Goal: Task Accomplishment & Management: Manage account settings

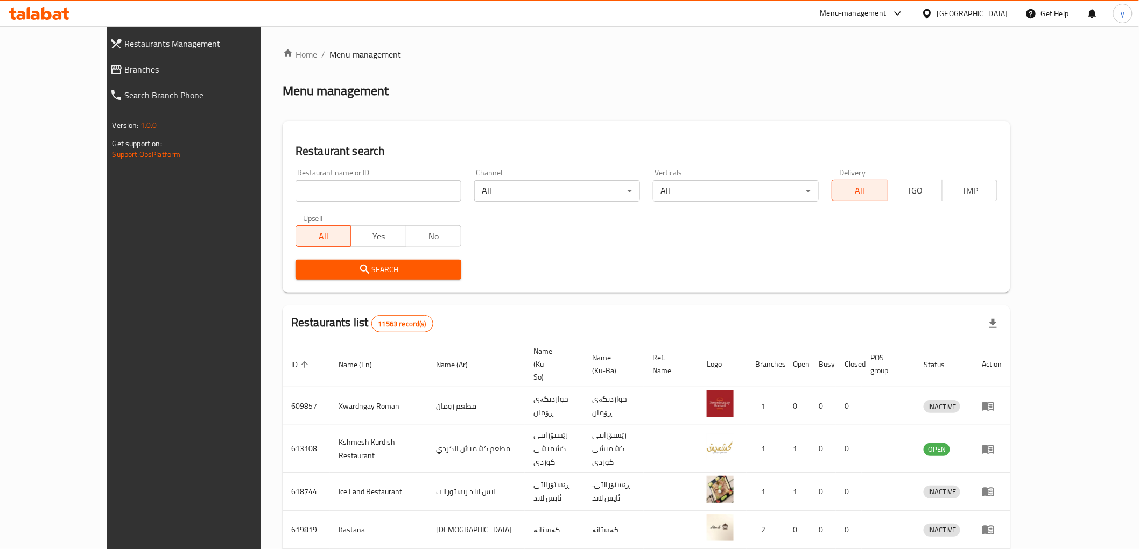
drag, startPoint x: 272, startPoint y: 198, endPoint x: 256, endPoint y: 229, distance: 34.9
click at [295, 198] on input "search" at bounding box center [378, 191] width 166 height 22
paste input "682536"
type input "682536"
click at [304, 266] on span "Search" at bounding box center [378, 269] width 149 height 13
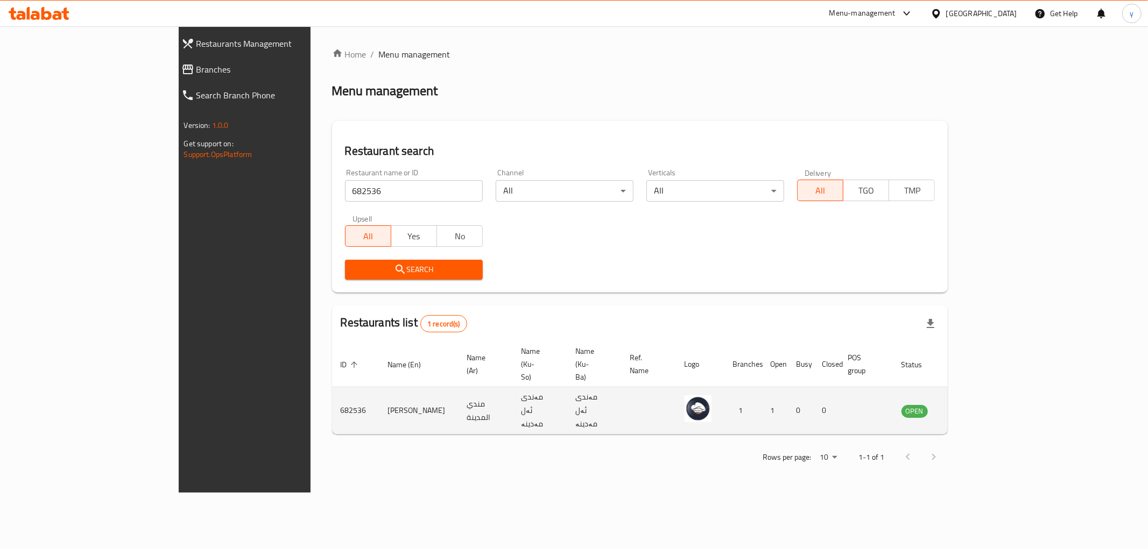
click at [971, 405] on icon "enhanced table" at bounding box center [964, 411] width 13 height 13
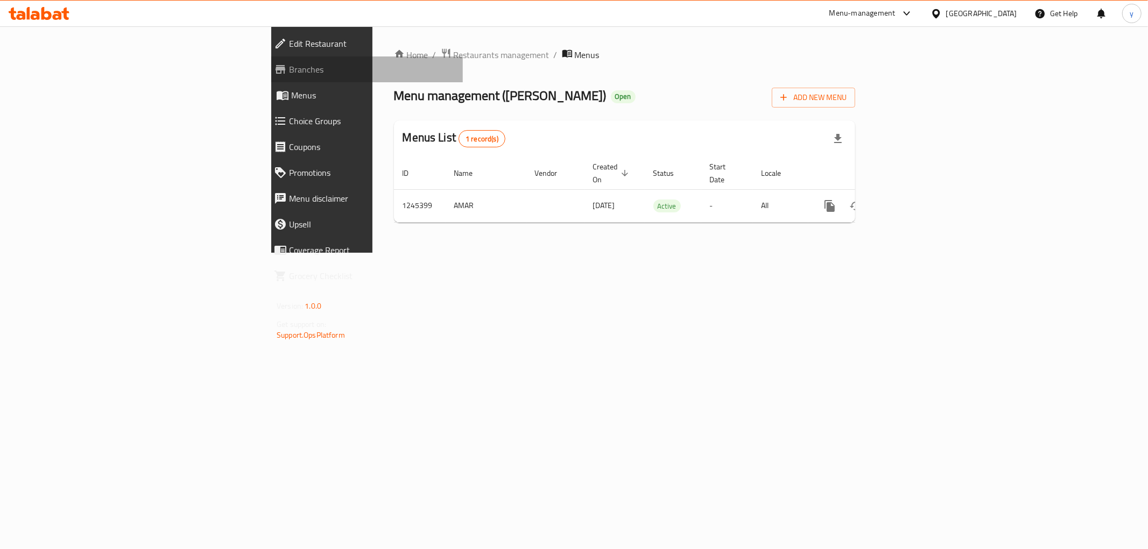
click at [289, 68] on span "Branches" at bounding box center [371, 69] width 165 height 13
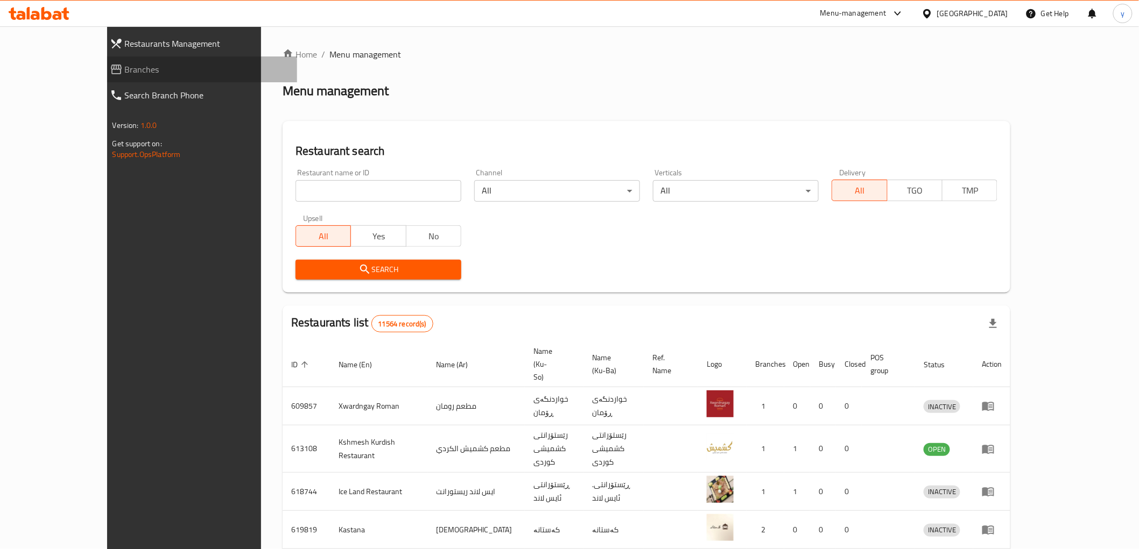
click at [125, 69] on span "Branches" at bounding box center [207, 69] width 164 height 13
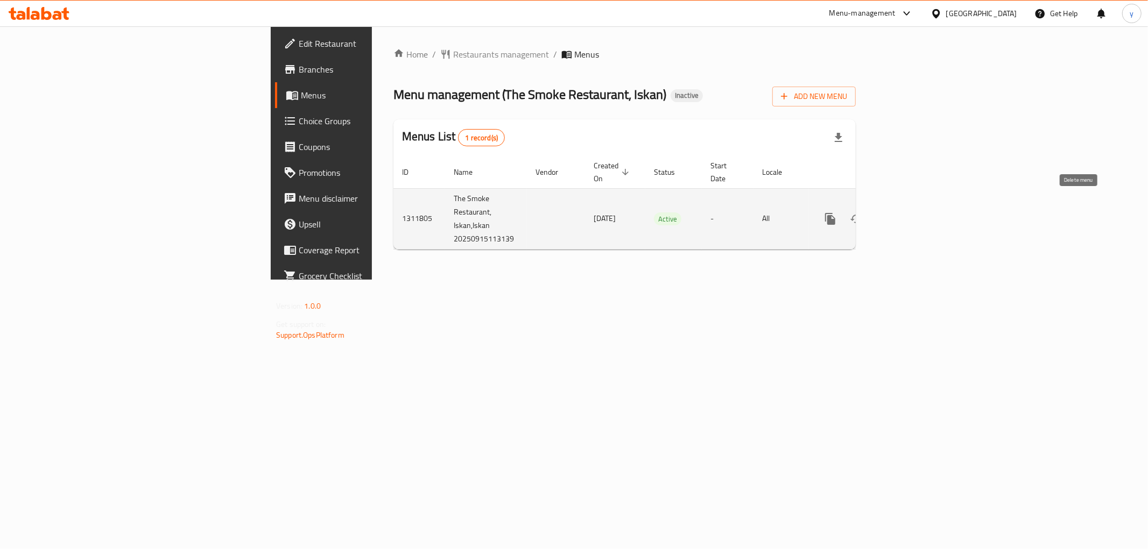
click at [921, 206] on link "enhanced table" at bounding box center [908, 219] width 26 height 26
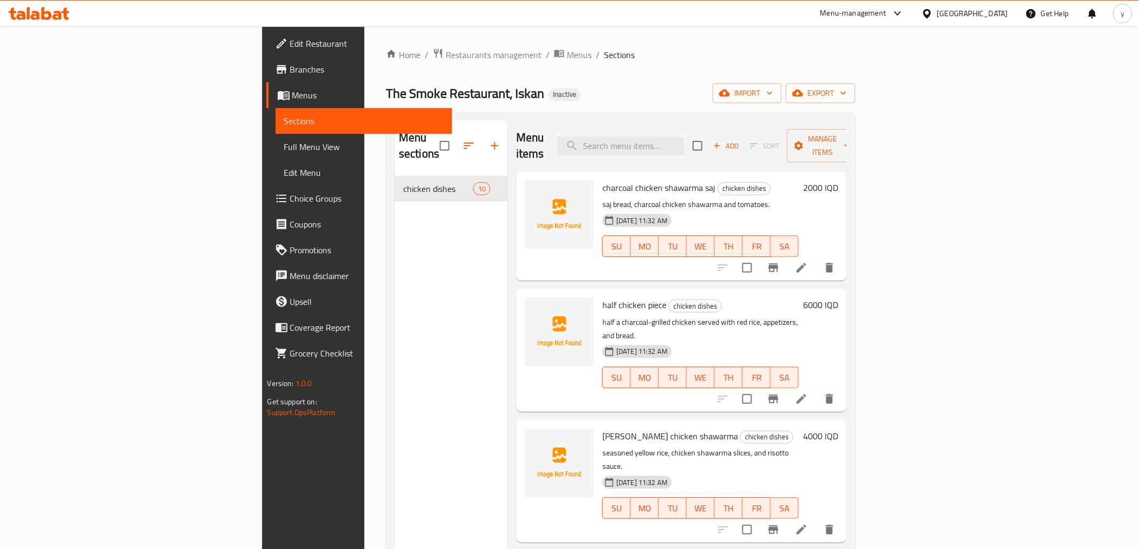
click at [276, 137] on link "Full Menu View" at bounding box center [364, 147] width 176 height 26
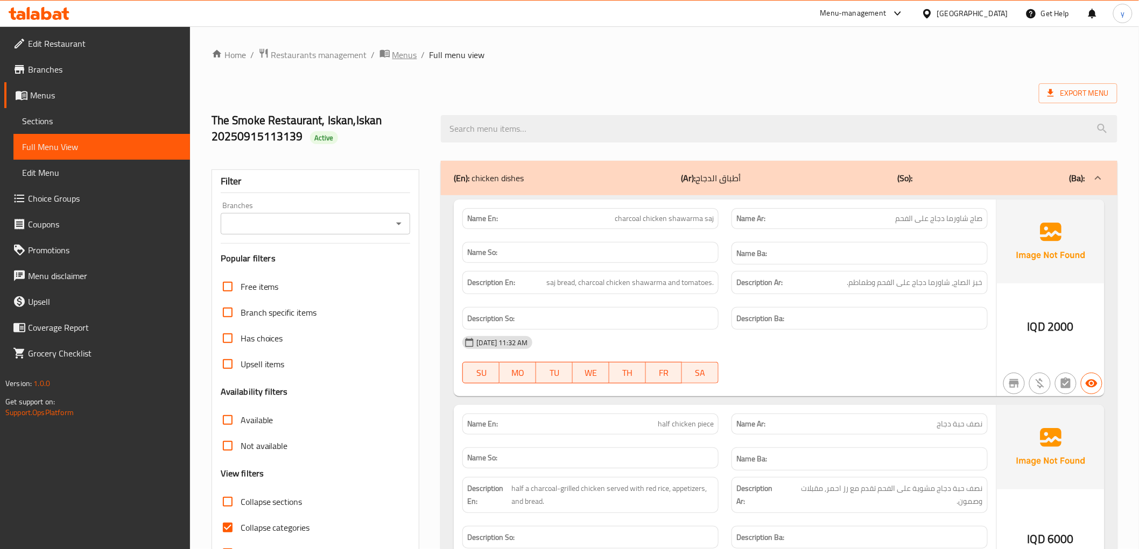
click at [411, 56] on span "Menus" at bounding box center [404, 54] width 25 height 13
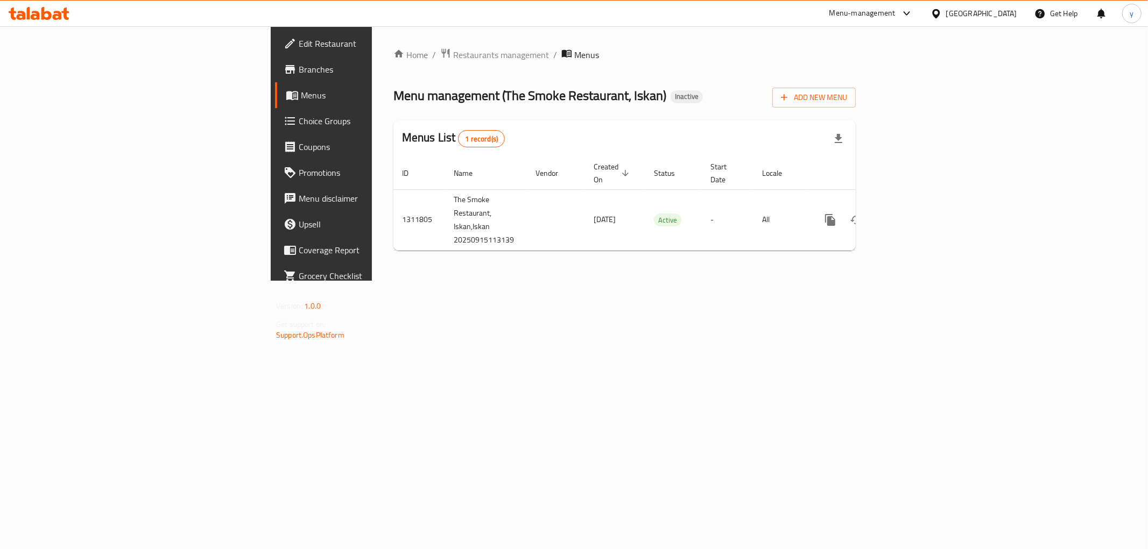
click at [856, 82] on div "Home / Restaurants management / Menus Menu management ( The Smoke Restaurant, I…" at bounding box center [624, 153] width 462 height 211
click at [847, 91] on span "Add New Menu" at bounding box center [814, 97] width 66 height 13
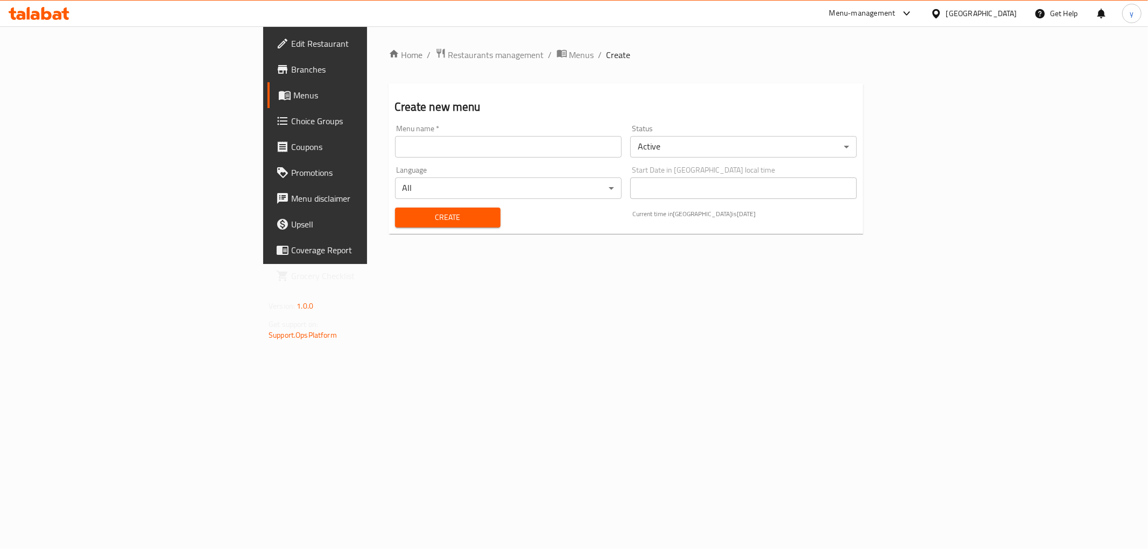
click at [622, 138] on input "text" at bounding box center [508, 147] width 227 height 22
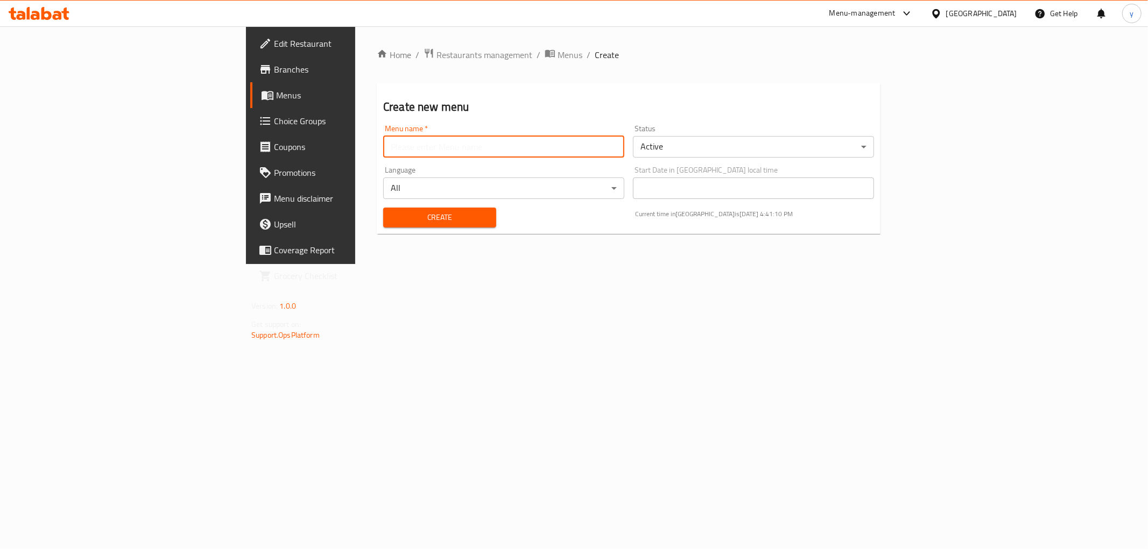
type input "Aizen Suske"
click at [377, 228] on div "Create" at bounding box center [440, 217] width 126 height 33
click at [383, 225] on button "Create" at bounding box center [439, 218] width 113 height 20
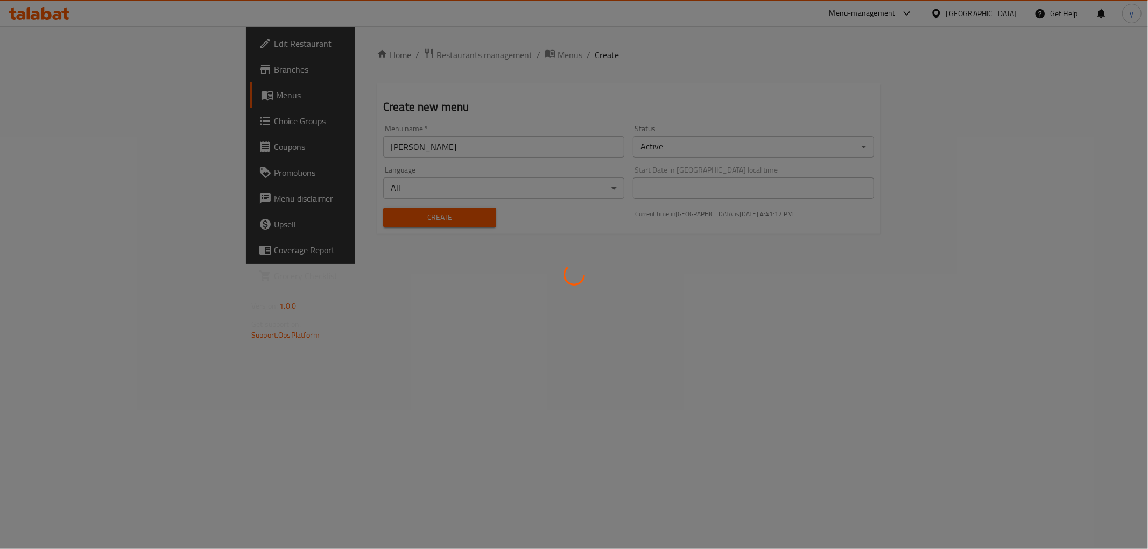
click at [404, 57] on div at bounding box center [574, 274] width 1148 height 549
click at [405, 57] on div at bounding box center [574, 274] width 1148 height 549
click at [407, 57] on div at bounding box center [574, 274] width 1148 height 549
click at [410, 55] on div at bounding box center [574, 274] width 1148 height 549
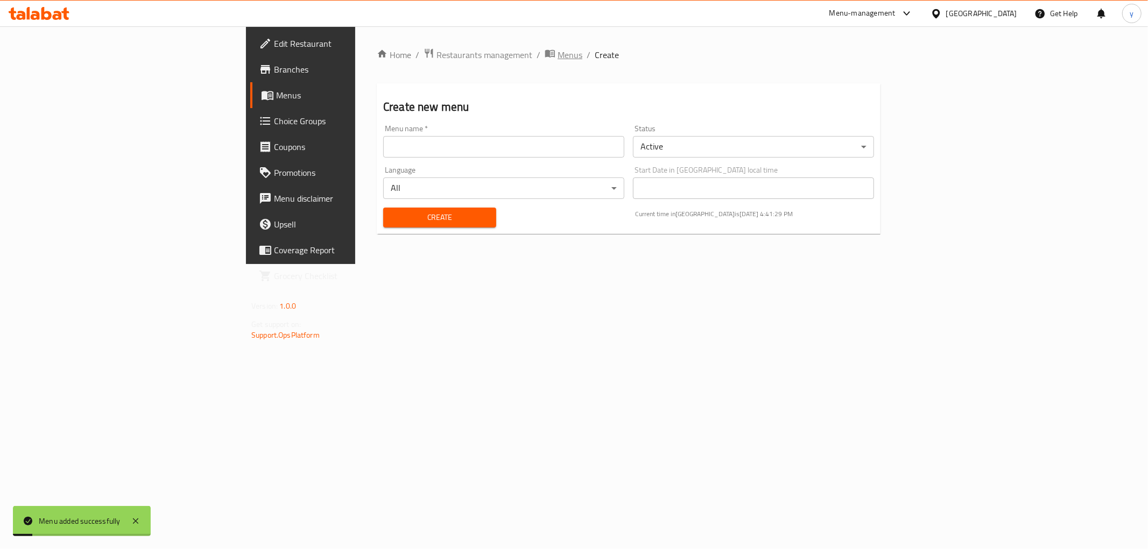
click at [557, 59] on span "Menus" at bounding box center [569, 54] width 25 height 13
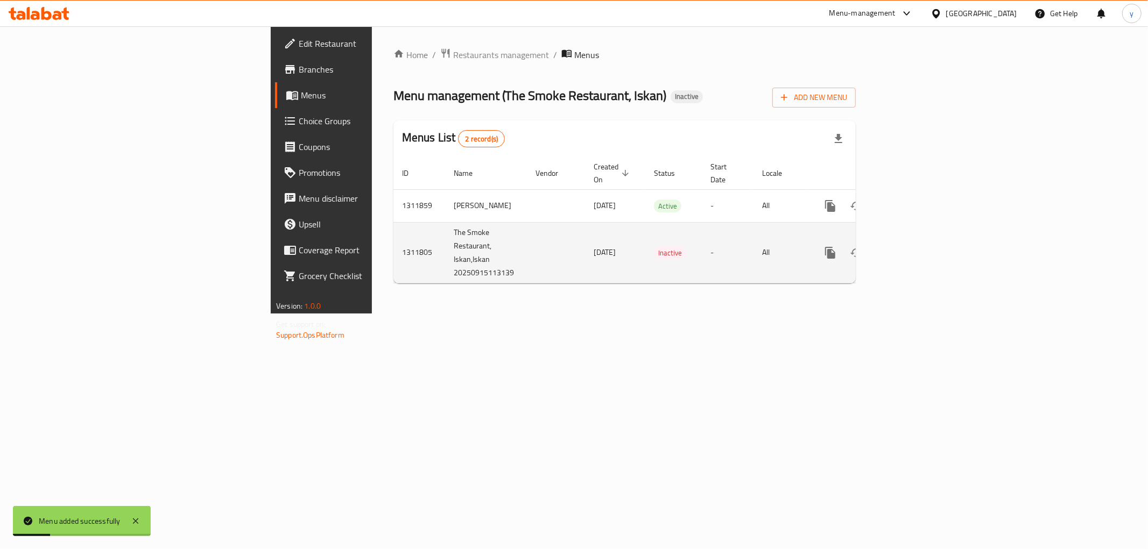
click at [863, 246] on icon "enhanced table" at bounding box center [856, 252] width 13 height 13
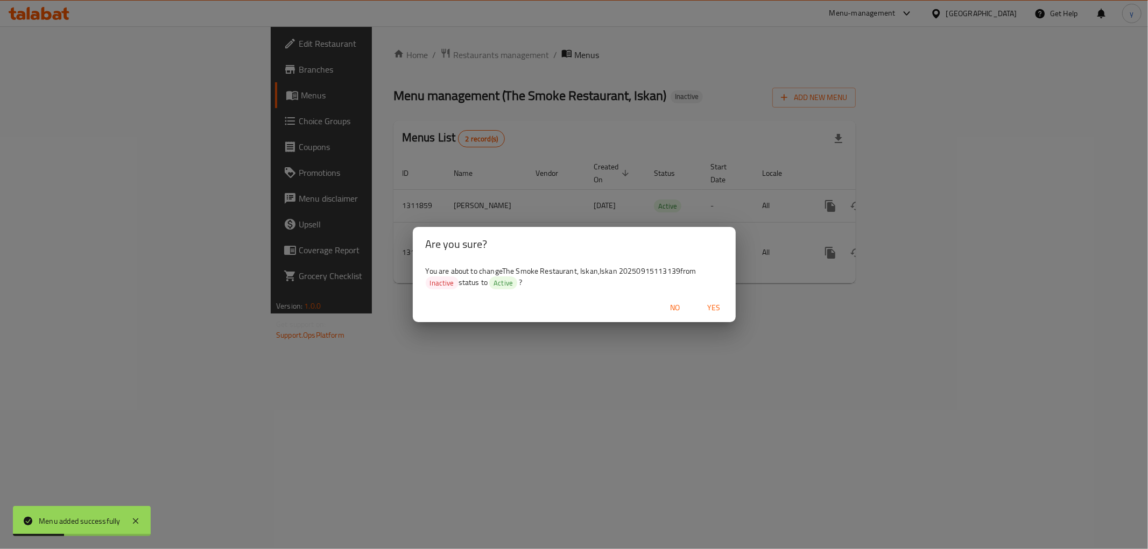
click at [708, 303] on span "Yes" at bounding box center [714, 307] width 26 height 13
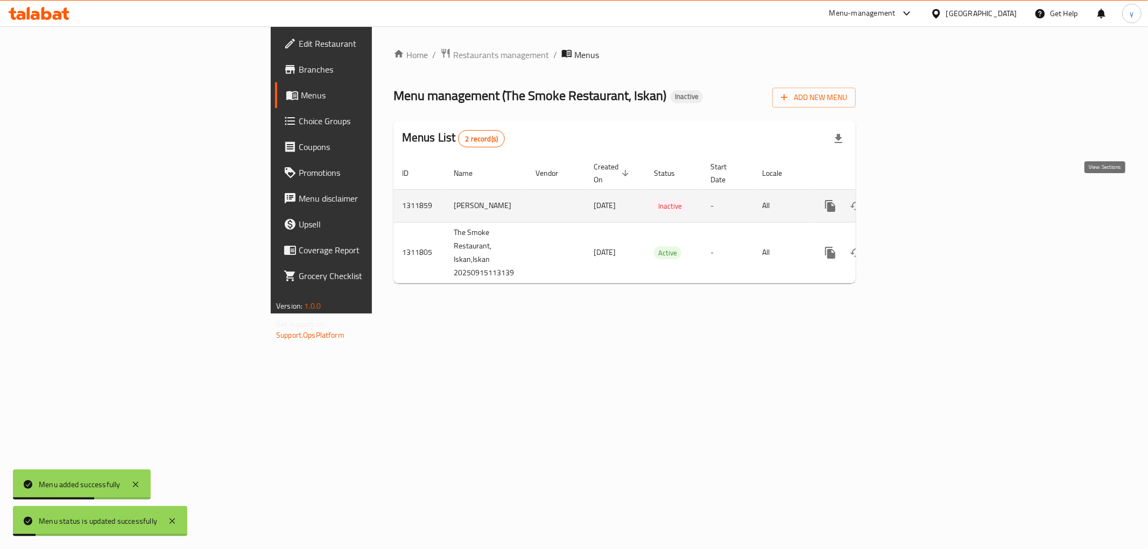
click at [921, 193] on link "enhanced table" at bounding box center [908, 206] width 26 height 26
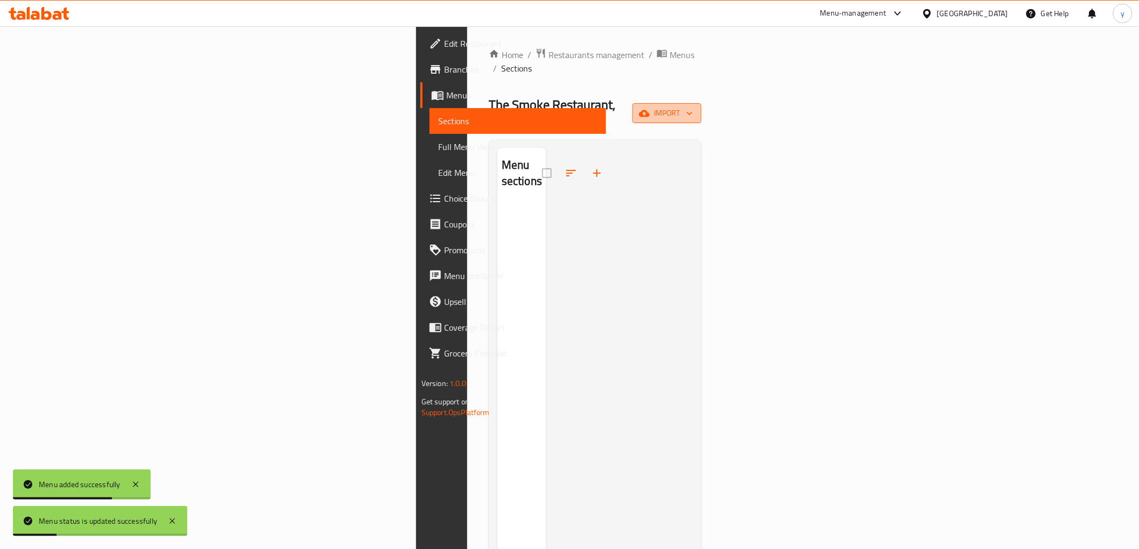
click at [693, 107] on span "import" at bounding box center [667, 113] width 52 height 13
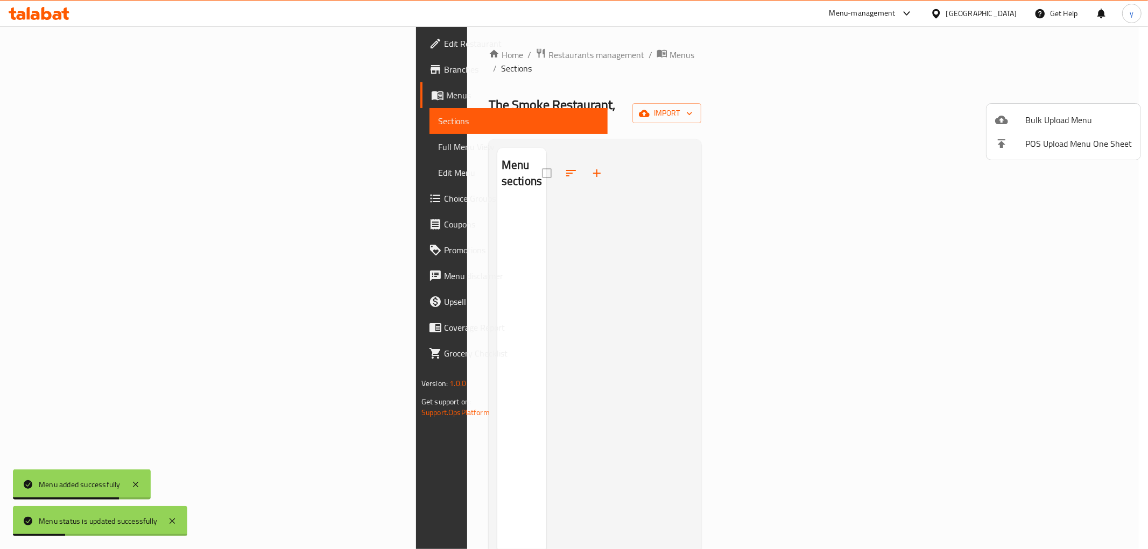
click at [669, 206] on div at bounding box center [574, 274] width 1148 height 549
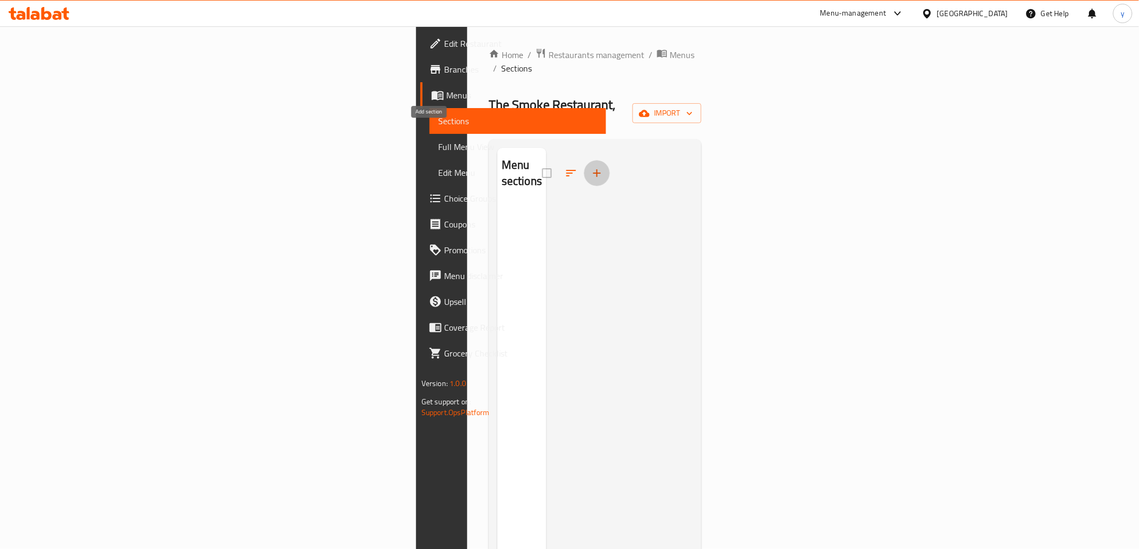
click at [584, 160] on button "button" at bounding box center [597, 173] width 26 height 26
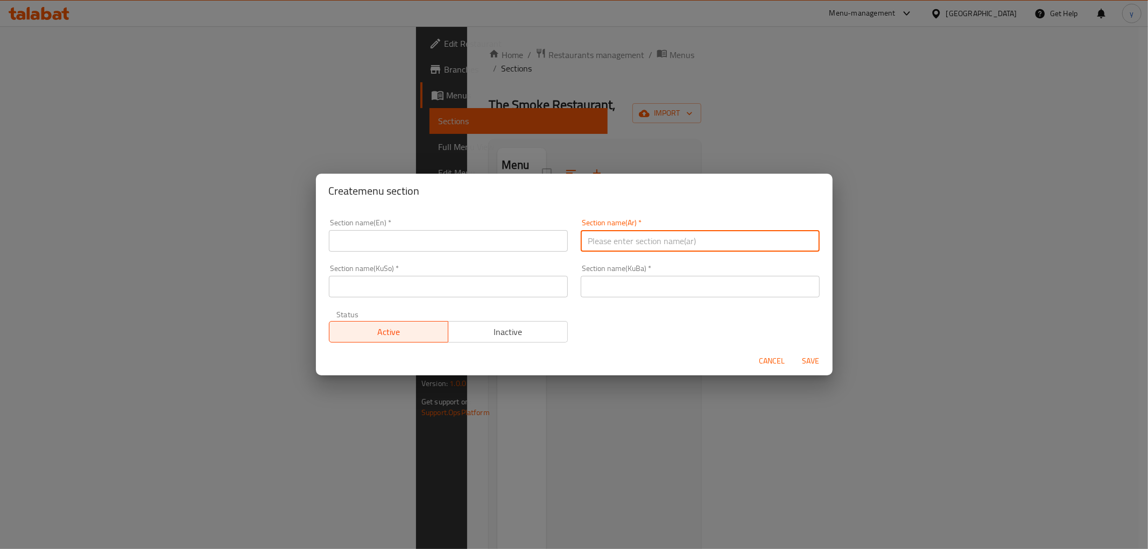
click at [619, 238] on input "text" at bounding box center [700, 241] width 239 height 22
paste input "أطباق الدجاج"
type input "أطباق الدجاج"
click at [509, 250] on input "text" at bounding box center [448, 241] width 239 height 22
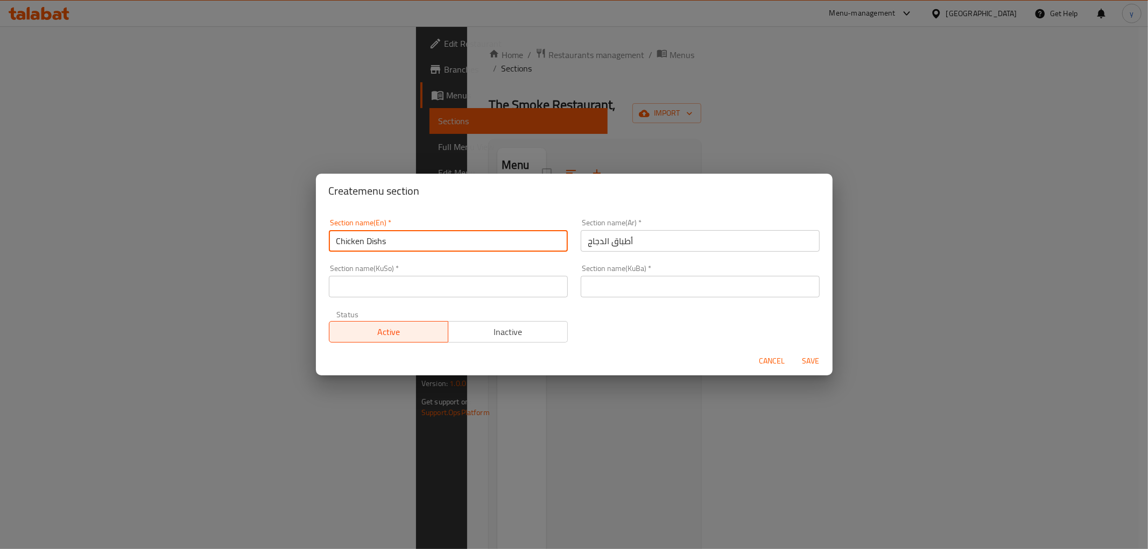
type input "Chicken Dishs"
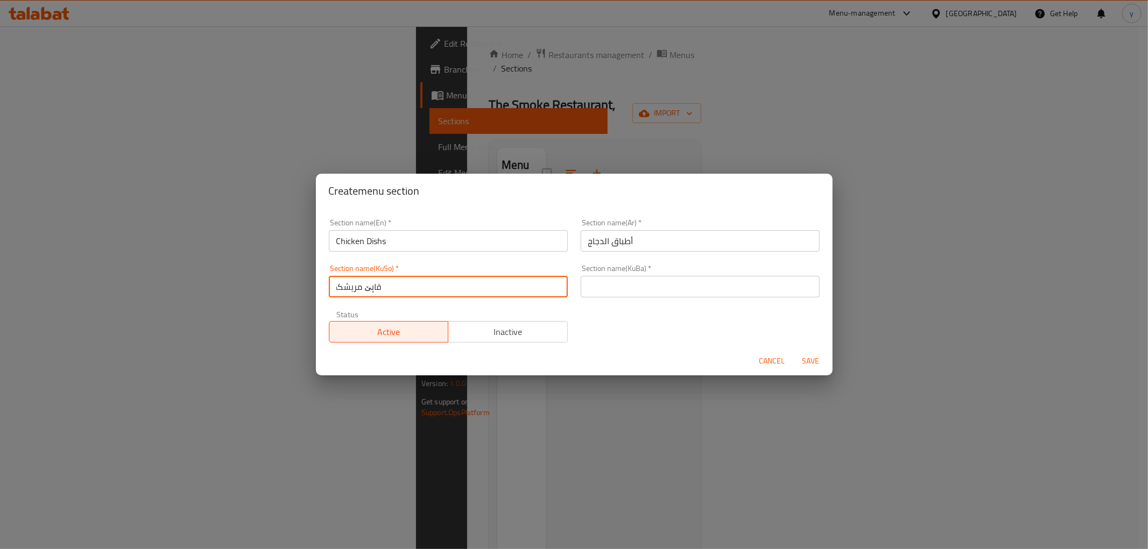
type input "قاپێ مریشک"
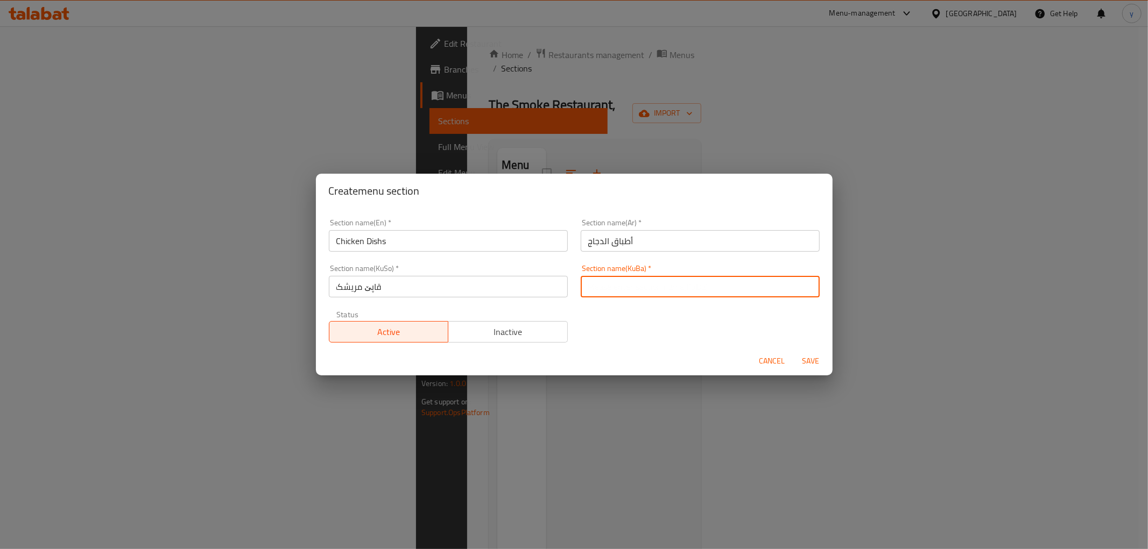
drag, startPoint x: 615, startPoint y: 283, endPoint x: 622, endPoint y: 283, distance: 7.0
click at [615, 283] on input "text" at bounding box center [700, 287] width 239 height 22
paste input "قاپێ مریشک"
click at [611, 292] on input "قاپێ مریشک" at bounding box center [700, 287] width 239 height 22
type input "قاپی مریشک"
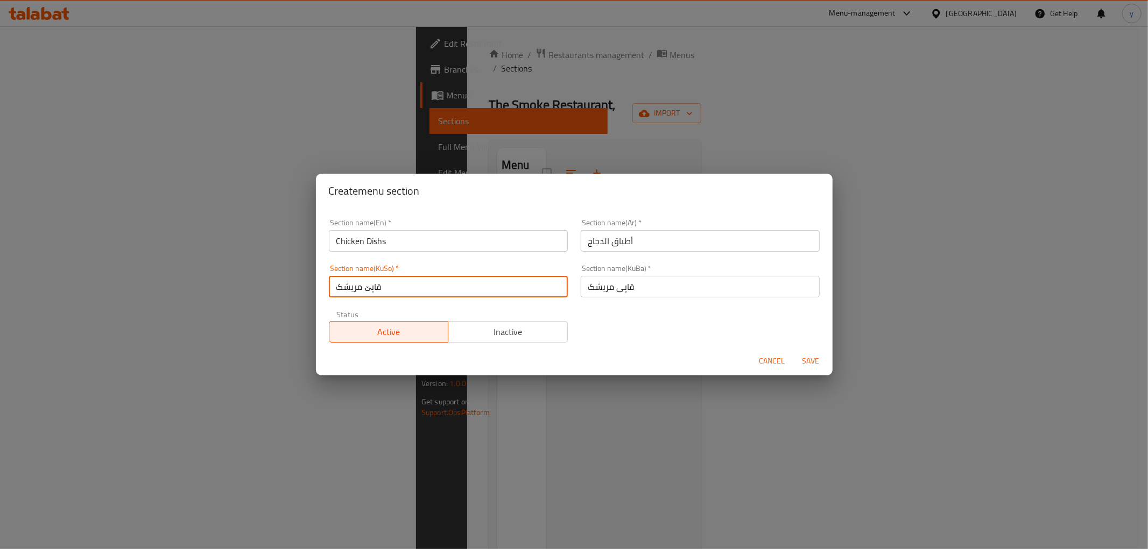
drag, startPoint x: 370, startPoint y: 291, endPoint x: 365, endPoint y: 294, distance: 5.5
click at [365, 294] on input "قاپێ مریشک" at bounding box center [448, 287] width 239 height 22
type input "قاپی مریشک"
click at [813, 355] on span "Save" at bounding box center [811, 361] width 26 height 13
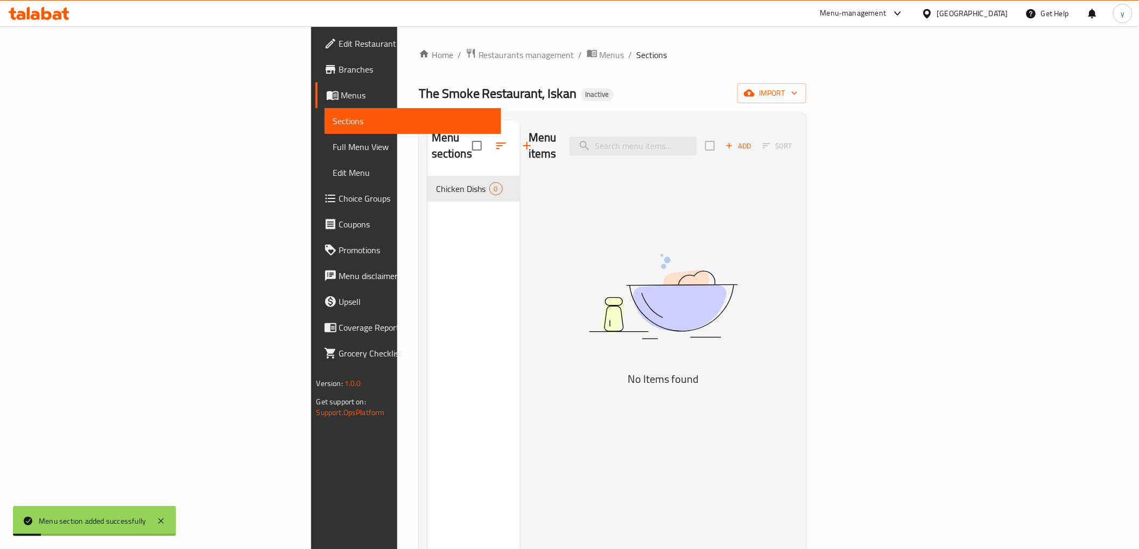
click at [734, 142] on icon "button" at bounding box center [729, 146] width 10 height 10
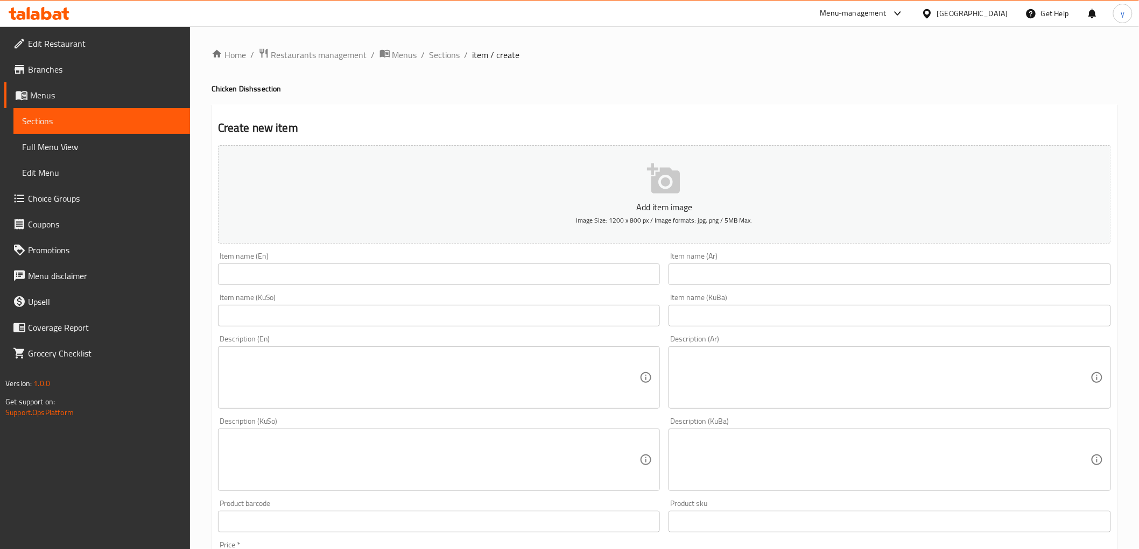
click at [743, 369] on textarea at bounding box center [883, 377] width 414 height 51
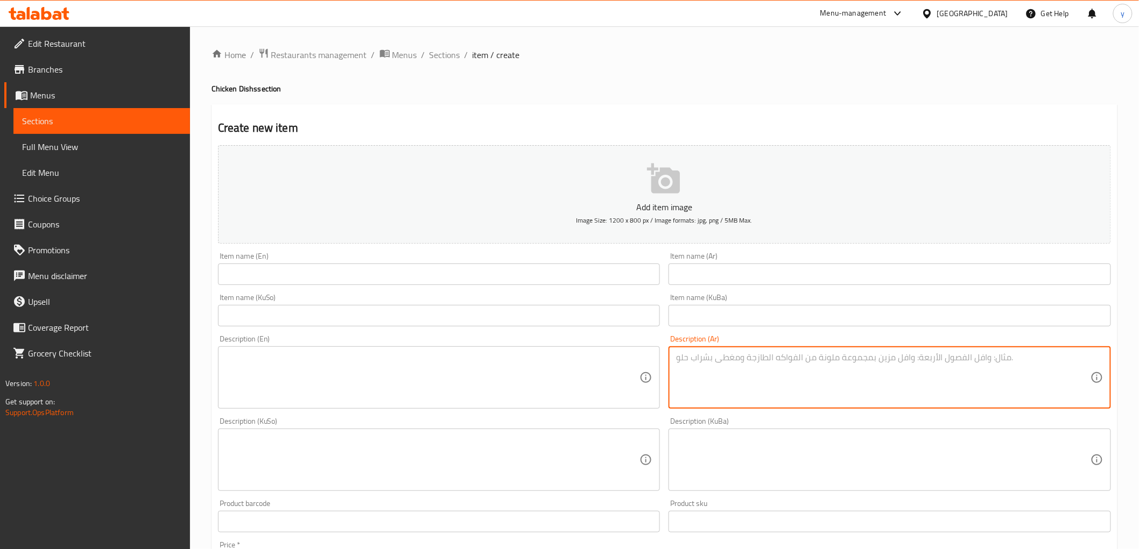
click at [596, 377] on textarea at bounding box center [432, 377] width 414 height 51
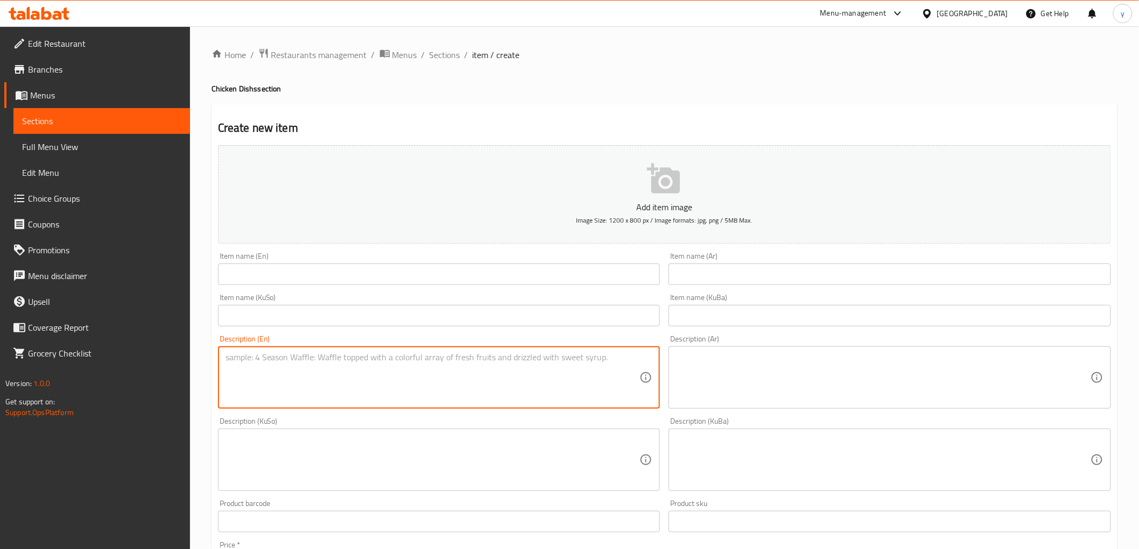
click at [753, 369] on textarea at bounding box center [883, 377] width 414 height 51
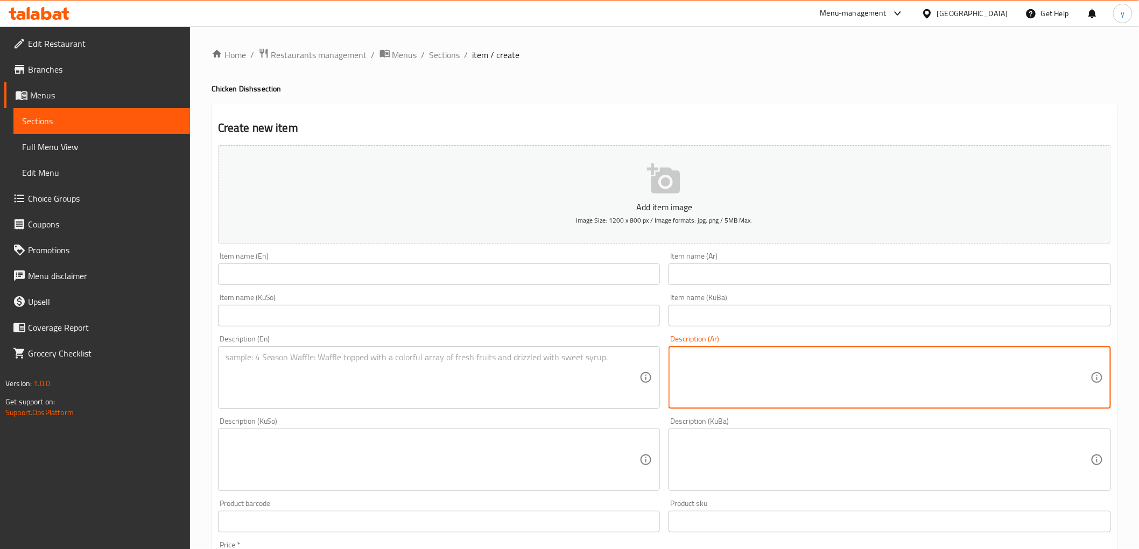
paste textarea "حبة دجاج كاملة مشوية على الفحم تقدم مع رز احمر, مقبلات وصمون."
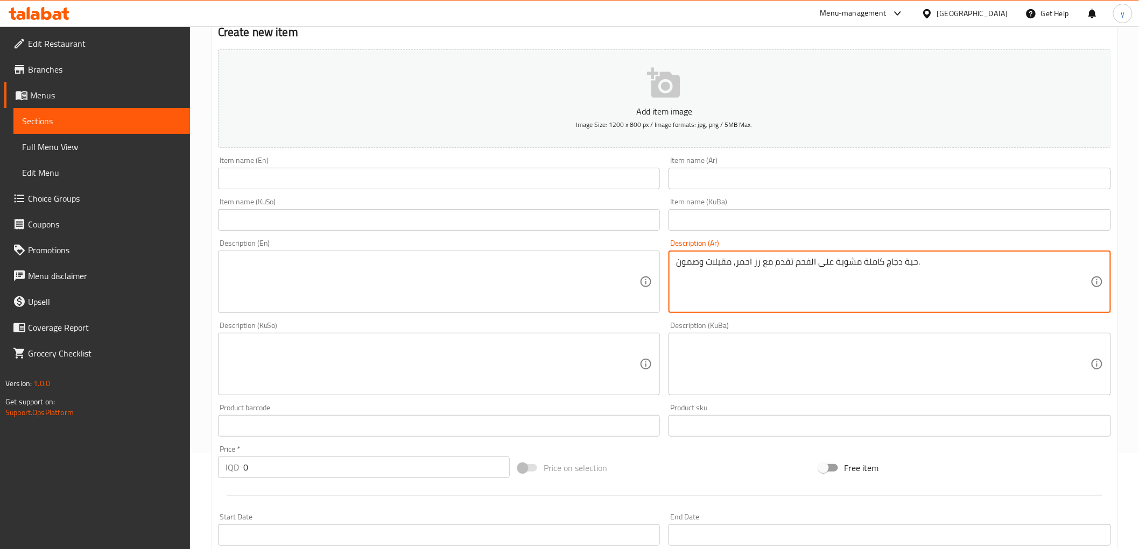
scroll to position [119, 0]
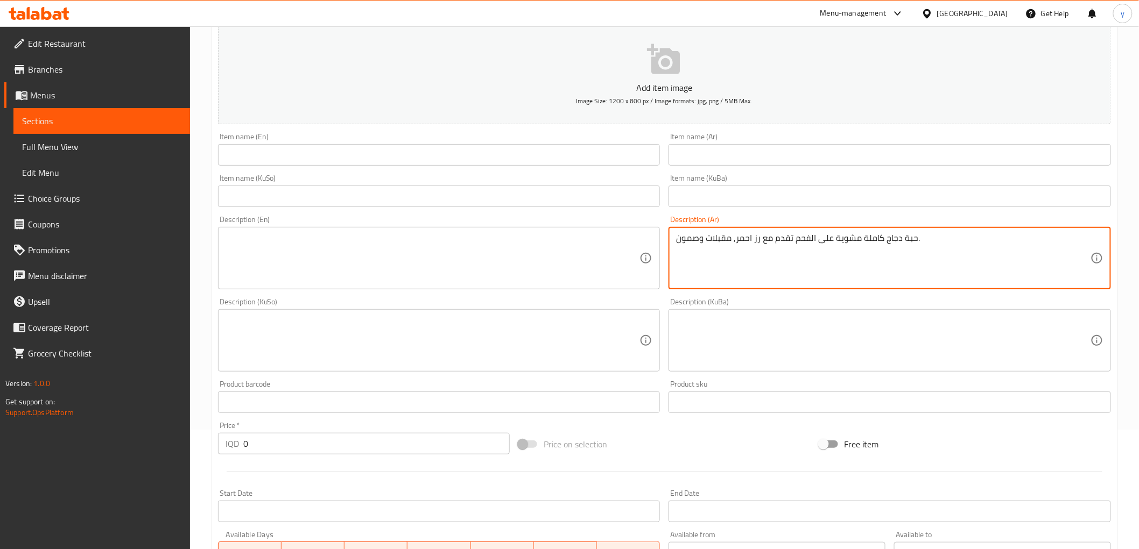
type textarea "حبة دجاج كاملة مشوية على الفحم تقدم مع رز احمر, مقبلات وصمون."
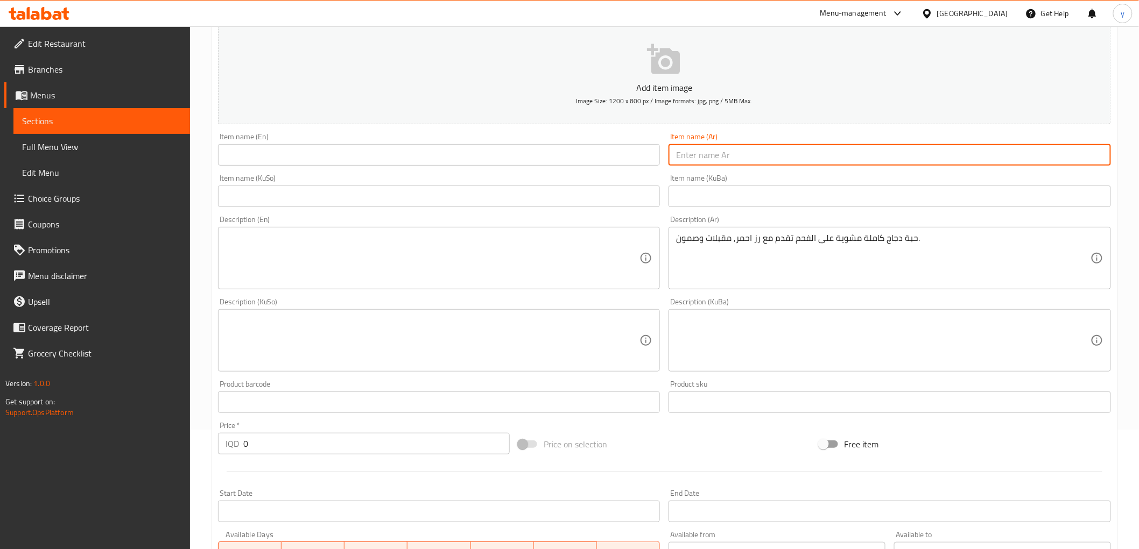
click at [718, 156] on input "text" at bounding box center [889, 155] width 442 height 22
paste input "دجاج مشوي على الفحم"
type input "دجاج مشوي على الفحم"
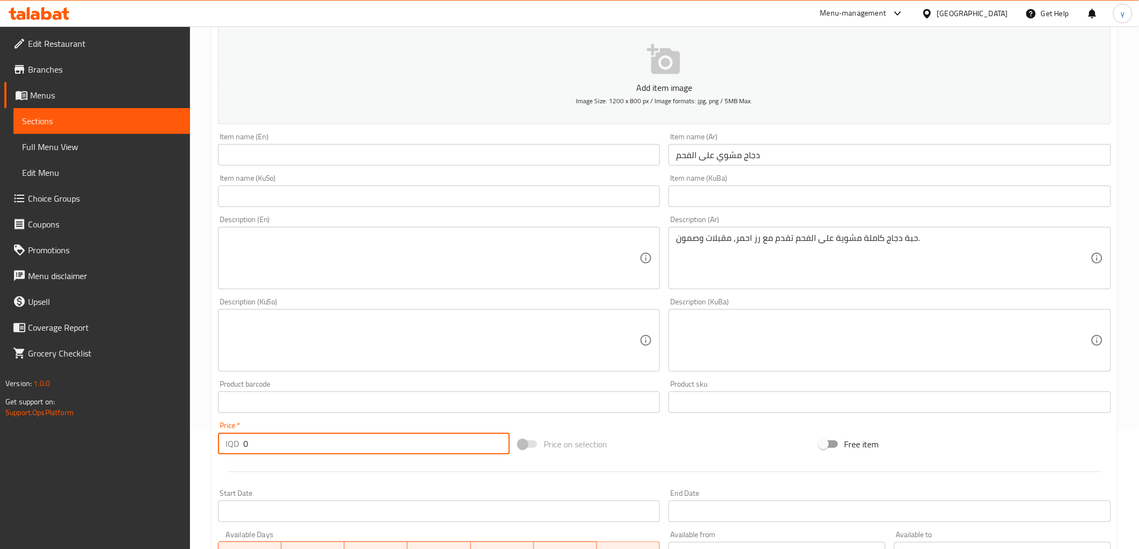
drag, startPoint x: 250, startPoint y: 446, endPoint x: 224, endPoint y: 447, distance: 25.3
click at [227, 447] on div "IQD 0 Price *" at bounding box center [364, 444] width 292 height 22
paste input "1100"
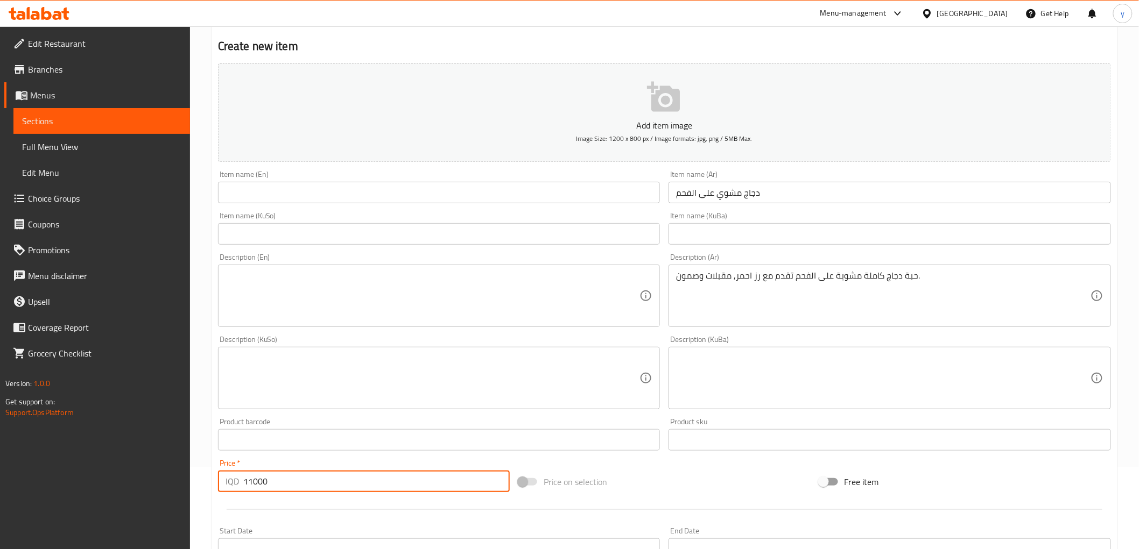
scroll to position [0, 0]
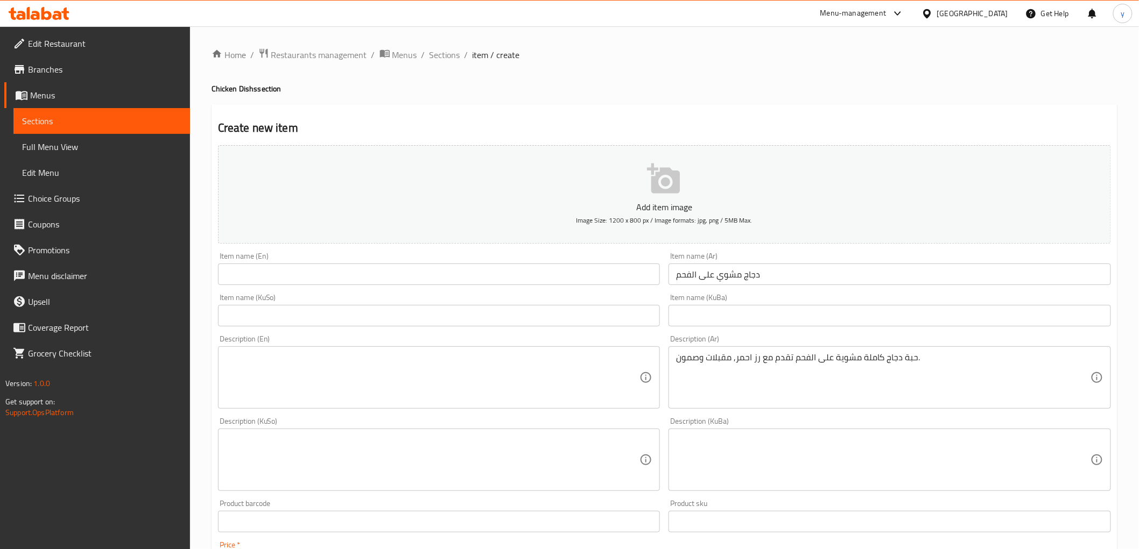
type input "11000"
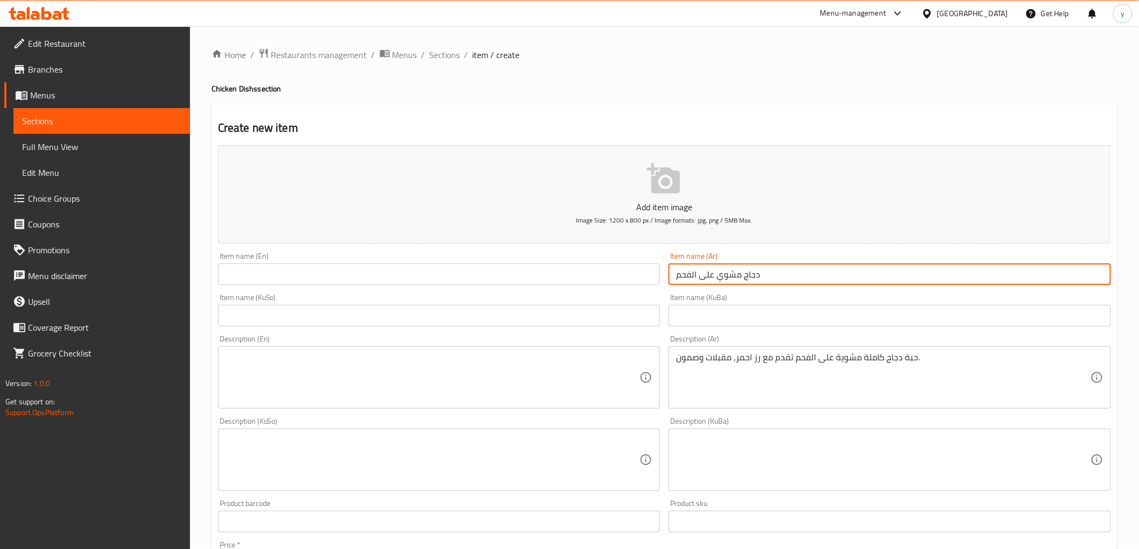
click at [739, 278] on input "دجاج مشوي على الفحم" at bounding box center [889, 275] width 442 height 22
click at [546, 255] on div "Item name (En) Item name (En)" at bounding box center [439, 268] width 442 height 33
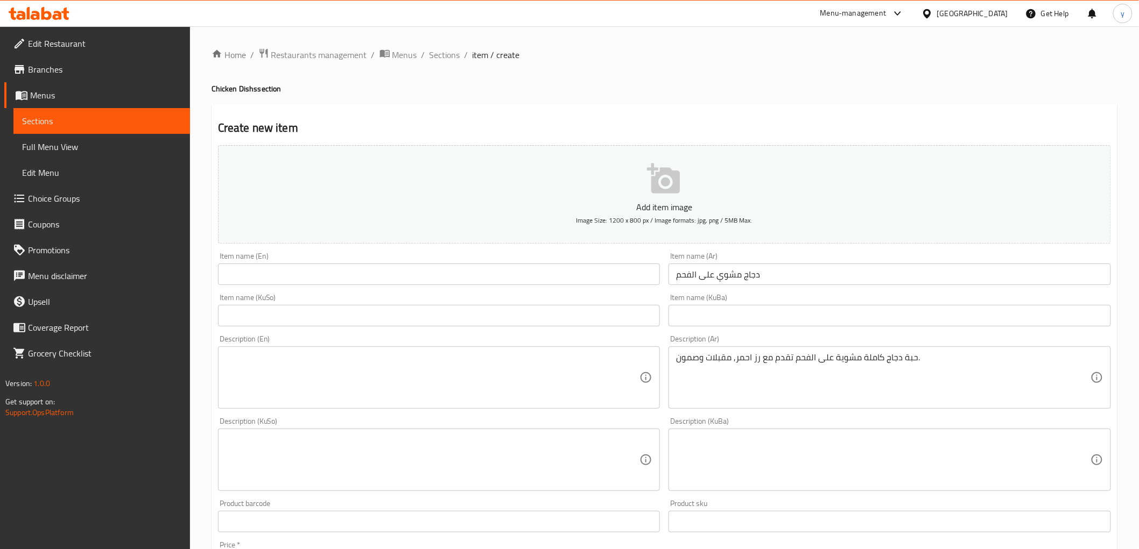
click at [547, 267] on input "text" at bounding box center [439, 275] width 442 height 22
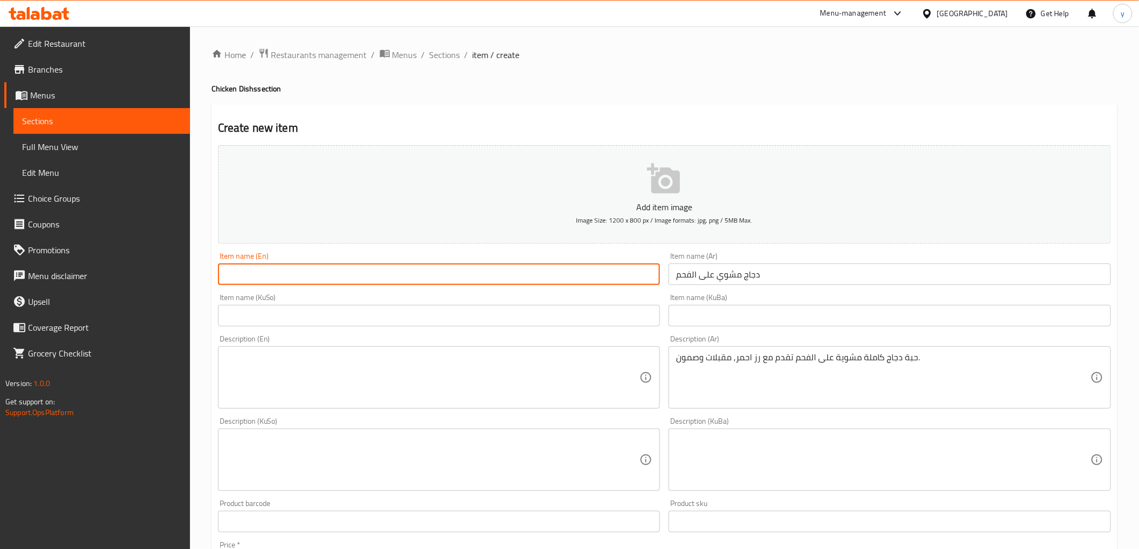
paste input "Charcoal Grilled Chicken"
type input "Charcoal Grilled Chicken"
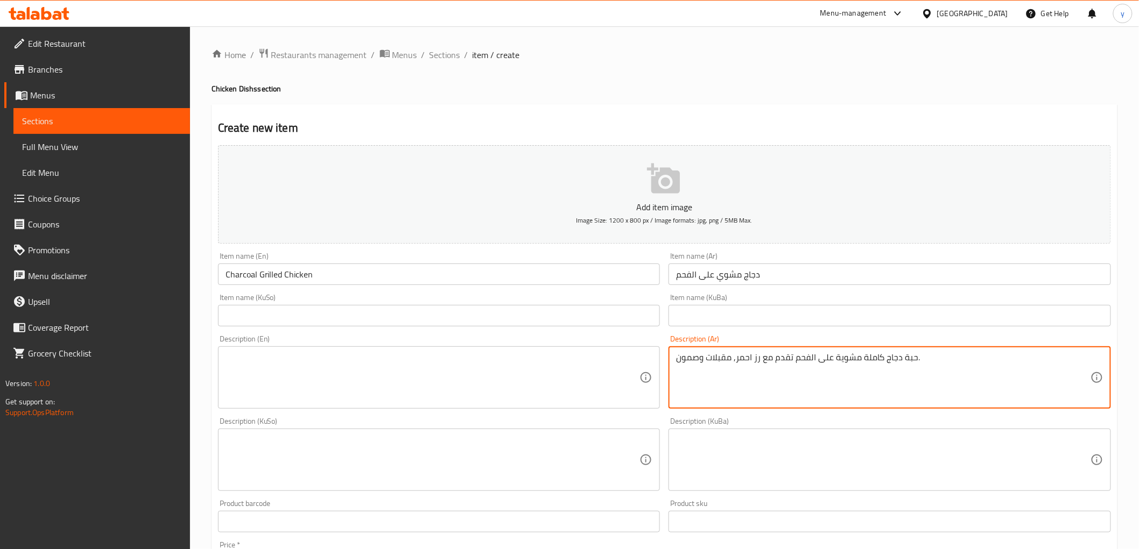
click at [761, 362] on textarea "حبة دجاج كاملة مشوية على الفحم تقدم مع رز احمر, مقبلات وصمون." at bounding box center [883, 377] width 414 height 51
click at [797, 361] on textarea "حبة دجاج كاملة مشوية على الفحم تقدم مع رز احمر, مقبلات وصمون." at bounding box center [883, 377] width 414 height 51
paste textarea "، مقبلات وصمون."
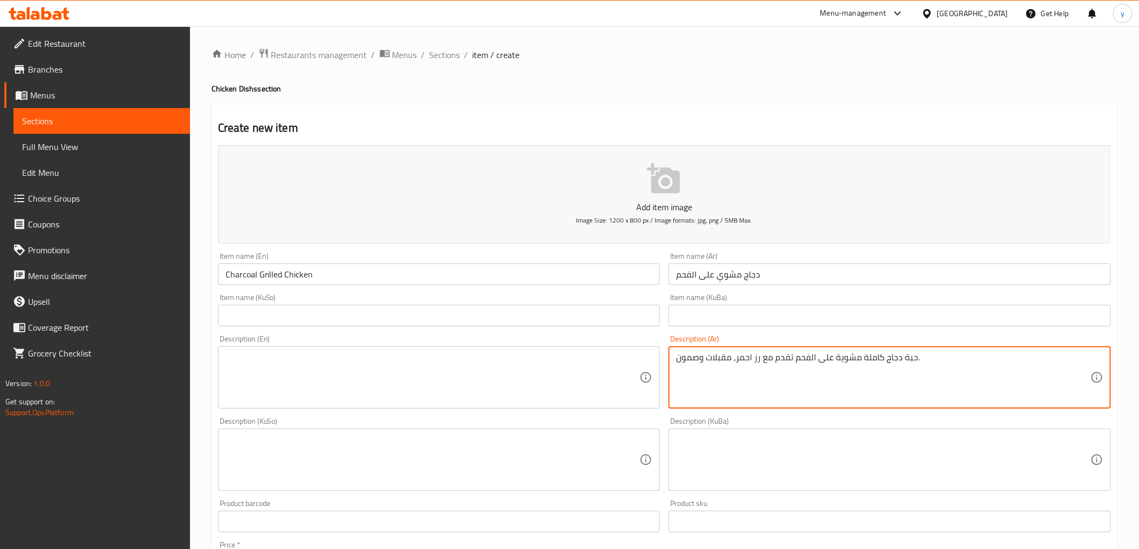
click at [738, 354] on textarea "حبة دجاج كاملة مشوية على الفحم تقدم مع رز احمر، مقبلات وصمون." at bounding box center [883, 377] width 414 height 51
paste textarea
click at [934, 357] on textarea "حبة دجاج كاملة مشوية على الفحم تقدم مع رز احمر، مقبلات وصمون" at bounding box center [883, 377] width 414 height 51
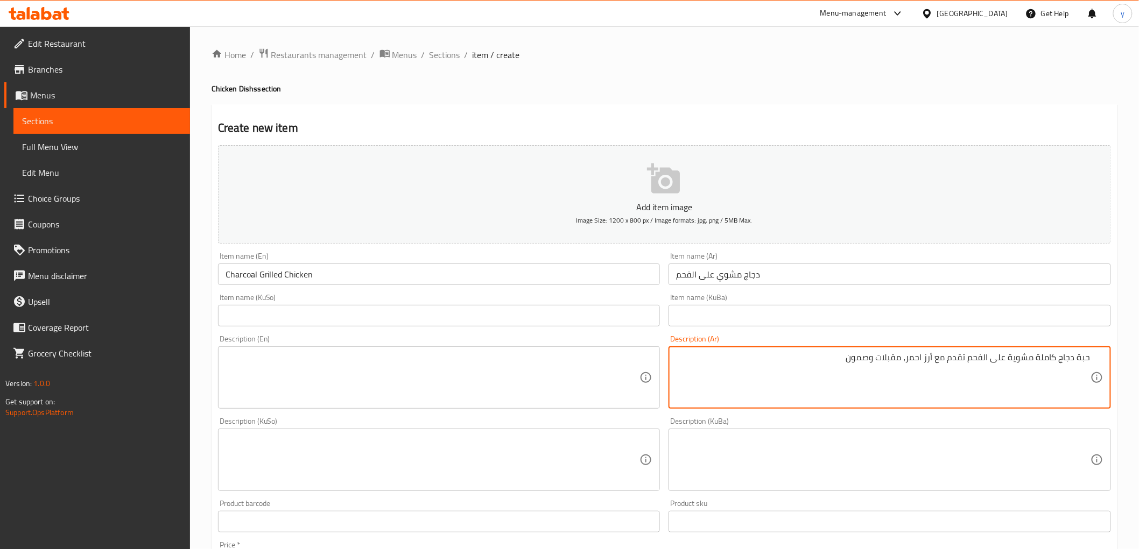
click at [820, 358] on textarea "حبة دجاج كاملة مشوية على الفحم تقدم مع أرز احمر، مقبلات وصمون" at bounding box center [883, 377] width 414 height 51
type textarea "حبة دجاج كاملة مشوية على الفحم تقدم مع أرز احمر، مقبلات وصمون"
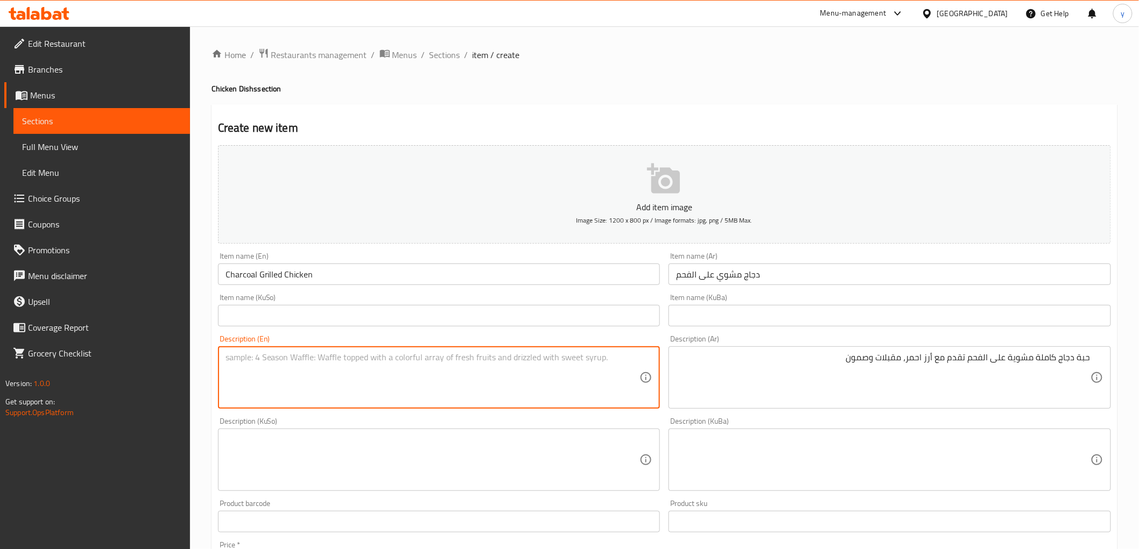
click at [482, 359] on textarea at bounding box center [432, 377] width 414 height 51
paste textarea "A whole charcoal-grilled chicken served with red rice, appetizers and bread."
click at [488, 357] on textarea "A whole charcoal-grilled chicken served with red rice, appetizers and bread" at bounding box center [432, 377] width 414 height 51
click at [289, 355] on textarea "A whole charcoal-grilled chicken served with red rice, appetizers and samoon" at bounding box center [432, 377] width 414 height 51
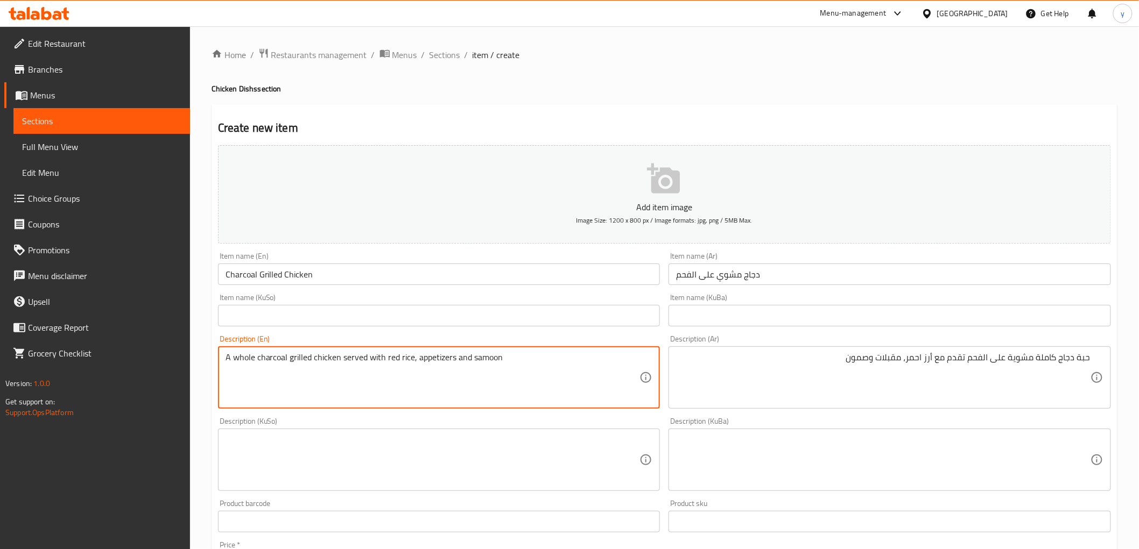
click at [233, 362] on textarea "A whole charcoal grilled chicken served with red rice, appetizers and samoon" at bounding box center [432, 377] width 414 height 51
drag, startPoint x: 233, startPoint y: 362, endPoint x: 213, endPoint y: 364, distance: 20.0
click at [214, 364] on div "Description (En) A whole charcoal grilled chicken served with red rice, appetiz…" at bounding box center [439, 372] width 451 height 82
click at [242, 352] on textarea "A whole charcoal grilled chicken served with red rice, appetizers and samoon" at bounding box center [432, 377] width 414 height 51
click at [232, 359] on textarea "A whole charcoal grilled chicken served with red rice, appetizers and samoon" at bounding box center [432, 377] width 414 height 51
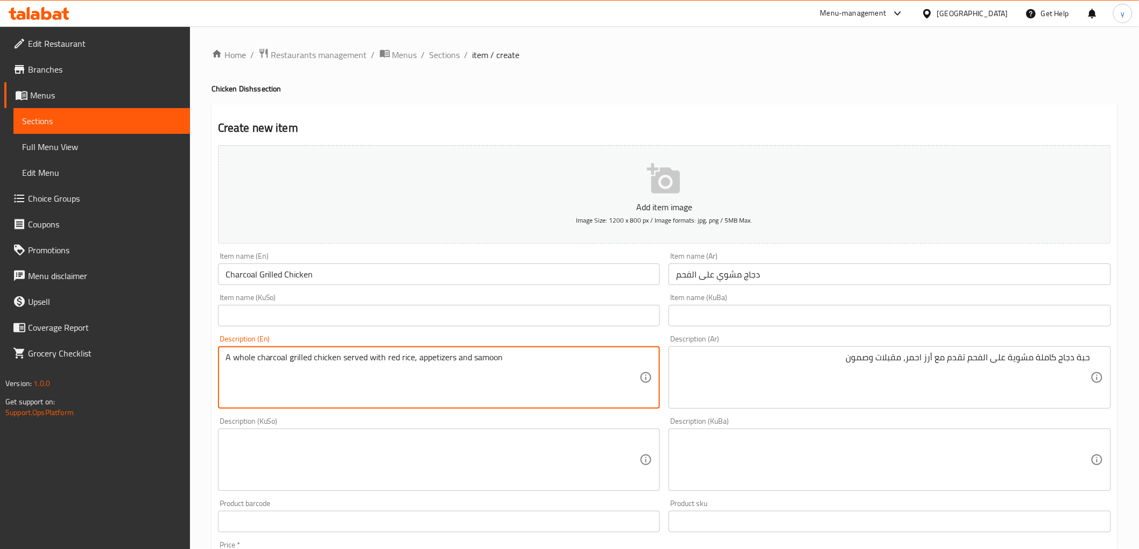
click at [226, 363] on textarea "A whole charcoal grilled chicken served with red rice, appetizers and samoon" at bounding box center [432, 377] width 414 height 51
click at [232, 357] on textarea "whole charcoal grilled chicken served with red rice, appetizers and samoon" at bounding box center [432, 377] width 414 height 51
click at [227, 359] on textarea "whole charcoal grilled chicken served with red rice, appetizers and samoon" at bounding box center [432, 377] width 414 height 51
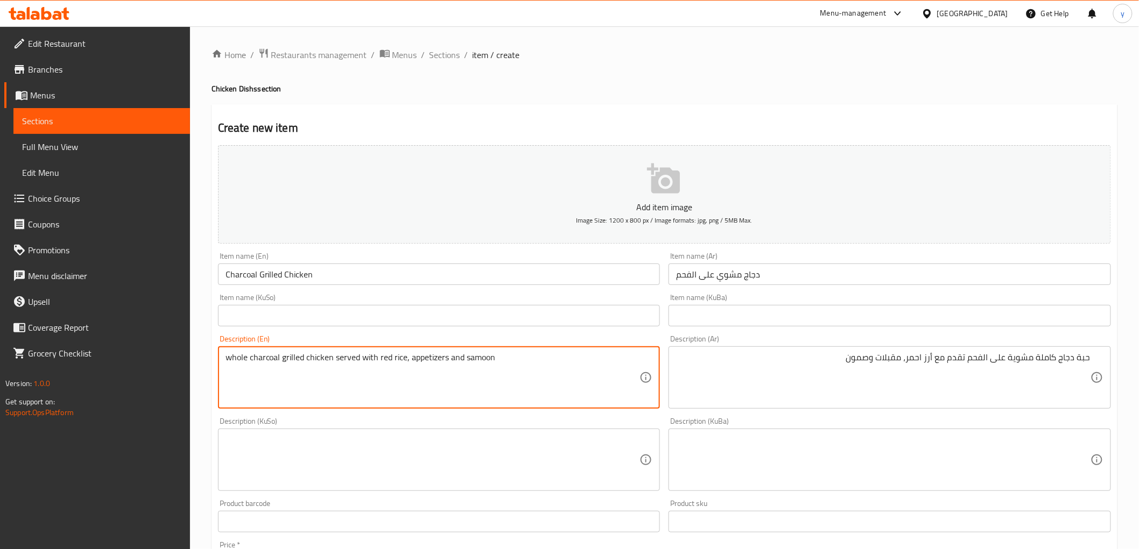
click at [231, 357] on textarea "whole charcoal grilled chicken served with red rice, appetizers and samoon" at bounding box center [432, 377] width 414 height 51
click at [229, 358] on textarea "whole charcoal grilled chicken served with red rice, appetizers and samoon" at bounding box center [432, 377] width 414 height 51
click at [230, 357] on textarea "whole charcoal grilled chicken served with red rice, appetizers and samoon" at bounding box center [432, 377] width 414 height 51
click at [228, 358] on textarea "whole charcoal grilled chicken served with red rice, appetizers and samoon" at bounding box center [432, 377] width 414 height 51
click at [241, 354] on textarea "whole charcoal grilled chicken served with red rice, appetizers and samoon" at bounding box center [432, 377] width 414 height 51
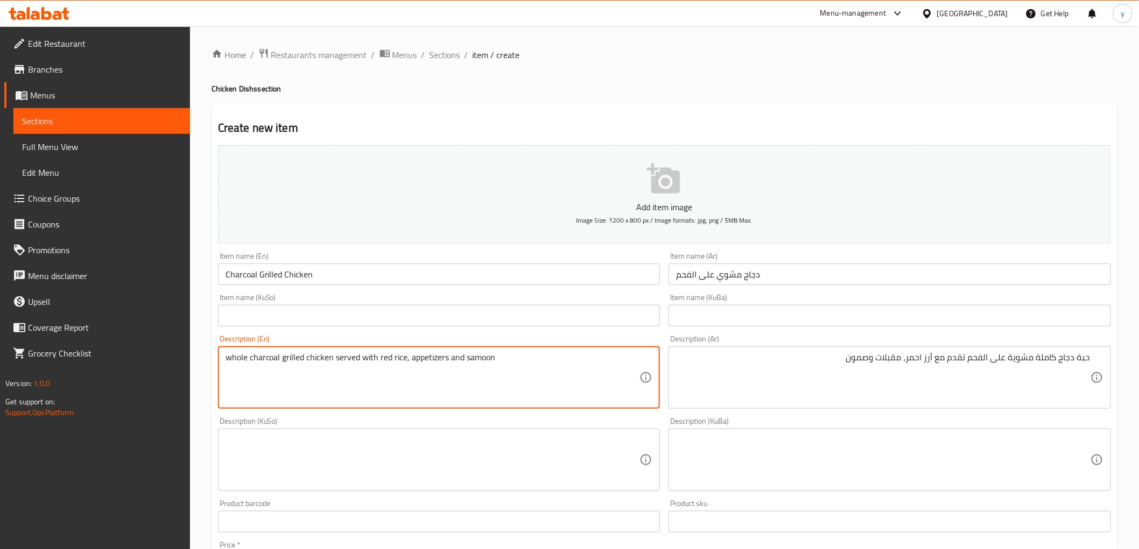
click at [227, 359] on textarea "whole charcoal grilled chicken served with red rice, appetizers and samoon" at bounding box center [432, 377] width 414 height 51
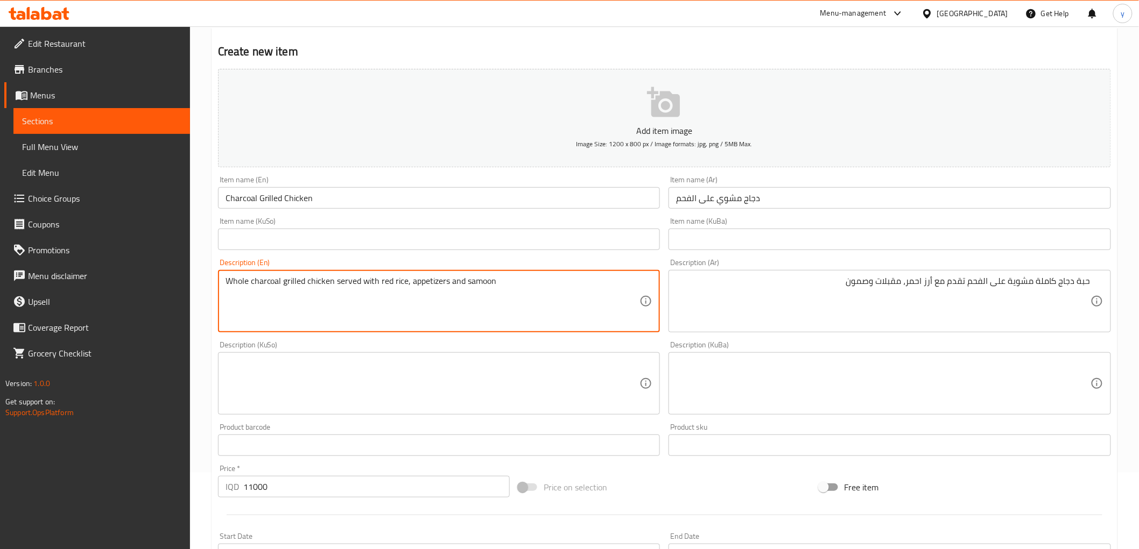
scroll to position [119, 0]
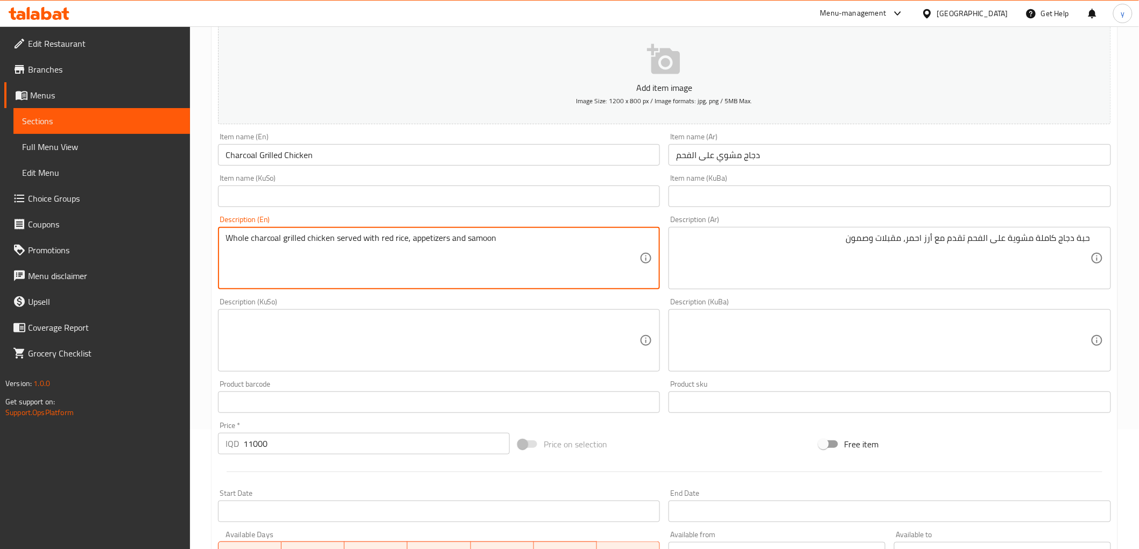
type textarea "Whole charcoal grilled chicken served with red rice, appetizers and samoon"
click at [596, 341] on textarea at bounding box center [432, 340] width 414 height 51
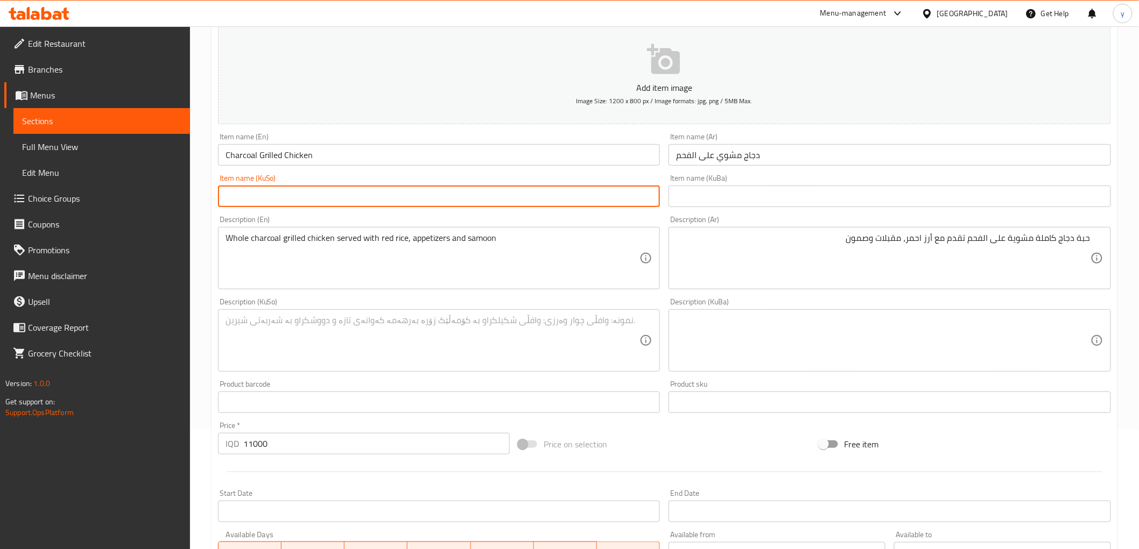
click at [624, 195] on input "text" at bounding box center [439, 197] width 442 height 22
type input "مریشکی برژاو لەسەر خەڵوز"
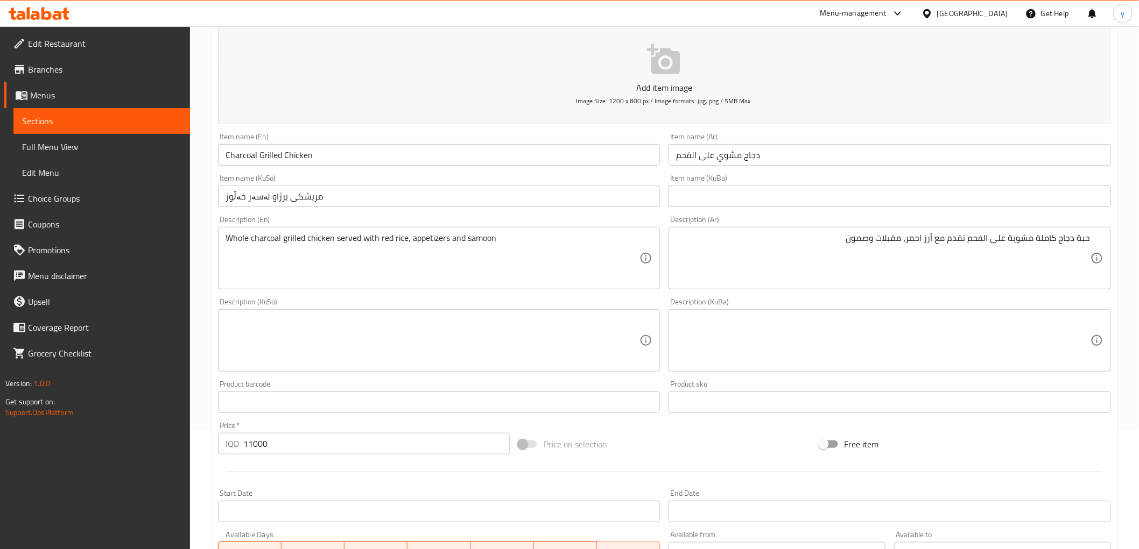
click at [463, 370] on div "Description (KuSo)" at bounding box center [439, 340] width 442 height 62
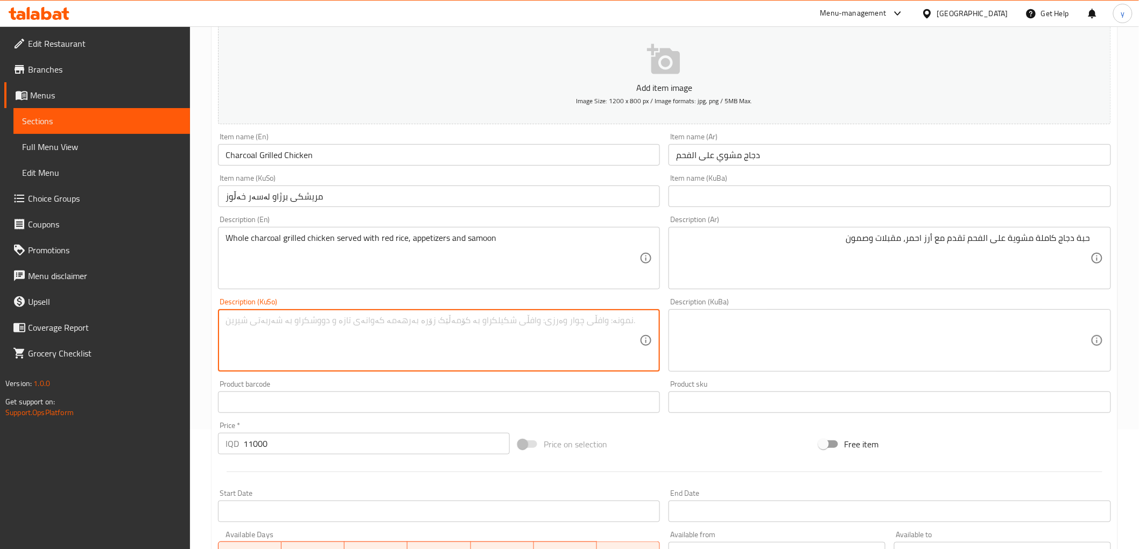
click at [522, 343] on textarea at bounding box center [432, 340] width 414 height 51
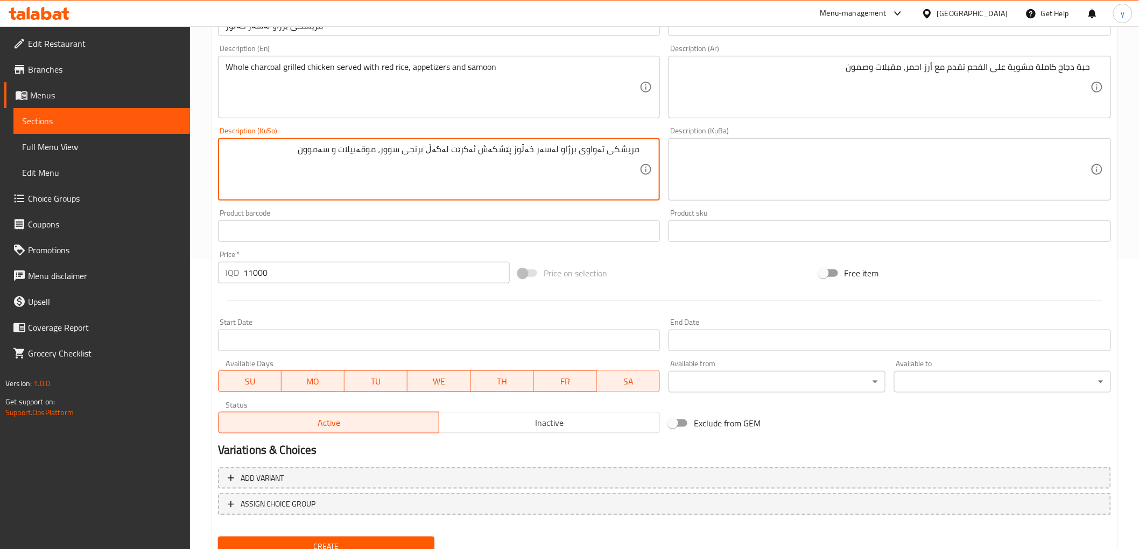
scroll to position [333, 0]
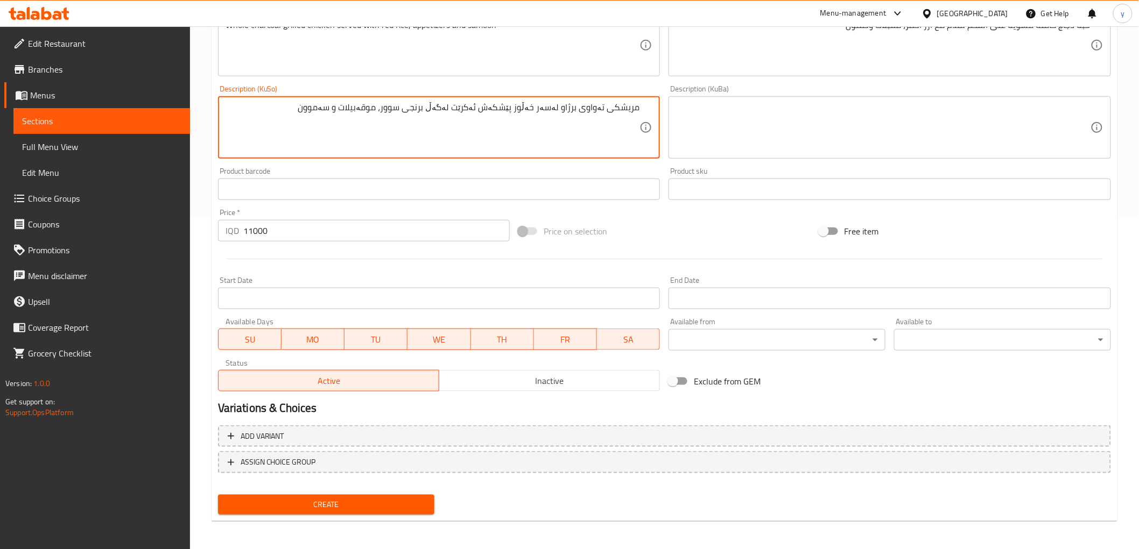
type textarea "مریشکی تەواوی برژاو لەسەر خەڵوز پێشکەش ئەکرێت لەگەڵ برنجی سوور، موقەبیلات و سەم…"
click at [365, 507] on span "Create" at bounding box center [327, 504] width 200 height 13
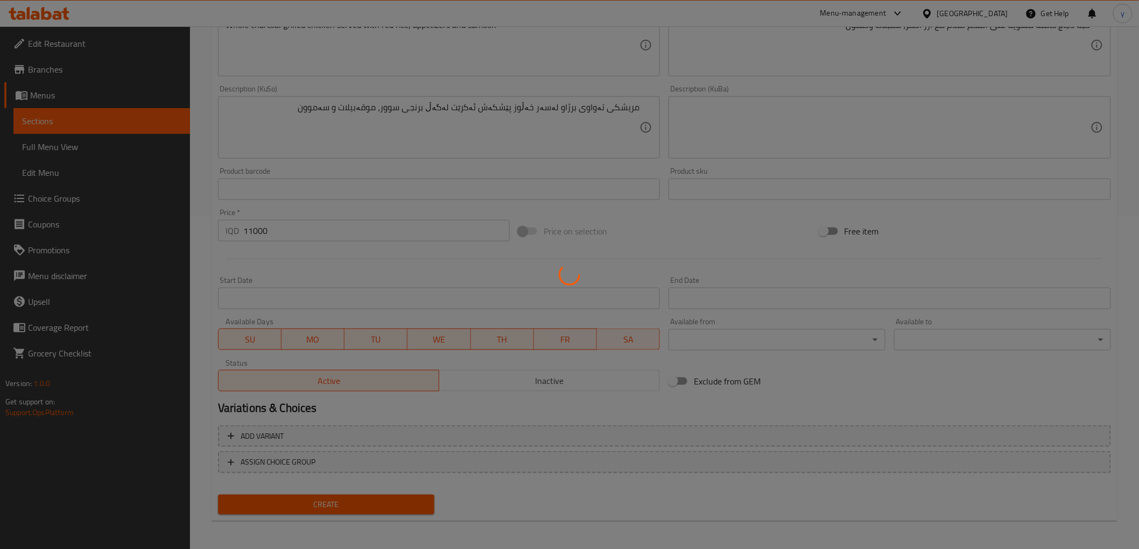
scroll to position [0, 0]
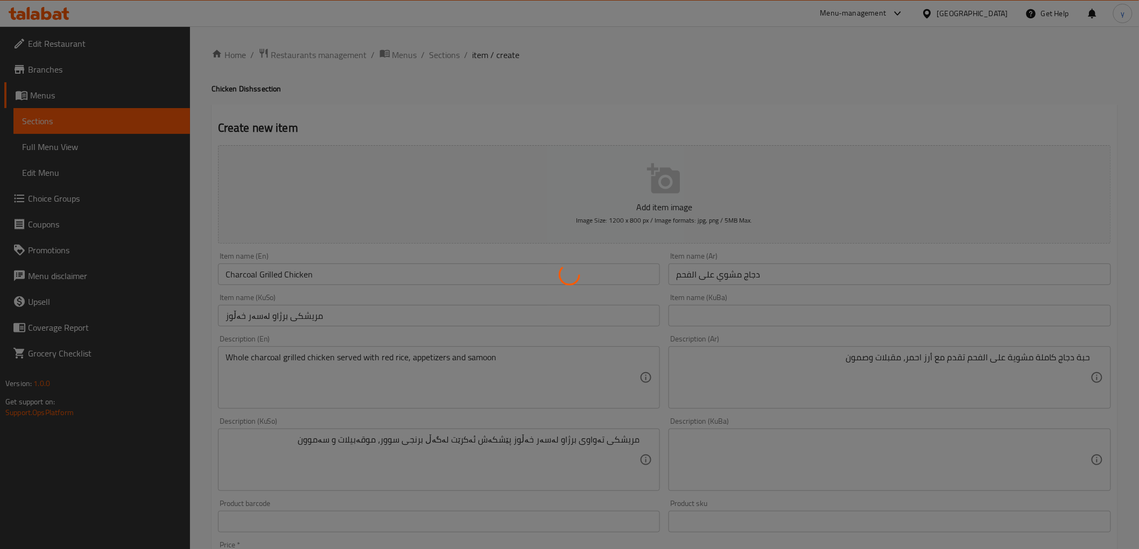
type input "0"
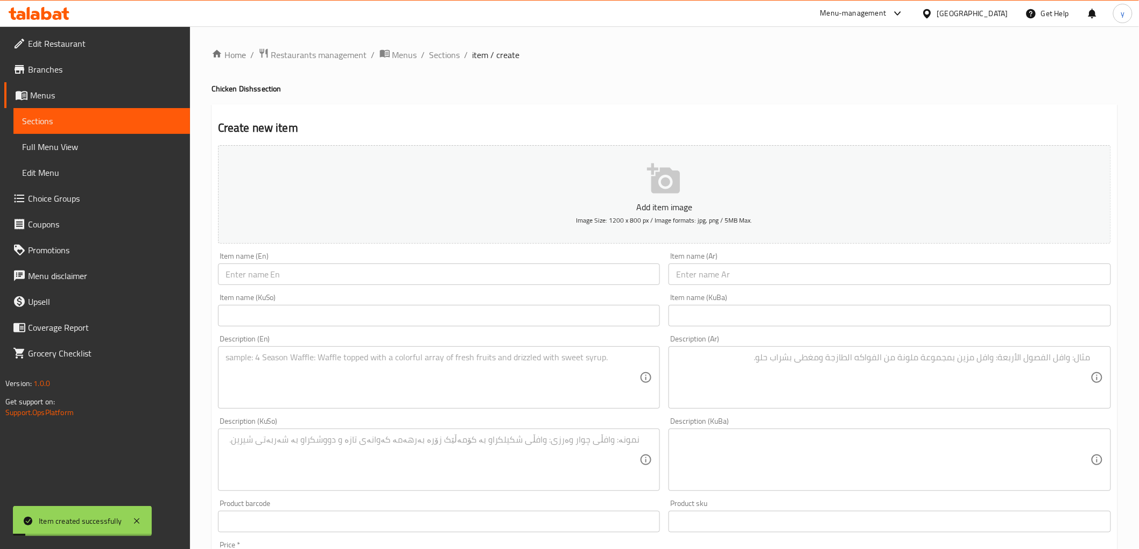
click at [440, 62] on div "Home / Restaurants management / Menus / Sections / item / create Chicken Dishs …" at bounding box center [664, 455] width 906 height 815
click at [442, 60] on span "Sections" at bounding box center [444, 54] width 31 height 13
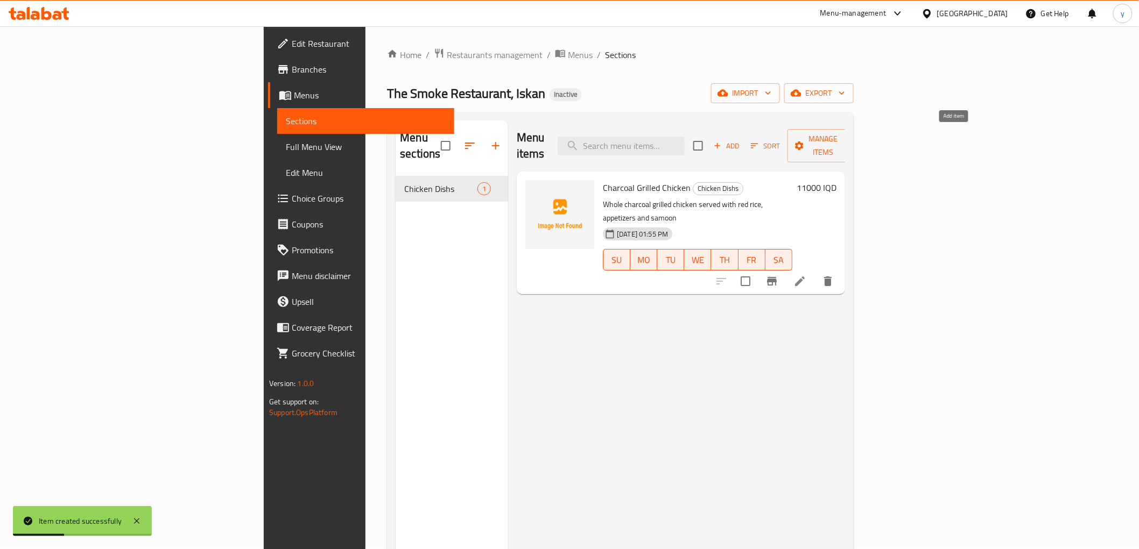
click at [741, 140] on span "Add" at bounding box center [726, 146] width 29 height 12
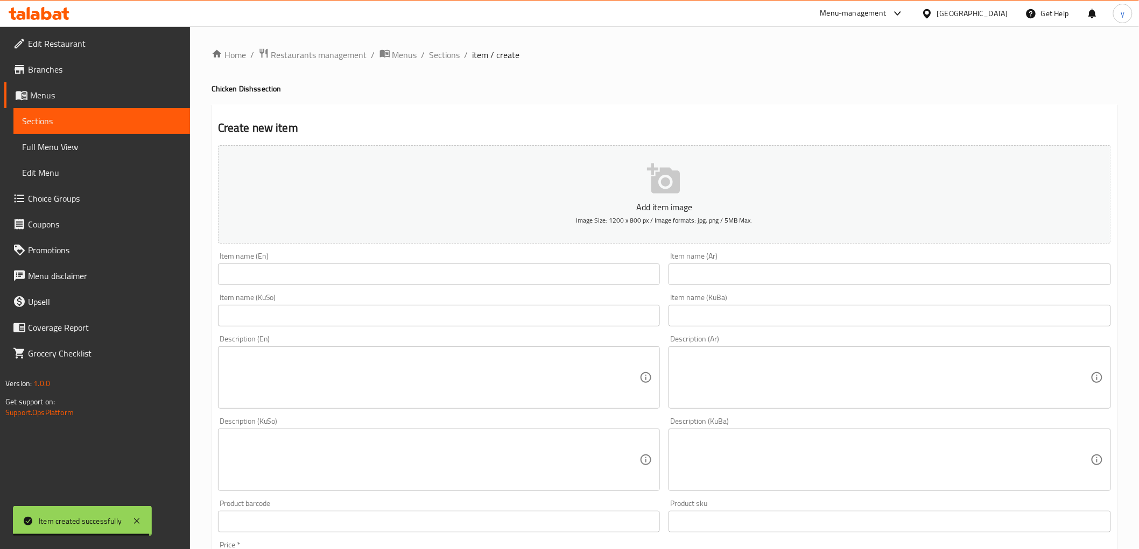
click at [723, 383] on textarea at bounding box center [883, 377] width 414 height 51
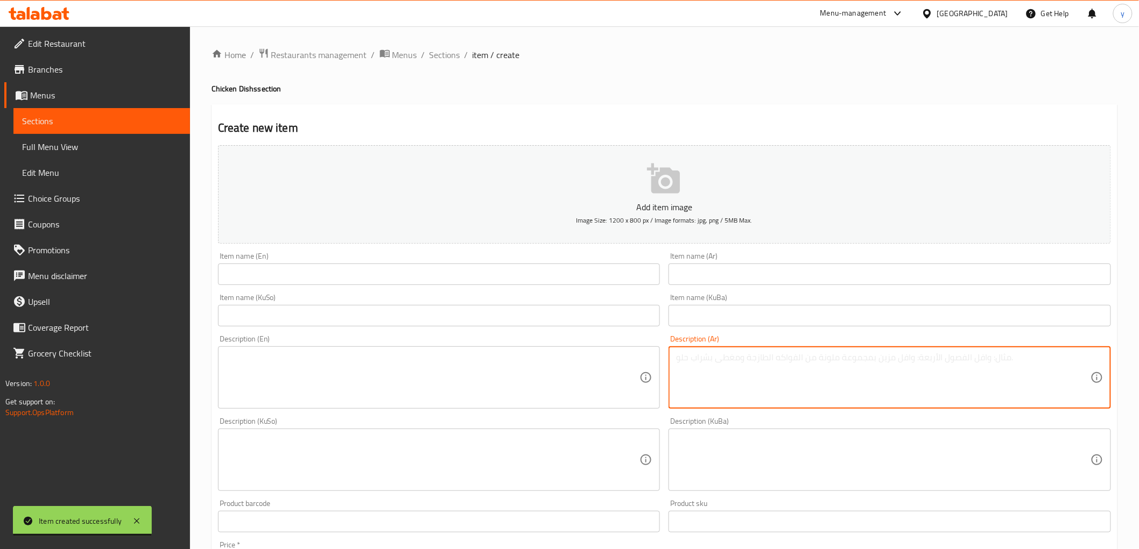
paste textarea "نصف حبة دجاج مشوية على الفحم تقدم مع رز احمر، مقبلات وصمون."
type textarea "نصف حبة دجاج مشوية على الفحم تقدم مع رز احمر، مقبلات وصمون."
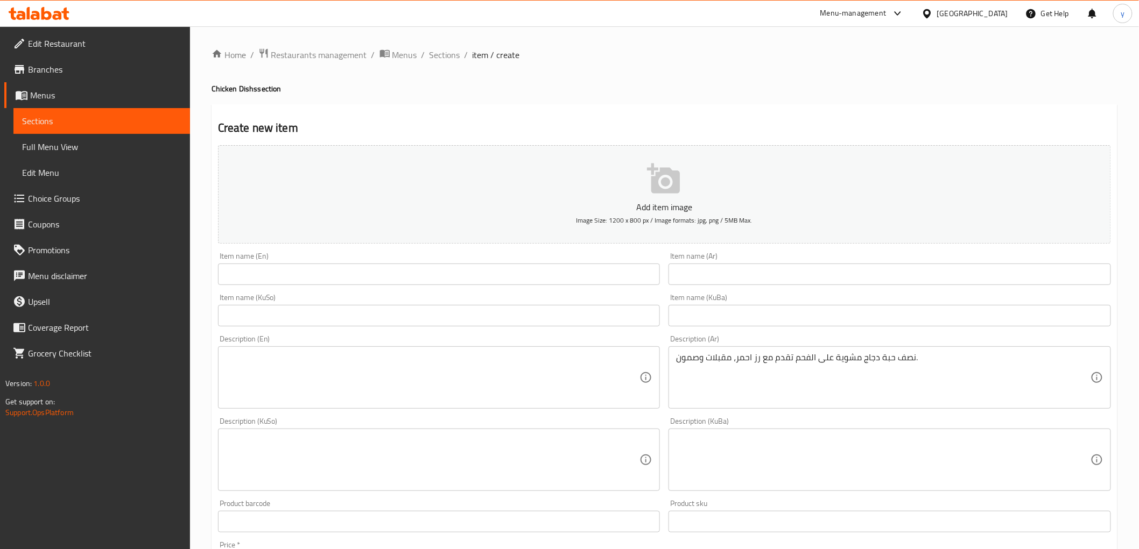
click at [711, 250] on div "Item name (Ar) Item name (Ar)" at bounding box center [889, 268] width 451 height 41
click at [716, 264] on div "Item name (Ar) Item name (Ar)" at bounding box center [889, 268] width 442 height 33
click at [716, 270] on input "text" at bounding box center [889, 275] width 442 height 22
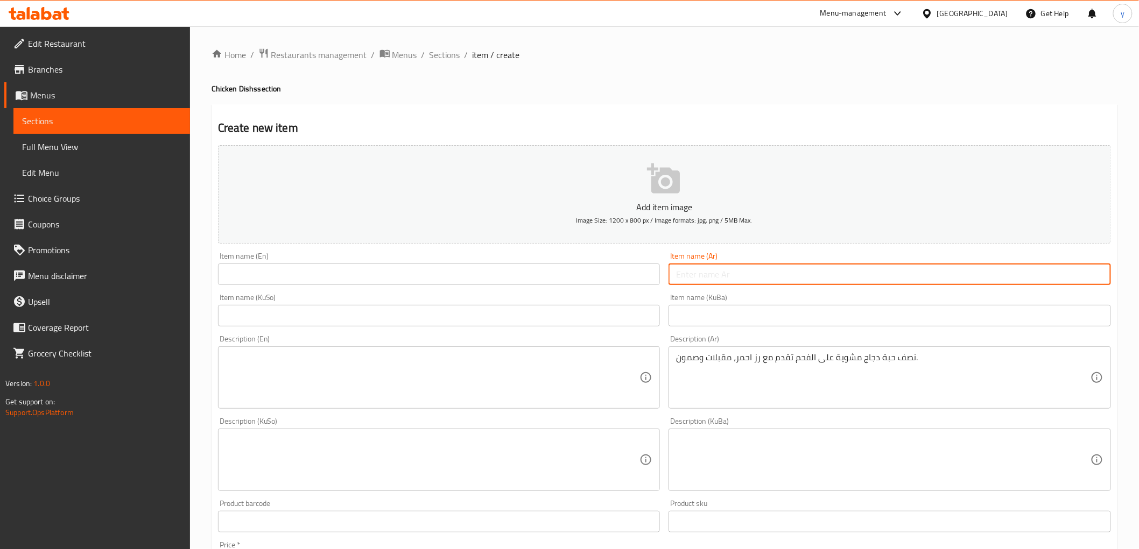
paste input "6000"
click at [687, 281] on input "6000" at bounding box center [889, 275] width 442 height 22
paste input "نصف حبة دجاج"
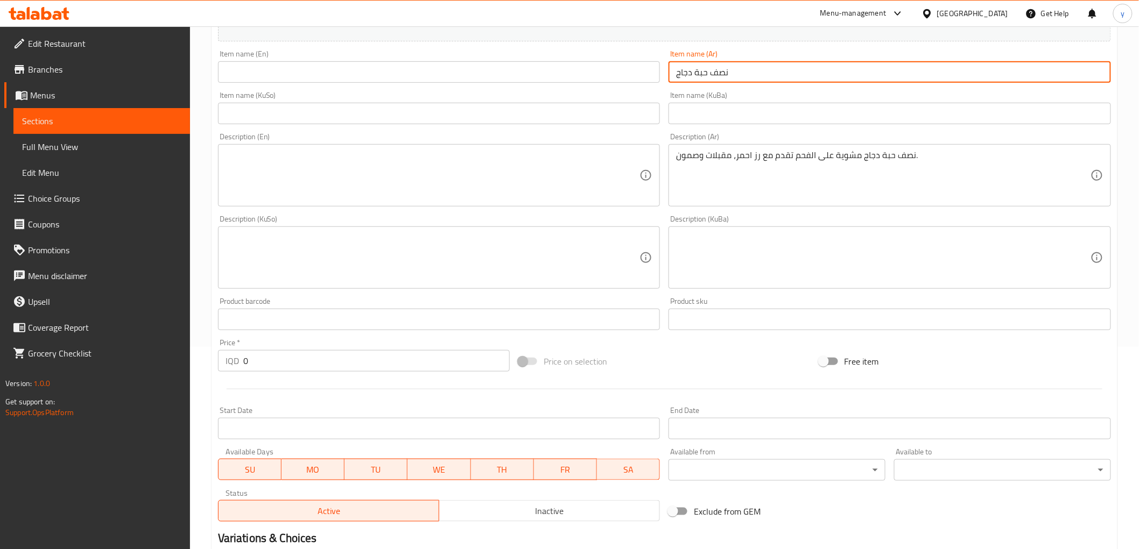
scroll to position [239, 0]
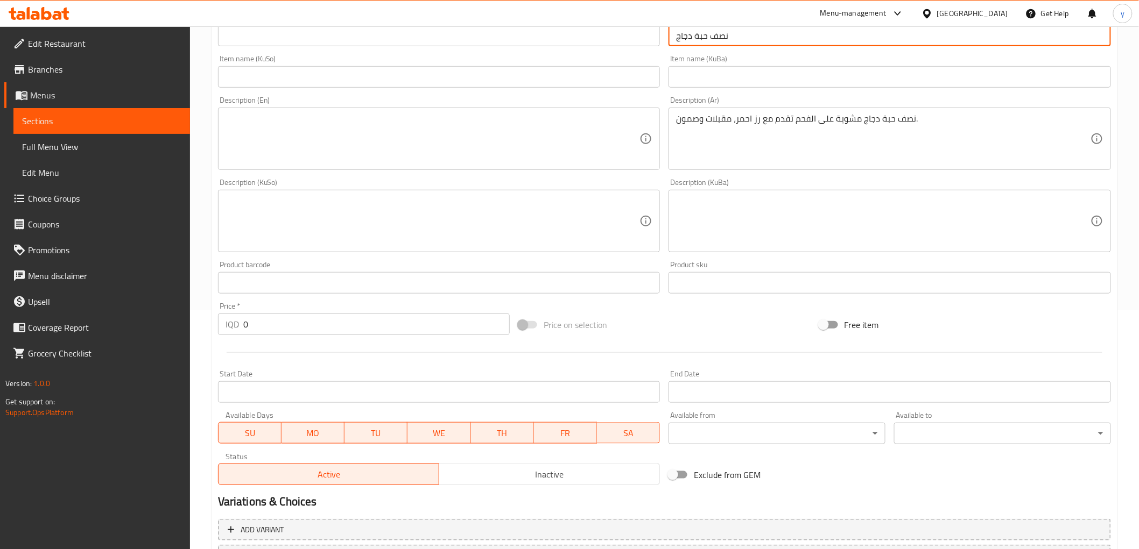
type input "نصف حبة دجاج"
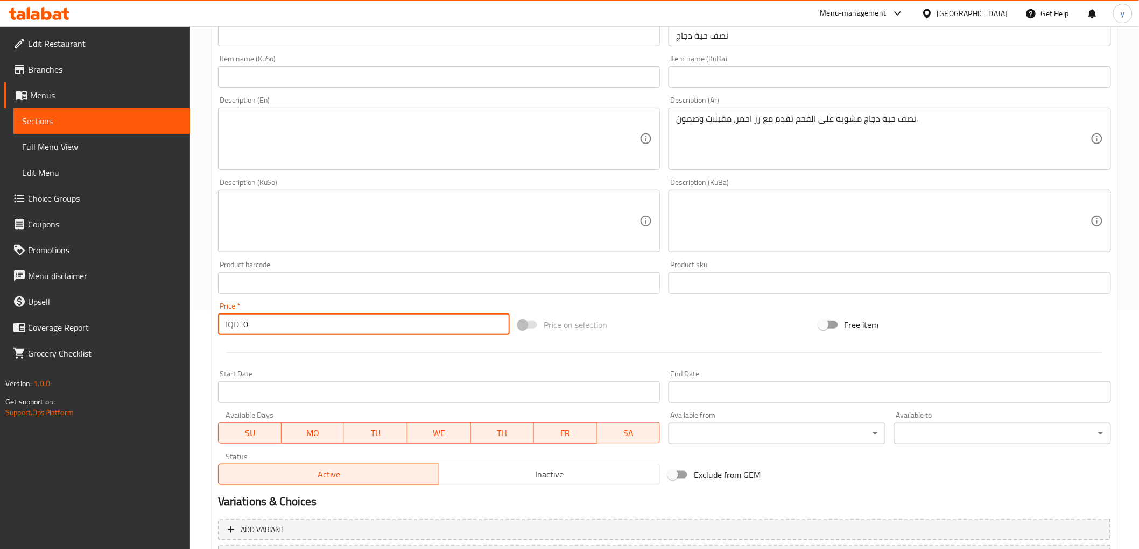
drag, startPoint x: 261, startPoint y: 326, endPoint x: 230, endPoint y: 331, distance: 31.1
click at [230, 330] on div "IQD 0 Price *" at bounding box center [364, 325] width 292 height 22
paste input "600"
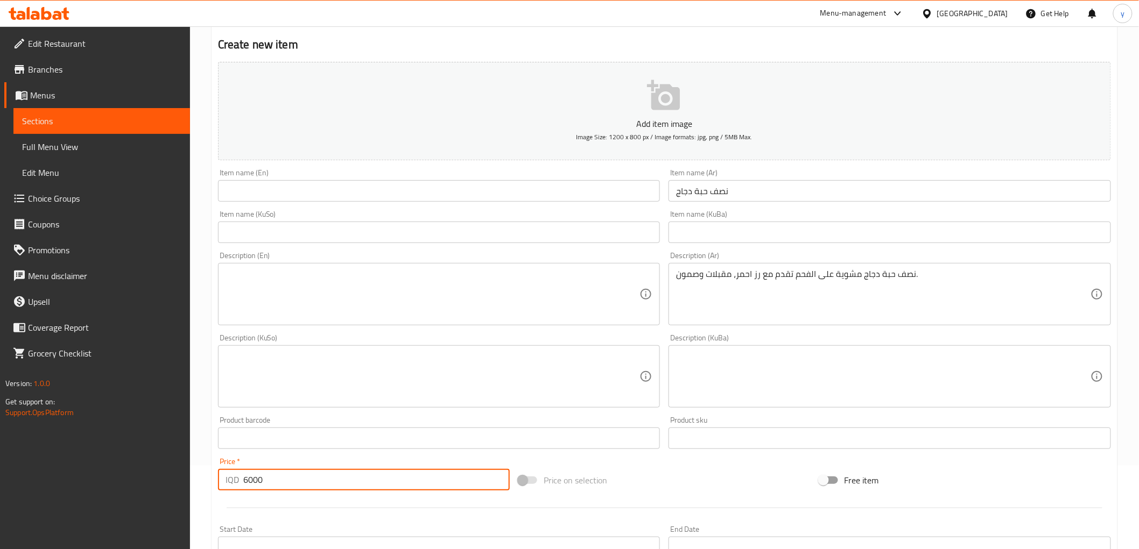
scroll to position [0, 0]
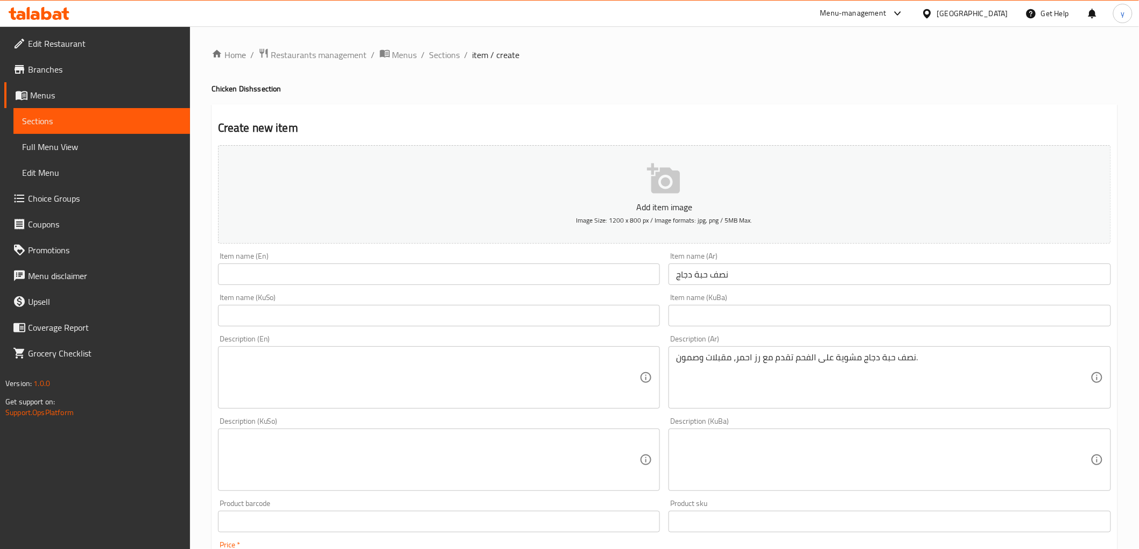
type input "6000"
click at [390, 259] on div "Item name (En) Item name (En)" at bounding box center [439, 268] width 442 height 33
click at [393, 266] on input "text" at bounding box center [439, 275] width 442 height 22
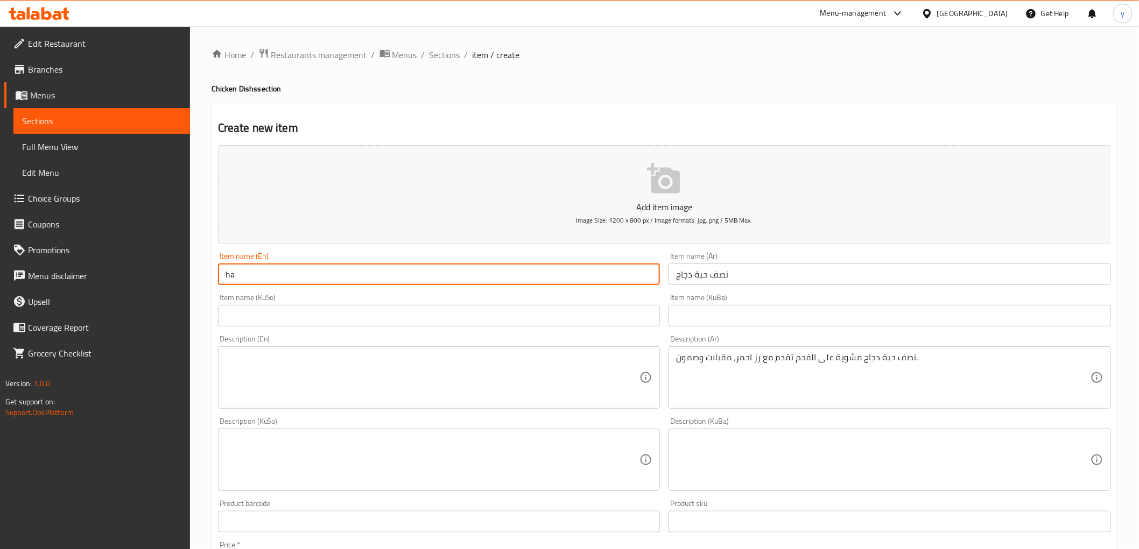
type input "h"
type input "Half Chicken"
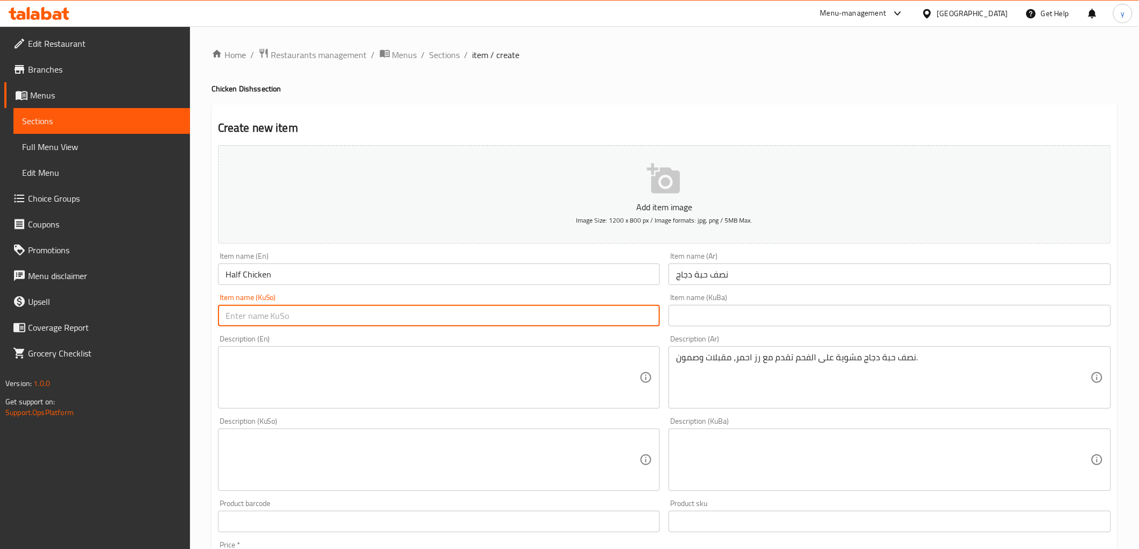
click at [449, 311] on input "text" at bounding box center [439, 316] width 442 height 22
type input "نیو مریشک"
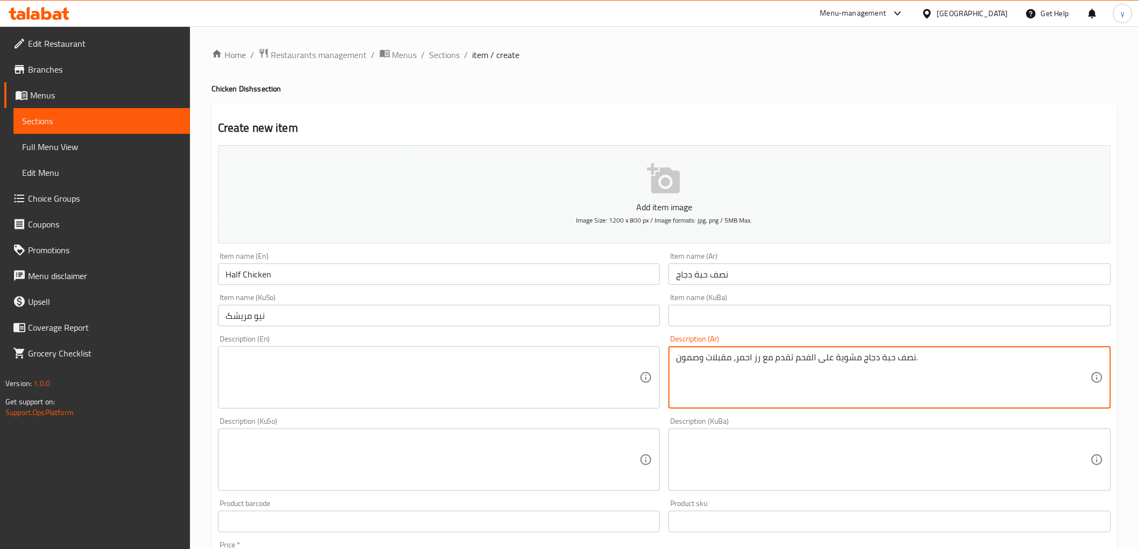
click at [736, 358] on textarea "نصف حبة دجاج مشوية على الفحم تقدم مع رز احمر، مقبلات وصمون." at bounding box center [883, 377] width 414 height 51
paste textarea "رز احمر، مقبلات وصمون"
type textarea "نصف حبة دجاج مشوية على الفحم تقدم مع أرز احمر، مقبلات وصمون"
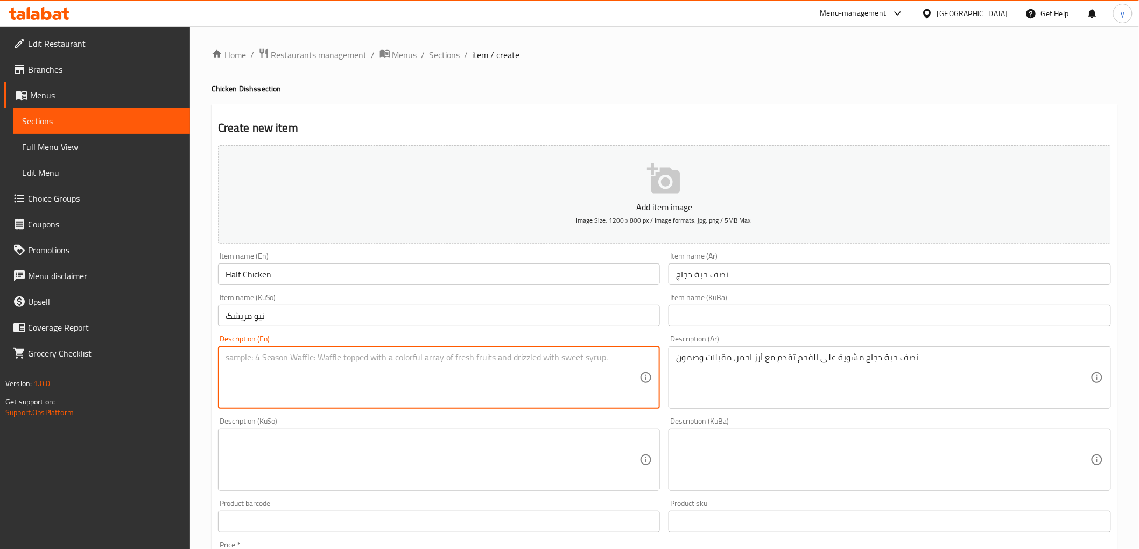
click at [546, 386] on textarea at bounding box center [432, 377] width 414 height 51
paste textarea "Half charcoal grilled chicken served with red rice, appetizers and samoon"
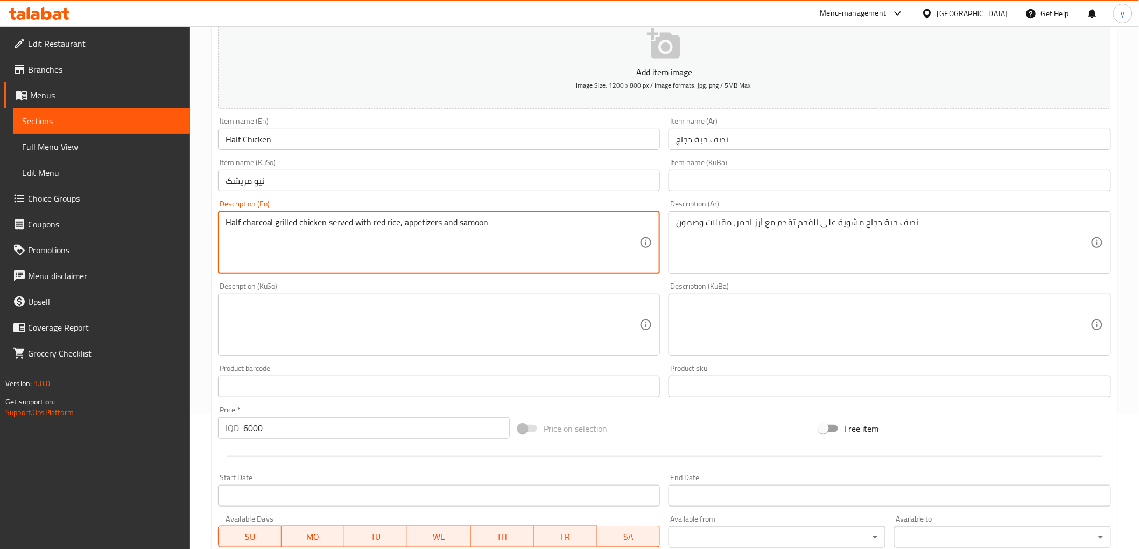
scroll to position [239, 0]
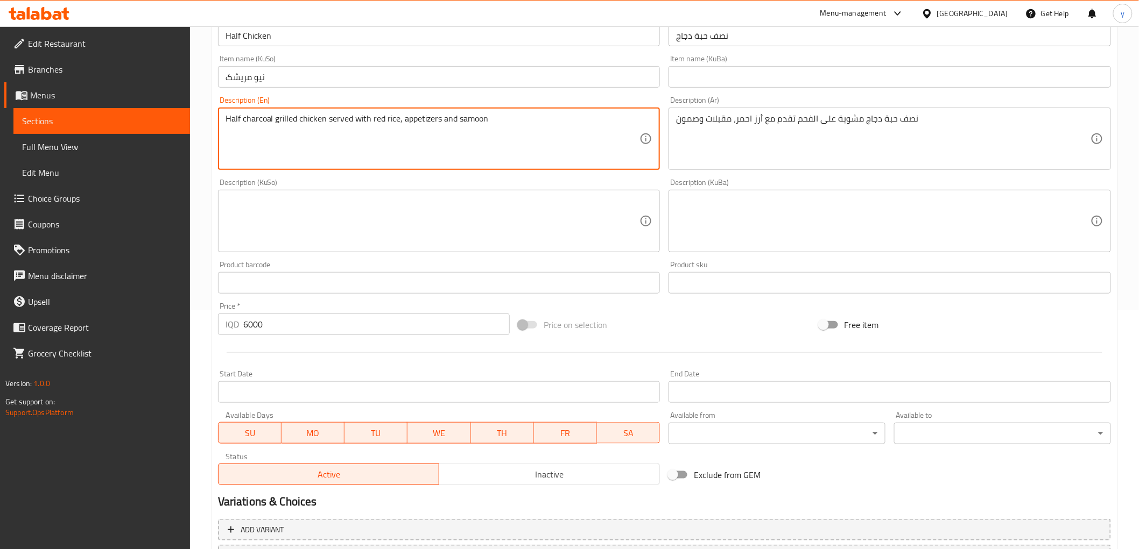
type textarea "Half charcoal grilled chicken served with red rice, appetizers and samoon"
click at [481, 242] on textarea at bounding box center [432, 221] width 414 height 51
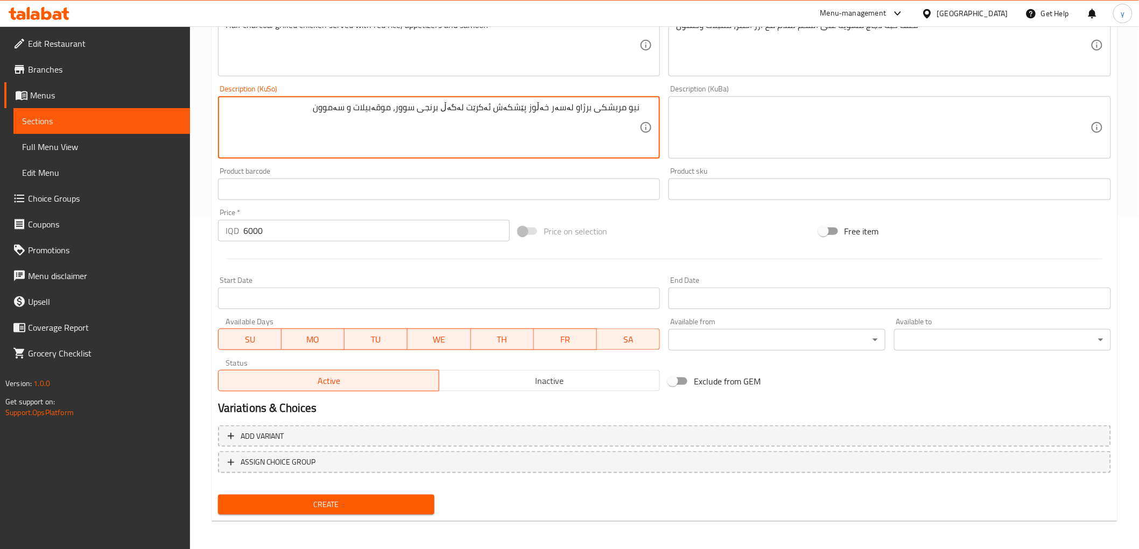
type textarea "نیو مریشکی برژاو لەسەر خەڵوز پێشکەش ئەکرێت لەگەڵ برنجی سوور، موقەبیلات و سەموون"
click at [353, 503] on span "Create" at bounding box center [327, 504] width 200 height 13
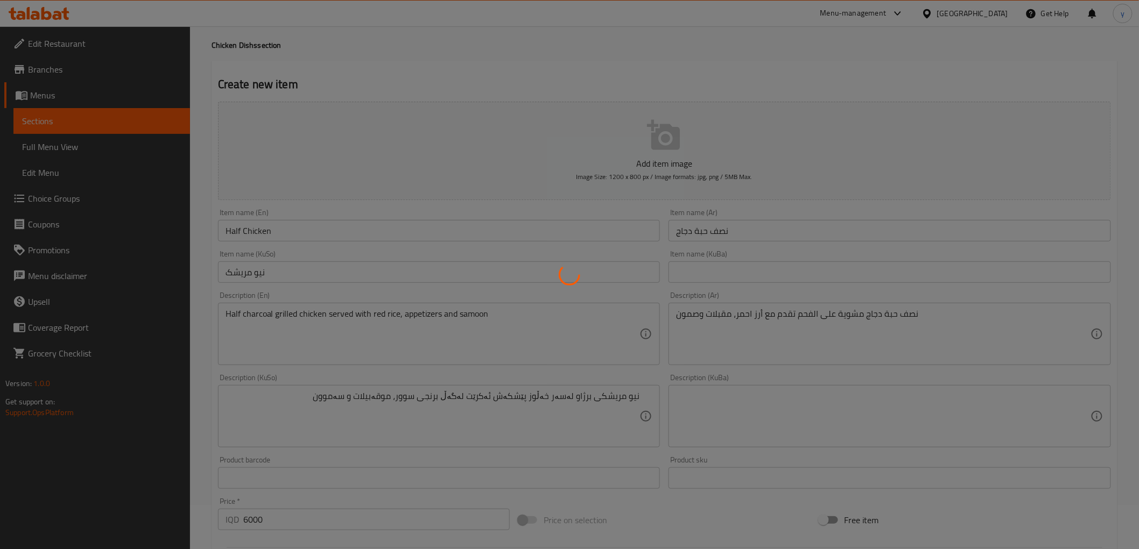
scroll to position [0, 0]
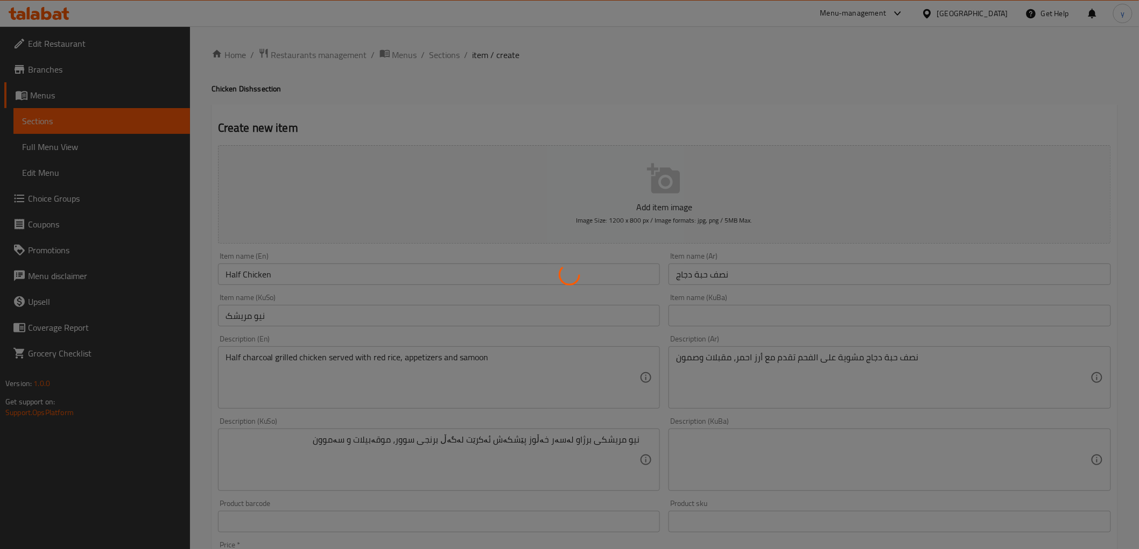
type input "0"
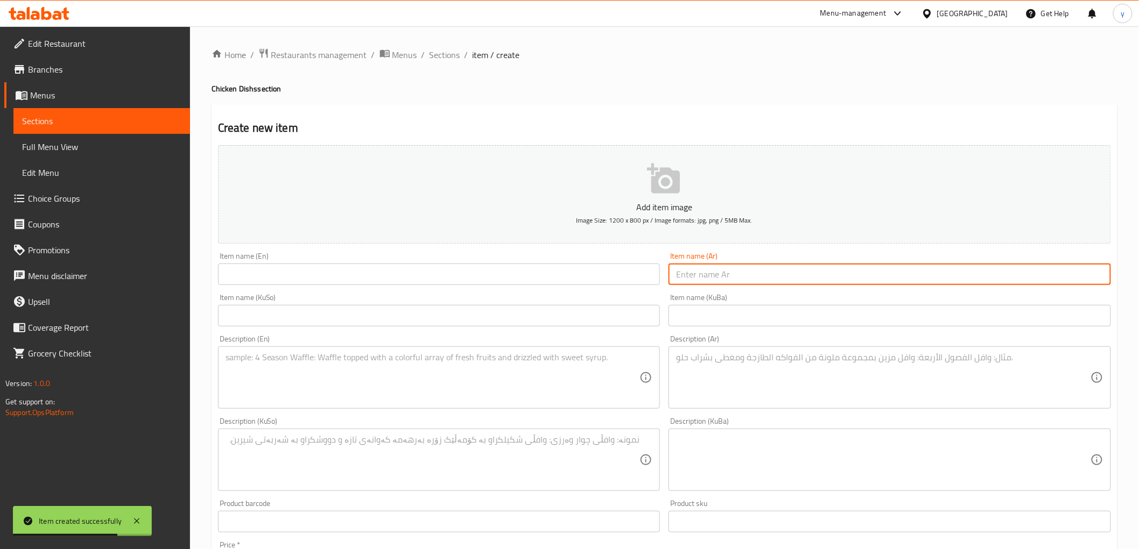
click at [735, 271] on input "text" at bounding box center [889, 275] width 442 height 22
paste input "أجنحة مع أرز"
type input "أجنحة مع أرز"
drag, startPoint x: 614, startPoint y: 277, endPoint x: 523, endPoint y: 278, distance: 90.9
click at [608, 277] on input "text" at bounding box center [439, 275] width 442 height 22
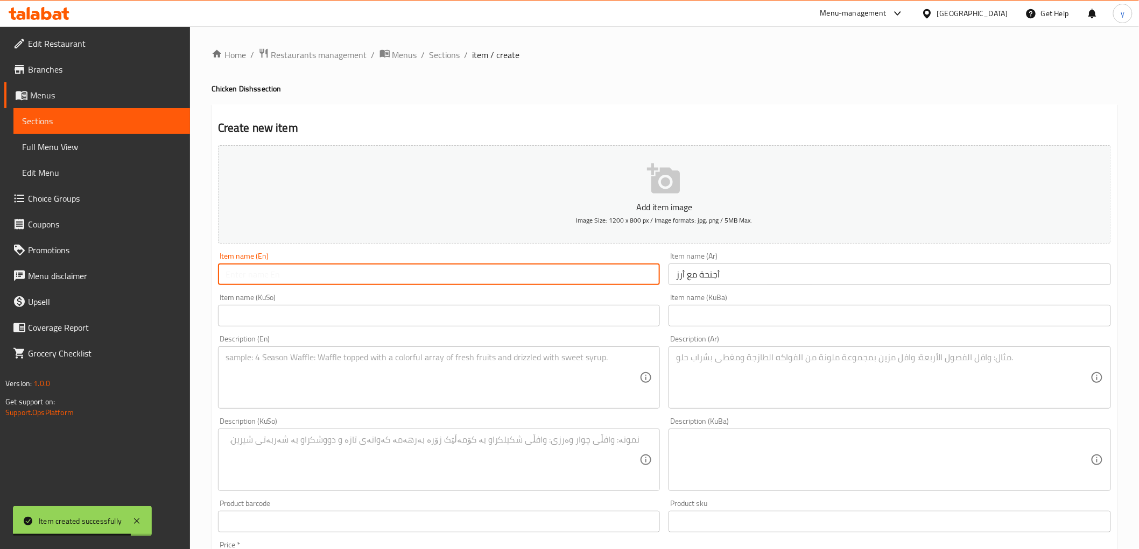
paste input "Wings with Rice"
type input "Wings with Rice"
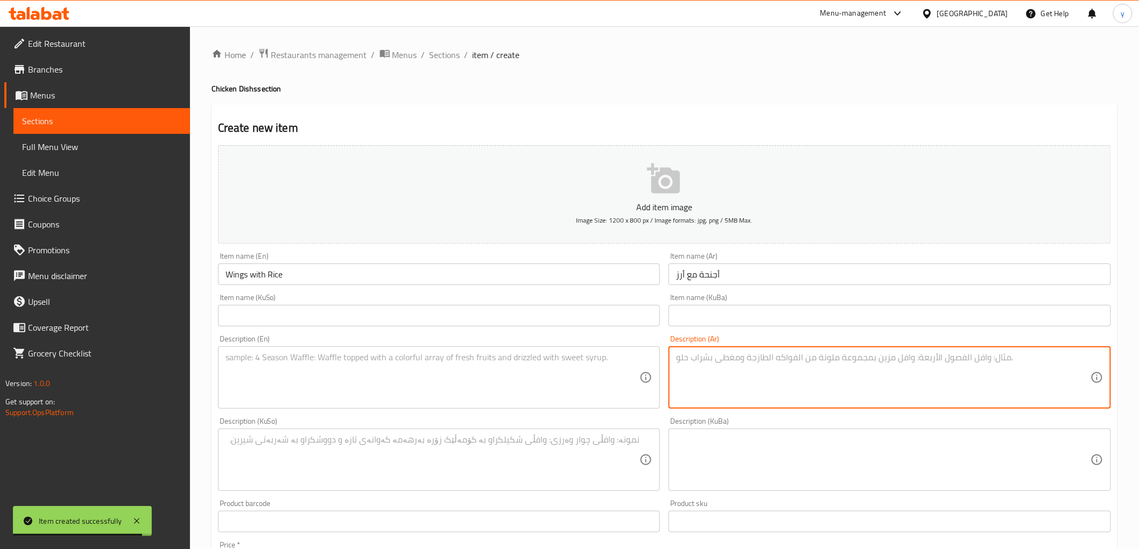
click at [772, 367] on textarea at bounding box center [883, 377] width 414 height 51
paste textarea "1 كيلو وربع من الاجنحة المشوية تقدم مع رز، مقبلات وصمون."
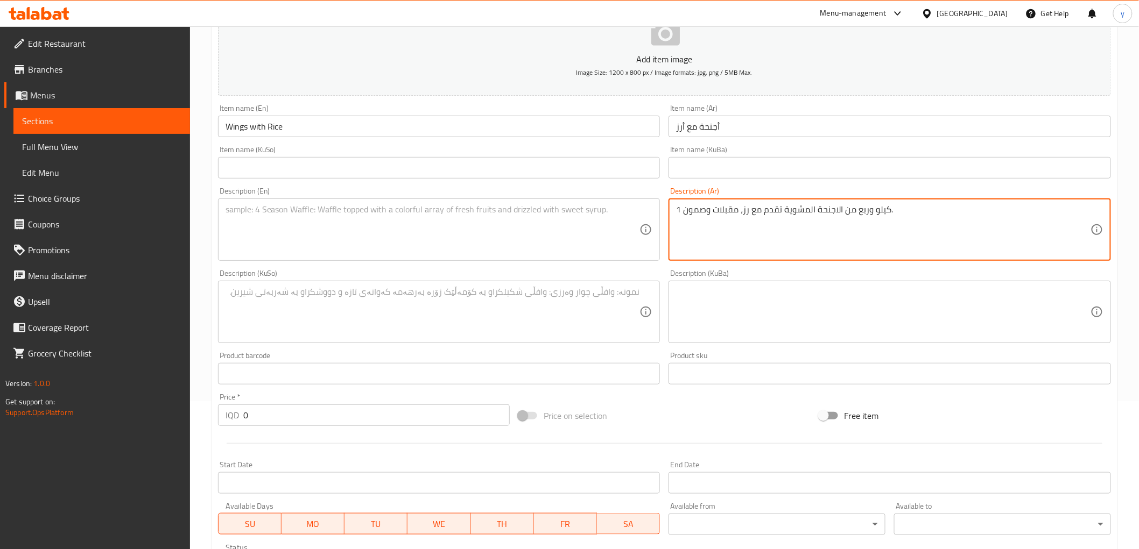
scroll to position [239, 0]
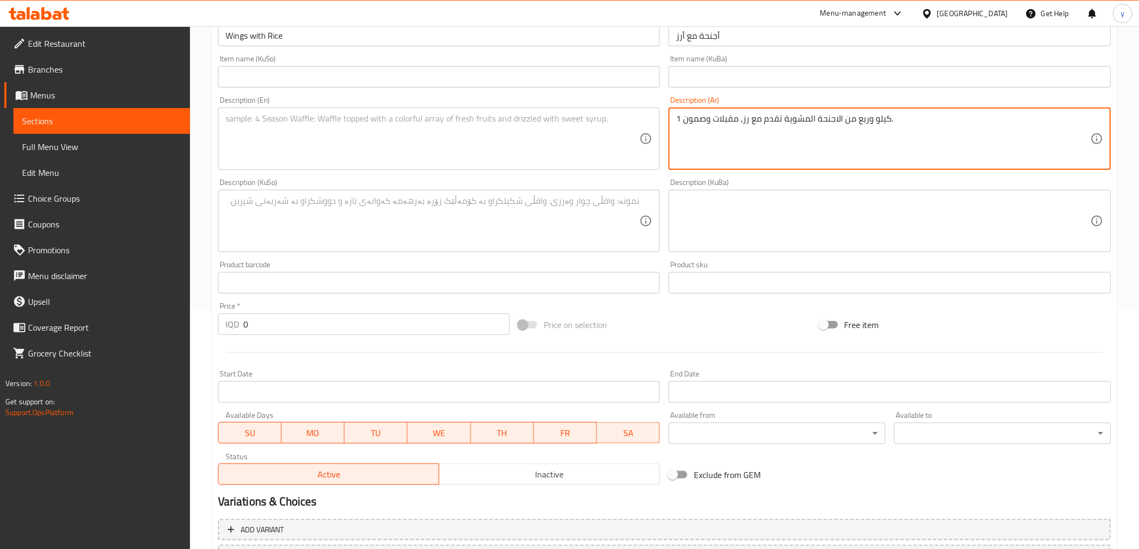
type textarea "1 كيلو وربع من الاجنحة المشوية تقدم مع رز، مقبلات وصمون."
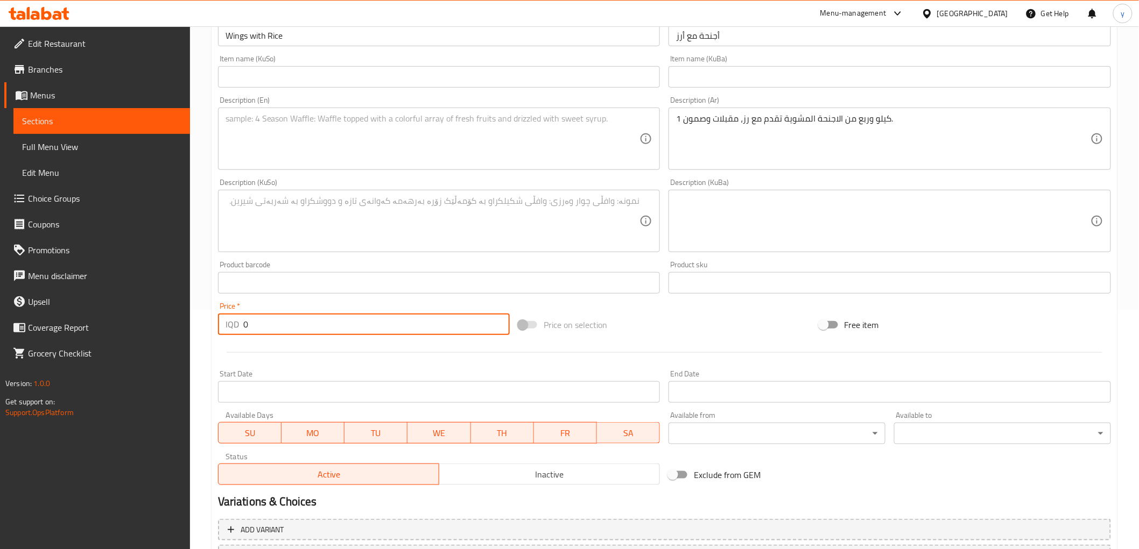
drag, startPoint x: 252, startPoint y: 327, endPoint x: 237, endPoint y: 334, distance: 16.6
click at [237, 333] on div "IQD 0 Price *" at bounding box center [364, 325] width 292 height 22
paste input "1000"
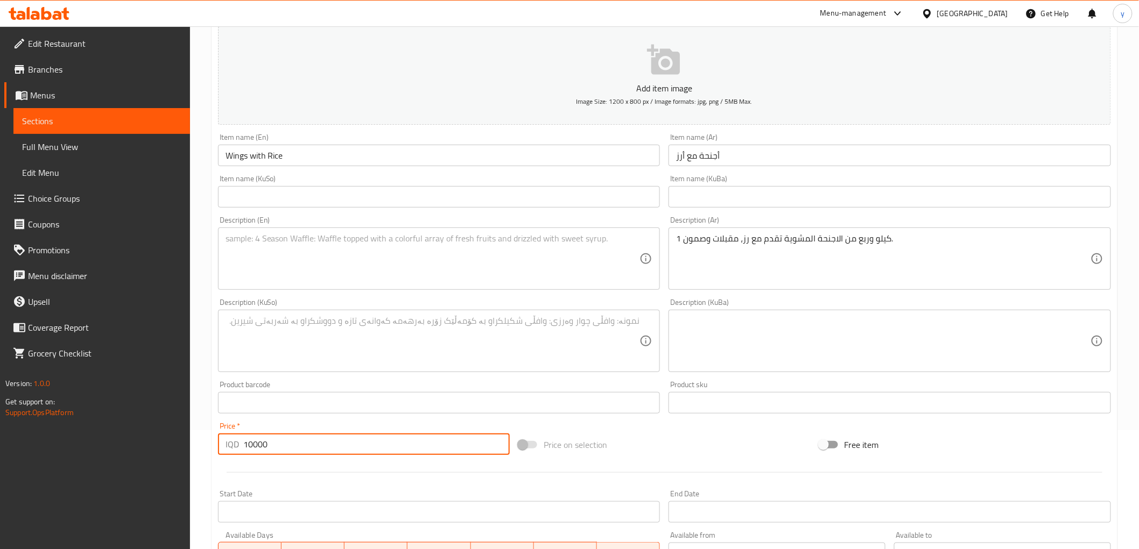
scroll to position [0, 0]
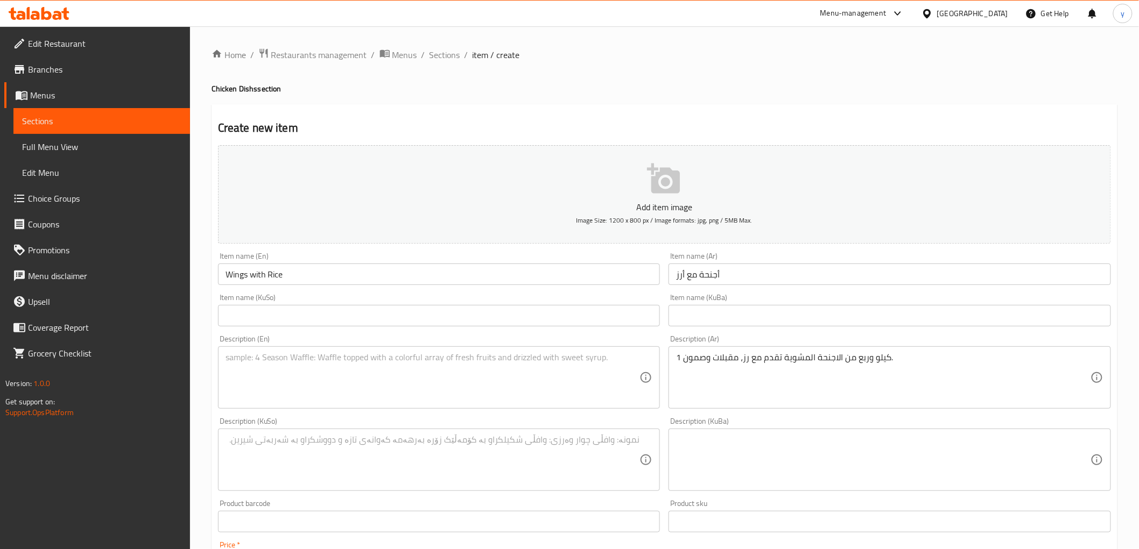
type input "10000"
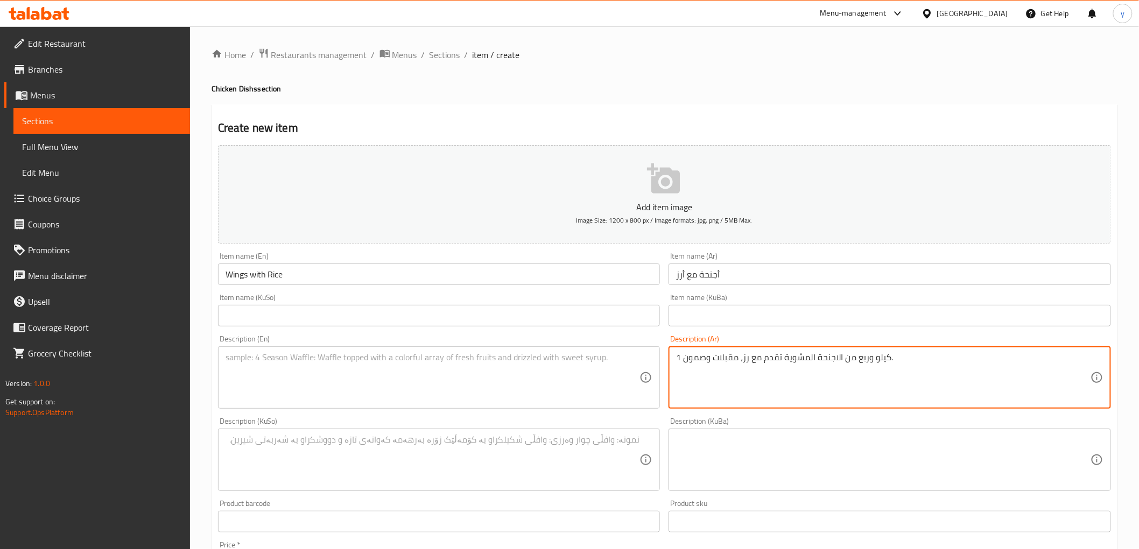
click at [725, 383] on textarea "1 كيلو وربع من الاجنحة المشوية تقدم مع رز، مقبلات وصمون." at bounding box center [883, 377] width 414 height 51
paste textarea "/4 من أجنحة مشوية تقدم مع أرز، مقبلات وصمون"
type textarea "1/4 من أجنحة مشوية تقدم مع أرز، مقبلات وصمون"
click at [551, 375] on textarea at bounding box center [432, 377] width 414 height 51
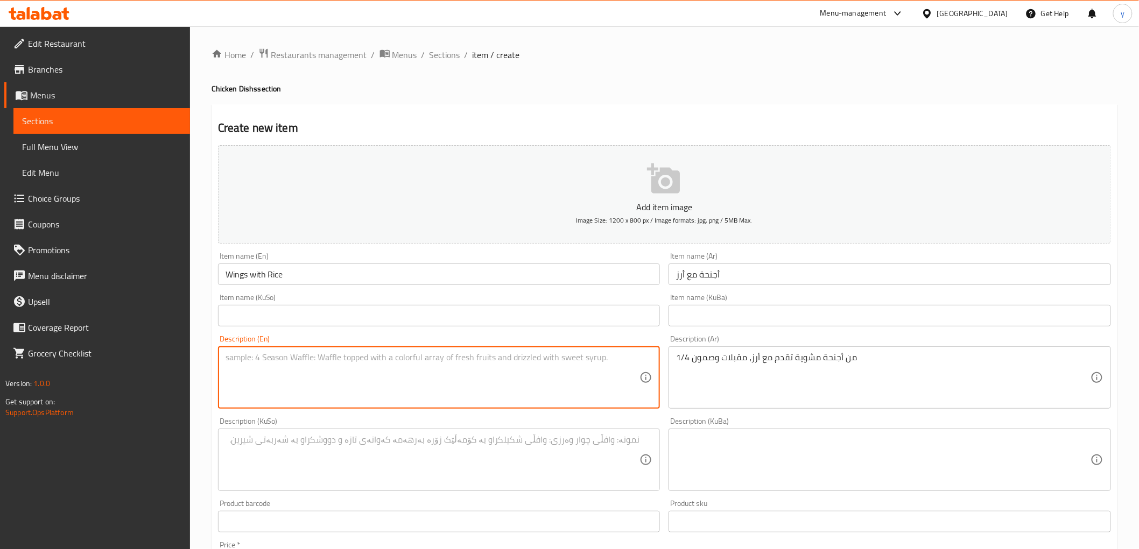
click at [551, 375] on textarea at bounding box center [432, 377] width 414 height 51
paste textarea "1/4 grilled wings served with rice, appetizers and samoon"
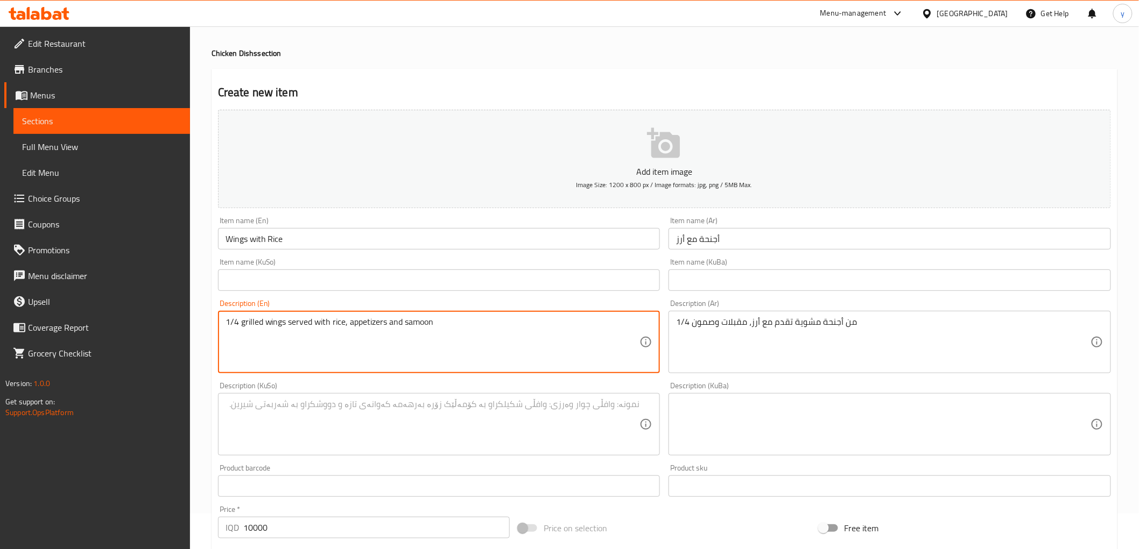
scroll to position [119, 0]
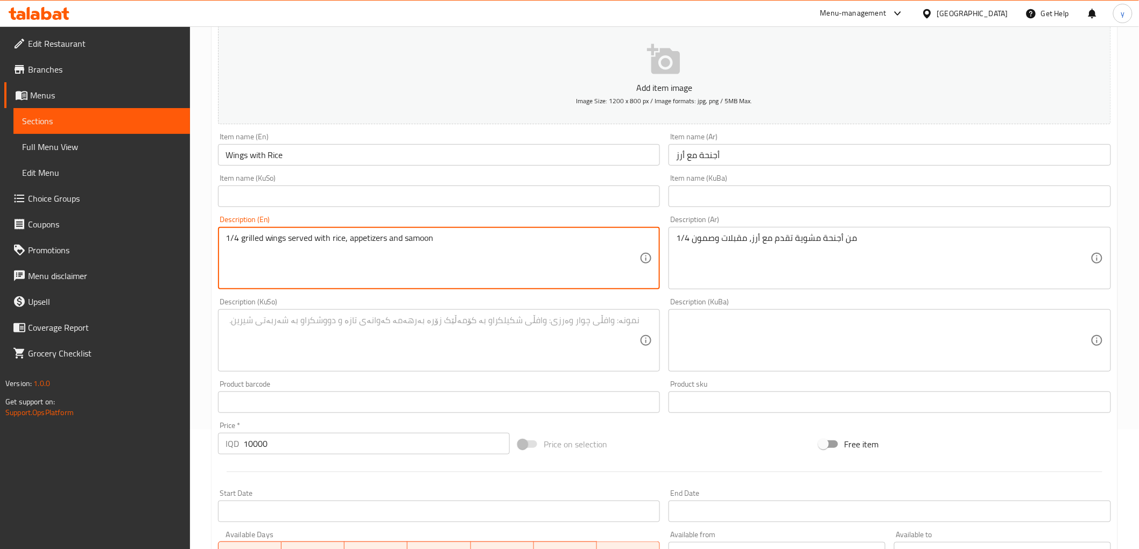
type textarea "1/4 grilled wings served with rice, appetizers and samoon"
click at [481, 351] on textarea at bounding box center [432, 340] width 414 height 51
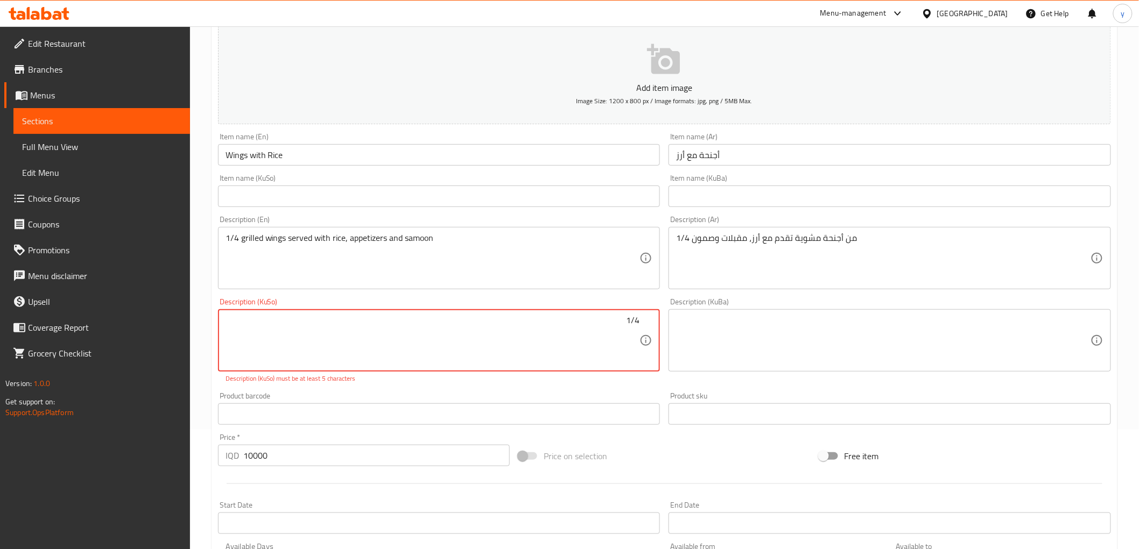
type textarea "1/4"
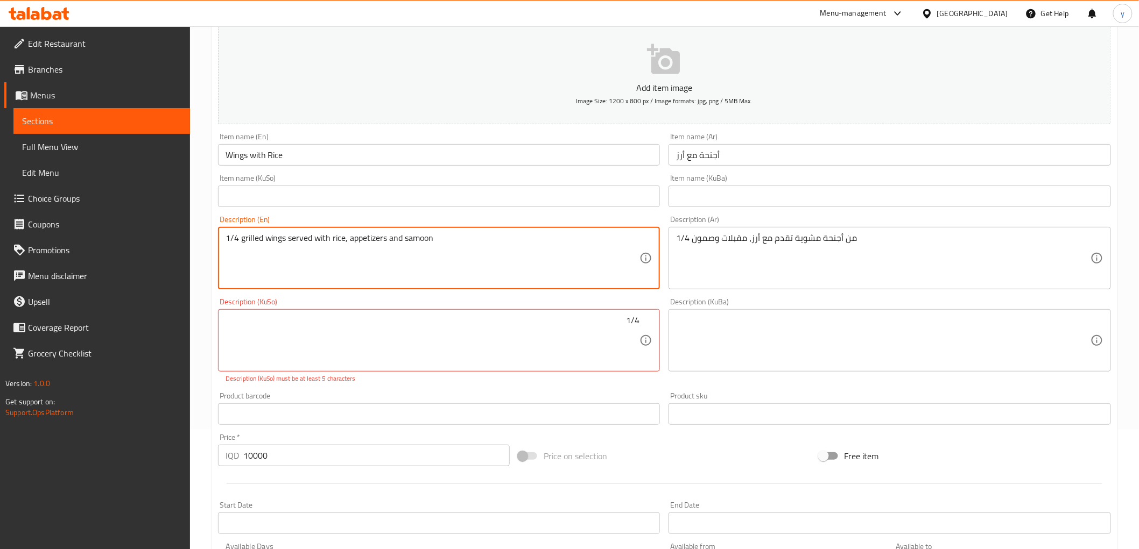
click at [238, 242] on textarea "1/4 grilled wings served with rice, appetizers and samoon" at bounding box center [432, 258] width 414 height 51
type textarea "1/4 Kilo grilled wings served with rice, appetizers and samoon"
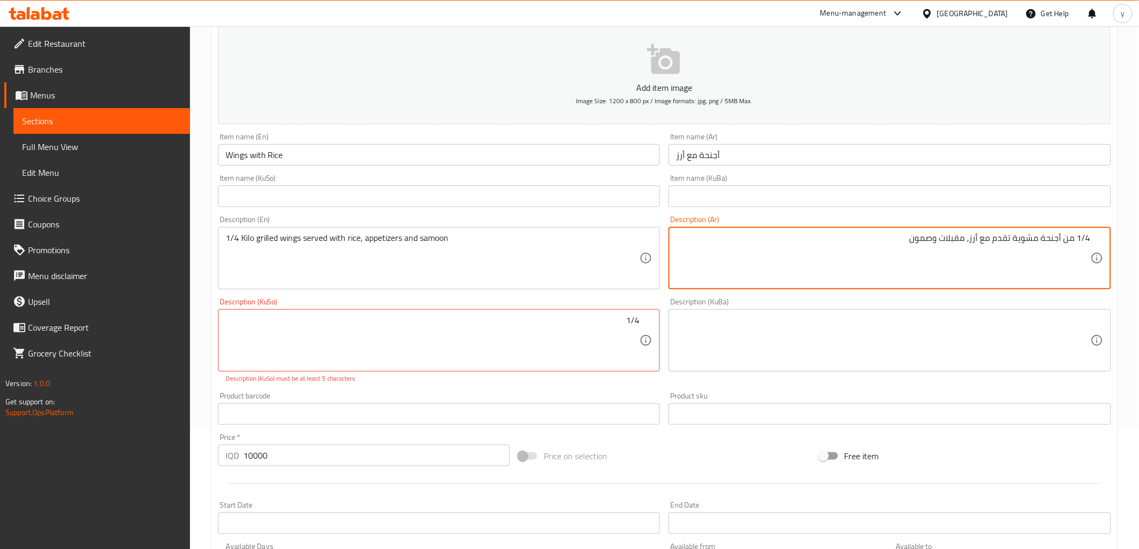
click at [1075, 241] on textarea "1/4 من أجنحة مشوية تقدم مع أرز، مقبلات وصمون" at bounding box center [883, 258] width 414 height 51
type textarea "1/4 كيلو من أجنحة مشوية تقدم مع أرز، مقبلات وصمون"
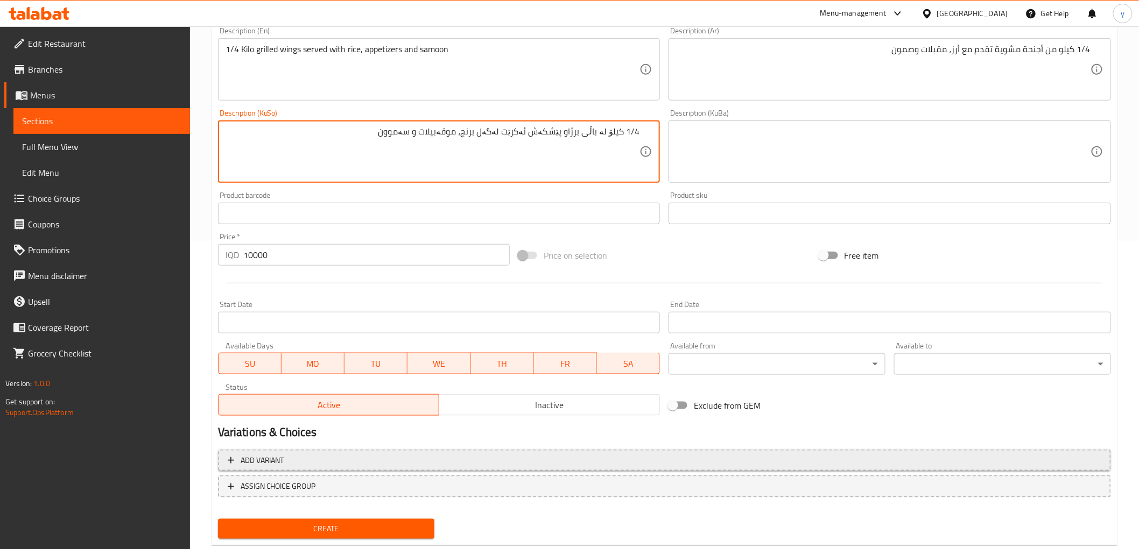
scroll to position [333, 0]
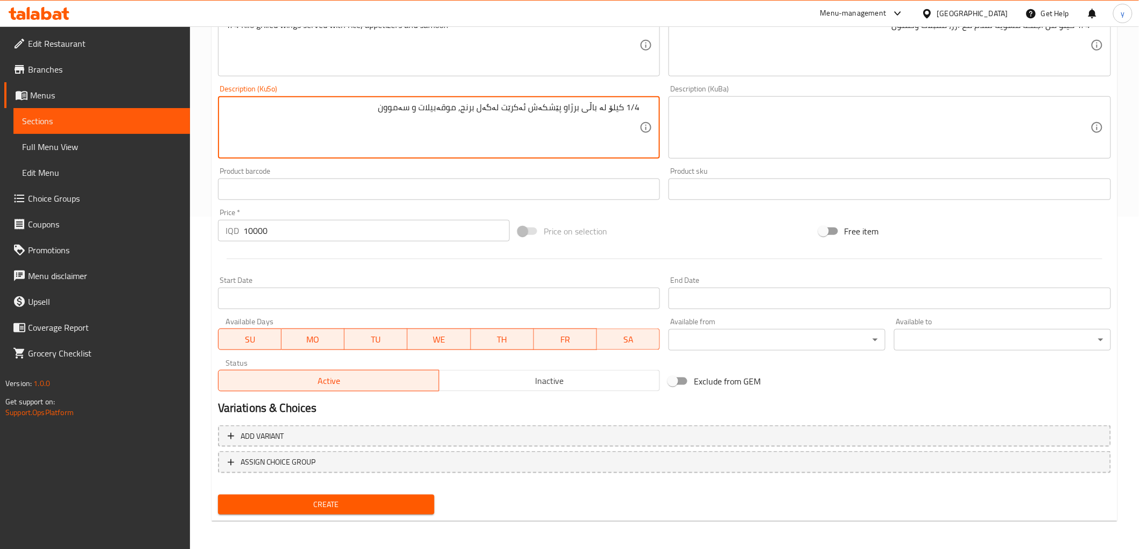
type textarea "1/4 کیلۆ لە باڵی برژاو پێشکەش ئەکرێت لەگەل برنج، موقەبیلات و سەموون"
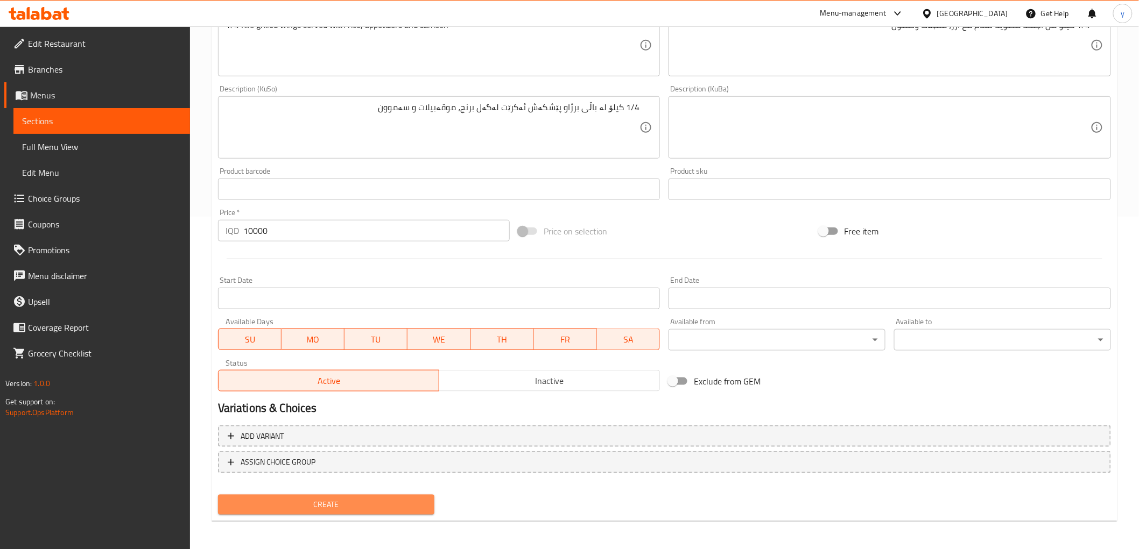
click at [364, 509] on span "Create" at bounding box center [327, 504] width 200 height 13
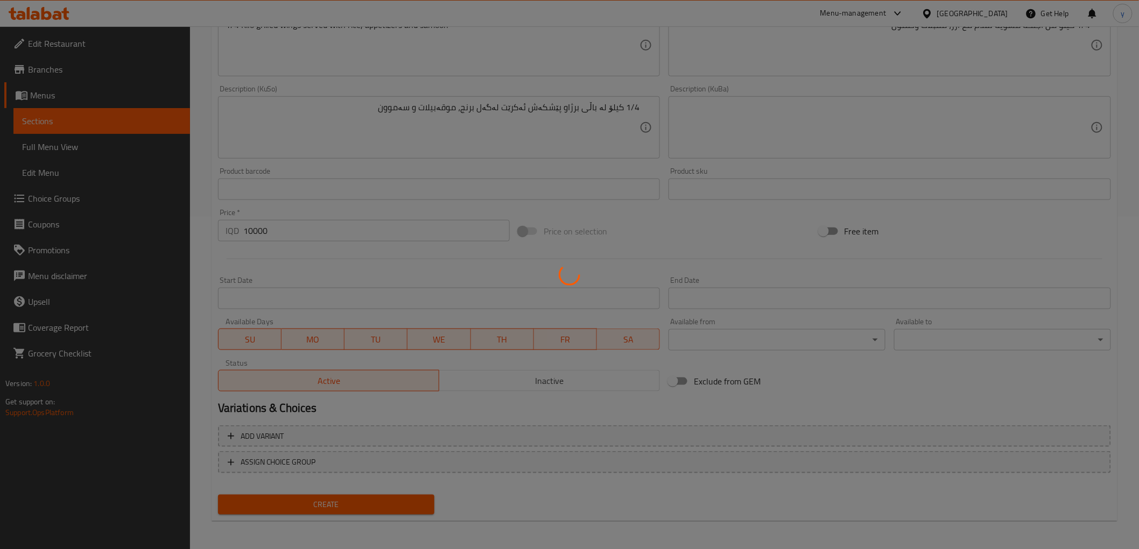
type input "0"
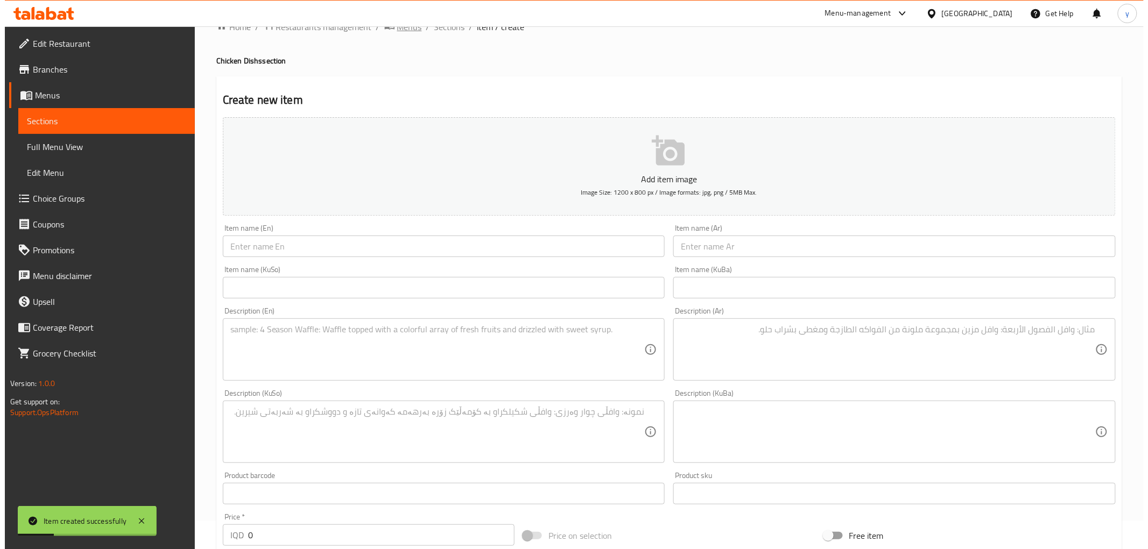
scroll to position [0, 0]
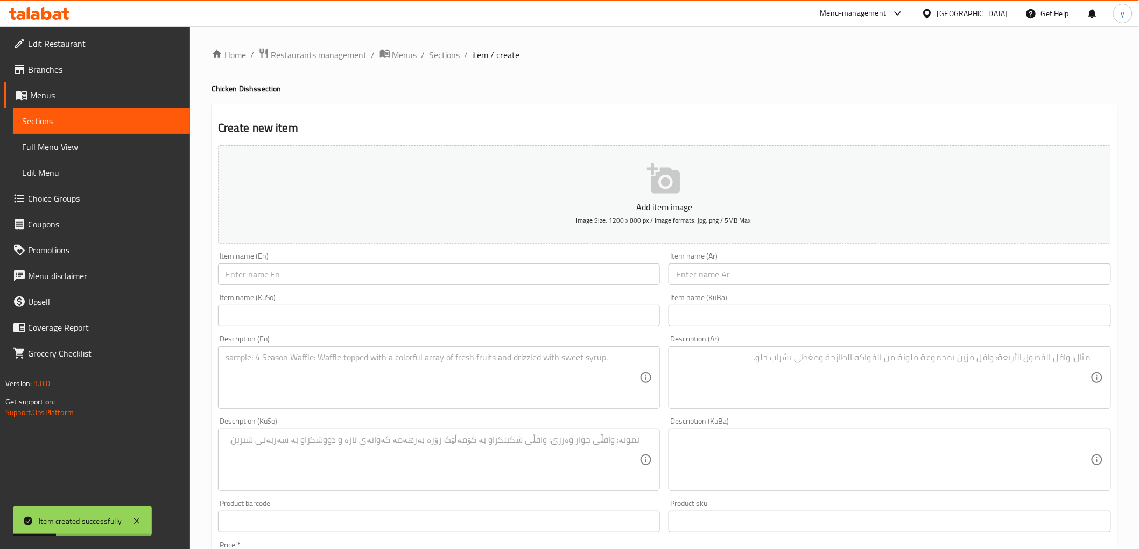
click at [435, 54] on span "Sections" at bounding box center [444, 54] width 31 height 13
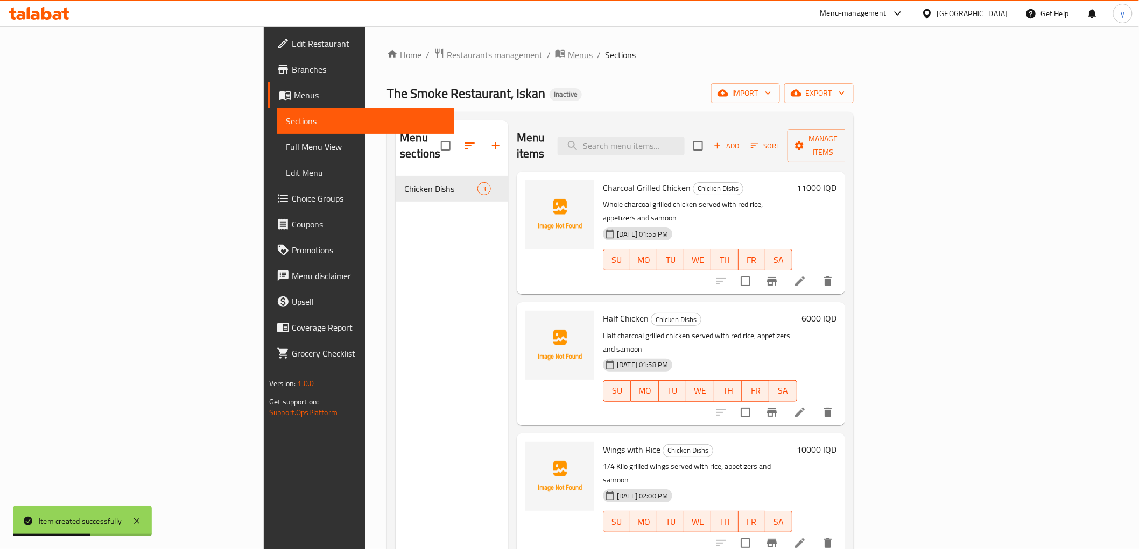
click at [568, 57] on span "Menus" at bounding box center [580, 54] width 25 height 13
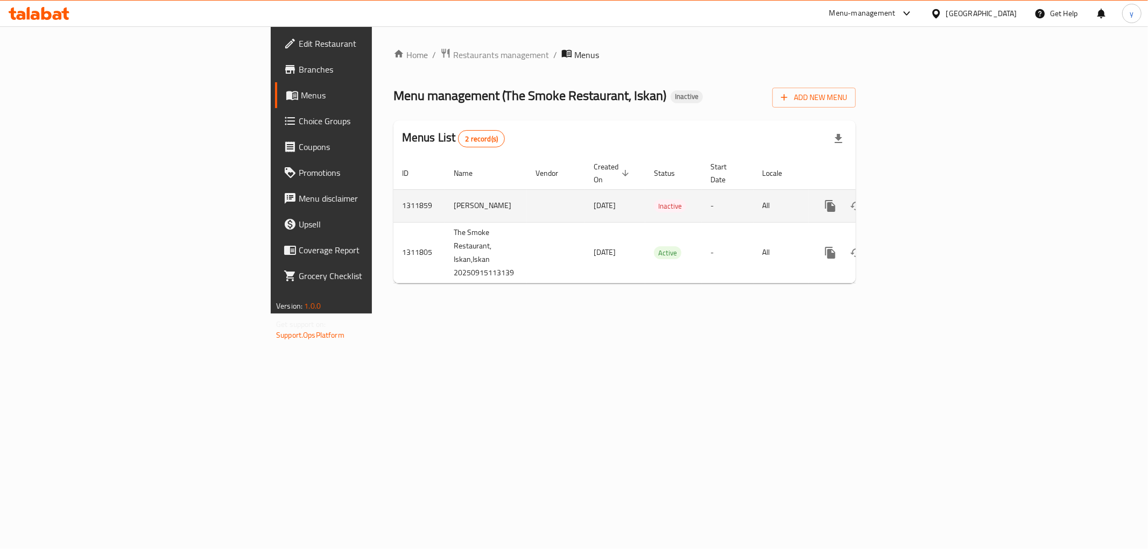
click at [886, 201] on icon "enhanced table" at bounding box center [882, 206] width 8 height 10
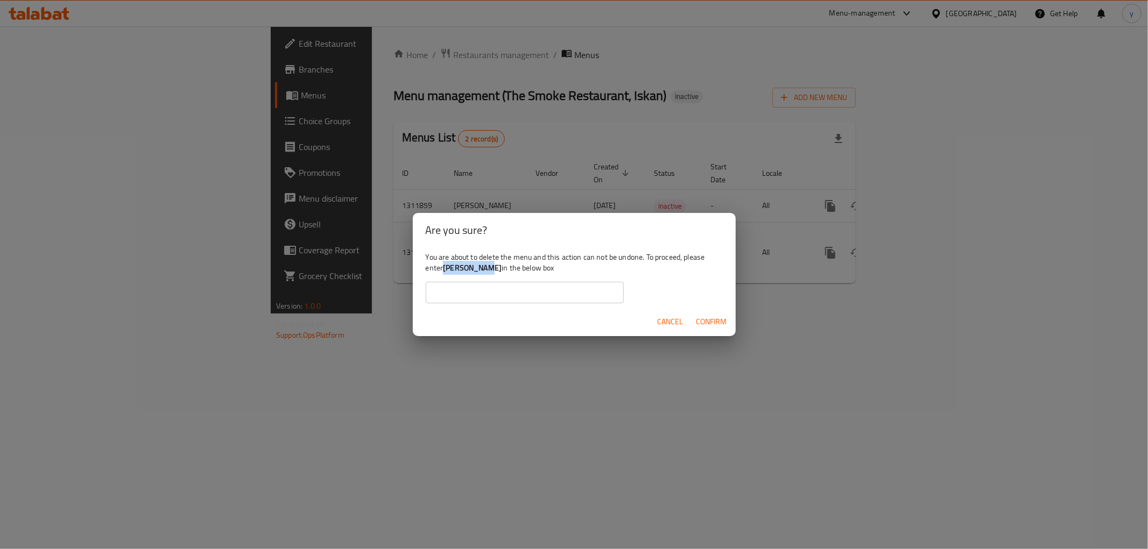
drag, startPoint x: 482, startPoint y: 265, endPoint x: 447, endPoint y: 270, distance: 35.9
click at [447, 270] on div "You are about to delete the menu and this action can not be undone. To proceed,…" at bounding box center [574, 278] width 323 height 60
copy b "Aizen Suske"
click at [519, 302] on input "text" at bounding box center [525, 293] width 198 height 22
paste input "Aizen Suske"
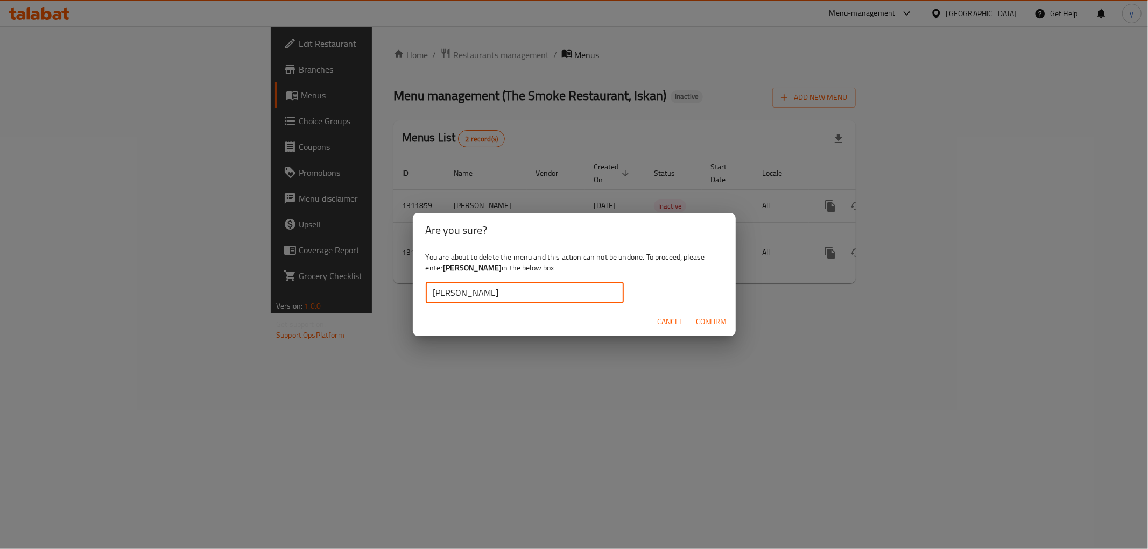
type input "Aizen Suske"
click at [711, 315] on span "Confirm" at bounding box center [711, 321] width 31 height 13
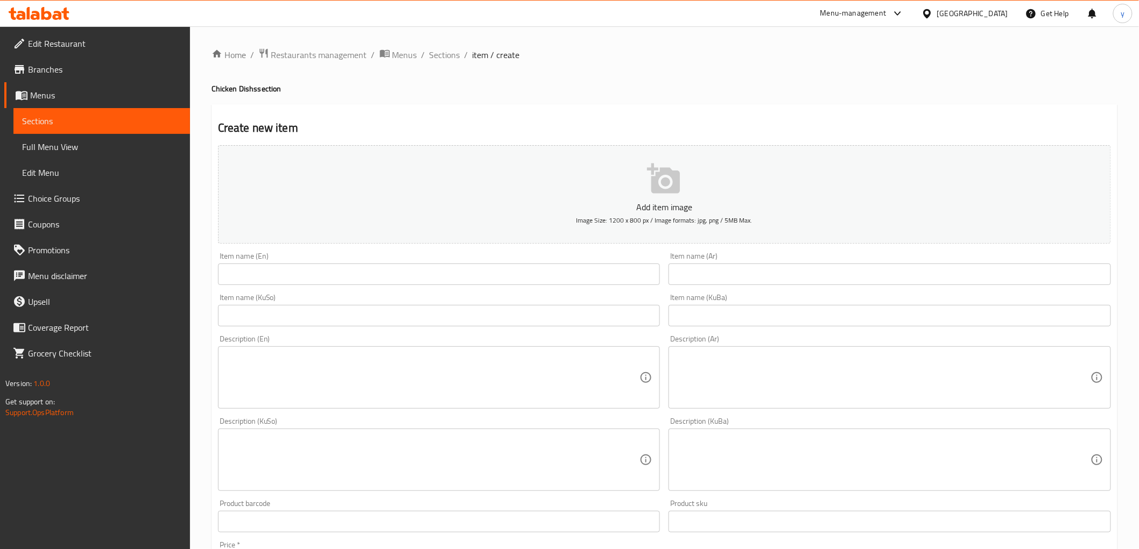
click at [36, 24] on div at bounding box center [39, 14] width 78 height 22
click at [58, 14] on icon at bounding box center [57, 15] width 9 height 9
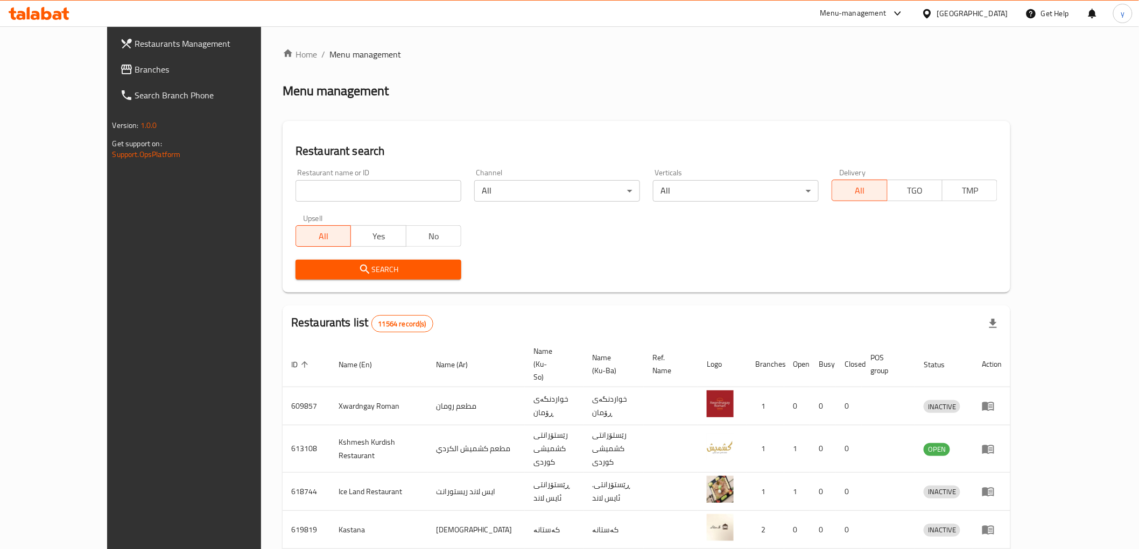
drag, startPoint x: 309, startPoint y: 188, endPoint x: 304, endPoint y: 197, distance: 10.6
click at [309, 188] on input "search" at bounding box center [378, 191] width 166 height 22
paste input "705520"
type input "705520"
click at [304, 271] on span "Search" at bounding box center [378, 269] width 149 height 13
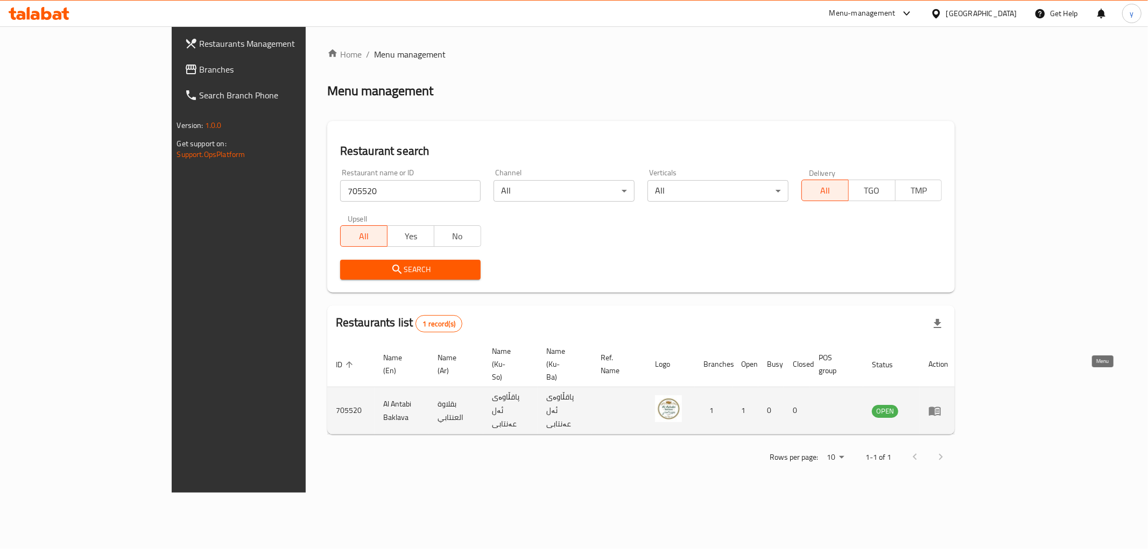
click at [941, 407] on icon "enhanced table" at bounding box center [935, 411] width 12 height 9
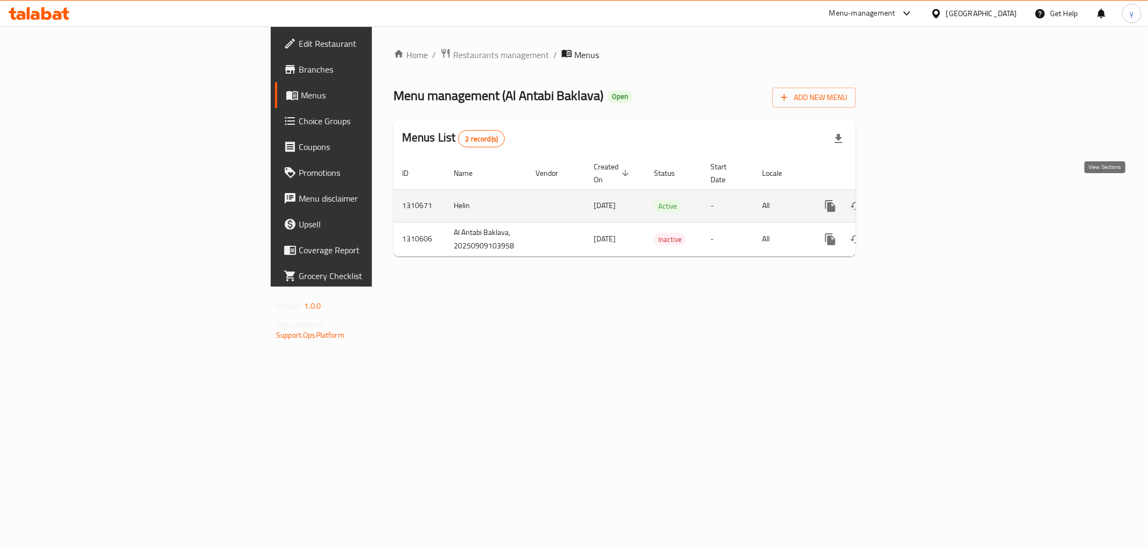
click at [921, 194] on link "enhanced table" at bounding box center [908, 206] width 26 height 26
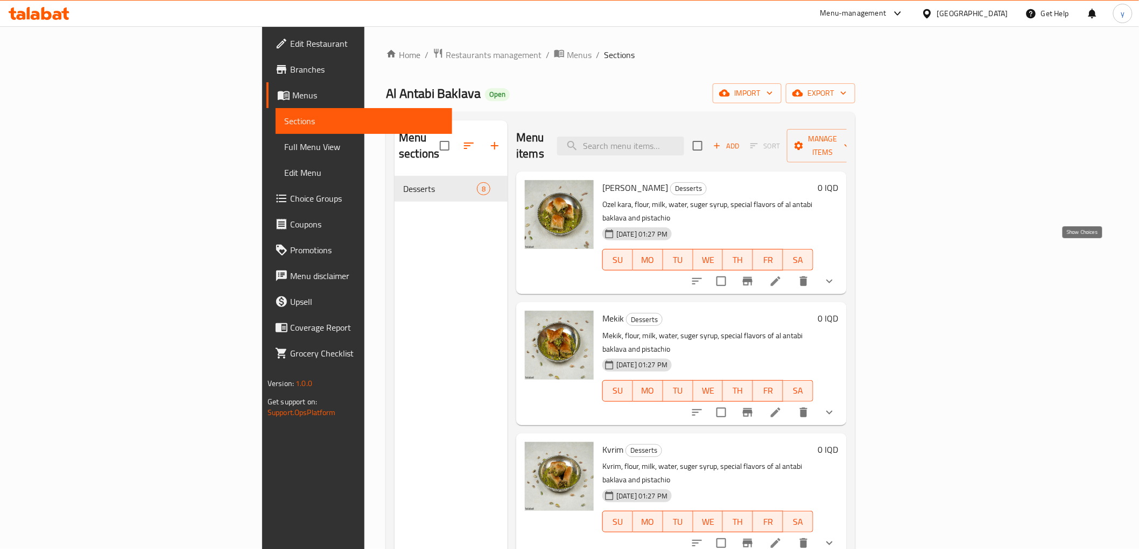
click at [836, 275] on icon "show more" at bounding box center [829, 281] width 13 height 13
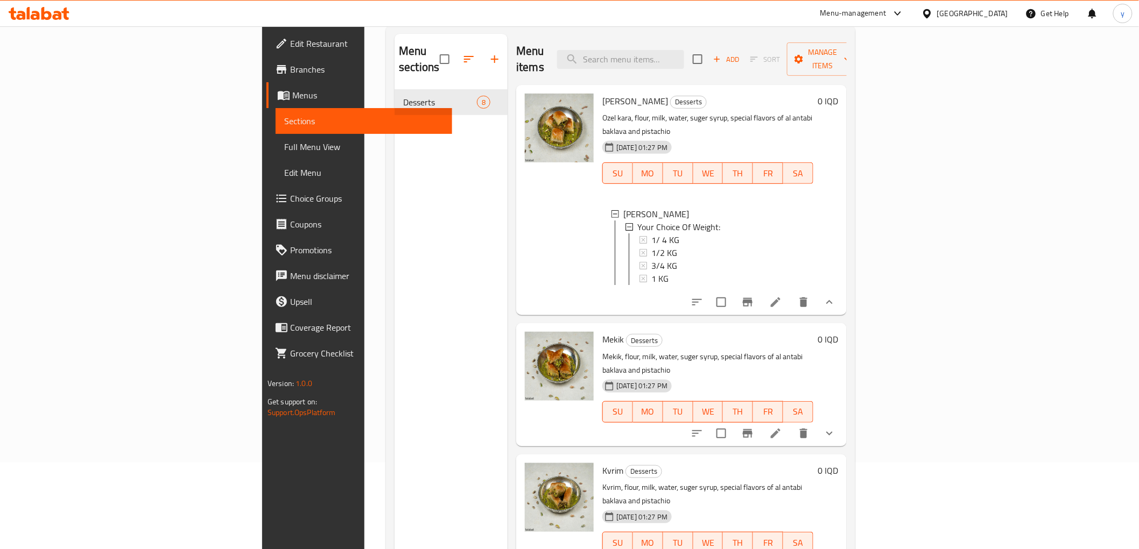
scroll to position [151, 0]
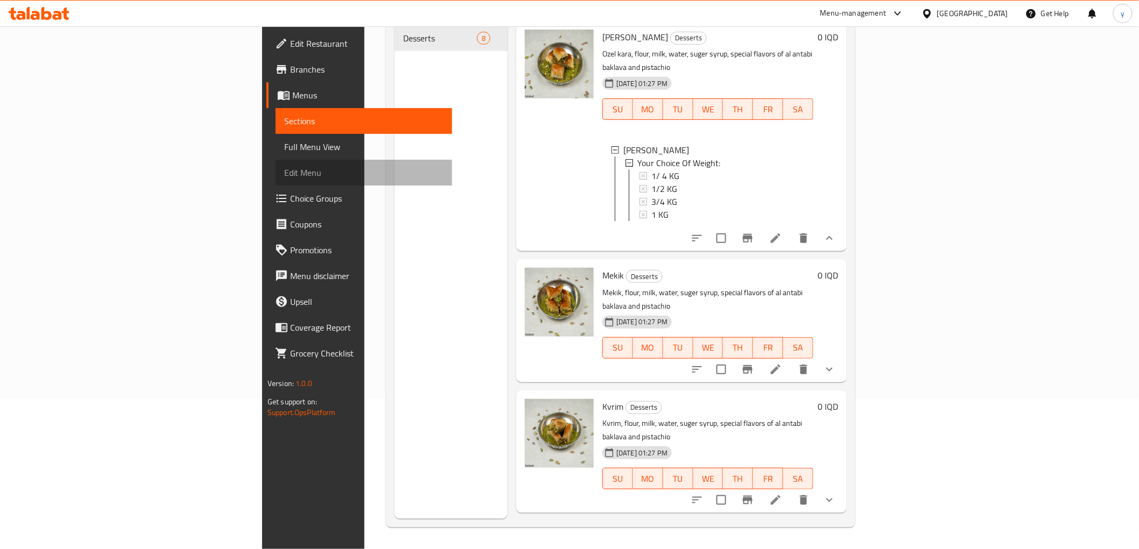
click at [276, 160] on link "Edit Menu" at bounding box center [364, 173] width 176 height 26
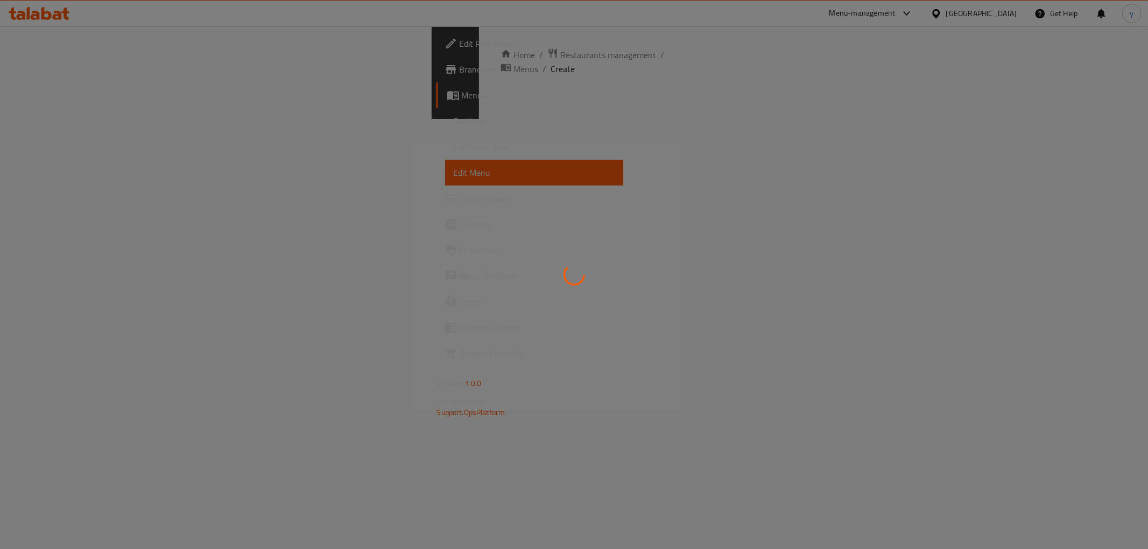
click at [137, 153] on div at bounding box center [574, 274] width 1148 height 549
click at [135, 133] on div at bounding box center [574, 274] width 1148 height 549
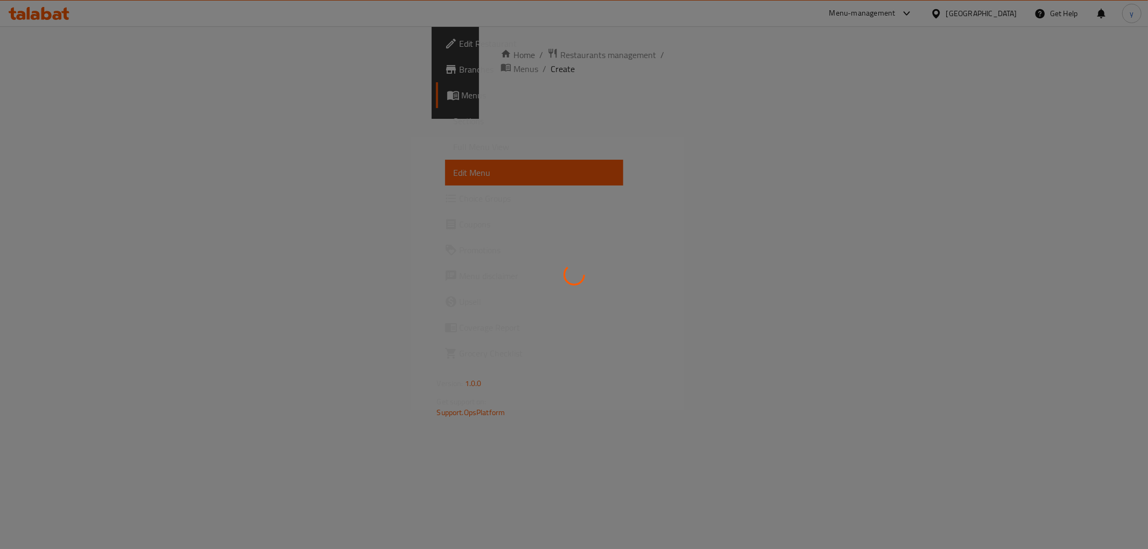
click at [136, 144] on div at bounding box center [574, 274] width 1148 height 549
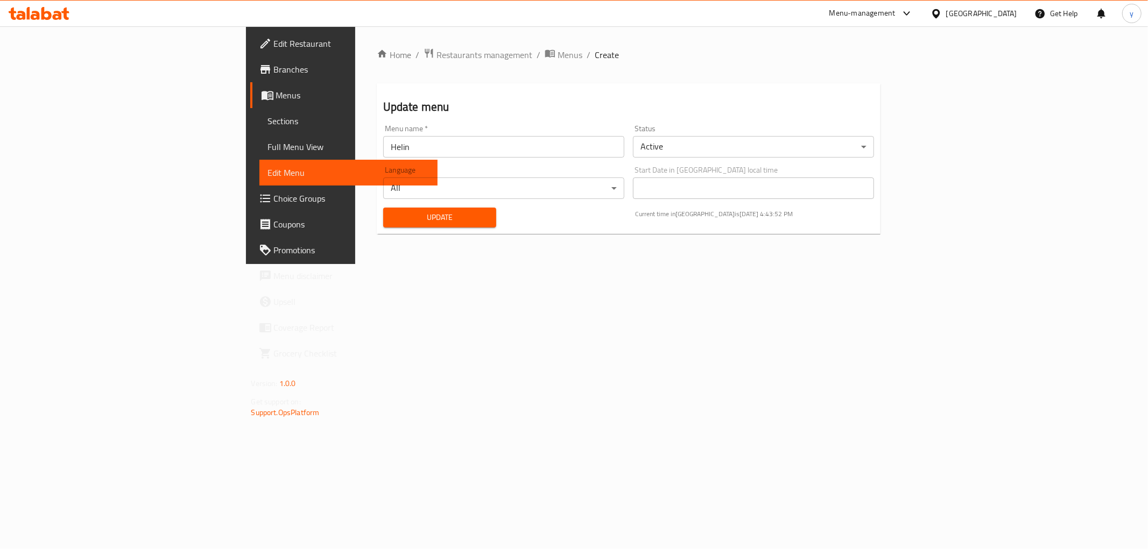
click at [274, 197] on span "Choice Groups" at bounding box center [351, 198] width 155 height 13
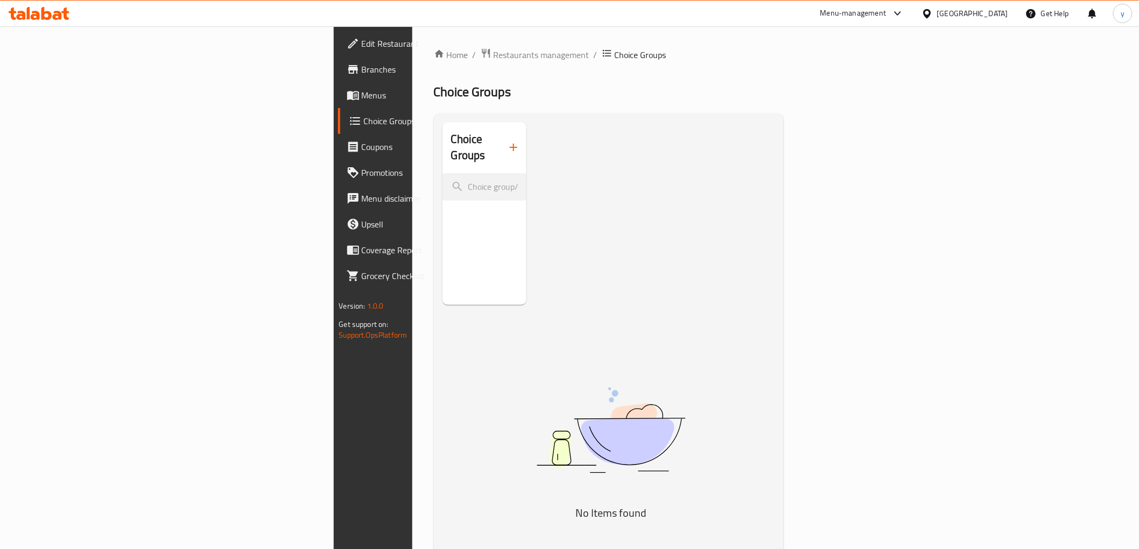
click at [362, 89] on span "Menus" at bounding box center [438, 95] width 153 height 13
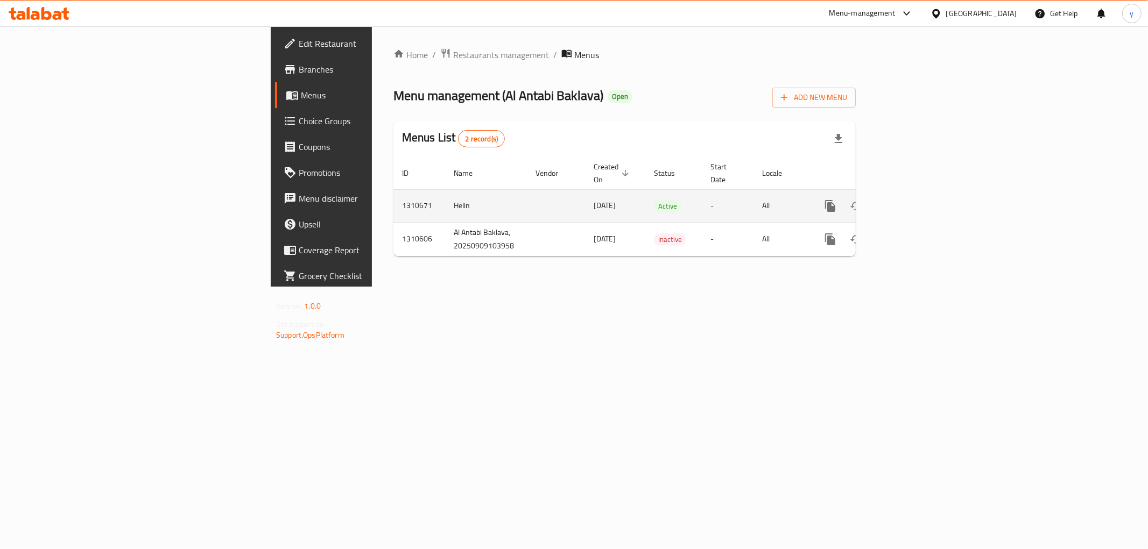
click at [921, 195] on link "enhanced table" at bounding box center [908, 206] width 26 height 26
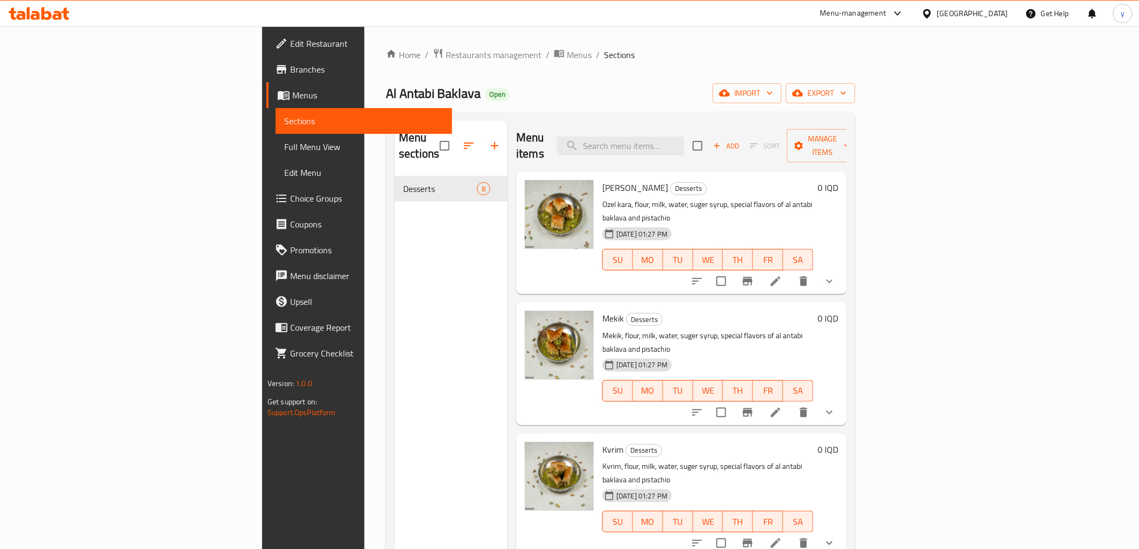
click at [790, 272] on li at bounding box center [775, 281] width 30 height 19
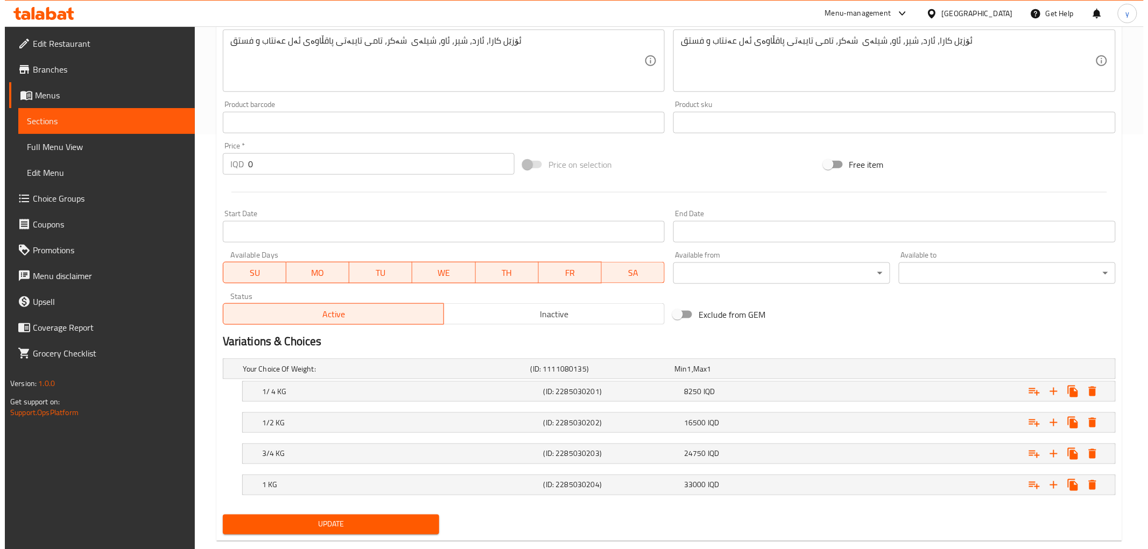
scroll to position [437, 0]
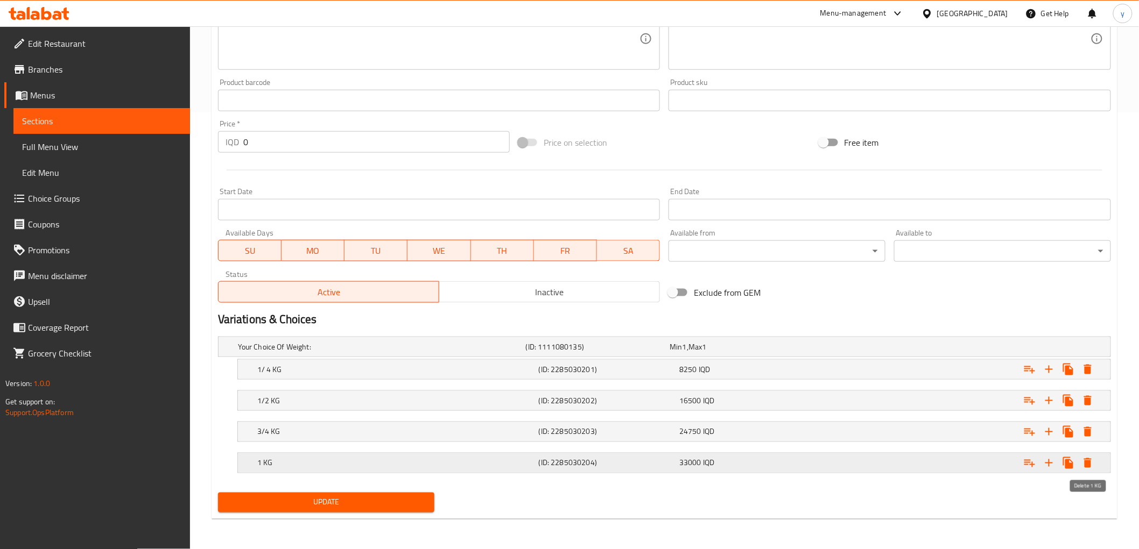
click at [1093, 464] on icon "Expand" at bounding box center [1087, 463] width 13 height 13
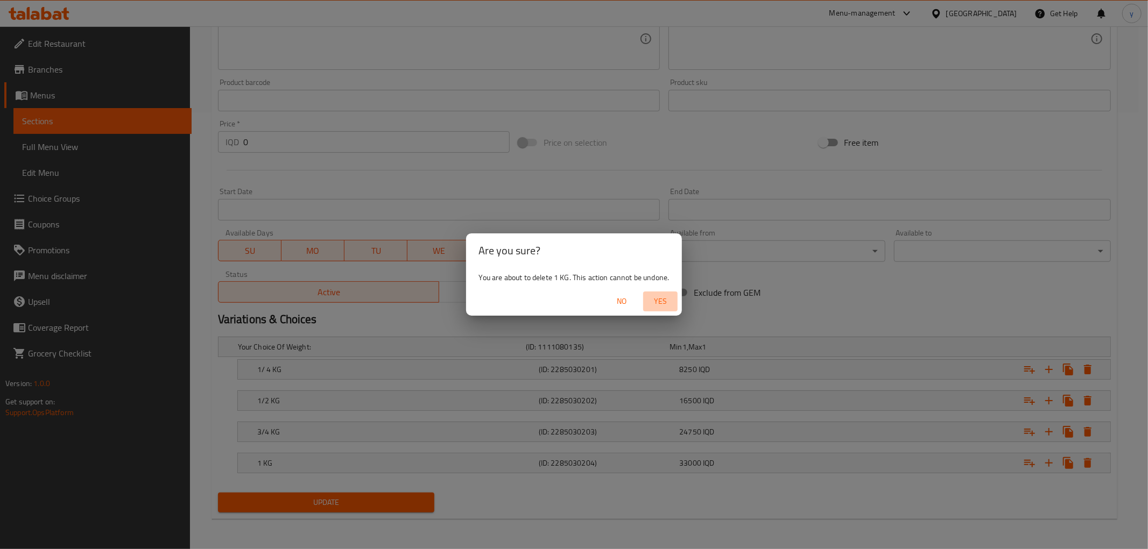
click at [667, 296] on span "Yes" at bounding box center [660, 301] width 26 height 13
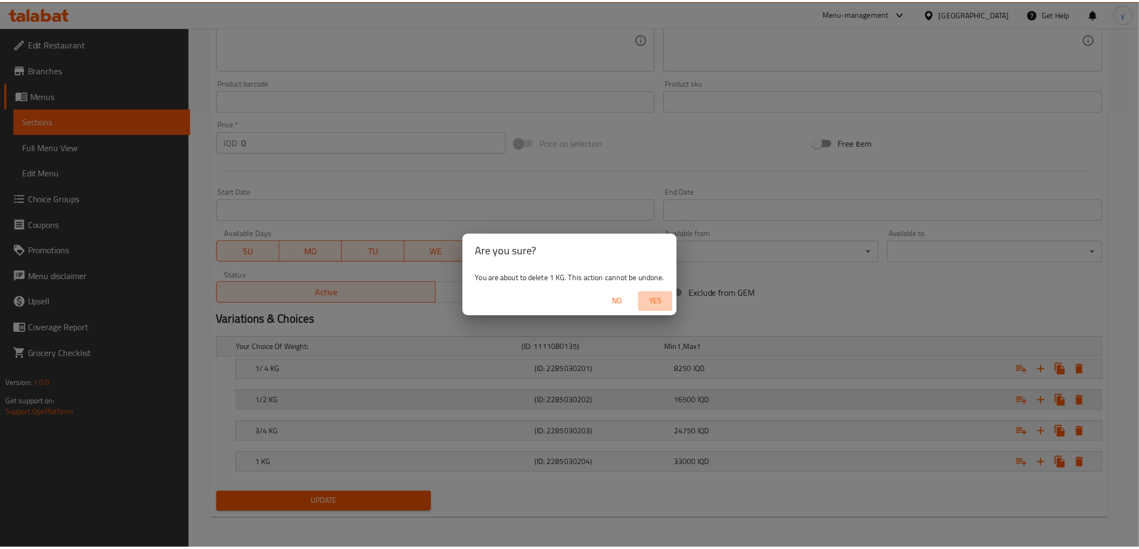
scroll to position [405, 0]
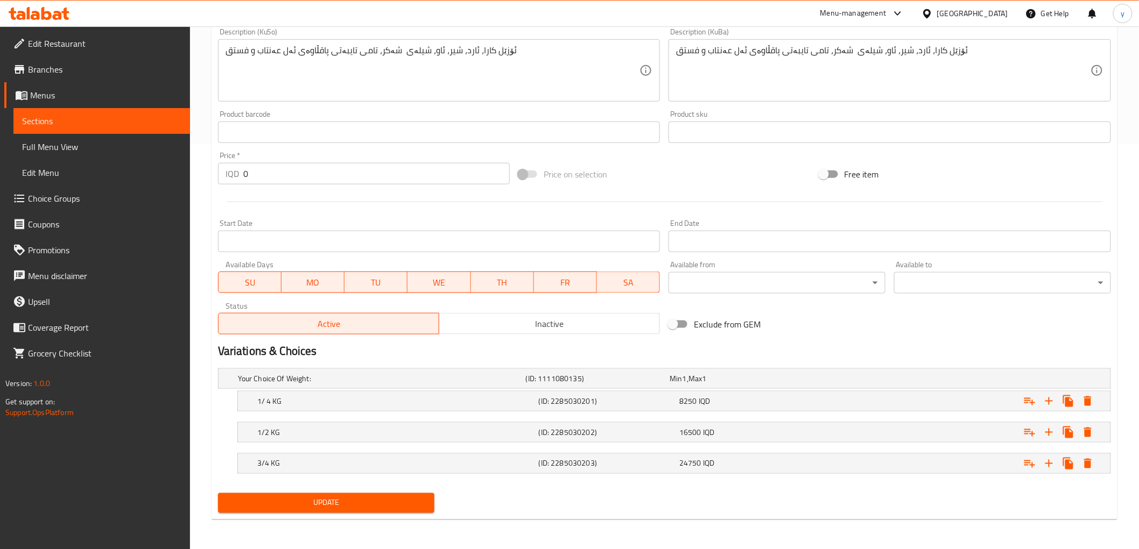
drag, startPoint x: 329, startPoint y: 503, endPoint x: 343, endPoint y: 496, distance: 15.9
click at [329, 504] on span "Update" at bounding box center [327, 503] width 200 height 13
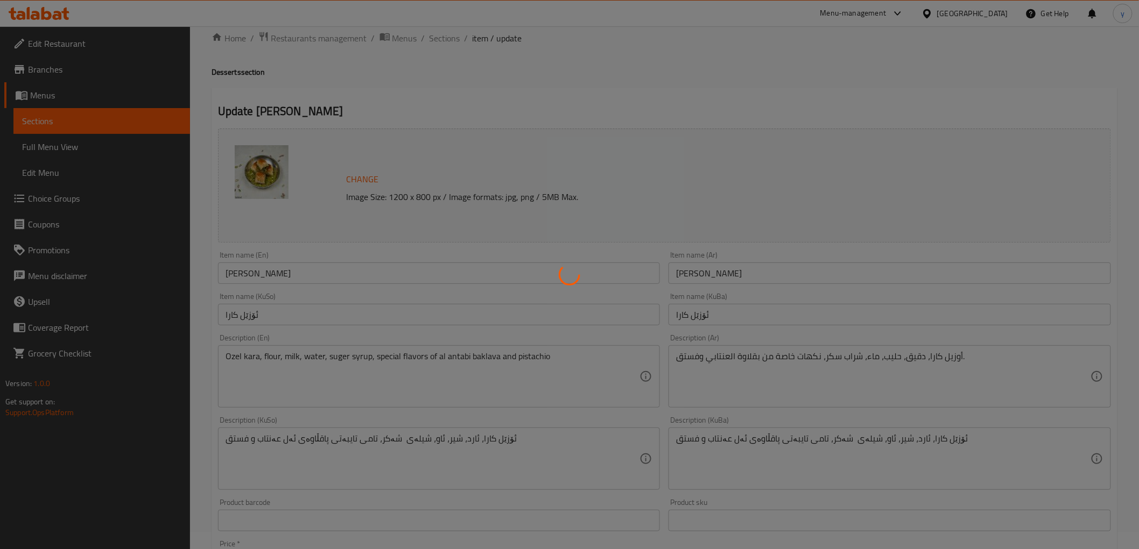
scroll to position [0, 0]
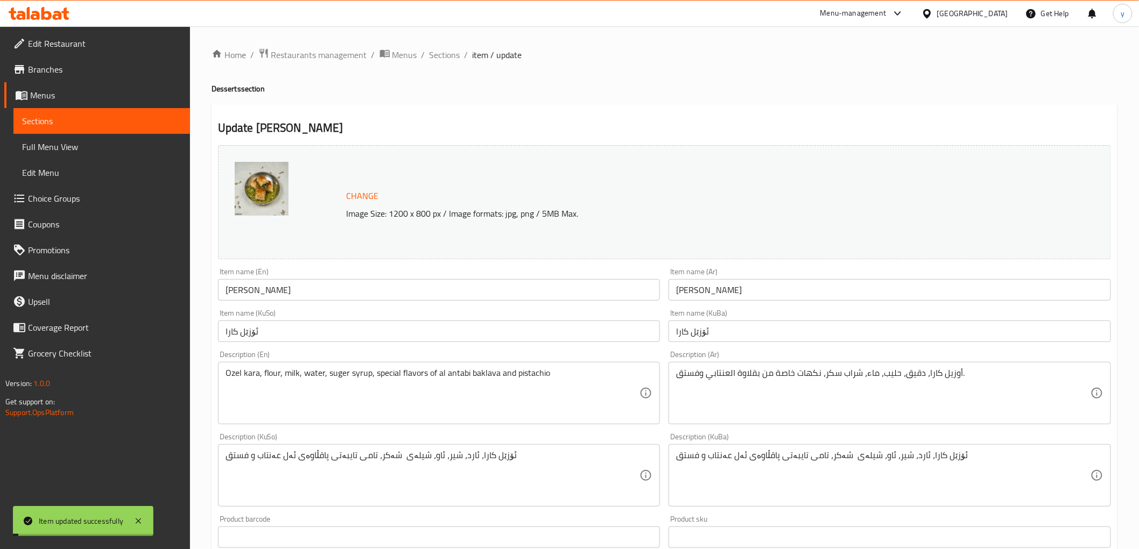
click at [436, 56] on span "Sections" at bounding box center [444, 54] width 31 height 13
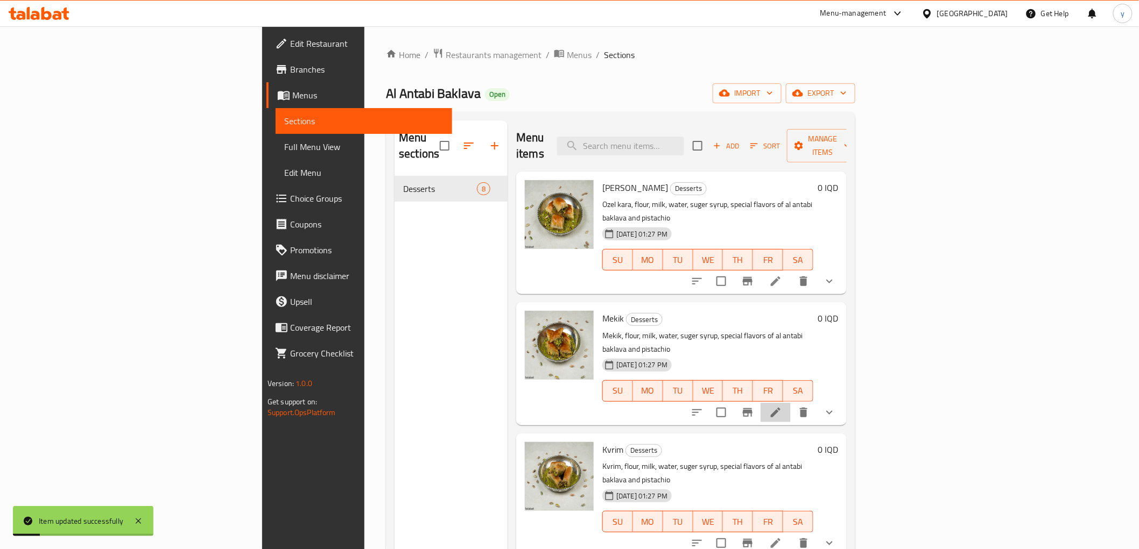
click at [790, 403] on li at bounding box center [775, 412] width 30 height 19
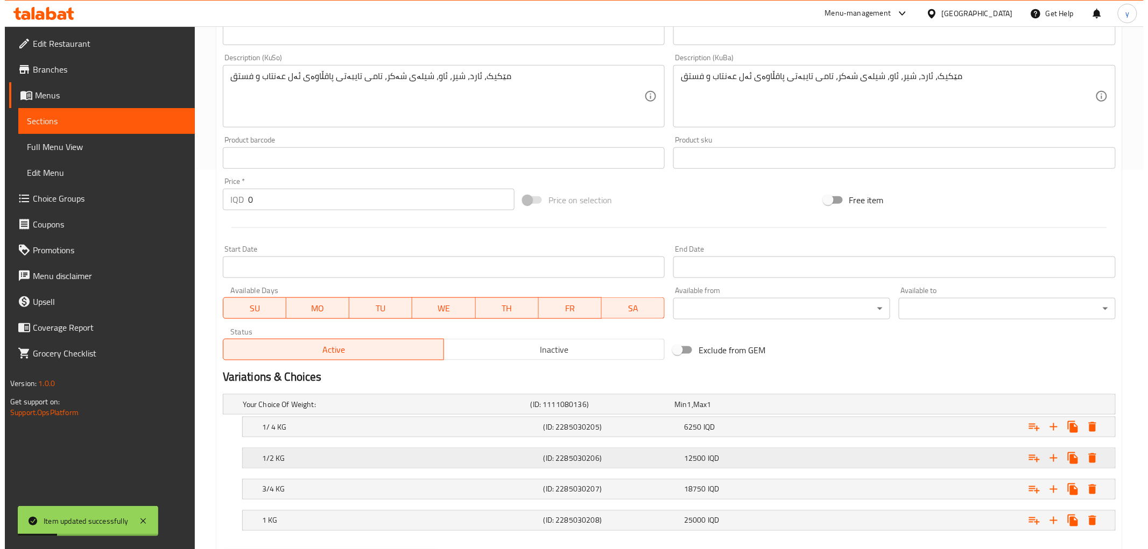
scroll to position [437, 0]
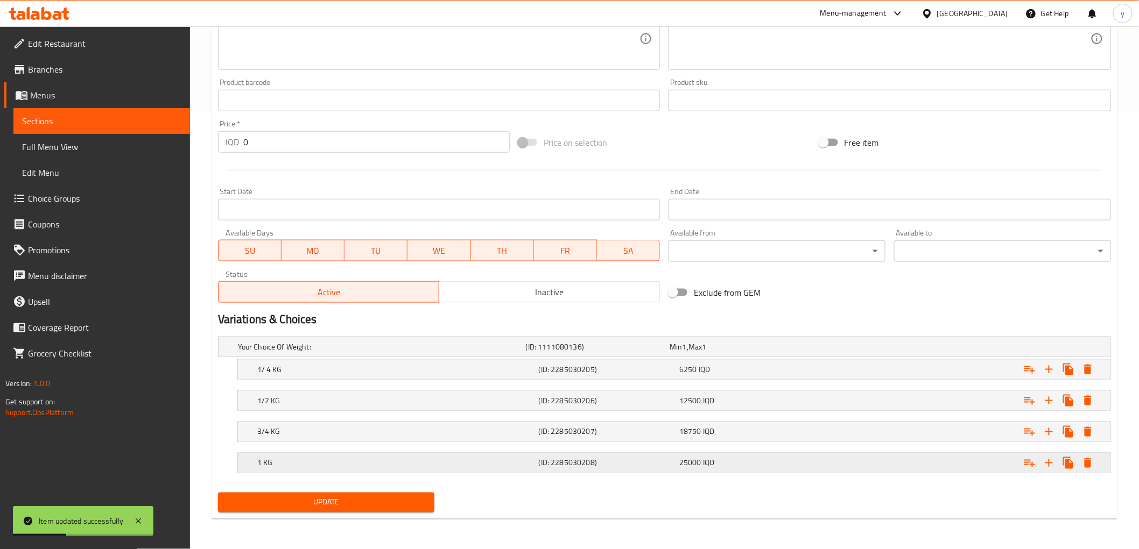
click at [1087, 470] on button "Expand" at bounding box center [1087, 463] width 19 height 19
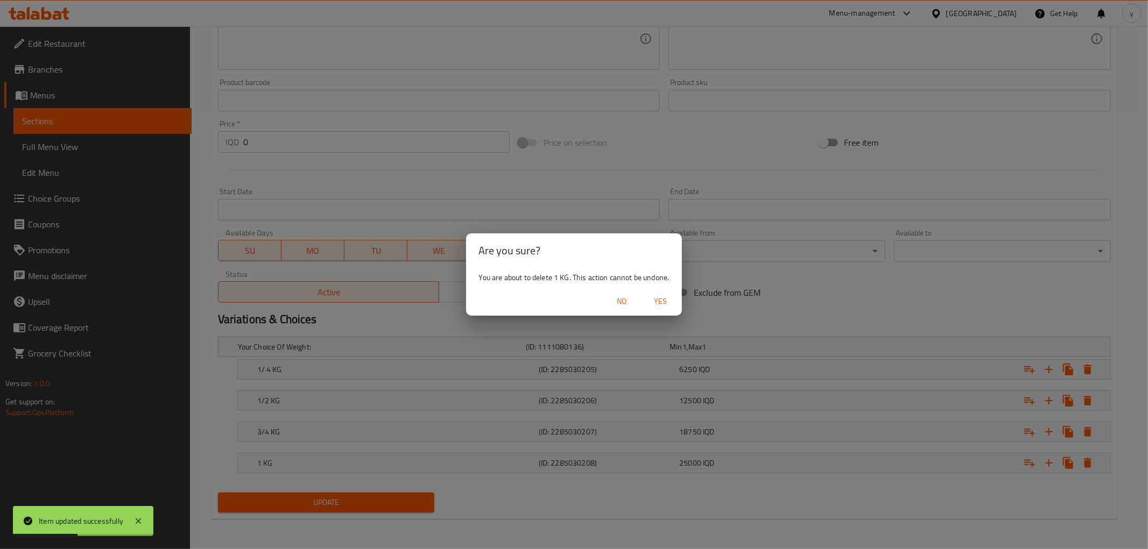
click at [671, 304] on span "Yes" at bounding box center [660, 301] width 26 height 13
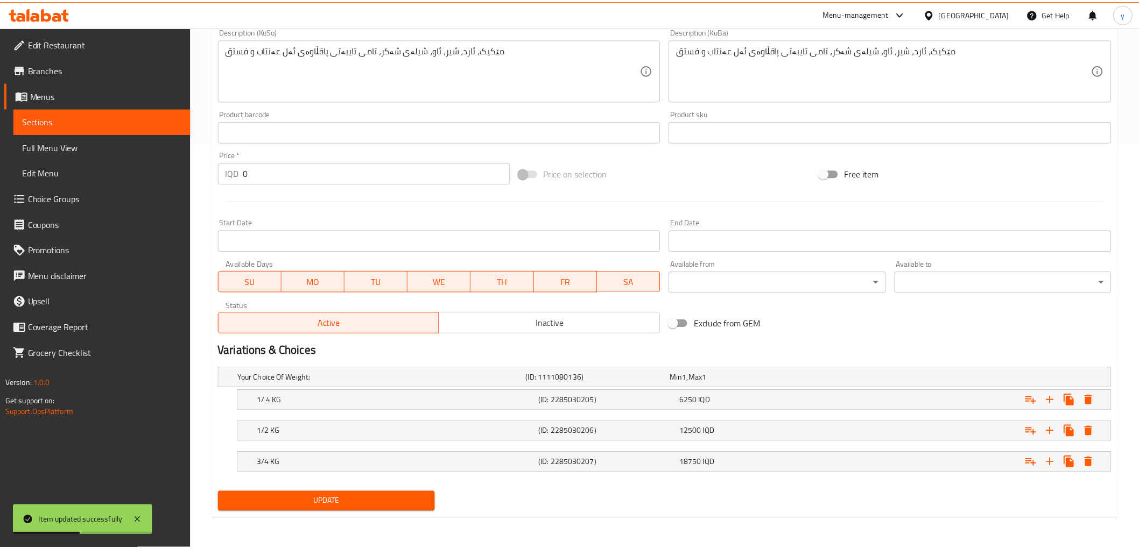
scroll to position [405, 0]
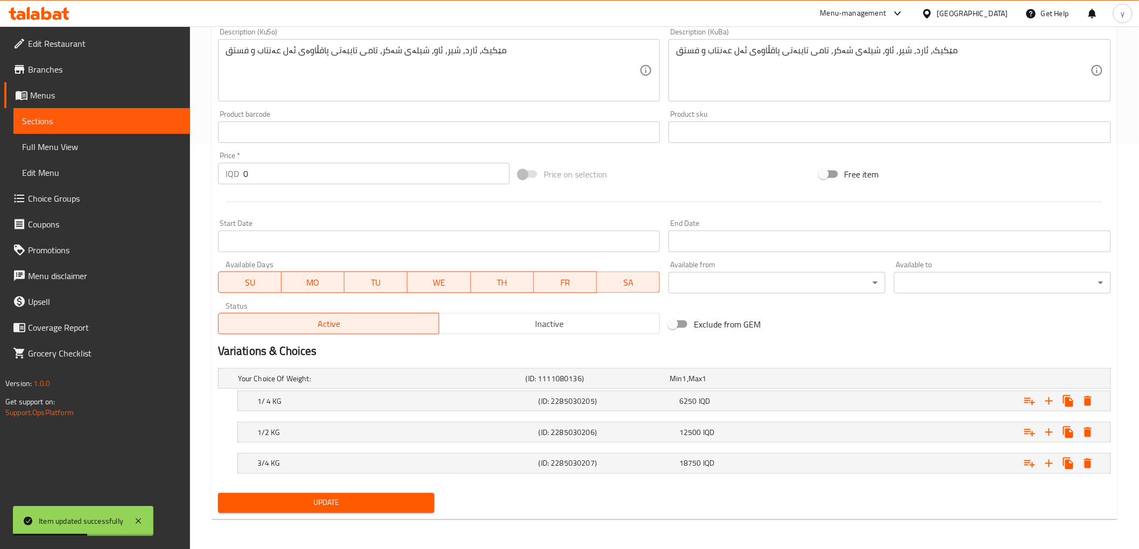
click at [429, 494] on button "Update" at bounding box center [326, 503] width 217 height 20
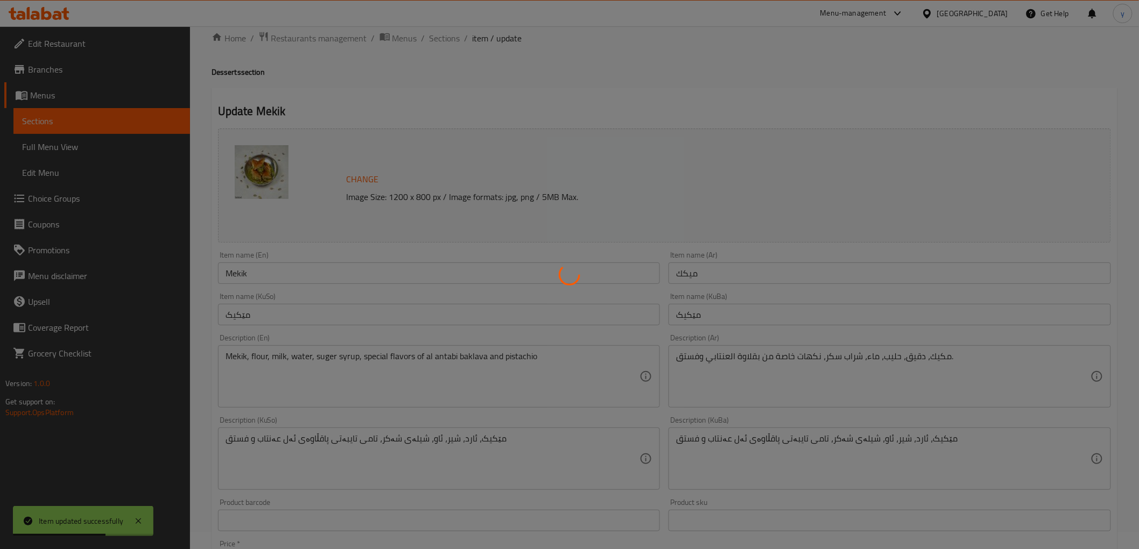
scroll to position [0, 0]
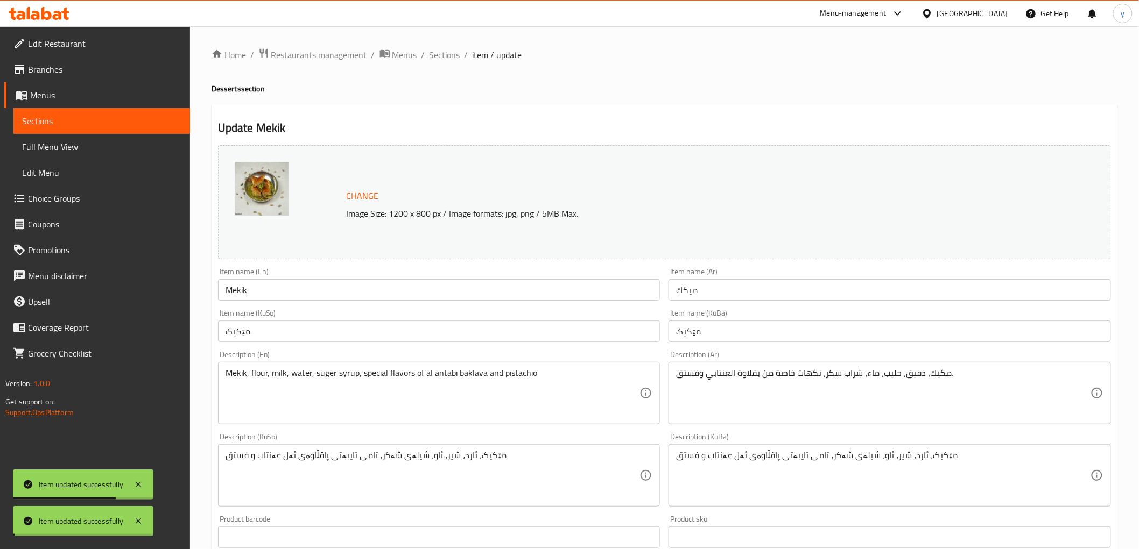
click at [440, 54] on div "Home / Restaurants management / Menus / Sections / item / update Desserts secti…" at bounding box center [664, 491] width 906 height 886
click at [440, 54] on span "Sections" at bounding box center [444, 54] width 31 height 13
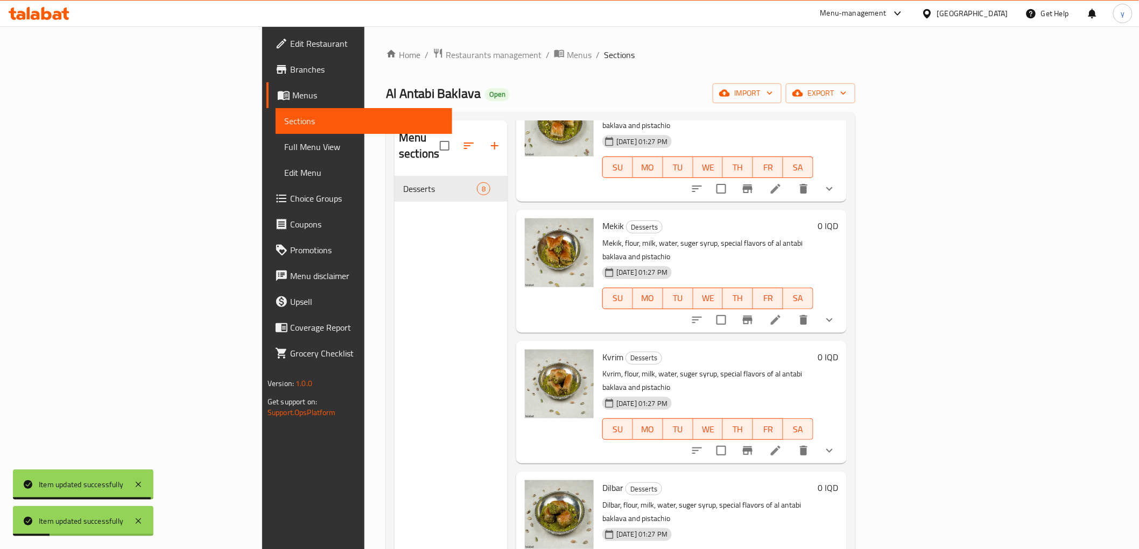
scroll to position [119, 0]
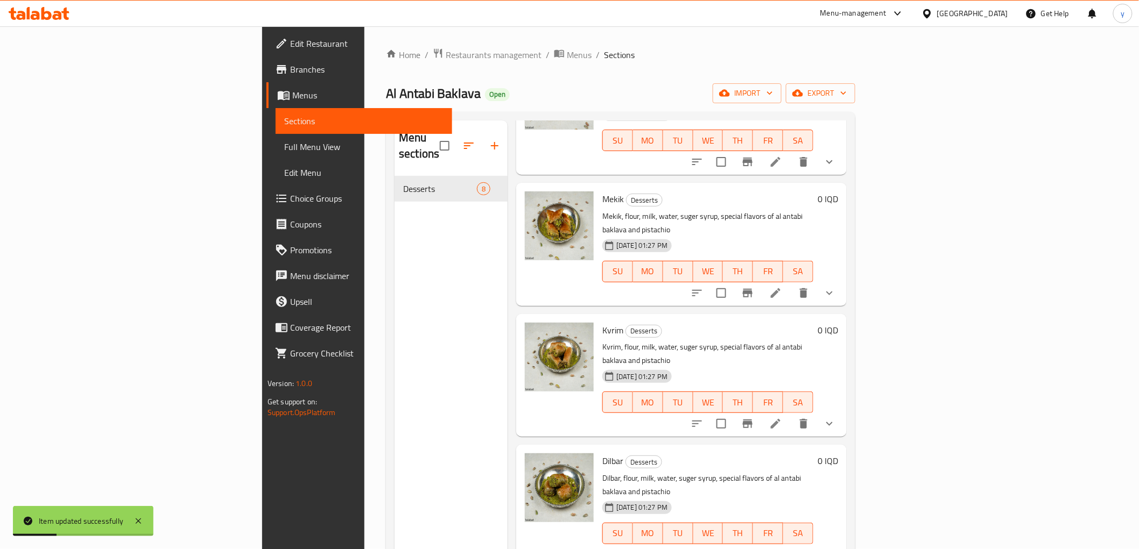
click at [842, 411] on div at bounding box center [763, 424] width 158 height 26
click at [760, 411] on button "Branch-specific-item" at bounding box center [748, 424] width 26 height 26
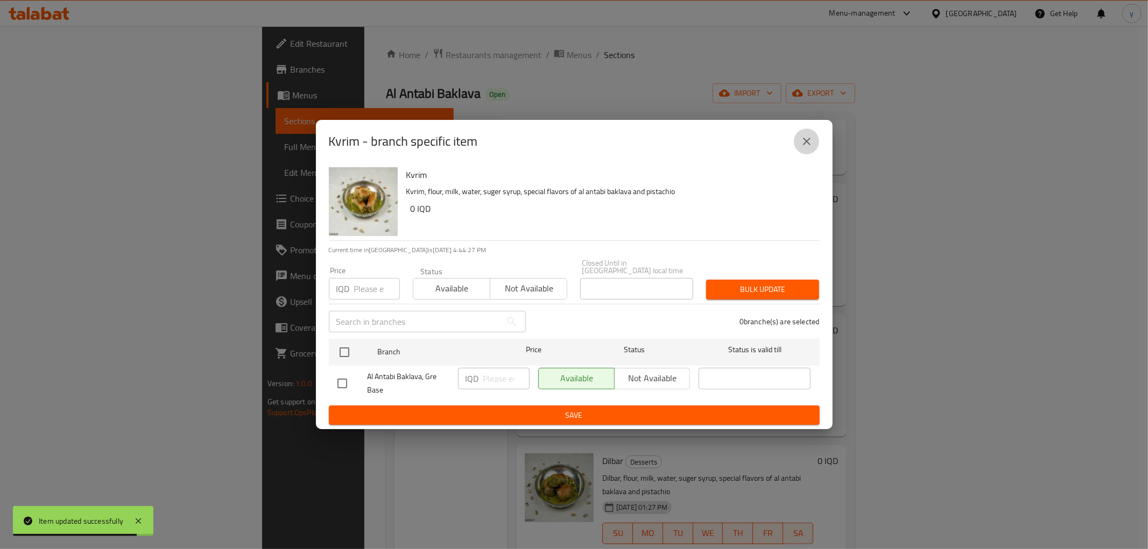
click at [810, 137] on button "close" at bounding box center [807, 142] width 26 height 26
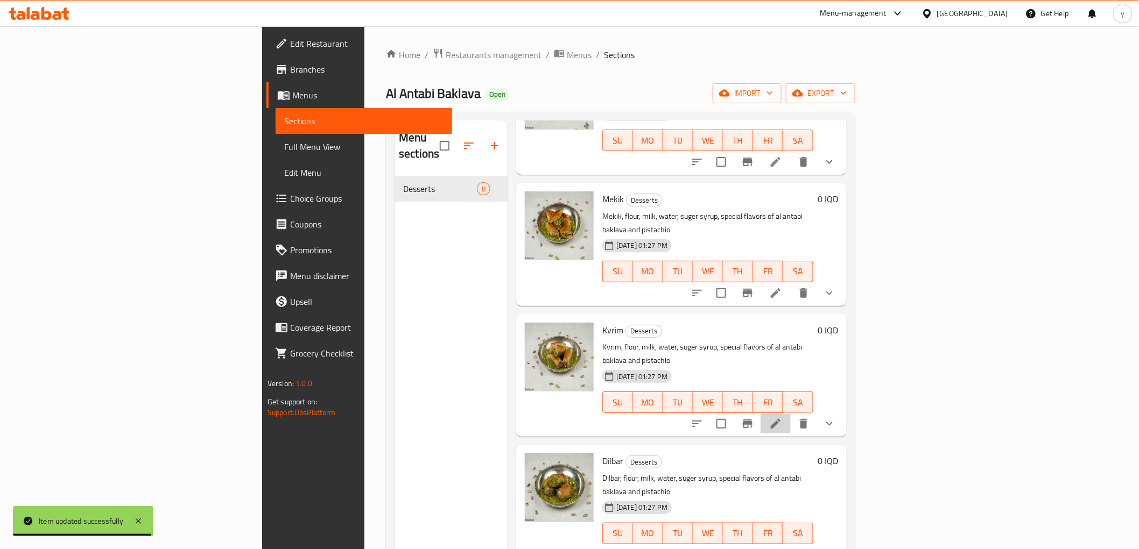
click at [790, 414] on li at bounding box center [775, 423] width 30 height 19
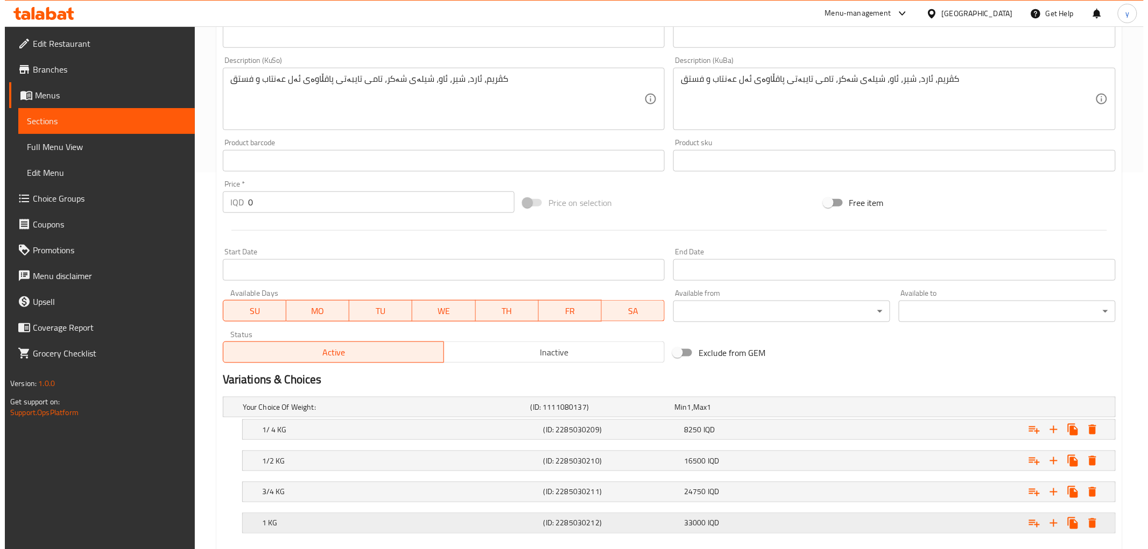
scroll to position [437, 0]
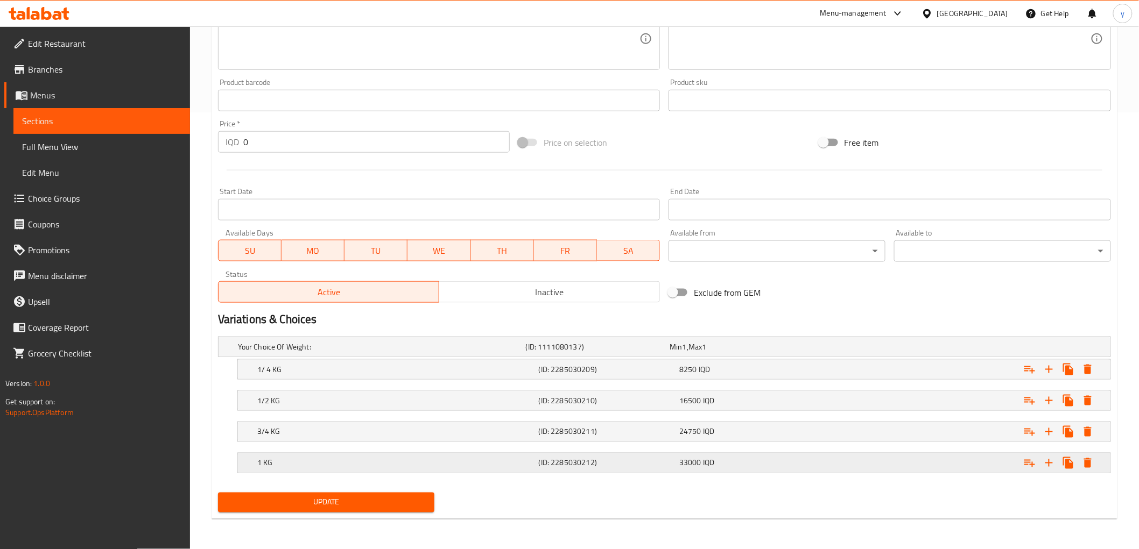
click at [1085, 467] on icon "Expand" at bounding box center [1088, 463] width 8 height 10
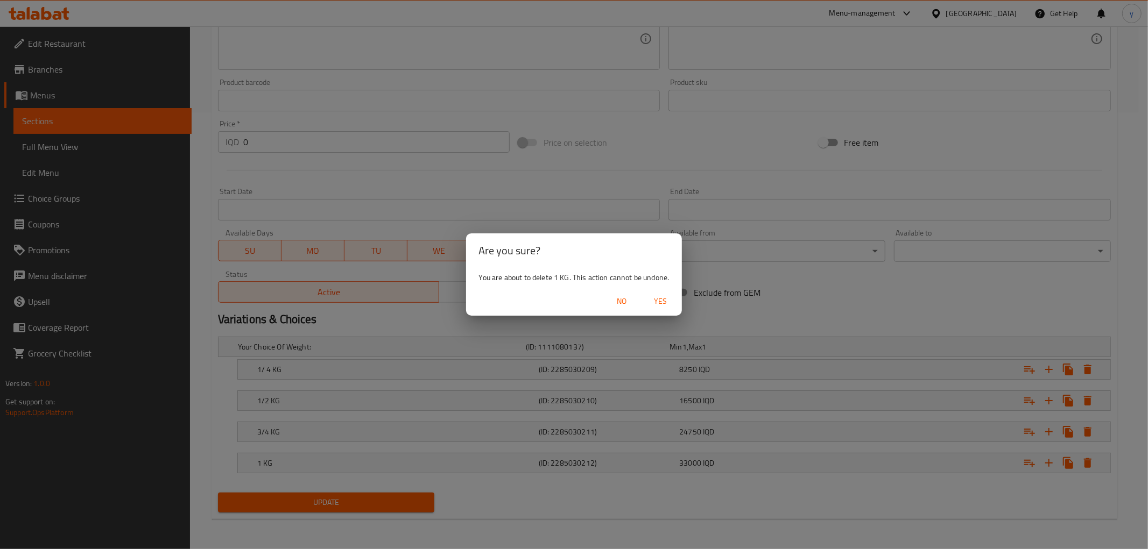
click at [660, 303] on span "Yes" at bounding box center [660, 301] width 26 height 13
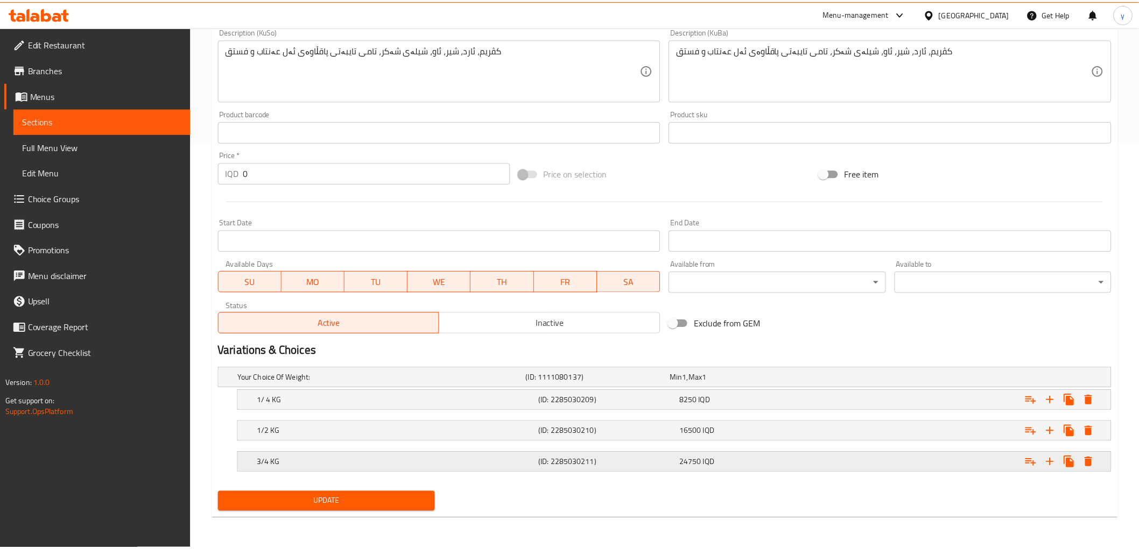
scroll to position [405, 0]
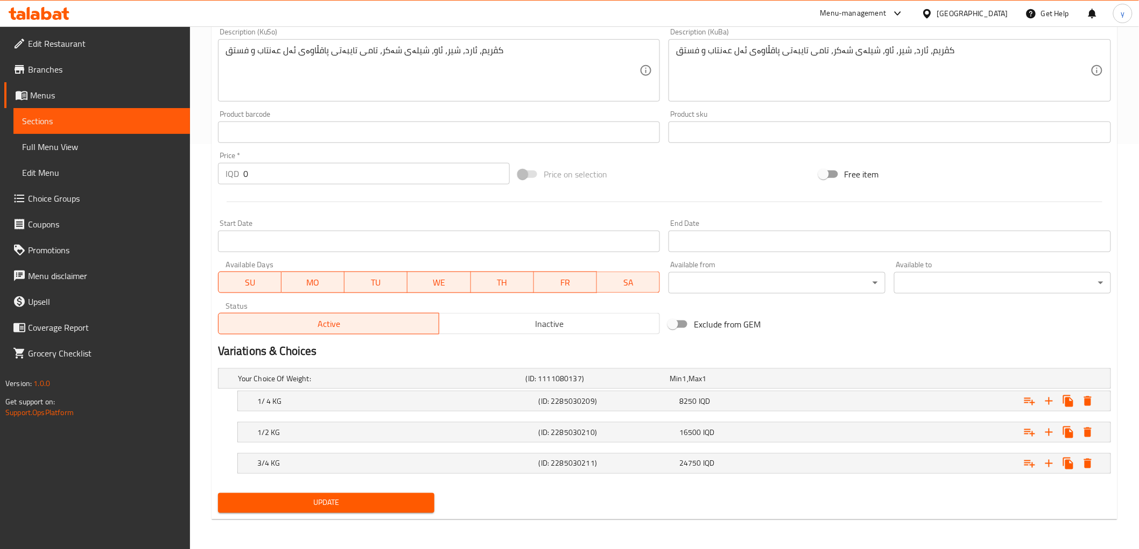
click at [393, 498] on span "Update" at bounding box center [327, 503] width 200 height 13
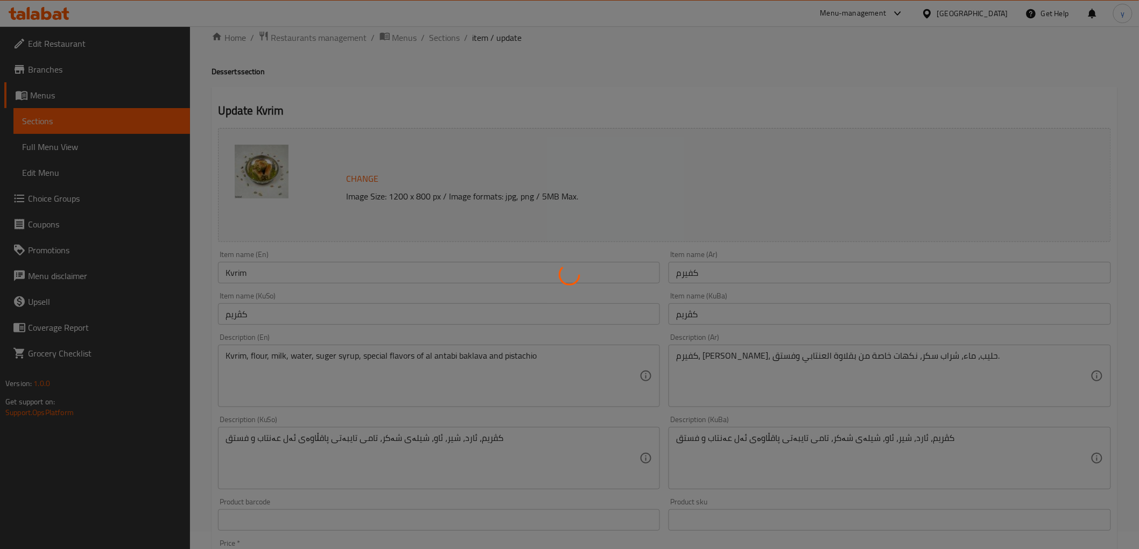
scroll to position [0, 0]
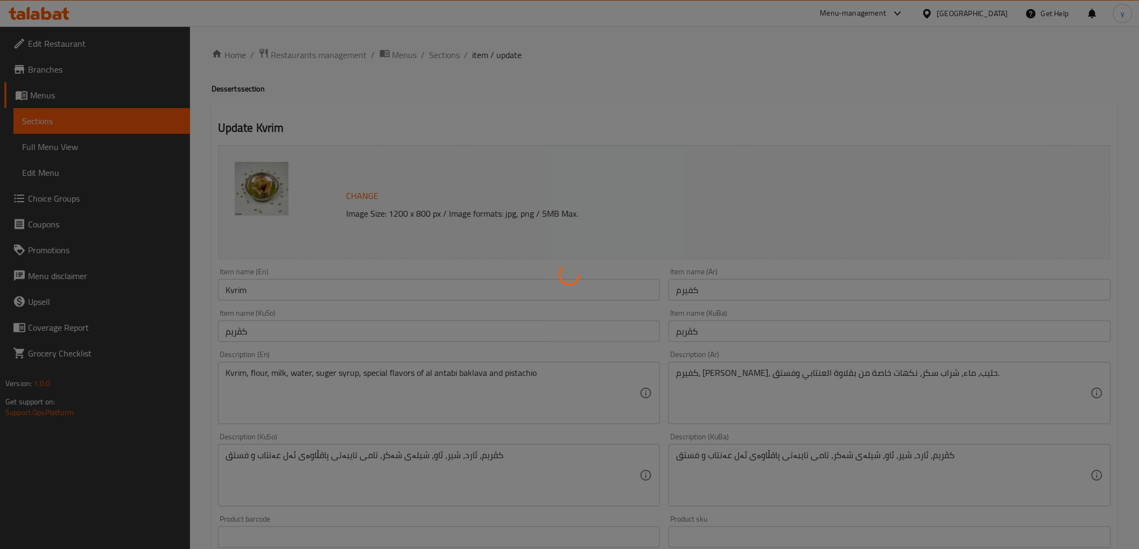
click at [438, 57] on div at bounding box center [569, 274] width 1139 height 549
click at [439, 57] on div at bounding box center [569, 274] width 1139 height 549
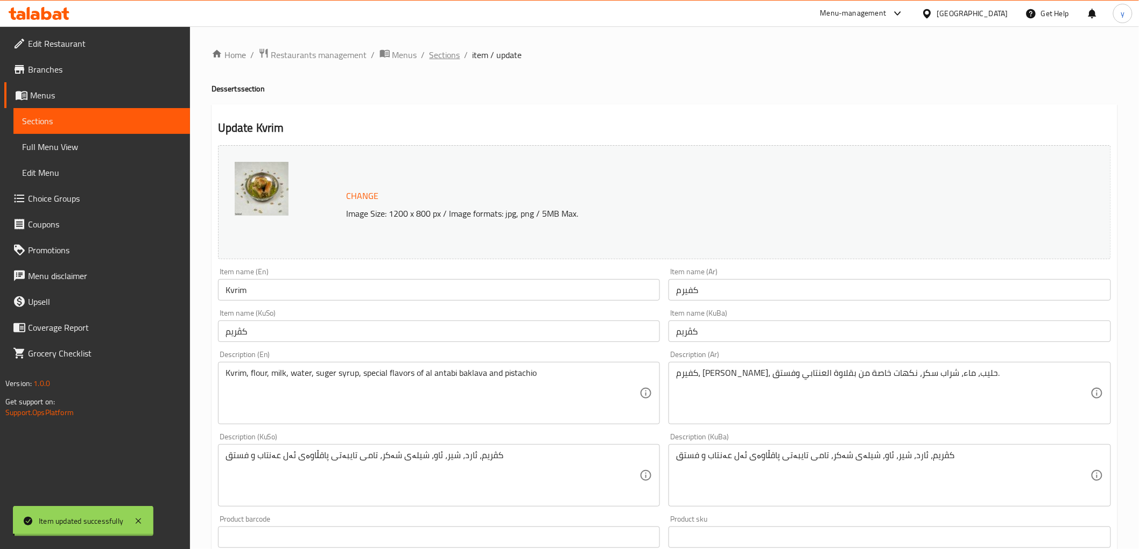
click at [439, 57] on span "Sections" at bounding box center [444, 54] width 31 height 13
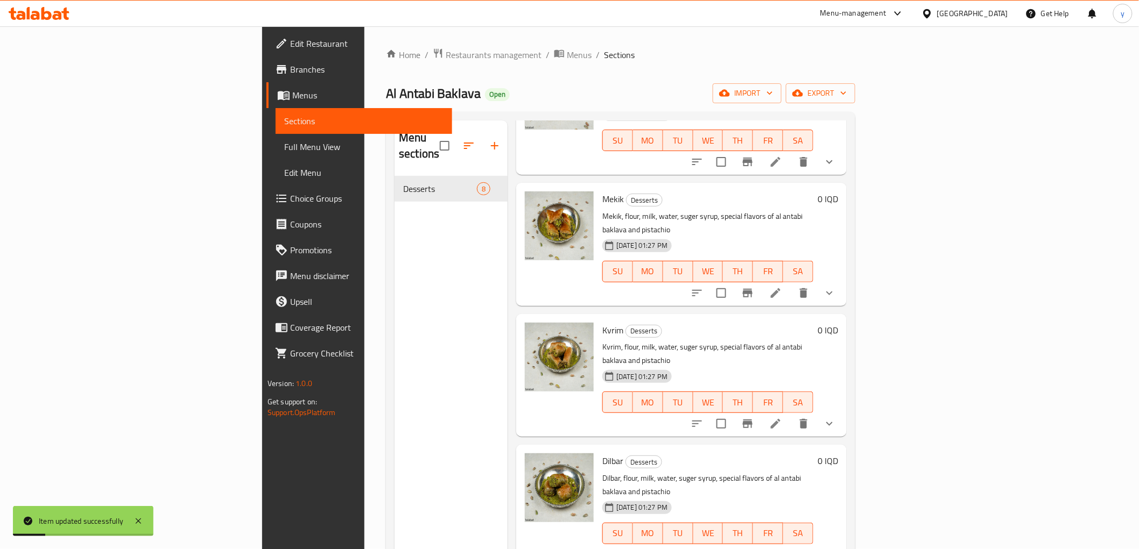
scroll to position [239, 0]
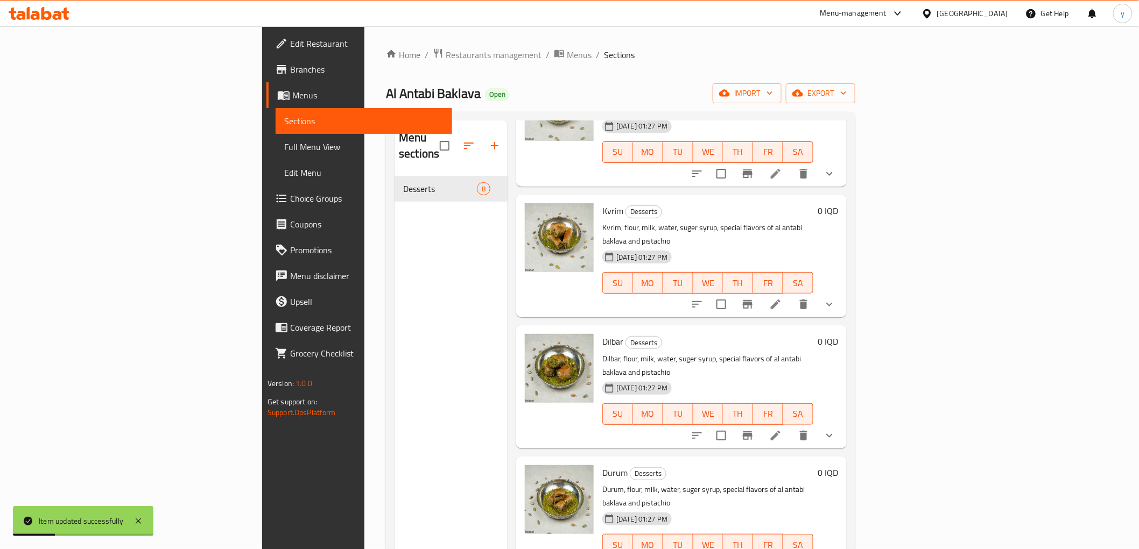
click at [790, 426] on li at bounding box center [775, 435] width 30 height 19
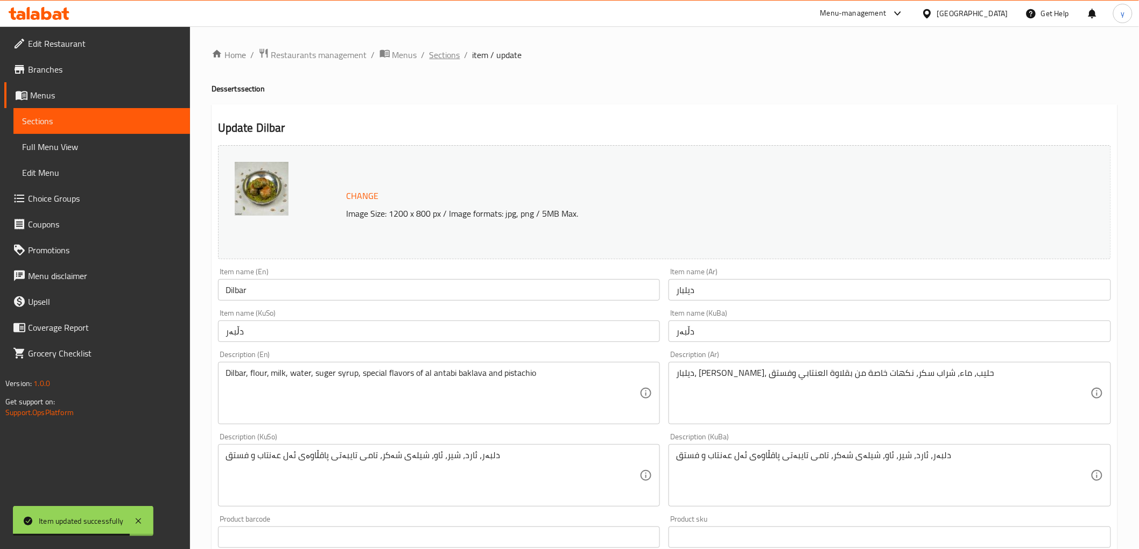
click at [433, 60] on span "Sections" at bounding box center [444, 54] width 31 height 13
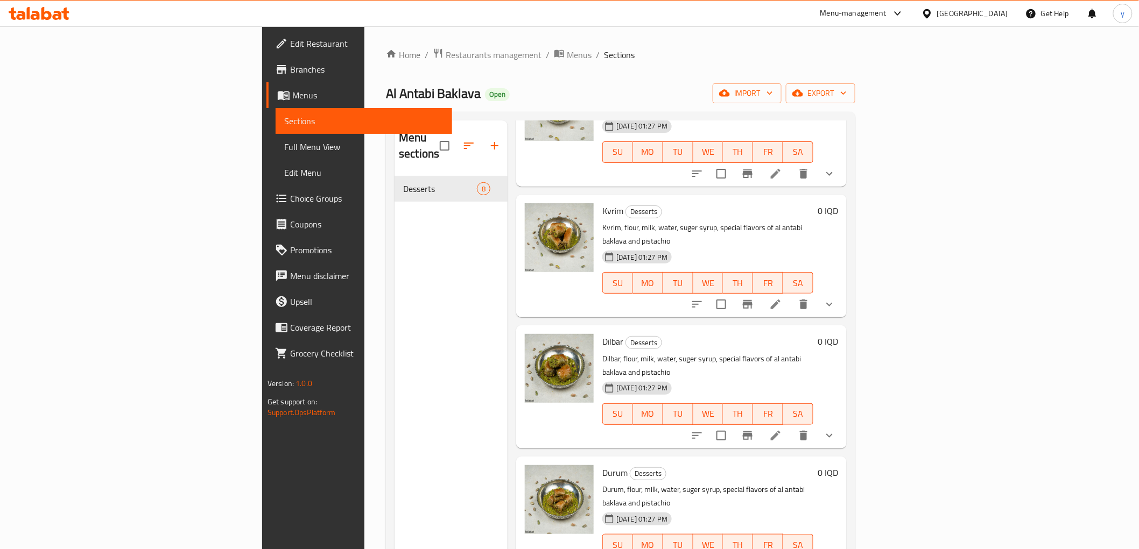
scroll to position [358, 0]
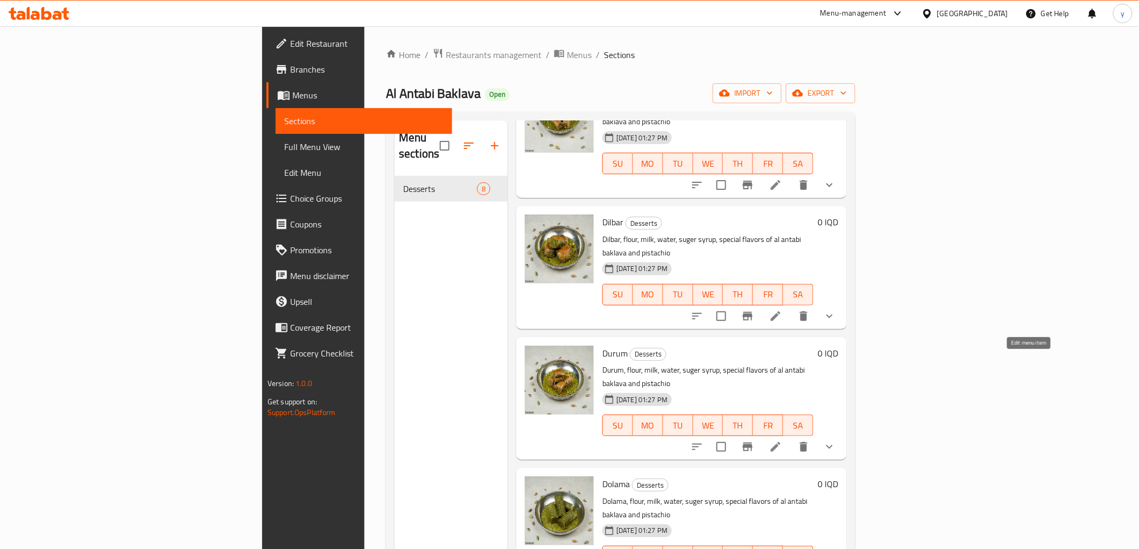
click at [780, 442] on icon at bounding box center [776, 447] width 10 height 10
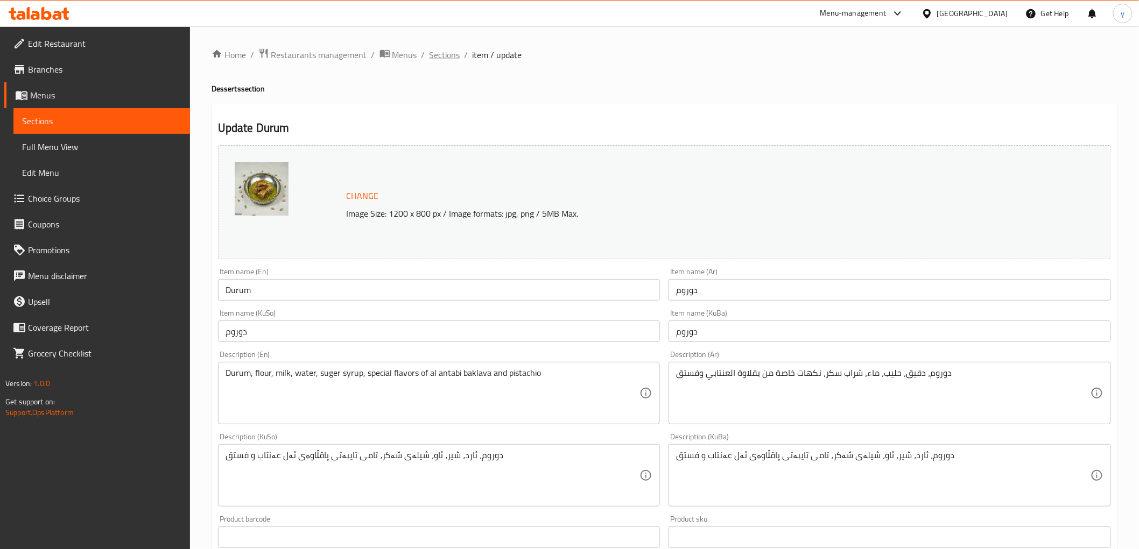
click at [448, 60] on span "Sections" at bounding box center [444, 54] width 31 height 13
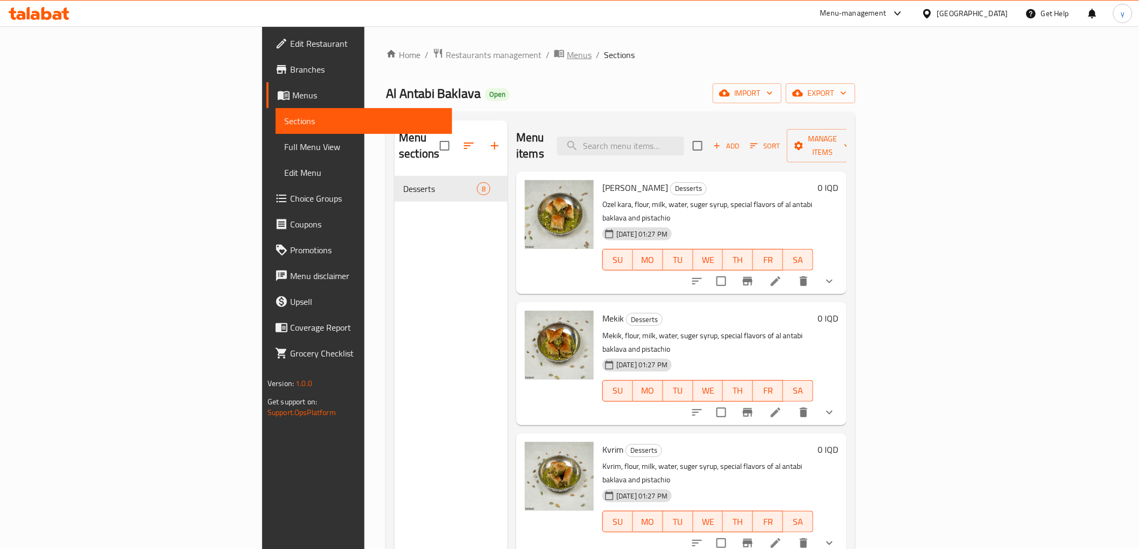
click at [567, 55] on span "Menus" at bounding box center [579, 54] width 25 height 13
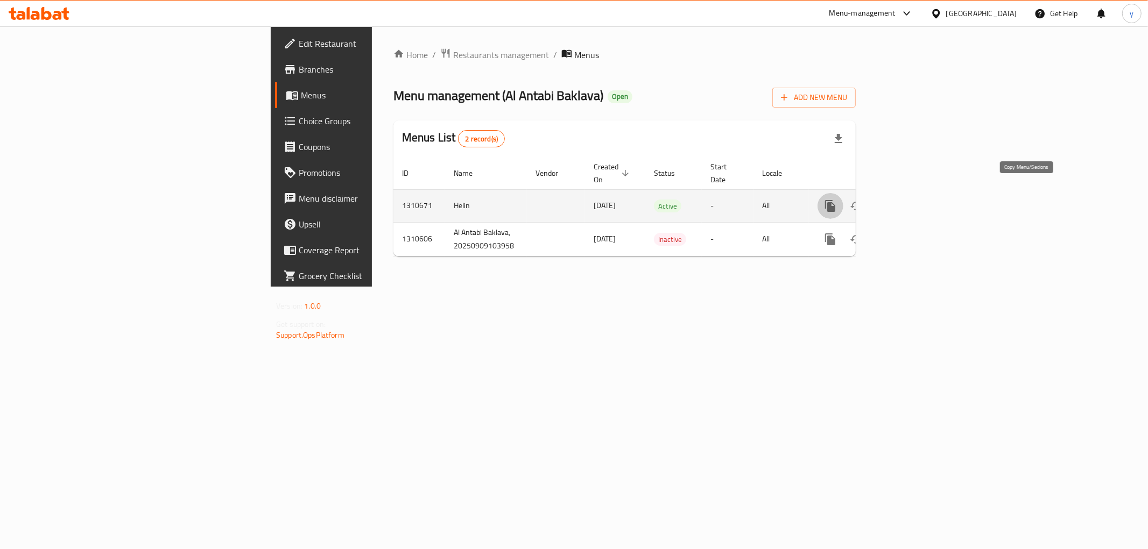
click at [837, 200] on icon "more" at bounding box center [830, 206] width 13 height 13
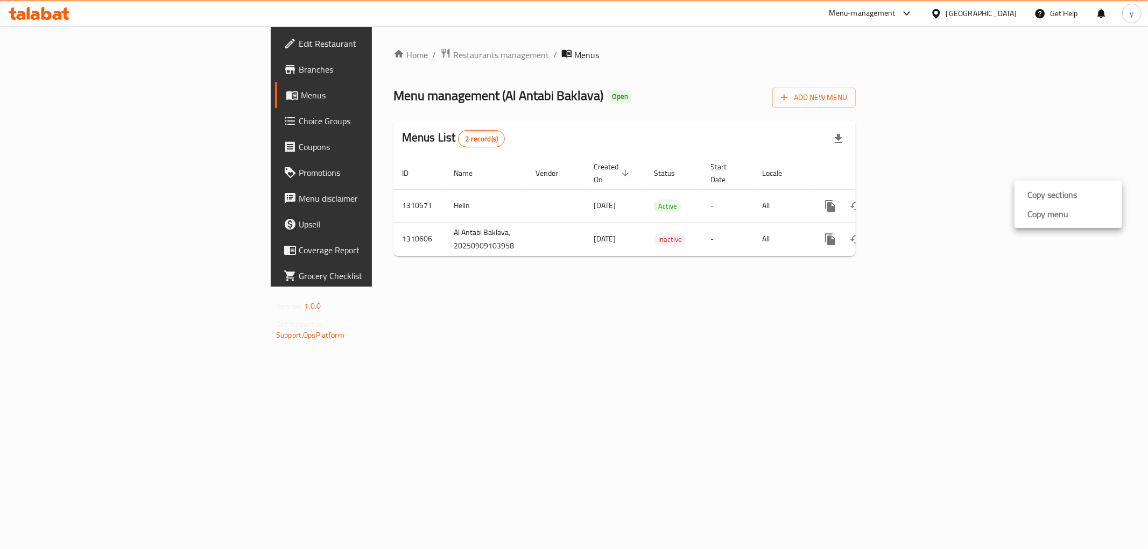
click at [1036, 216] on strong "Copy menu" at bounding box center [1047, 214] width 41 height 13
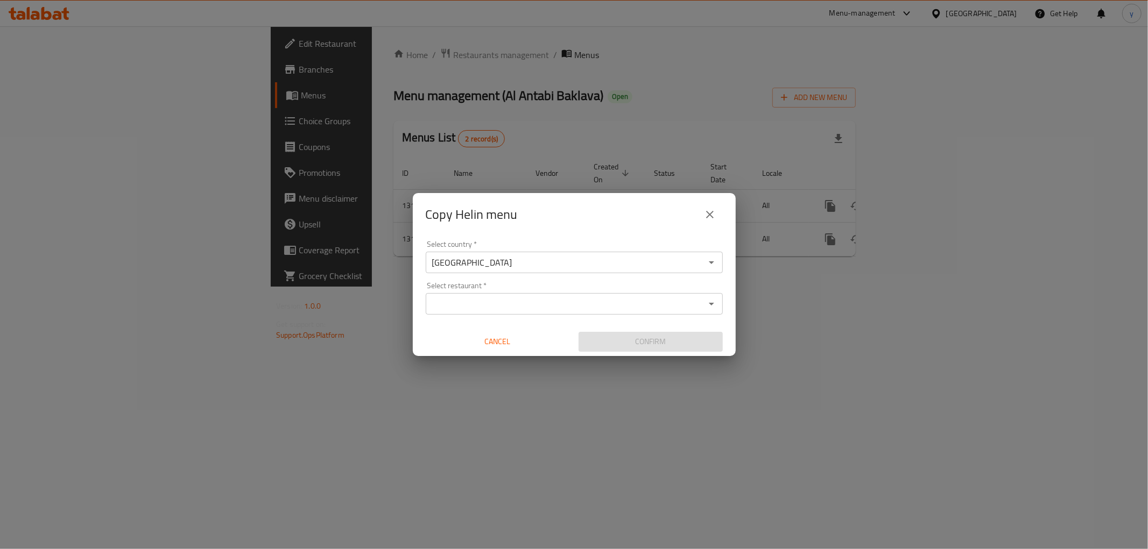
click at [490, 302] on input "Select restaurant   *" at bounding box center [565, 303] width 273 height 15
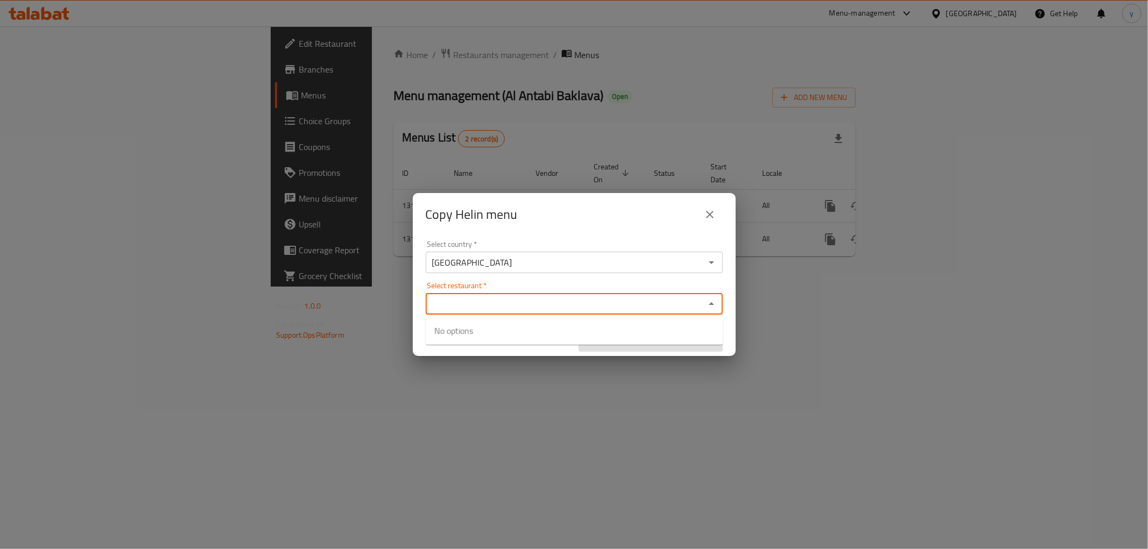
paste input "705520"
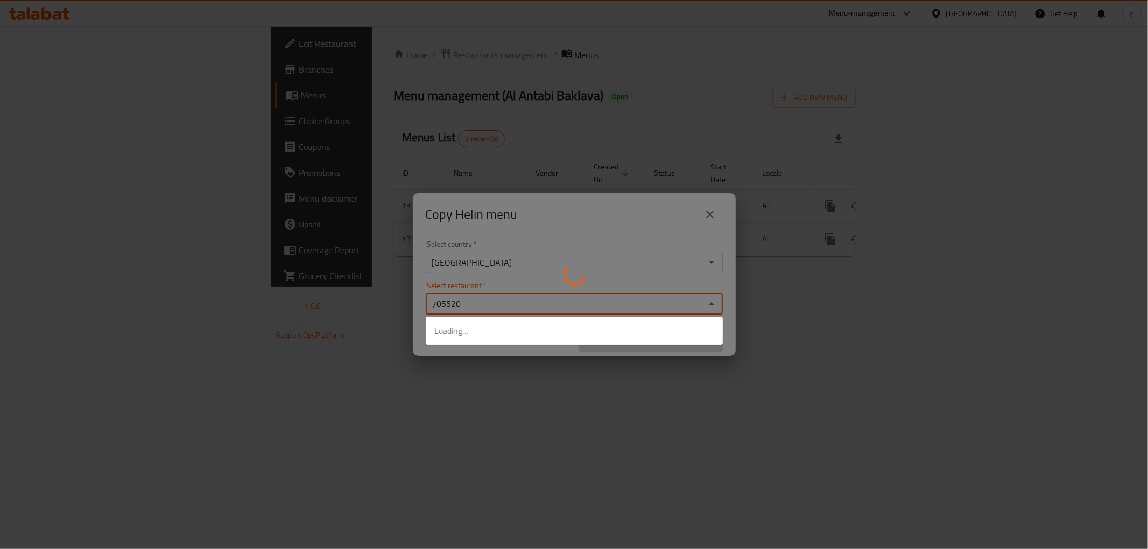
type input "705520"
click at [465, 375] on div at bounding box center [574, 274] width 1148 height 549
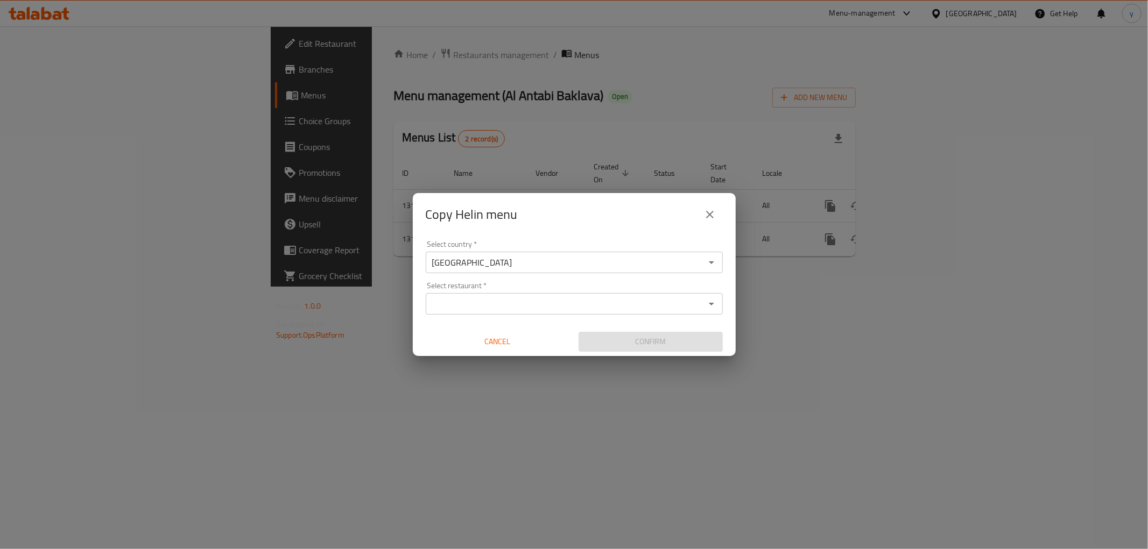
click at [637, 309] on input "Select restaurant   *" at bounding box center [565, 303] width 273 height 15
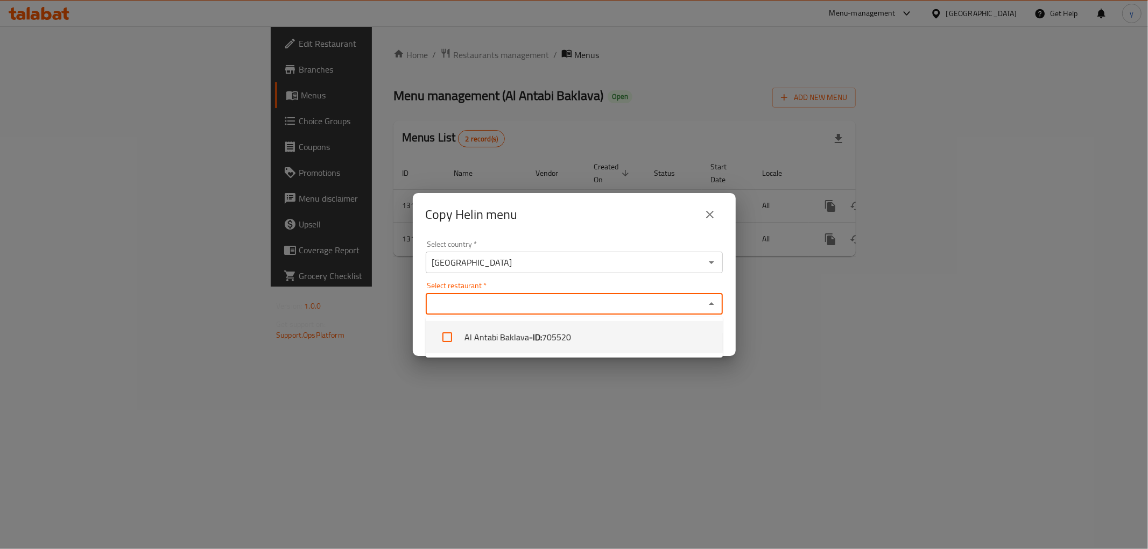
click at [577, 340] on li "Al Antabi Baklava - ID: 705520" at bounding box center [574, 337] width 297 height 32
checkbox input "true"
click at [560, 386] on div "Copy Helin menu Select country   * Iraq Select country * Select restaurant   * …" at bounding box center [574, 274] width 1148 height 549
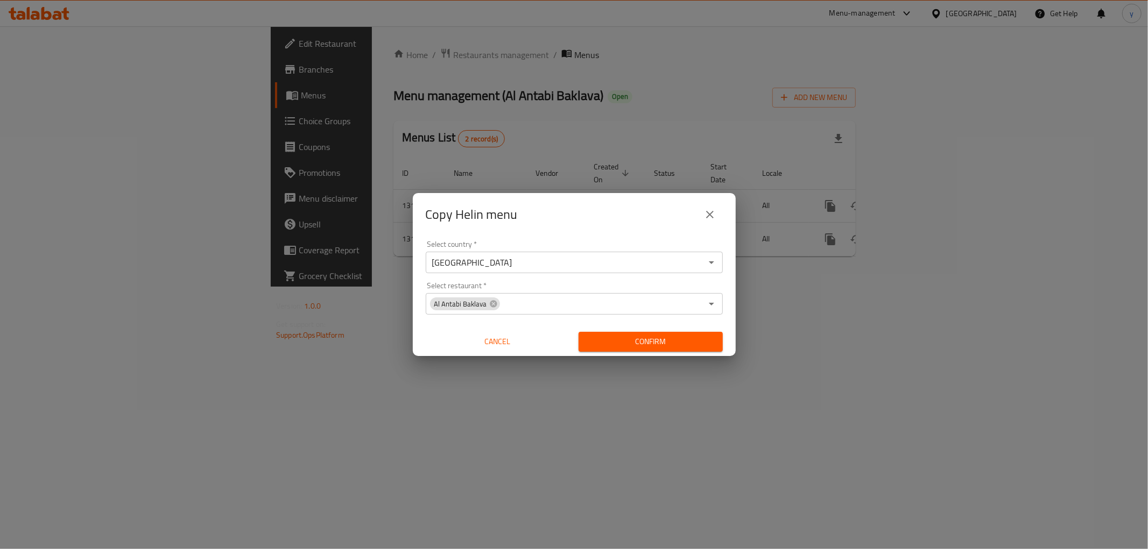
click at [632, 345] on span "Confirm" at bounding box center [650, 341] width 127 height 13
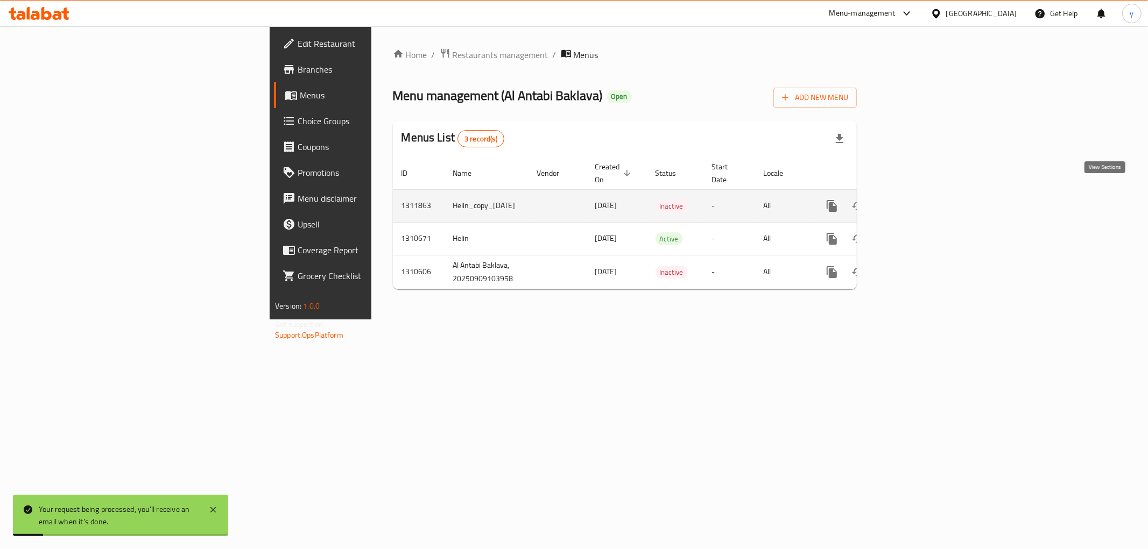
click at [916, 200] on icon "enhanced table" at bounding box center [909, 206] width 13 height 13
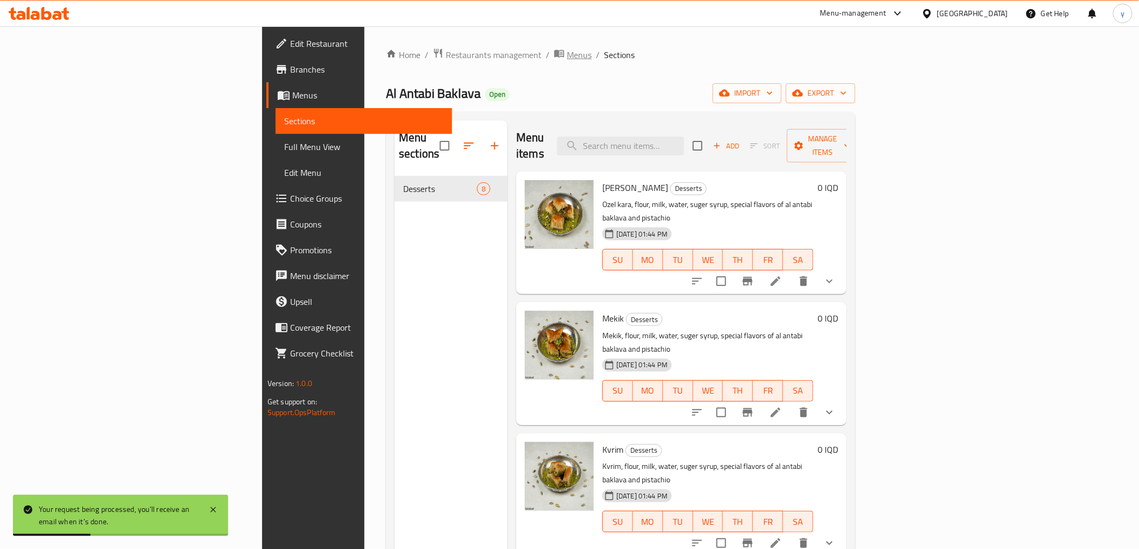
drag, startPoint x: 391, startPoint y: 34, endPoint x: 390, endPoint y: 54, distance: 19.9
click at [391, 35] on div "Home / Restaurants management / Menus / Sections Al Antabi Baklava Open import …" at bounding box center [620, 363] width 512 height 674
click at [554, 54] on span "breadcrumb" at bounding box center [560, 55] width 13 height 14
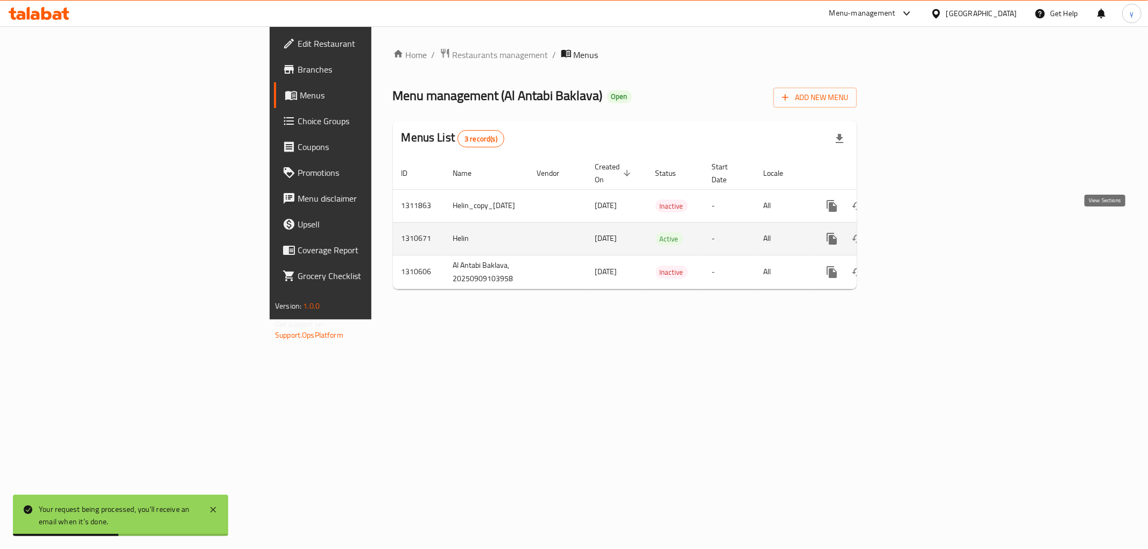
click at [922, 233] on link "enhanced table" at bounding box center [909, 239] width 26 height 26
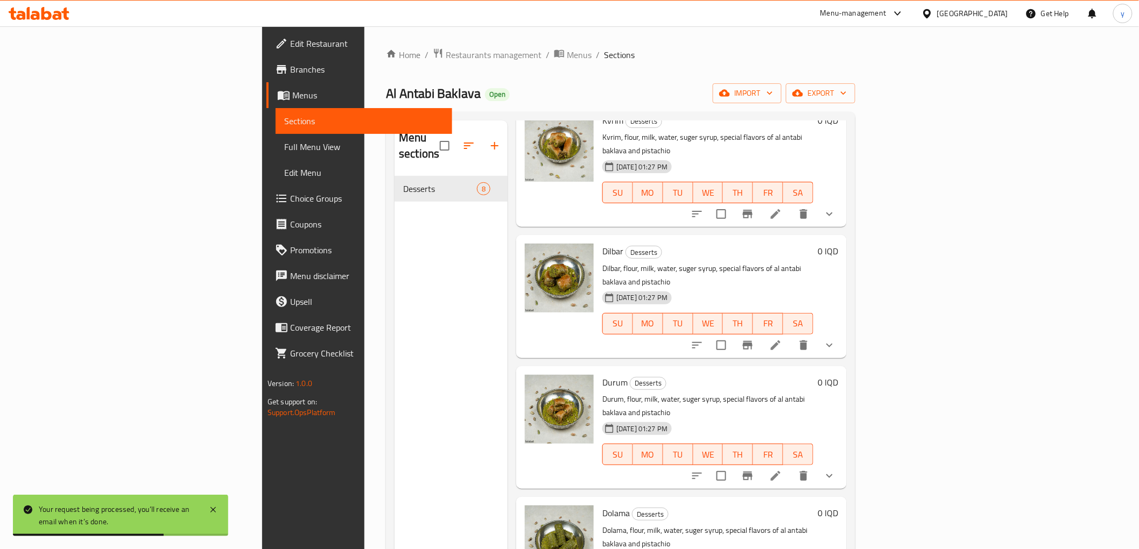
scroll to position [358, 0]
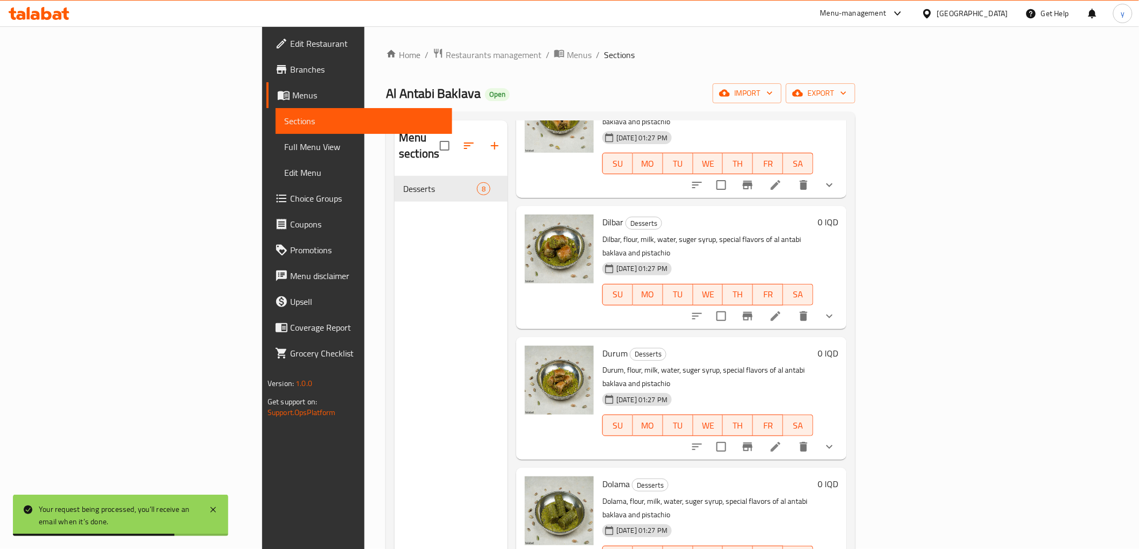
click at [790, 307] on li at bounding box center [775, 316] width 30 height 19
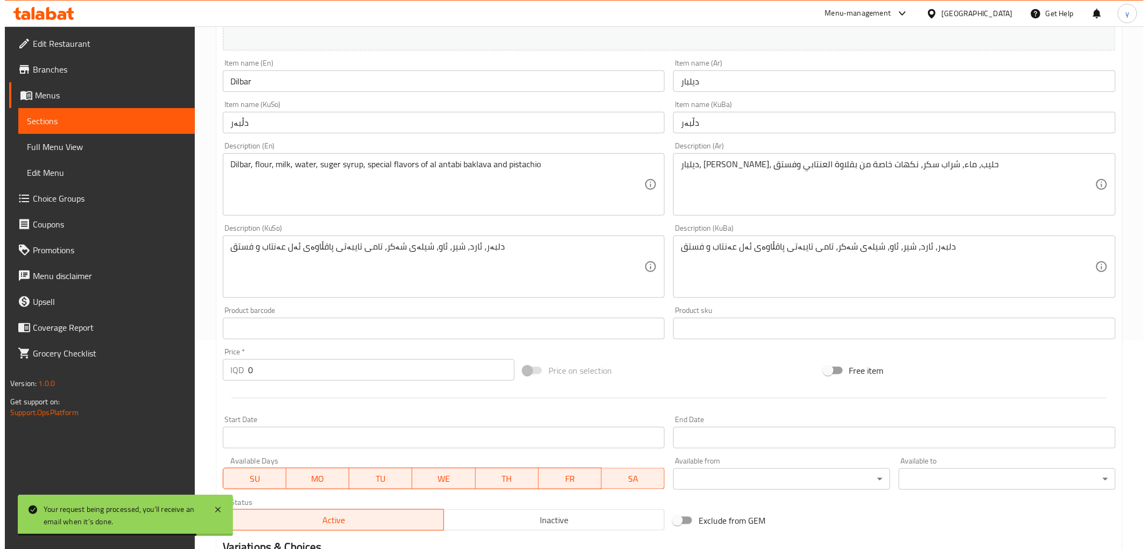
scroll to position [437, 0]
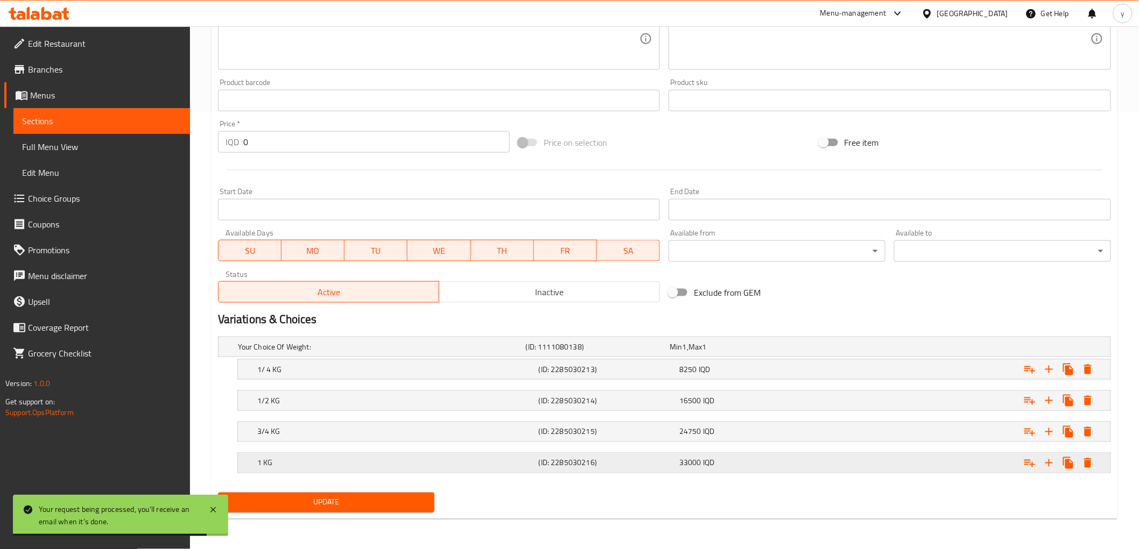
click at [1091, 464] on icon "Expand" at bounding box center [1087, 463] width 13 height 13
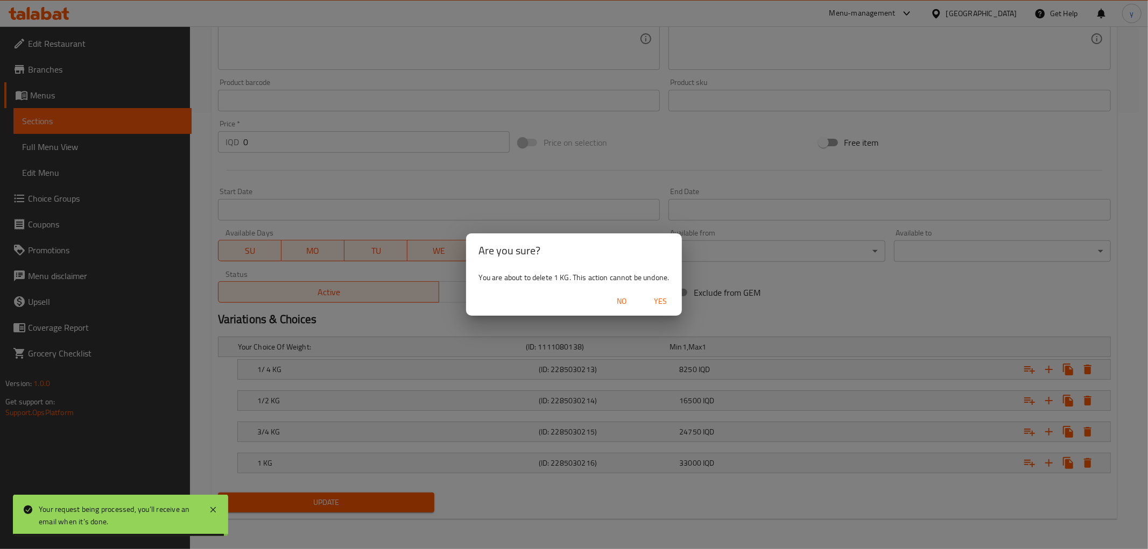
click at [668, 298] on span "Yes" at bounding box center [660, 301] width 26 height 13
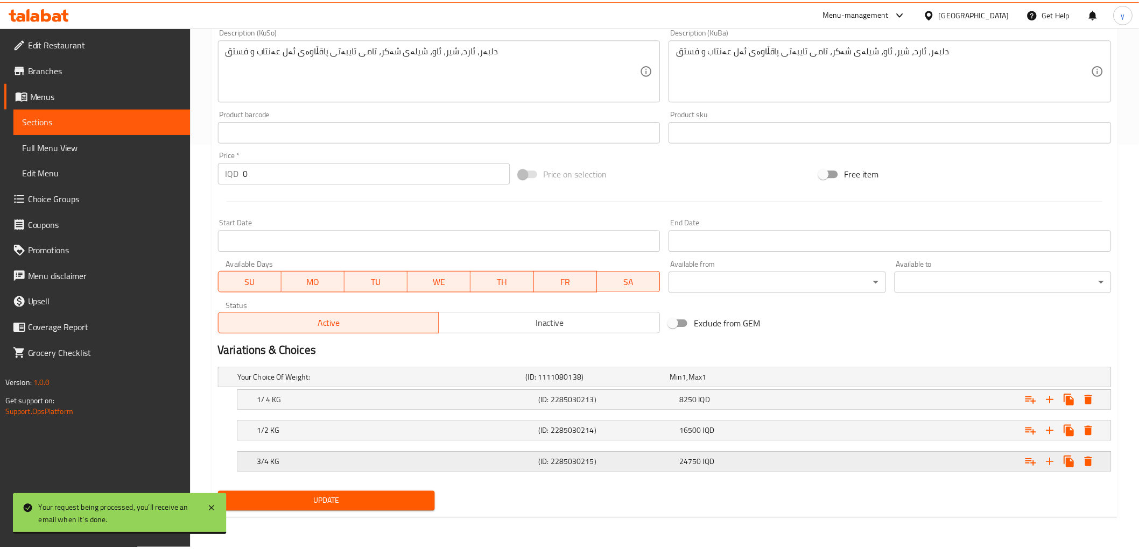
scroll to position [405, 0]
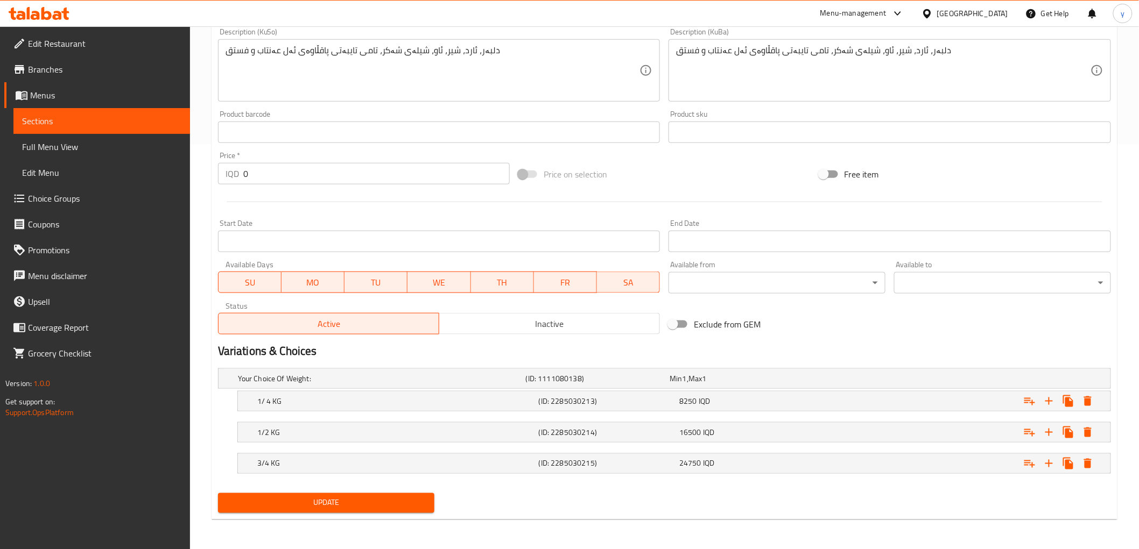
click at [416, 497] on span "Update" at bounding box center [327, 503] width 200 height 13
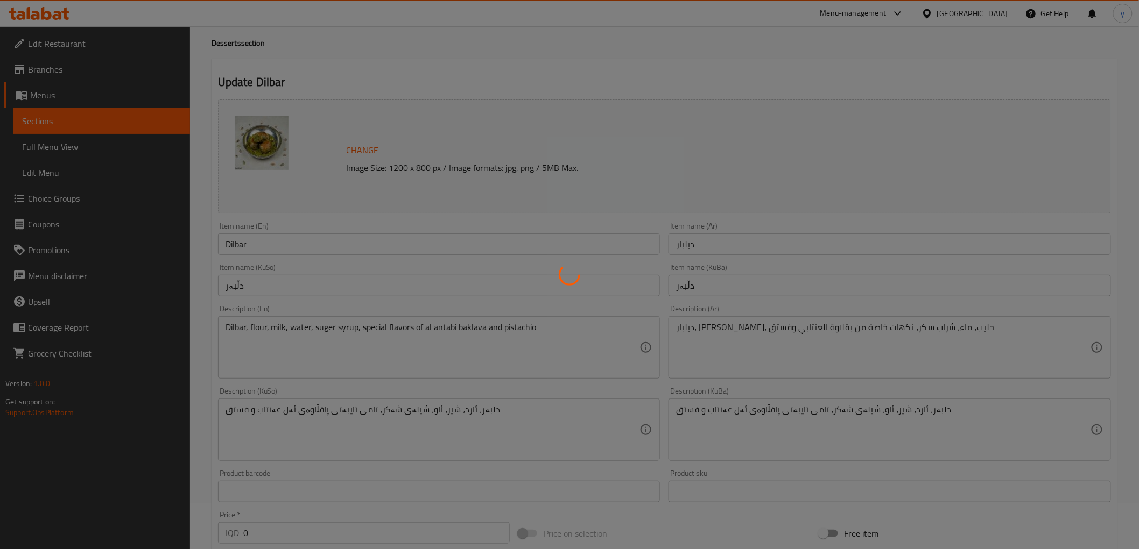
scroll to position [0, 0]
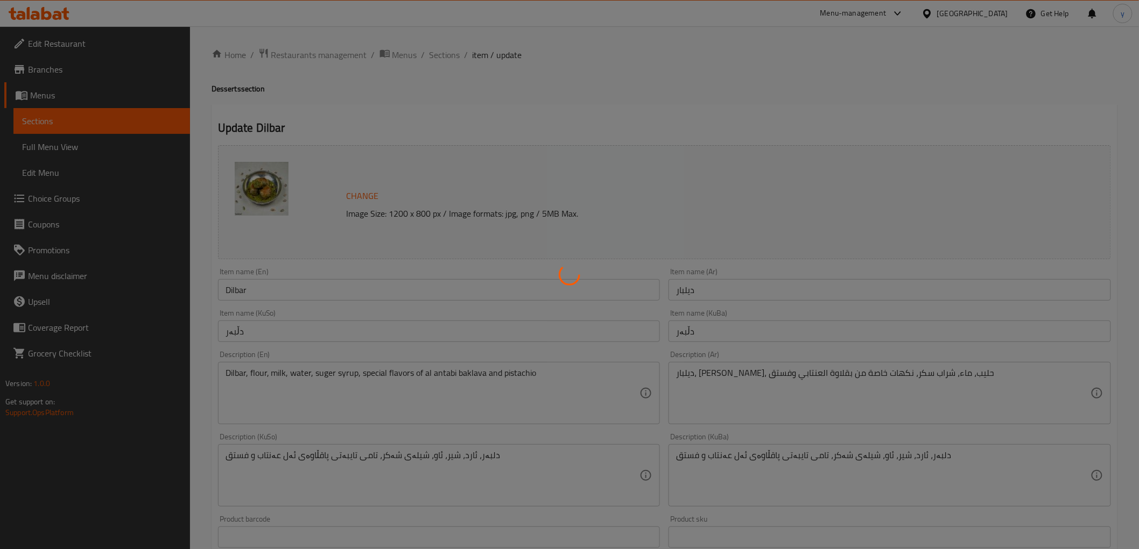
click at [443, 55] on div at bounding box center [569, 274] width 1139 height 549
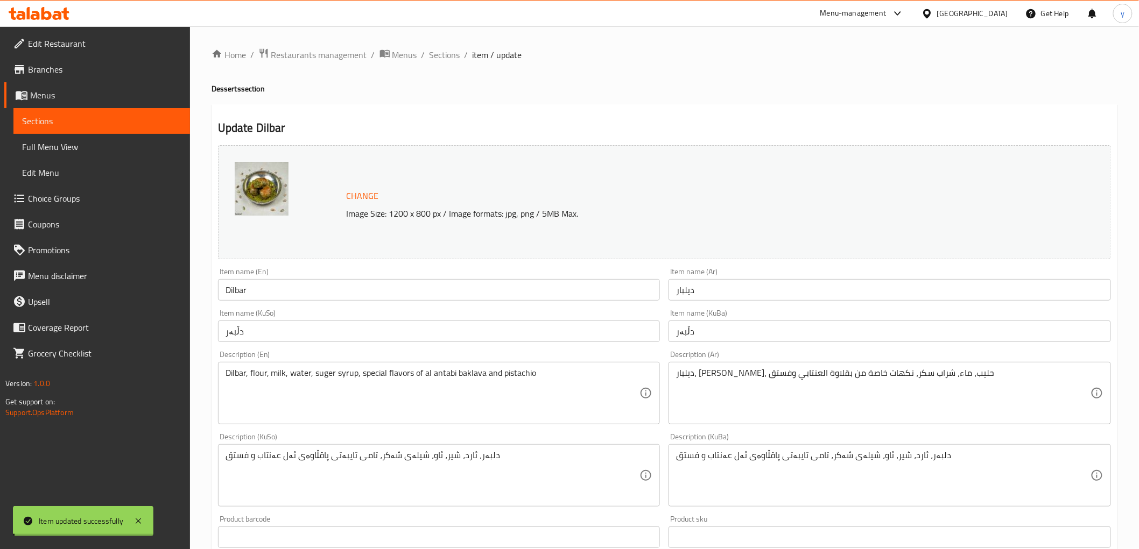
click at [443, 55] on div at bounding box center [569, 274] width 1139 height 549
click at [443, 55] on span "Sections" at bounding box center [444, 54] width 31 height 13
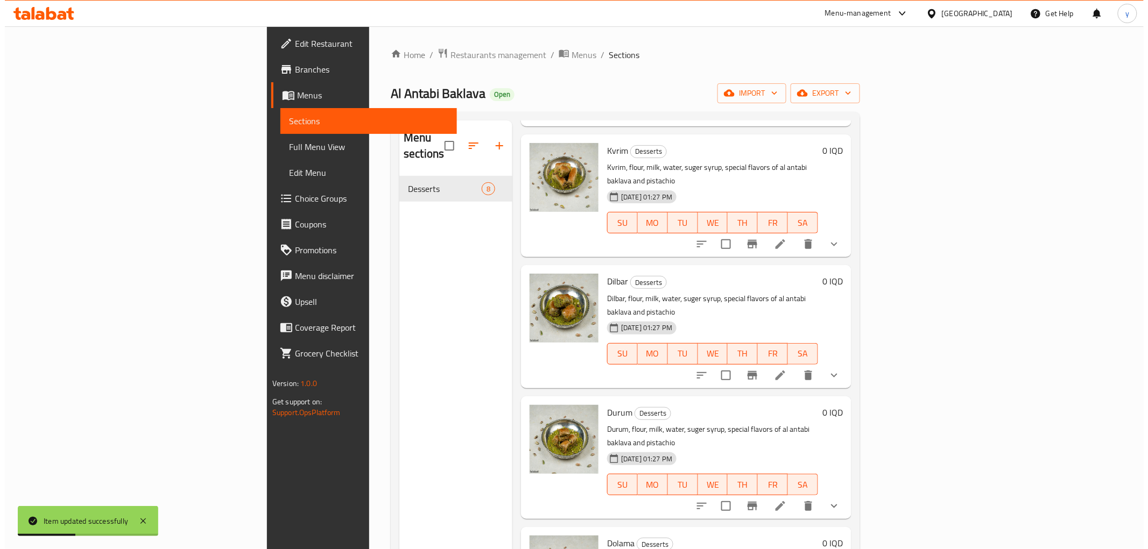
scroll to position [358, 0]
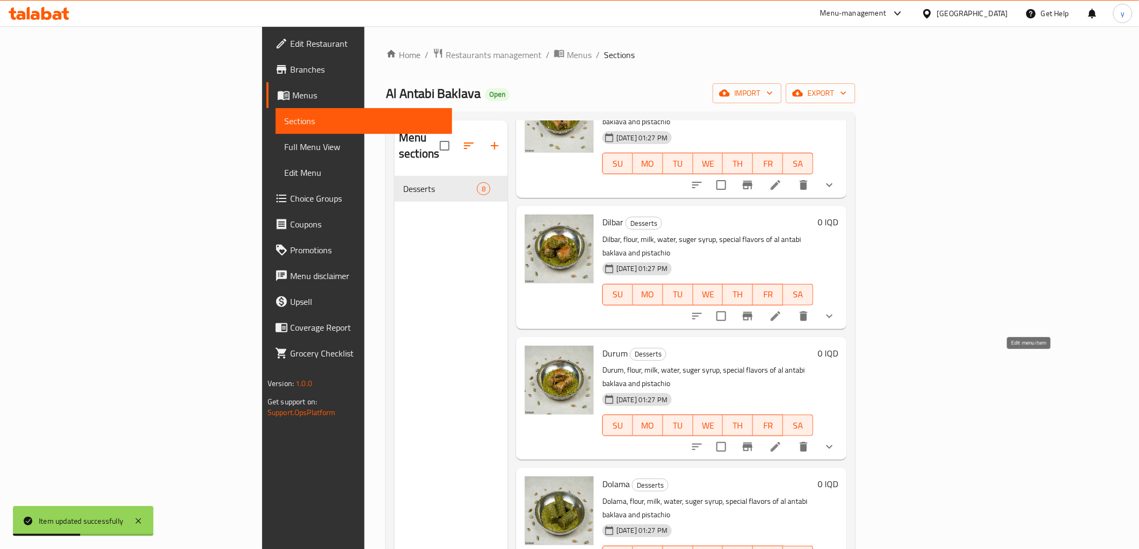
click at [782, 441] on icon at bounding box center [775, 447] width 13 height 13
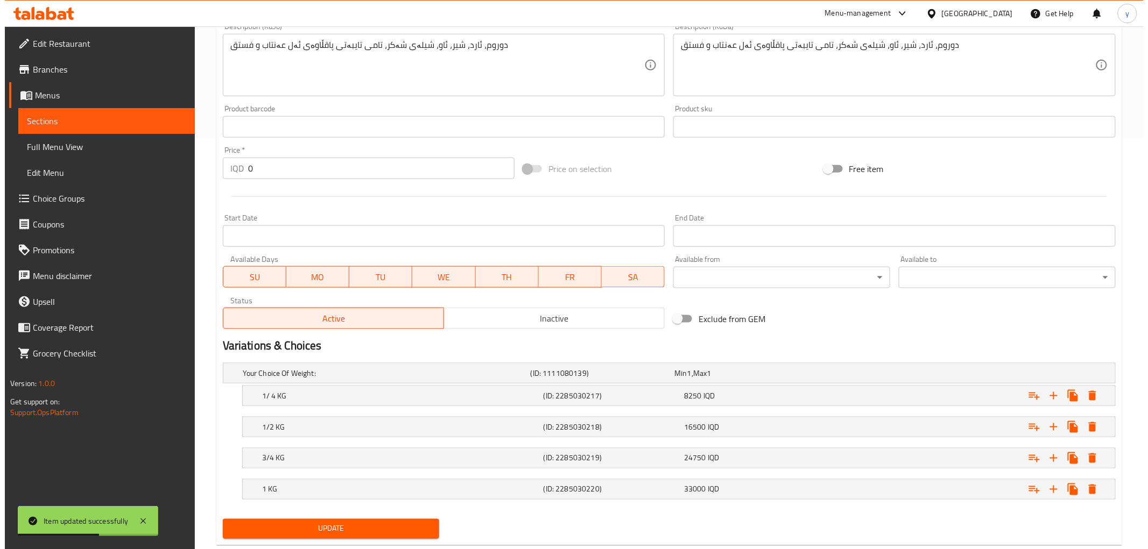
scroll to position [437, 0]
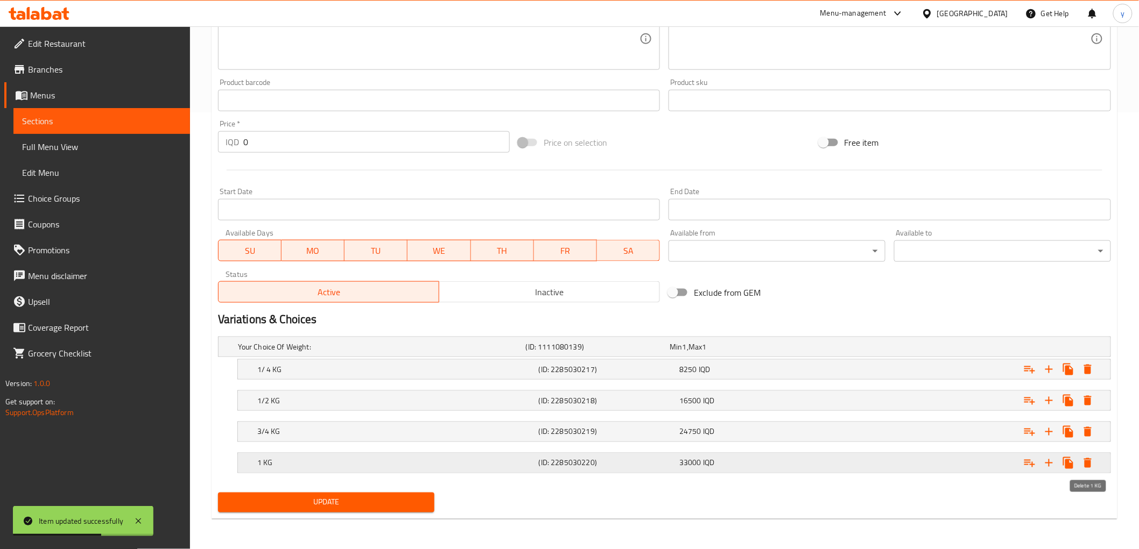
click at [1081, 468] on icon "Expand" at bounding box center [1087, 463] width 13 height 13
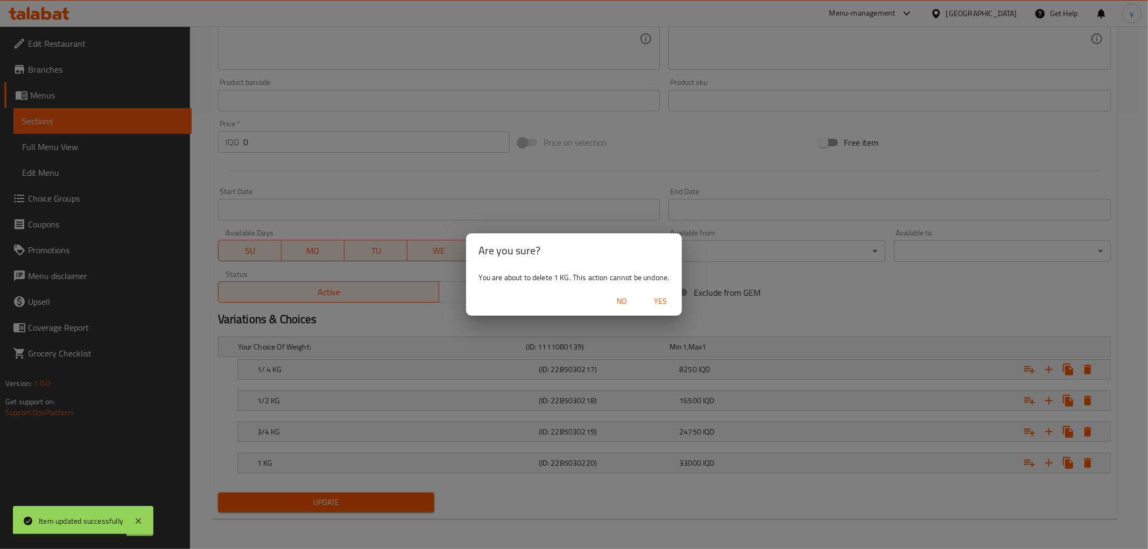
click at [630, 303] on span "No" at bounding box center [622, 301] width 26 height 13
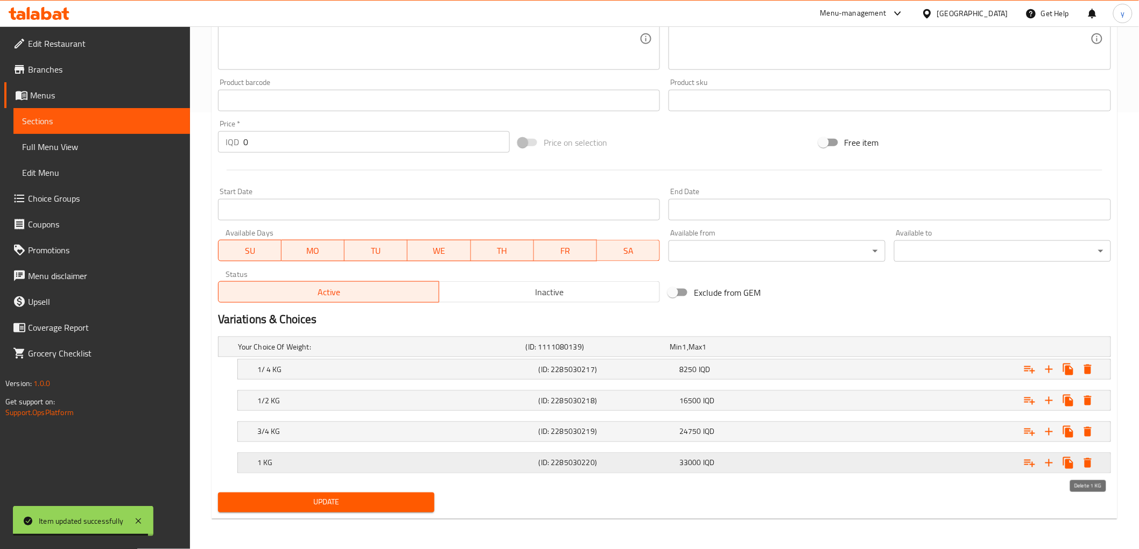
click at [1090, 459] on icon "Expand" at bounding box center [1088, 463] width 8 height 10
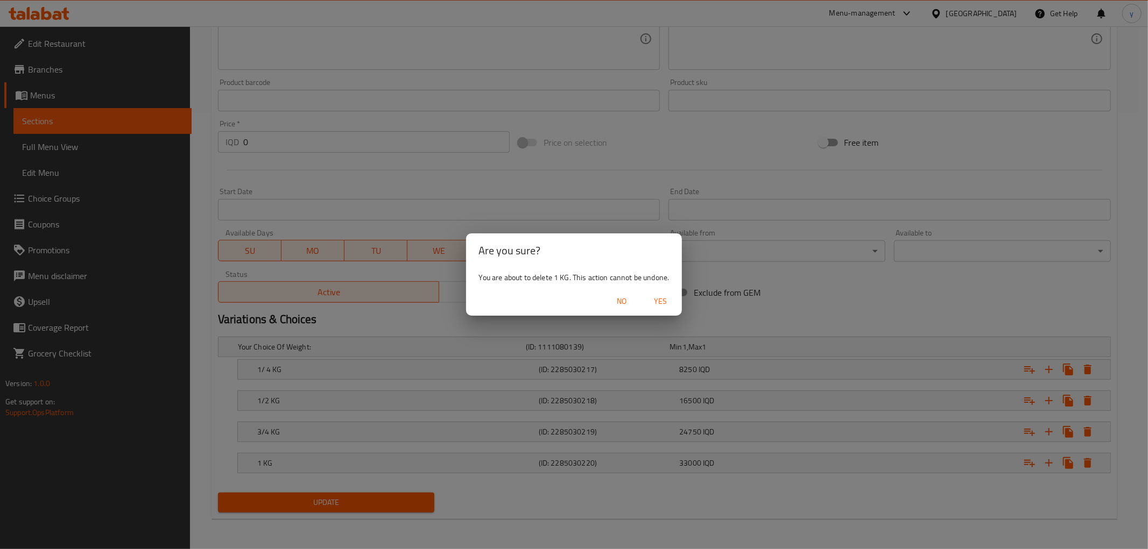
click at [674, 309] on button "Yes" at bounding box center [660, 302] width 34 height 20
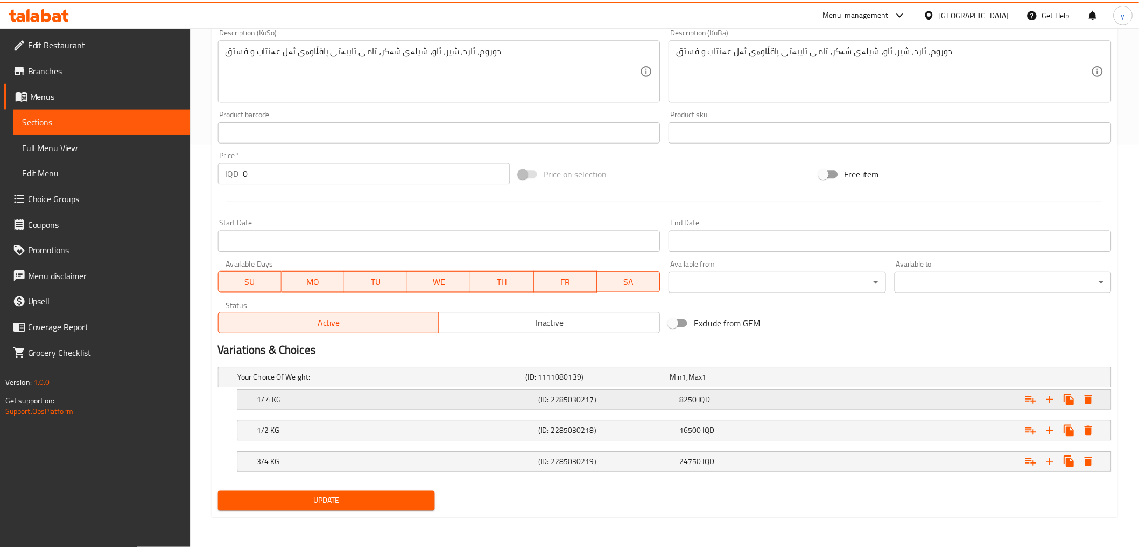
scroll to position [405, 0]
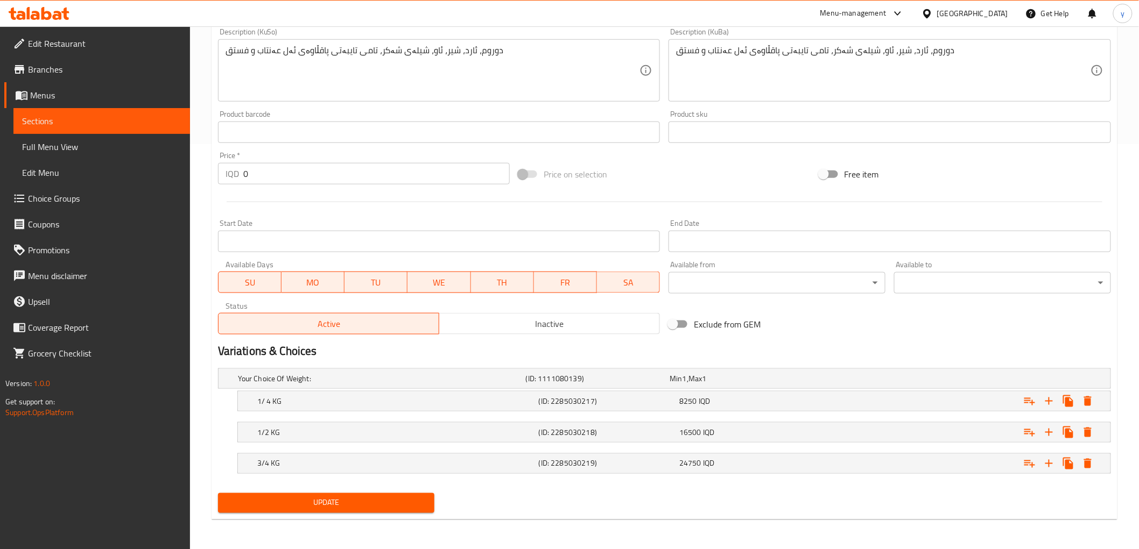
click at [390, 493] on button "Update" at bounding box center [326, 503] width 217 height 20
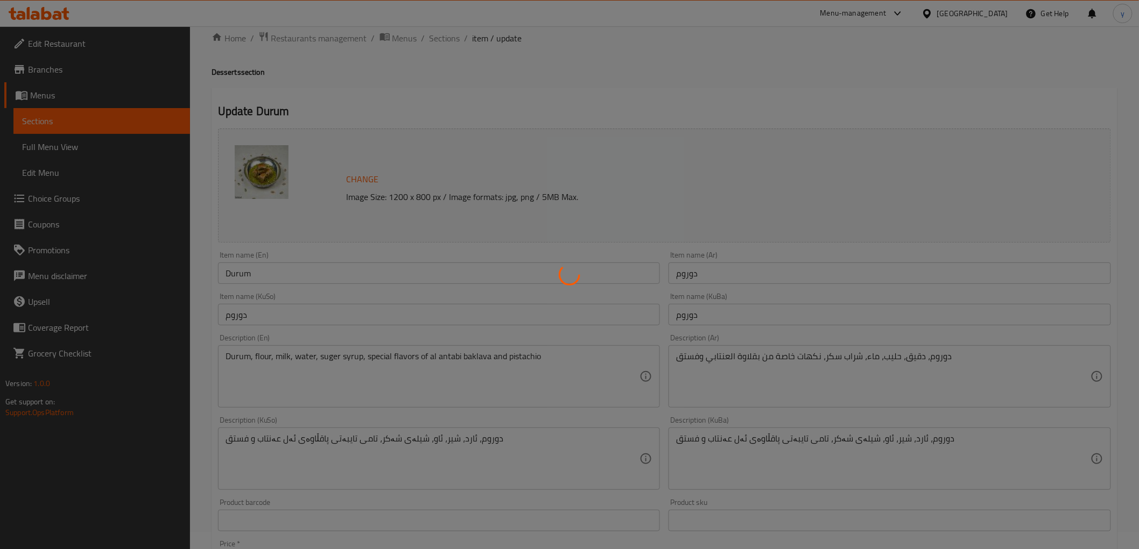
scroll to position [0, 0]
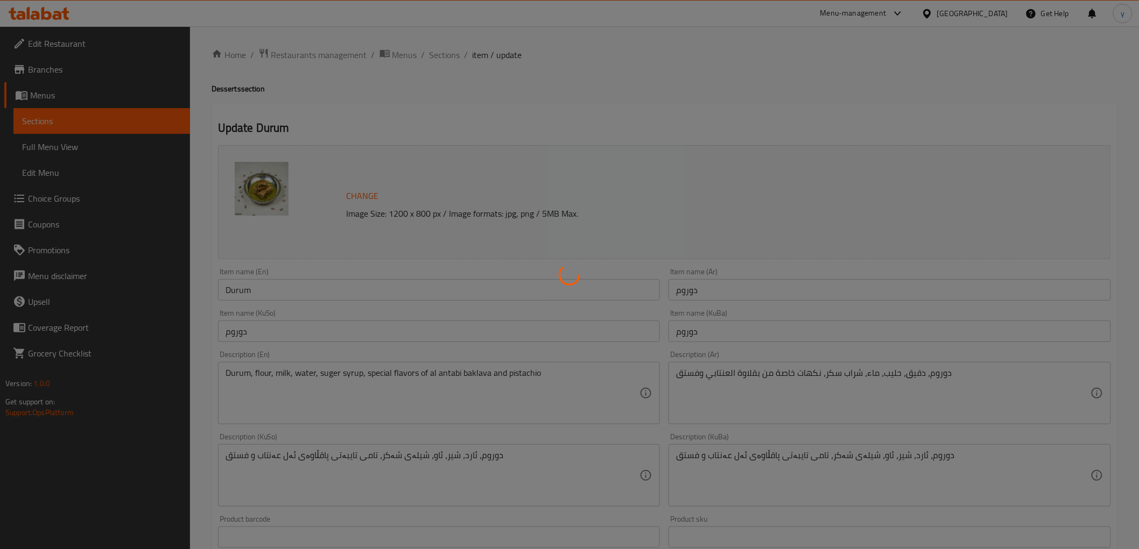
click at [444, 55] on div at bounding box center [569, 274] width 1139 height 549
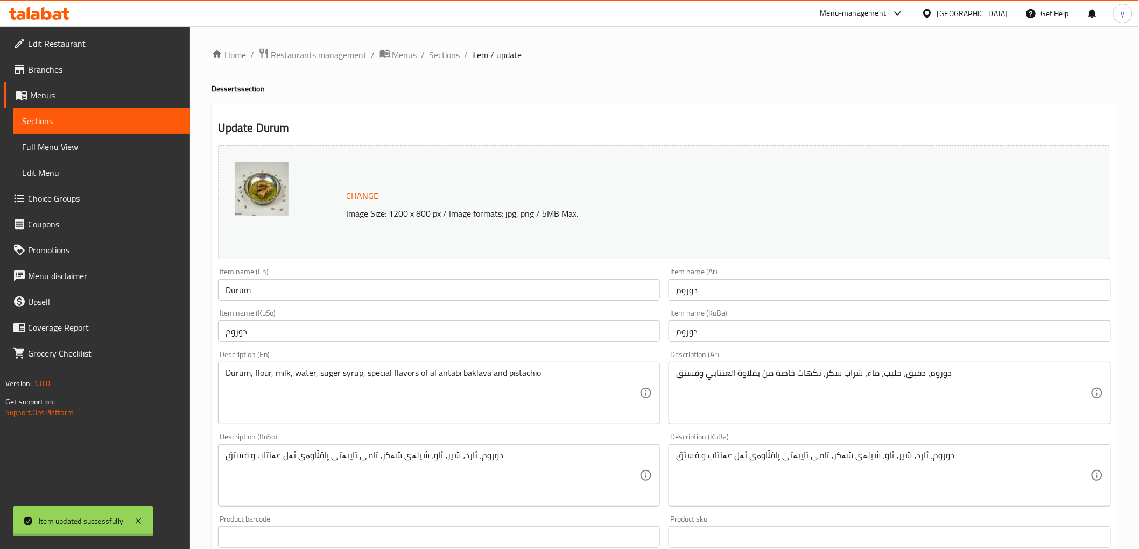
click at [444, 55] on span "Sections" at bounding box center [444, 54] width 31 height 13
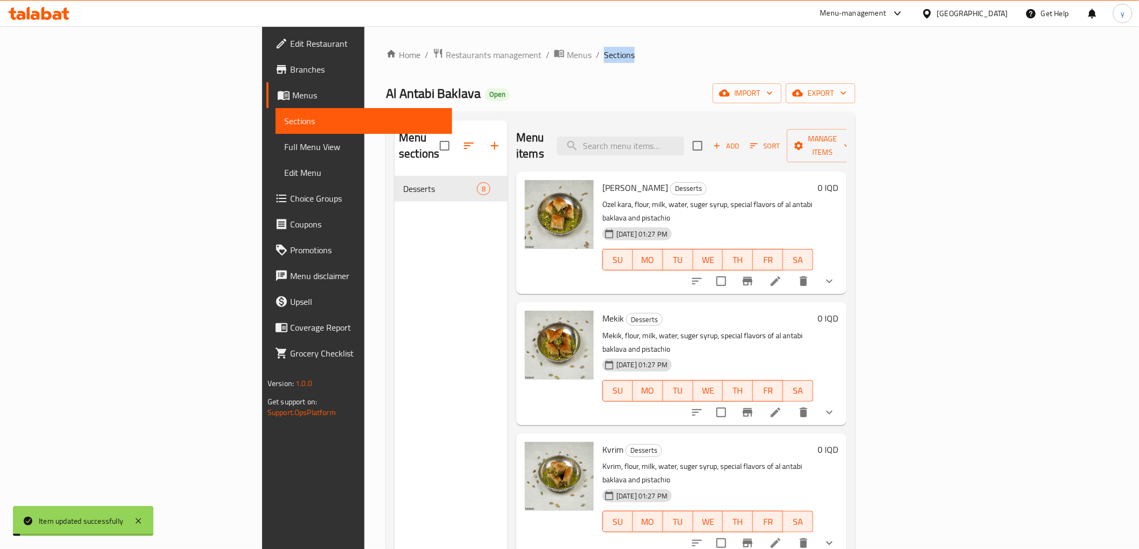
click at [604, 55] on span "Sections" at bounding box center [619, 54] width 31 height 13
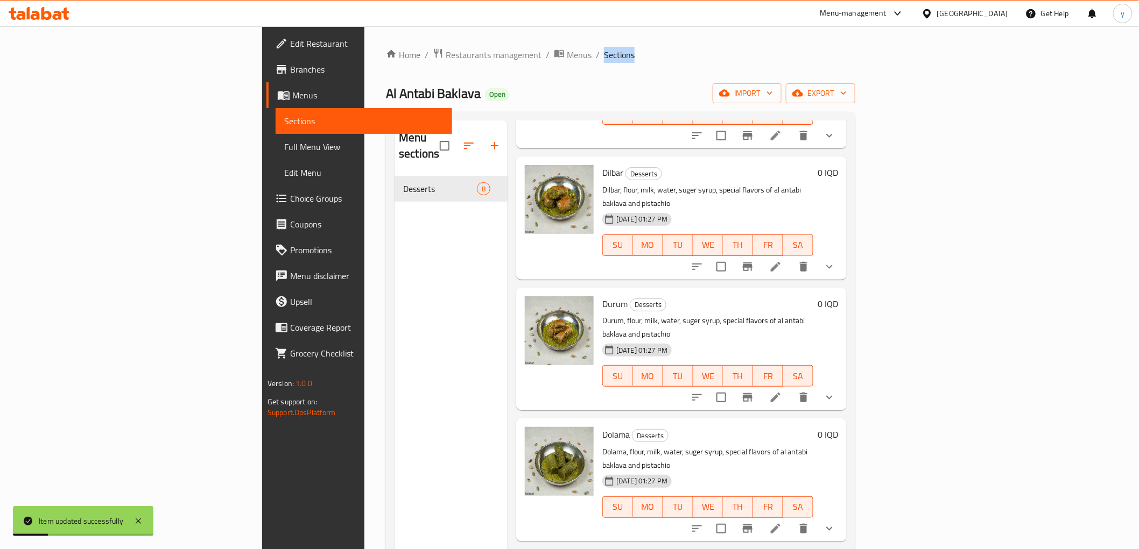
scroll to position [417, 0]
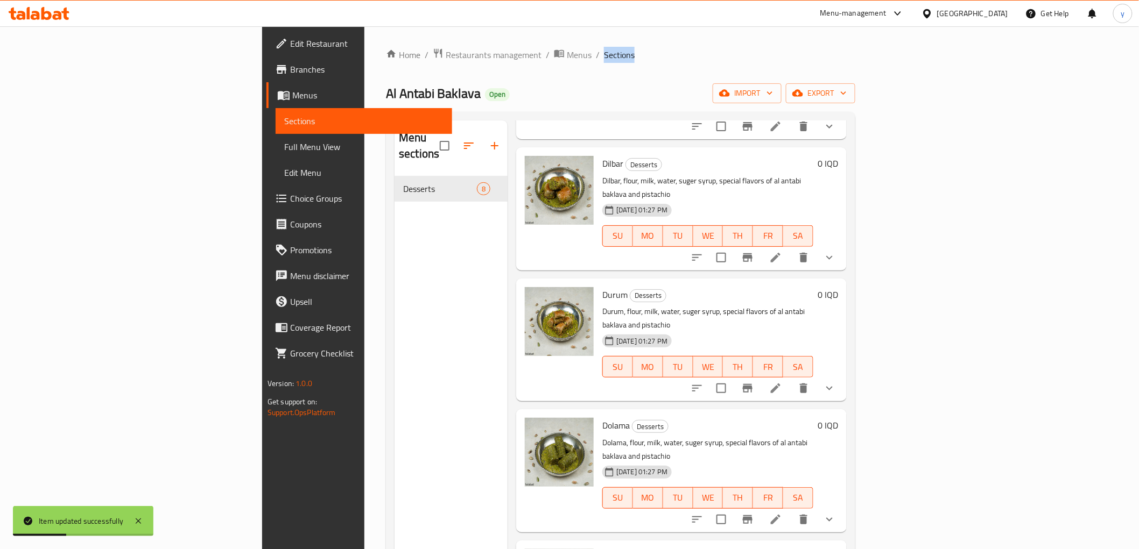
click at [790, 510] on li at bounding box center [775, 519] width 30 height 19
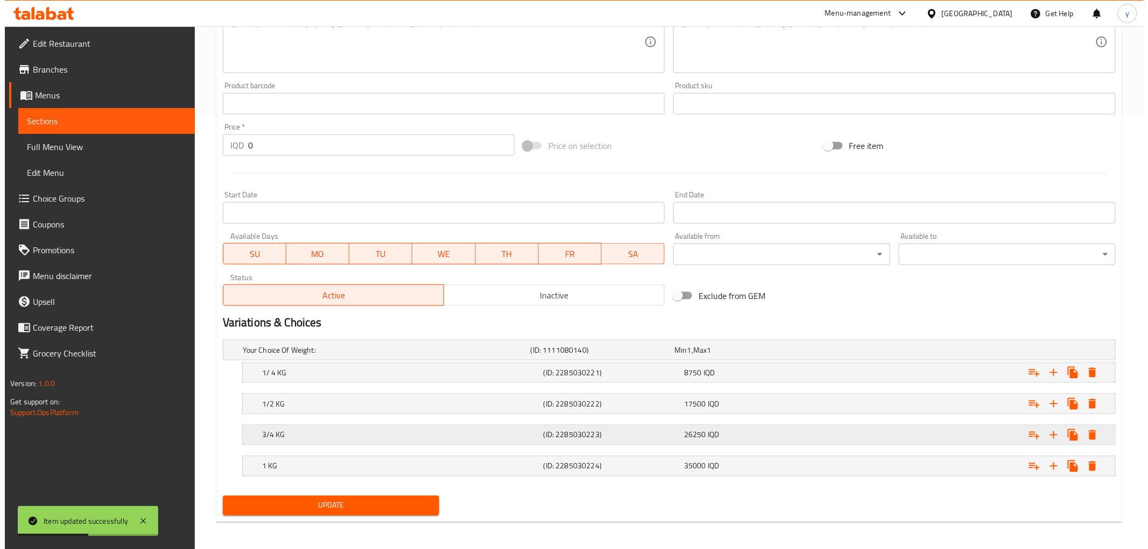
scroll to position [437, 0]
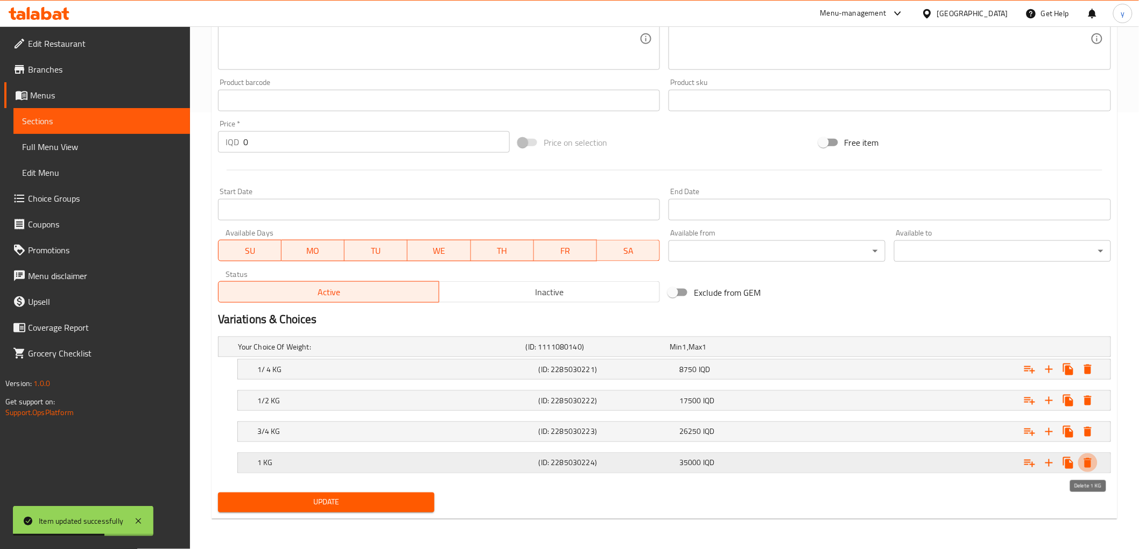
click at [1087, 461] on icon "Expand" at bounding box center [1088, 463] width 8 height 10
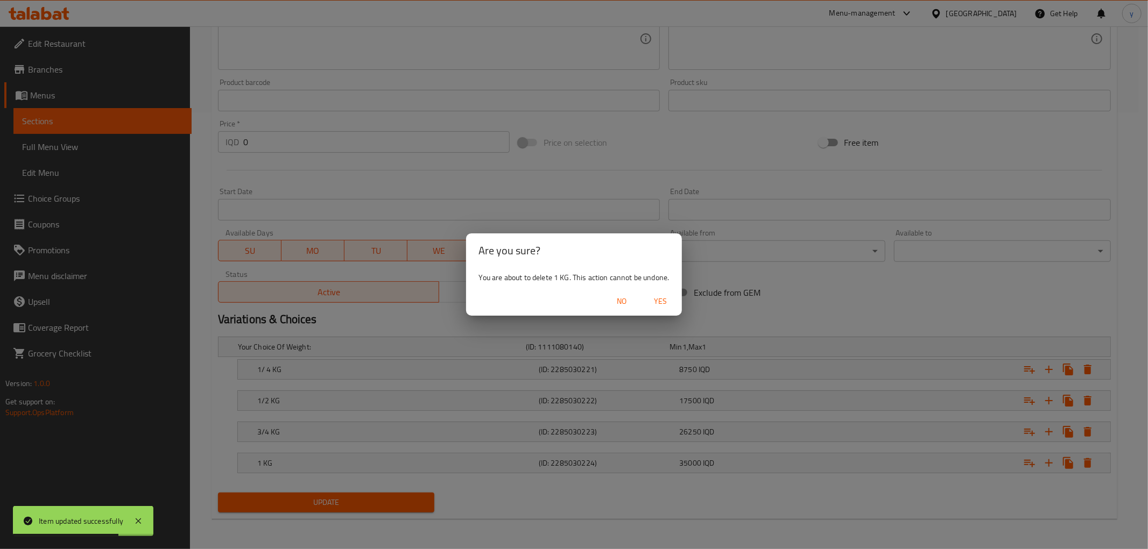
click at [669, 300] on span "Yes" at bounding box center [660, 301] width 26 height 13
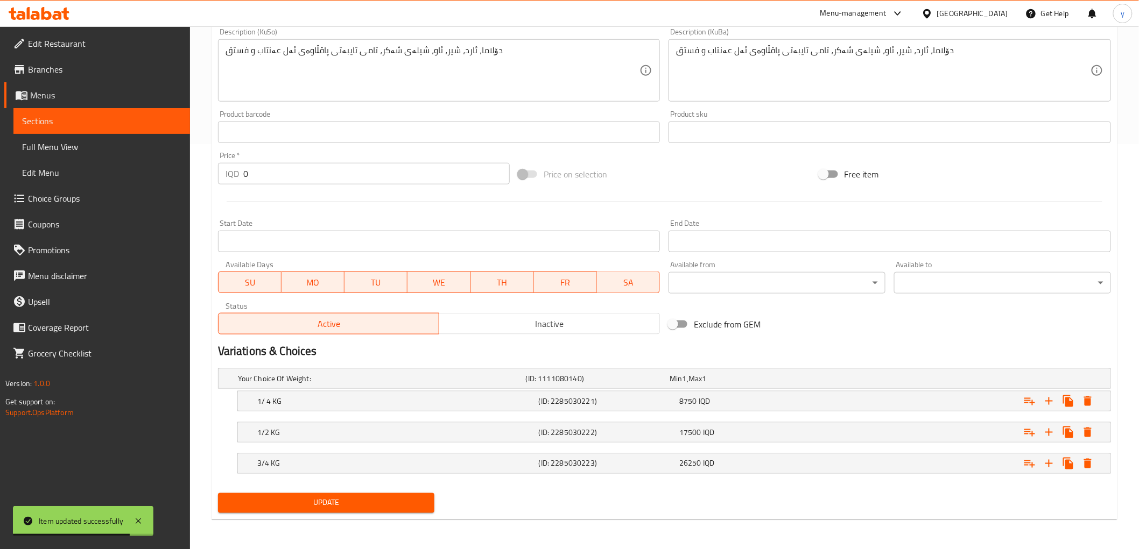
click at [385, 497] on span "Update" at bounding box center [327, 503] width 200 height 13
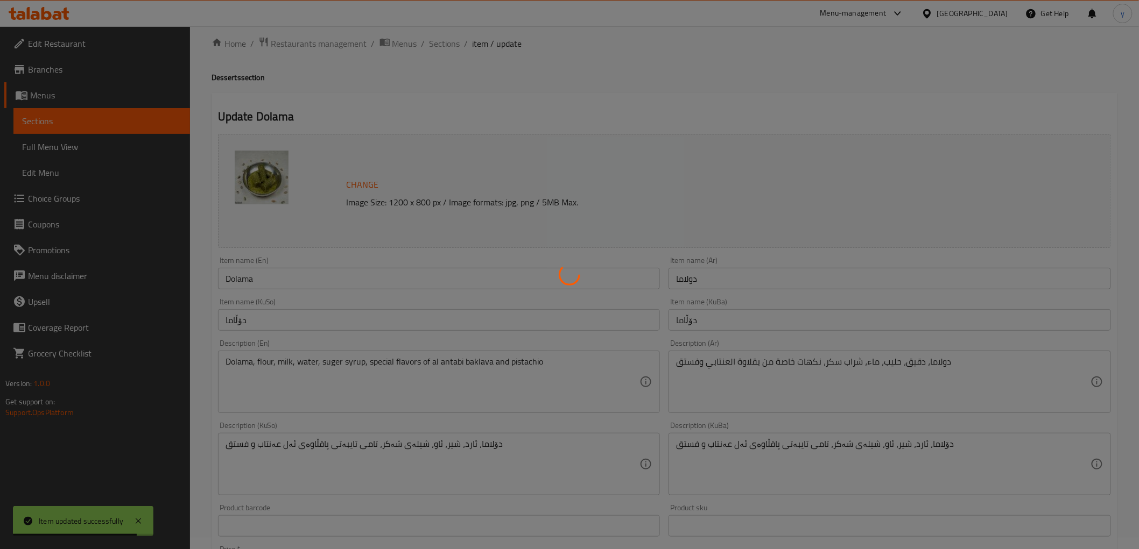
scroll to position [0, 0]
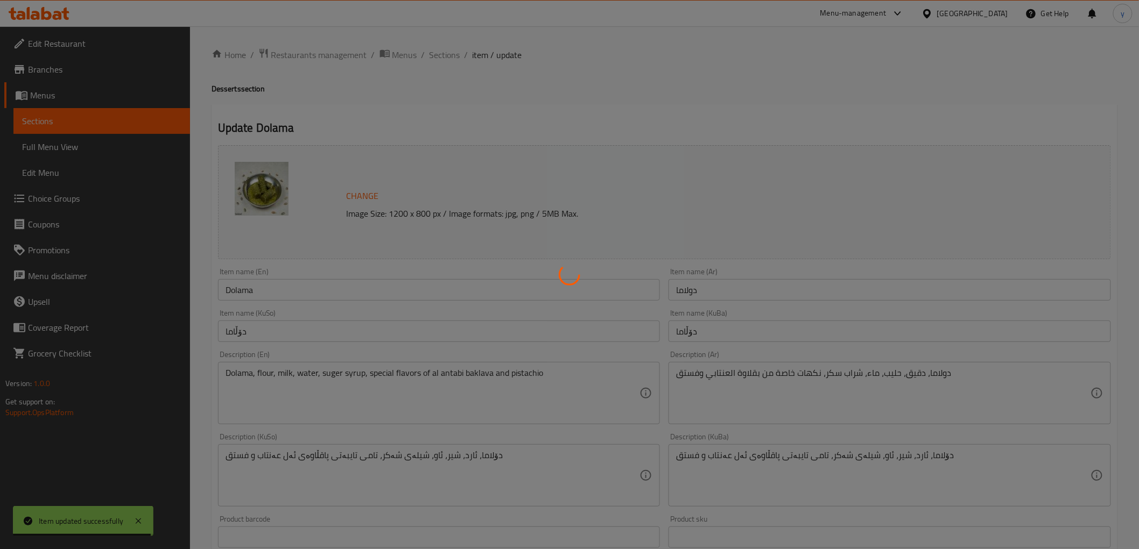
click at [445, 50] on div at bounding box center [569, 274] width 1139 height 549
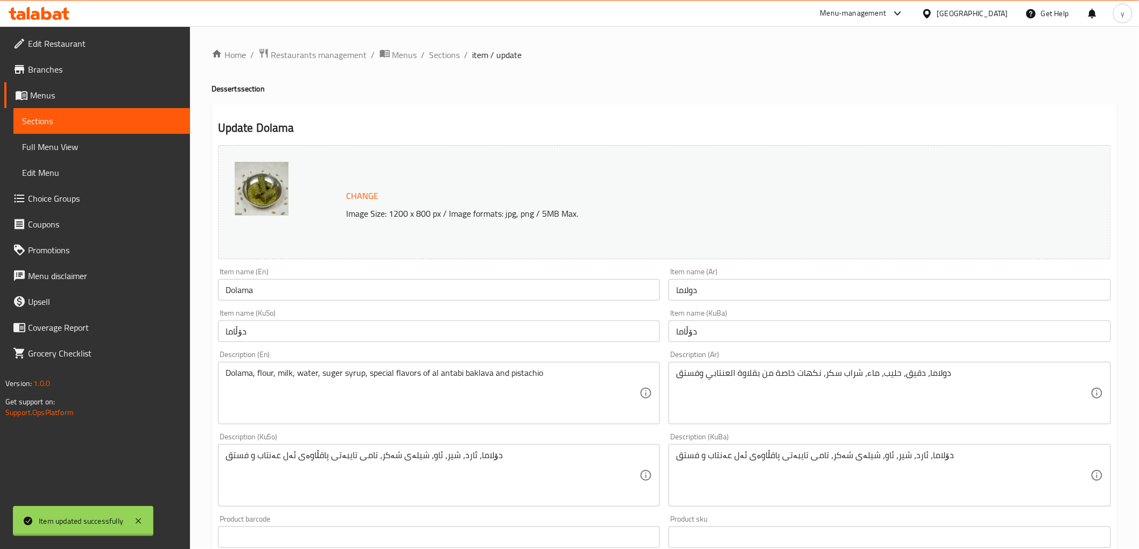
click at [448, 57] on div at bounding box center [569, 274] width 1139 height 549
click at [448, 57] on div "Home / Restaurants management / Menus / Sections / item / update Desserts secti…" at bounding box center [664, 491] width 906 height 886
click at [437, 52] on span "Sections" at bounding box center [444, 54] width 31 height 13
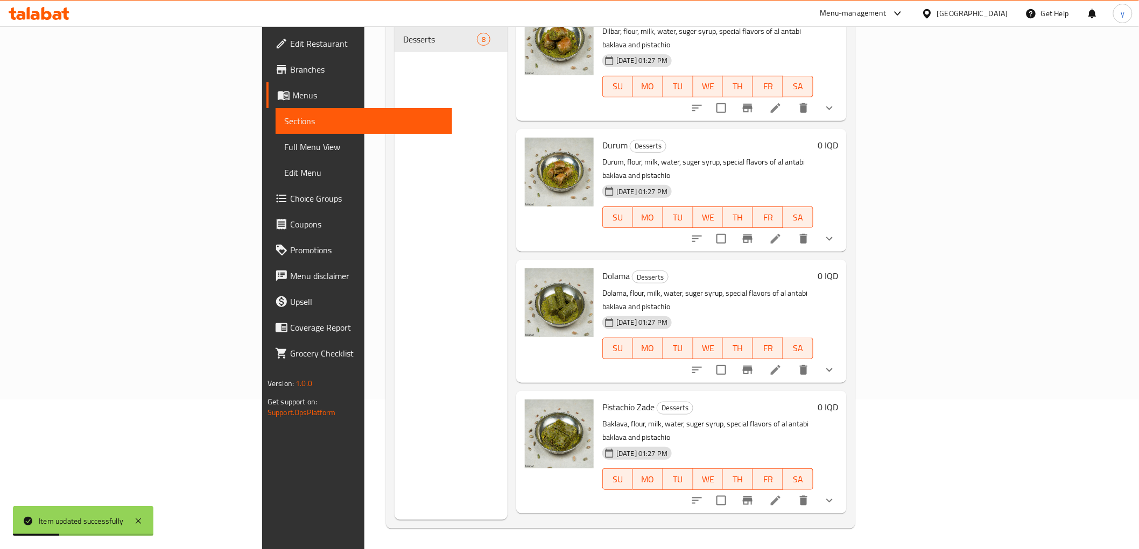
scroll to position [151, 0]
click at [782, 493] on icon at bounding box center [775, 499] width 13 height 13
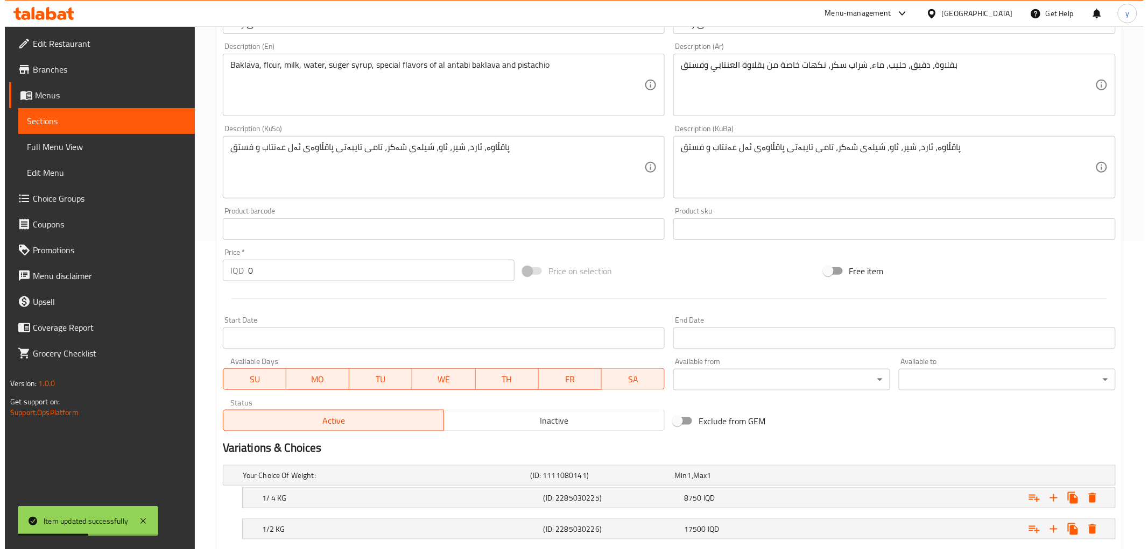
scroll to position [437, 0]
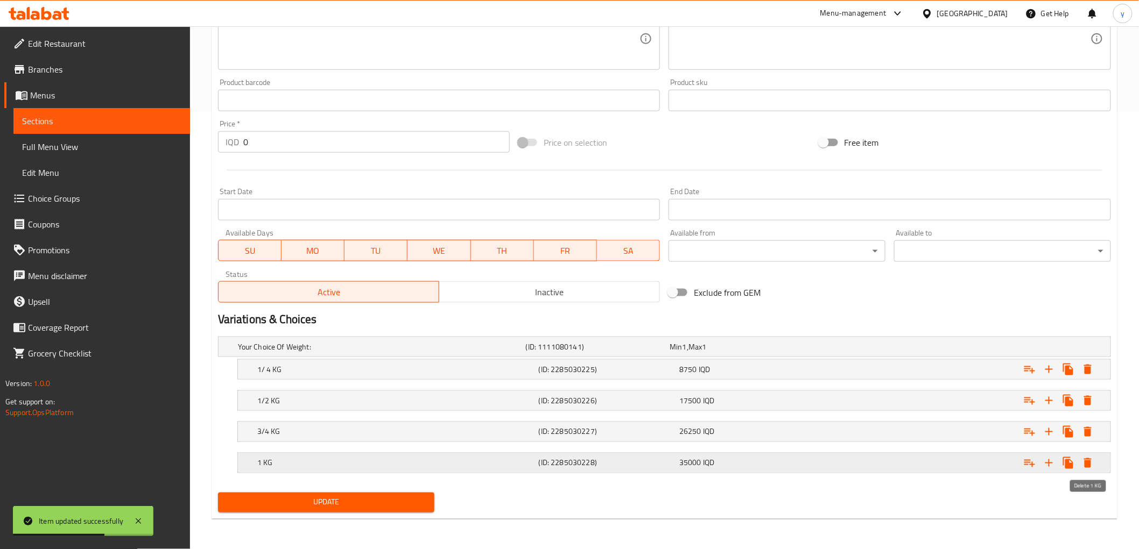
click at [1089, 463] on icon "Expand" at bounding box center [1088, 463] width 8 height 10
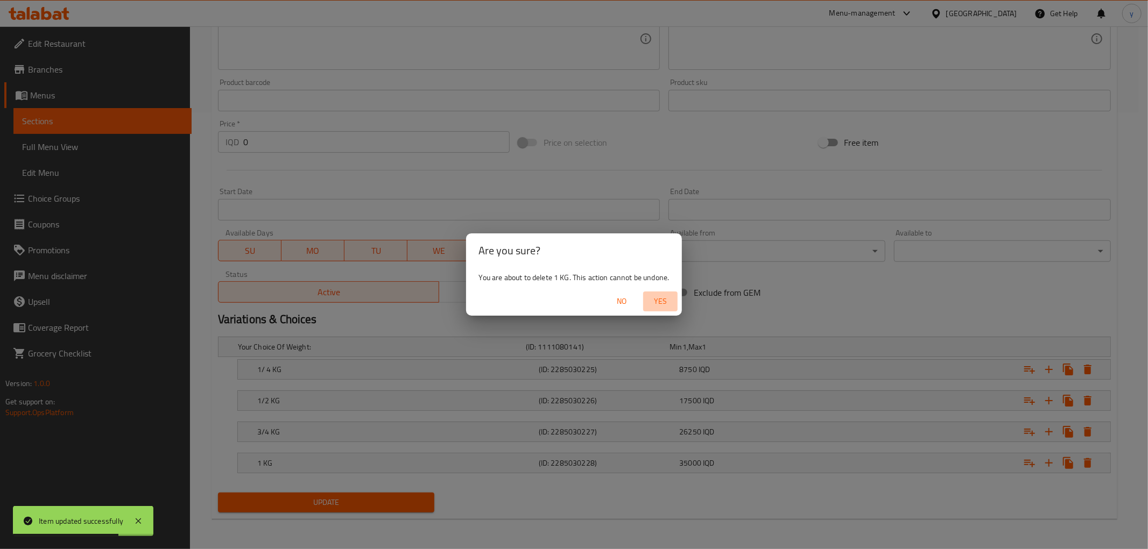
click at [660, 305] on span "Yes" at bounding box center [660, 301] width 26 height 13
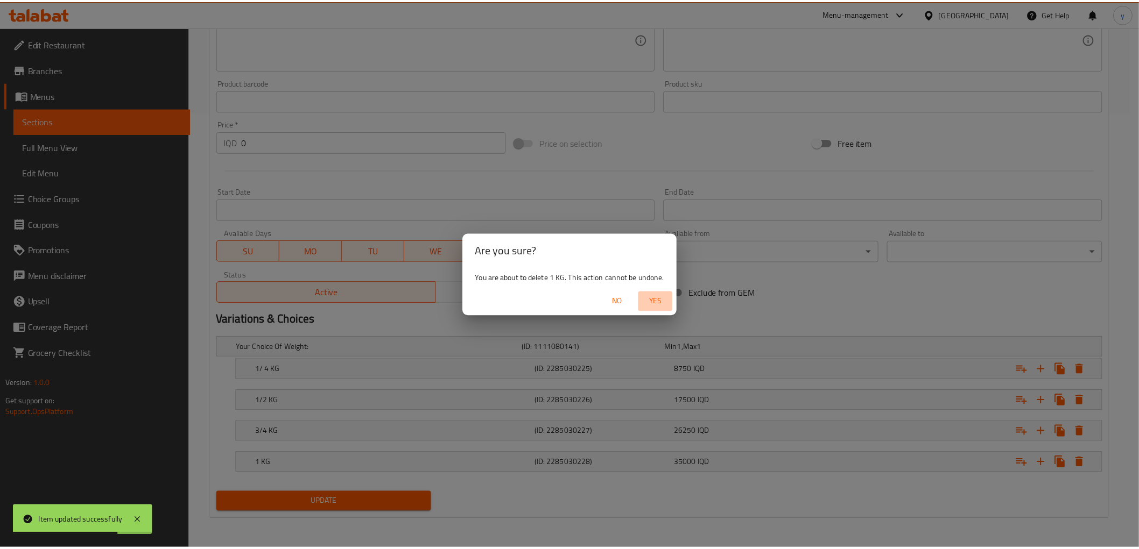
scroll to position [405, 0]
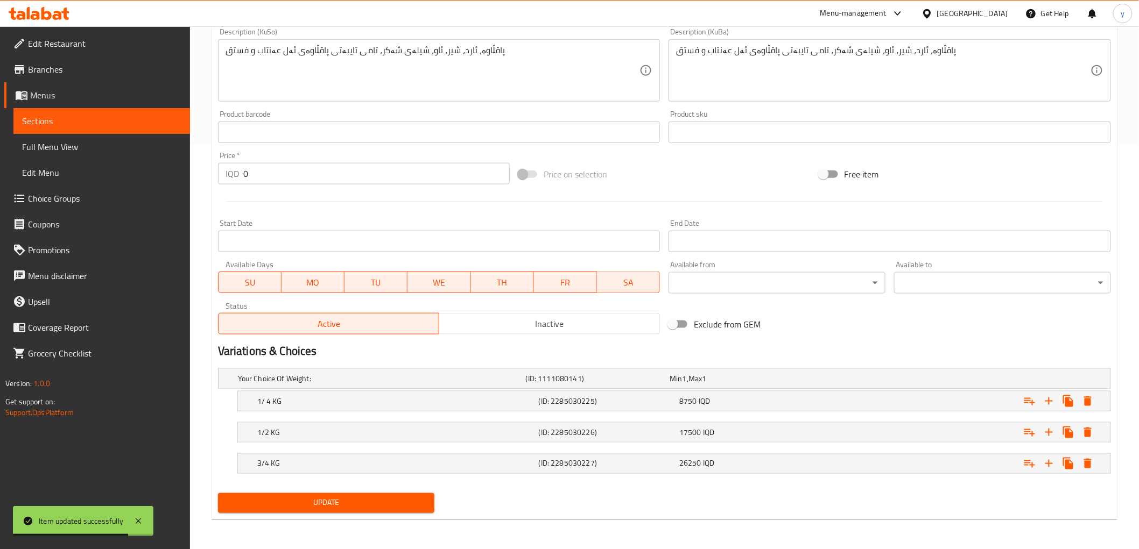
click at [380, 507] on span "Update" at bounding box center [327, 503] width 200 height 13
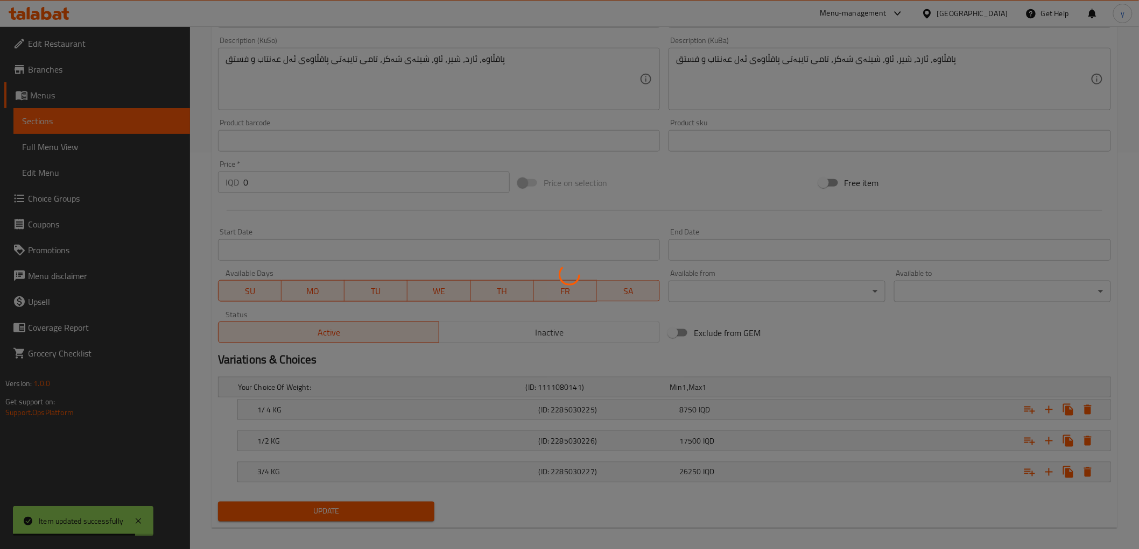
scroll to position [0, 0]
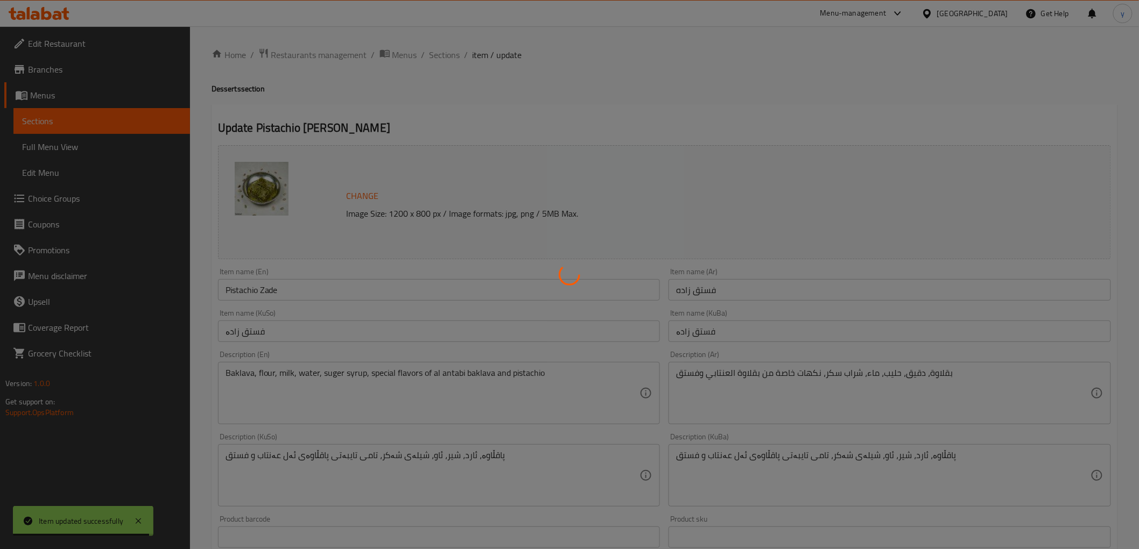
click at [432, 58] on div at bounding box center [569, 274] width 1139 height 549
click at [436, 57] on div at bounding box center [569, 274] width 1139 height 549
click at [440, 57] on div at bounding box center [569, 274] width 1139 height 549
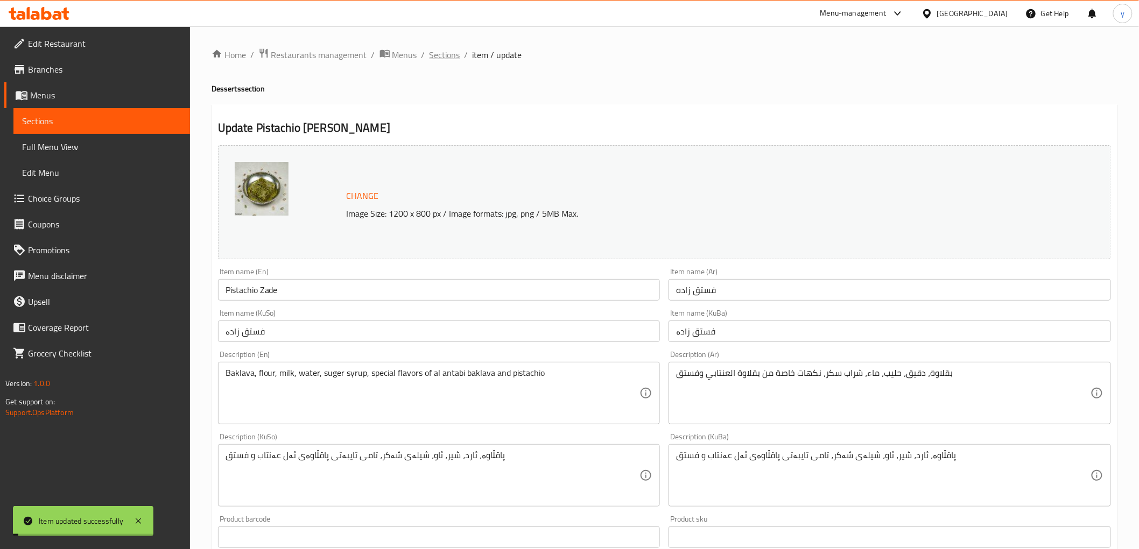
click at [449, 58] on span "Sections" at bounding box center [444, 54] width 31 height 13
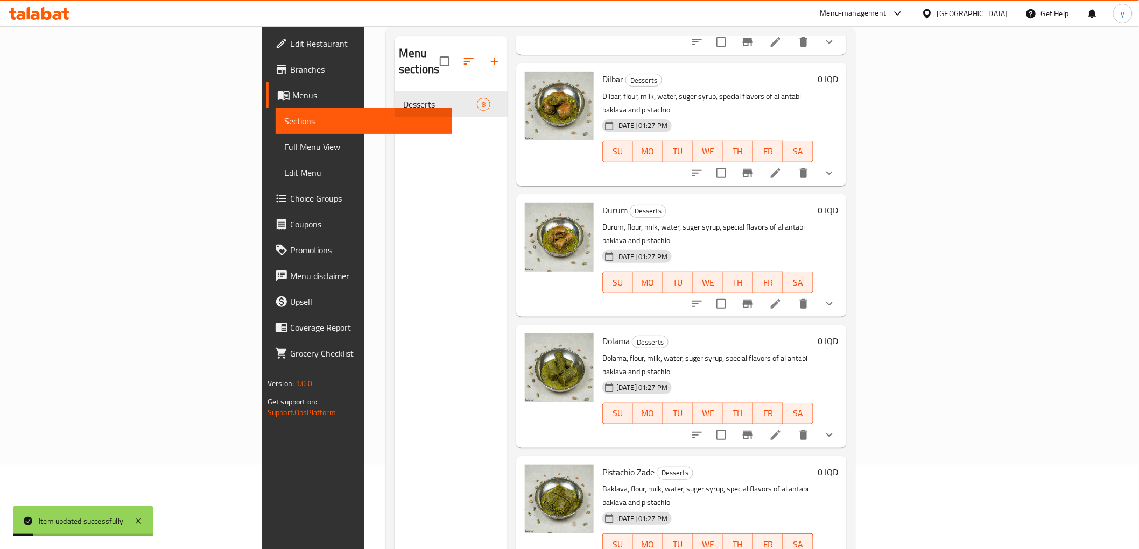
scroll to position [151, 0]
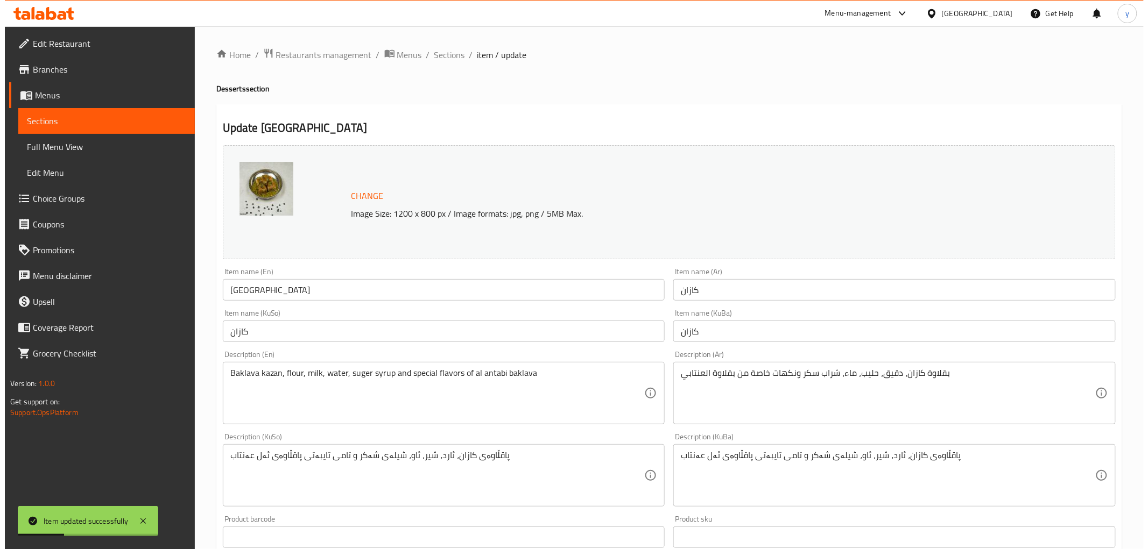
scroll to position [437, 0]
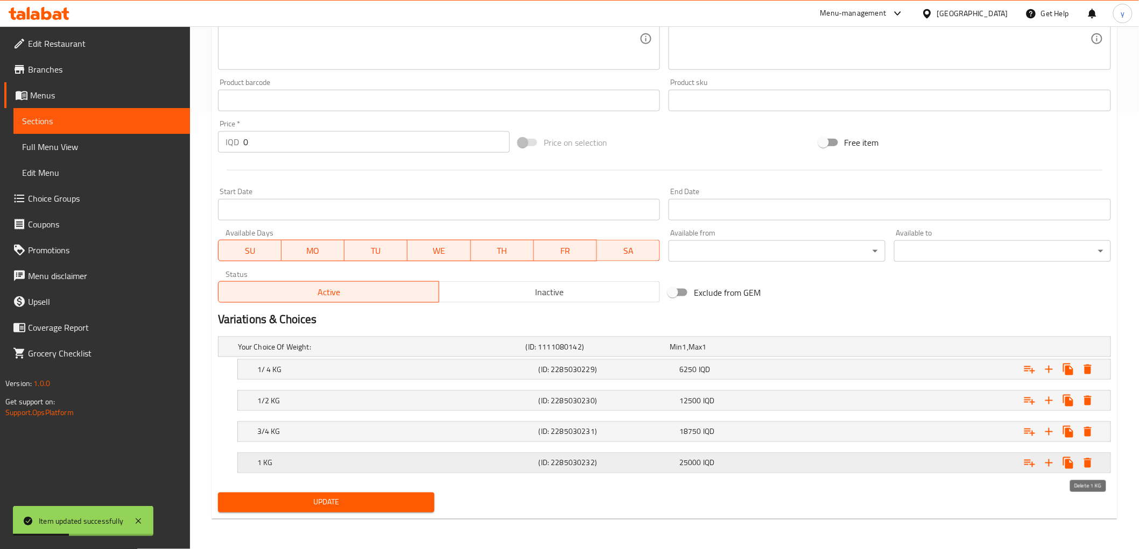
click at [1097, 461] on button "Expand" at bounding box center [1087, 463] width 19 height 19
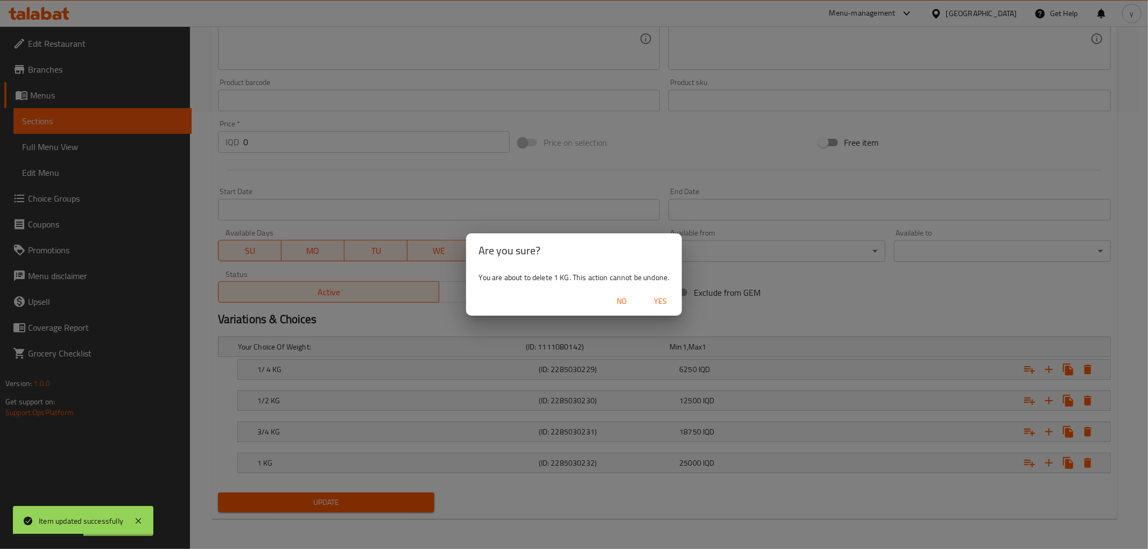
click at [669, 300] on span "Yes" at bounding box center [660, 301] width 26 height 13
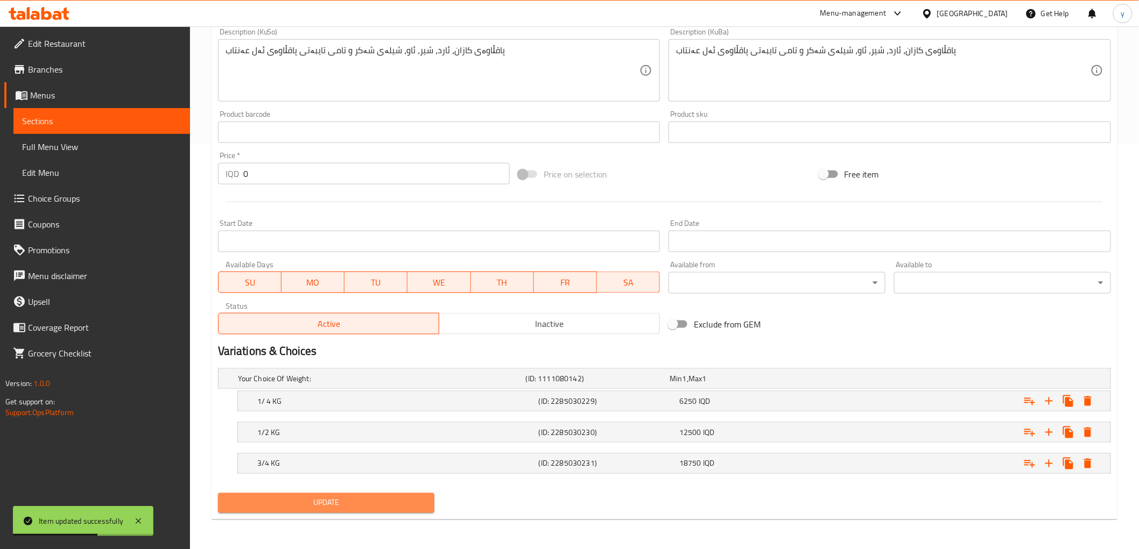
click at [288, 508] on span "Update" at bounding box center [327, 503] width 200 height 13
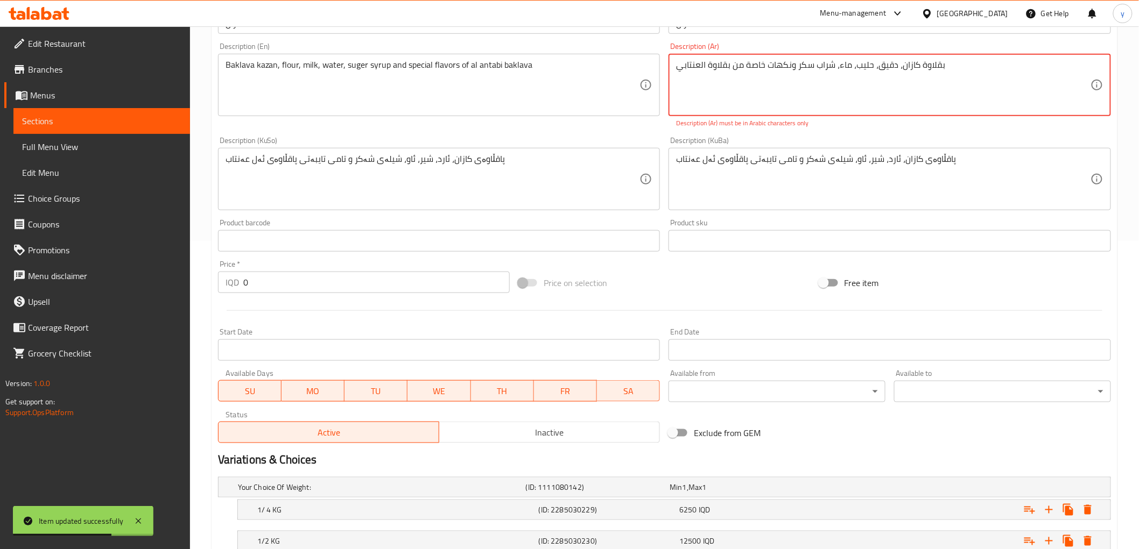
scroll to position [417, 0]
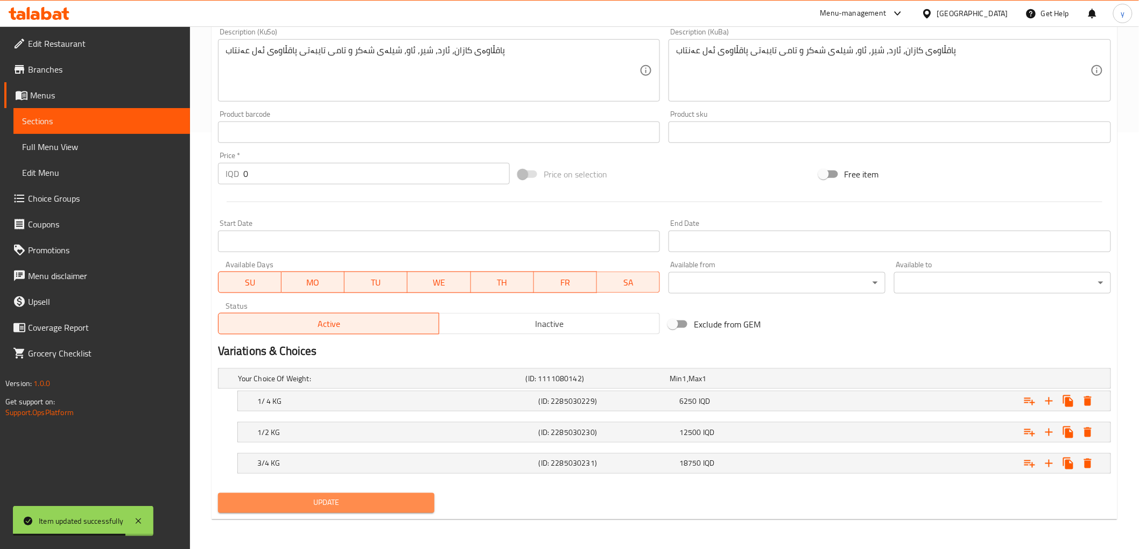
click at [345, 497] on span "Update" at bounding box center [327, 503] width 200 height 13
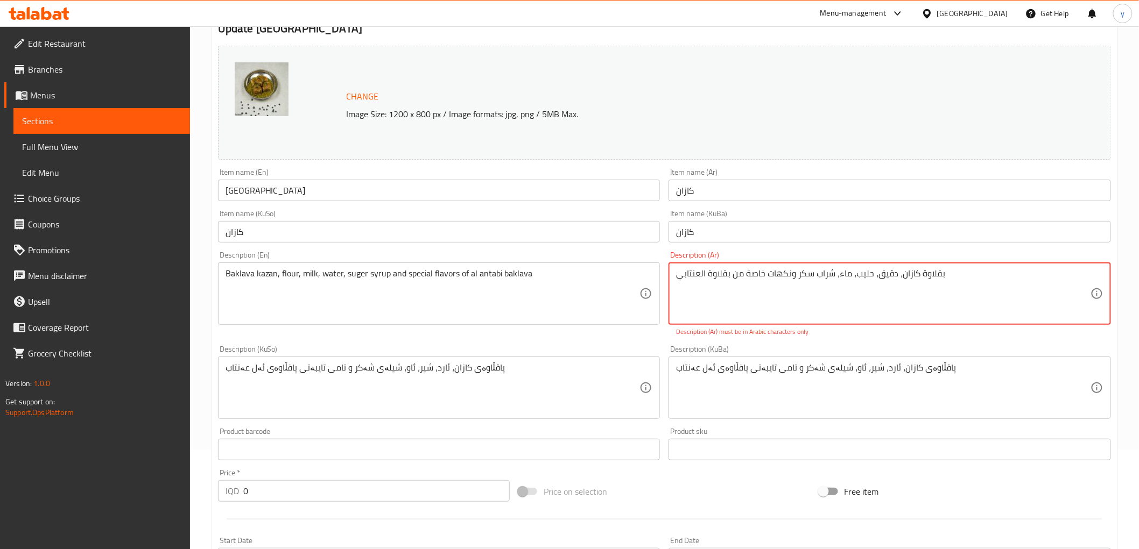
click at [799, 301] on textarea "بقلاوة کازان، دقيق، حليب، ماء، شراب سكر ونكهات خاصة من بقلاوة العنتابي" at bounding box center [883, 294] width 414 height 51
click at [1048, 278] on textarea "بقلاوة کازان، دقيق، حليب، ماء، شراب سكر ونكهات خاصة من بقلاوة العنتابي" at bounding box center [883, 294] width 414 height 51
click at [1032, 278] on textarea "بقلاوة کازان، دقيق، حليب، ماء، شراب سكر ونكهات خاصة من بقلاوة العنتابي" at bounding box center [883, 294] width 414 height 51
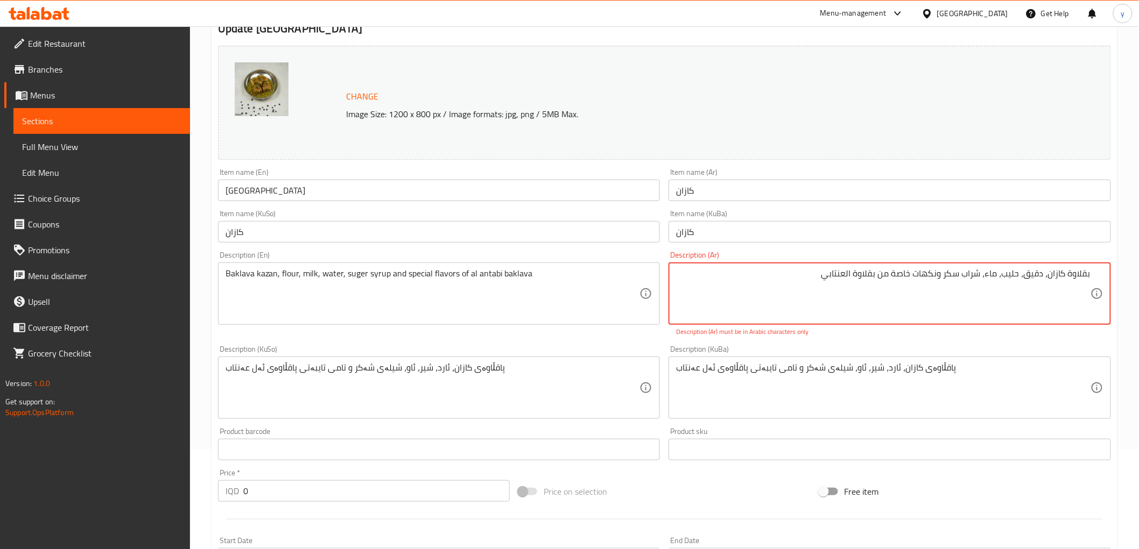
click at [782, 298] on textarea "بقلاوة کازان، دقيق، حليب، ماء، شراب سكر ونكهات خاصة من بقلاوة العنتابي" at bounding box center [883, 294] width 414 height 51
paste textarea "ك"
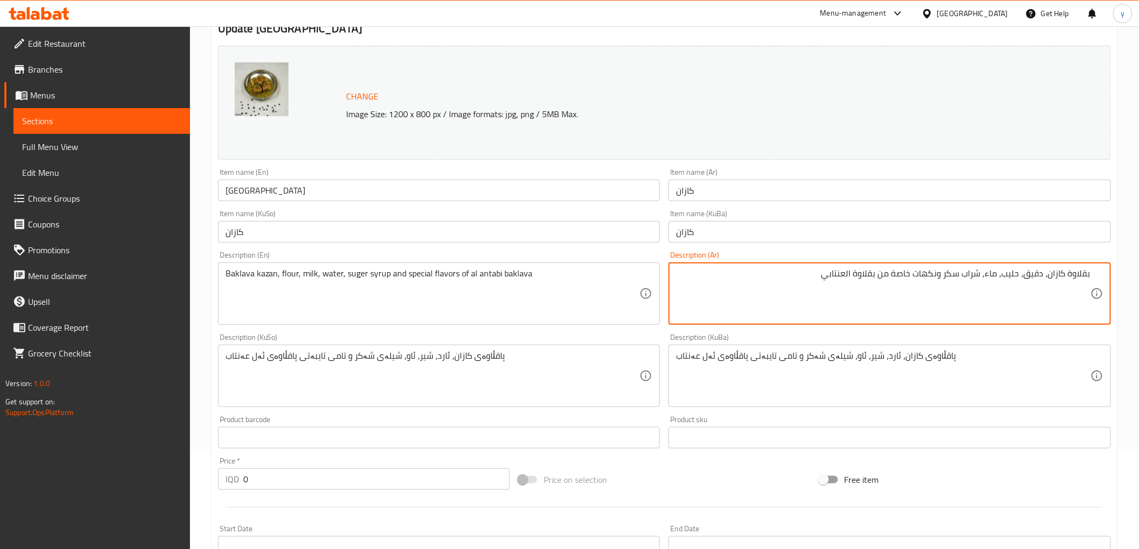
type textarea "بقلاوة كازان، دقيق، حليب، ماء، شراب سكر ونكهات خاصة من بقلاوة العنتابي"
click at [623, 345] on div "پاقڵاوەی کازان، ئارد، شیر، ئاو، شیلەی شەکر و تامی تایبەتی پاقڵاوەی ئەل عەنتاب D…" at bounding box center [439, 376] width 442 height 62
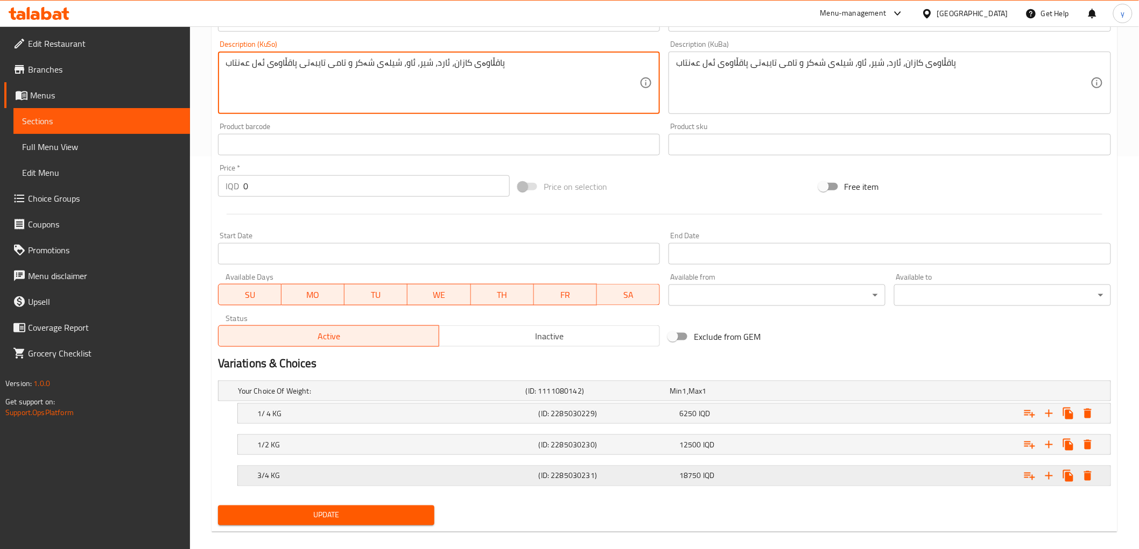
scroll to position [405, 0]
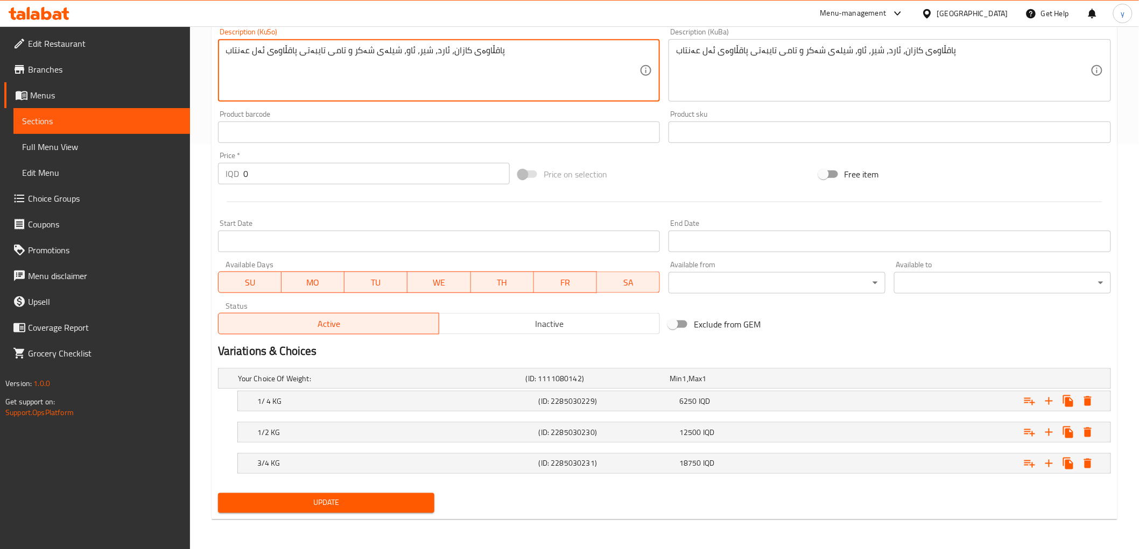
click at [385, 506] on span "Update" at bounding box center [327, 503] width 200 height 13
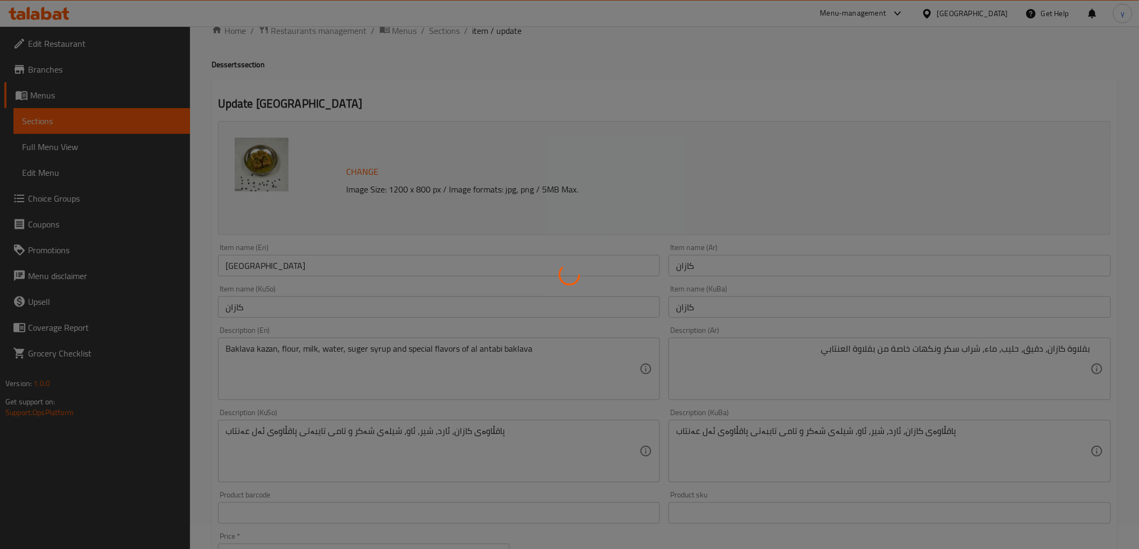
scroll to position [0, 0]
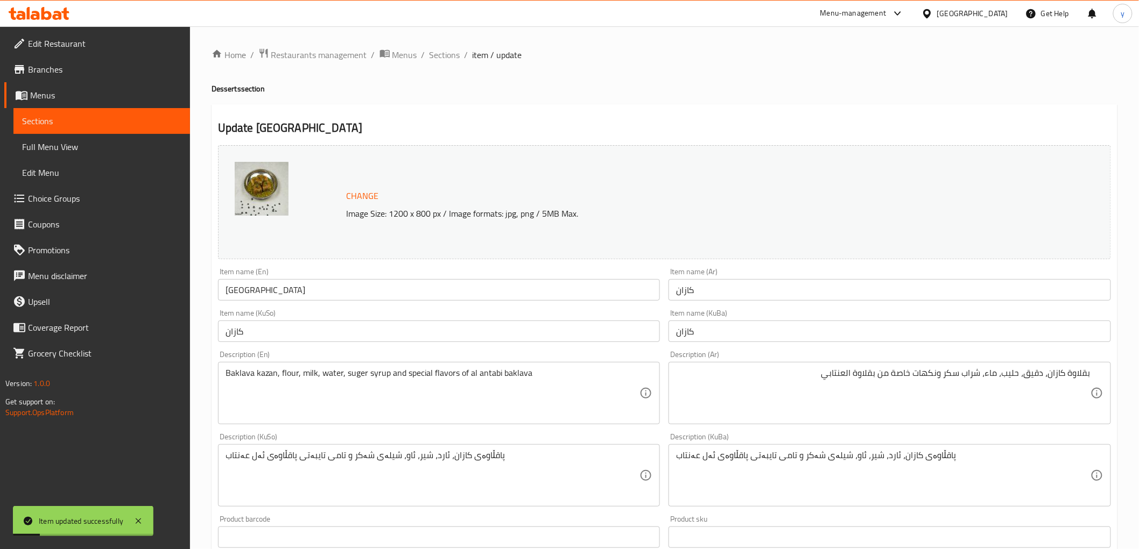
click at [140, 132] on link "Sections" at bounding box center [101, 121] width 176 height 26
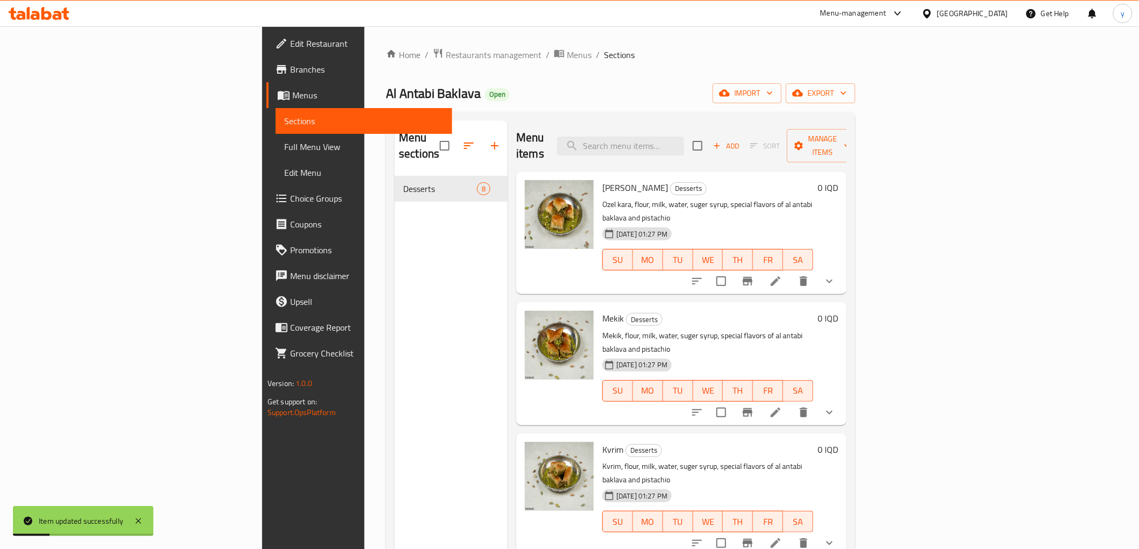
click at [276, 137] on link "Full Menu View" at bounding box center [364, 147] width 176 height 26
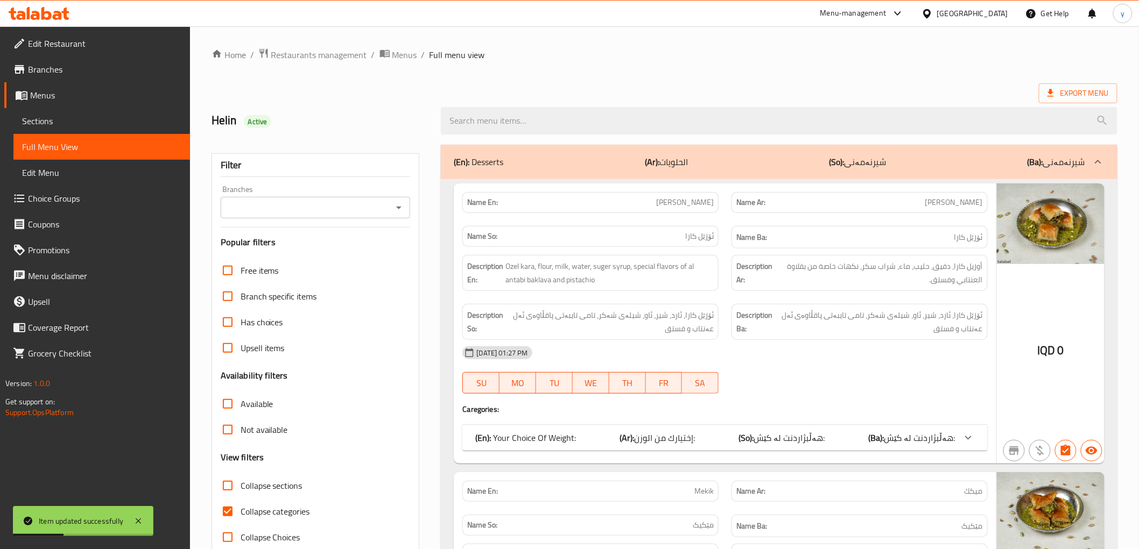
click at [399, 203] on icon "Open" at bounding box center [398, 207] width 13 height 13
click at [400, 216] on div "Branches" at bounding box center [316, 208] width 190 height 22
click at [400, 208] on icon "Open" at bounding box center [398, 207] width 13 height 13
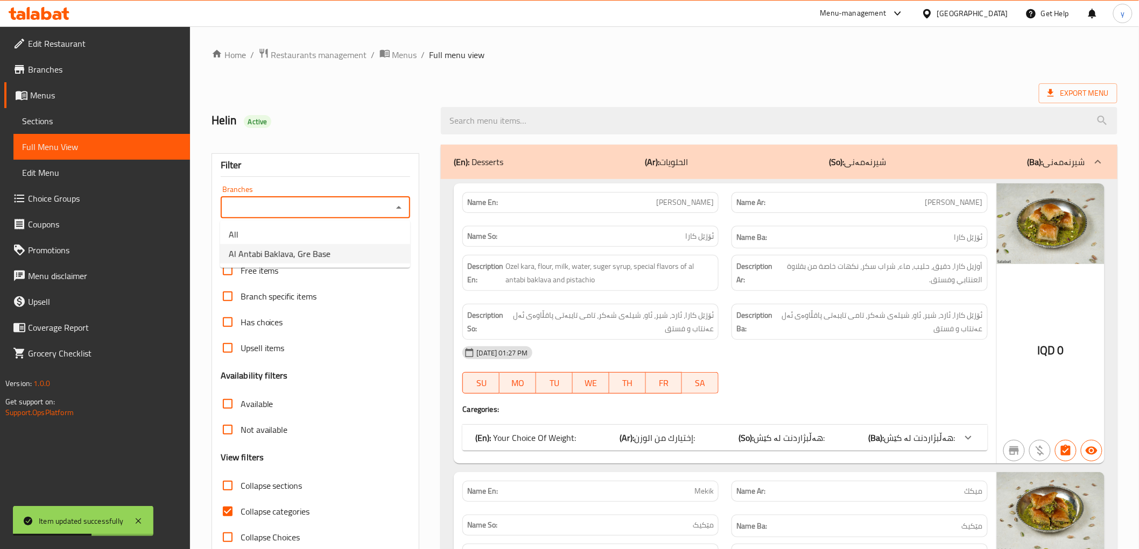
click at [372, 246] on li "Al Antabi Baklava, Gre Base" at bounding box center [315, 253] width 190 height 19
type input "Al Antabi Baklava, Gre Base"
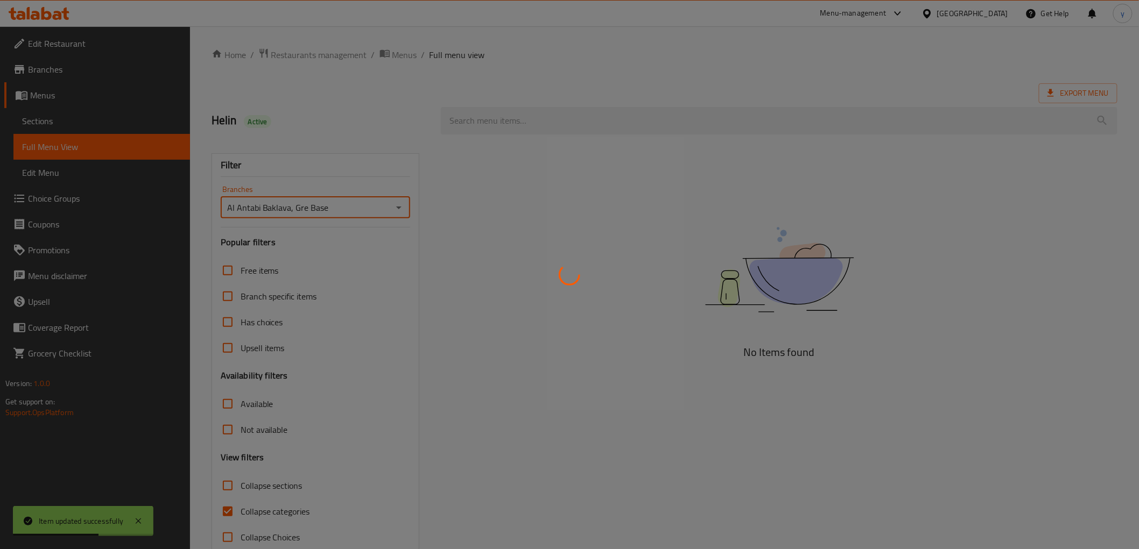
scroll to position [23, 0]
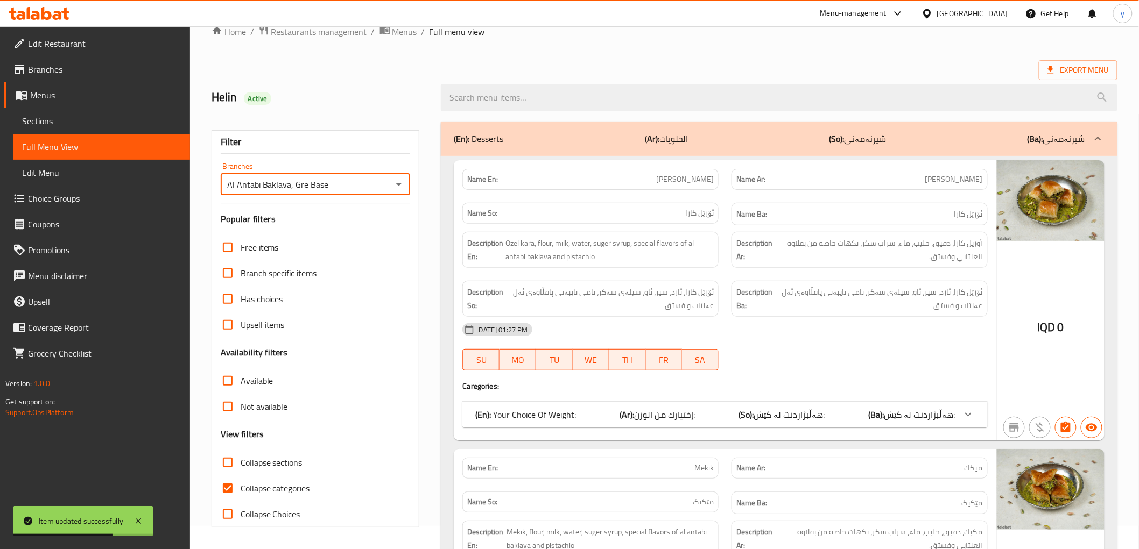
click at [221, 496] on input "Collapse categories" at bounding box center [228, 489] width 26 height 26
checkbox input "false"
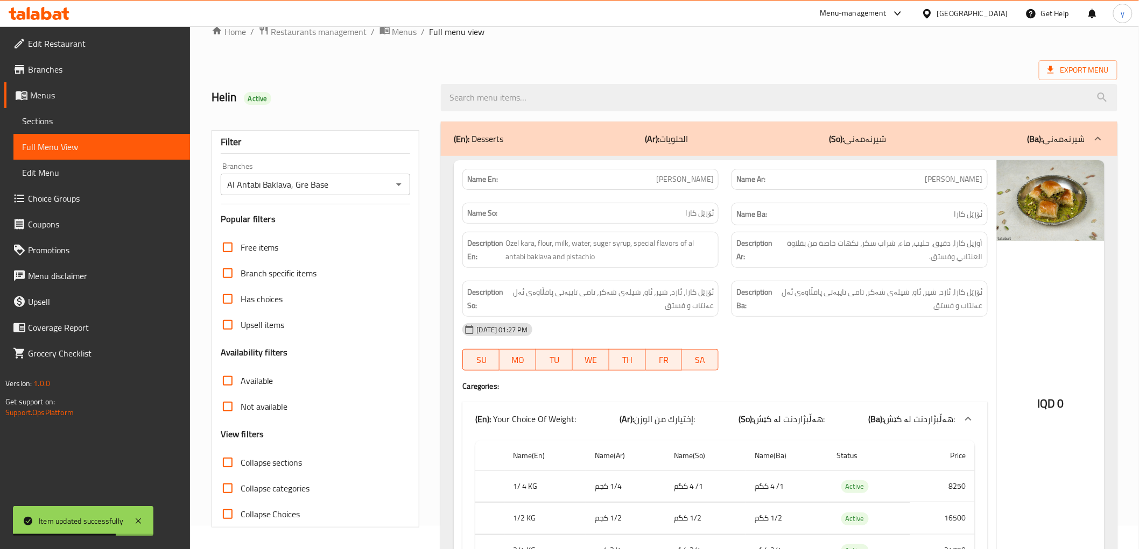
click at [221, 467] on input "Collapse sections" at bounding box center [228, 463] width 26 height 26
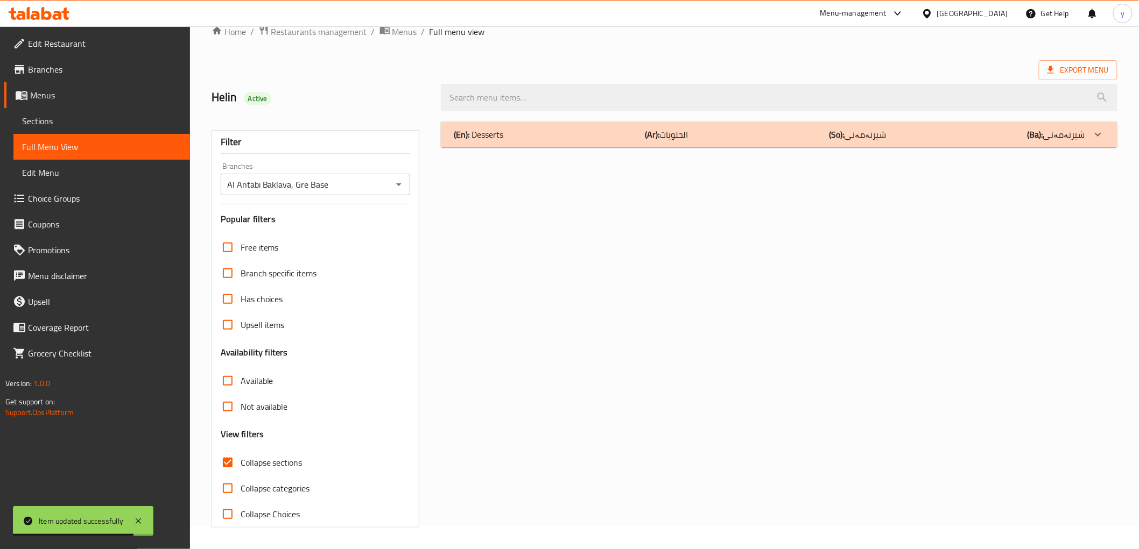
click at [654, 138] on b "(Ar):" at bounding box center [652, 134] width 15 height 16
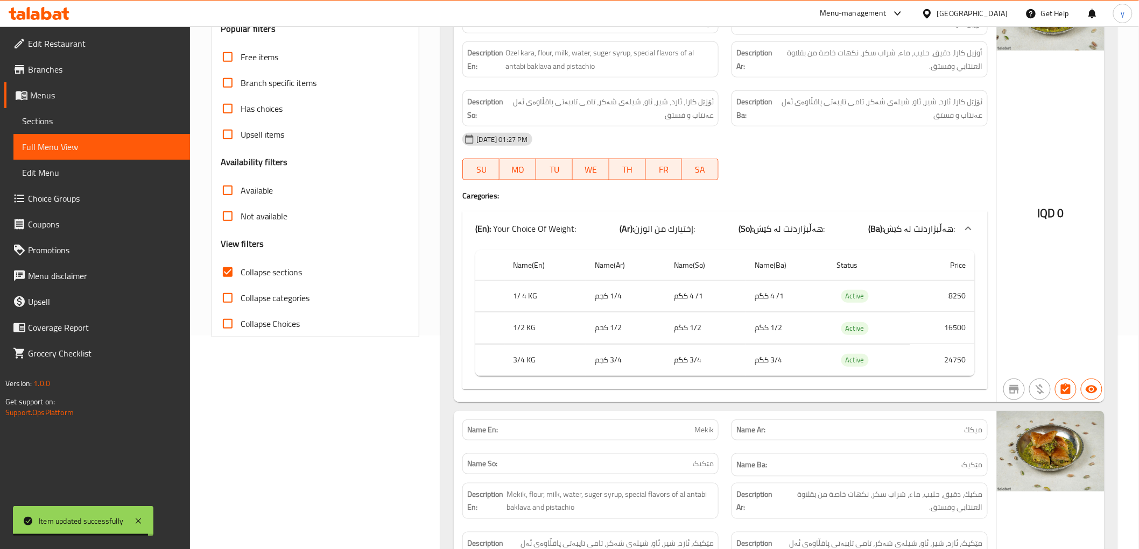
scroll to position [262, 0]
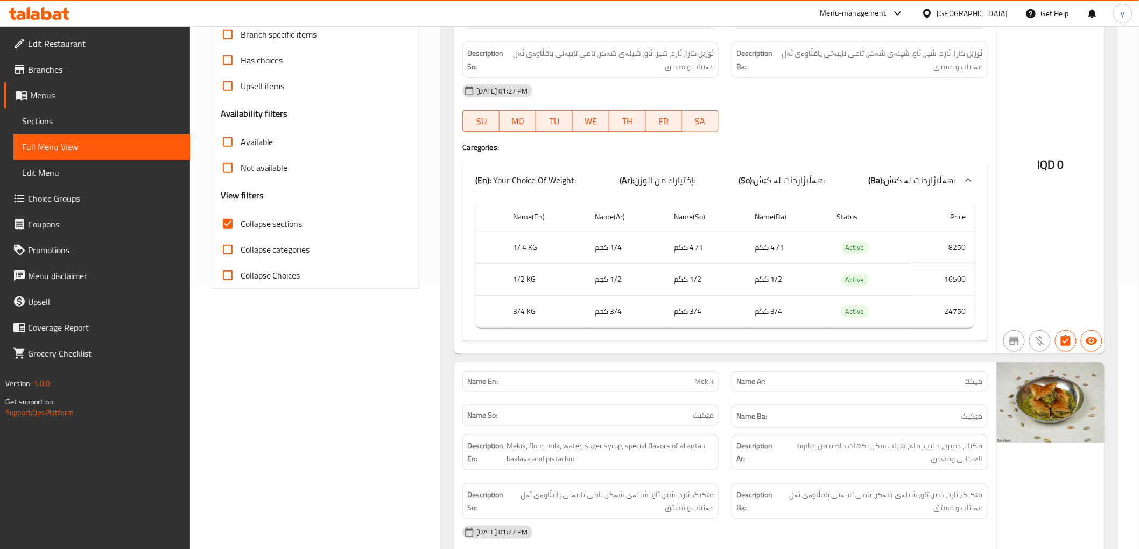
click at [235, 227] on input "Collapse sections" at bounding box center [228, 224] width 26 height 26
checkbox input "false"
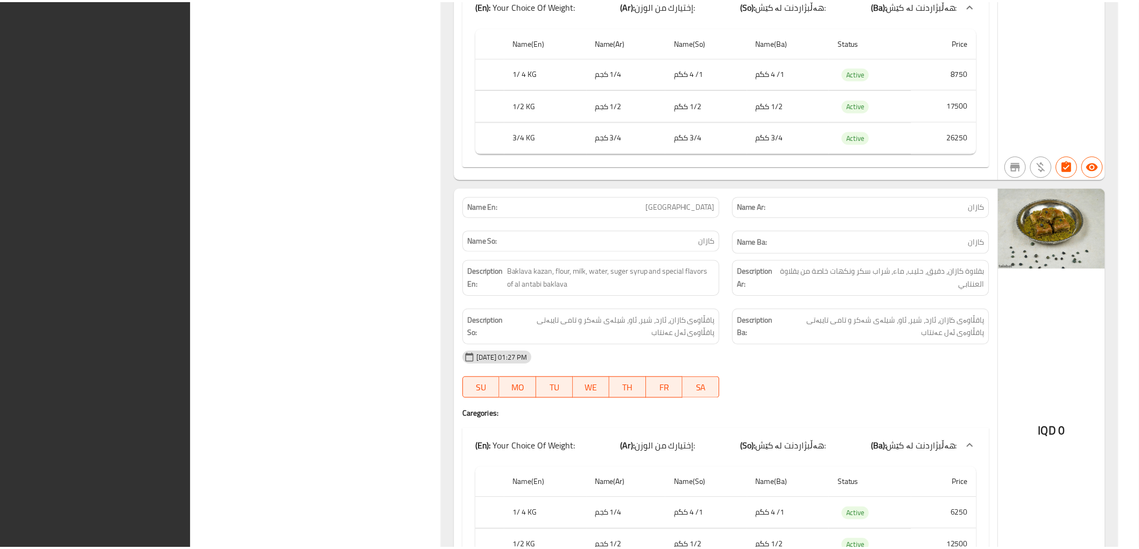
scroll to position [3200, 0]
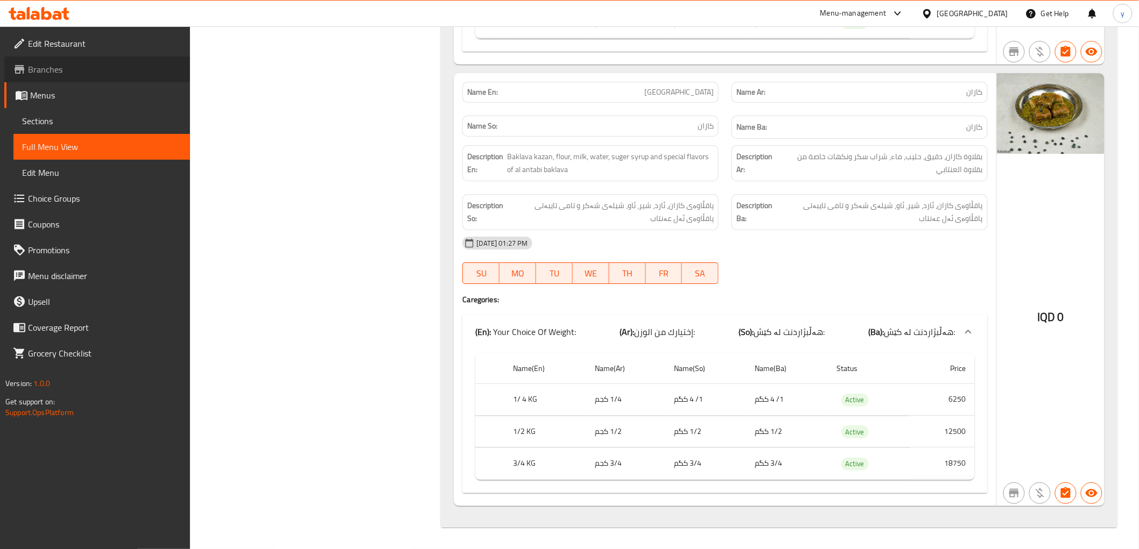
click at [93, 61] on link "Branches" at bounding box center [97, 70] width 186 height 26
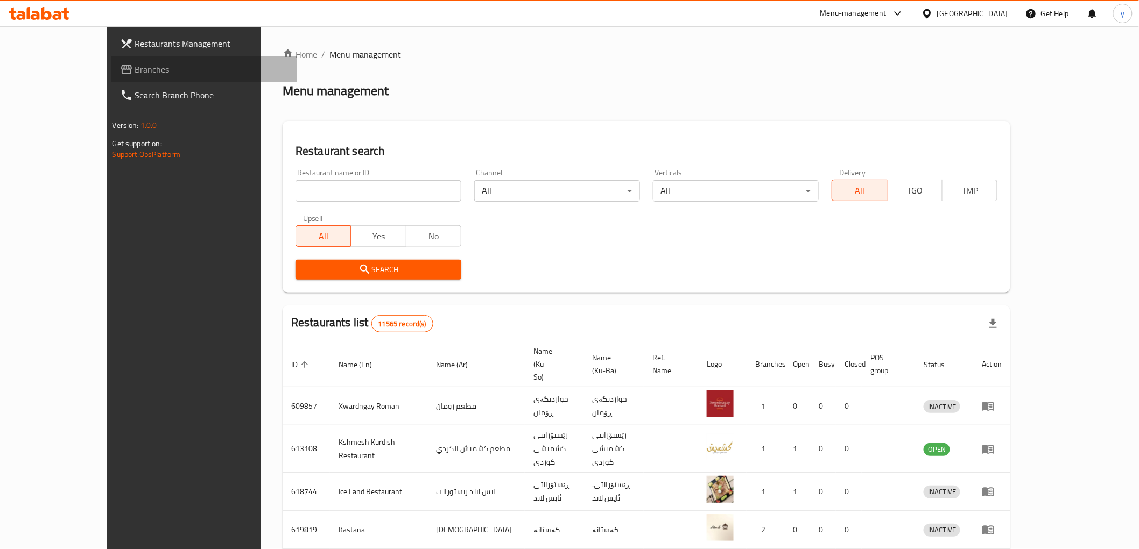
click at [135, 67] on span "Branches" at bounding box center [211, 69] width 153 height 13
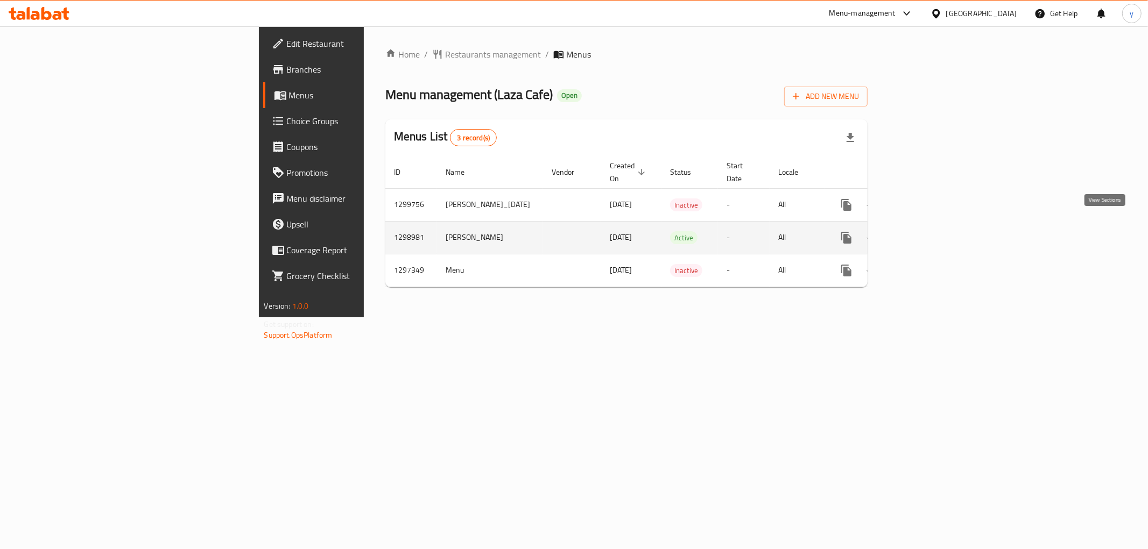
click at [937, 225] on link "enhanced table" at bounding box center [924, 238] width 26 height 26
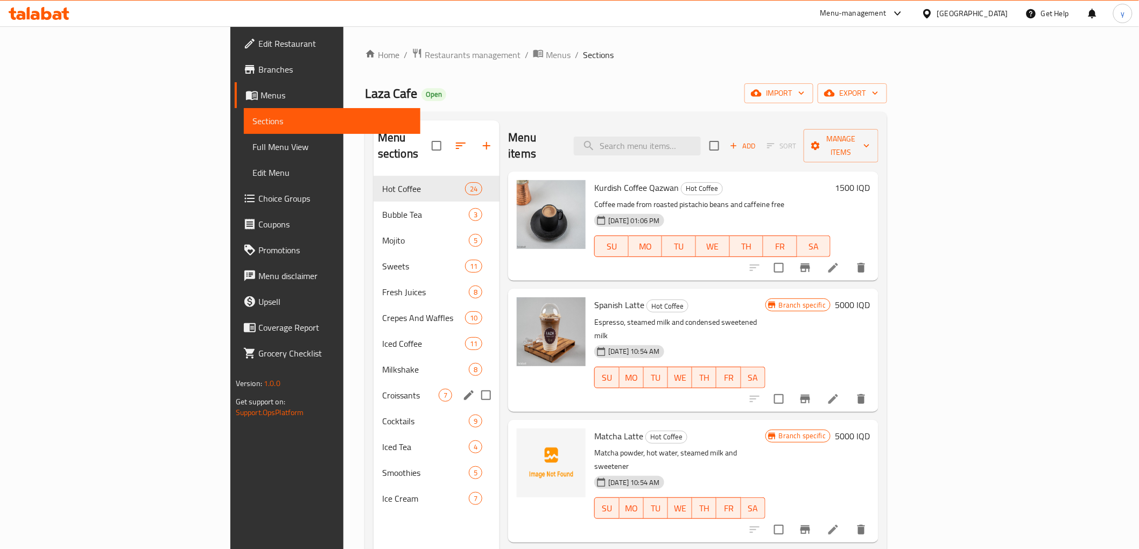
click at [382, 363] on span "Milkshake" at bounding box center [425, 369] width 87 height 13
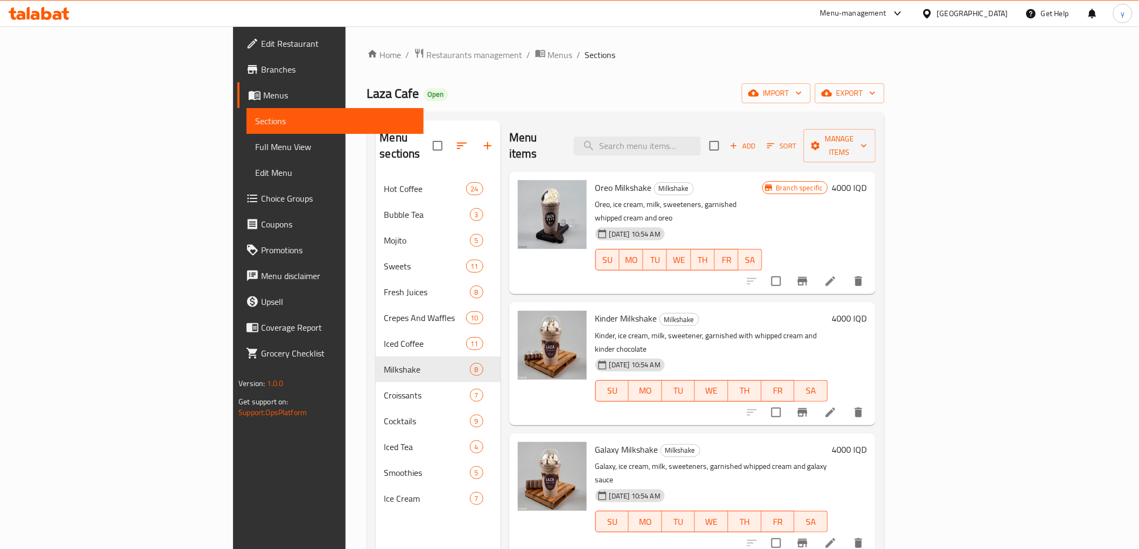
click at [595, 180] on span "Oreo Milkshake" at bounding box center [623, 188] width 57 height 16
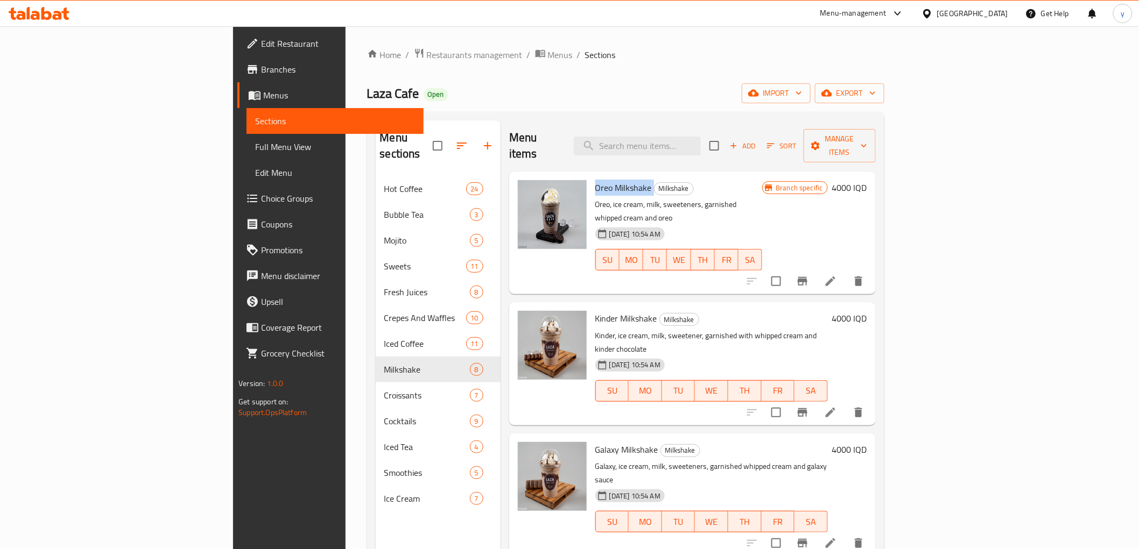
click at [255, 147] on span "Full Menu View" at bounding box center [334, 146] width 159 height 13
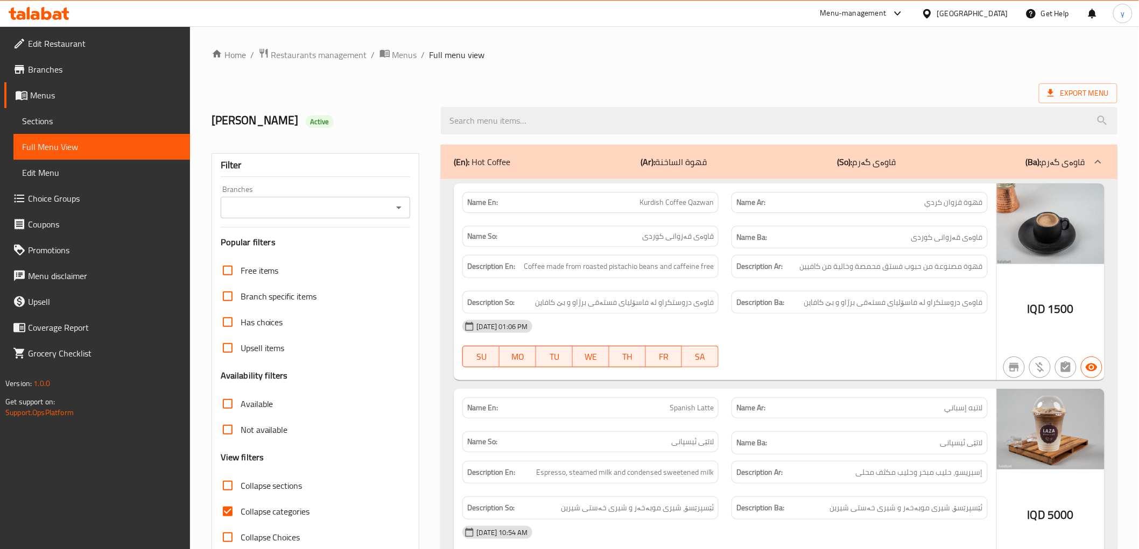
click at [627, 117] on input "search" at bounding box center [779, 120] width 676 height 27
paste input "Oreo Milkshake"
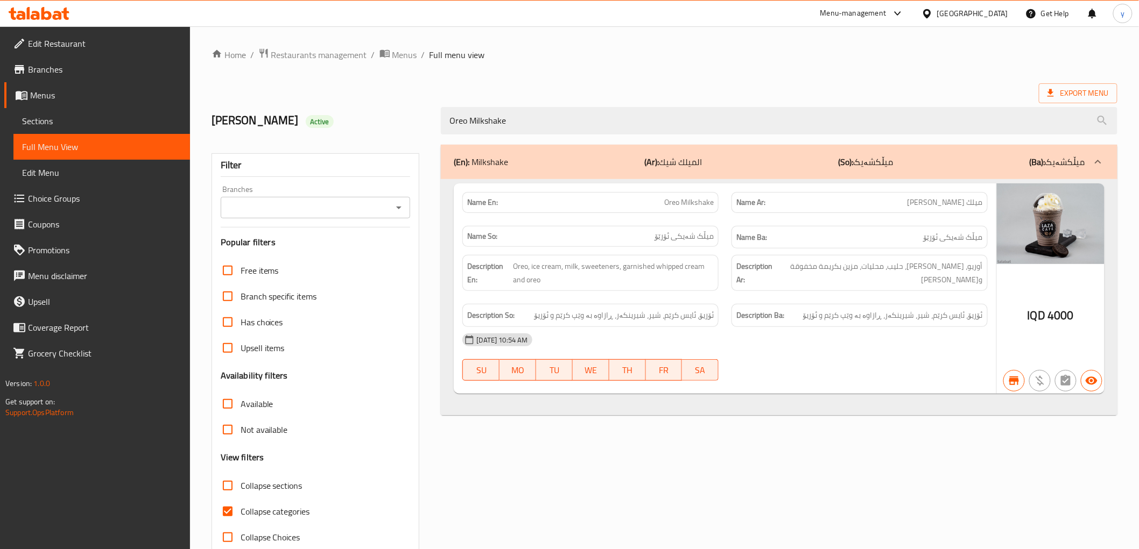
click at [391, 205] on button "Open" at bounding box center [398, 207] width 15 height 15
type input "Oreo Milkshake"
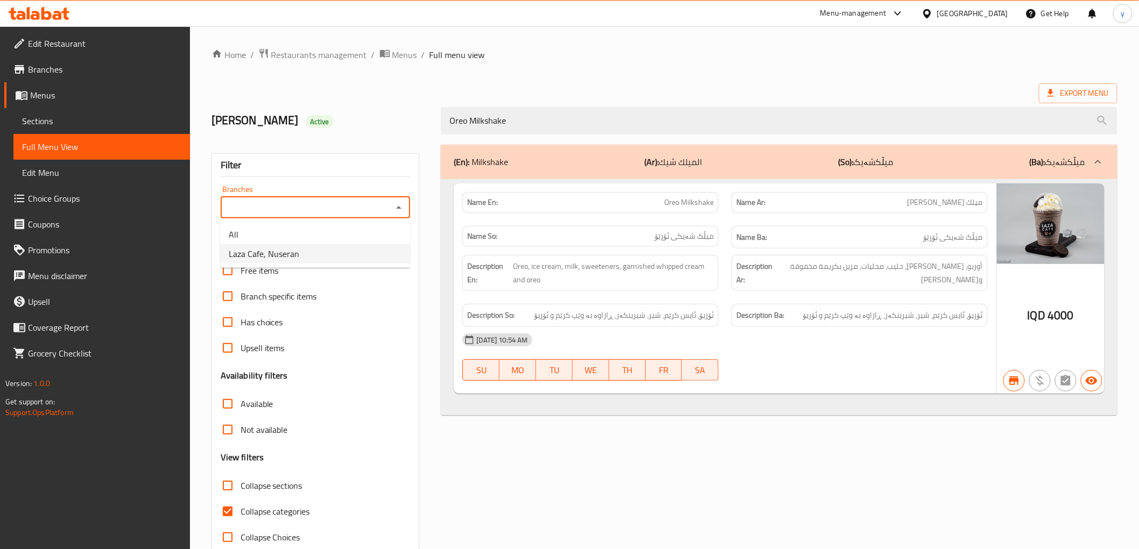
click at [358, 259] on li "Laza Cafe, Nuseran" at bounding box center [315, 253] width 190 height 19
type input "Laza Cafe, Nuseran"
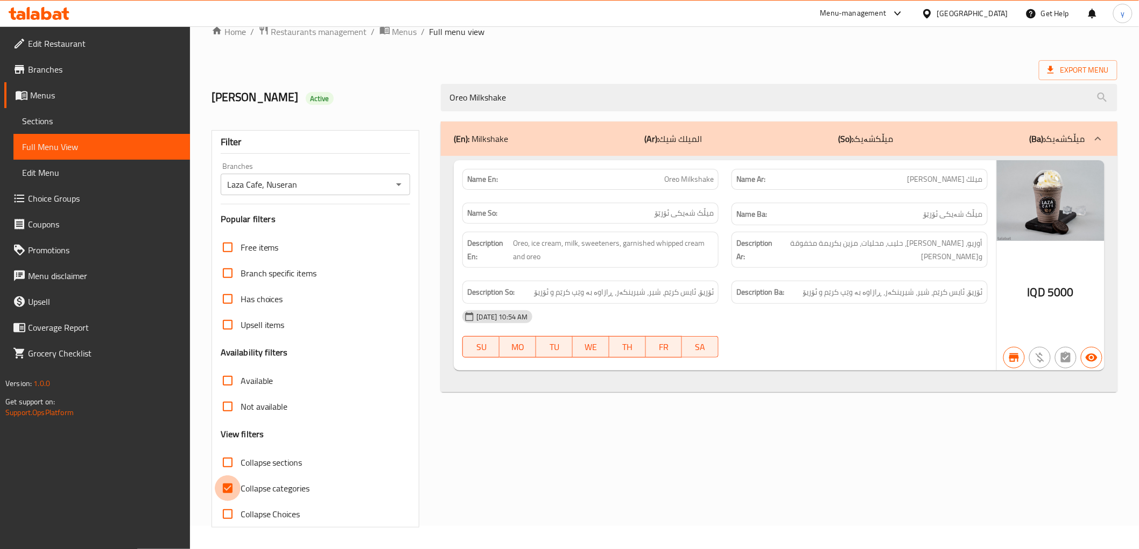
click at [224, 497] on input "Collapse categories" at bounding box center [228, 489] width 26 height 26
checkbox input "false"
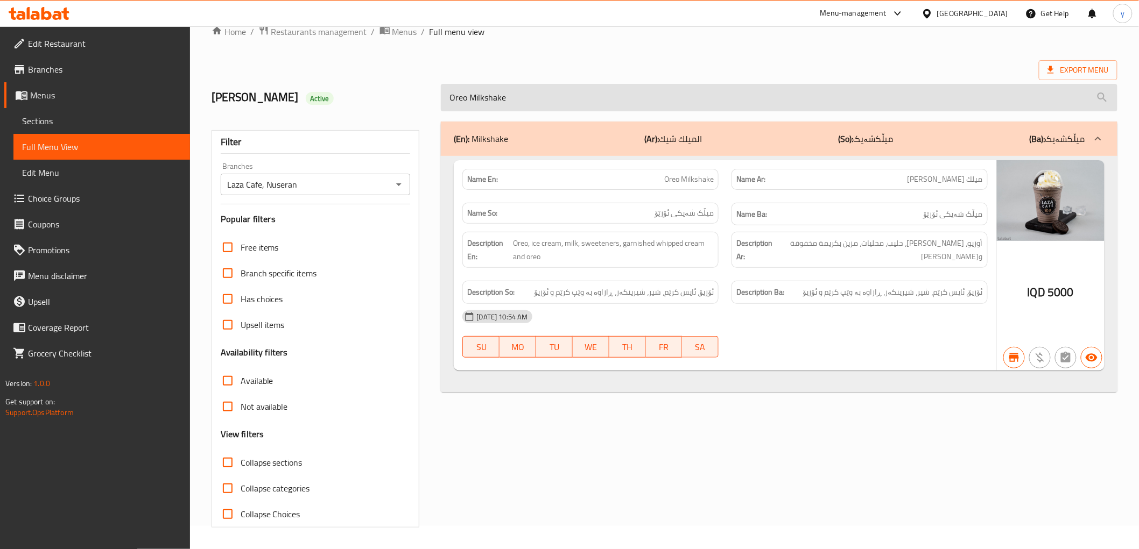
drag, startPoint x: 525, startPoint y: 82, endPoint x: 509, endPoint y: 98, distance: 22.5
click at [509, 98] on input "Oreo Milkshake" at bounding box center [779, 97] width 676 height 27
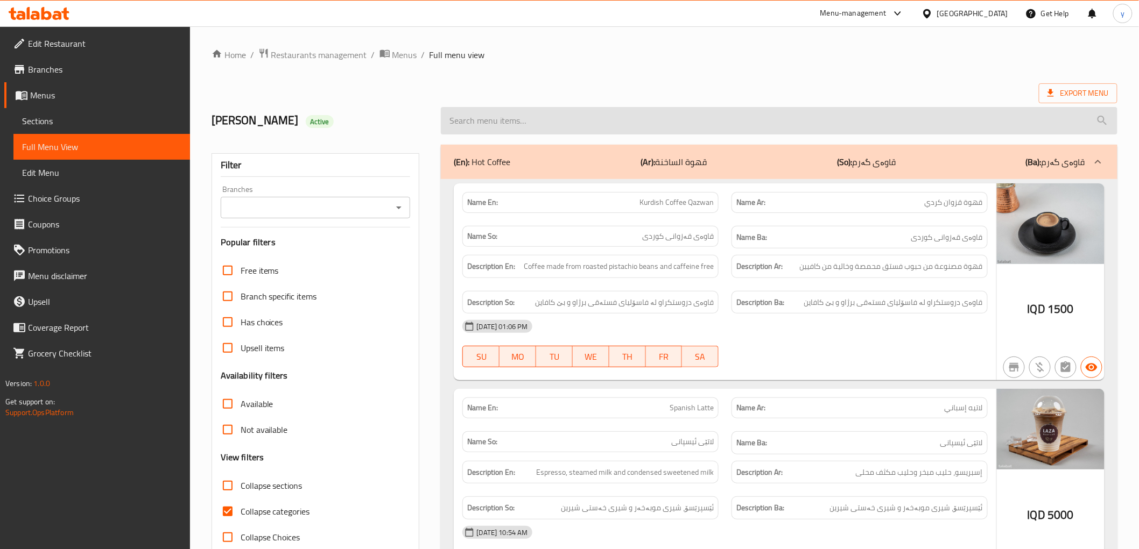
click at [541, 115] on input "search" at bounding box center [779, 120] width 676 height 27
paste input "Kinder Milkshake"
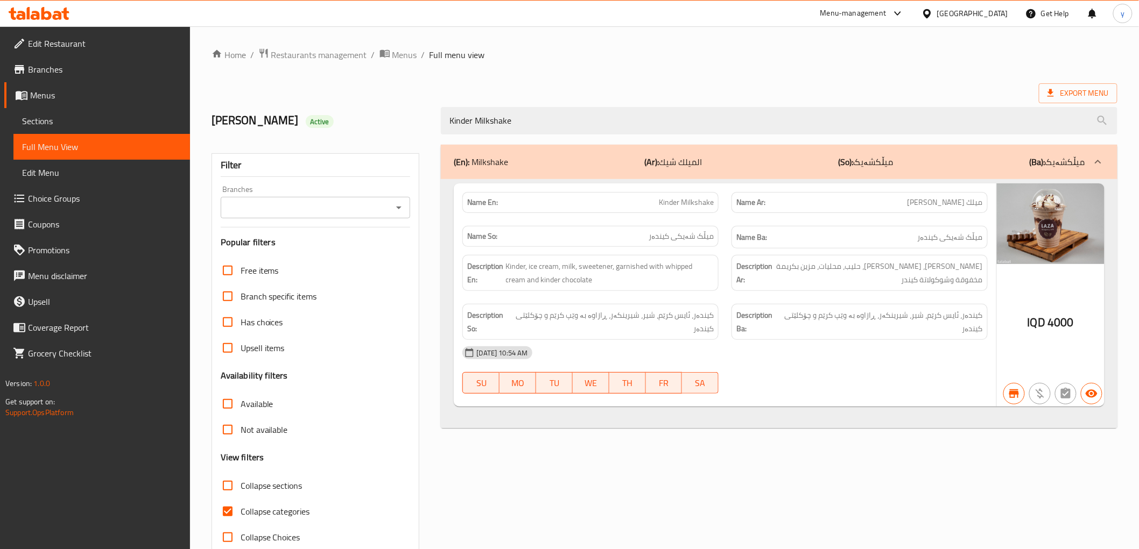
click at [399, 208] on icon "Open" at bounding box center [398, 207] width 13 height 13
type input "Kinder Milkshake"
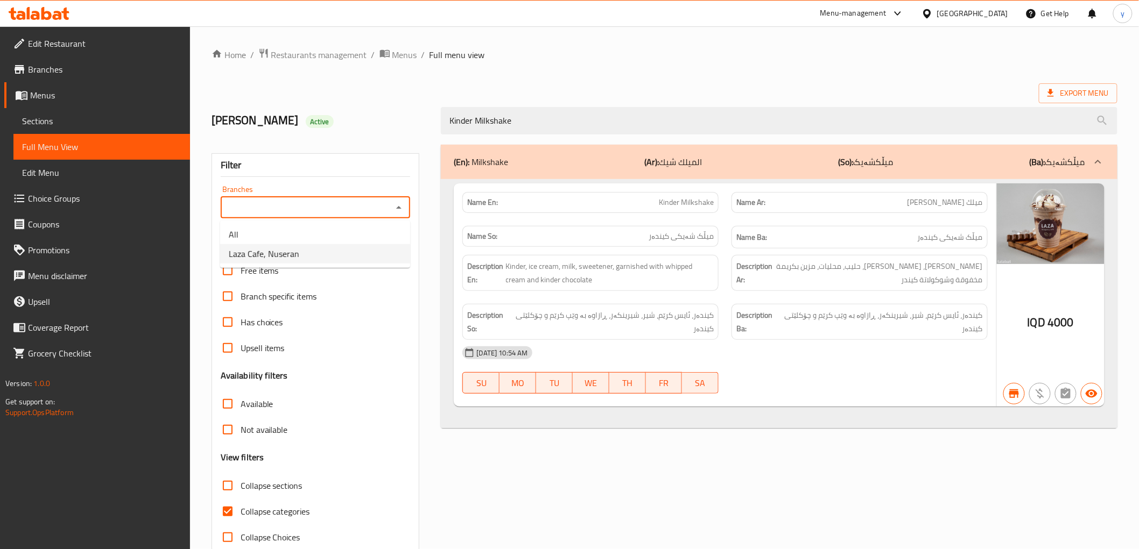
click at [356, 252] on li "Laza Cafe, Nuseran" at bounding box center [315, 253] width 190 height 19
type input "Laza Cafe, Nuseran"
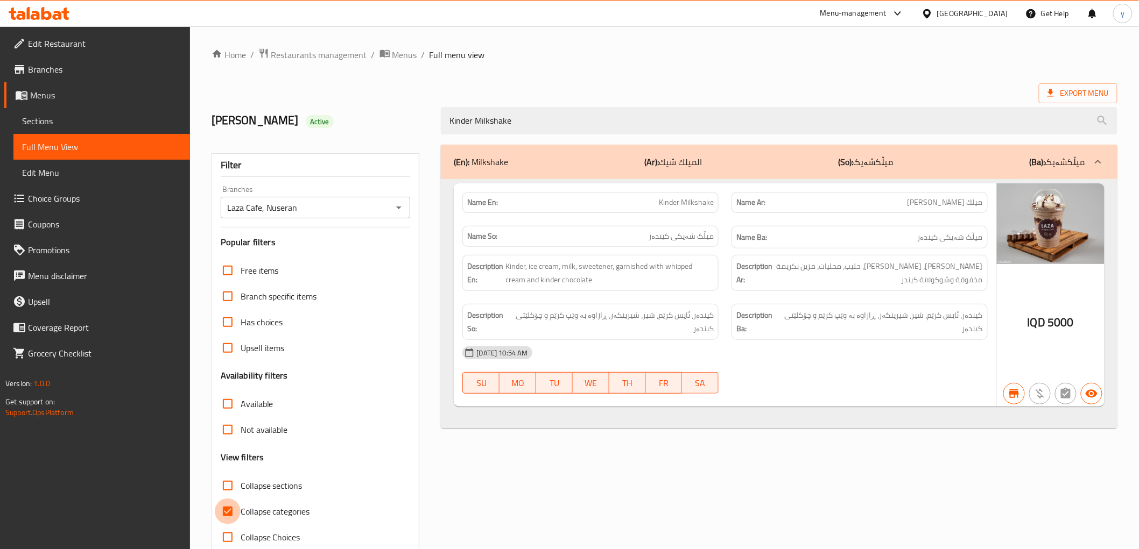
click at [231, 507] on input "Collapse categories" at bounding box center [228, 512] width 26 height 26
checkbox input "false"
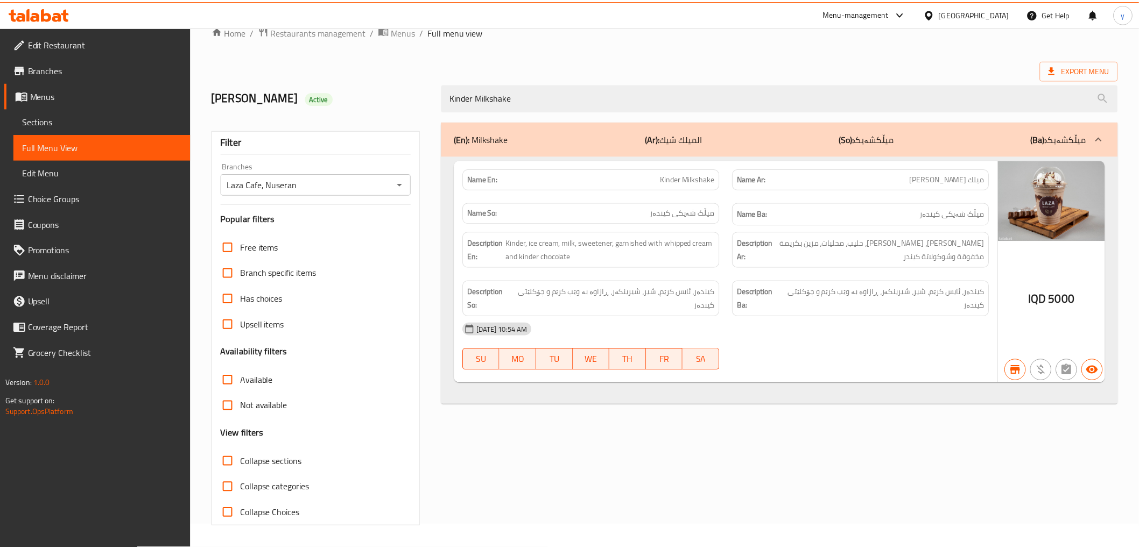
scroll to position [23, 0]
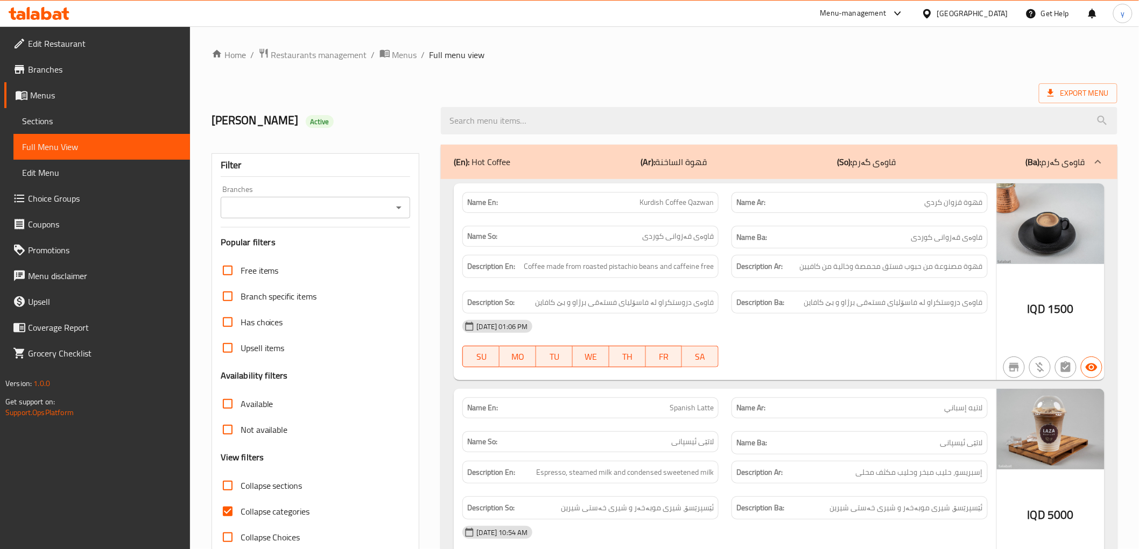
click at [482, 111] on input "search" at bounding box center [779, 120] width 676 height 27
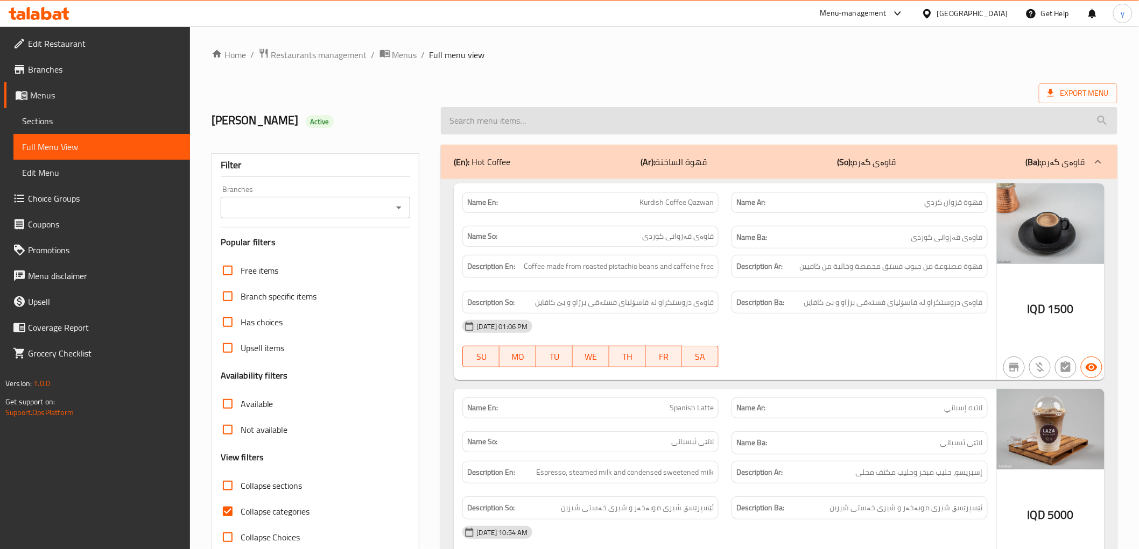
paste input "Galaxy Milkshake"
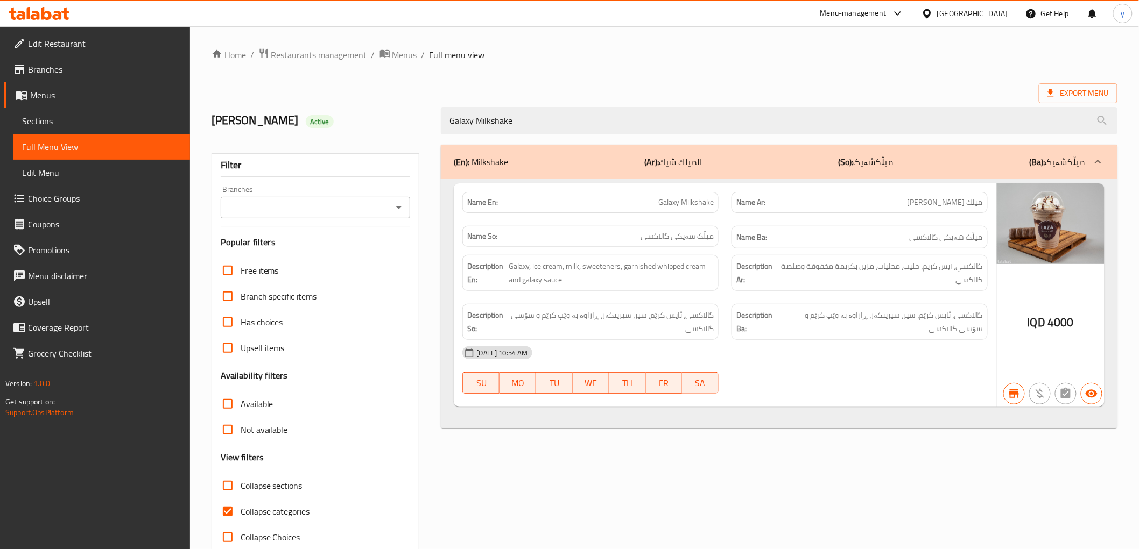
click at [404, 208] on icon "Open" at bounding box center [398, 207] width 13 height 13
type input "Galaxy Milkshake"
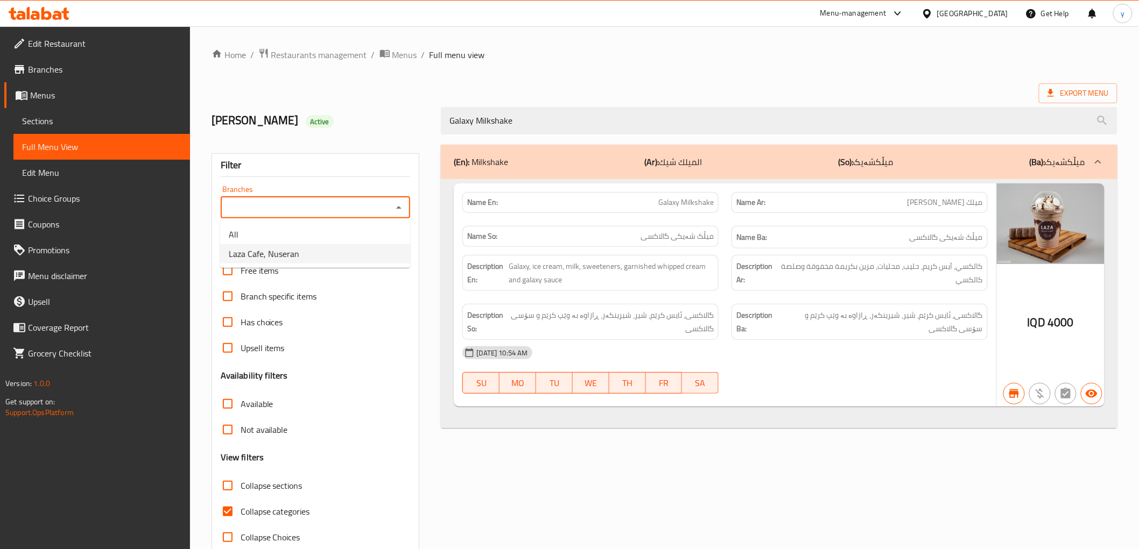
click at [351, 261] on li "Laza Cafe, Nuseran" at bounding box center [315, 253] width 190 height 19
type input "Laza Cafe, Nuseran"
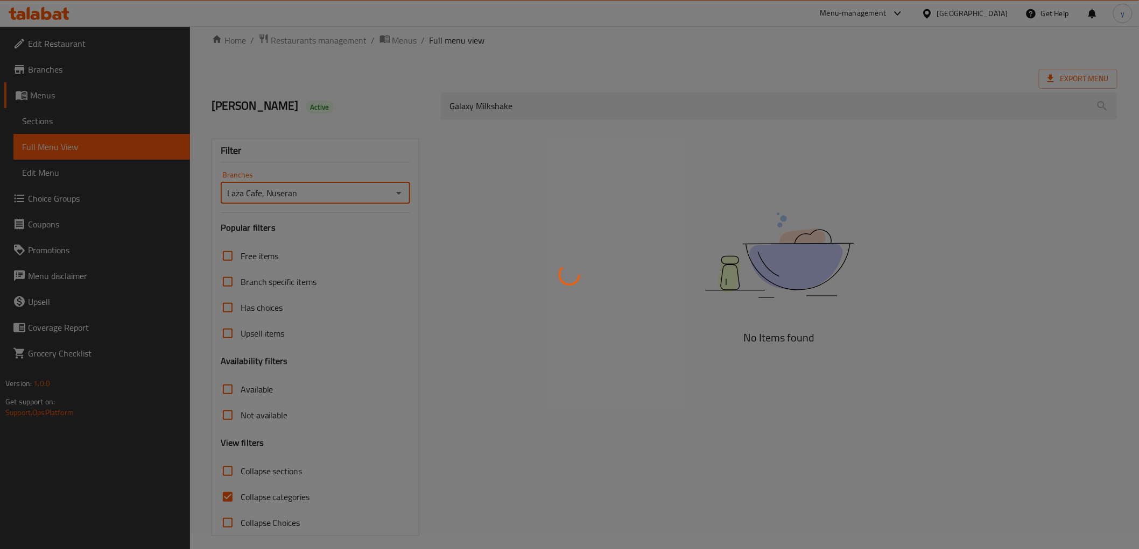
scroll to position [23, 0]
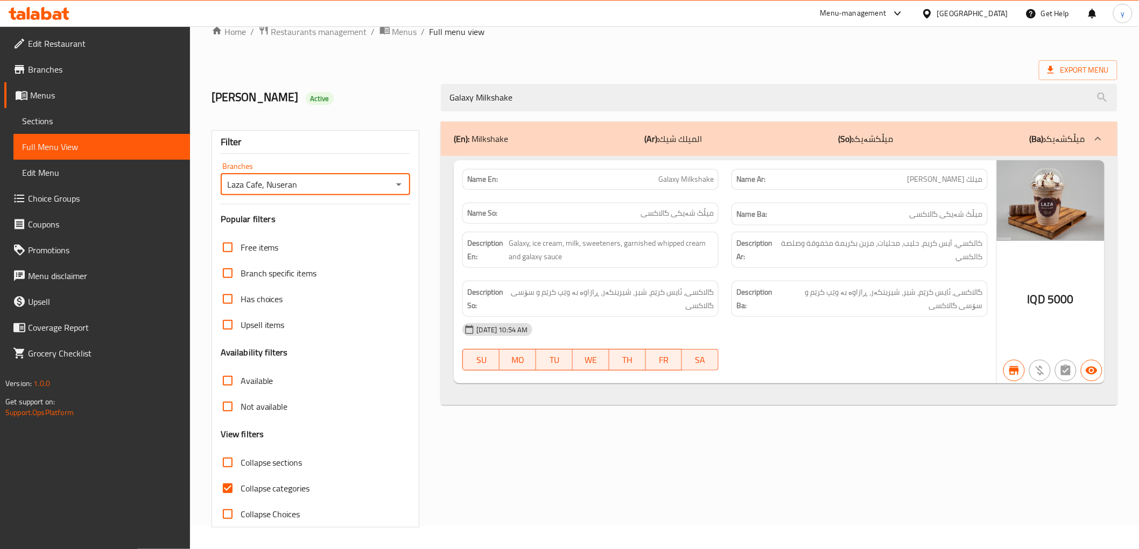
drag, startPoint x: 228, startPoint y: 492, endPoint x: 234, endPoint y: 486, distance: 8.8
click at [229, 492] on input "Collapse categories" at bounding box center [228, 489] width 26 height 26
checkbox input "false"
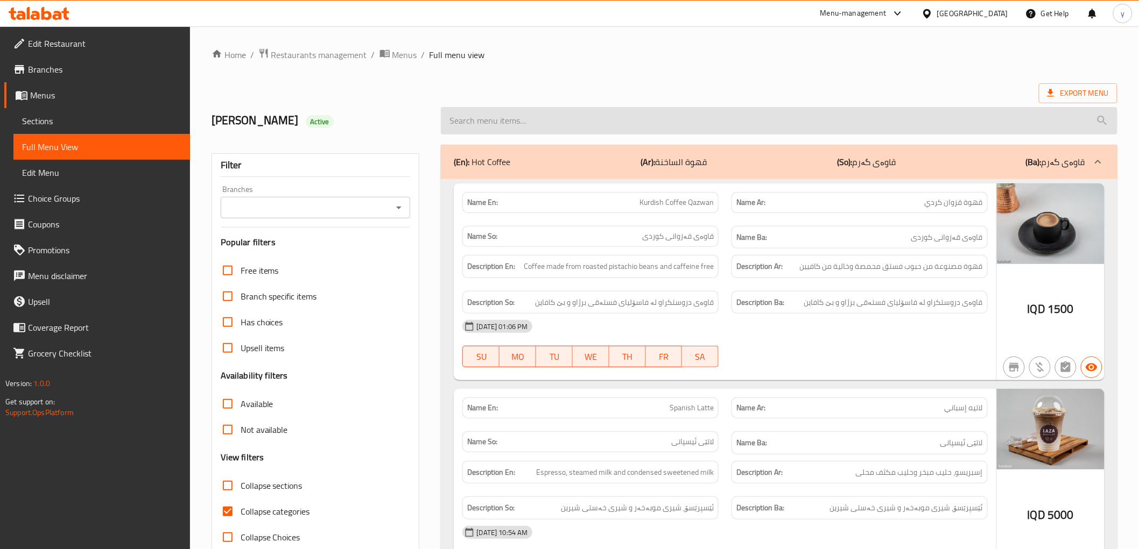
click at [532, 107] on input "search" at bounding box center [779, 120] width 676 height 27
paste input "Caramel Macchiato"
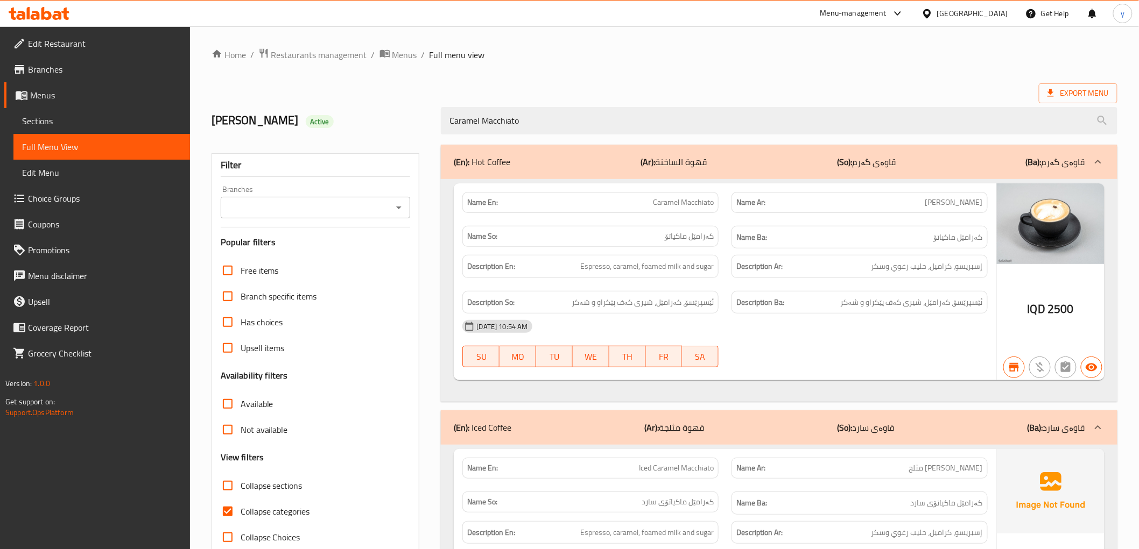
click at [394, 199] on div "Branches" at bounding box center [316, 208] width 190 height 22
type input "Caramel Macchiato"
click at [396, 206] on icon "Open" at bounding box center [398, 207] width 13 height 13
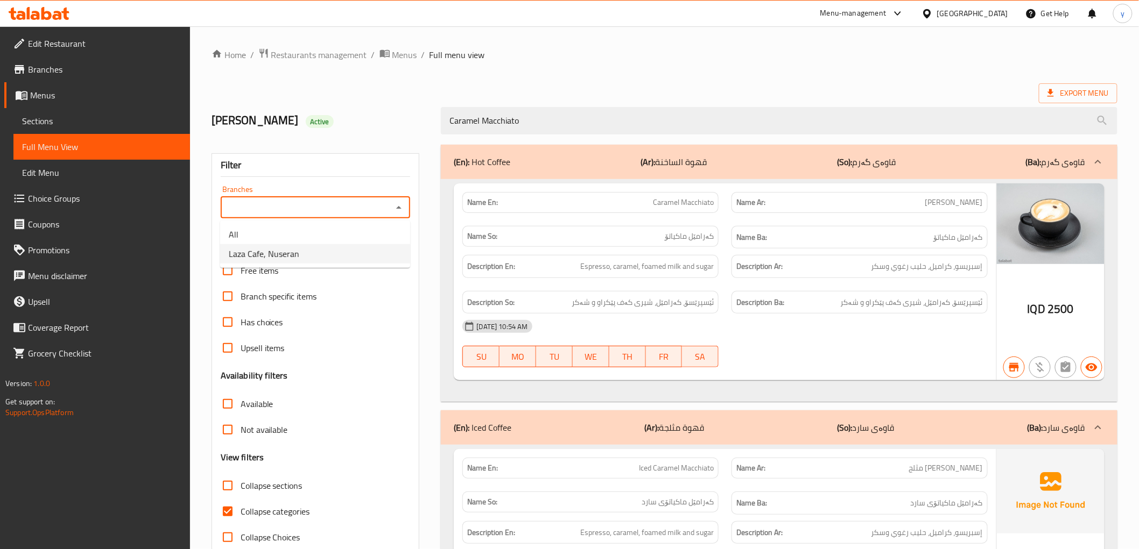
click at [361, 250] on li "Laza Cafe, Nuseran" at bounding box center [315, 253] width 190 height 19
type input "Laza Cafe, Nuseran"
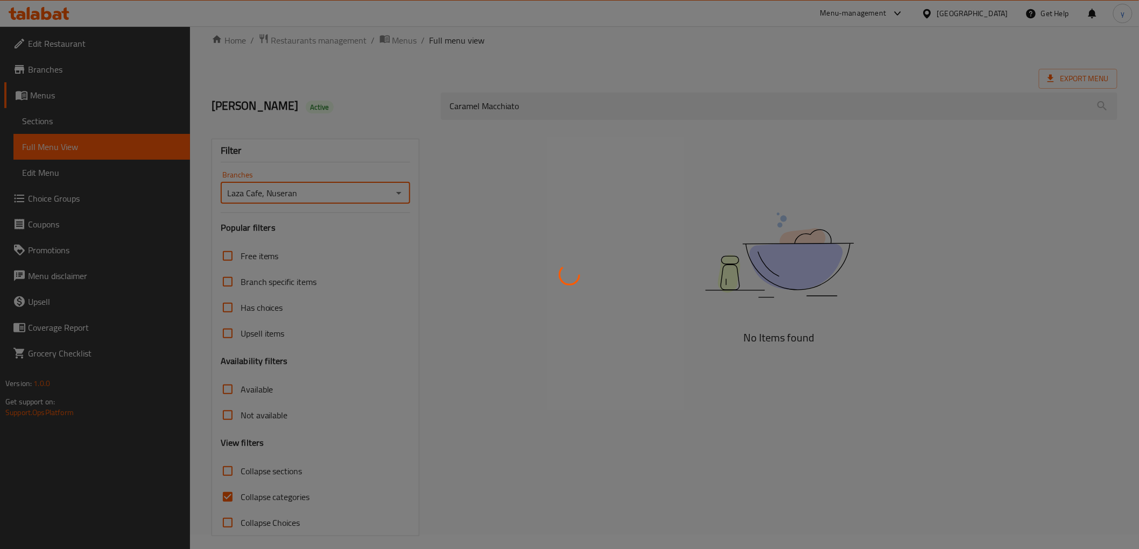
scroll to position [23, 0]
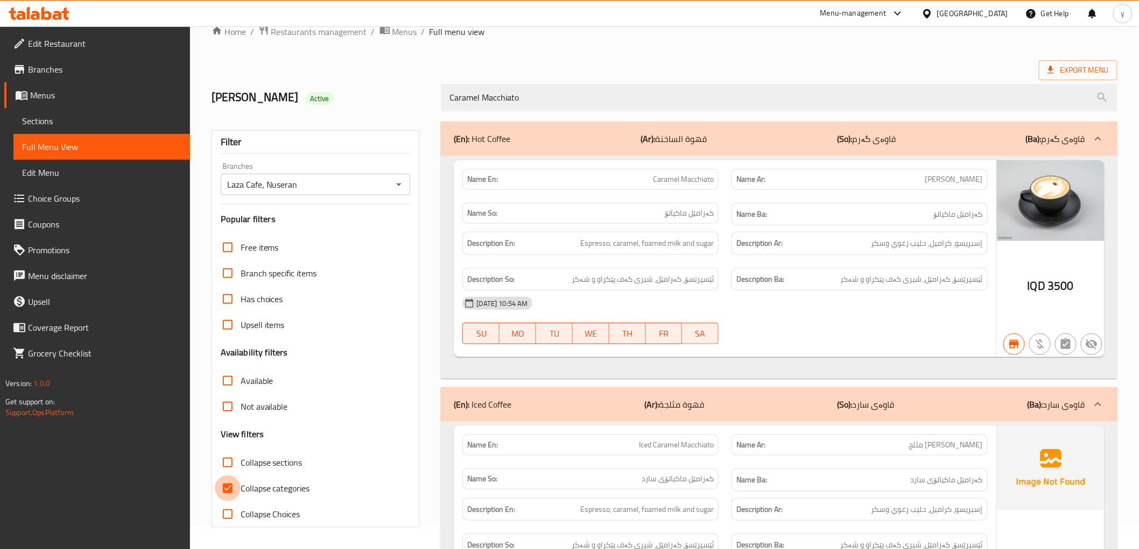
click at [229, 482] on input "Collapse categories" at bounding box center [228, 489] width 26 height 26
checkbox input "false"
click at [472, 400] on p "(En): Iced Coffee" at bounding box center [483, 404] width 58 height 13
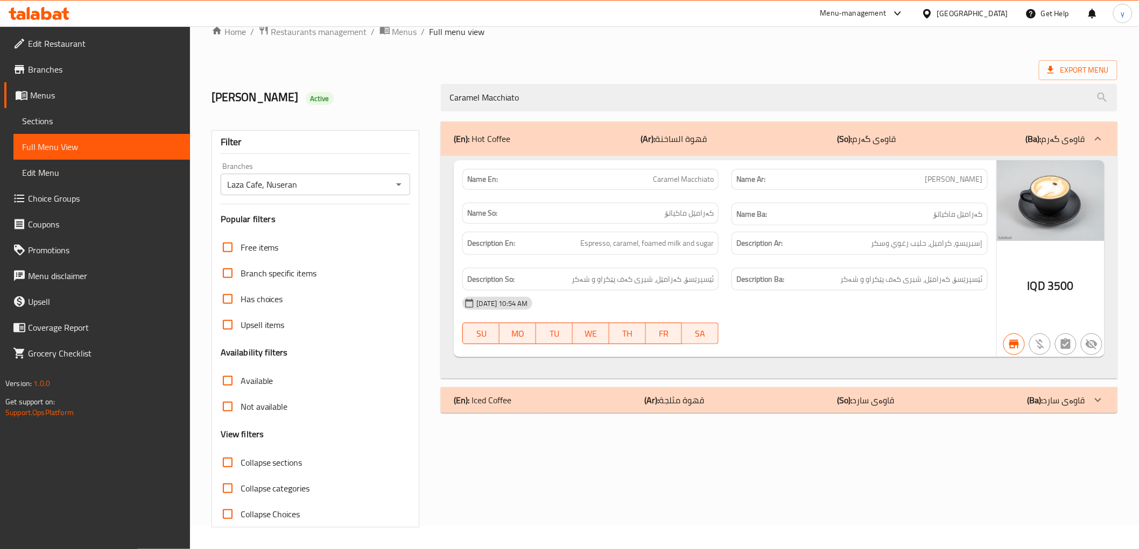
click at [793, 400] on div "(En): Iced Coffee (Ar): قهوة مثلجة (So): قاوەی سارد (Ba): قاوەی سارد" at bounding box center [769, 400] width 631 height 13
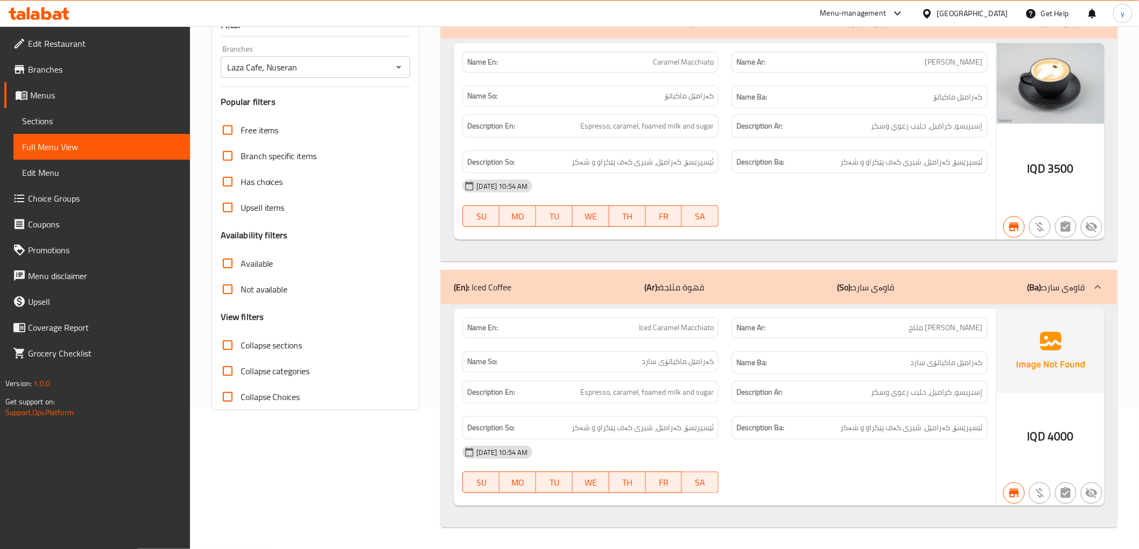
scroll to position [22, 0]
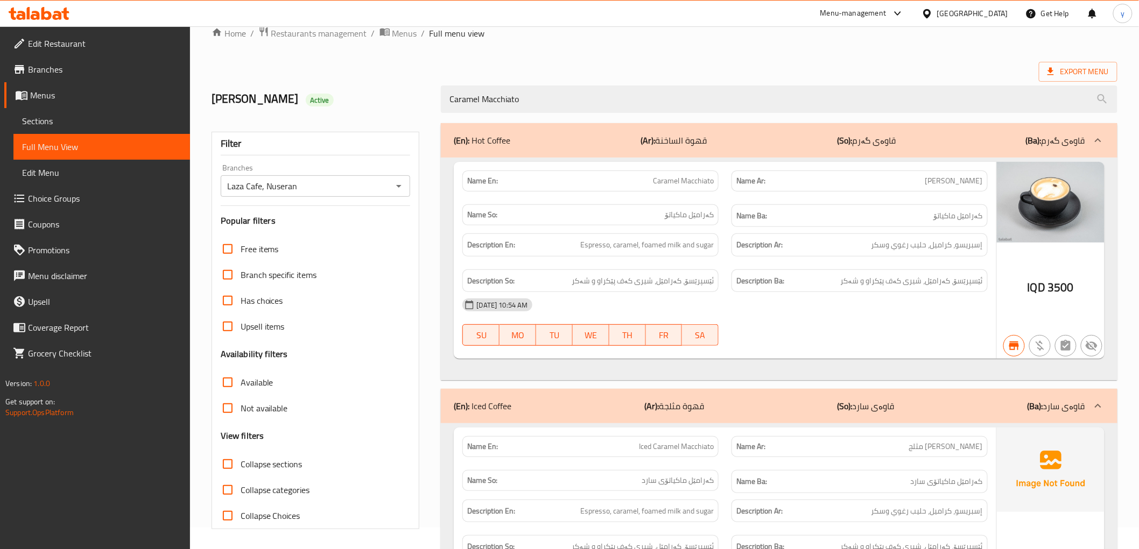
click at [794, 401] on div "(En): Iced Coffee (Ar): قهوة مثلجة (So): قاوەی سارد (Ba): قاوەی سارد" at bounding box center [769, 406] width 631 height 13
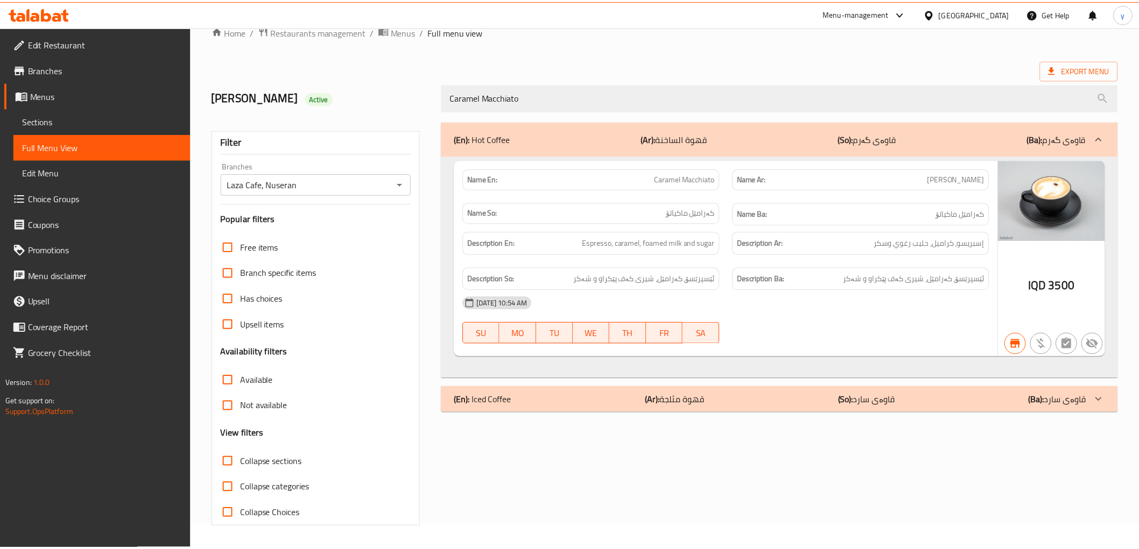
scroll to position [23, 0]
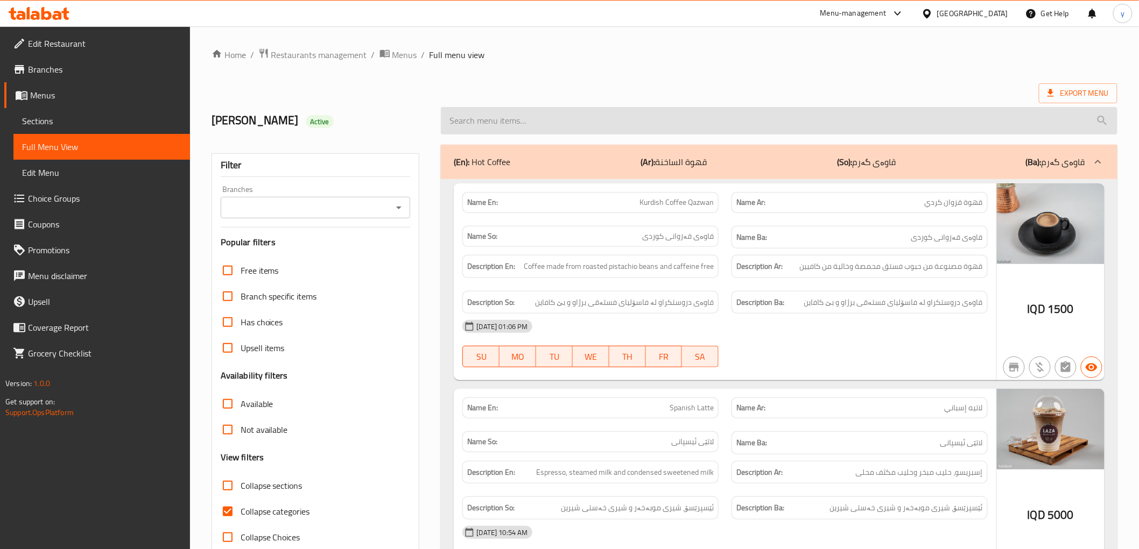
click at [623, 127] on input "search" at bounding box center [779, 120] width 676 height 27
paste input "French Vanilla Latte"
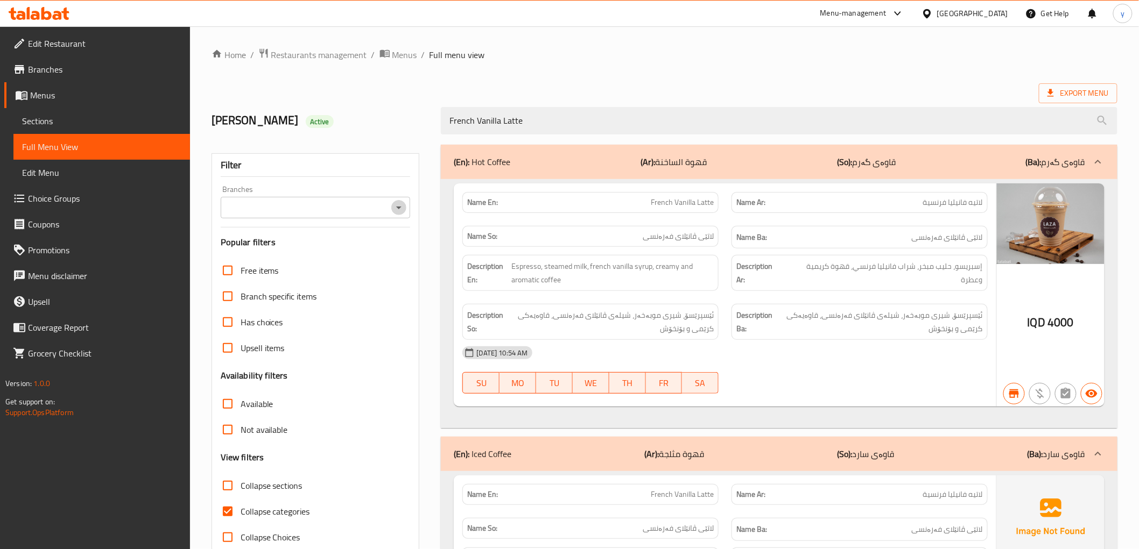
click at [401, 207] on icon "Open" at bounding box center [398, 207] width 13 height 13
type input "French Vanilla Latte"
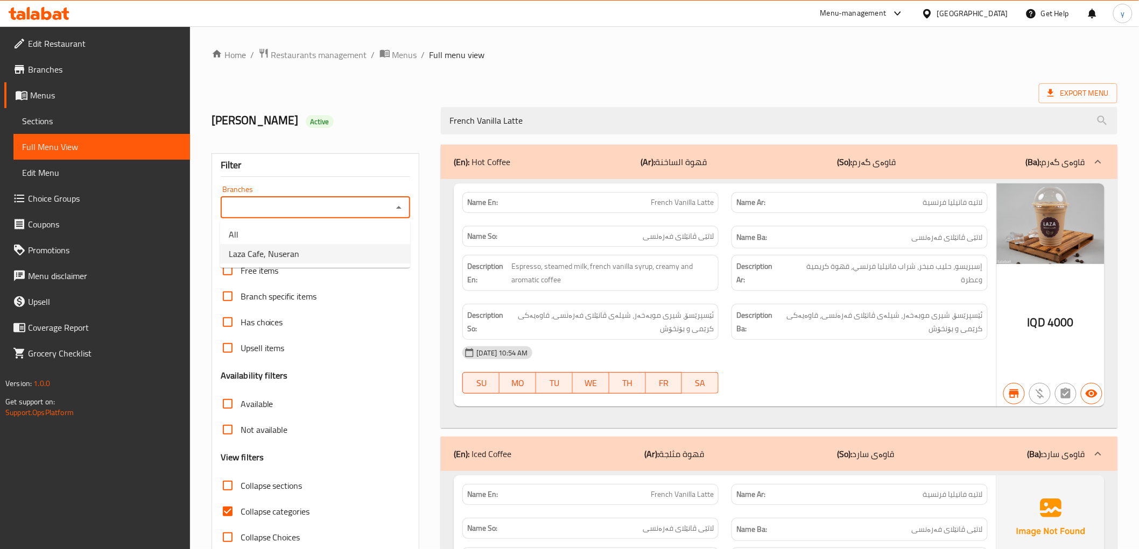
click at [336, 259] on li "Laza Cafe, Nuseran" at bounding box center [315, 253] width 190 height 19
type input "Laza Cafe, Nuseran"
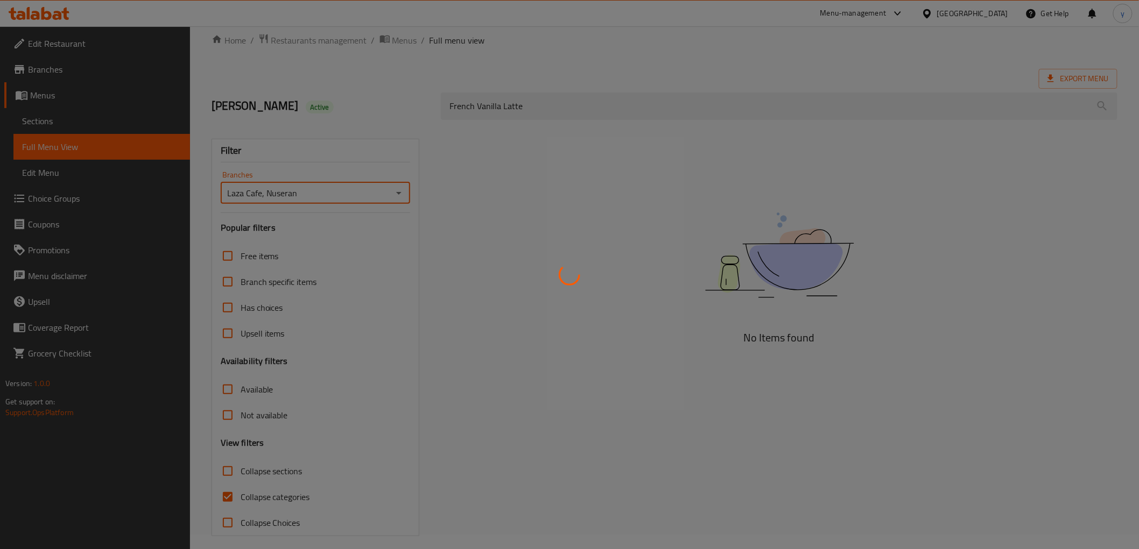
scroll to position [23, 0]
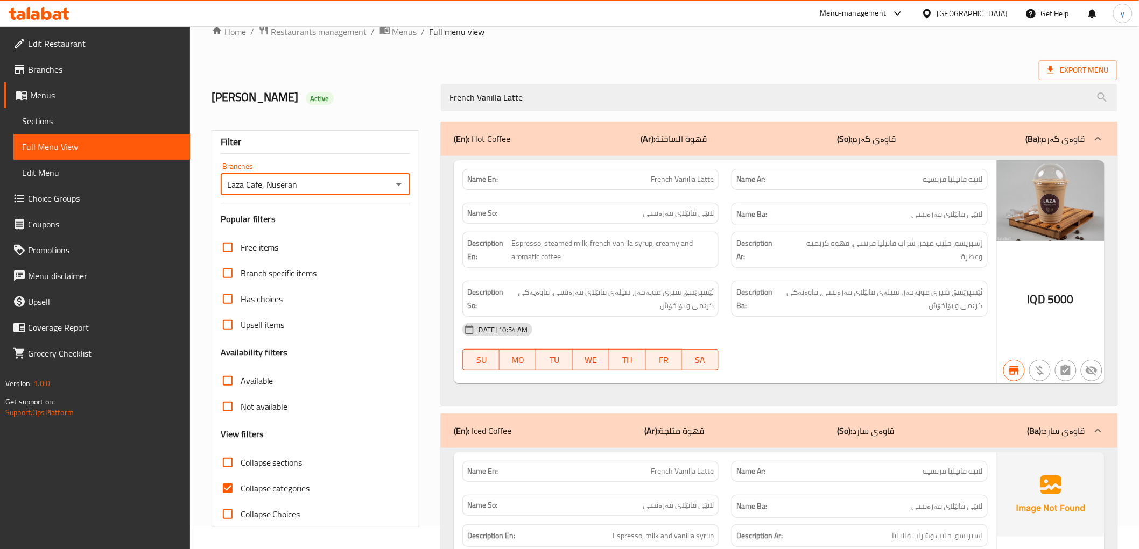
click at [208, 478] on div "Filter Branches Laza Cafe, Nuseran Branches Popular filters Free items Branch s…" at bounding box center [320, 396] width 230 height 563
click at [226, 483] on input "Collapse categories" at bounding box center [228, 489] width 26 height 26
checkbox input "false"
click at [872, 425] on p "(So): [PERSON_NAME]" at bounding box center [865, 431] width 57 height 13
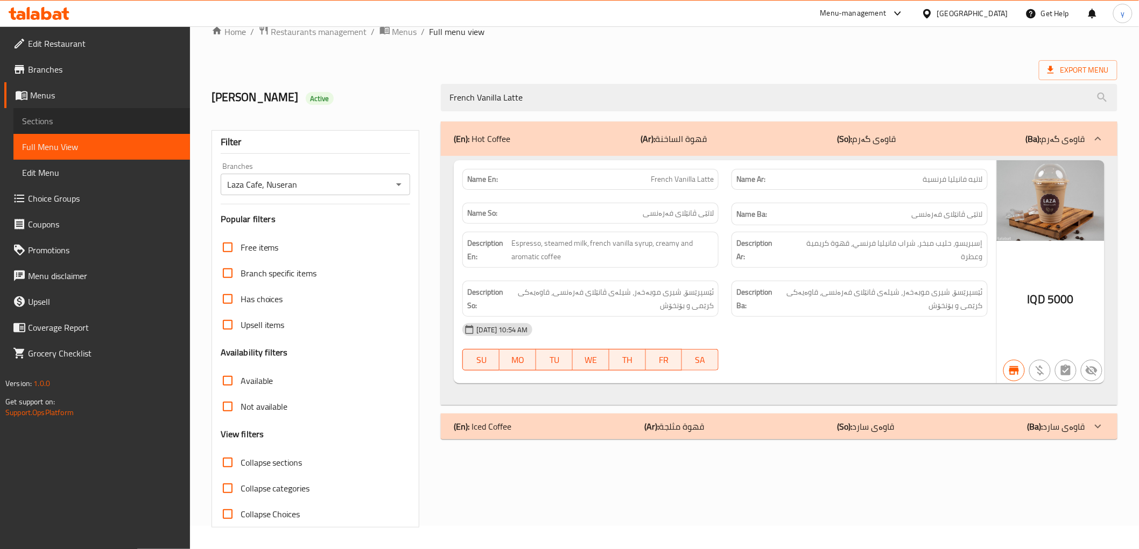
click at [58, 131] on link "Sections" at bounding box center [101, 121] width 176 height 26
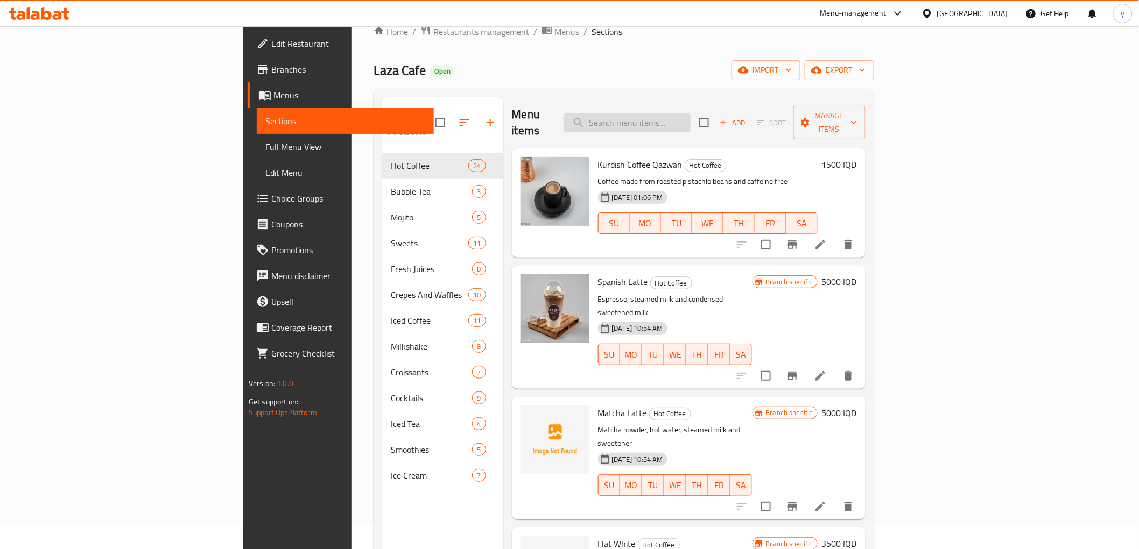
click at [690, 114] on input "search" at bounding box center [626, 123] width 127 height 19
paste input "White Chocolate"
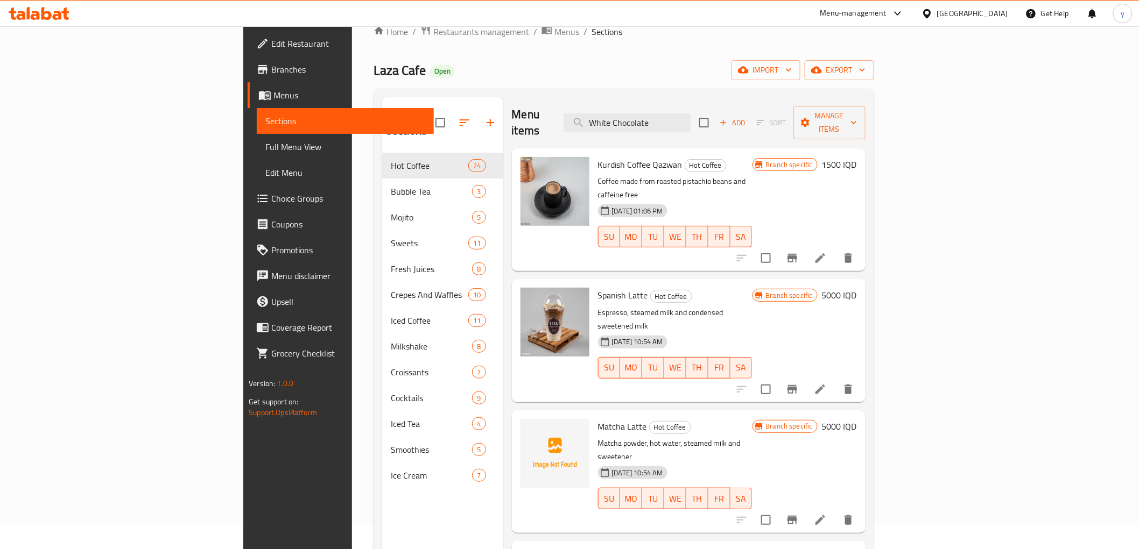
type input "White Chocolate"
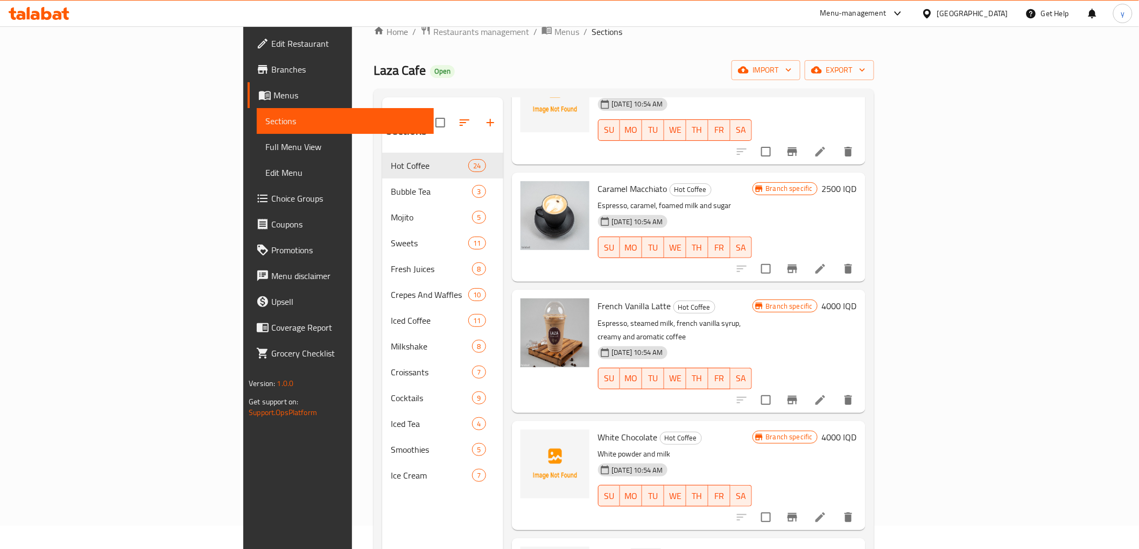
scroll to position [598, 0]
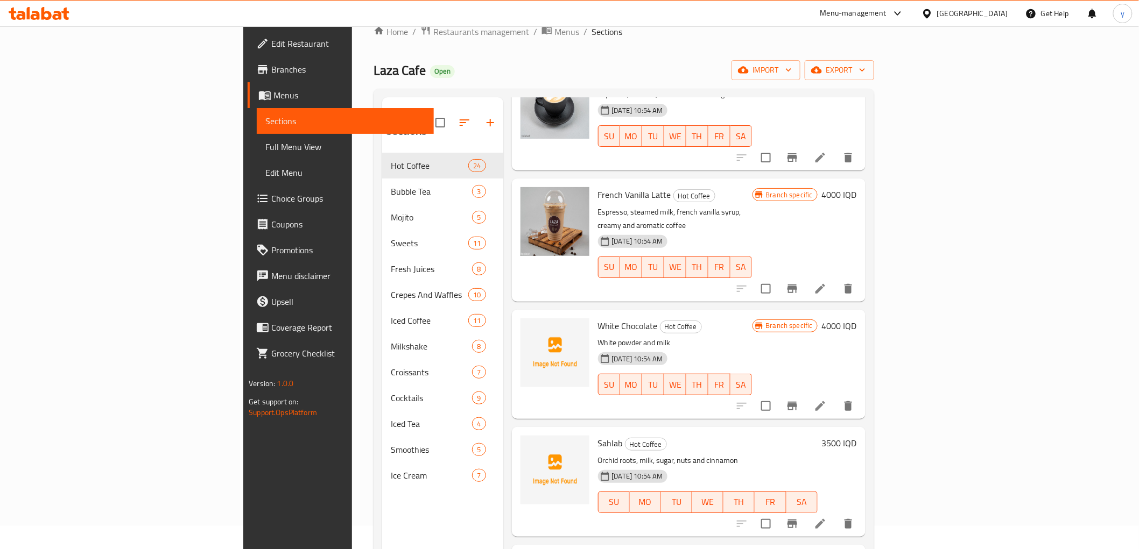
click at [835, 397] on li at bounding box center [820, 406] width 30 height 19
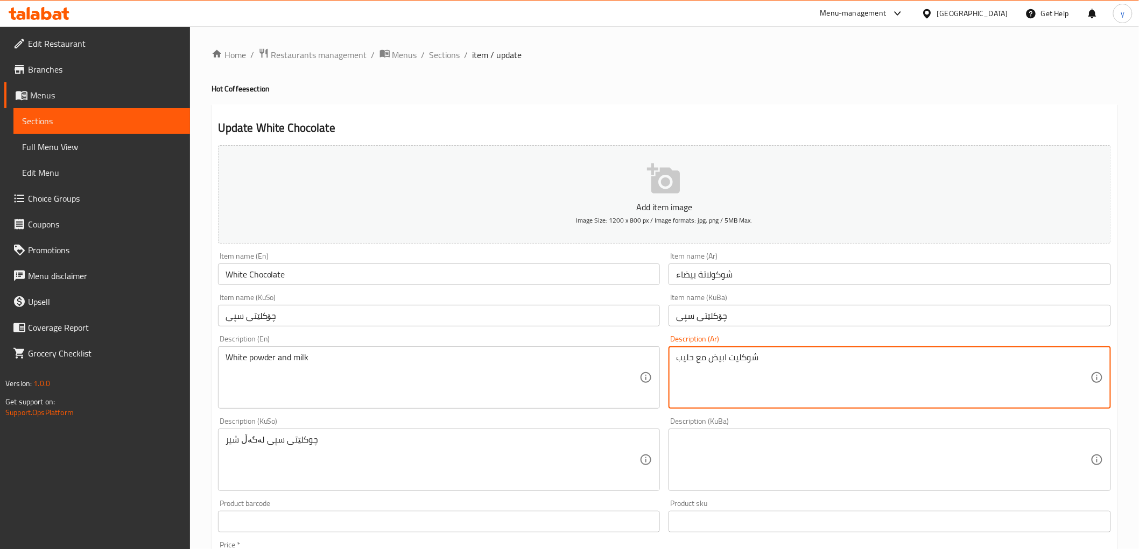
click at [739, 357] on textarea "شوكليت ابيض مع حليب" at bounding box center [883, 377] width 414 height 51
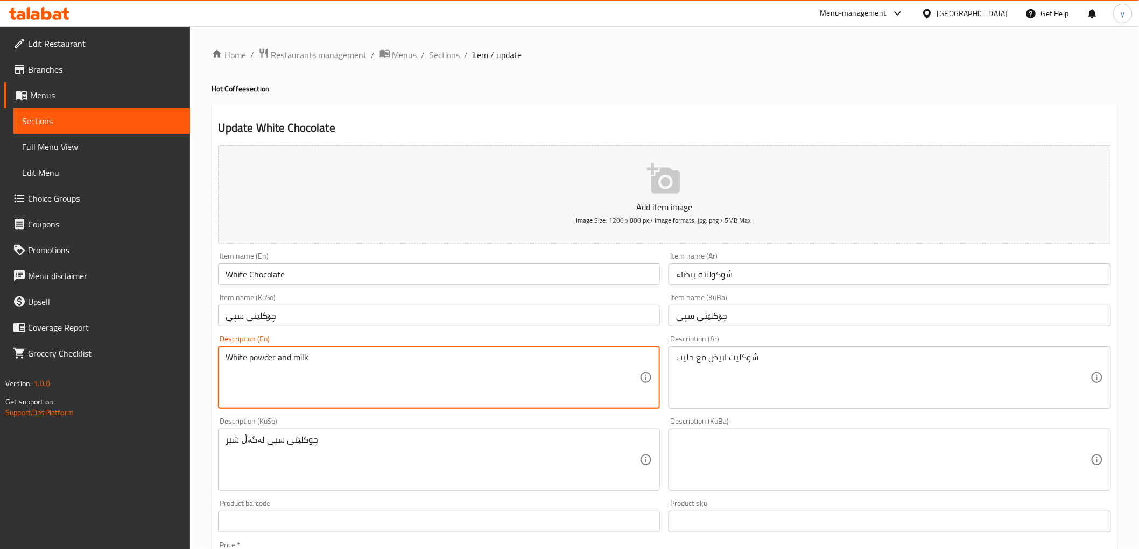
click at [271, 358] on textarea "White powder and milk" at bounding box center [432, 377] width 414 height 51
type textarea "White chocolate and milk"
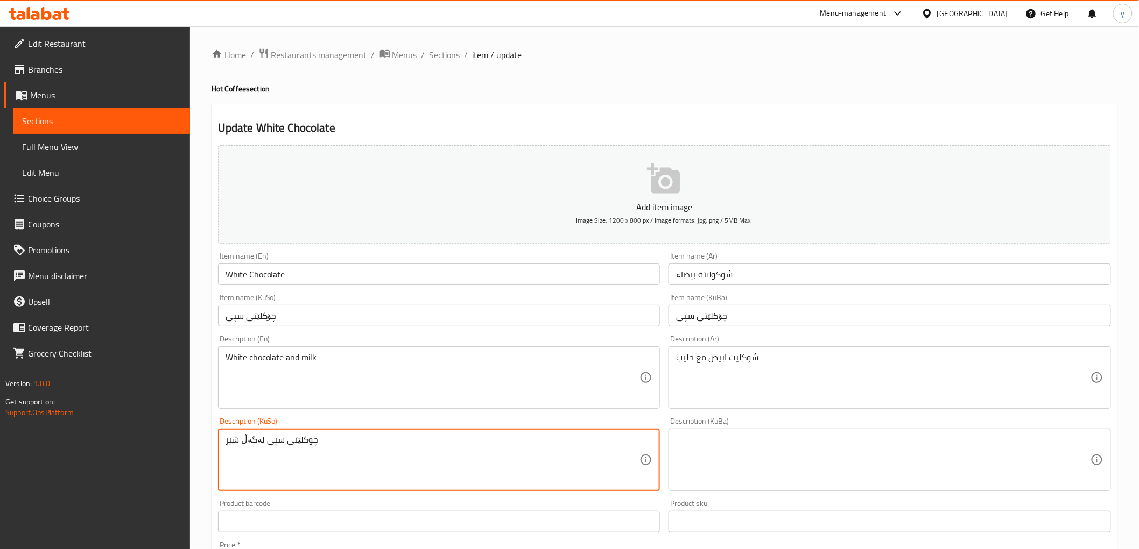
click at [298, 448] on textarea "چوکلێتی سپی لەگەڵ شیر" at bounding box center [432, 460] width 414 height 51
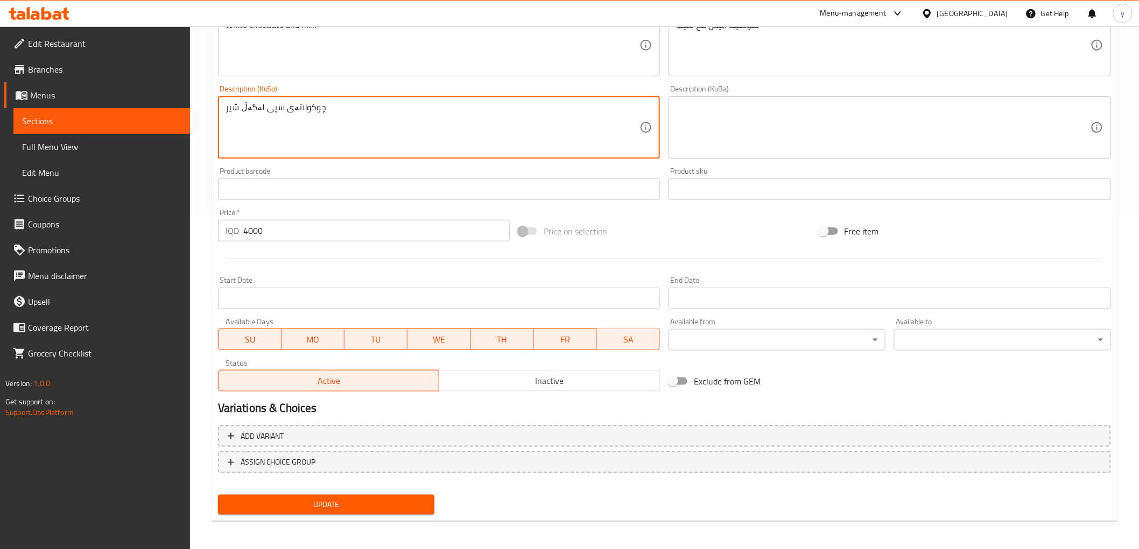
type textarea "چوکولاتەی سپی لەگەڵ شیر"
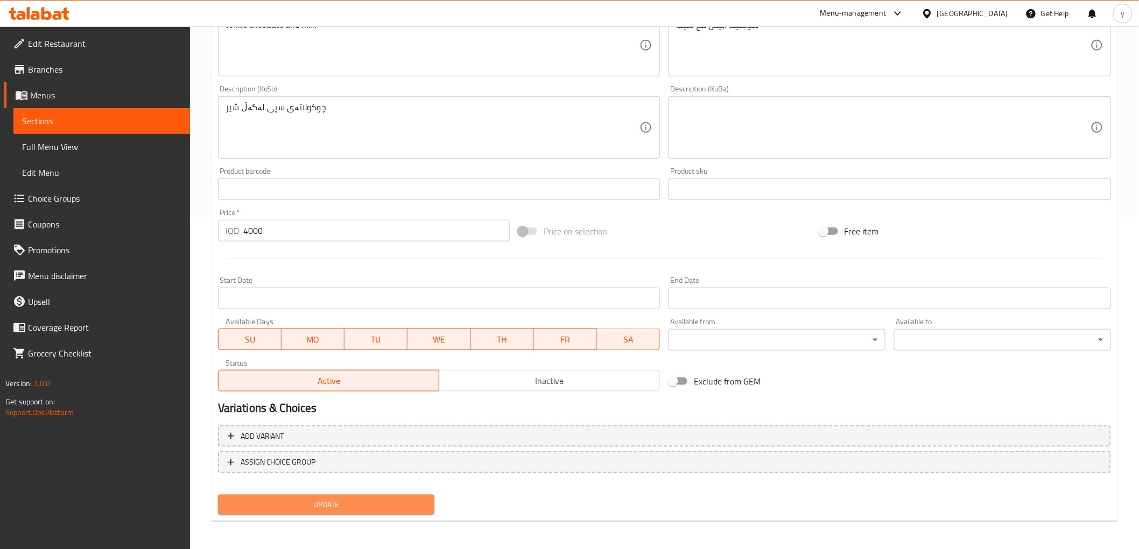
click at [291, 502] on span "Update" at bounding box center [327, 504] width 200 height 13
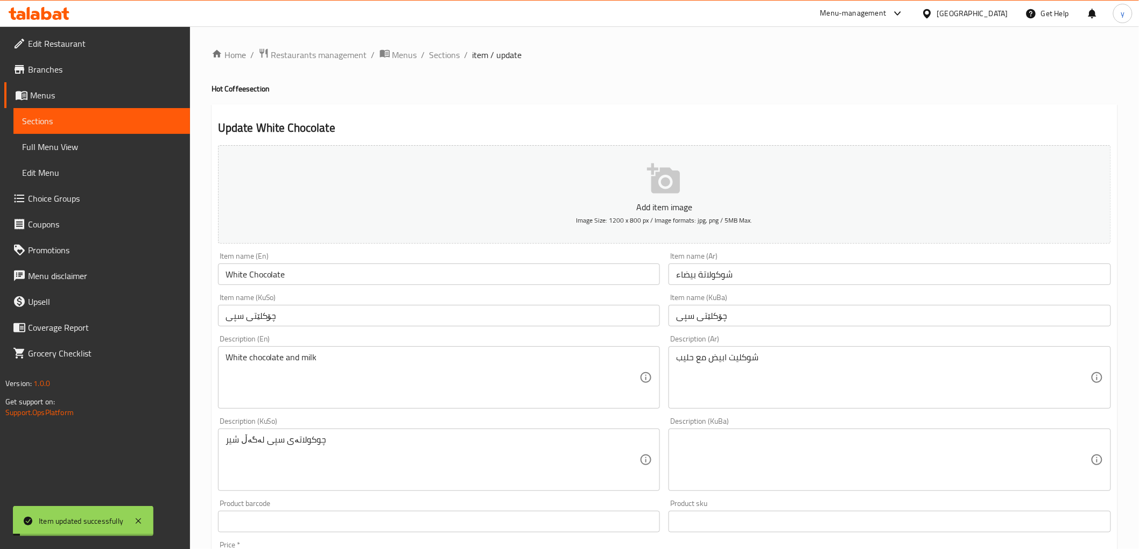
click at [253, 275] on input "White Chocolate" at bounding box center [439, 275] width 442 height 22
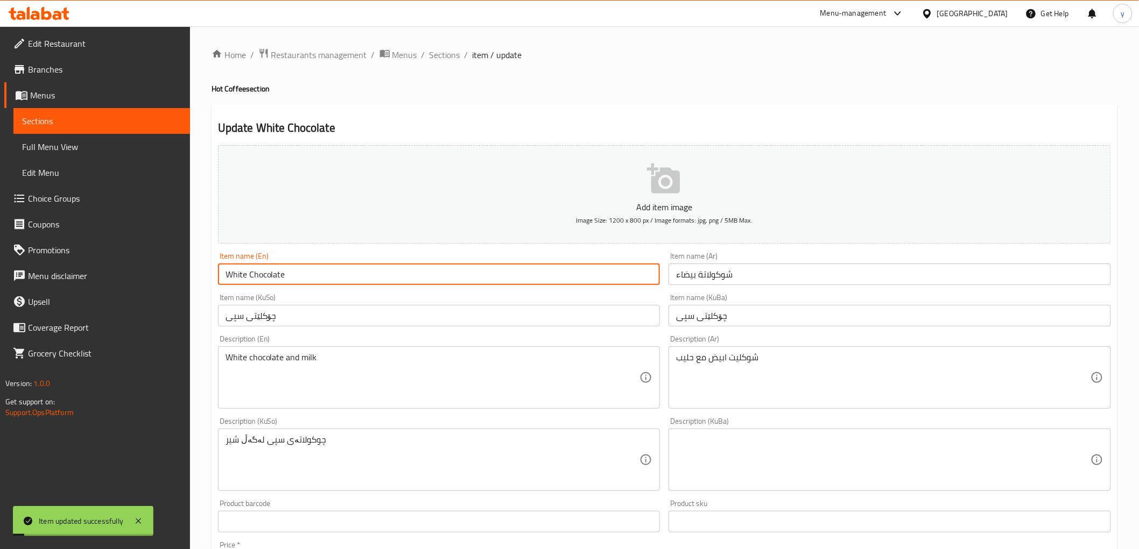
click at [253, 275] on input "White Chocolate" at bounding box center [439, 275] width 442 height 22
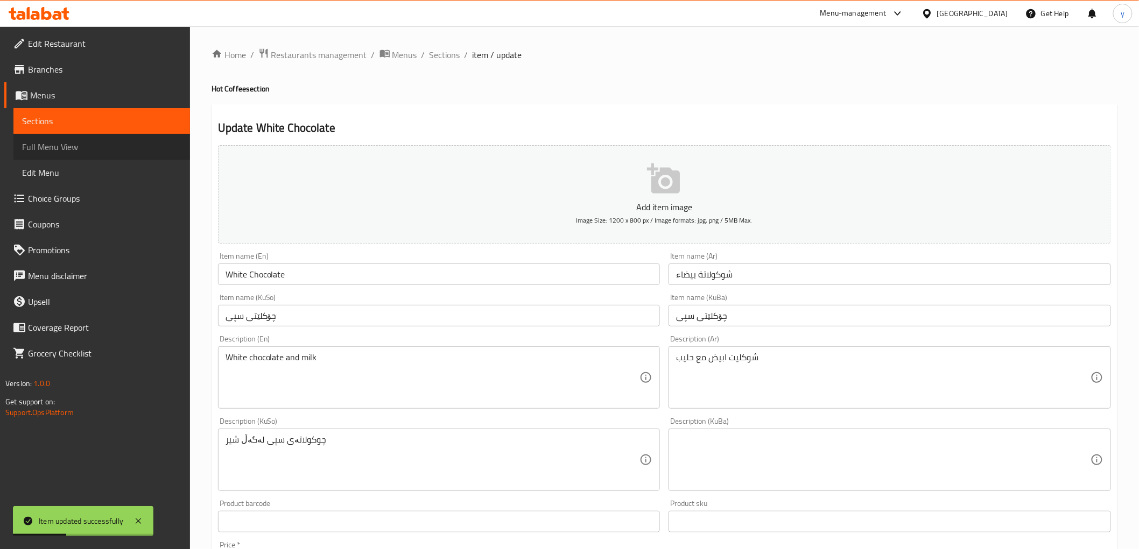
click at [94, 156] on link "Full Menu View" at bounding box center [101, 147] width 176 height 26
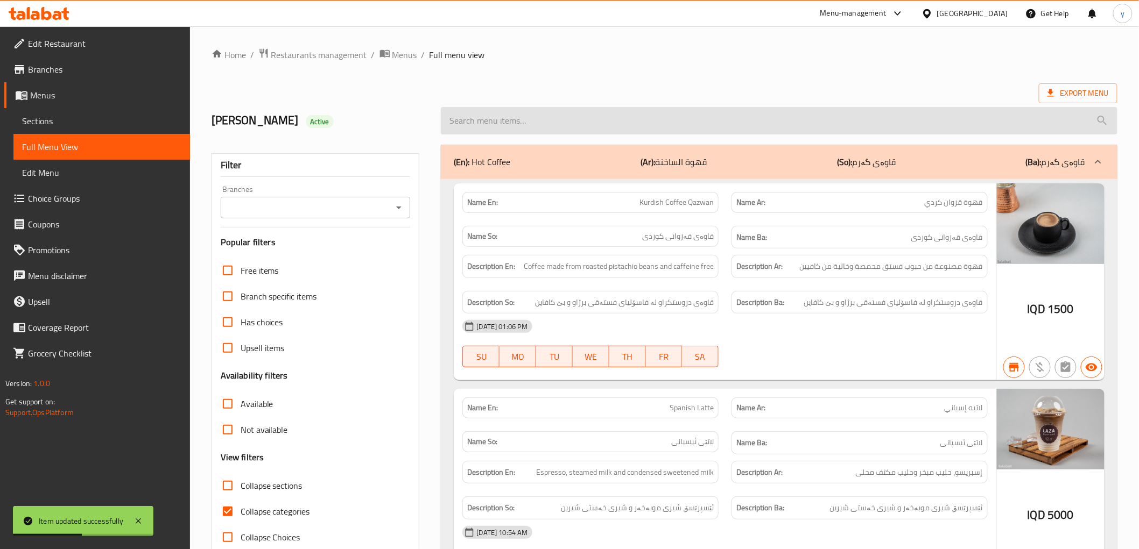
click at [479, 124] on input "search" at bounding box center [779, 120] width 676 height 27
paste input "White Chocolate"
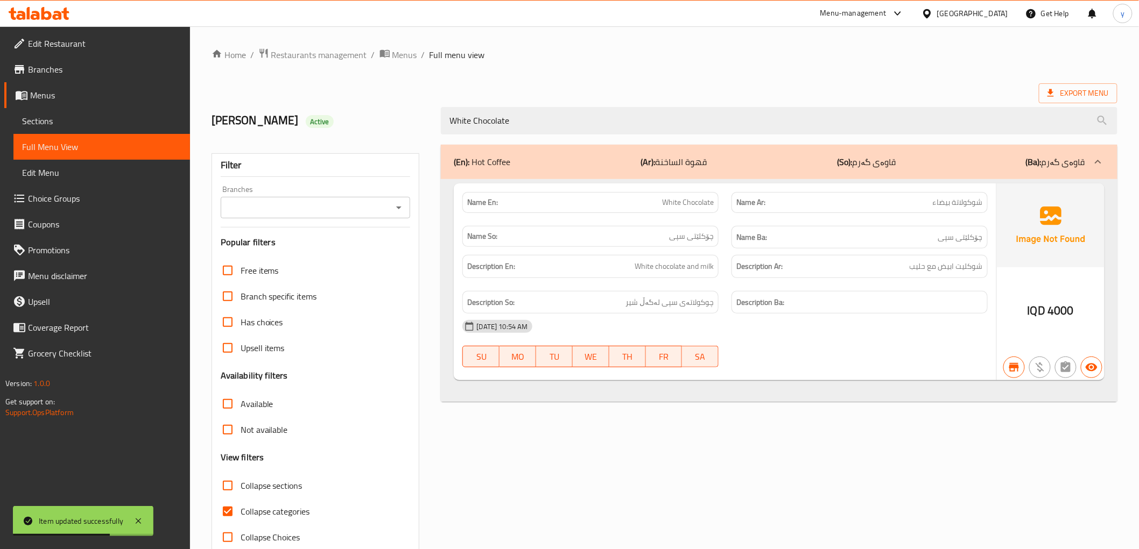
click at [400, 206] on icon "Open" at bounding box center [398, 207] width 13 height 13
type input "White Chocolate"
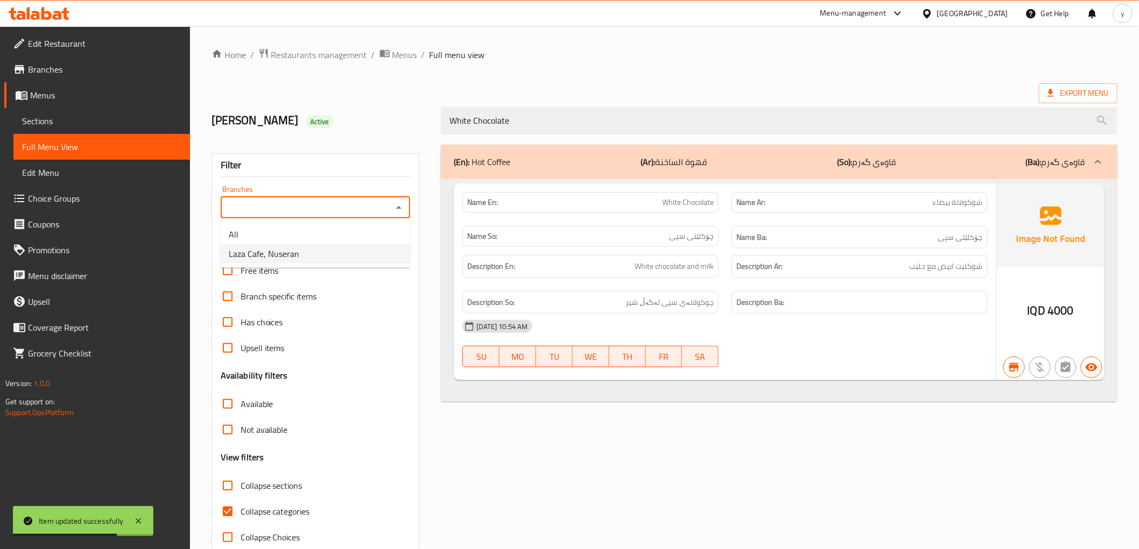
click at [321, 248] on li "Laza Cafe, Nuseran" at bounding box center [315, 253] width 190 height 19
type input "Laza Cafe, Nuseran"
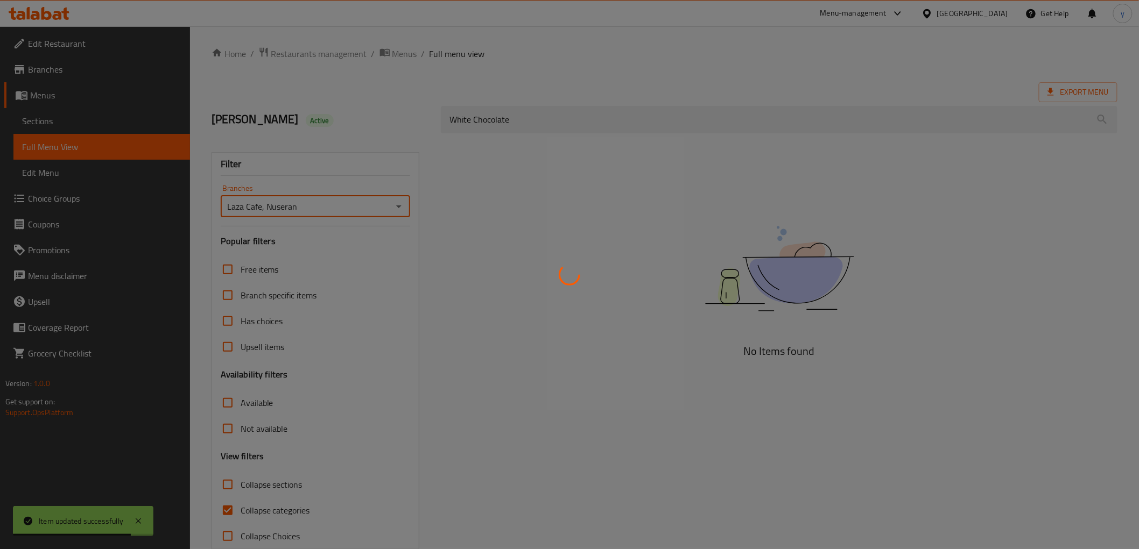
scroll to position [23, 0]
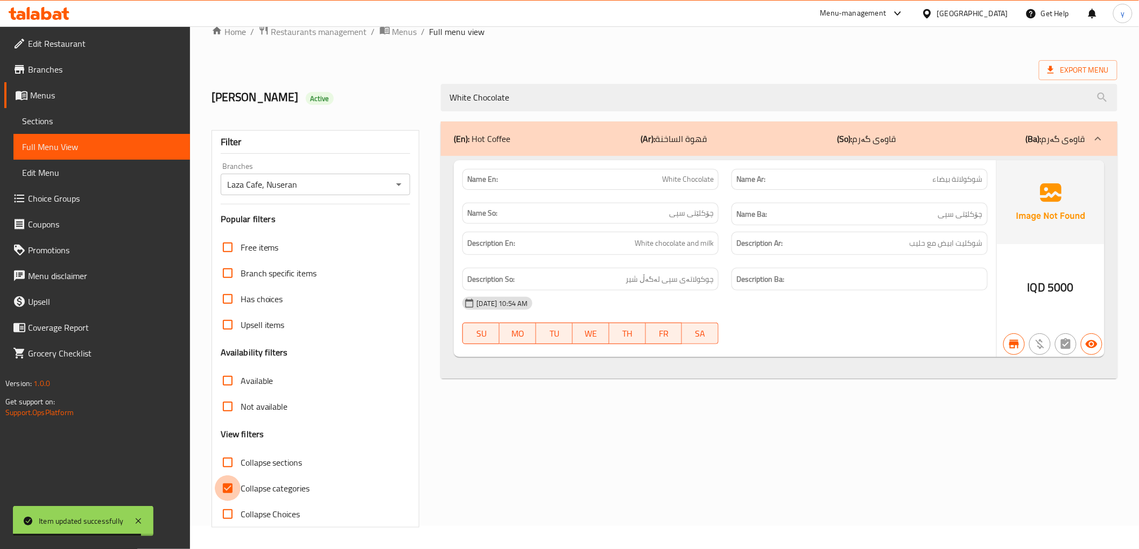
click at [239, 495] on input "Collapse categories" at bounding box center [228, 489] width 26 height 26
checkbox input "false"
click at [976, 246] on span "شوكليت ابيض مع حليب" at bounding box center [945, 243] width 73 height 13
copy span "شوكليت"
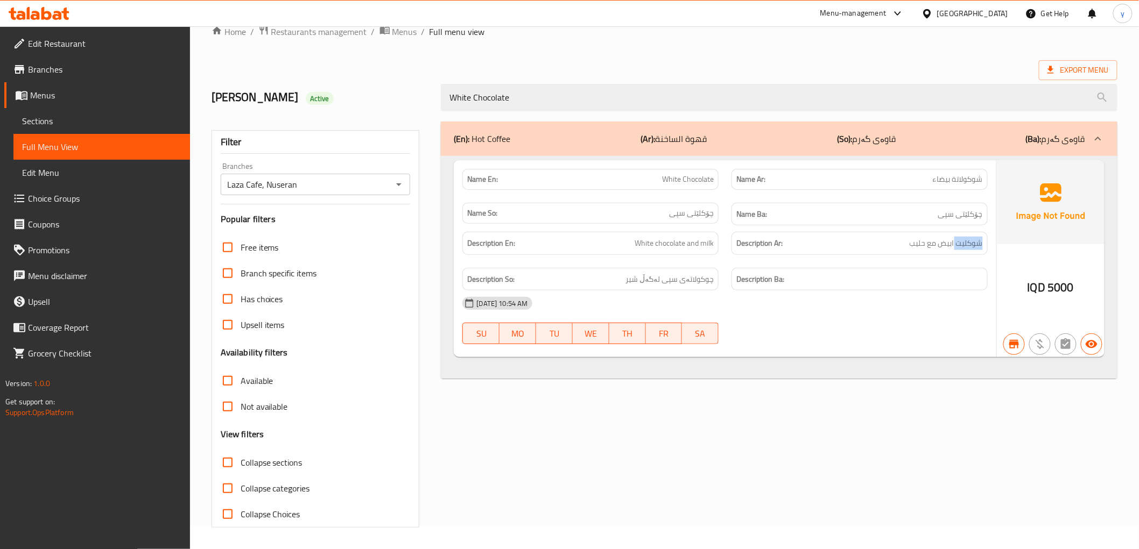
click at [115, 117] on span "Sections" at bounding box center [101, 121] width 159 height 13
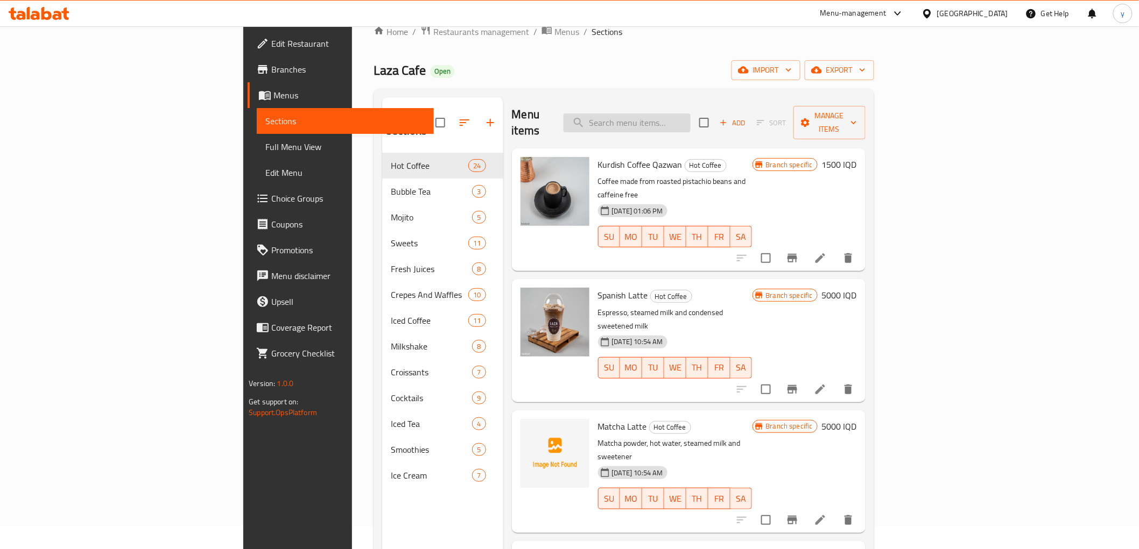
drag, startPoint x: 673, startPoint y: 122, endPoint x: 680, endPoint y: 117, distance: 8.1
click at [675, 121] on input "search" at bounding box center [626, 123] width 127 height 19
paste input "White Chocolate"
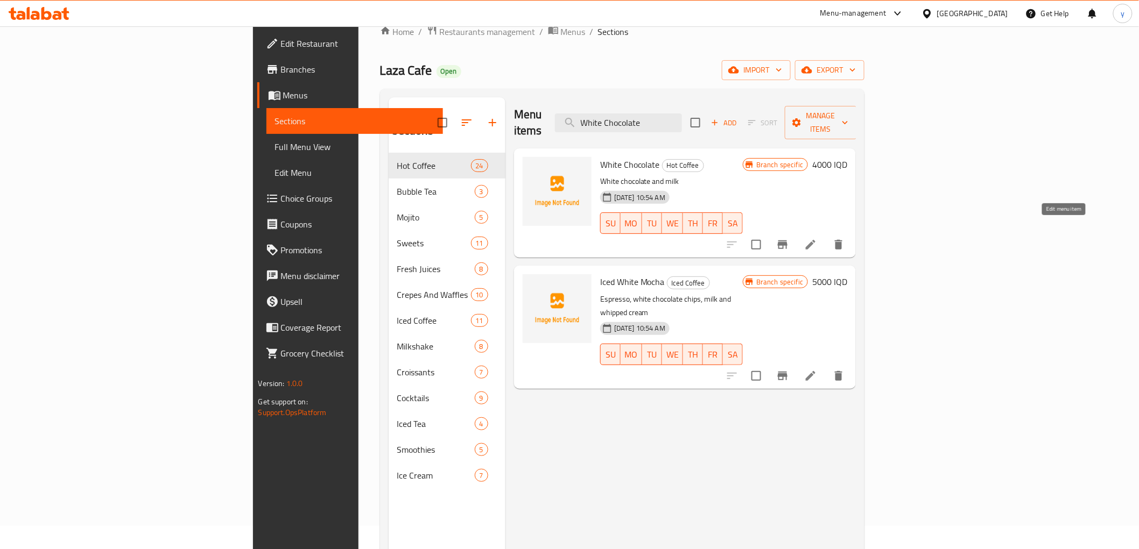
type input "White Chocolate"
click at [817, 238] on icon at bounding box center [810, 244] width 13 height 13
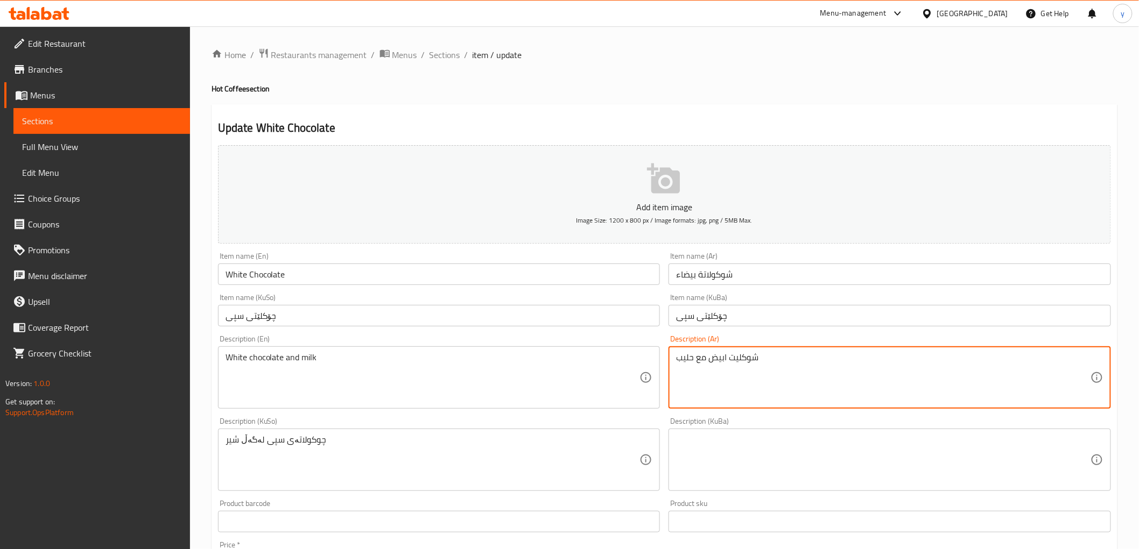
click at [738, 361] on textarea "شوكليت ابيض مع حليب" at bounding box center [883, 377] width 414 height 51
paste textarea "لاتة"
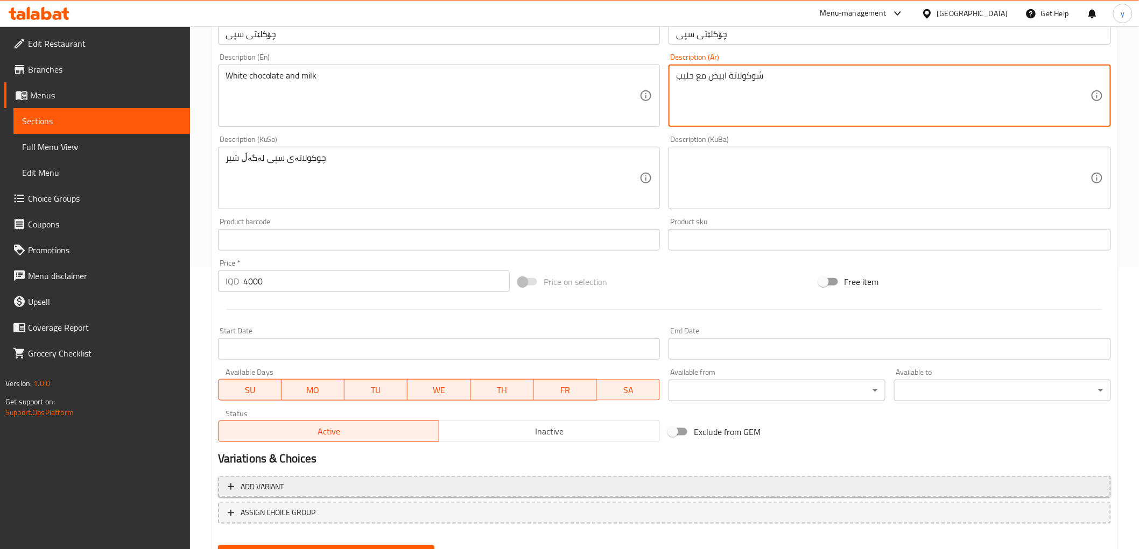
scroll to position [333, 0]
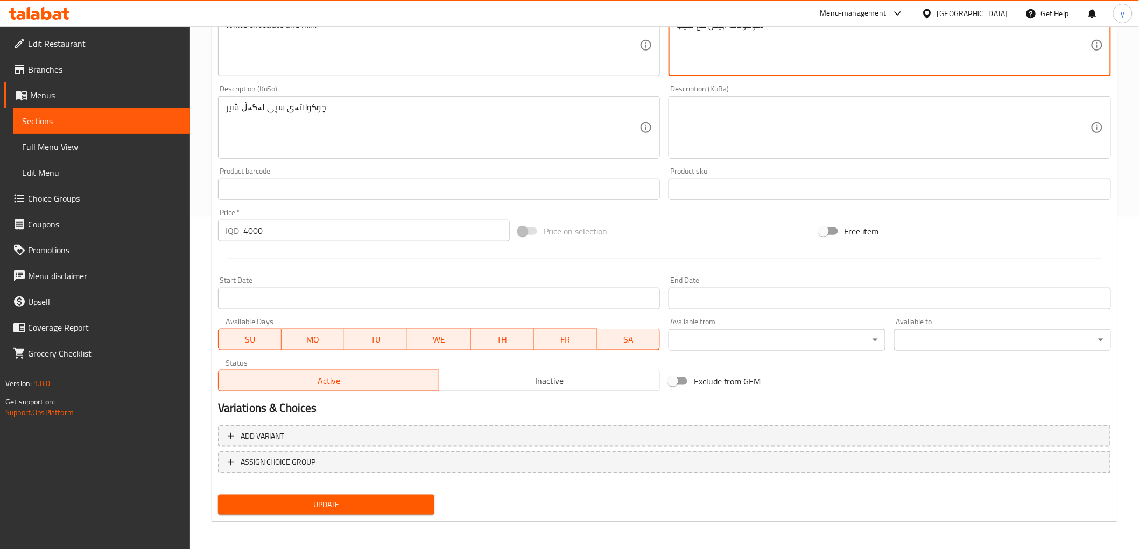
type textarea "شوكولاتة ابيض مع حليب"
click at [393, 491] on div "Update" at bounding box center [326, 505] width 225 height 29
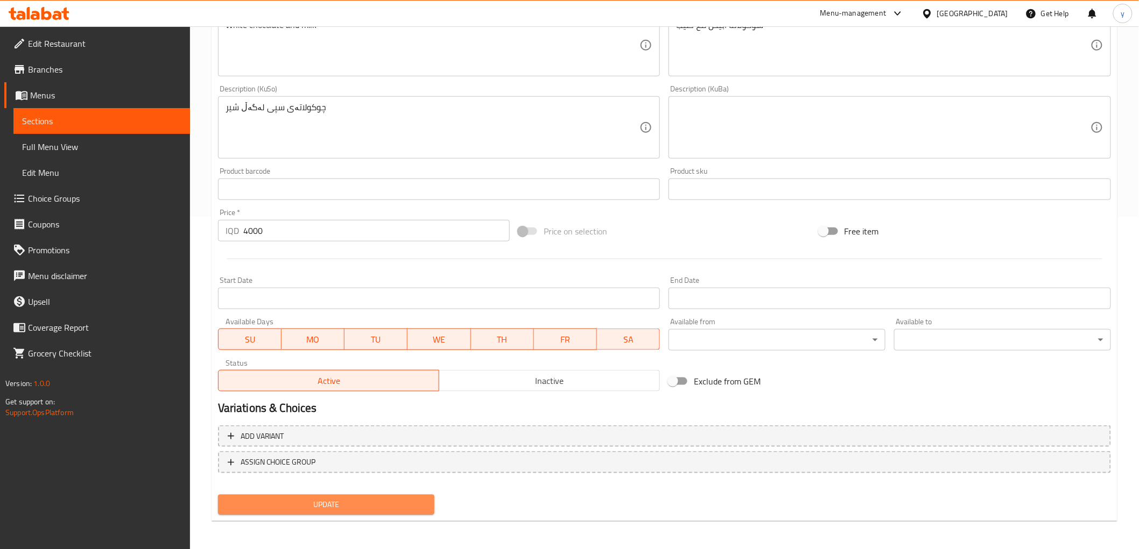
click at [392, 498] on span "Update" at bounding box center [327, 504] width 200 height 13
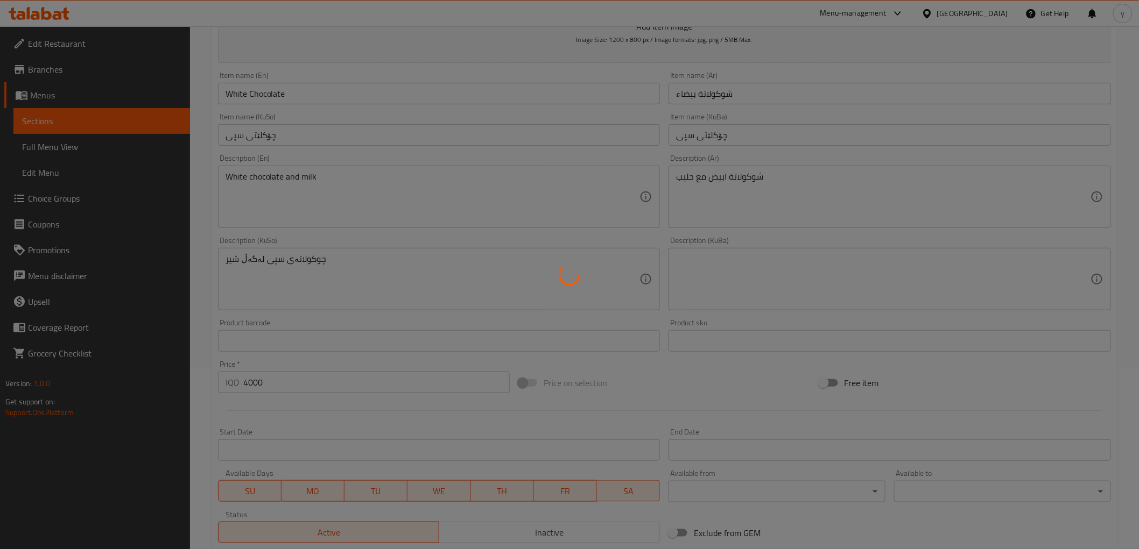
scroll to position [94, 0]
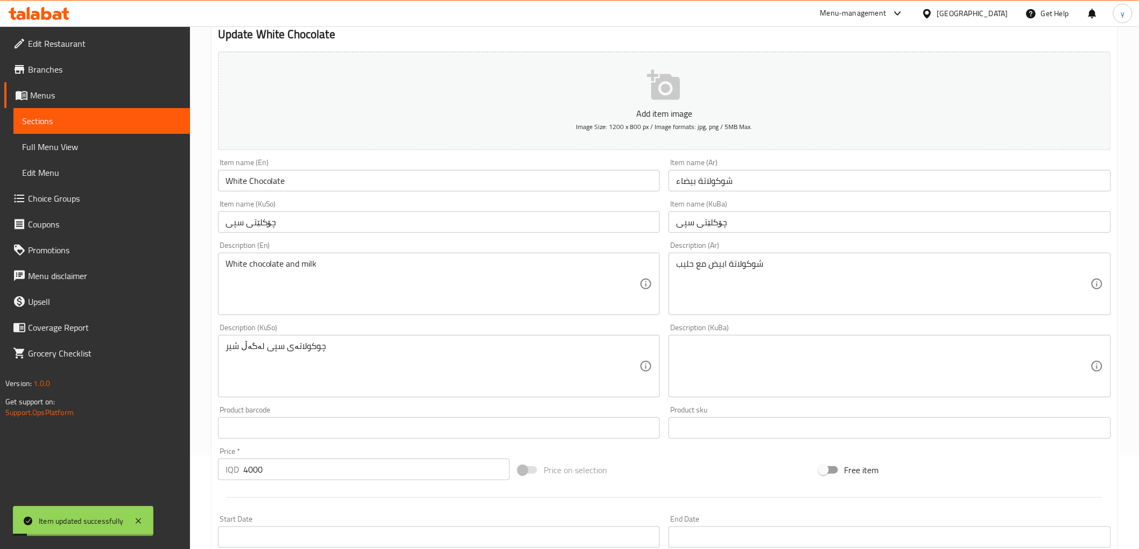
click at [142, 152] on span "Full Menu View" at bounding box center [101, 146] width 159 height 13
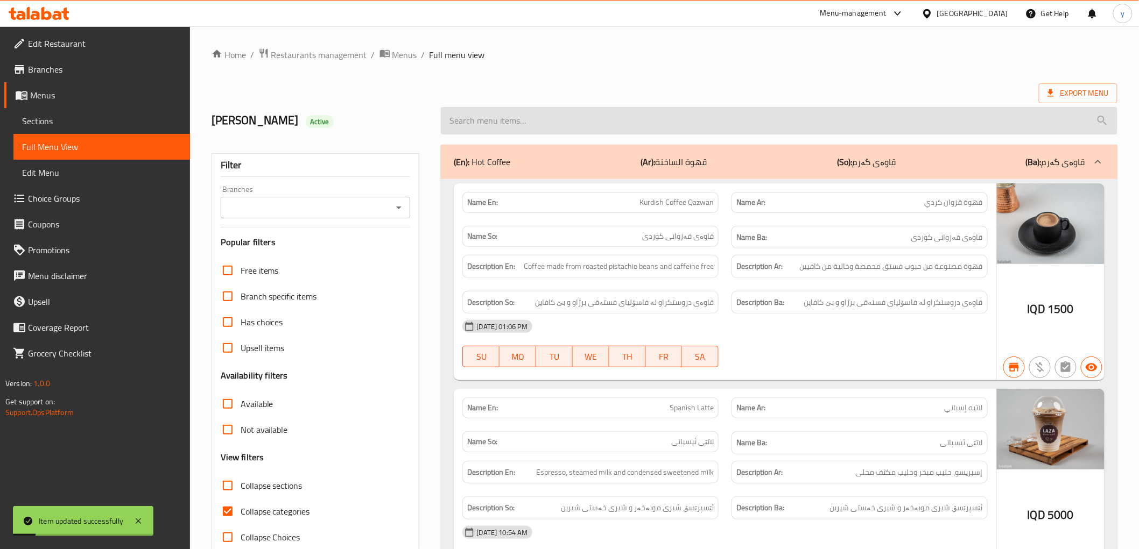
click at [552, 126] on input "search" at bounding box center [779, 120] width 676 height 27
paste input "White Chocolate"
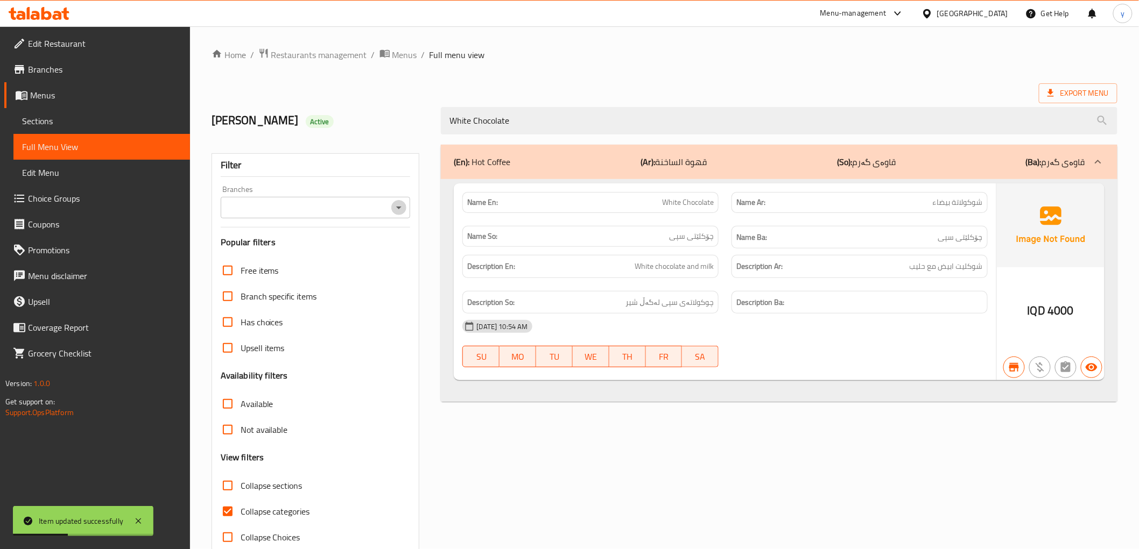
click at [401, 202] on icon "Open" at bounding box center [398, 207] width 13 height 13
type input "White Chocolate"
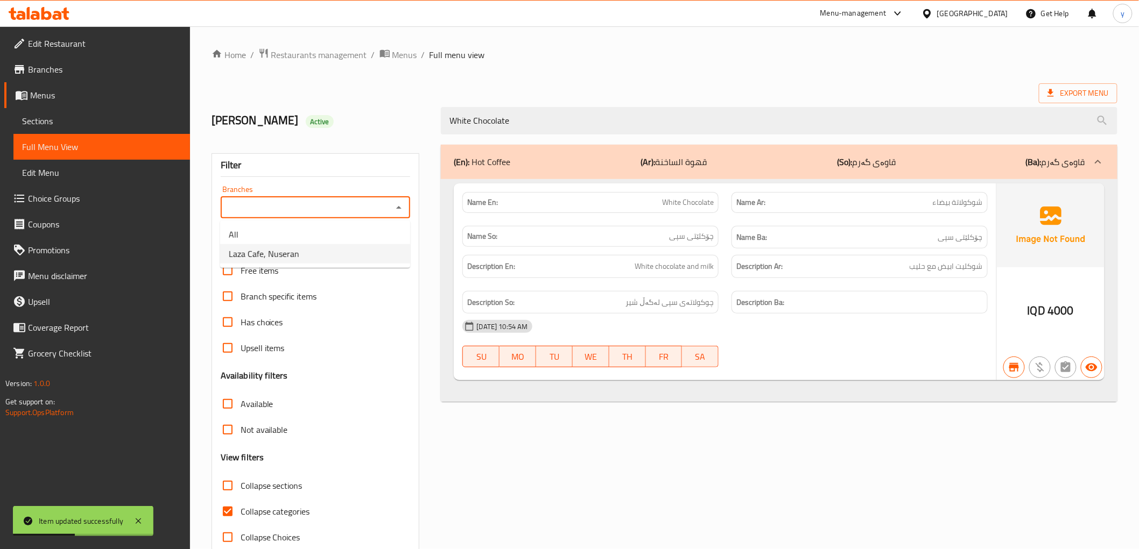
click at [310, 255] on li "Laza Cafe, Nuseran" at bounding box center [315, 253] width 190 height 19
type input "Laza Cafe, Nuseran"
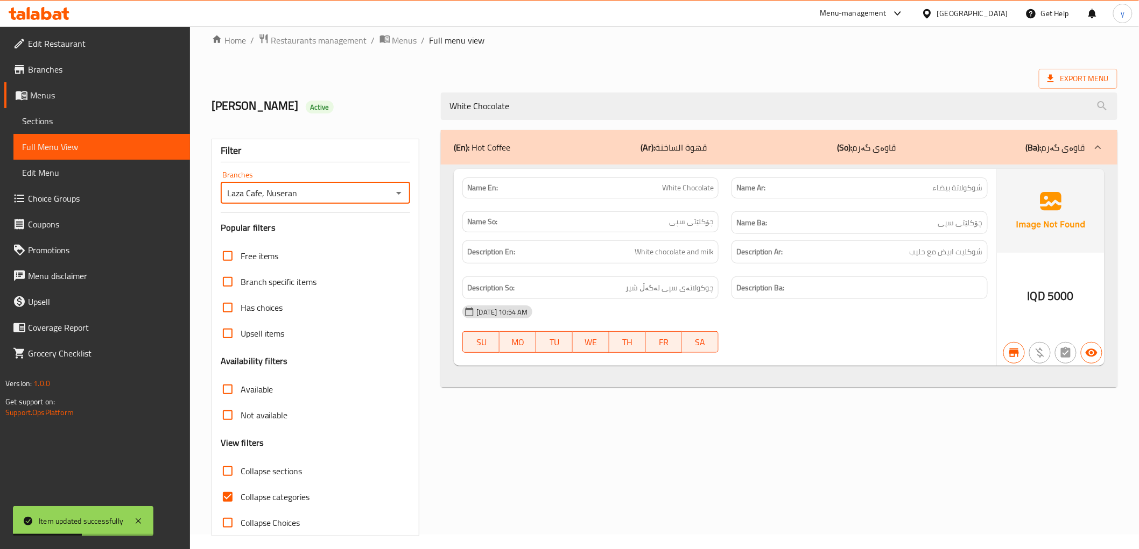
scroll to position [23, 0]
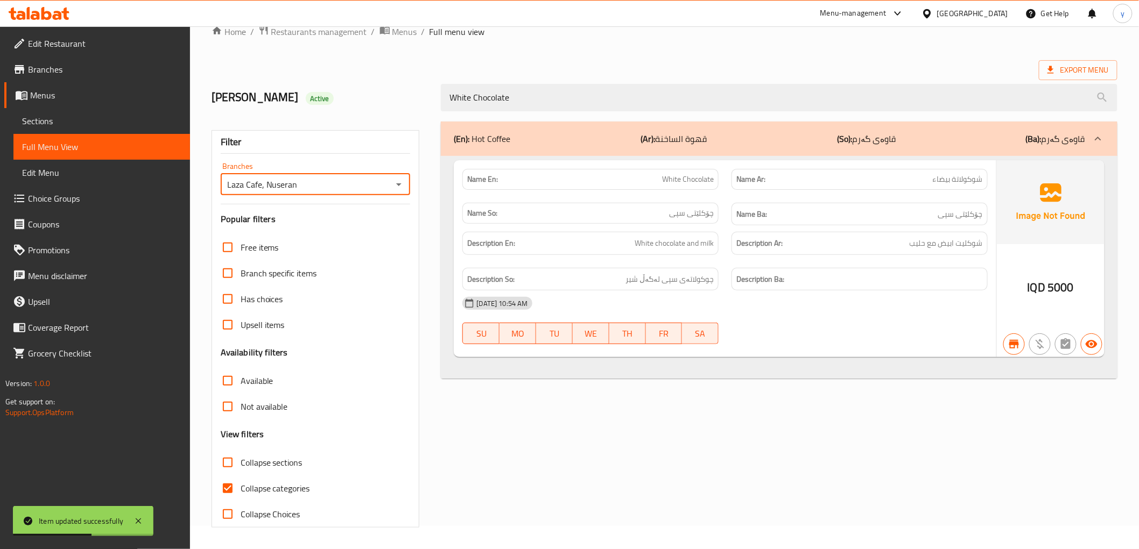
click at [241, 489] on span "Collapse categories" at bounding box center [275, 488] width 69 height 13
click at [241, 489] on input "Collapse categories" at bounding box center [228, 489] width 26 height 26
checkbox input "false"
click at [135, 522] on icon at bounding box center [138, 521] width 13 height 13
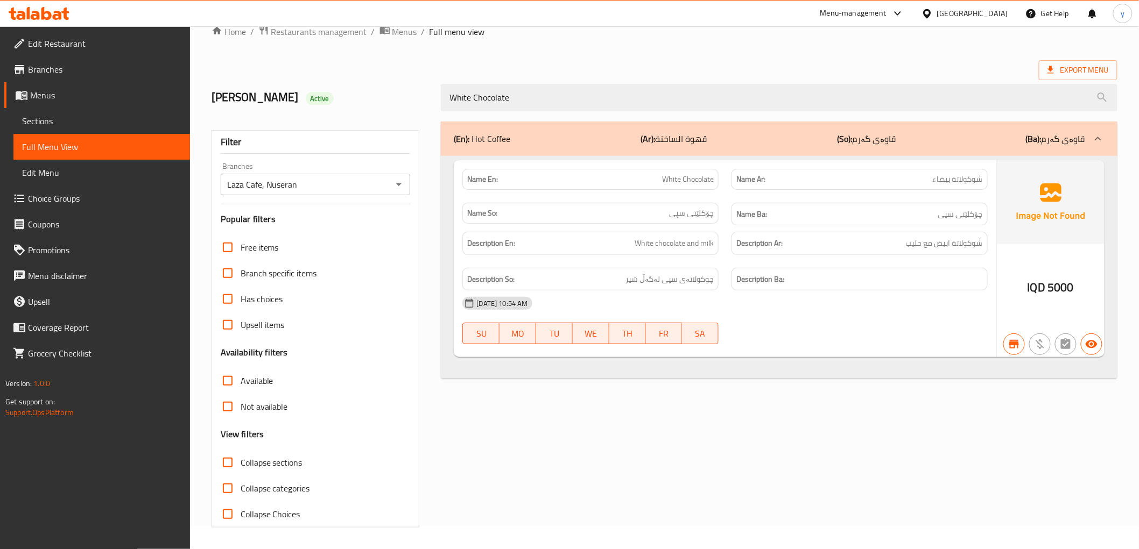
click at [57, 13] on icon at bounding box center [57, 15] width 9 height 9
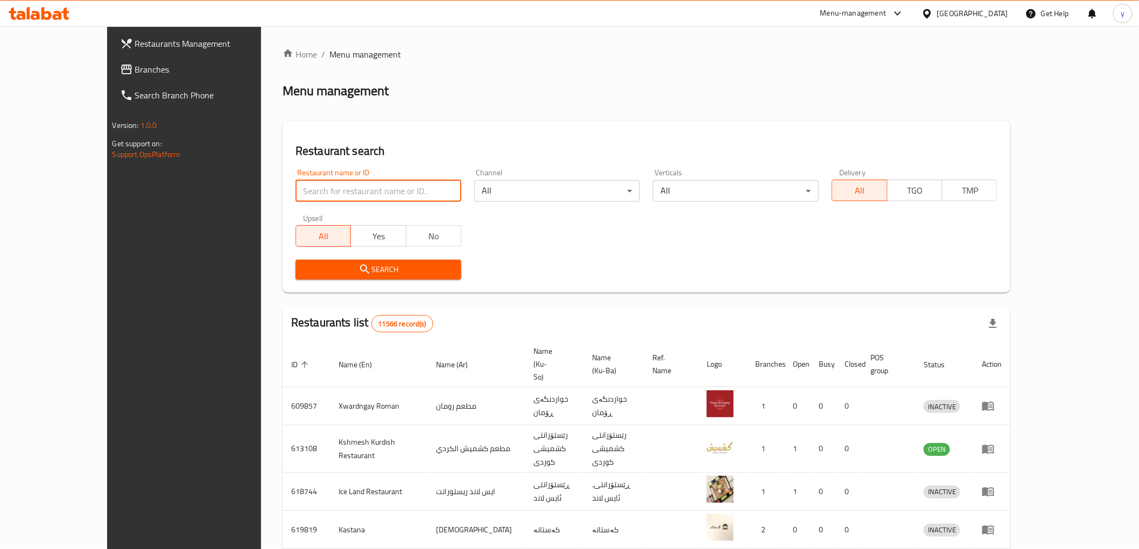
click at [319, 198] on input "search" at bounding box center [378, 191] width 166 height 22
paste input "631170"
type input "631170"
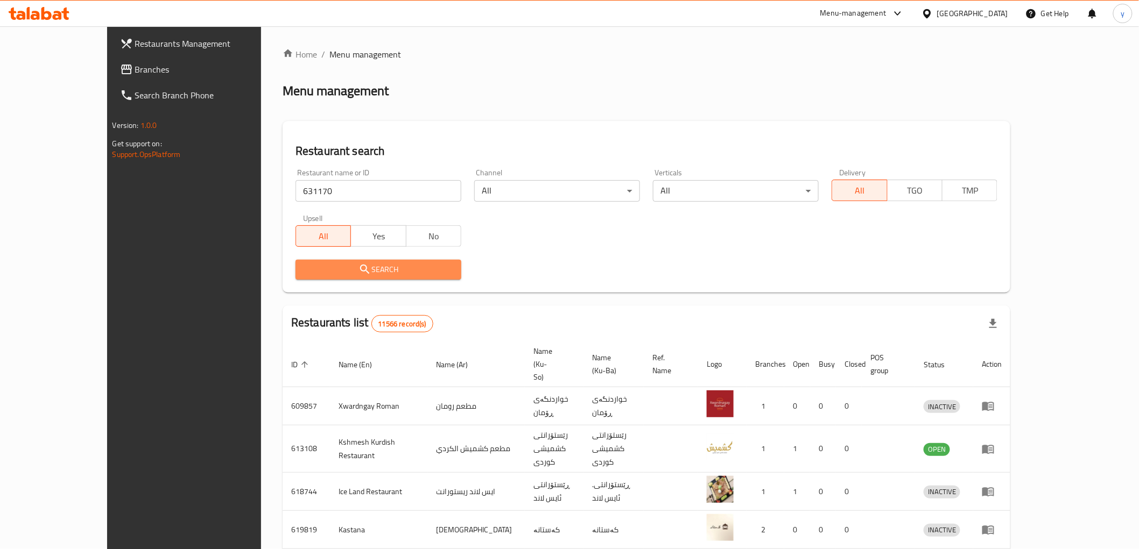
click at [369, 263] on span "Search" at bounding box center [378, 269] width 149 height 13
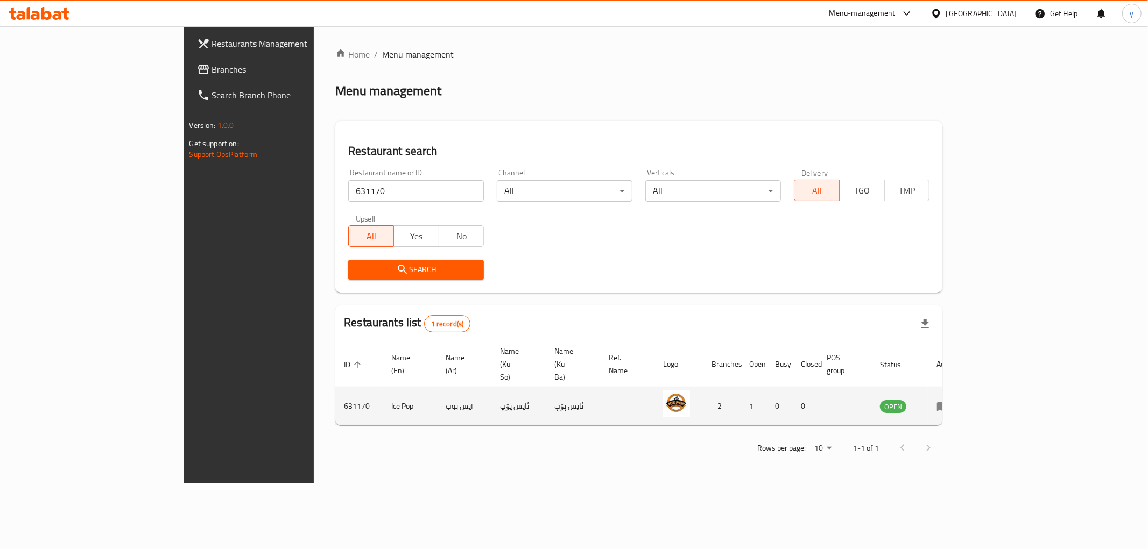
click at [965, 387] on td "enhanced table" at bounding box center [946, 406] width 37 height 38
click at [949, 400] on icon "enhanced table" at bounding box center [942, 406] width 13 height 13
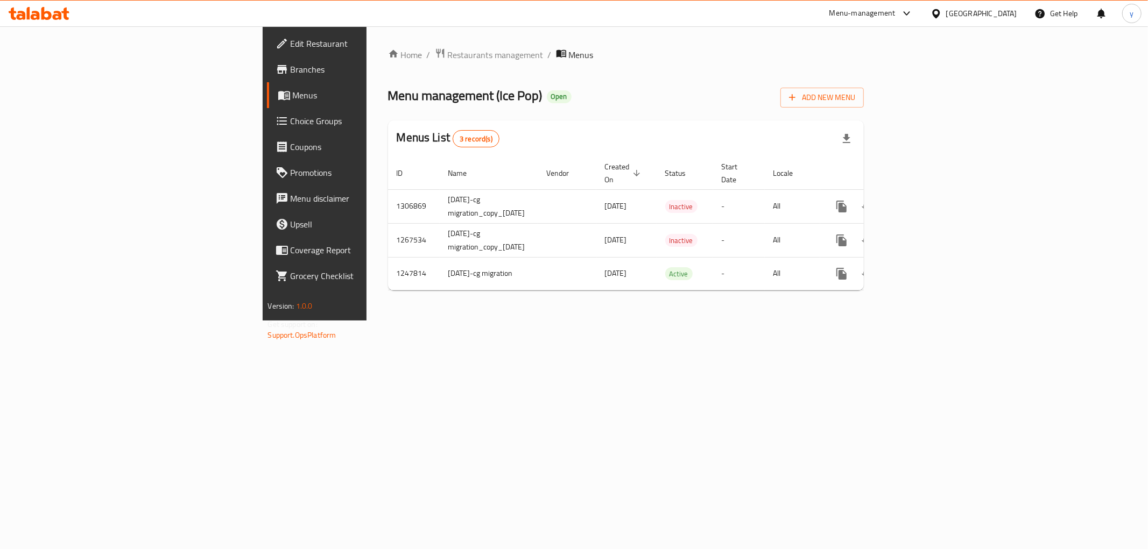
click at [267, 57] on link "Branches" at bounding box center [360, 70] width 187 height 26
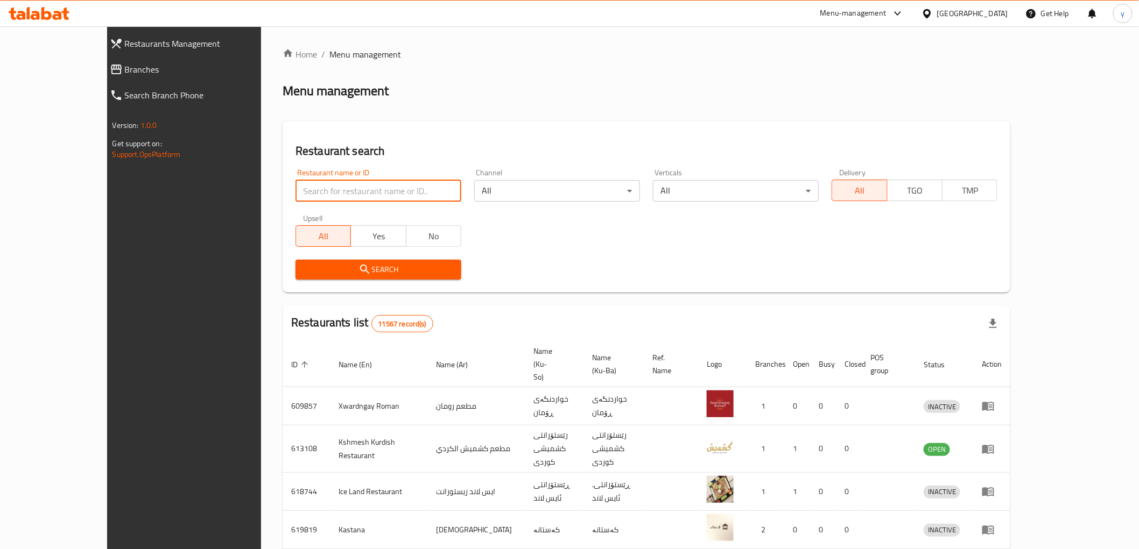
click at [295, 194] on input "search" at bounding box center [378, 191] width 166 height 22
paste input "[MEDICAL_DATA], 62"
type input "[MEDICAL_DATA], 62"
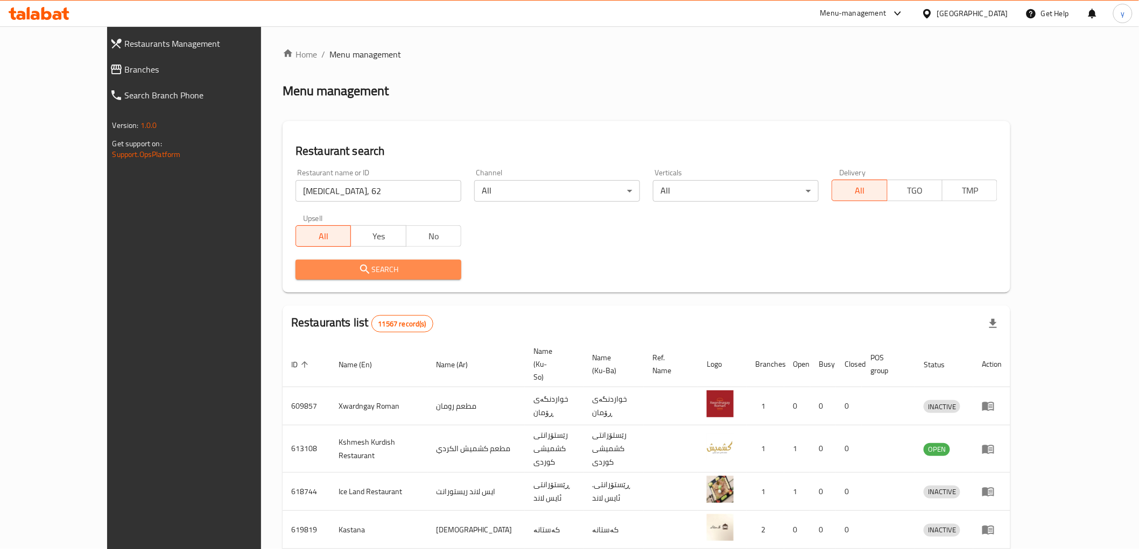
click at [304, 264] on span "Search" at bounding box center [378, 269] width 149 height 13
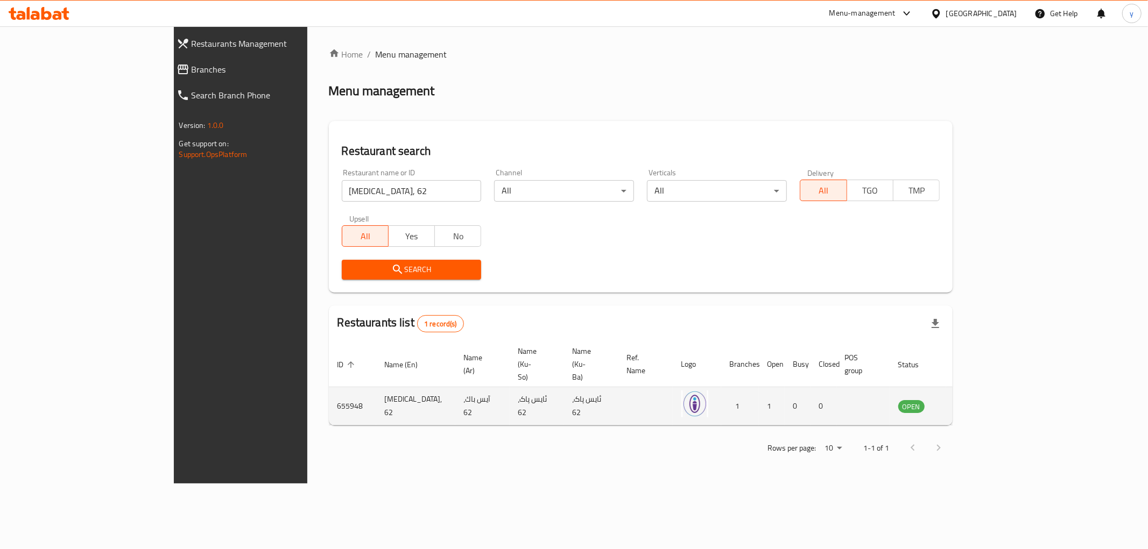
click at [983, 389] on td "enhanced table" at bounding box center [964, 406] width 37 height 38
click at [967, 400] on icon "enhanced table" at bounding box center [961, 406] width 13 height 13
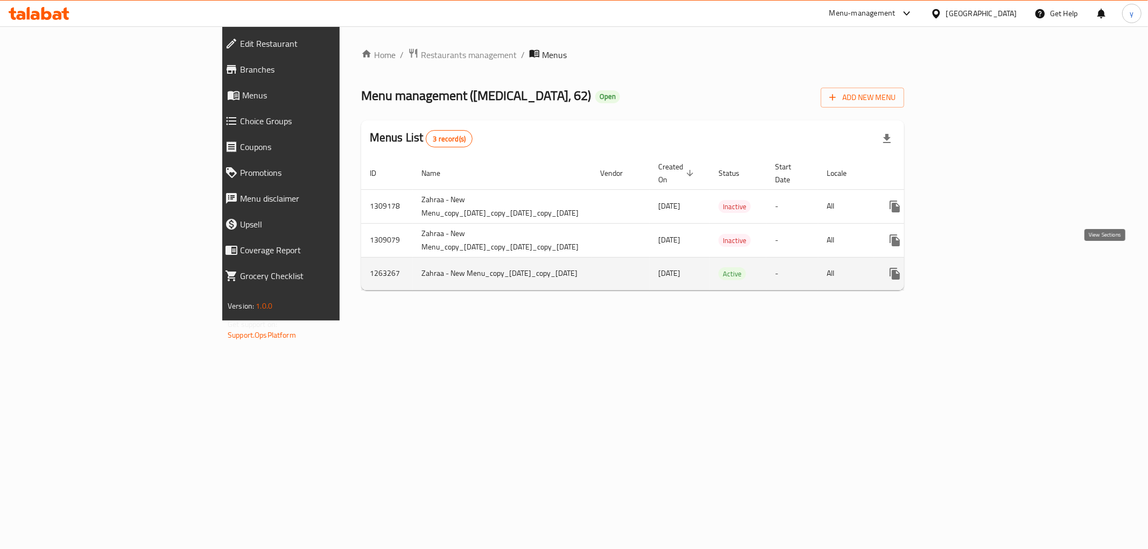
click at [985, 264] on link "enhanced table" at bounding box center [972, 274] width 26 height 26
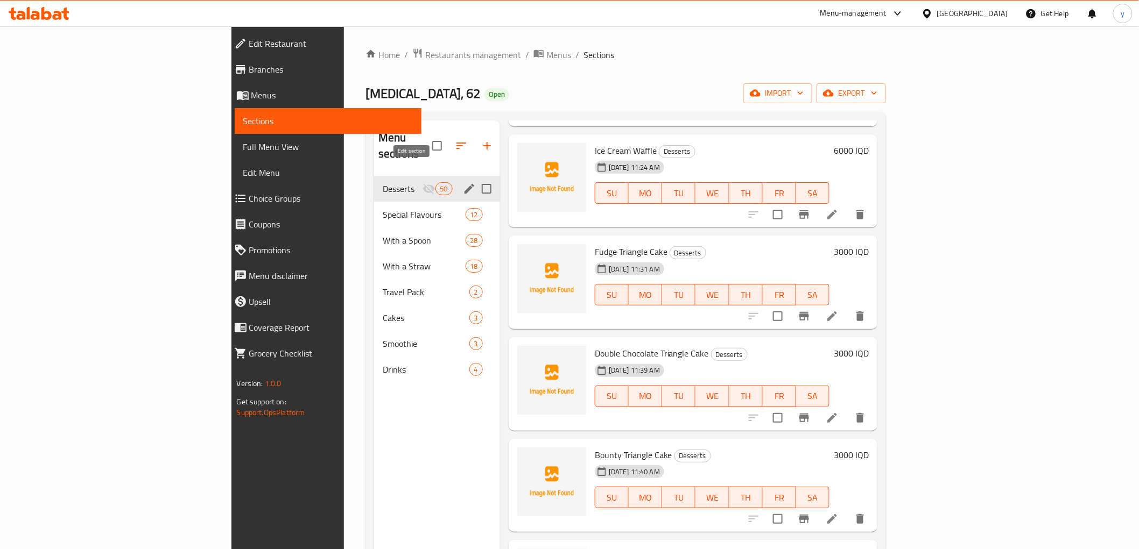
click at [463, 182] on icon "edit" at bounding box center [469, 188] width 13 height 13
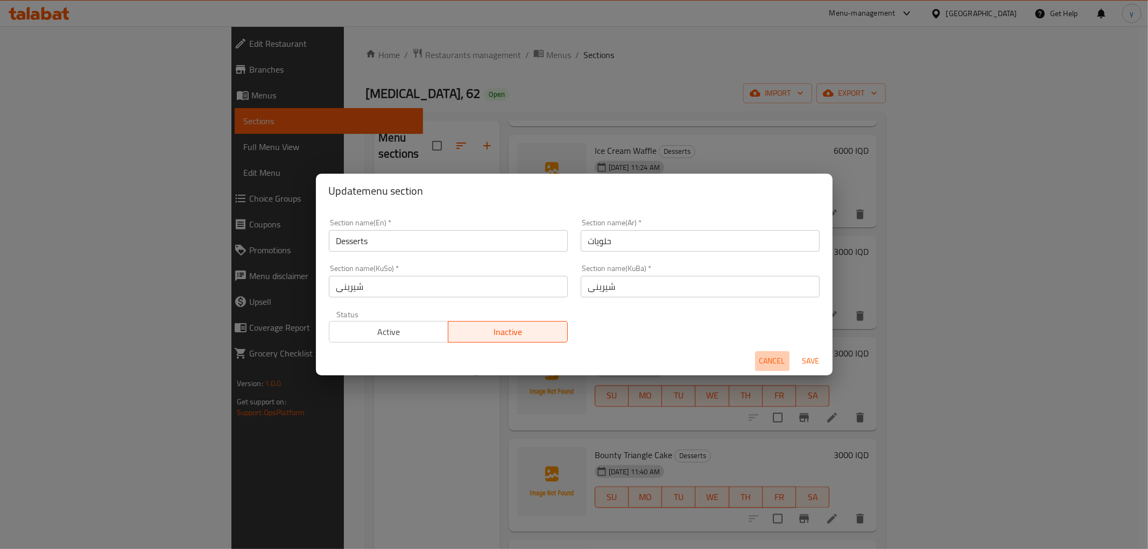
click at [776, 363] on span "Cancel" at bounding box center [772, 361] width 26 height 13
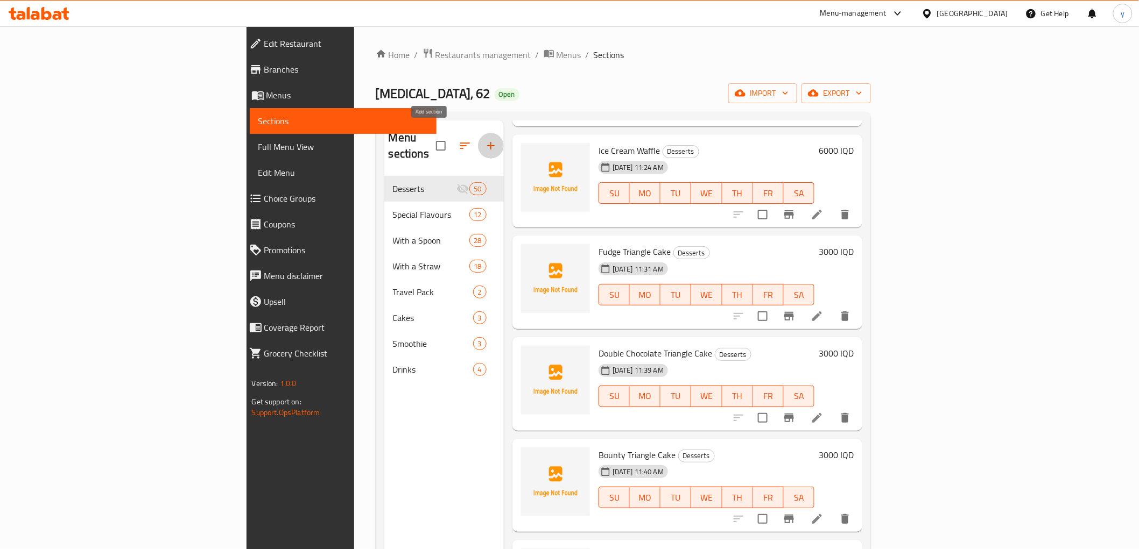
click at [478, 147] on button "button" at bounding box center [491, 146] width 26 height 26
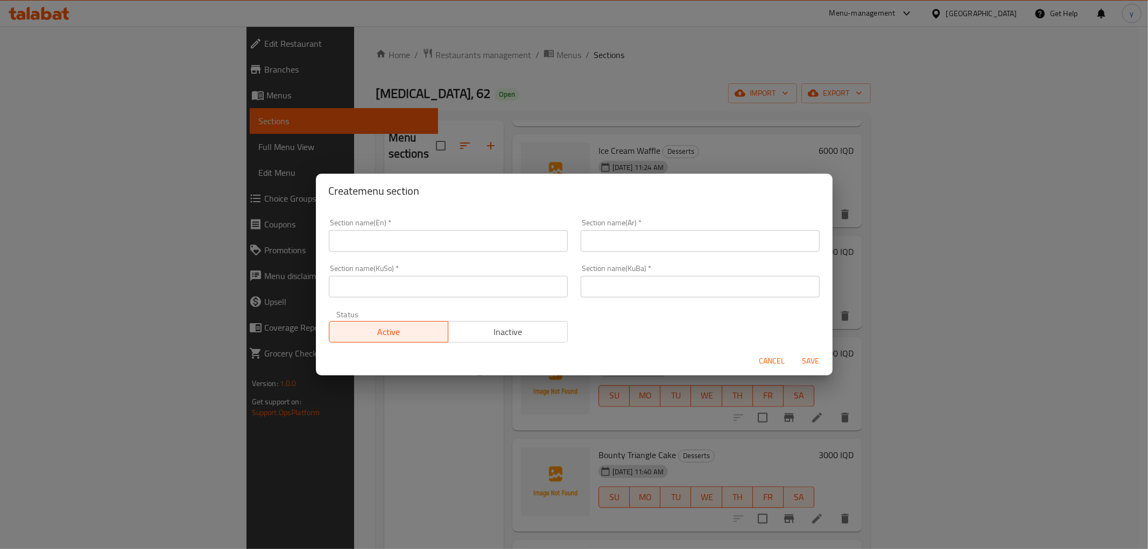
click at [407, 258] on div "Section name(KuSo)   * Section name(KuSo) *" at bounding box center [448, 281] width 252 height 46
click at [408, 249] on input "text" at bounding box center [448, 241] width 239 height 22
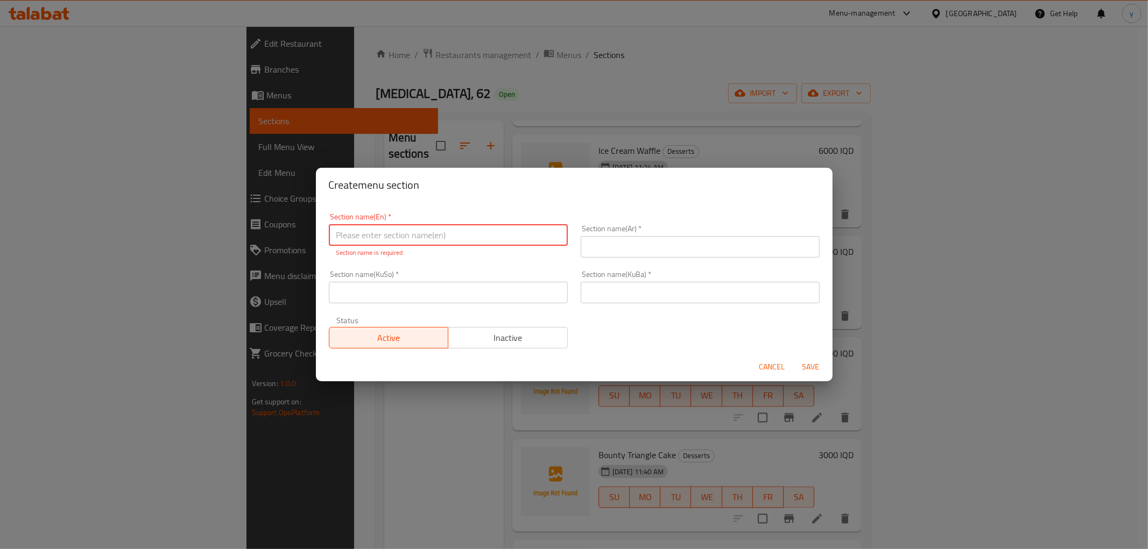
click at [415, 287] on input "text" at bounding box center [448, 293] width 239 height 22
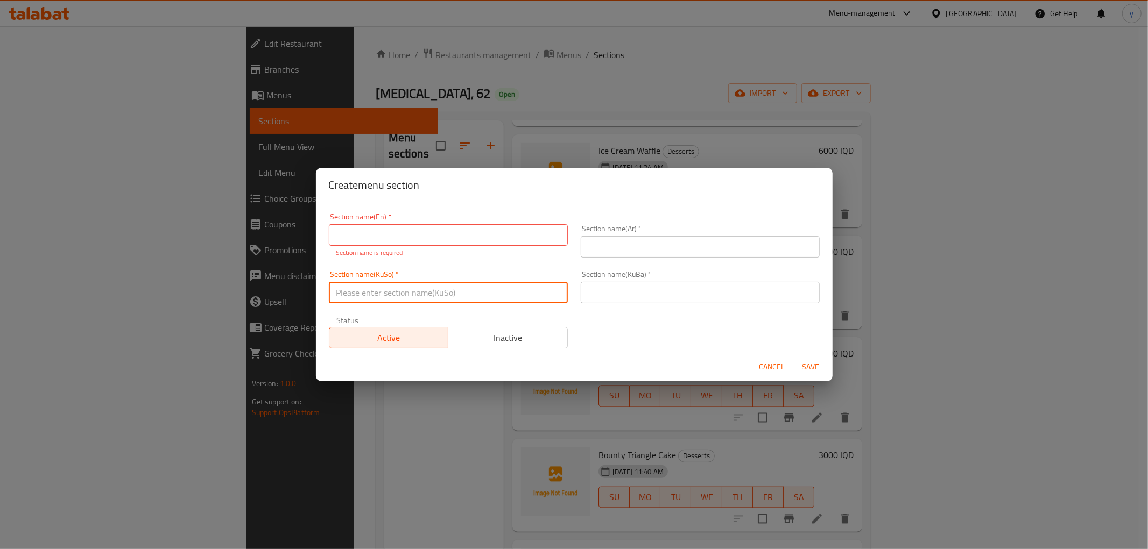
paste input "شیرنەمەنی"
type input "شیرنەمەنی"
click at [591, 296] on input "text" at bounding box center [700, 293] width 239 height 22
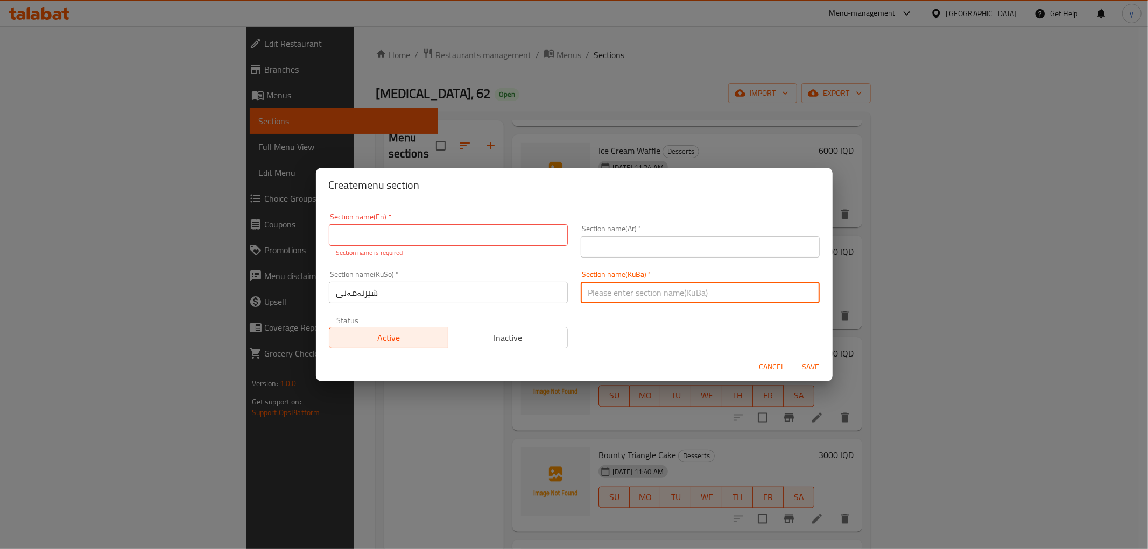
paste input "شیرنەمەنی"
type input "شیرنەمەنی"
click at [620, 245] on input "text" at bounding box center [700, 247] width 239 height 22
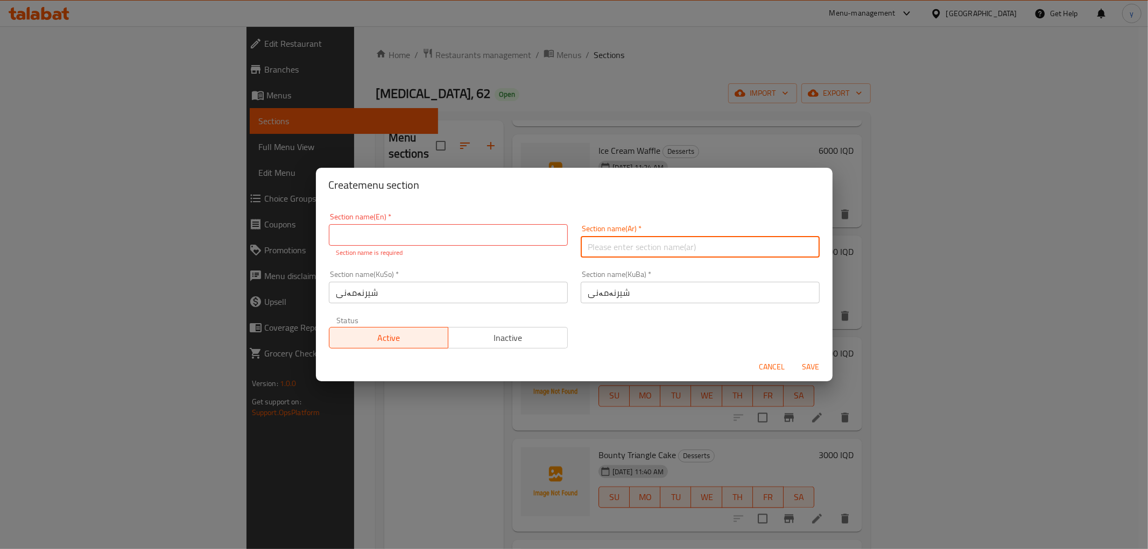
paste input "الحلويات"
type input "الحلويات"
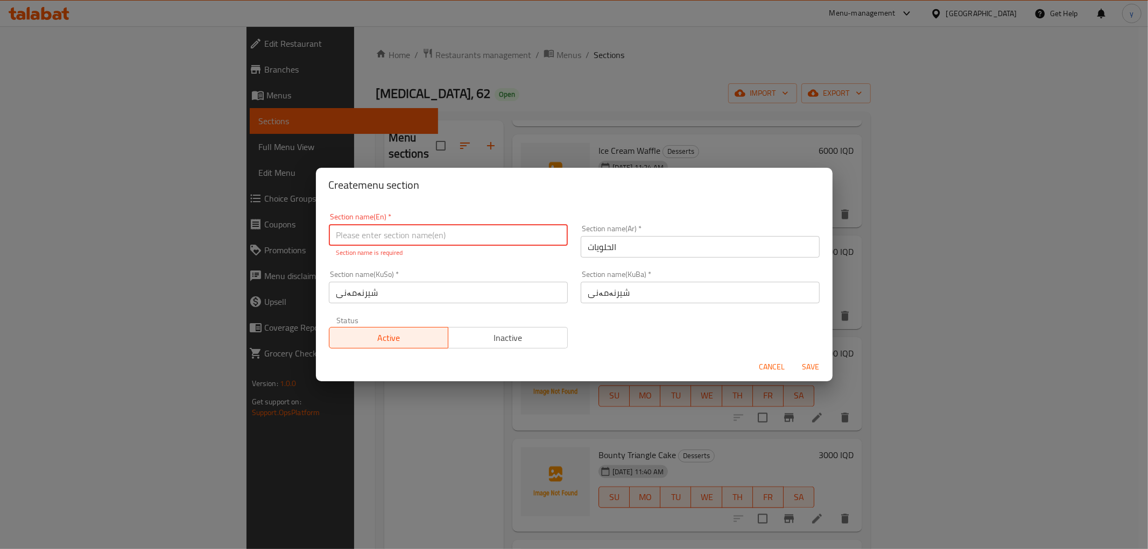
click at [503, 237] on input "text" at bounding box center [448, 235] width 239 height 22
paste input "Desserts"
type input "Desserts"
click at [412, 361] on div "Cancel Save" at bounding box center [574, 367] width 517 height 29
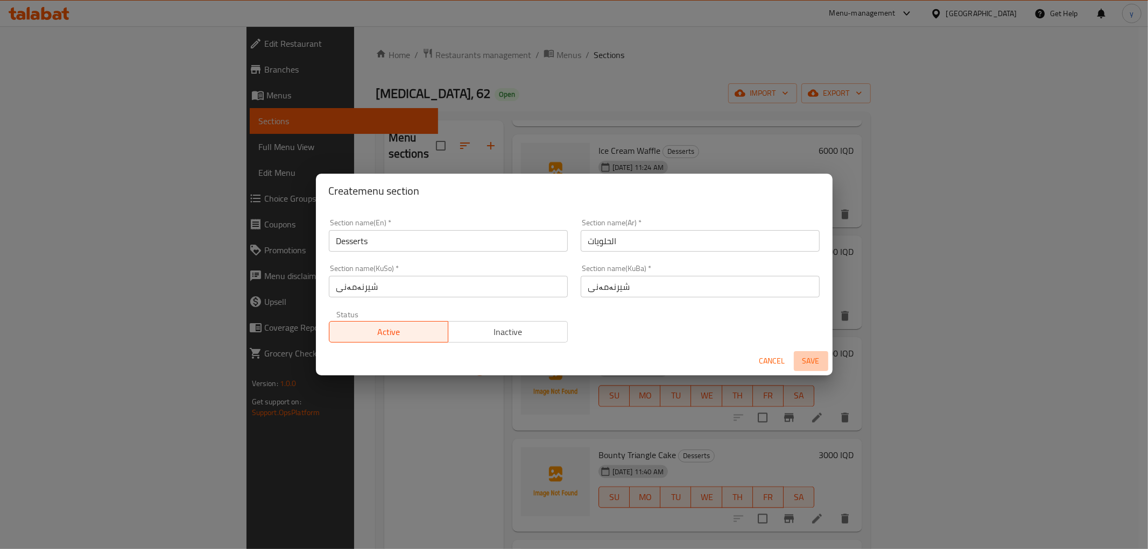
click at [798, 357] on span "Save" at bounding box center [811, 361] width 26 height 13
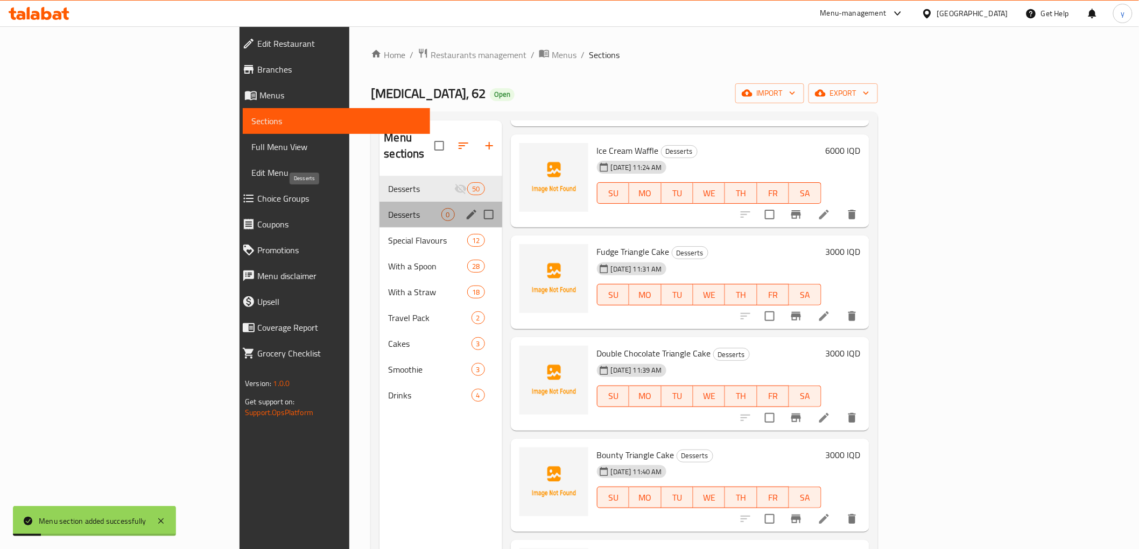
click at [388, 208] on span "Desserts" at bounding box center [414, 214] width 53 height 13
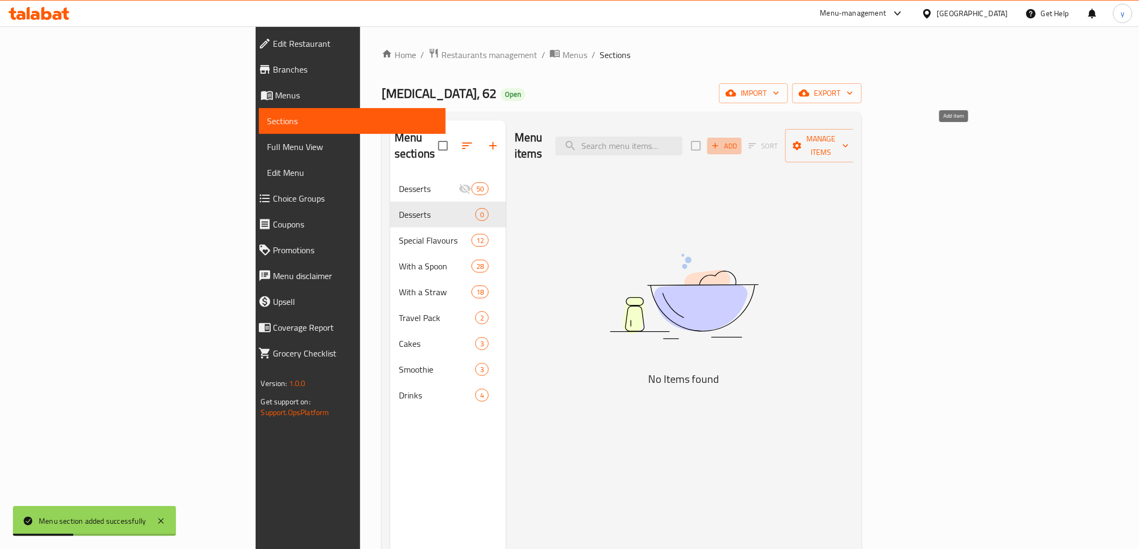
click at [720, 142] on icon "button" at bounding box center [715, 146] width 10 height 10
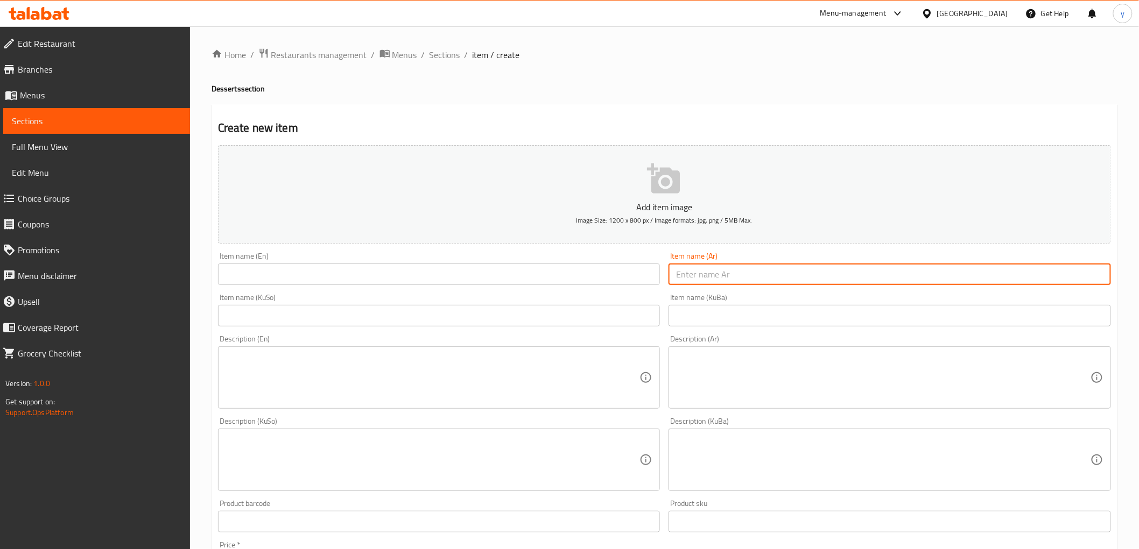
click at [707, 278] on input "text" at bounding box center [889, 275] width 442 height 22
paste input "ترفل باك"
type input "ترفل باك"
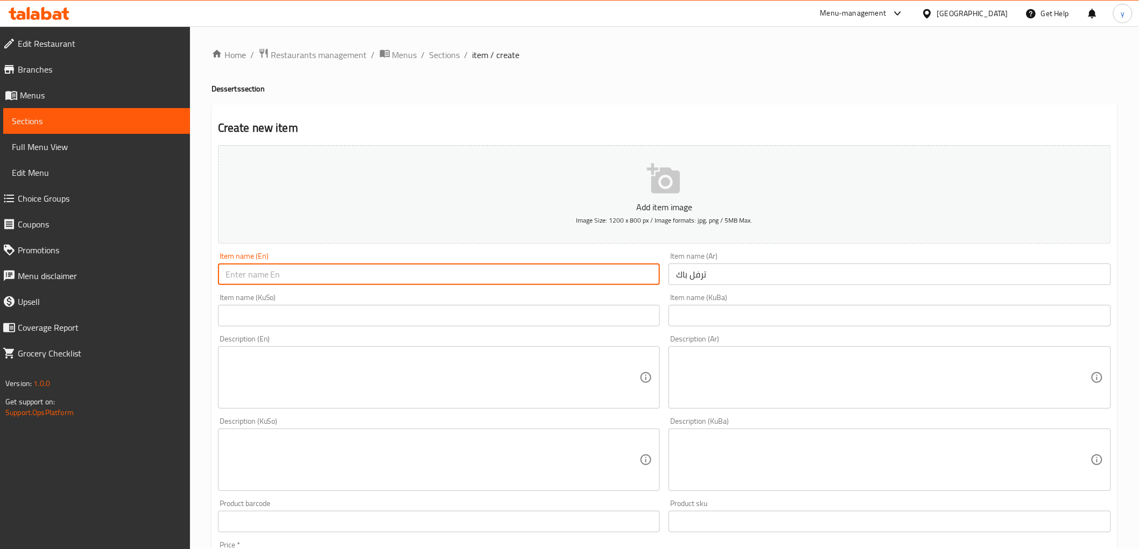
click at [604, 283] on input "text" at bounding box center [439, 275] width 442 height 22
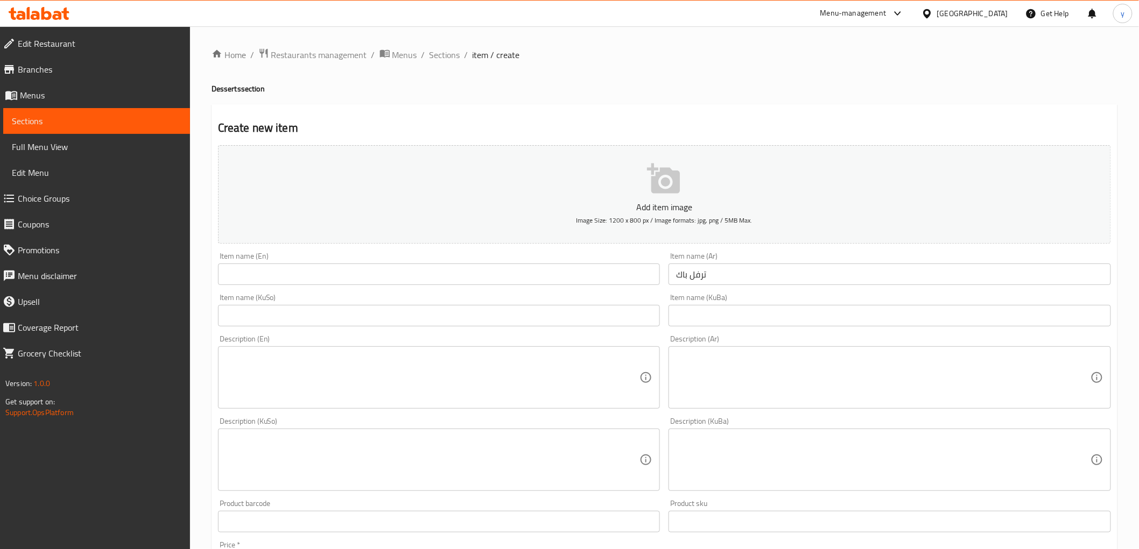
click at [440, 41] on div "Home / Restaurants management / Menus / Sections / item / create Desserts secti…" at bounding box center [664, 455] width 949 height 858
click at [440, 57] on span "Sections" at bounding box center [444, 54] width 31 height 13
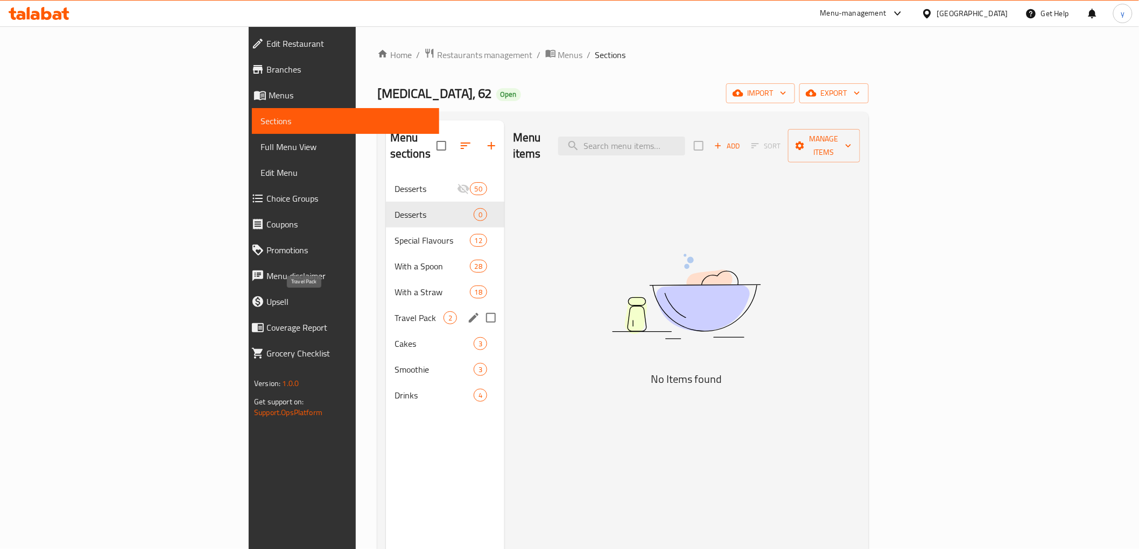
click at [394, 312] on span "Travel Pack" at bounding box center [418, 318] width 49 height 13
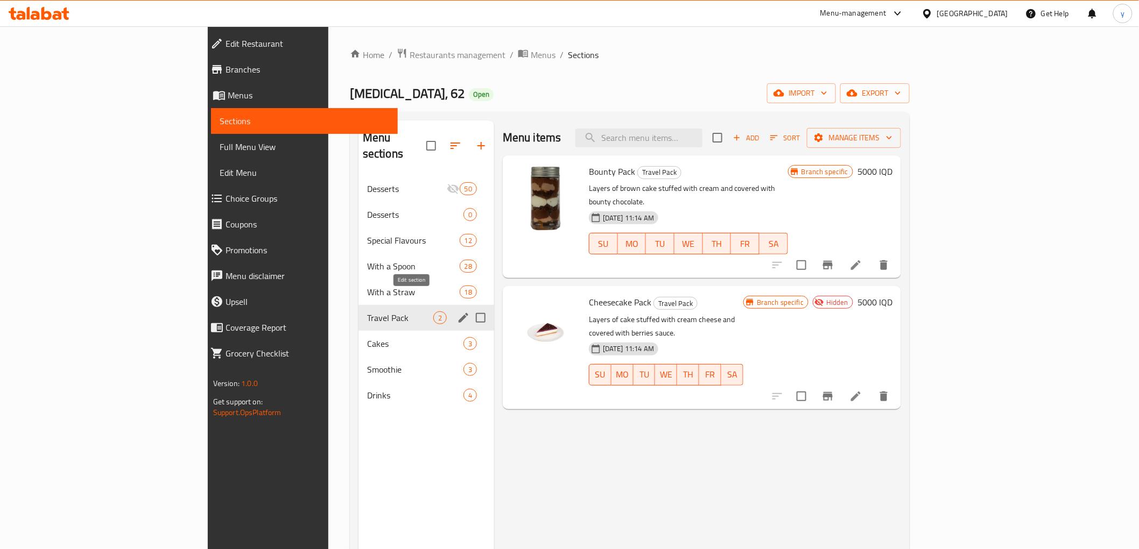
click at [457, 312] on icon "edit" at bounding box center [463, 318] width 13 height 13
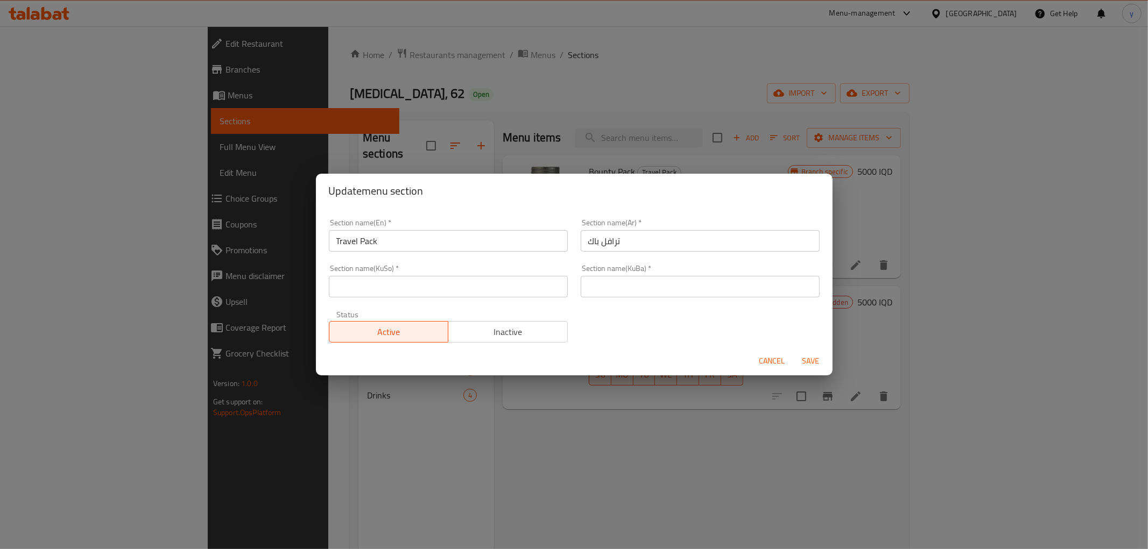
click at [362, 249] on input "Travel Pack" at bounding box center [448, 241] width 239 height 22
click at [639, 243] on input "ترافل باك" at bounding box center [700, 241] width 239 height 22
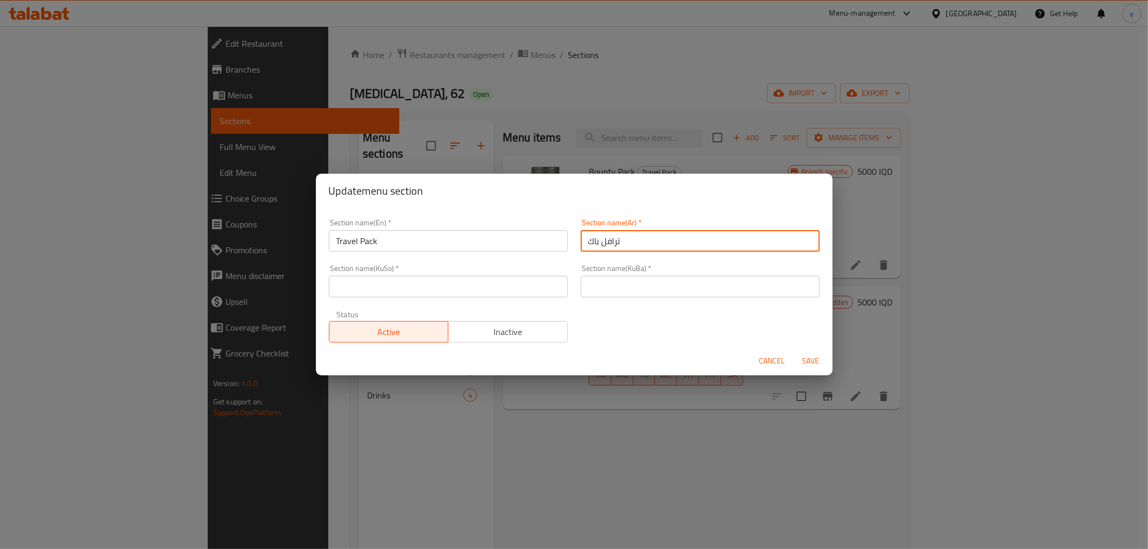
click at [639, 243] on input "ترافل باك" at bounding box center [700, 241] width 239 height 22
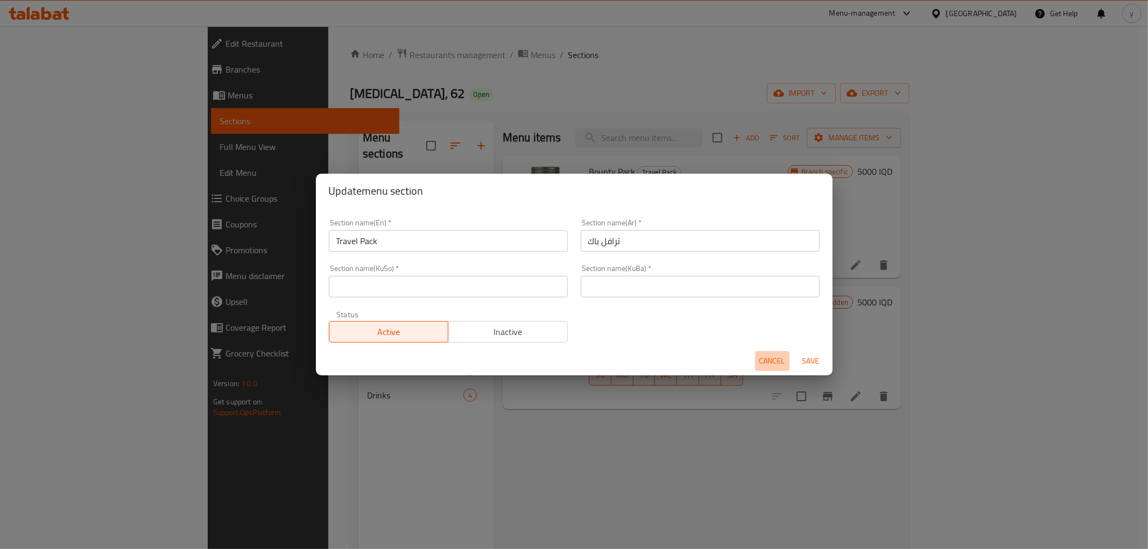
click at [762, 359] on span "Cancel" at bounding box center [772, 361] width 26 height 13
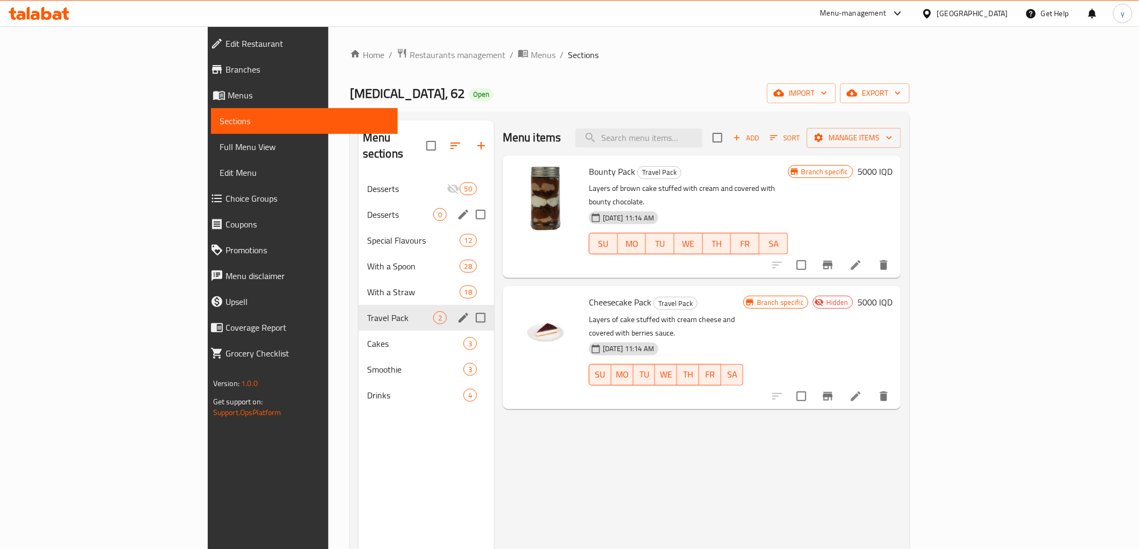
click at [358, 206] on div "Desserts 0" at bounding box center [426, 215] width 136 height 26
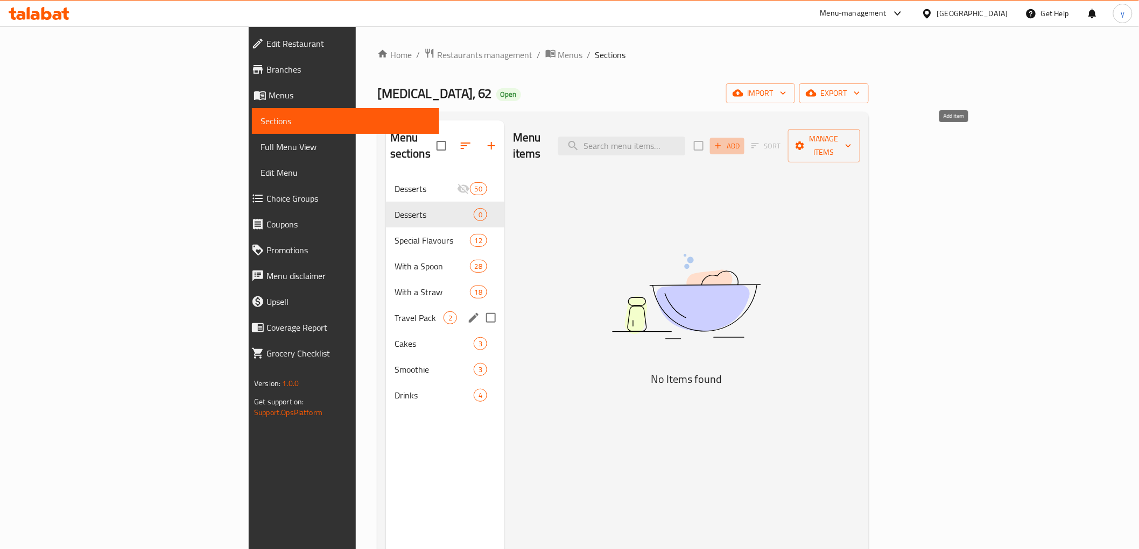
click at [744, 146] on button "Add" at bounding box center [727, 146] width 34 height 17
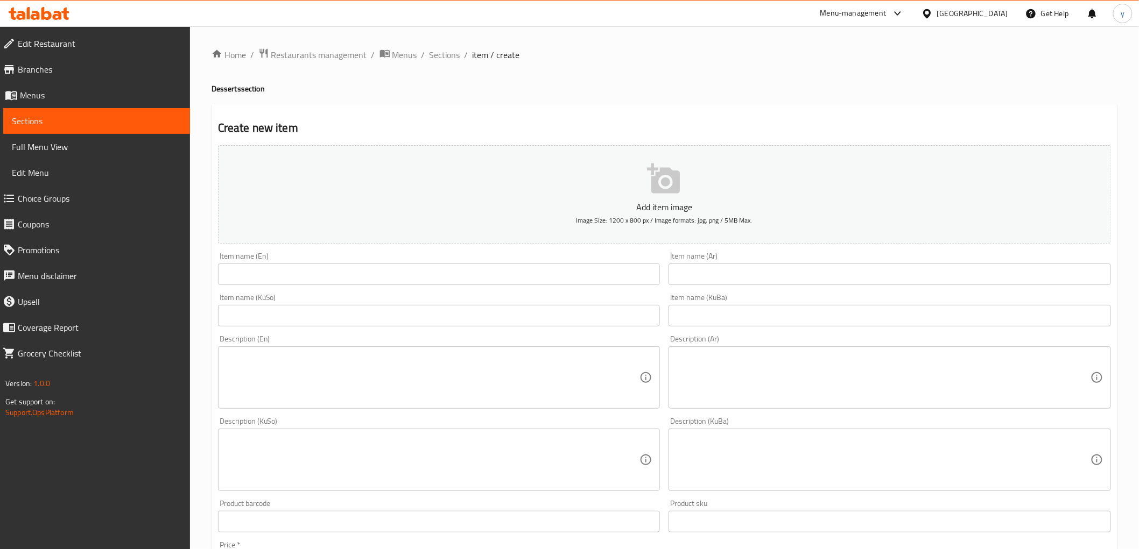
click at [827, 284] on input "text" at bounding box center [889, 275] width 442 height 22
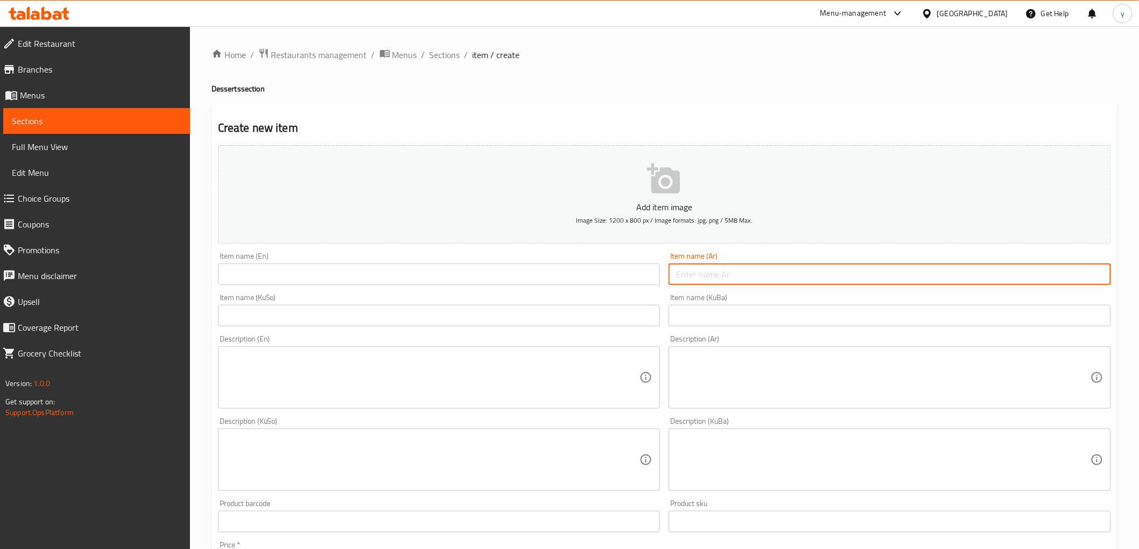
paste input "ترافل باك"
type input "ترافل باك"
click at [628, 284] on input "text" at bounding box center [439, 275] width 442 height 22
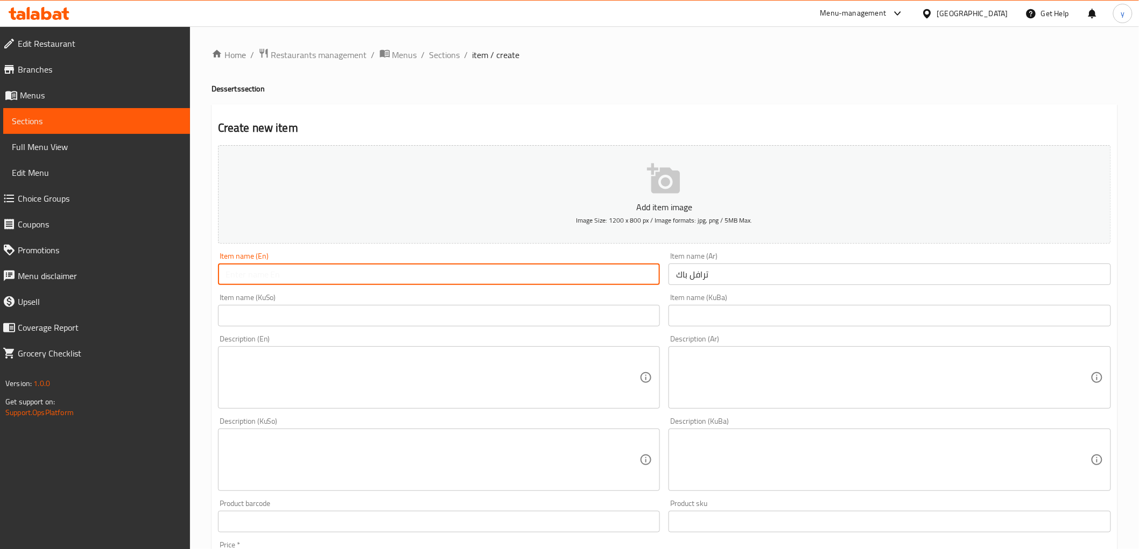
paste input "Travel Pack"
type input "Travel Pack"
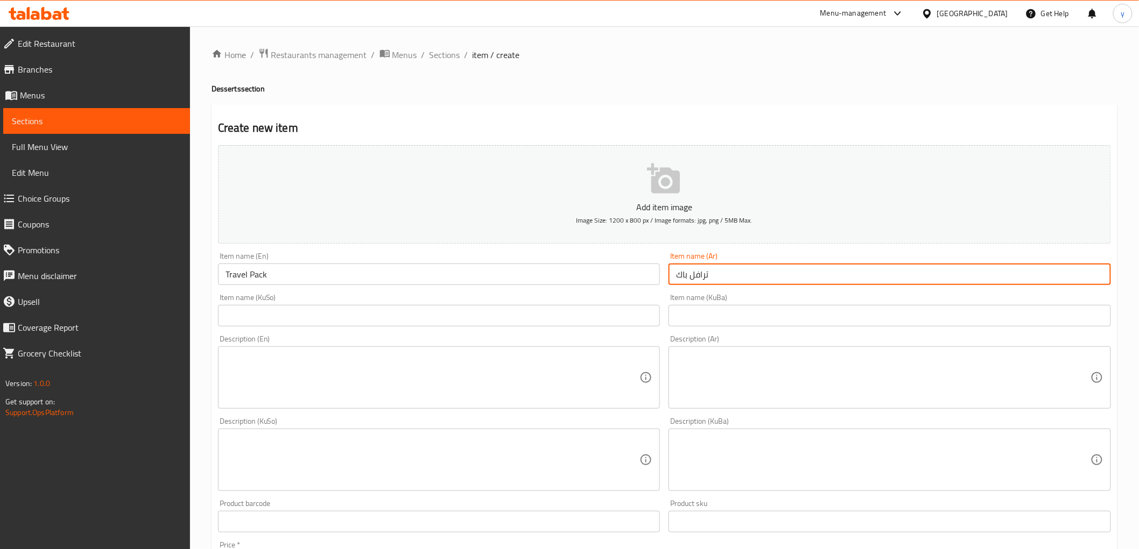
click at [702, 279] on input "ترافل باك" at bounding box center [889, 275] width 442 height 22
type input "ترفل باك"
click at [619, 299] on div "Item name (KuSo) Item name (KuSo)" at bounding box center [439, 310] width 442 height 33
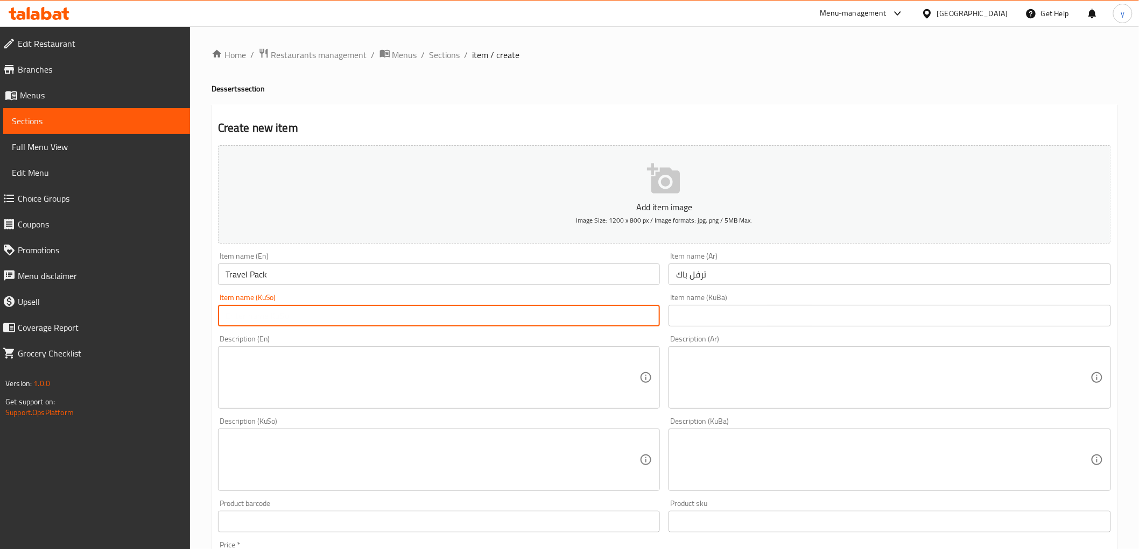
click at [616, 310] on input "text" at bounding box center [439, 316] width 442 height 22
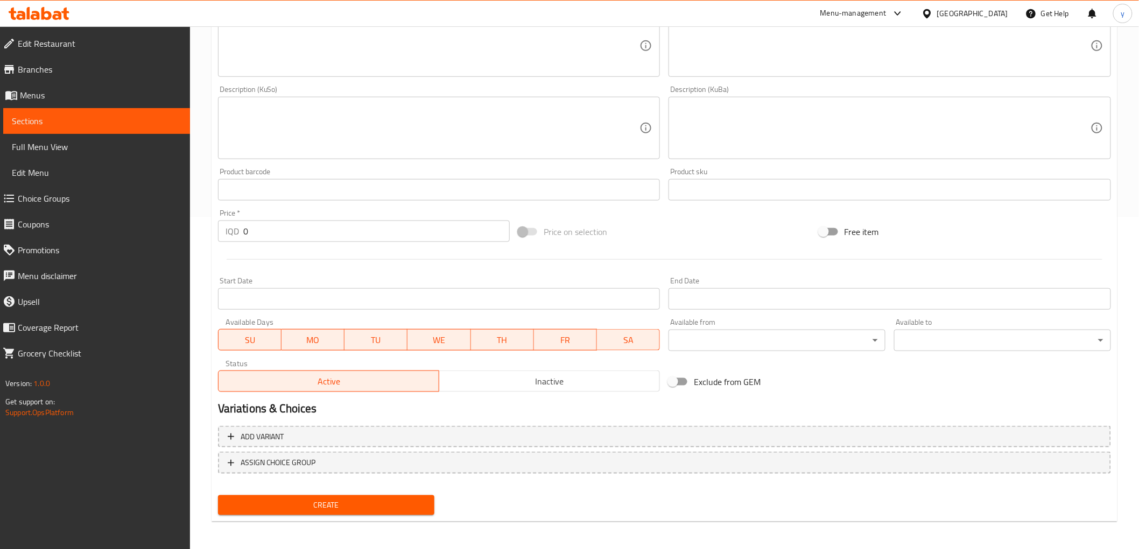
scroll to position [333, 0]
type input "تراڤل پاک"
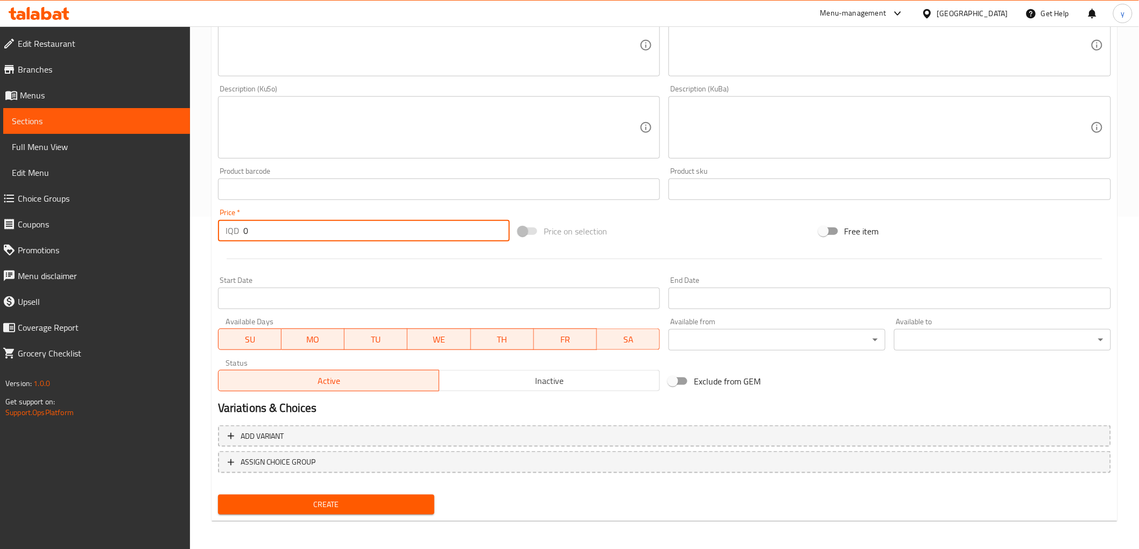
drag, startPoint x: 269, startPoint y: 230, endPoint x: 241, endPoint y: 230, distance: 28.0
click at [241, 230] on div "IQD 0 Price *" at bounding box center [364, 231] width 292 height 22
type input "2"
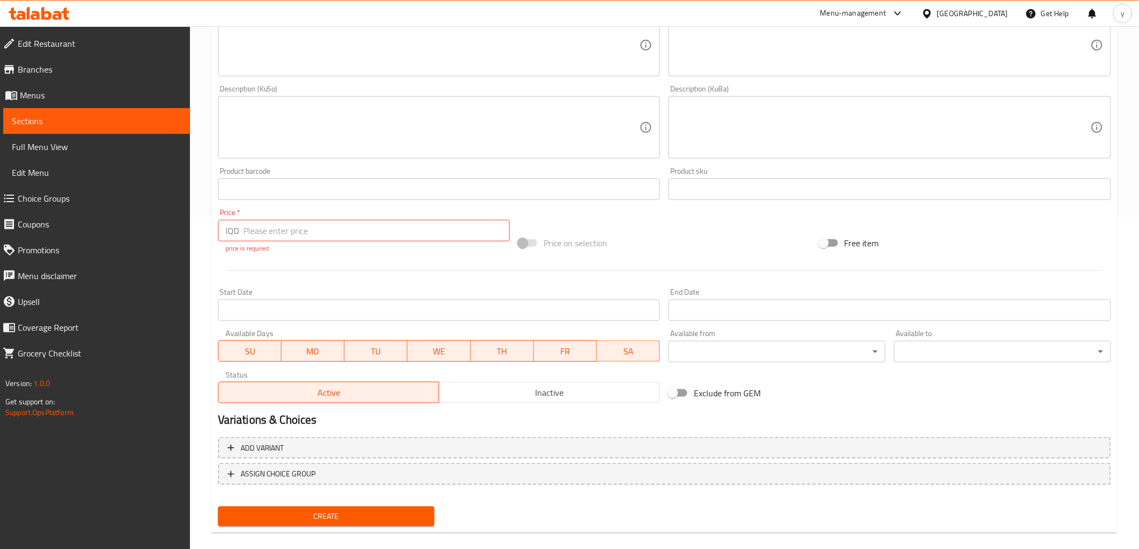
click at [370, 503] on div "Create" at bounding box center [326, 517] width 225 height 29
click at [375, 521] on button "Create" at bounding box center [326, 517] width 217 height 20
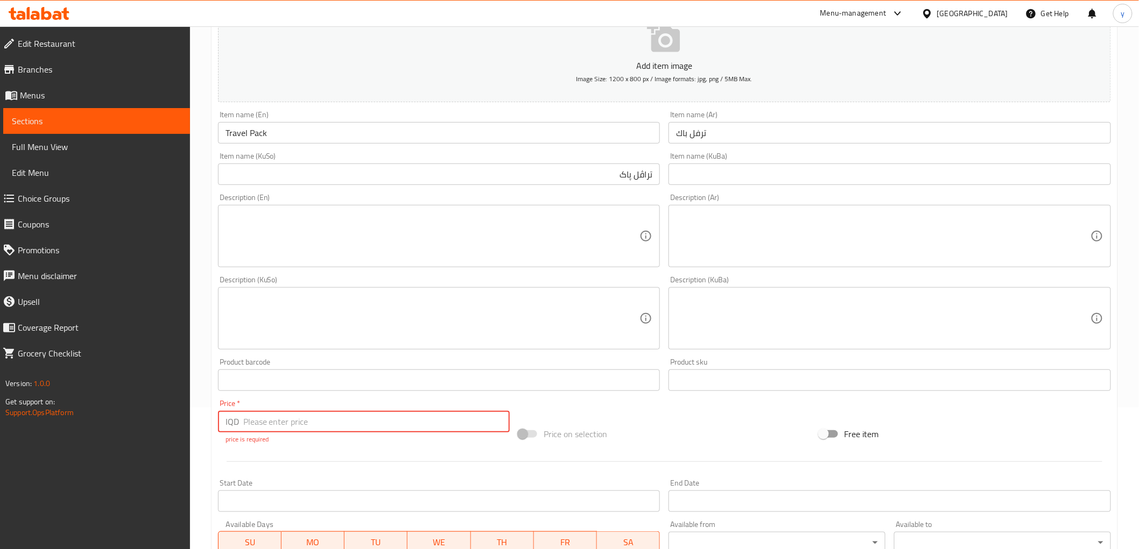
scroll to position [94, 0]
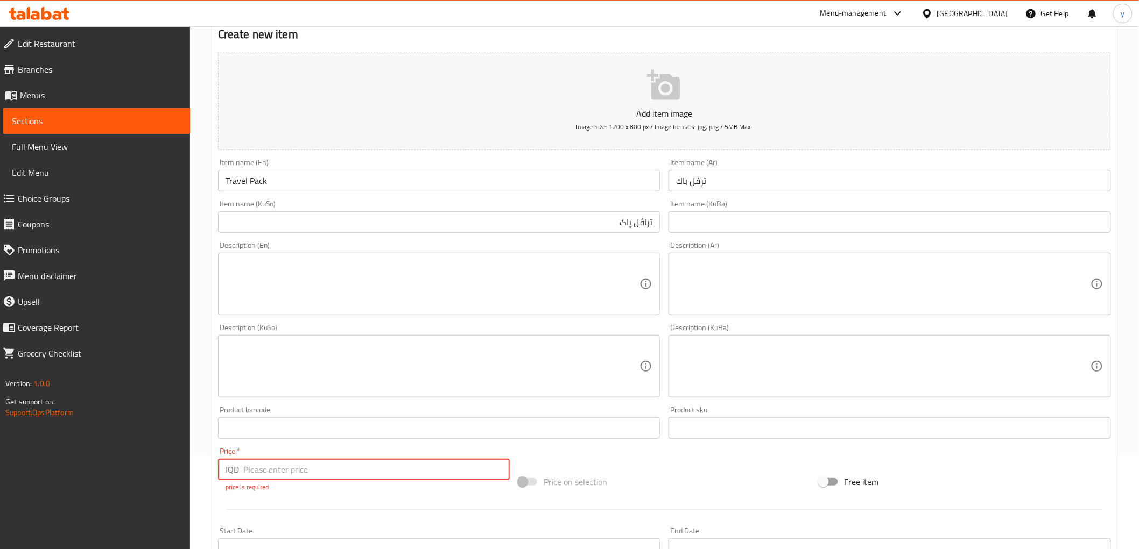
click at [397, 430] on input "text" at bounding box center [439, 429] width 442 height 22
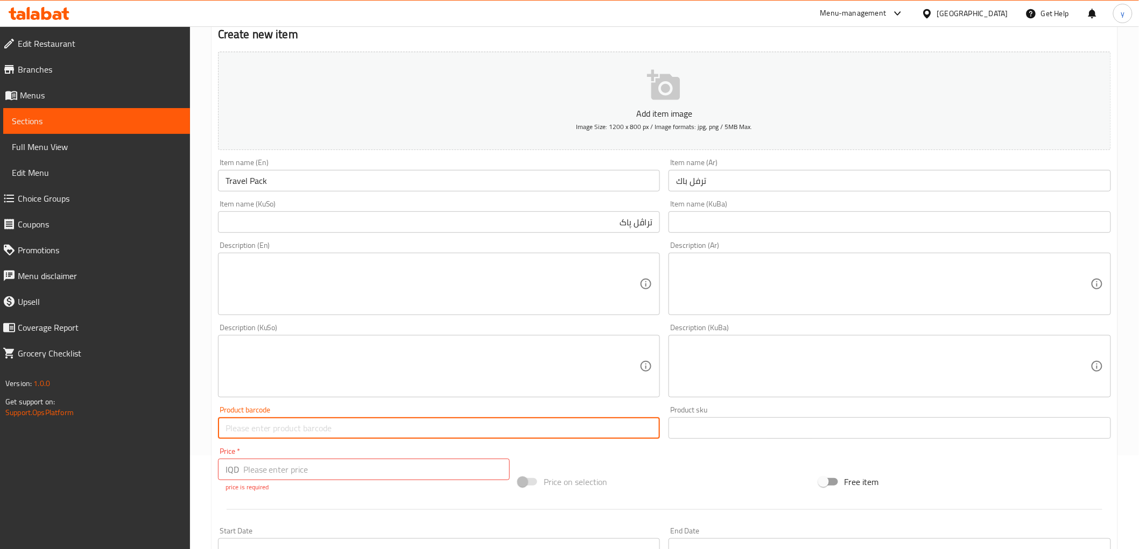
click at [379, 454] on div "Price   * IQD Price * price is required" at bounding box center [364, 470] width 292 height 45
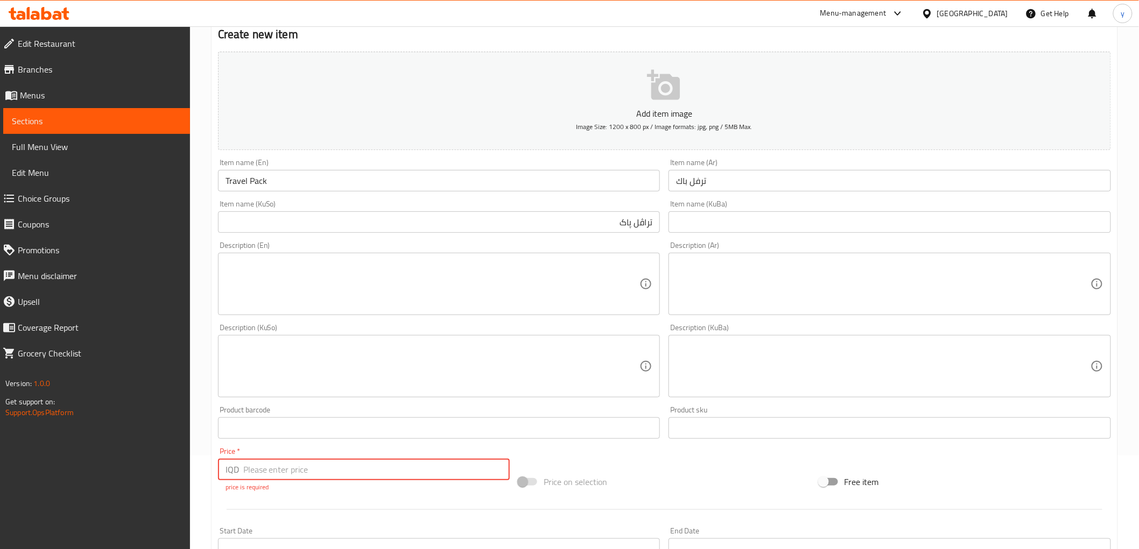
click at [375, 464] on input "number" at bounding box center [376, 470] width 266 height 22
type input "0"
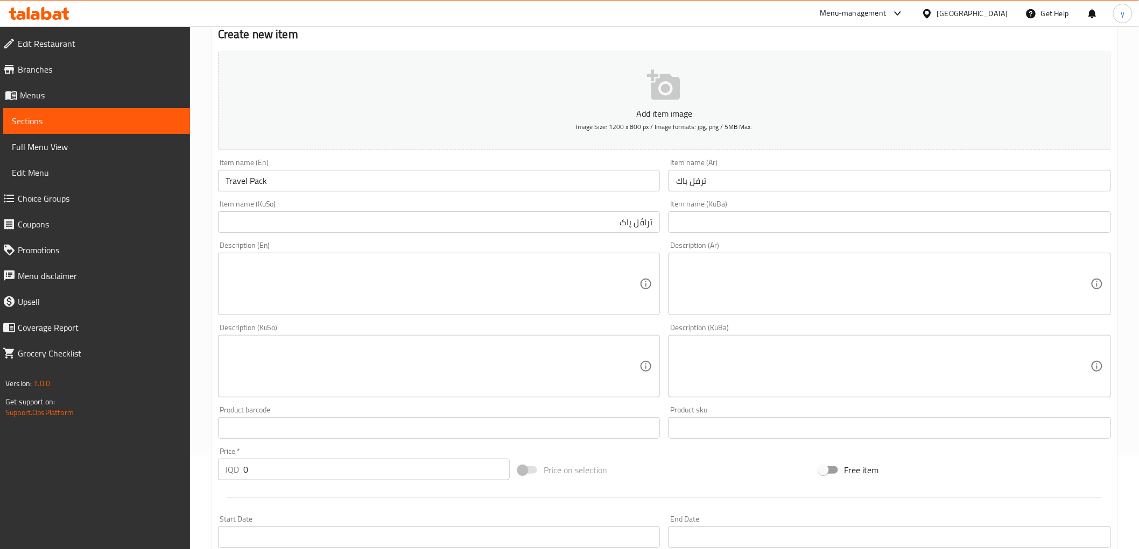
click at [369, 490] on div at bounding box center [664, 498] width 901 height 26
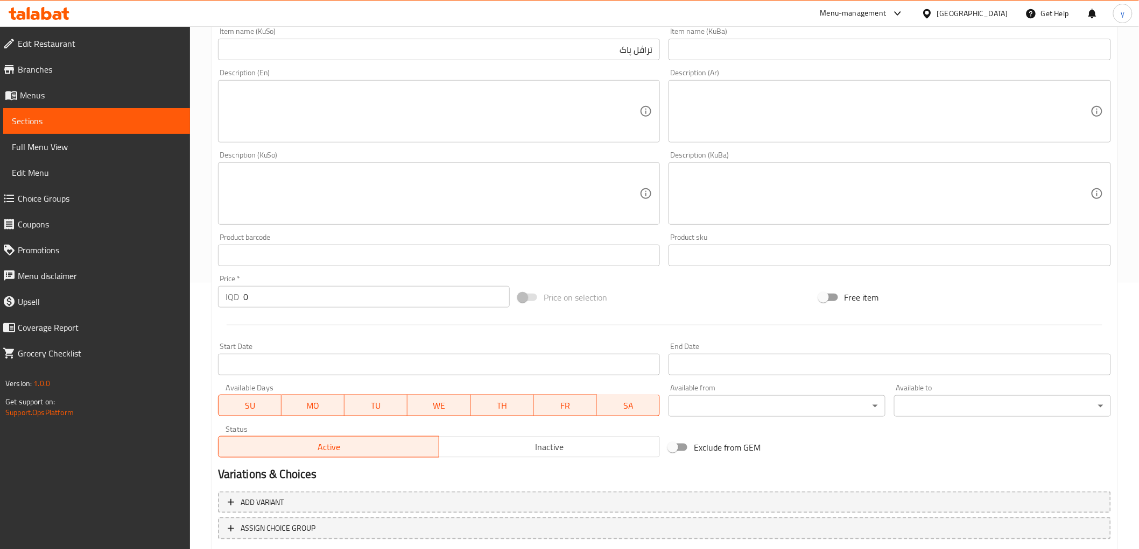
scroll to position [333, 0]
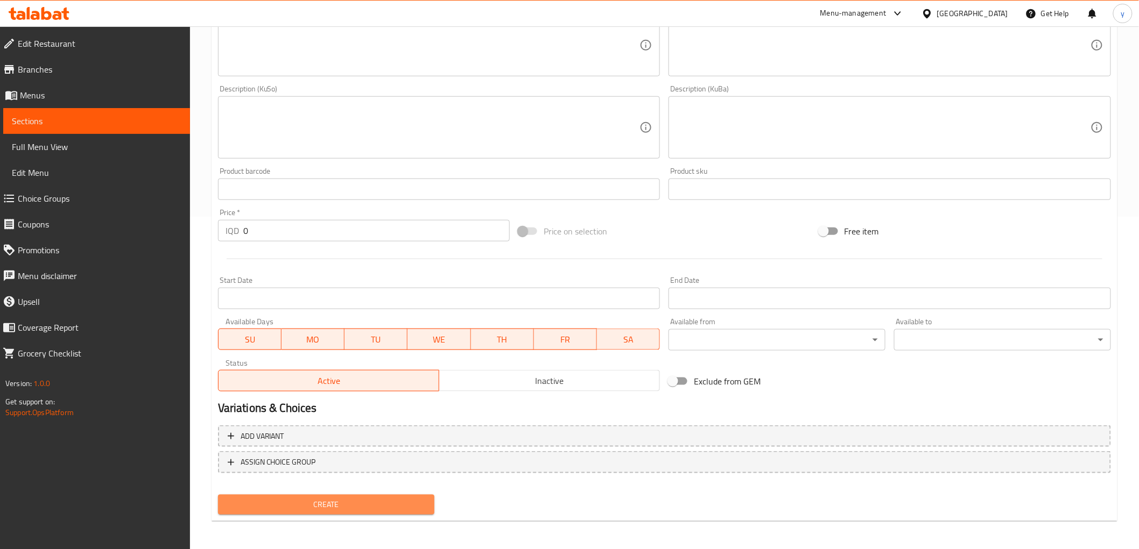
click at [363, 507] on span "Create" at bounding box center [327, 504] width 200 height 13
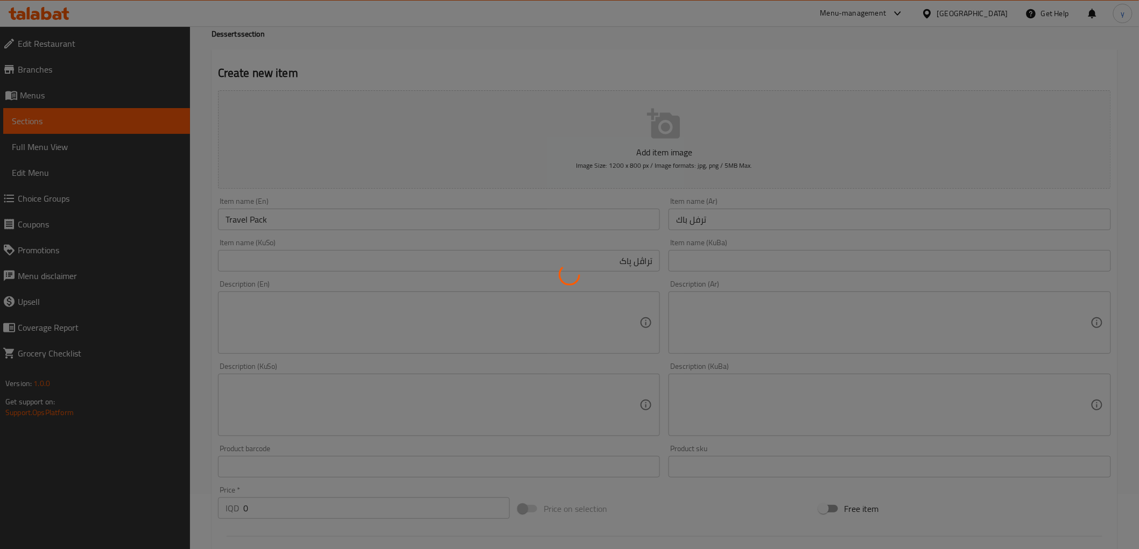
scroll to position [0, 0]
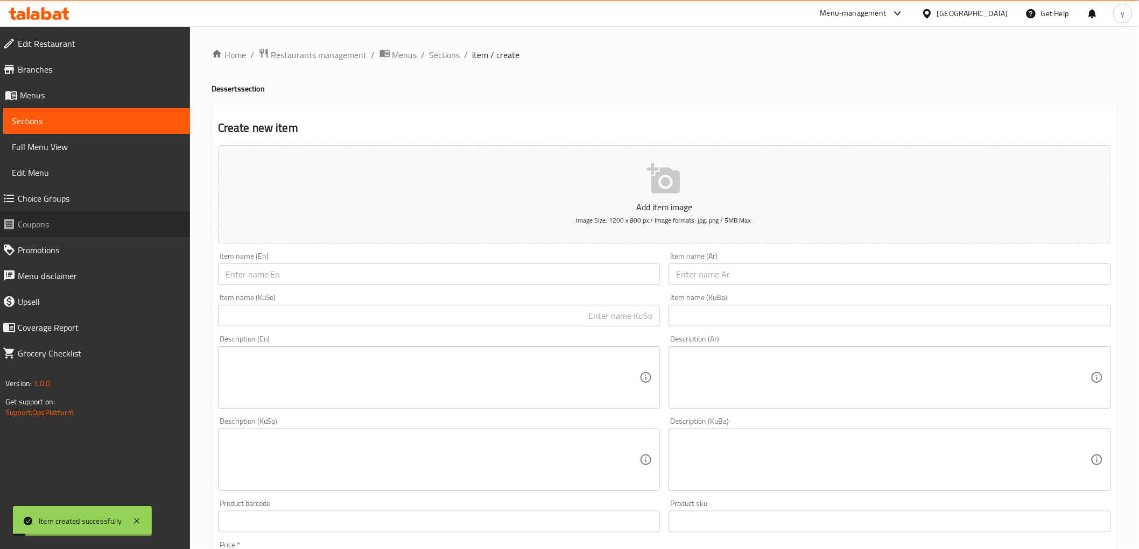
click at [112, 213] on link "Coupons" at bounding box center [92, 224] width 196 height 26
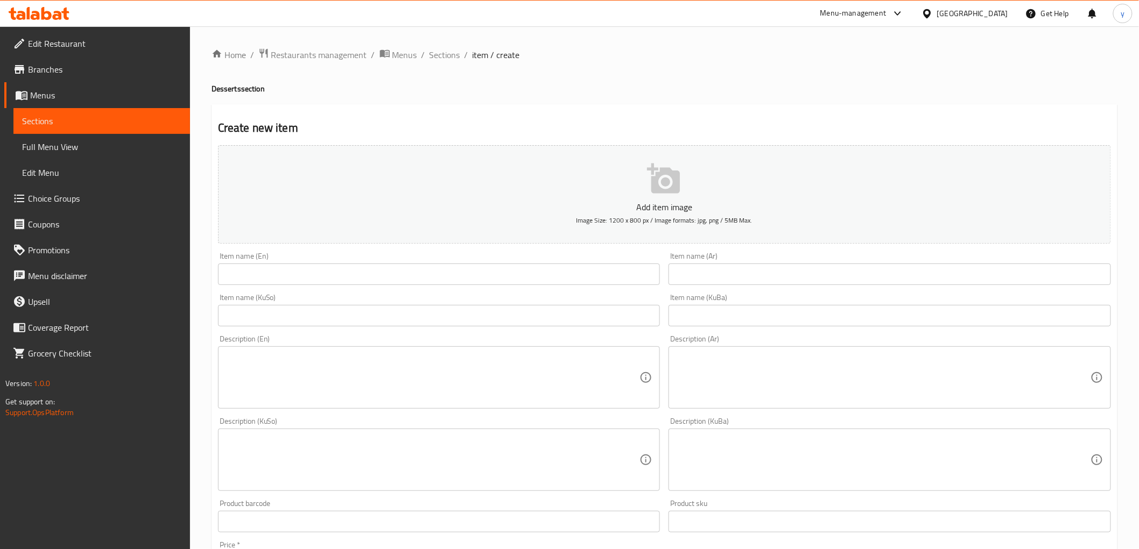
click at [114, 196] on span "Choice Groups" at bounding box center [104, 198] width 153 height 13
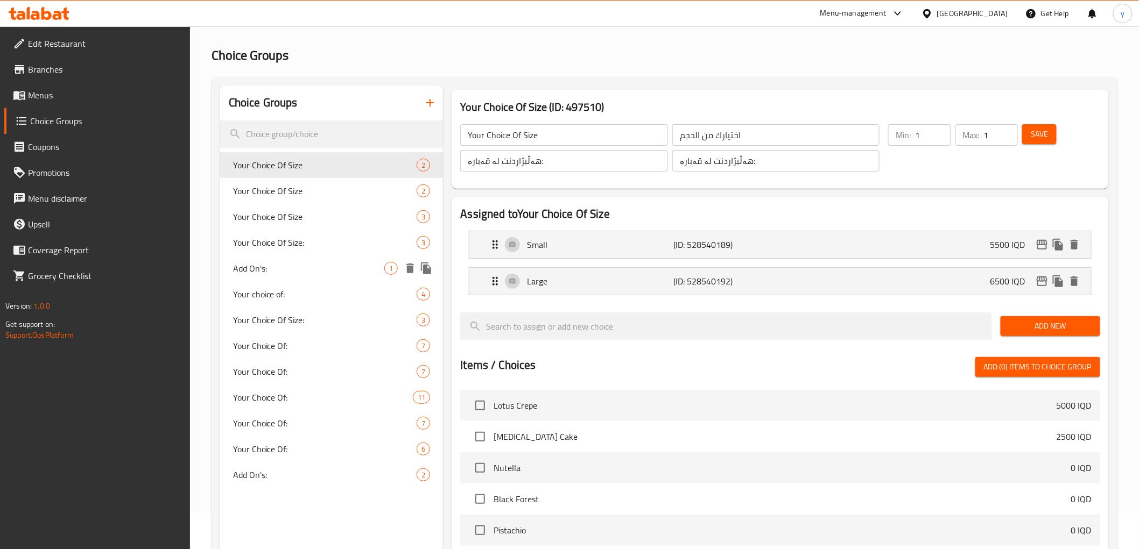
scroll to position [119, 0]
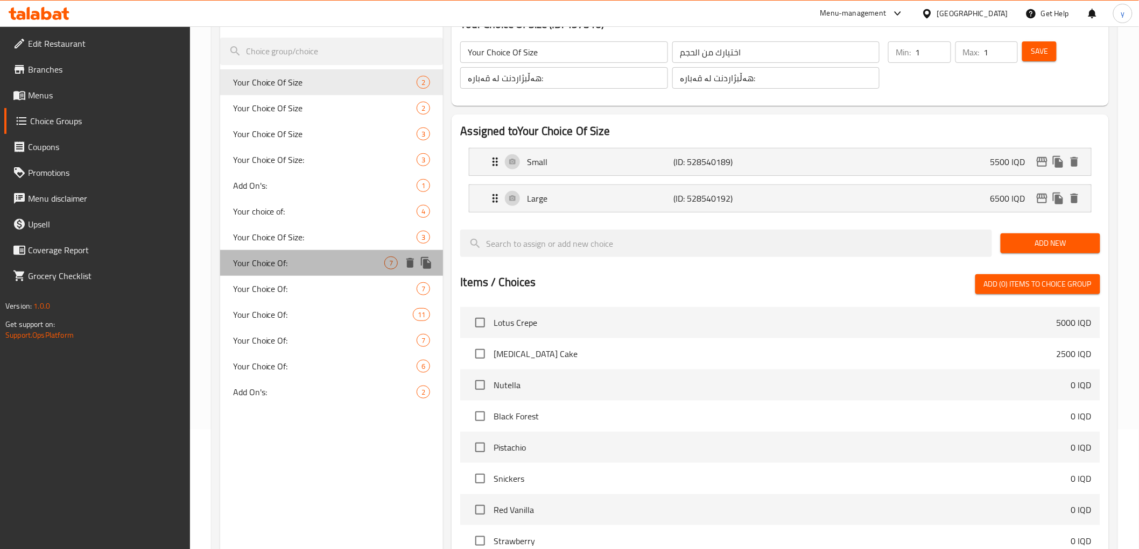
click at [340, 274] on div "Your Choice Of: 7" at bounding box center [331, 263] width 223 height 26
type input "Your Choice Of:"
type input "أختيارك من:"
type input "هەڵبژاردنت لە:"
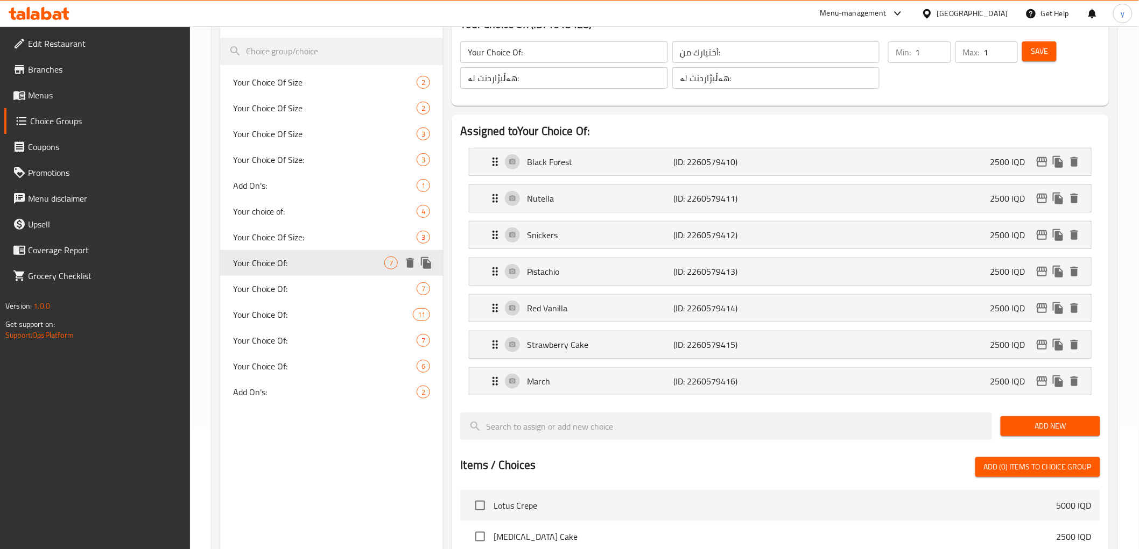
click at [313, 272] on div "Your Choice Of: 7" at bounding box center [331, 263] width 223 height 26
click at [313, 281] on div "Your Choice Of: 7" at bounding box center [331, 289] width 223 height 26
type input "Your Choice Of:"
type input "إختيارك من:"
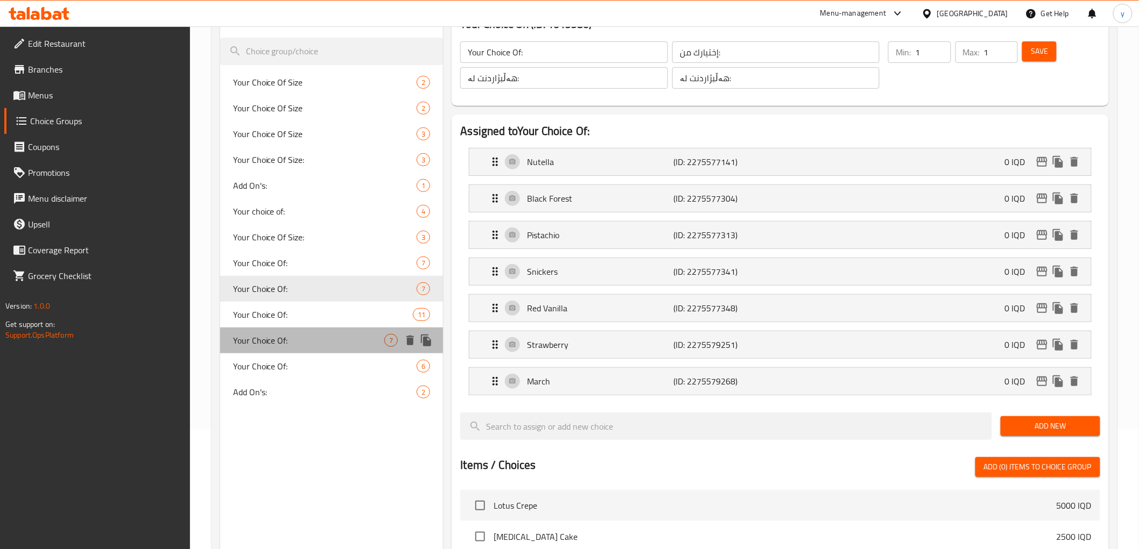
click at [354, 334] on span "Your Choice Of:" at bounding box center [309, 340] width 152 height 13
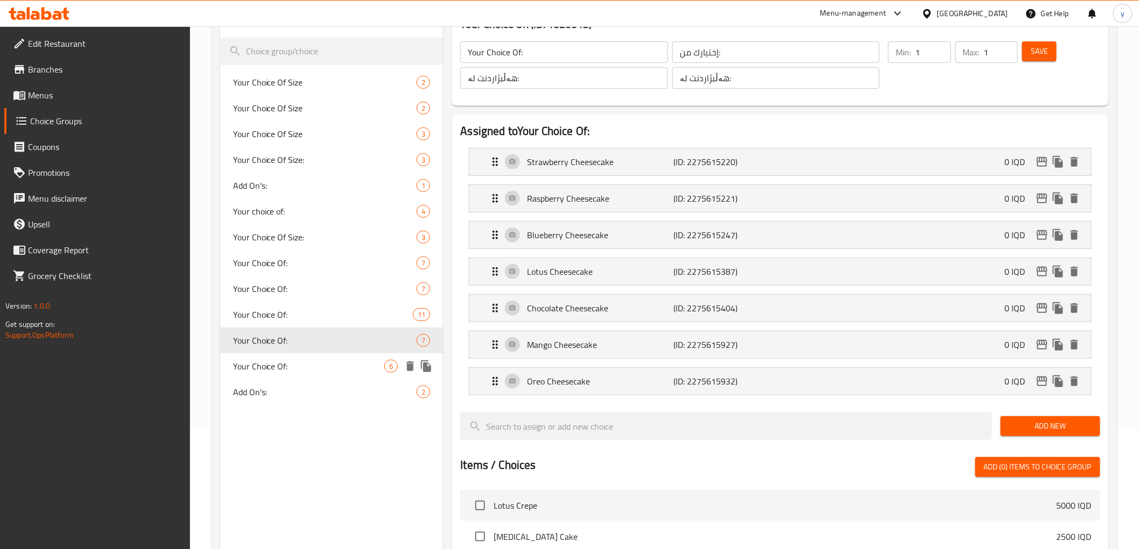
click at [359, 356] on div "Your Choice Of: 6" at bounding box center [331, 367] width 223 height 26
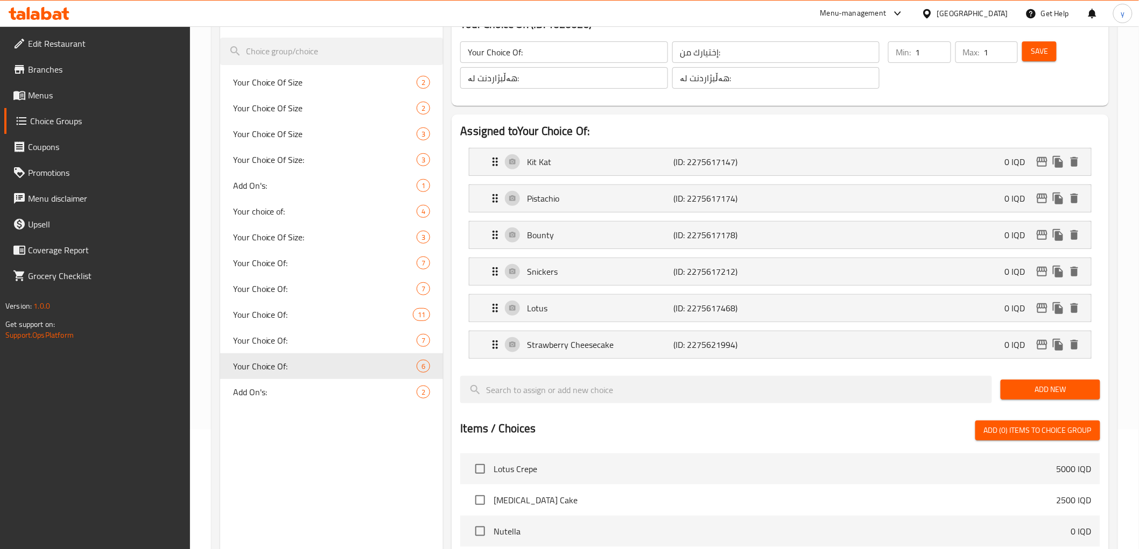
click at [605, 213] on li "Pistachio (ID: 2275617174) 0 IQD Name (En) Pistachio Name (En) Name (Ar) فستق N…" at bounding box center [779, 198] width 639 height 37
click at [615, 206] on div "Pistachio (ID: 2275617174) 0 IQD" at bounding box center [783, 198] width 589 height 27
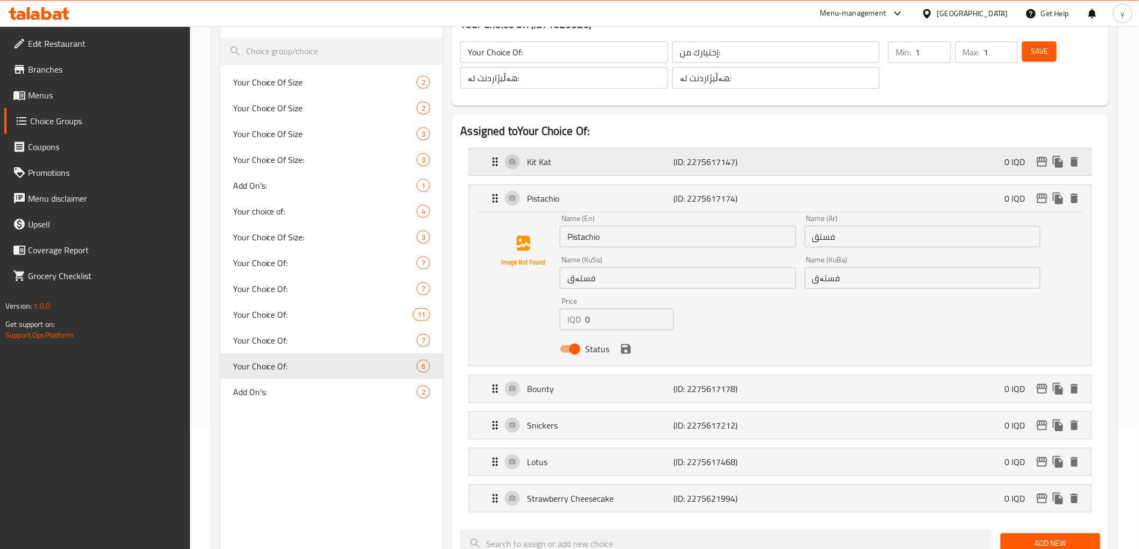
click at [622, 160] on p "Kit Kat" at bounding box center [600, 162] width 146 height 13
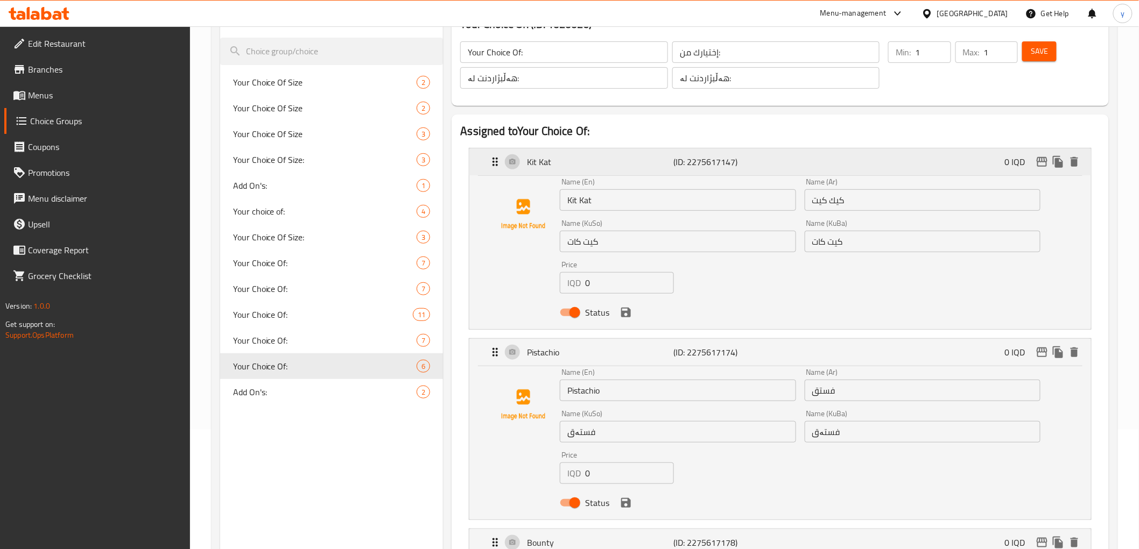
click at [622, 160] on p "Kit Kat" at bounding box center [600, 162] width 146 height 13
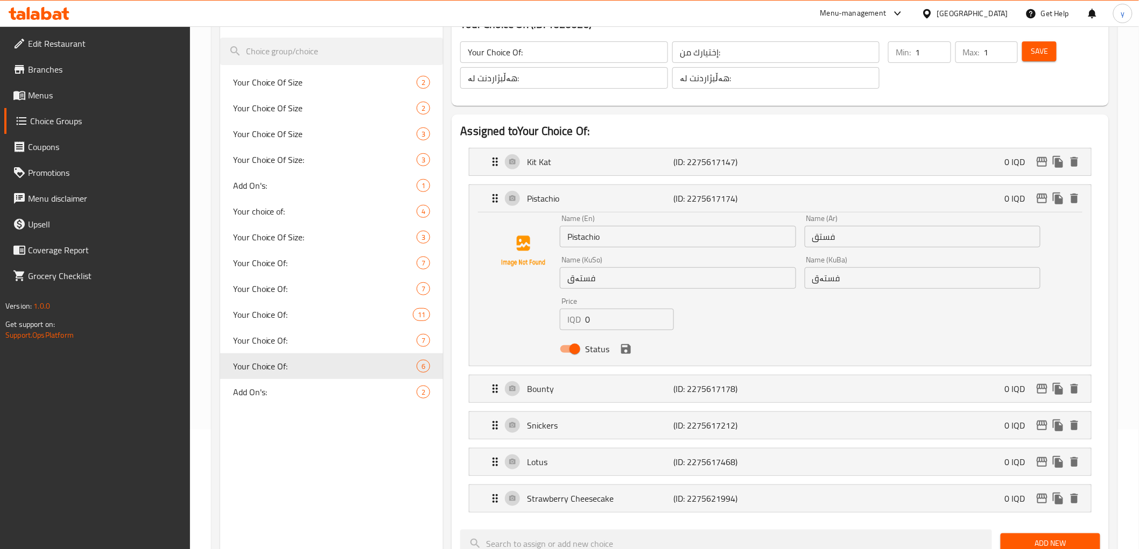
click at [631, 181] on li "Pistachio (ID: 2275617174) 0 IQD Name (En) Pistachio Name (En) Name (Ar) فستق N…" at bounding box center [779, 275] width 639 height 190
click at [635, 190] on div "Pistachio (ID: 2275617174) 0 IQD" at bounding box center [783, 198] width 589 height 27
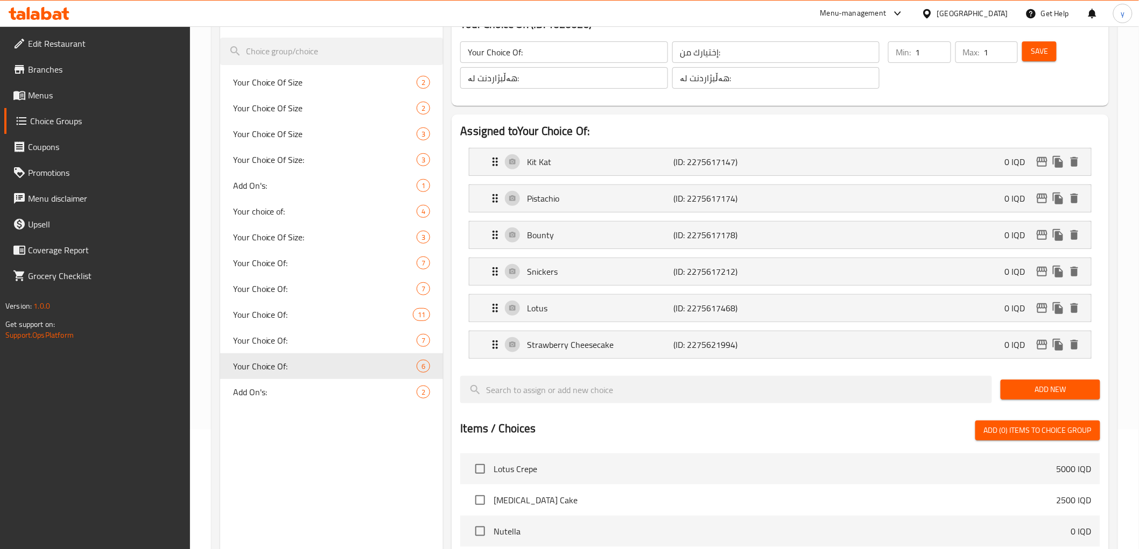
click at [588, 251] on li "Bounty (ID: 2275617178) 0 IQD Name (En) Bounty Name (En) Name (Ar) باونتي Name …" at bounding box center [779, 235] width 639 height 37
click at [1077, 227] on button "delete" at bounding box center [1074, 235] width 16 height 16
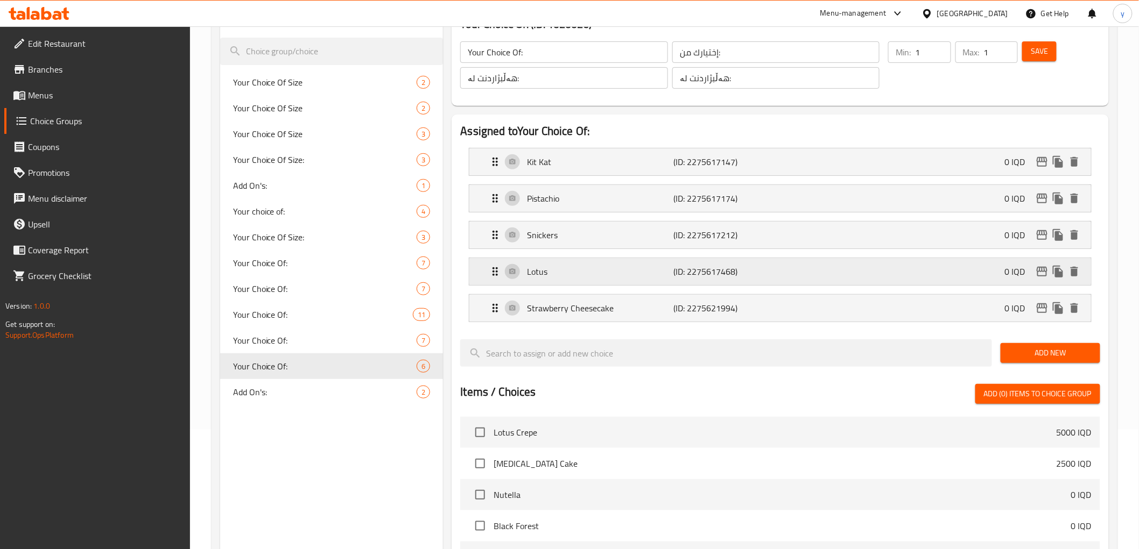
click at [625, 273] on p "Lotus" at bounding box center [600, 271] width 146 height 13
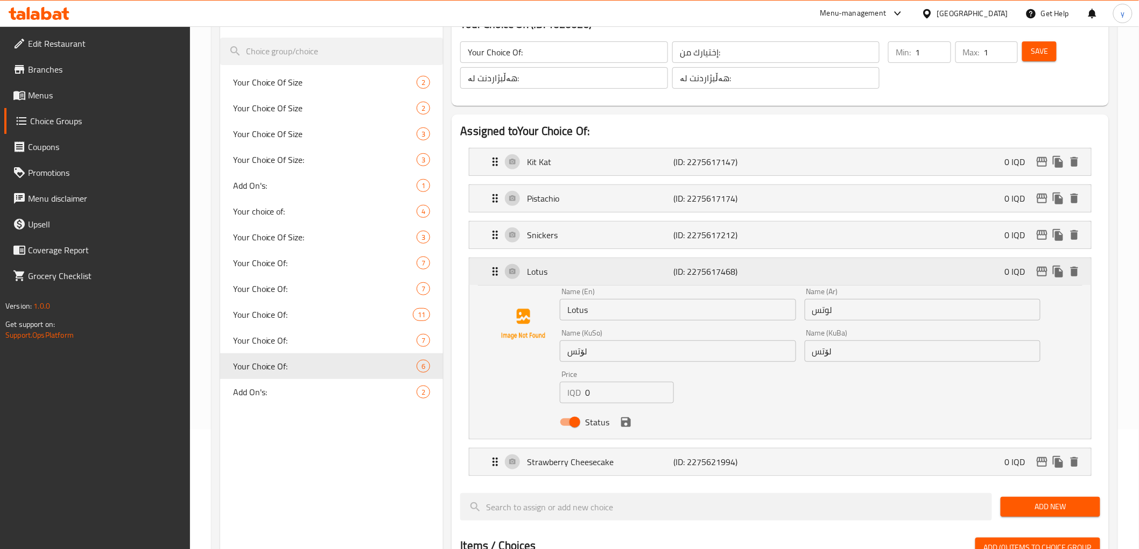
click at [625, 273] on p "Lotus" at bounding box center [600, 271] width 146 height 13
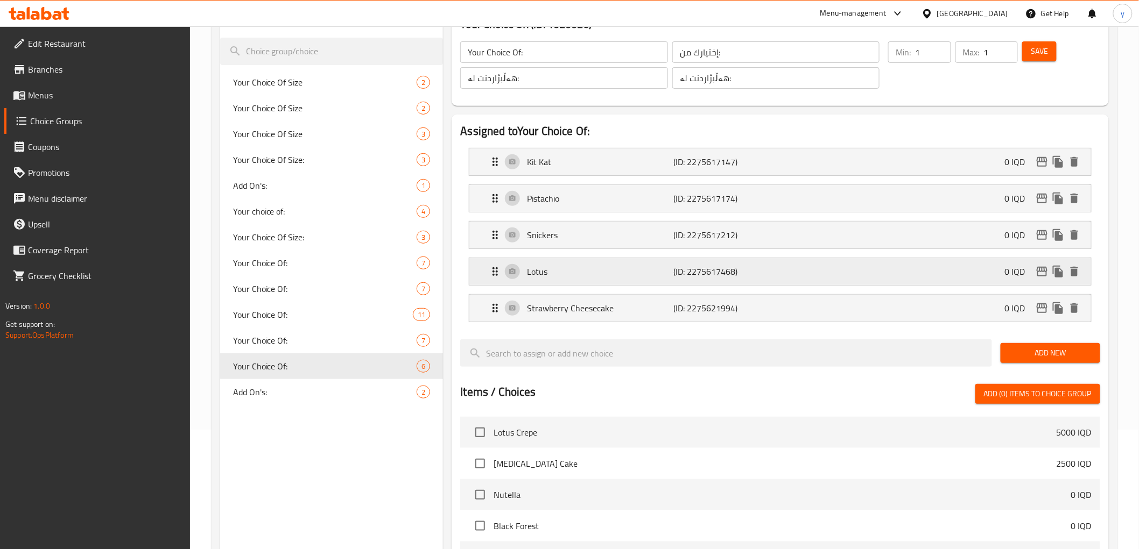
click at [630, 280] on div "Lotus (ID: 2275617468) 0 IQD" at bounding box center [783, 271] width 589 height 27
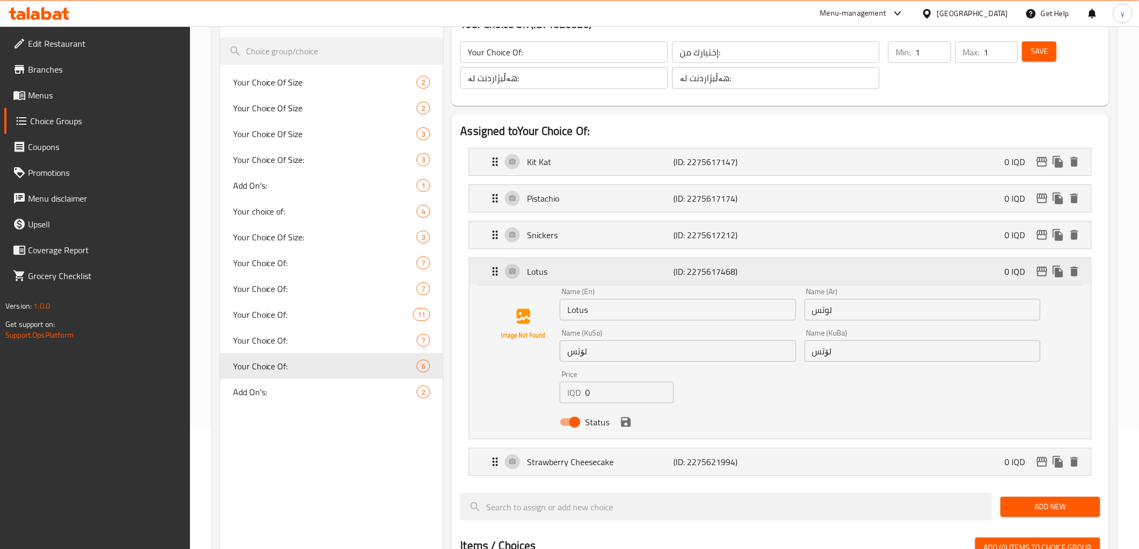
click at [630, 280] on div "Lotus (ID: 2275617468) 0 IQD" at bounding box center [783, 271] width 589 height 27
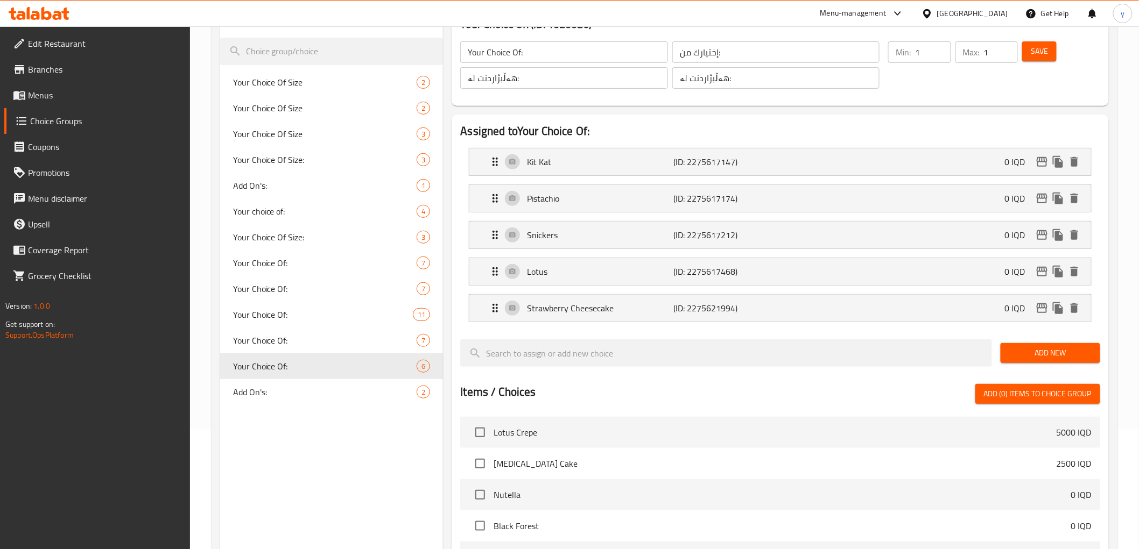
click at [628, 293] on li "Strawberry Cheesecake (ID: 2275621994) 0 IQD Name (En) Strawberry Cheesecake Na…" at bounding box center [779, 308] width 639 height 37
click at [628, 301] on div "Strawberry Cheesecake (ID: 2275621994) 0 IQD" at bounding box center [783, 308] width 589 height 27
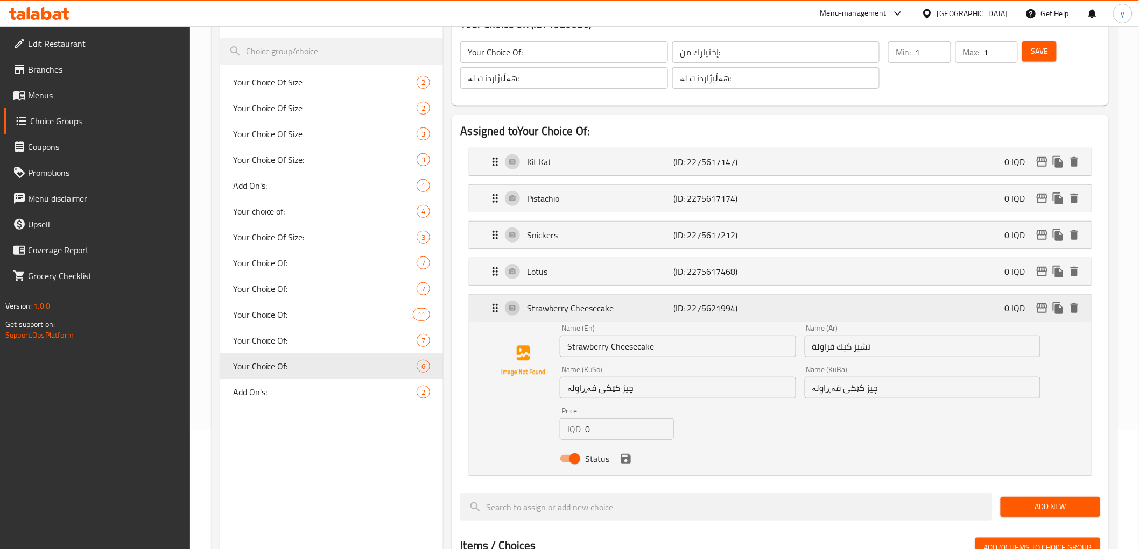
click at [628, 301] on div "Strawberry Cheesecake (ID: 2275621994) 0 IQD" at bounding box center [783, 308] width 589 height 27
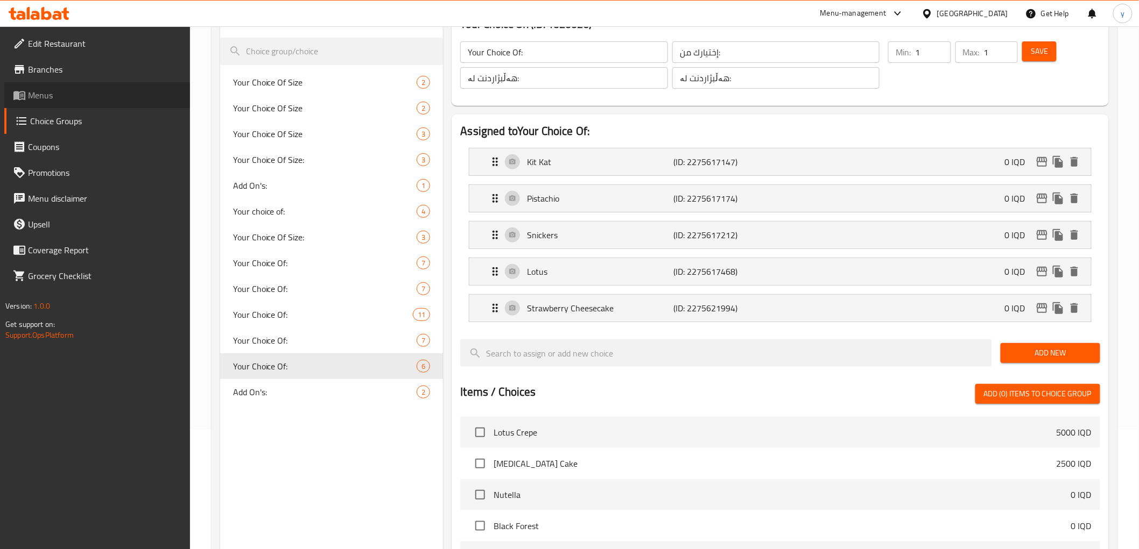
click at [88, 82] on link "Menus" at bounding box center [97, 95] width 186 height 26
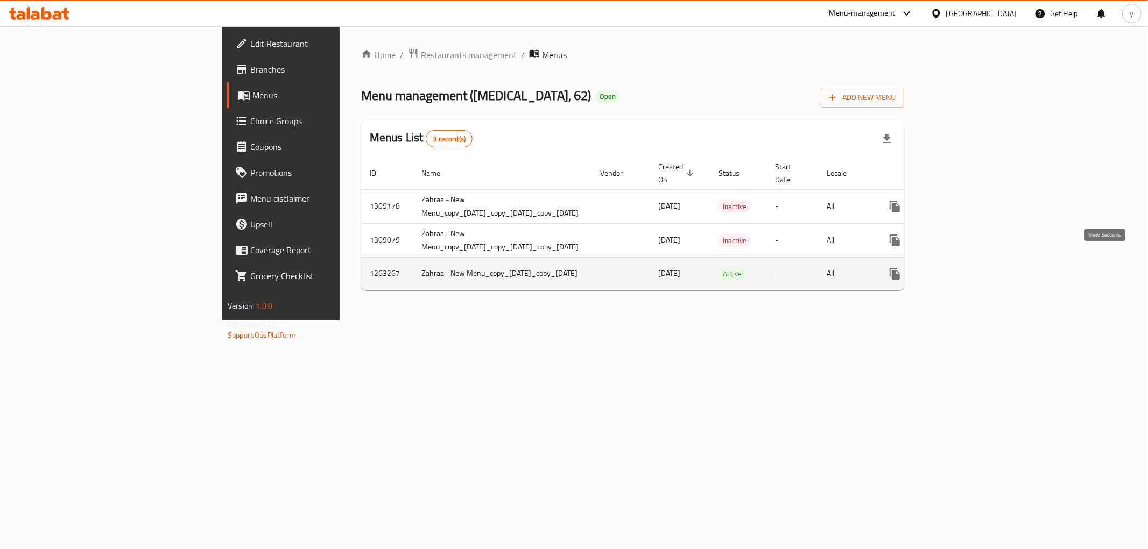
click at [985, 266] on link "enhanced table" at bounding box center [972, 274] width 26 height 26
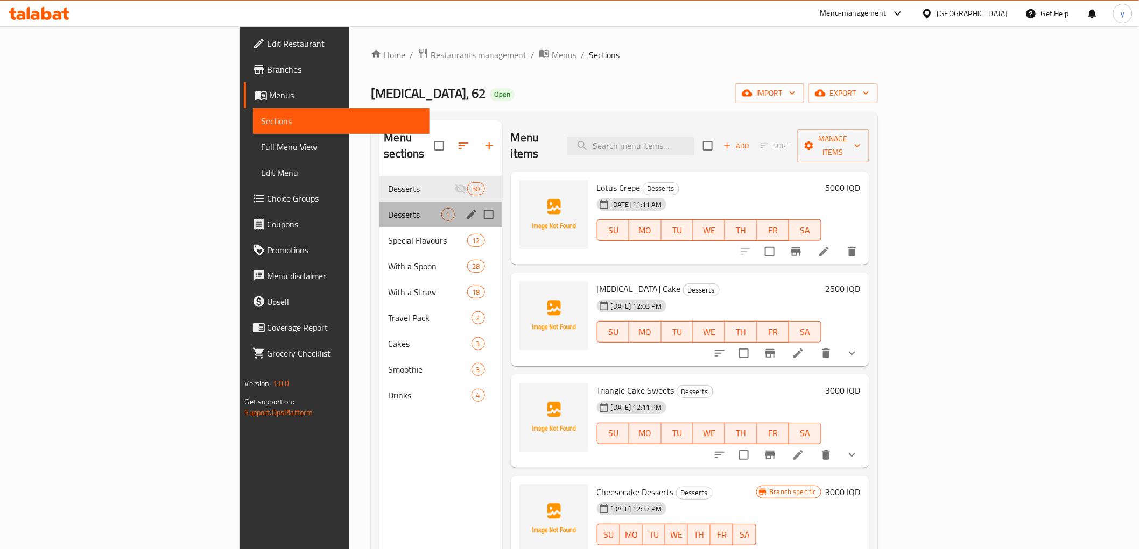
click at [379, 210] on div "Desserts 1" at bounding box center [440, 215] width 122 height 26
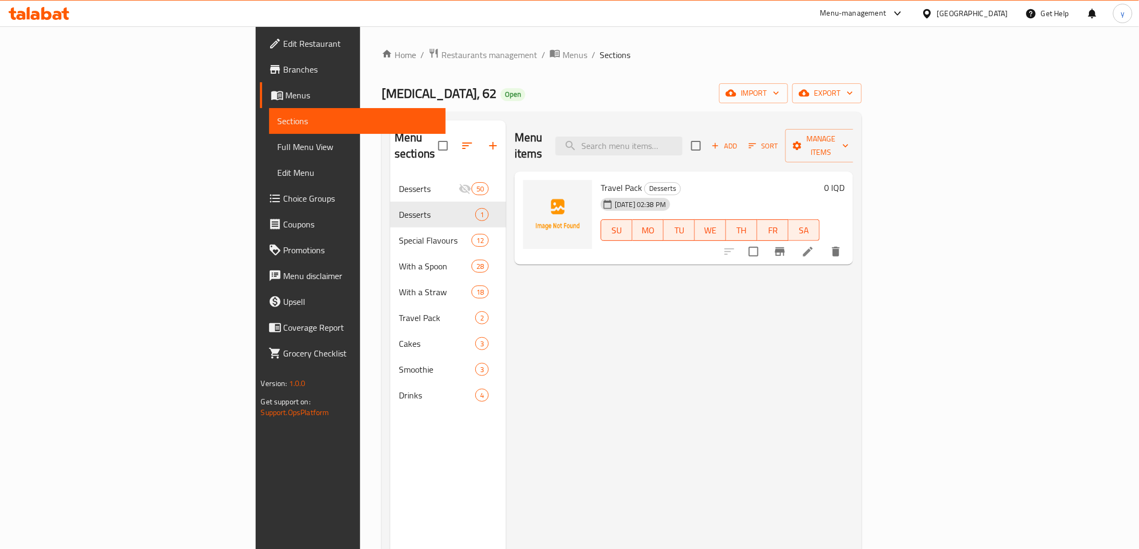
click at [844, 180] on h6 "0 IQD" at bounding box center [834, 187] width 20 height 15
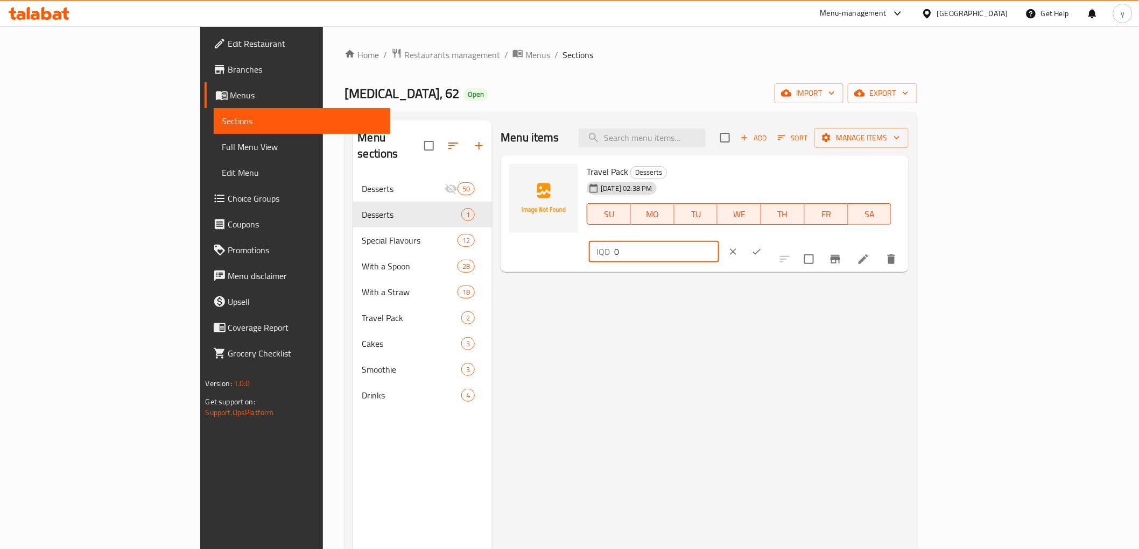
drag, startPoint x: 992, startPoint y: 173, endPoint x: 918, endPoint y: 181, distance: 74.7
click at [904, 178] on div "Travel Pack Desserts 15-09-2025 02:38 PM SU MO TU WE TH FR SA IQD 0 ​" at bounding box center [743, 214] width 322 height 109
type input "5000"
click at [762, 246] on icon "ok" at bounding box center [756, 251] width 11 height 11
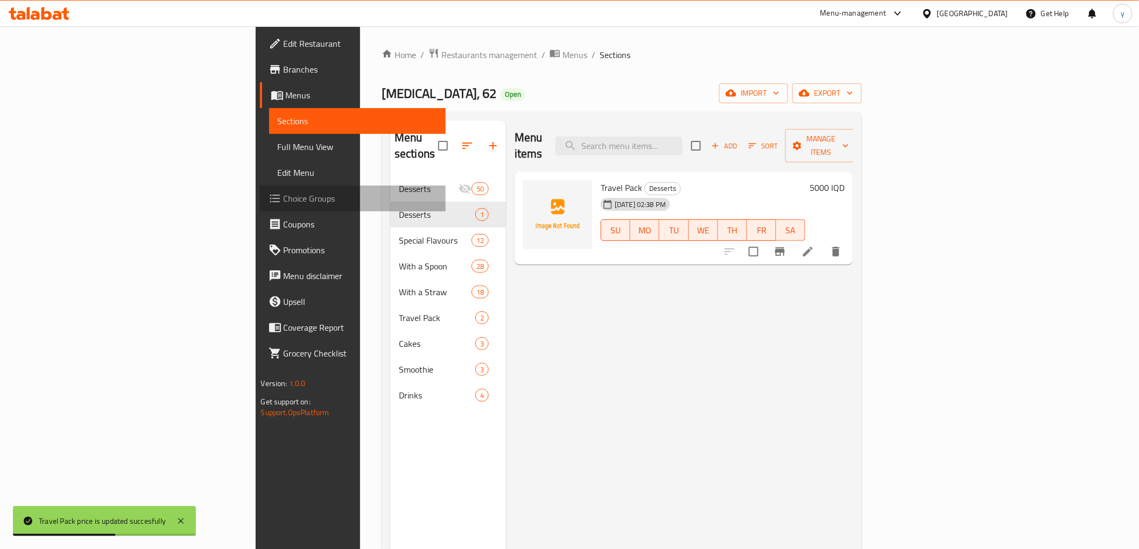
click at [284, 200] on span "Choice Groups" at bounding box center [360, 198] width 153 height 13
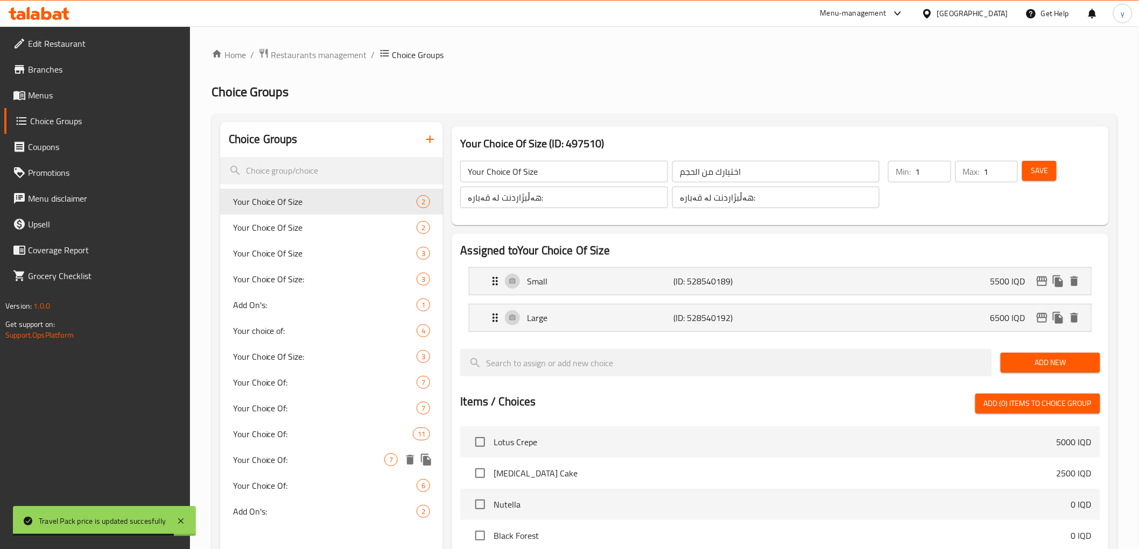
click at [305, 463] on span "Your Choice Of:" at bounding box center [309, 460] width 152 height 13
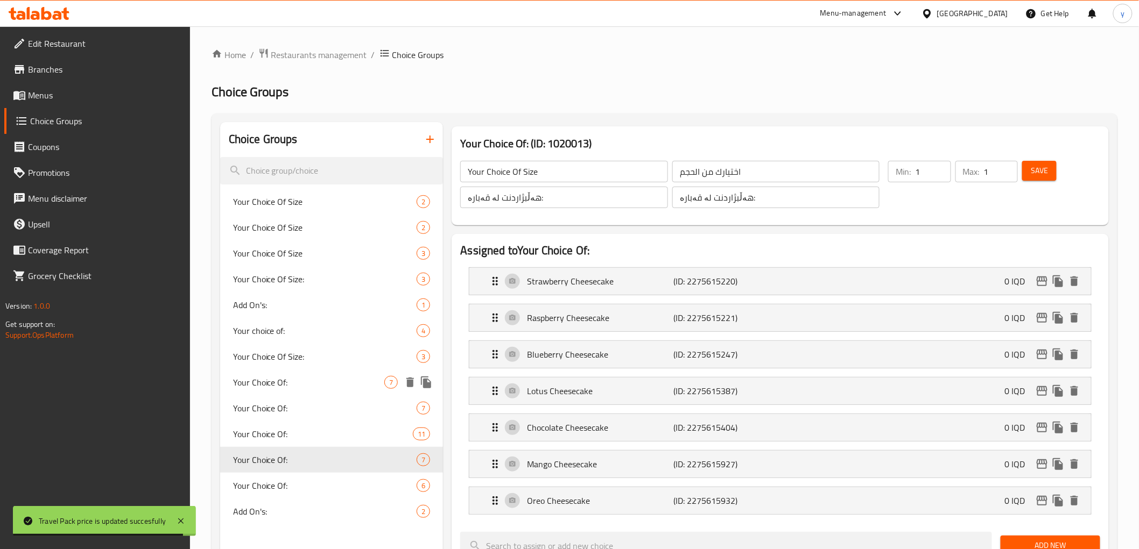
type input "Your Choice Of:"
type input "إختيارك من:"
type input "هەڵبژاردنت لە:"
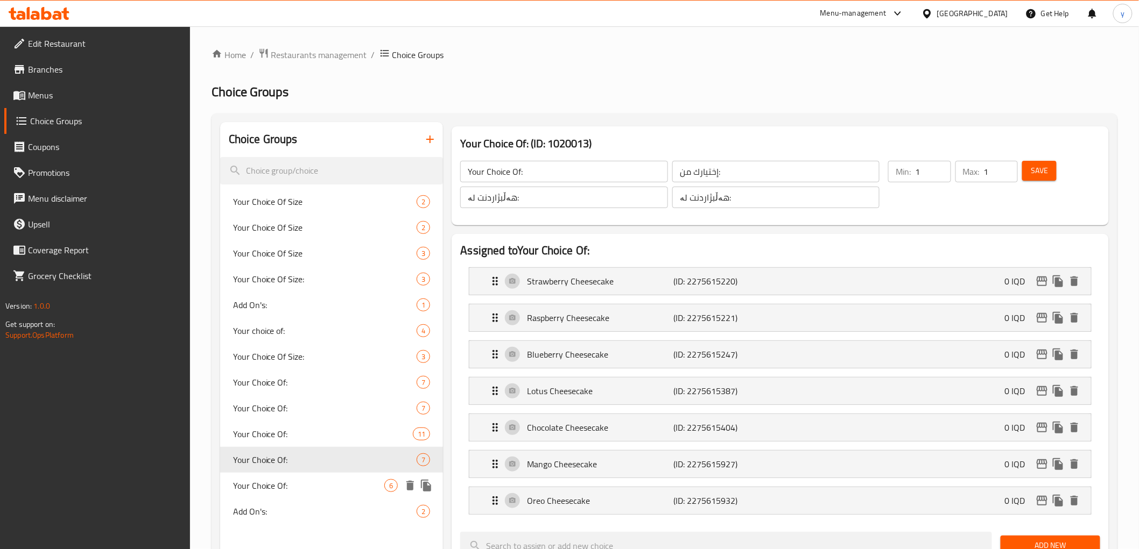
click at [319, 495] on div "Your Choice Of: 6" at bounding box center [331, 486] width 223 height 26
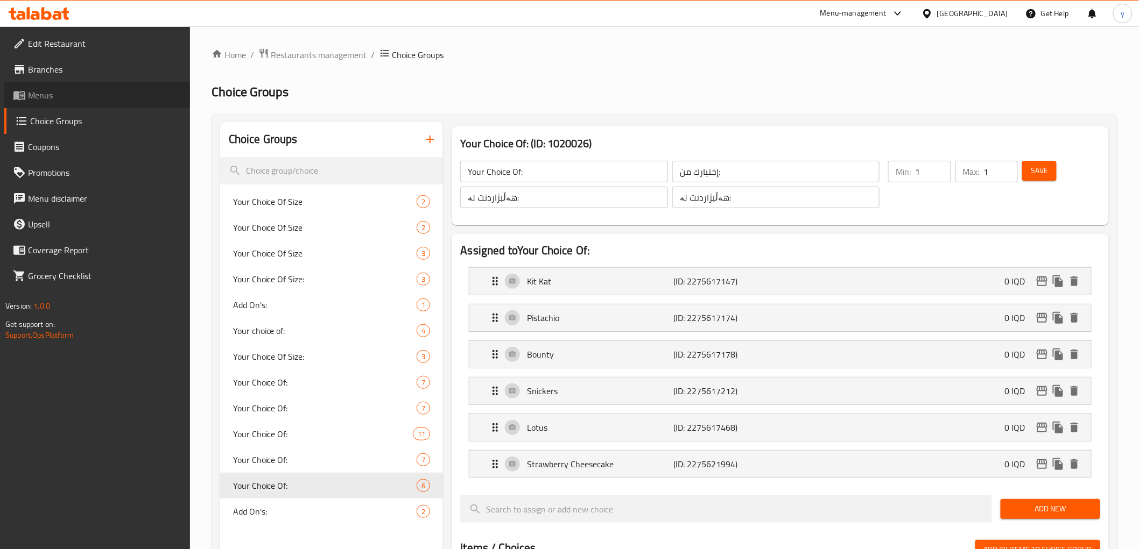
click at [13, 96] on icon at bounding box center [19, 95] width 13 height 13
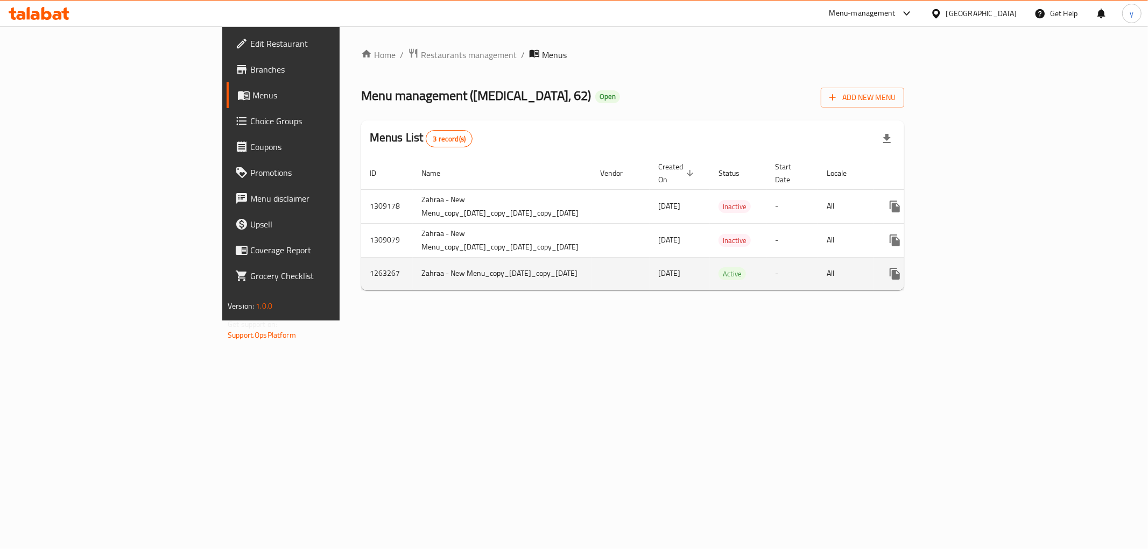
click at [985, 261] on link "enhanced table" at bounding box center [972, 274] width 26 height 26
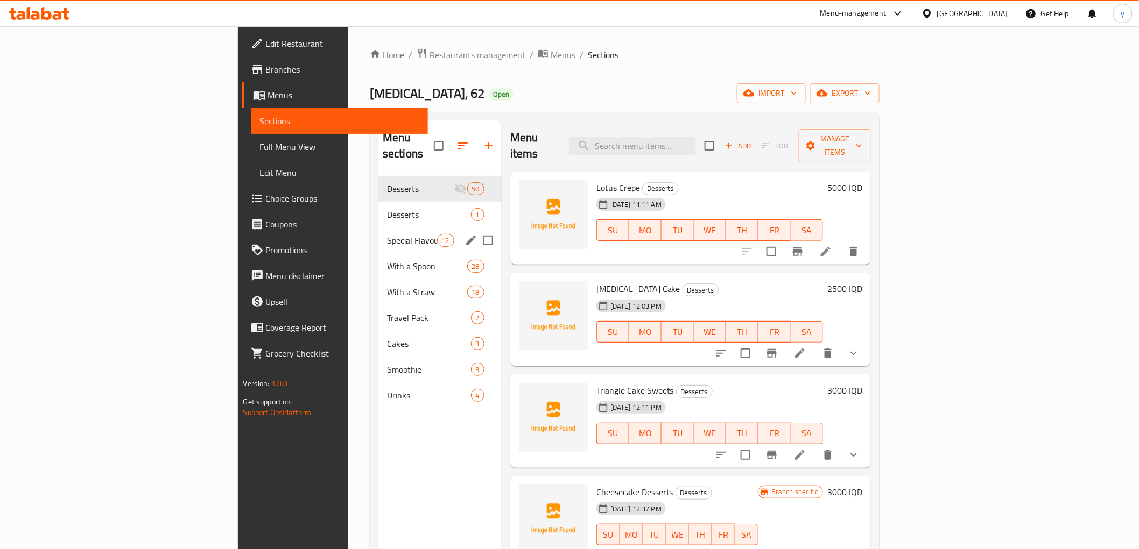
click at [378, 228] on div "Special Flavours 12" at bounding box center [439, 241] width 123 height 26
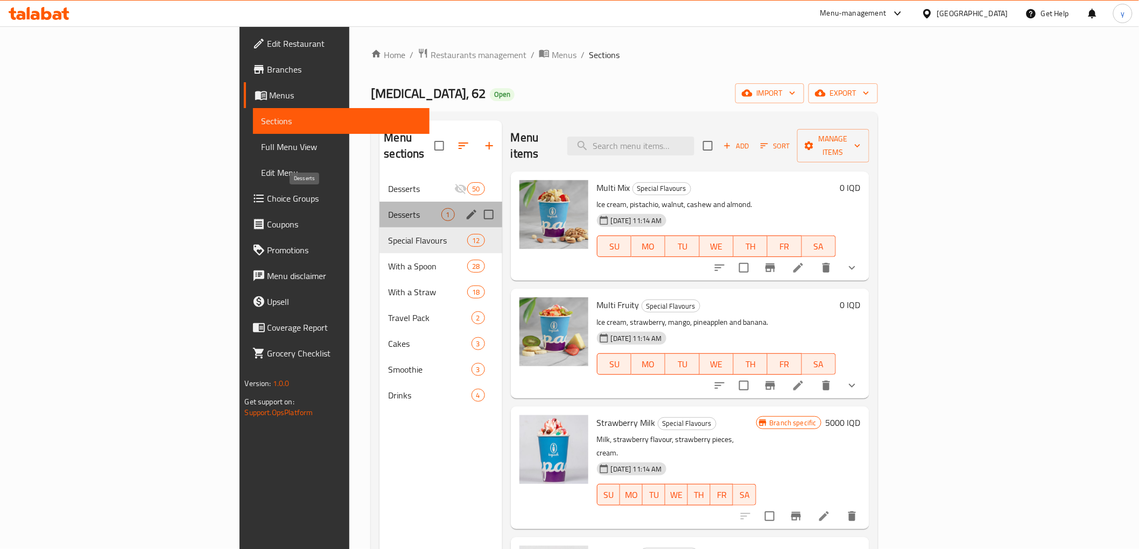
click at [388, 208] on span "Desserts" at bounding box center [414, 214] width 53 height 13
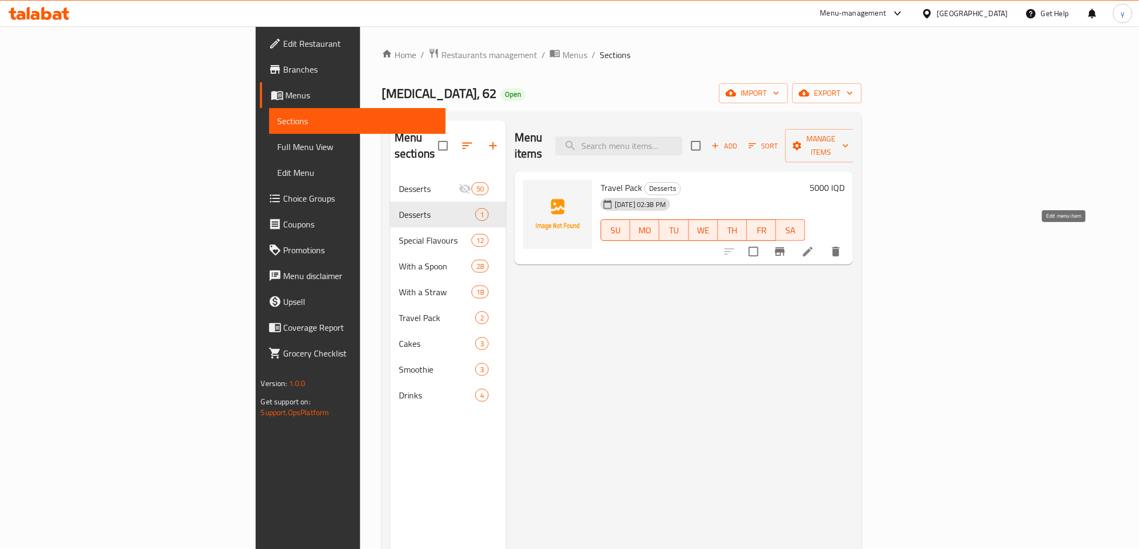
click at [814, 245] on icon at bounding box center [807, 251] width 13 height 13
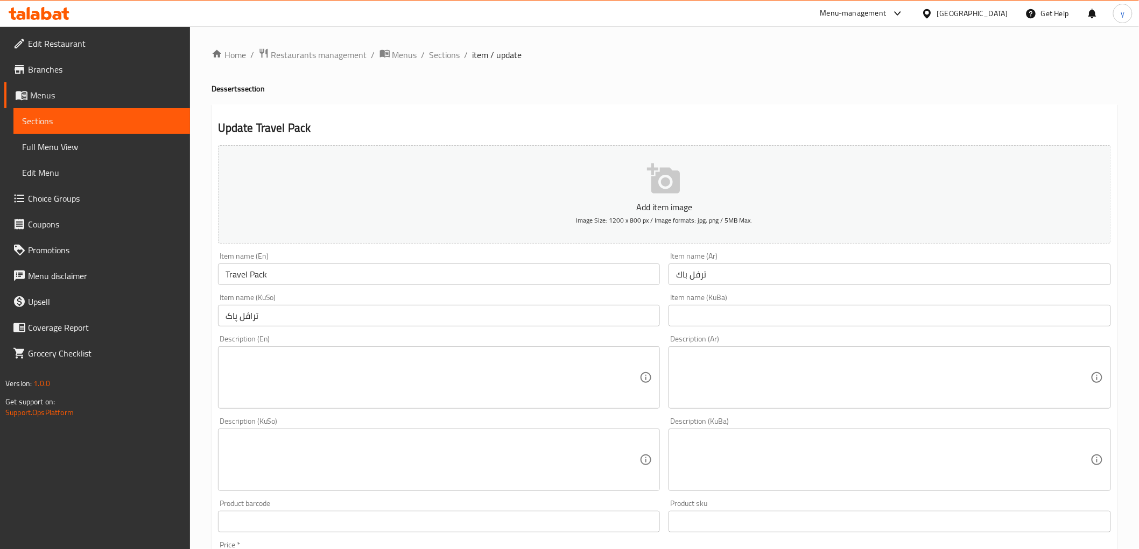
click at [244, 283] on input "Travel Pack" at bounding box center [439, 275] width 442 height 22
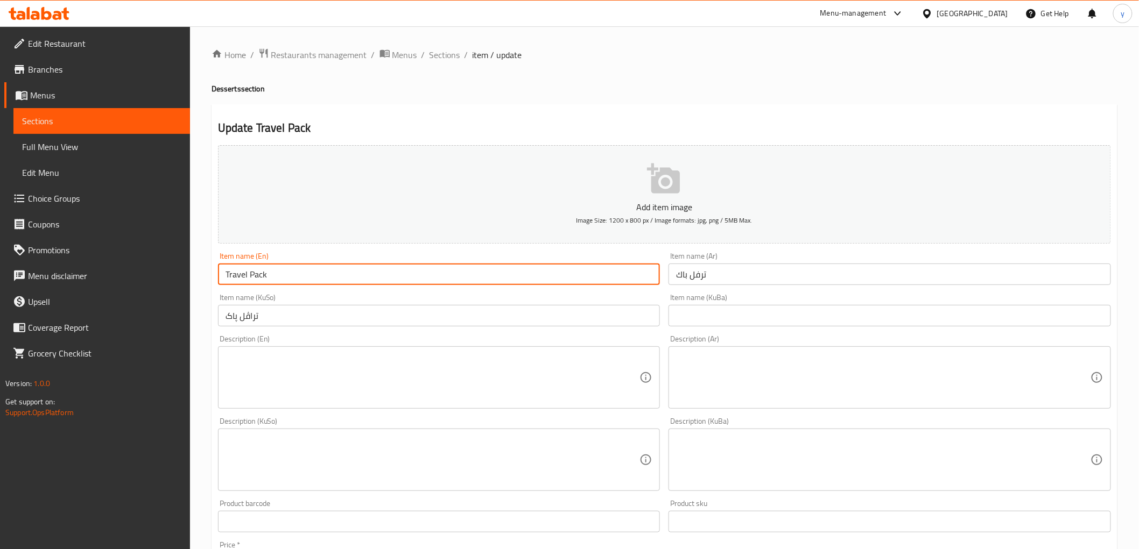
click at [244, 283] on input "Travel Pack" at bounding box center [439, 275] width 442 height 22
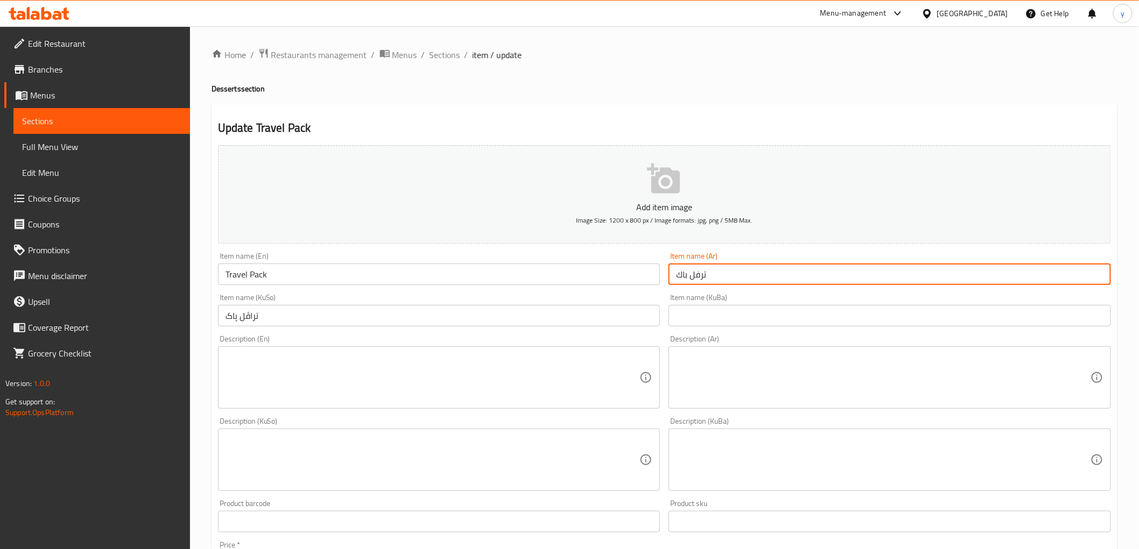
click at [701, 273] on input "ترفل باك" at bounding box center [889, 275] width 442 height 22
click at [230, 280] on input "Travel Pack" at bounding box center [439, 275] width 442 height 22
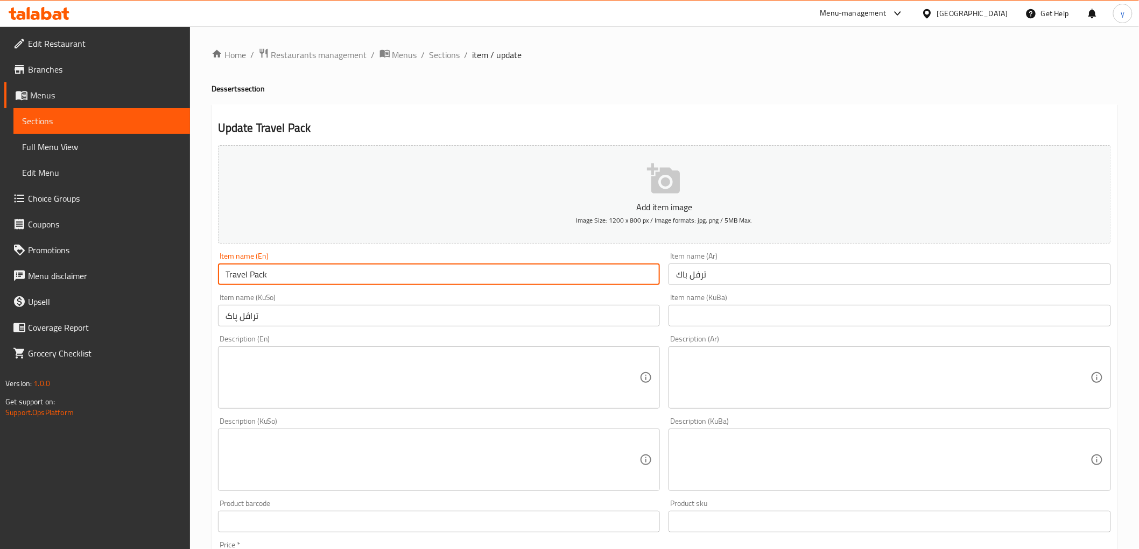
click at [230, 280] on input "Travel Pack" at bounding box center [439, 275] width 442 height 22
paste input "uffle"
type input "Truffle Pack"
click at [249, 316] on input "تراڤل پاک" at bounding box center [439, 316] width 442 height 22
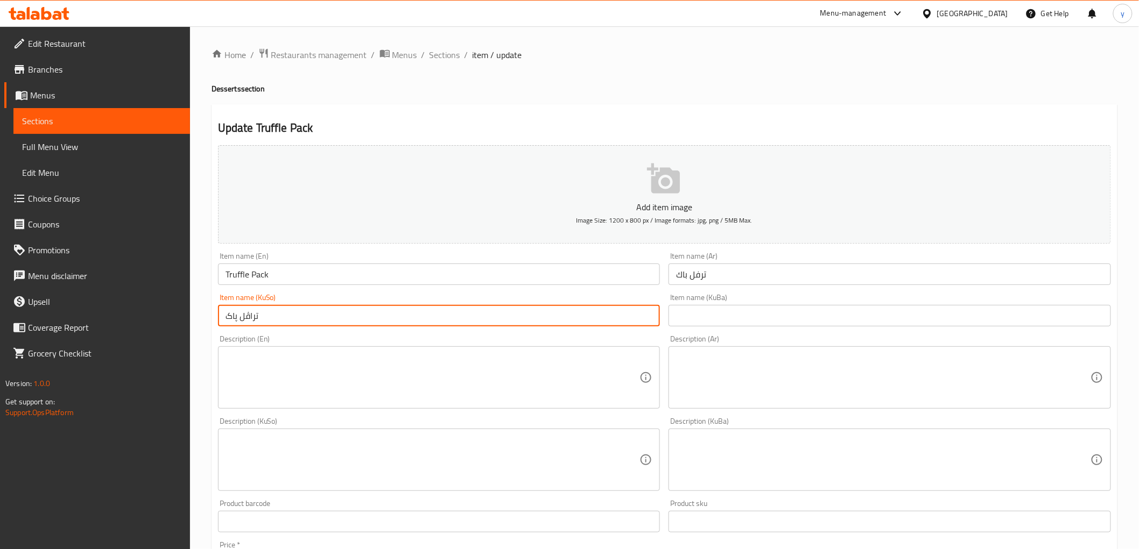
click at [249, 316] on input "تراڤل پاک" at bounding box center [439, 316] width 442 height 22
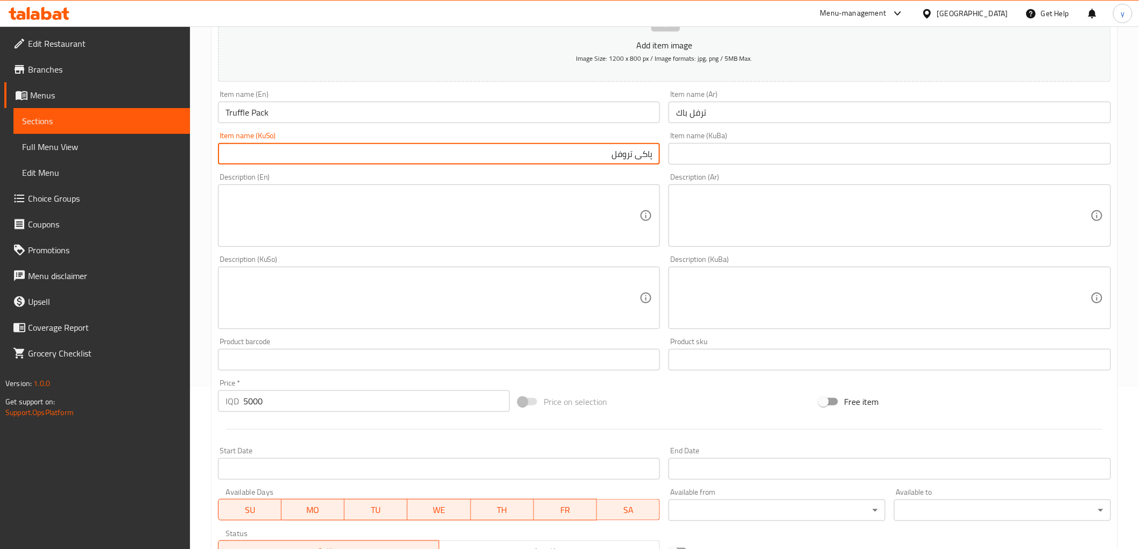
scroll to position [333, 0]
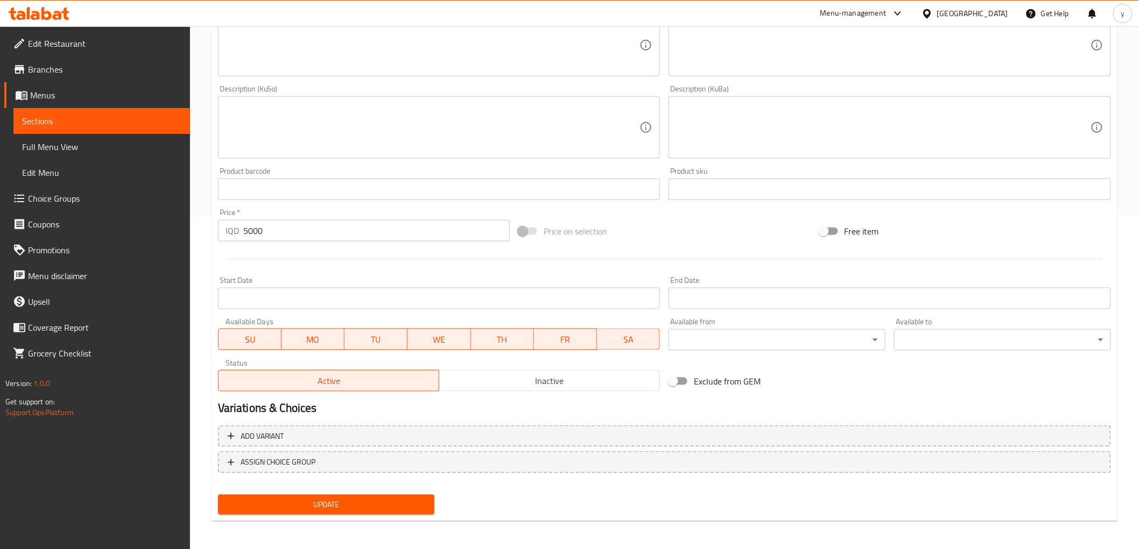
type input "پاکی تروفل"
click at [271, 499] on span "Update" at bounding box center [327, 504] width 200 height 13
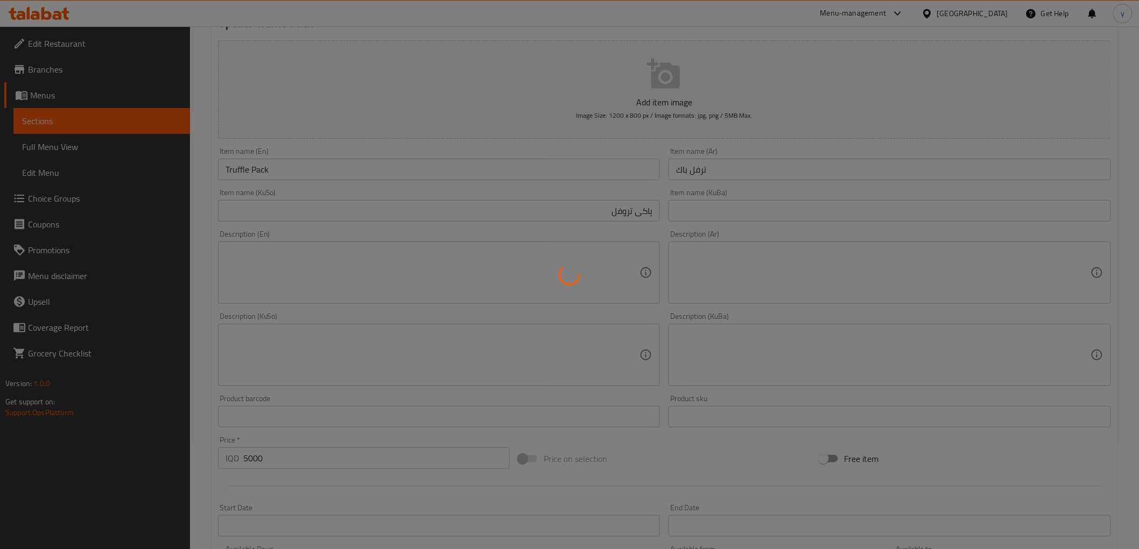
scroll to position [0, 0]
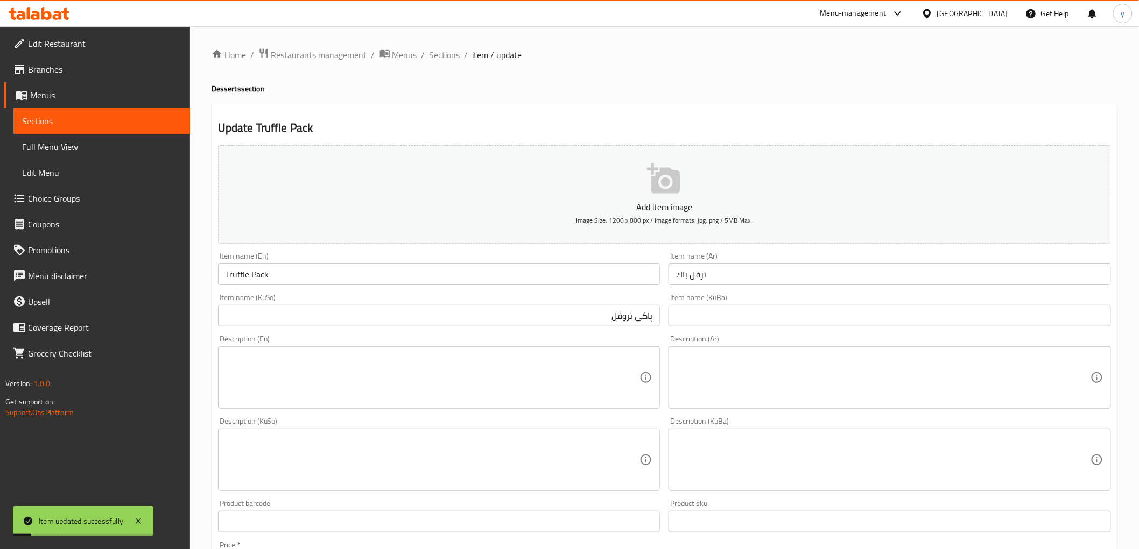
click at [66, 198] on span "Choice Groups" at bounding box center [104, 198] width 153 height 13
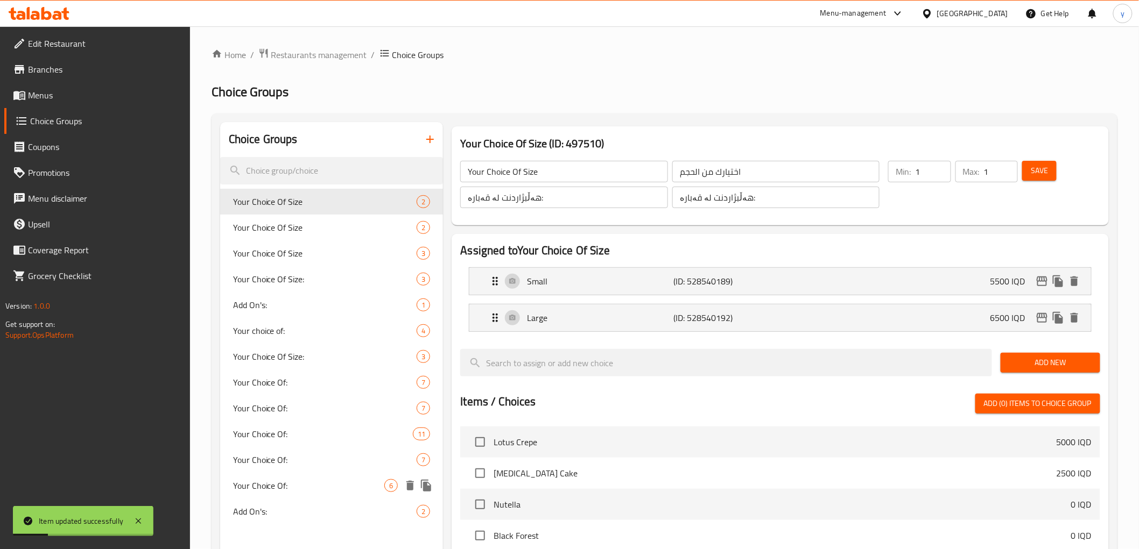
click at [326, 491] on span "Your Choice Of:" at bounding box center [309, 485] width 152 height 13
type input "Your Choice Of:"
type input "إختيارك من:"
type input "هەڵبژاردنت لە:"
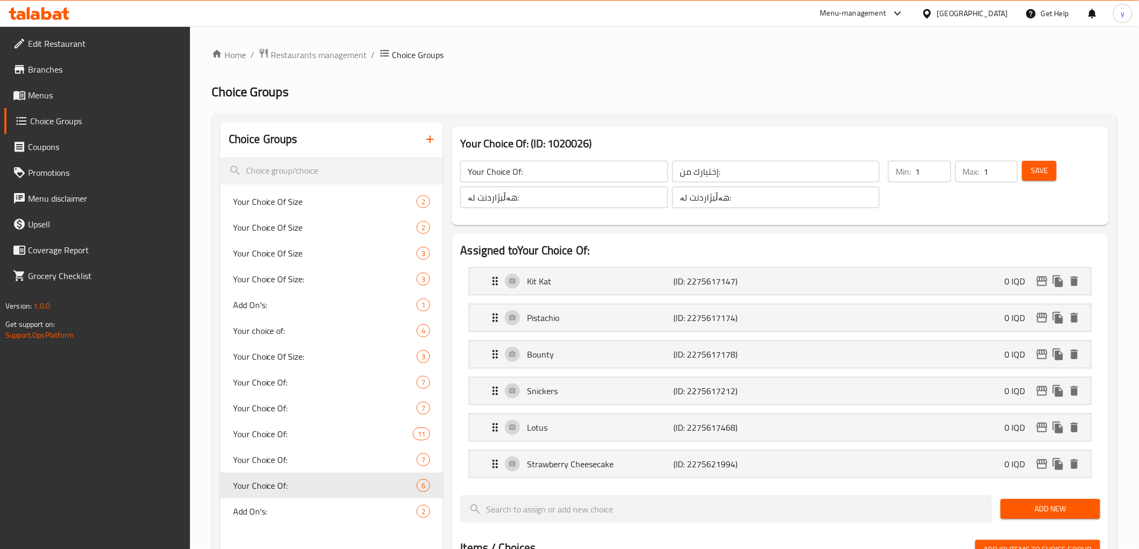
click at [568, 450] on li "Strawberry Cheesecake (ID: 2275621994) 0 IQD Name (En) Strawberry Cheesecake Na…" at bounding box center [779, 464] width 639 height 37
click at [569, 465] on p "Strawberry Cheesecake" at bounding box center [600, 464] width 146 height 13
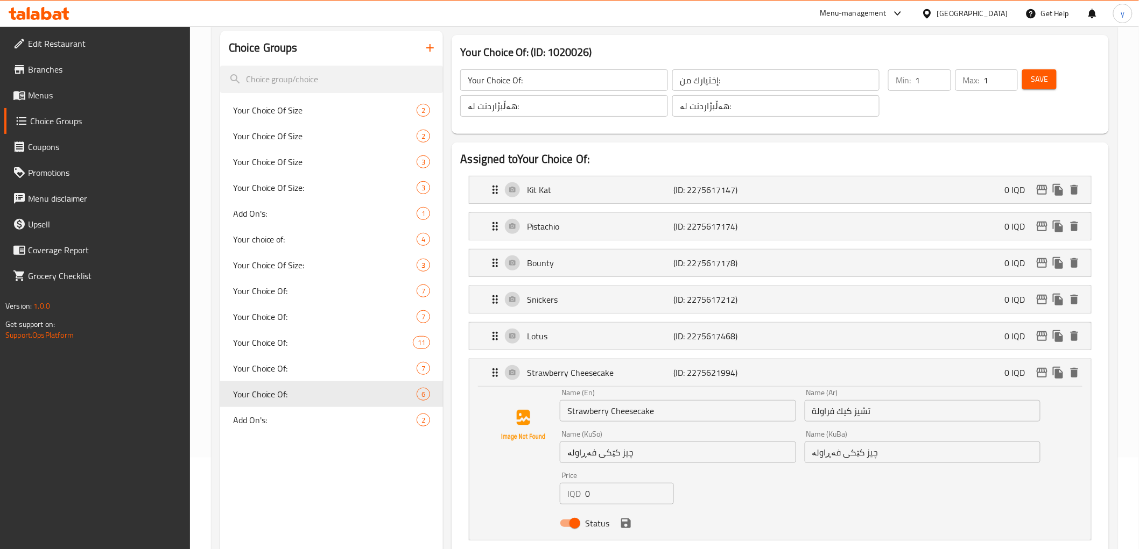
scroll to position [119, 0]
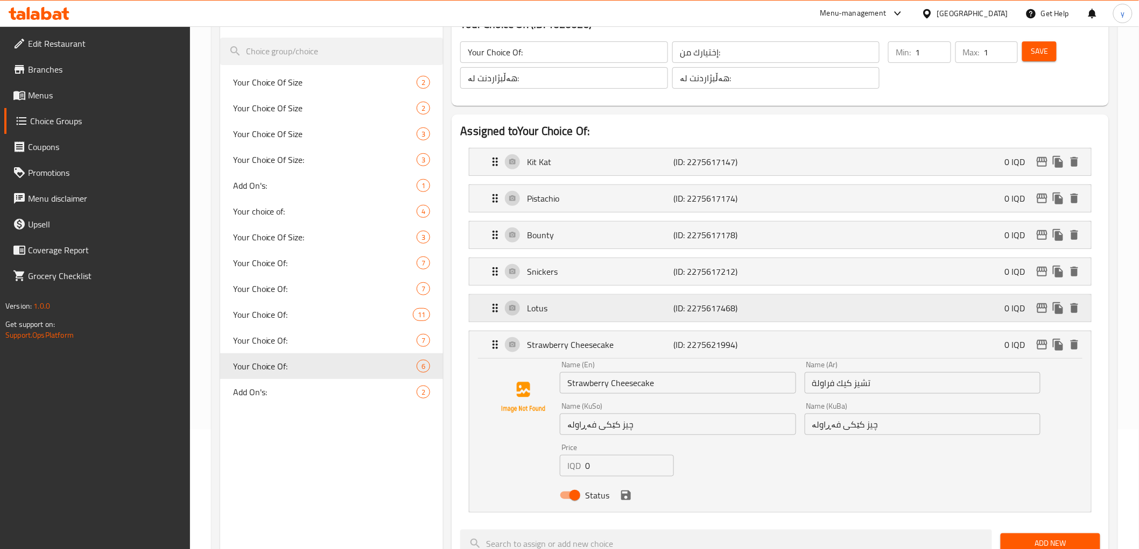
click at [649, 307] on p "Lotus" at bounding box center [600, 308] width 146 height 13
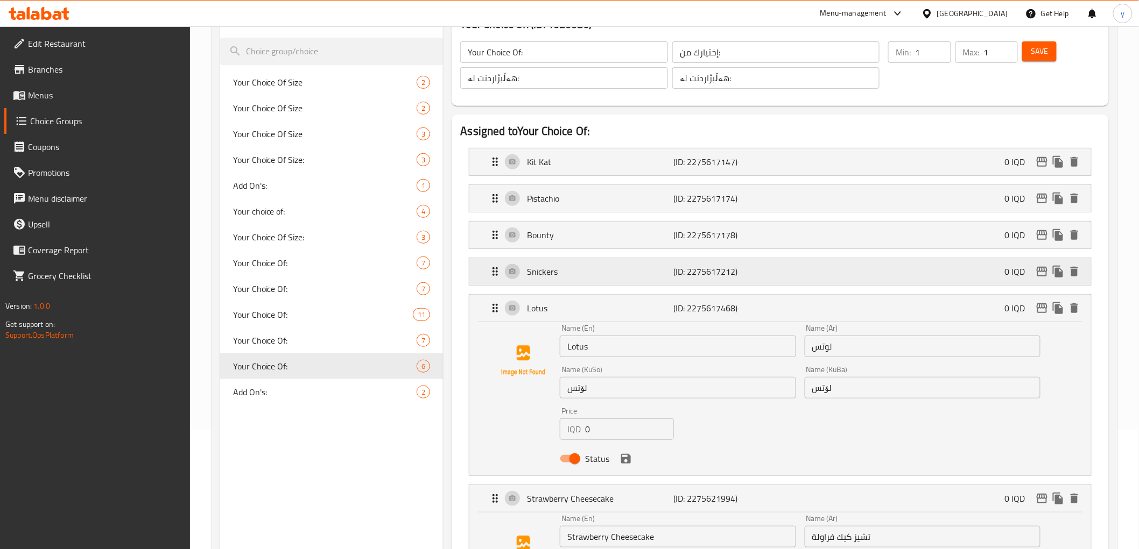
click at [648, 279] on div "Snickers (ID: 2275617212) 0 IQD" at bounding box center [783, 271] width 589 height 27
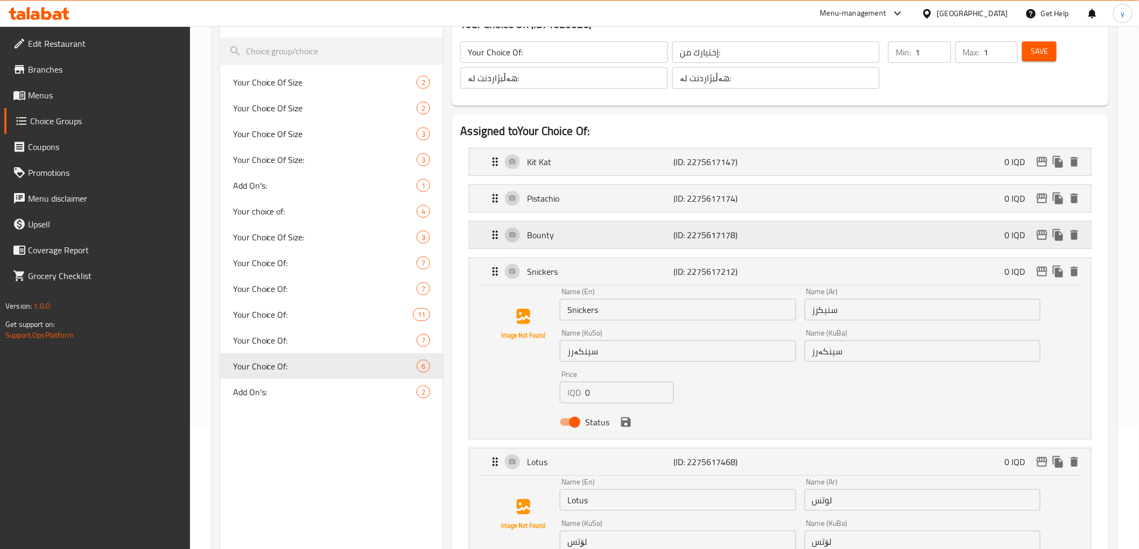
click at [647, 243] on div "Bounty (ID: 2275617178) 0 IQD" at bounding box center [783, 235] width 589 height 27
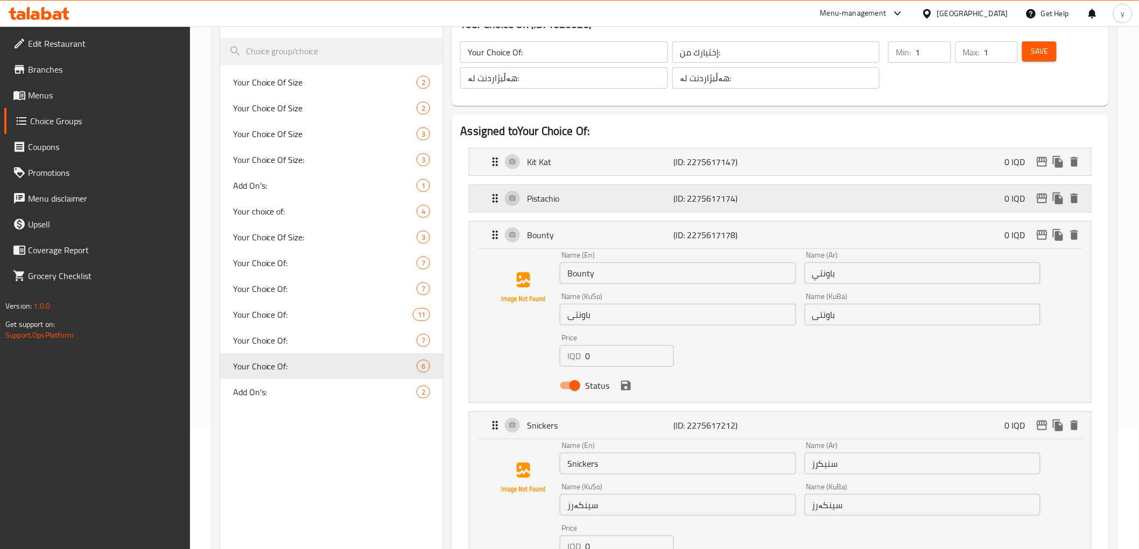
click at [647, 210] on div "Pistachio (ID: 2275617174) 0 IQD" at bounding box center [783, 198] width 589 height 27
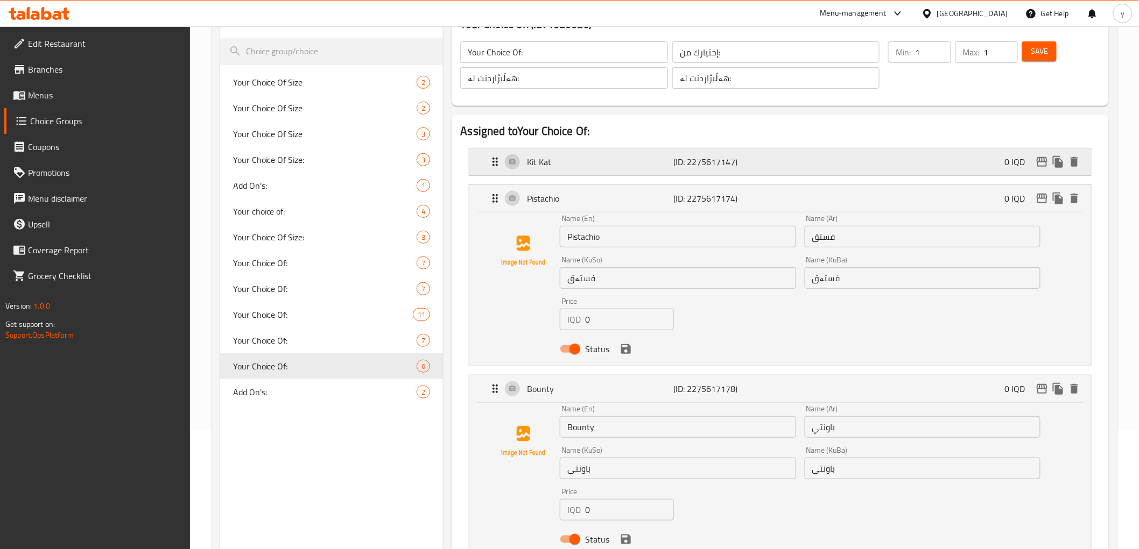
click at [660, 167] on p "Kit Kat" at bounding box center [600, 162] width 146 height 13
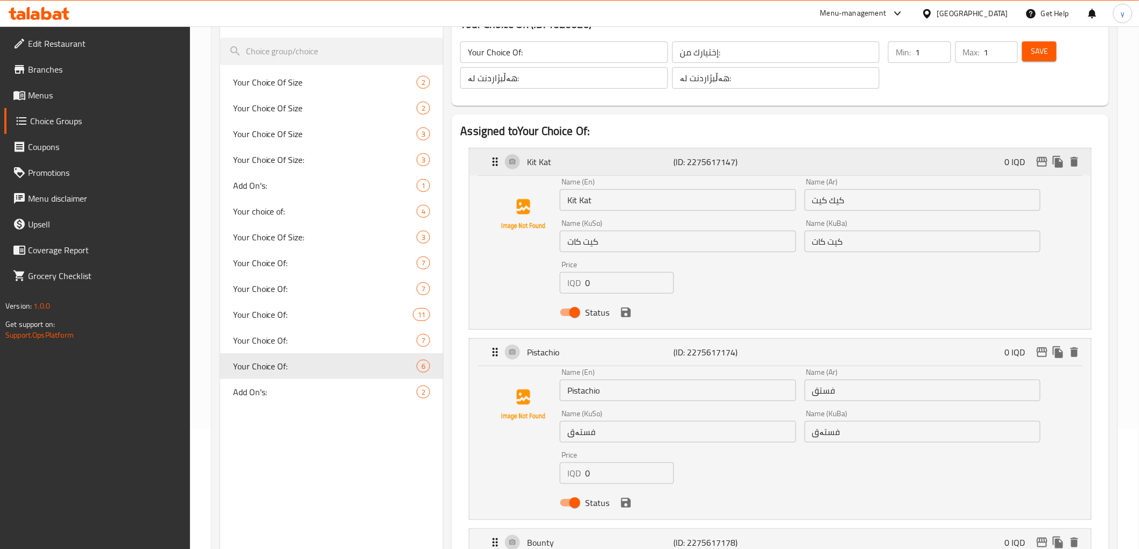
click at [660, 167] on p "Kit Kat" at bounding box center [600, 162] width 146 height 13
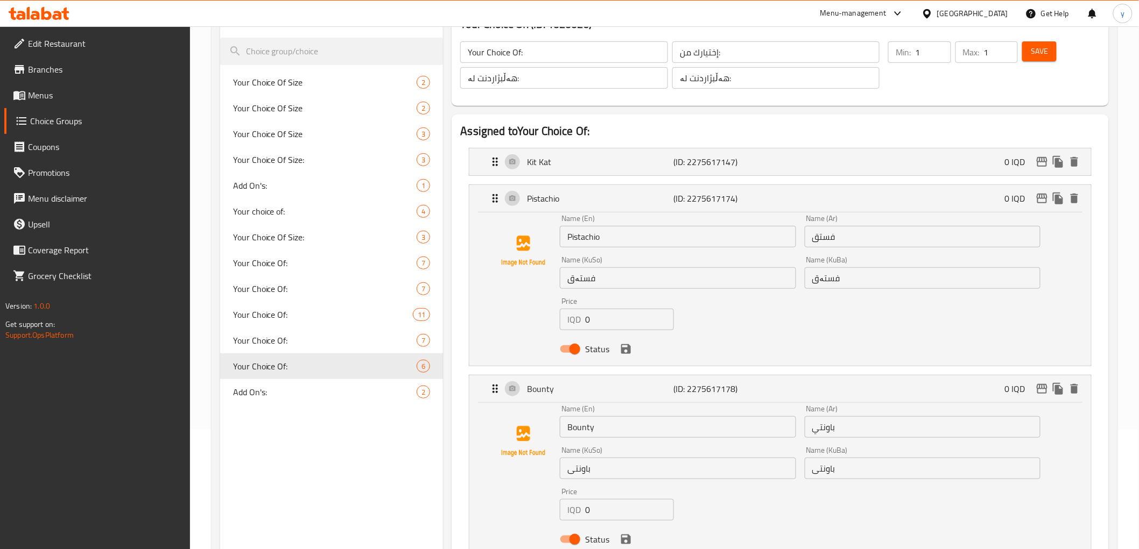
click at [632, 216] on div "Name (En) Pistachio Name (En)" at bounding box center [678, 231] width 236 height 33
click at [633, 205] on div "Pistachio (ID: 2275617174) 0 IQD" at bounding box center [783, 198] width 589 height 27
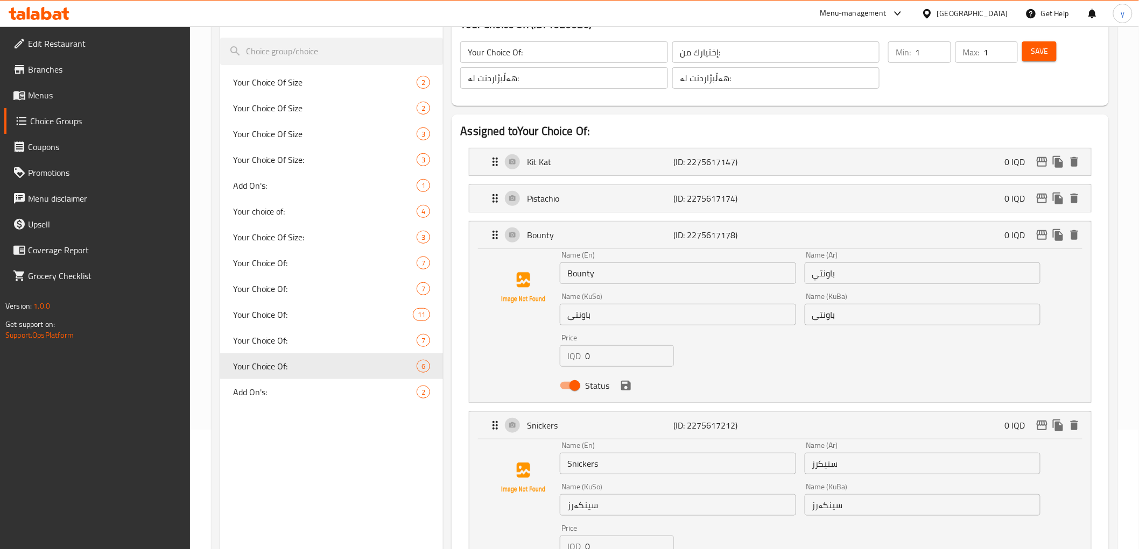
click at [614, 221] on div "Bounty (ID: 2275617178) 0 IQD Name (En) Bounty Name (En) Name (Ar) باونتي Name …" at bounding box center [780, 312] width 622 height 182
click at [609, 232] on p "Bounty" at bounding box center [600, 235] width 146 height 13
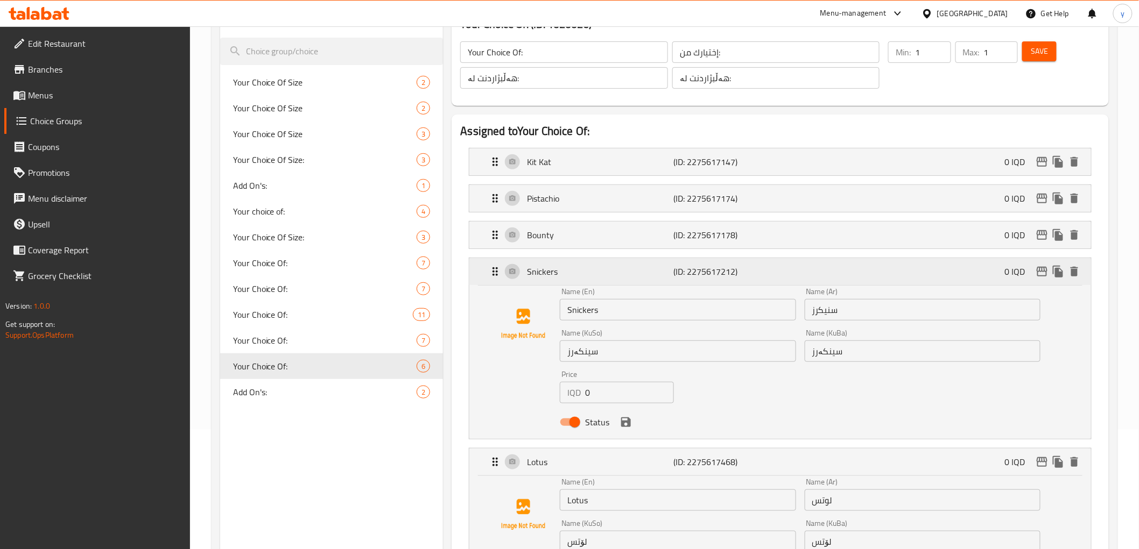
click at [595, 272] on p "Snickers" at bounding box center [600, 271] width 146 height 13
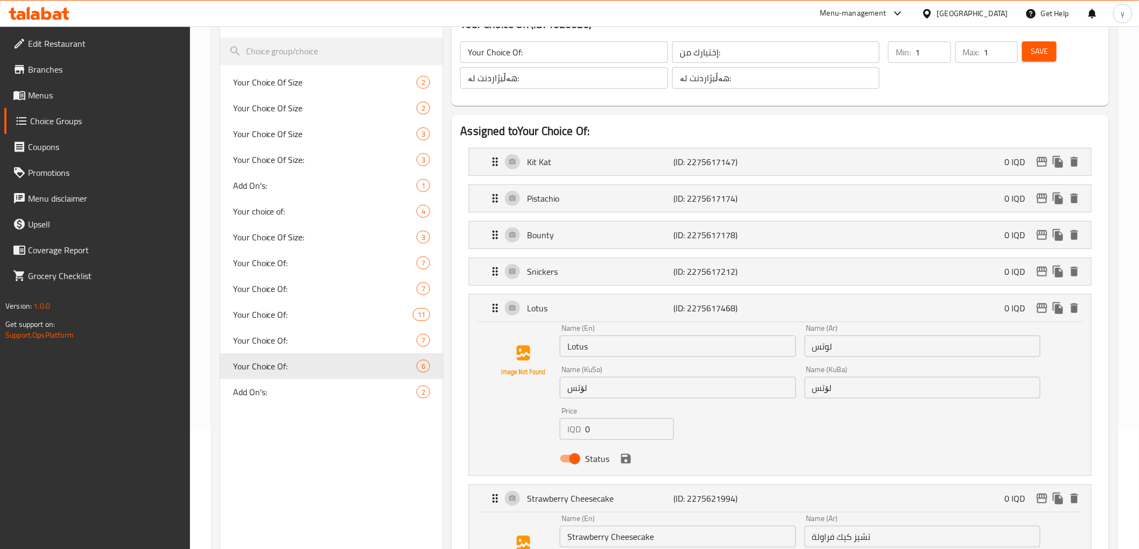
click at [567, 333] on div "Name (En) Lotus Name (En)" at bounding box center [678, 340] width 236 height 33
click at [567, 314] on p "Lotus" at bounding box center [600, 308] width 146 height 13
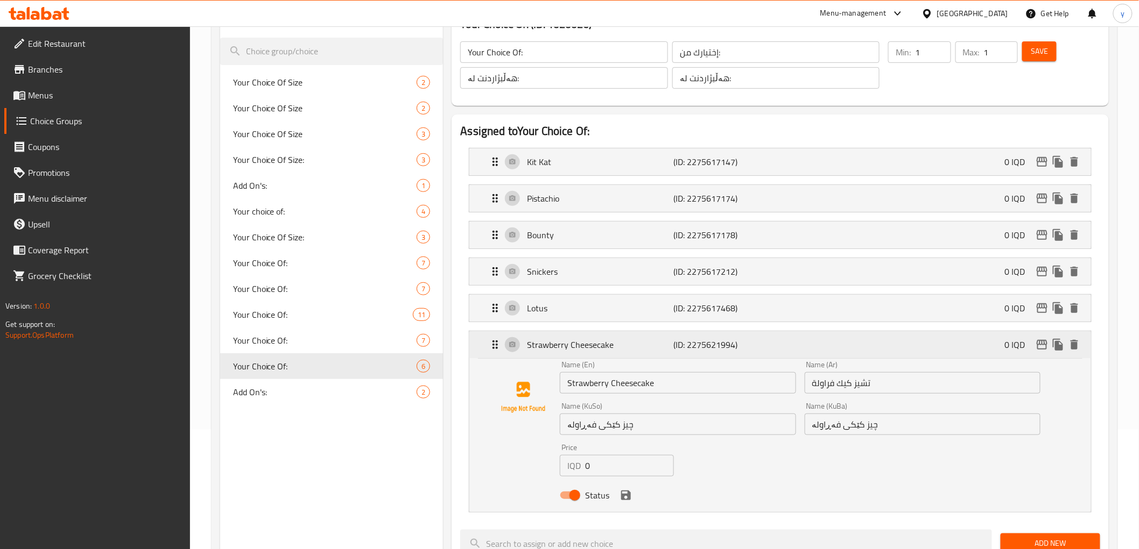
click at [562, 355] on div "Strawberry Cheesecake (ID: 2275621994) 0 IQD" at bounding box center [783, 344] width 589 height 27
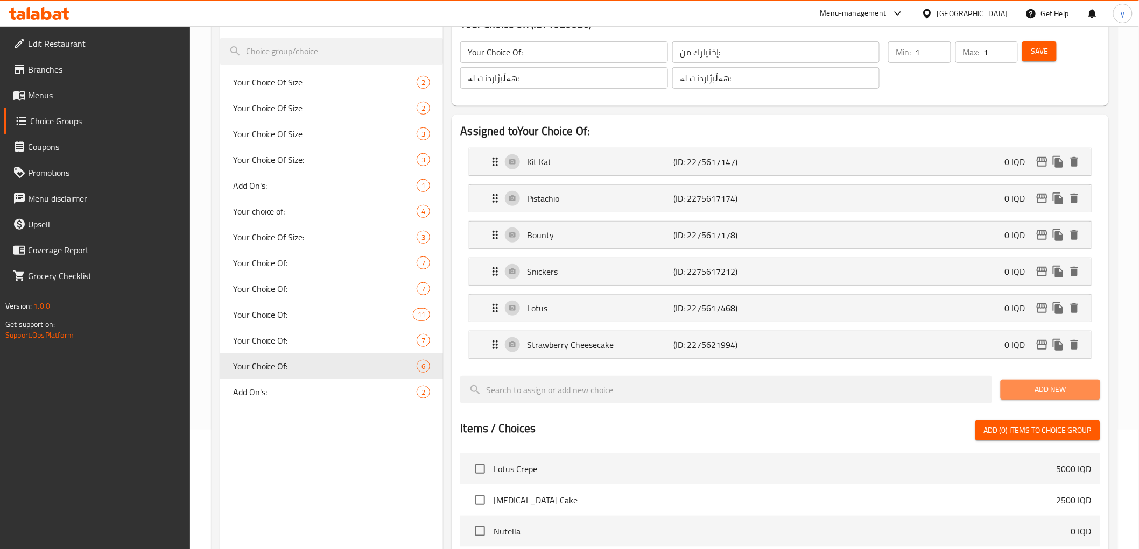
click at [1033, 384] on span "Add New" at bounding box center [1050, 389] width 82 height 13
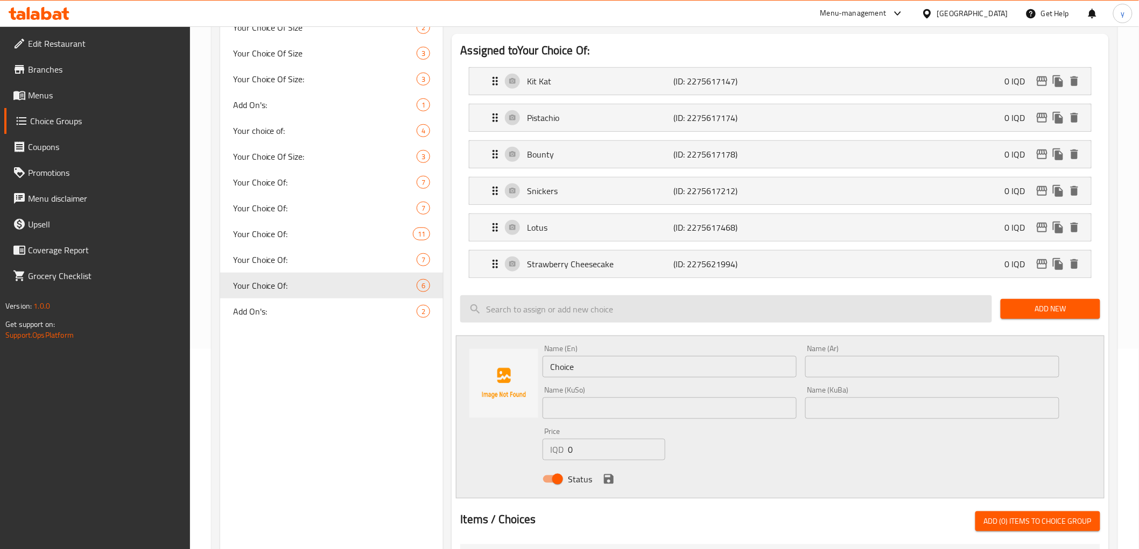
scroll to position [239, 0]
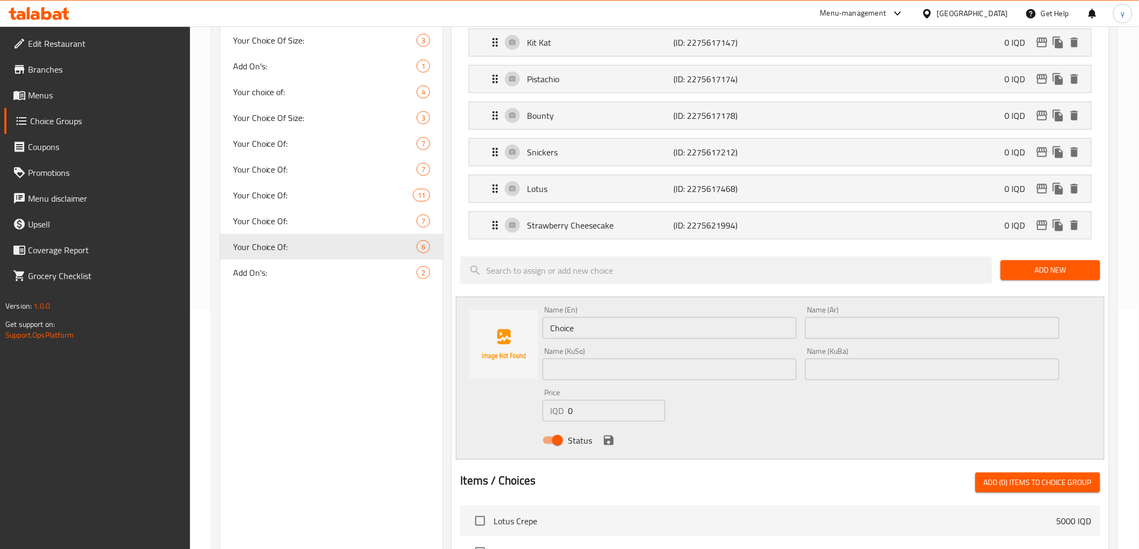
click at [878, 314] on div "Name (Ar) Name (Ar)" at bounding box center [932, 322] width 254 height 33
click at [873, 321] on input "text" at bounding box center [932, 328] width 254 height 22
paste input "ترفل كت كات"
type input "ترفل كت كات"
click at [708, 318] on input "Choice" at bounding box center [669, 328] width 254 height 22
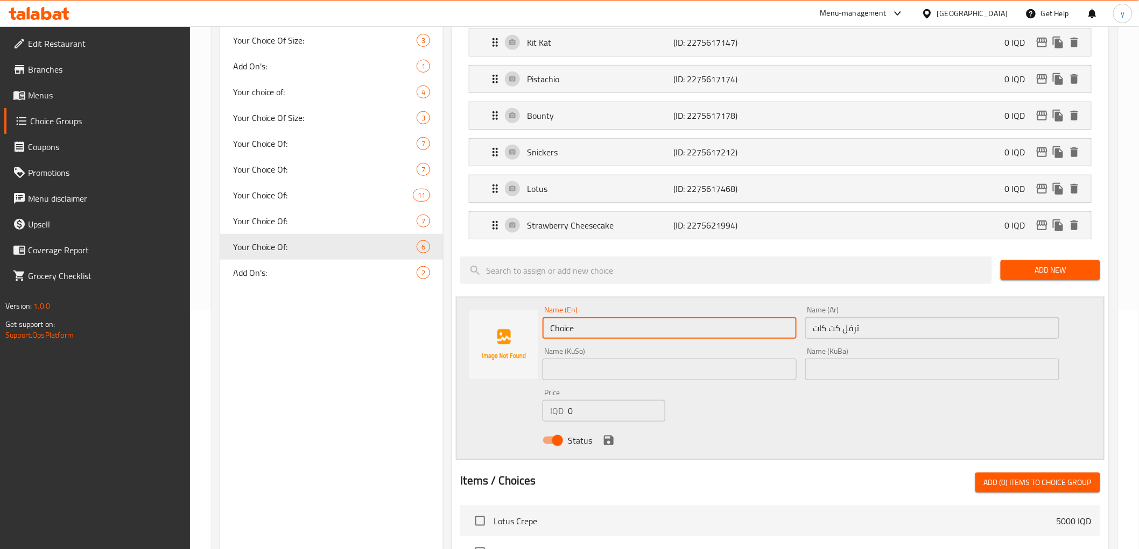
click at [706, 322] on input "Choice" at bounding box center [669, 328] width 254 height 22
type input "T"
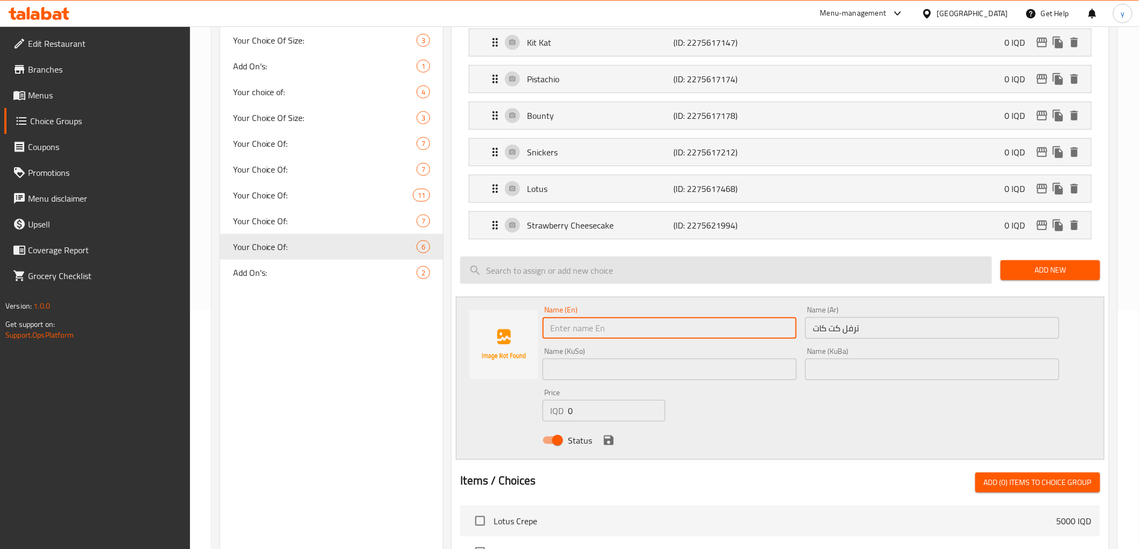
scroll to position [119, 0]
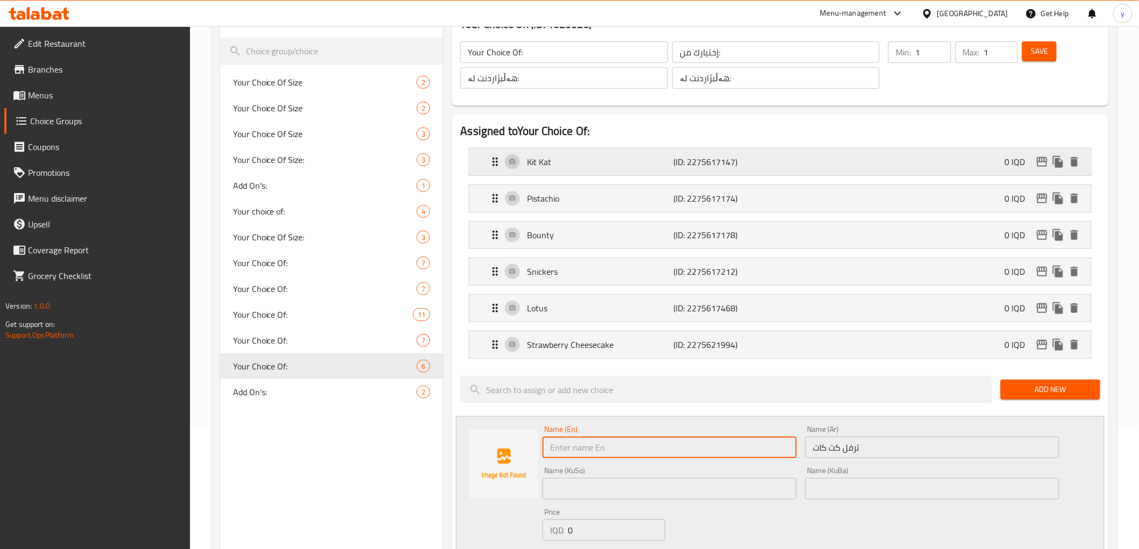
click at [571, 152] on div "Kit Kat (ID: 2275617147) 0 IQD" at bounding box center [783, 162] width 589 height 27
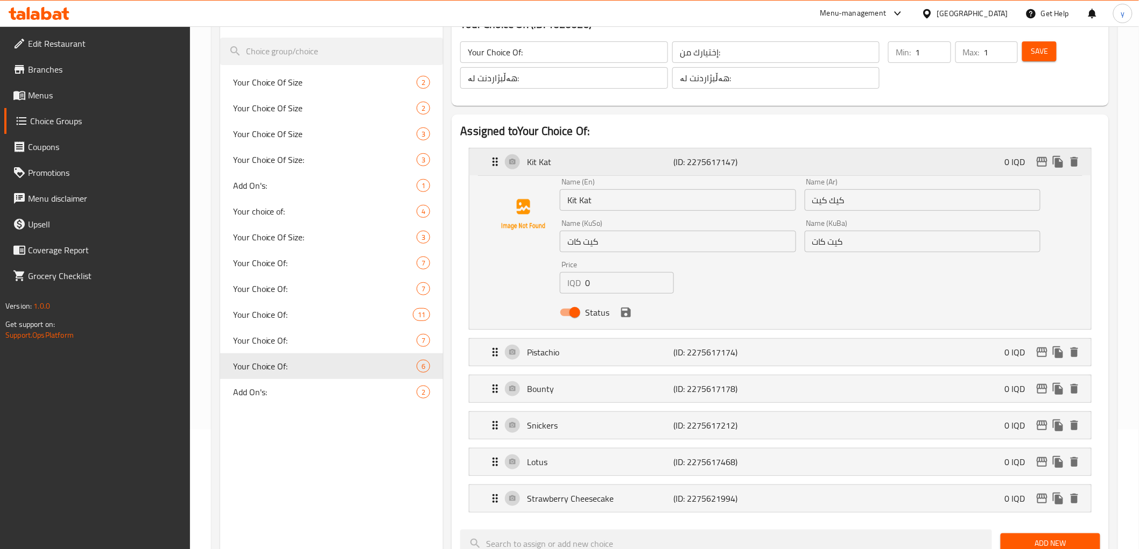
click at [571, 152] on div "Kit Kat (ID: 2275617147) 0 IQD" at bounding box center [783, 162] width 589 height 27
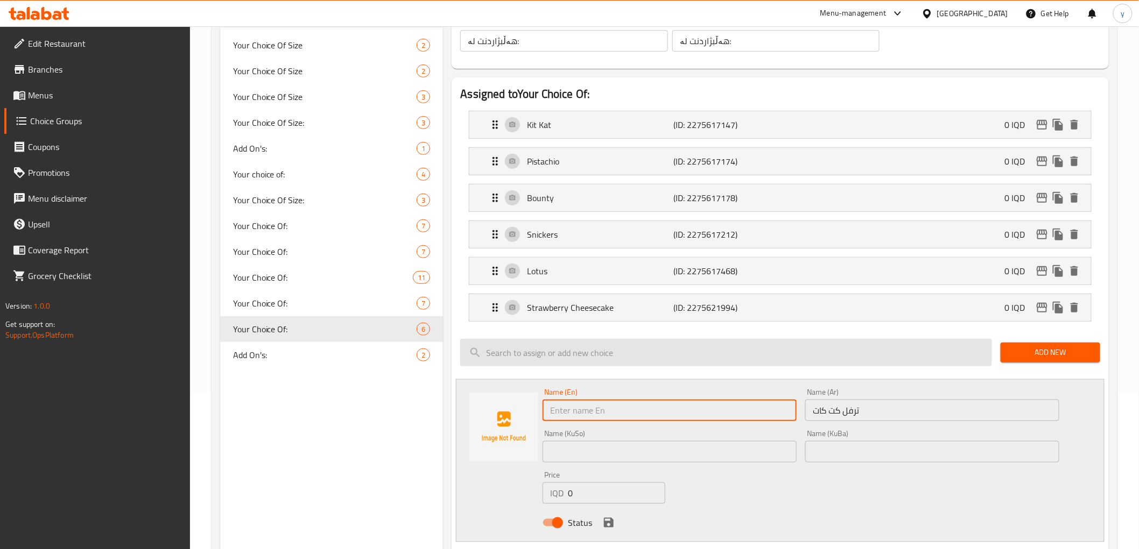
scroll to position [239, 0]
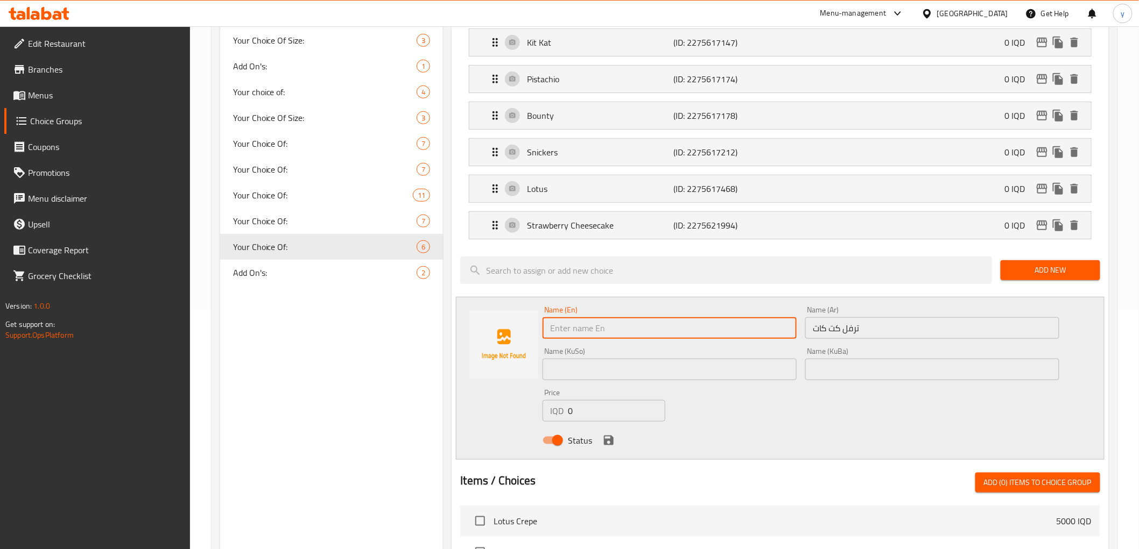
click at [1085, 274] on span "Add New" at bounding box center [1050, 270] width 82 height 13
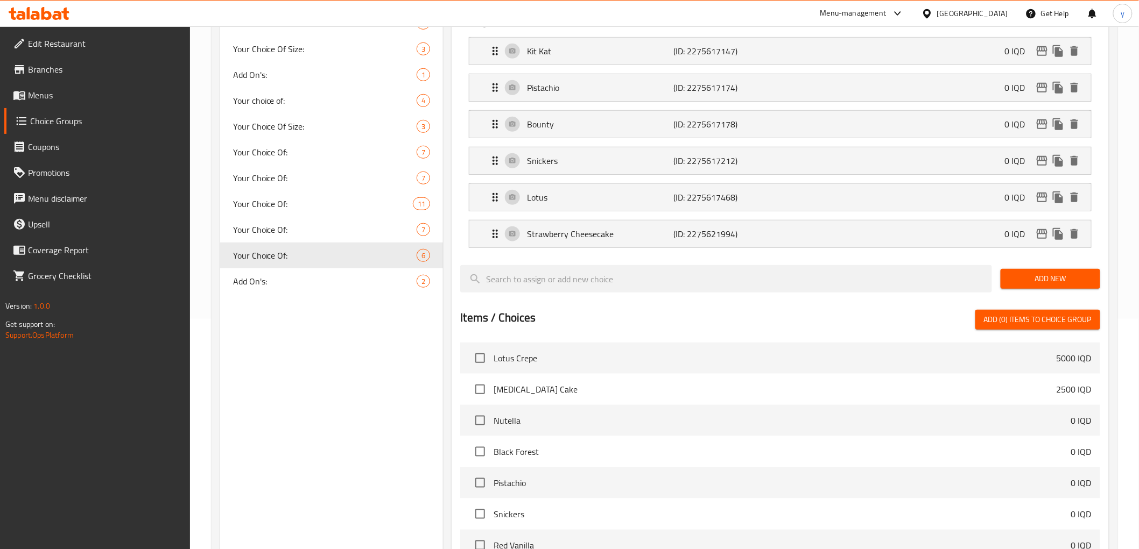
scroll to position [0, 0]
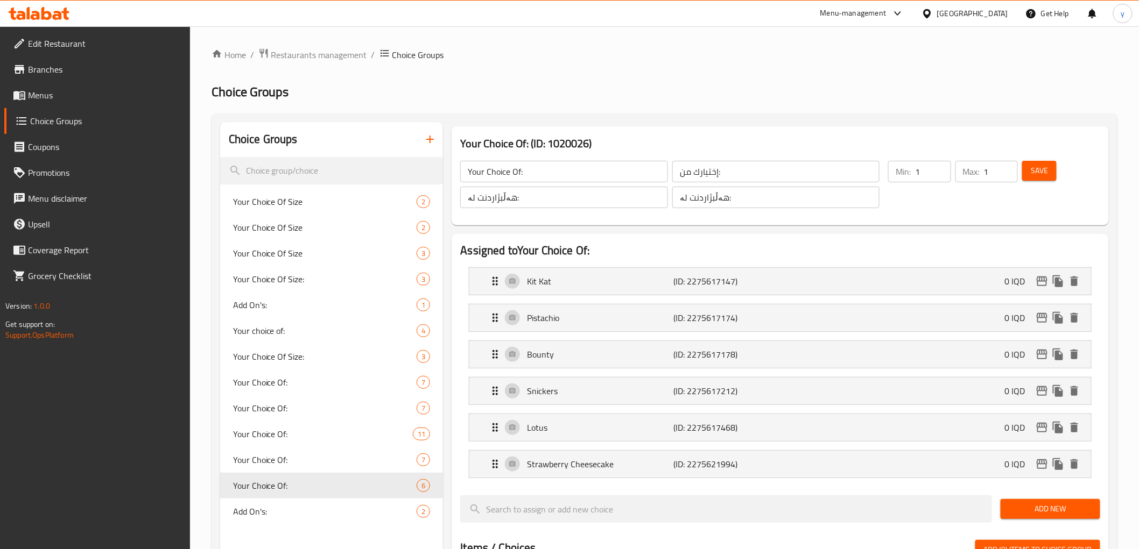
click at [1032, 164] on span "Save" at bounding box center [1038, 170] width 17 height 13
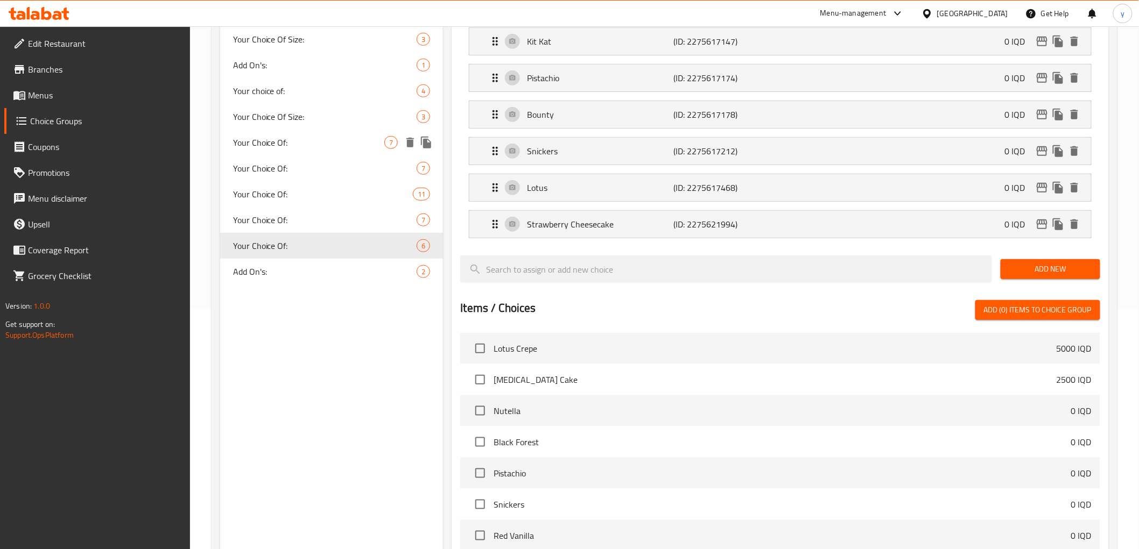
scroll to position [229, 0]
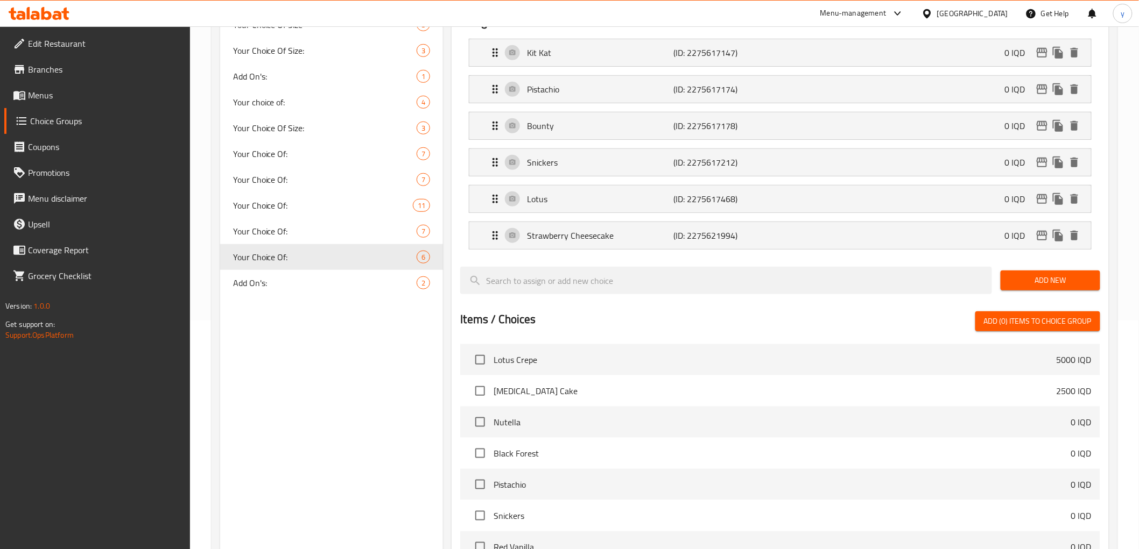
click at [37, 103] on link "Menus" at bounding box center [97, 95] width 186 height 26
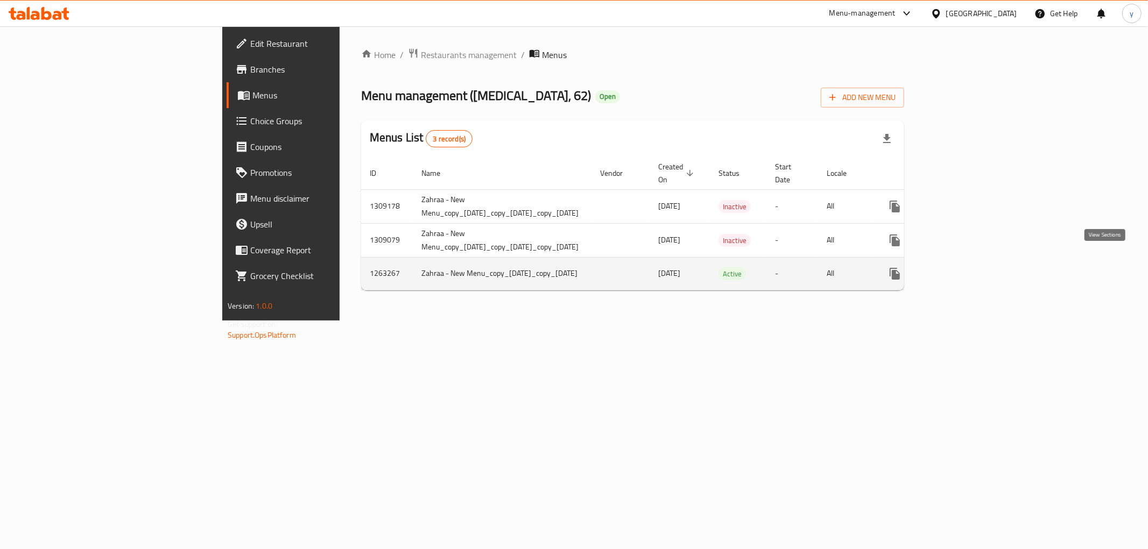
click at [985, 261] on link "enhanced table" at bounding box center [972, 274] width 26 height 26
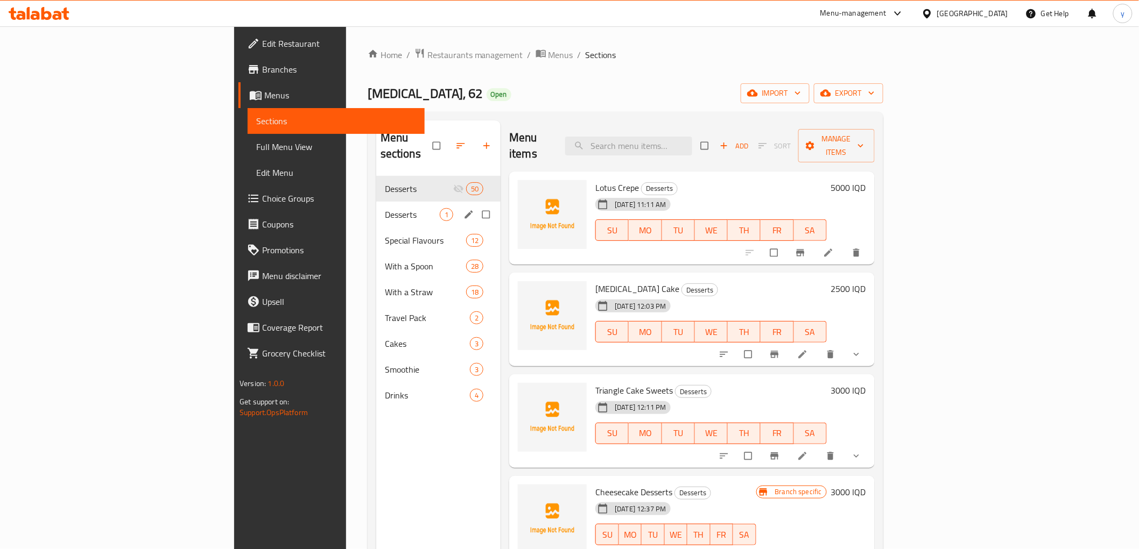
click at [376, 206] on div "Desserts 1" at bounding box center [438, 215] width 125 height 26
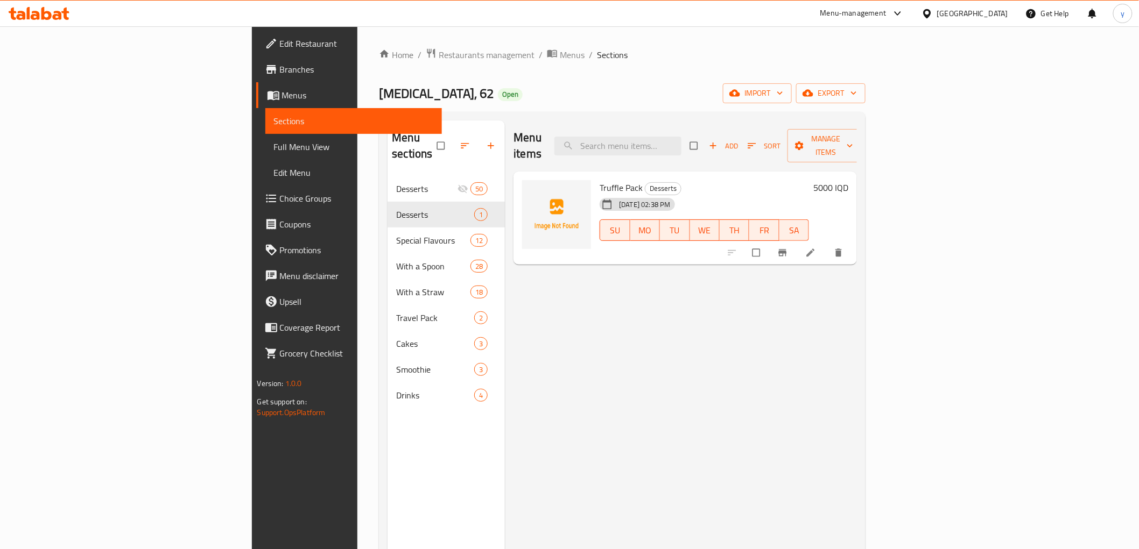
click at [256, 207] on link "Choice Groups" at bounding box center [349, 199] width 186 height 26
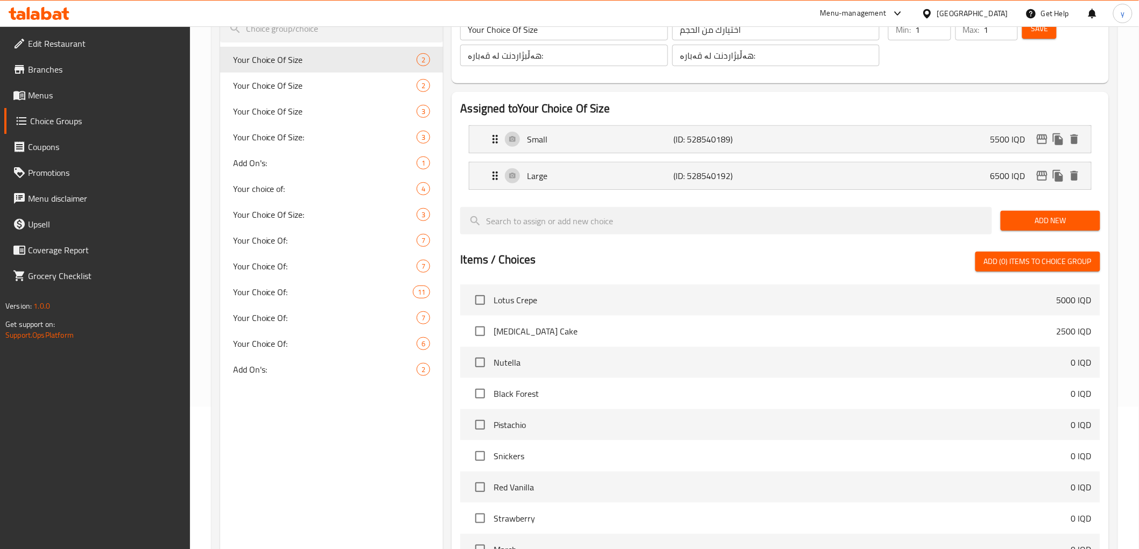
scroll to position [152, 0]
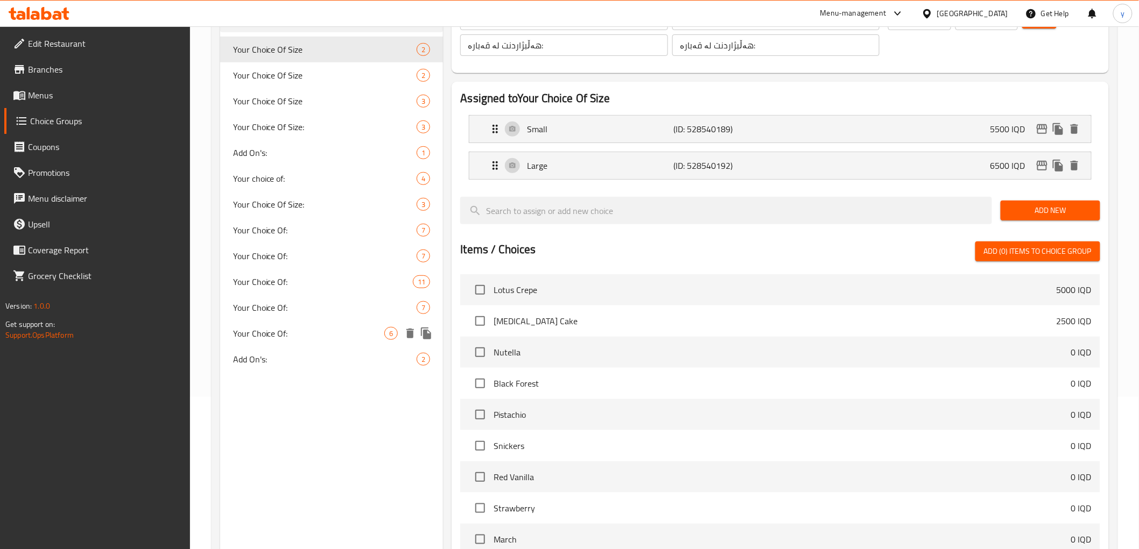
click at [292, 325] on div "Your Choice Of: 6" at bounding box center [331, 334] width 223 height 26
type input "Your Choice Of:"
type input "إختيارك من:"
type input "هەڵبژاردنت لە:"
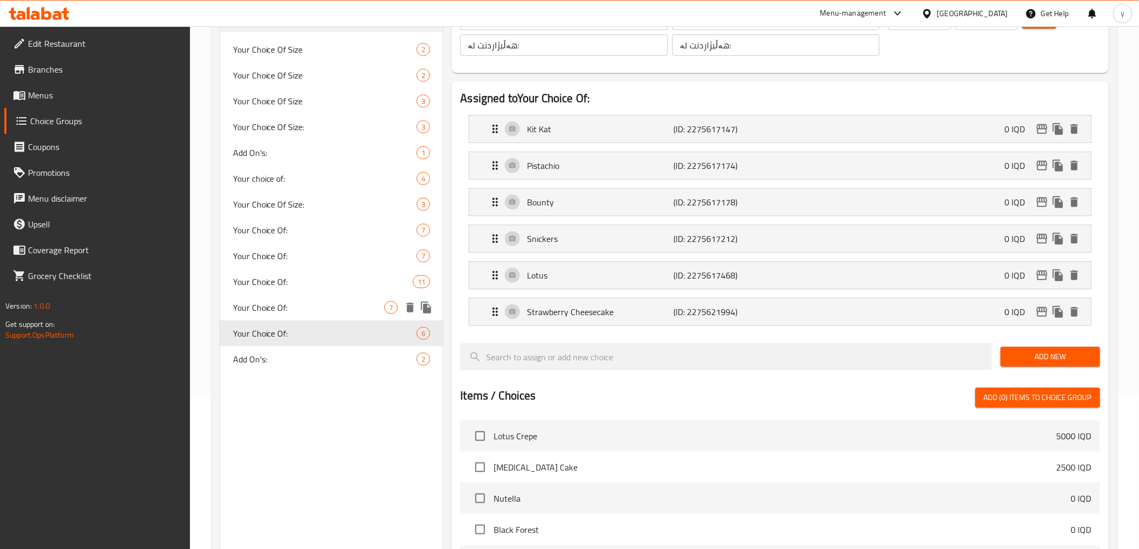
click at [336, 307] on span "Your Choice Of:" at bounding box center [309, 307] width 152 height 13
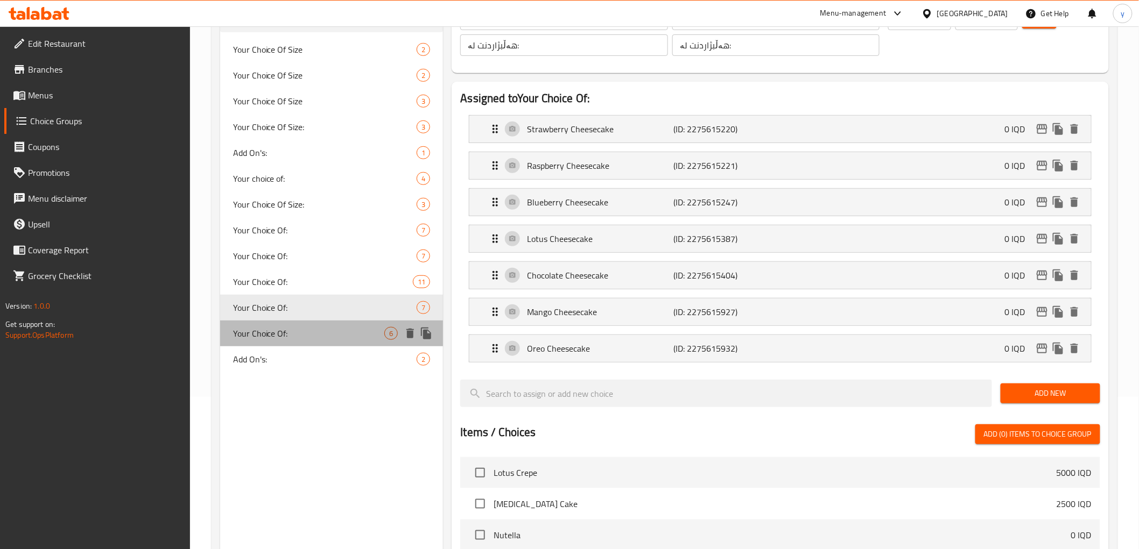
click at [342, 327] on span "Your Choice Of:" at bounding box center [309, 333] width 152 height 13
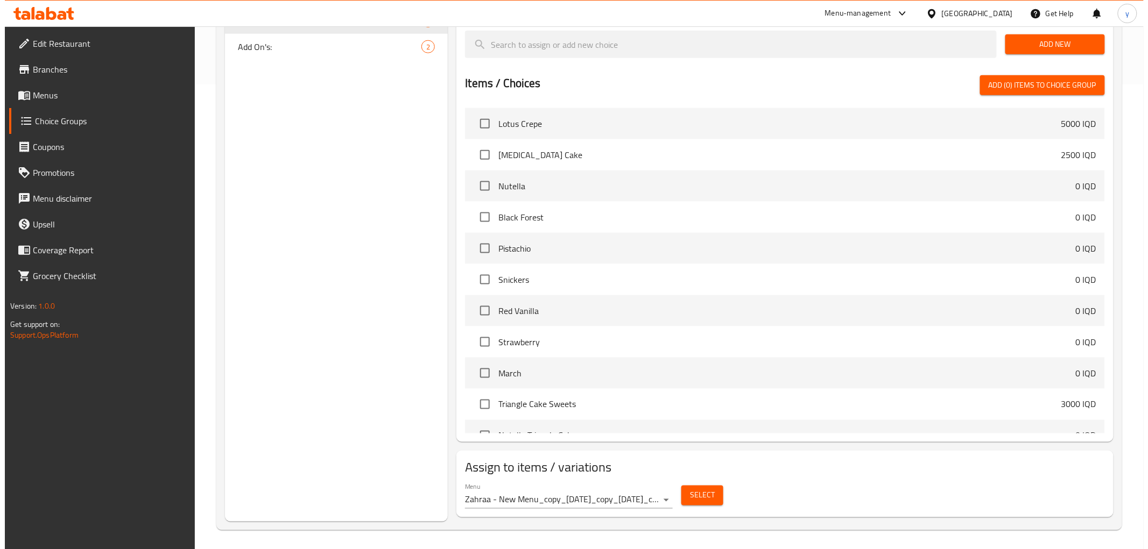
scroll to position [468, 0]
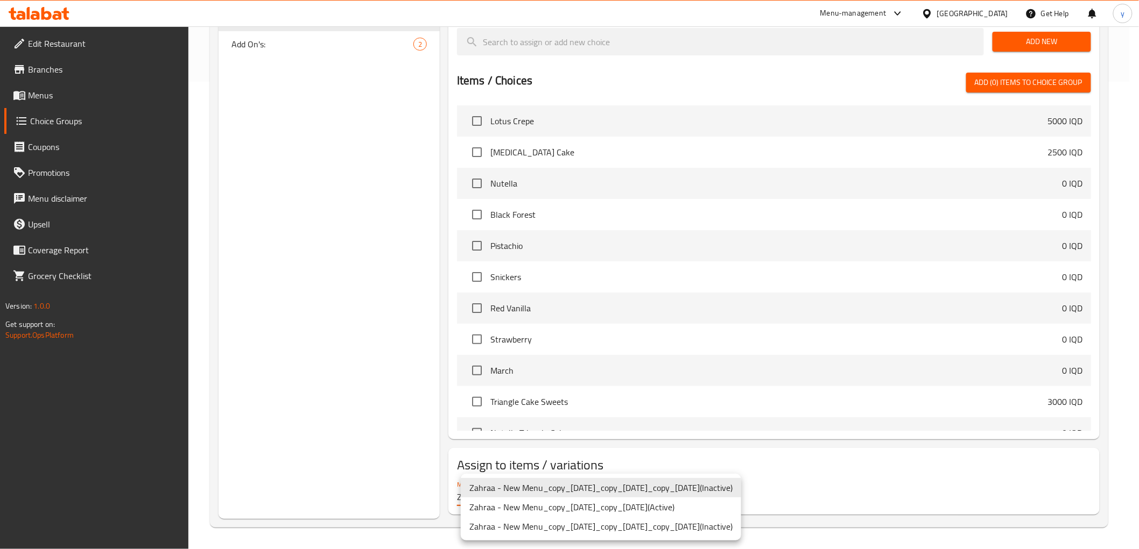
click at [662, 510] on li "Zahraa - New Menu_copy_[DATE]_copy_[DATE] ( Active )" at bounding box center [601, 507] width 280 height 19
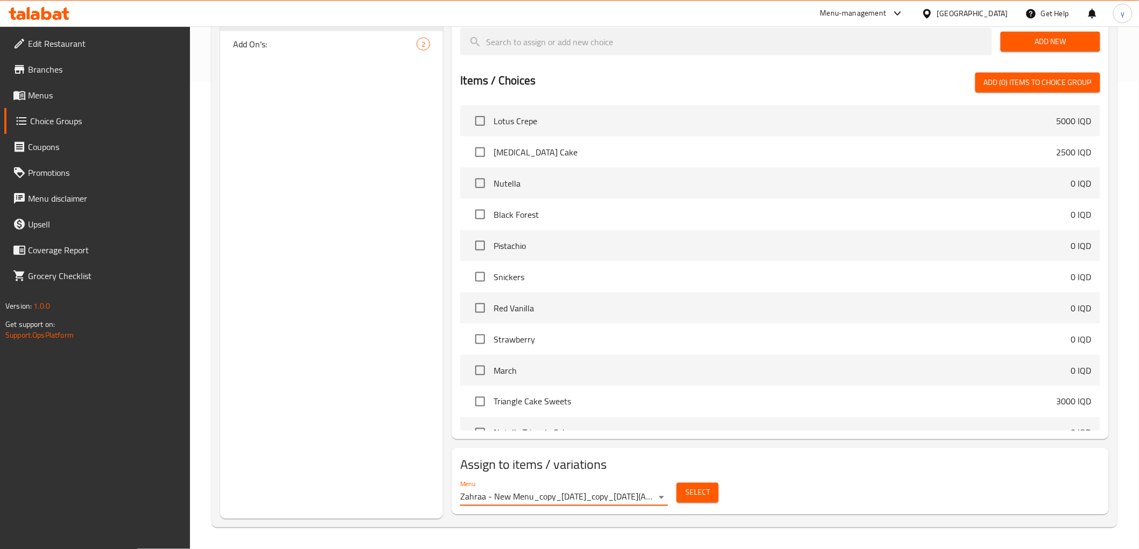
click at [705, 486] on span "Select" at bounding box center [697, 492] width 25 height 13
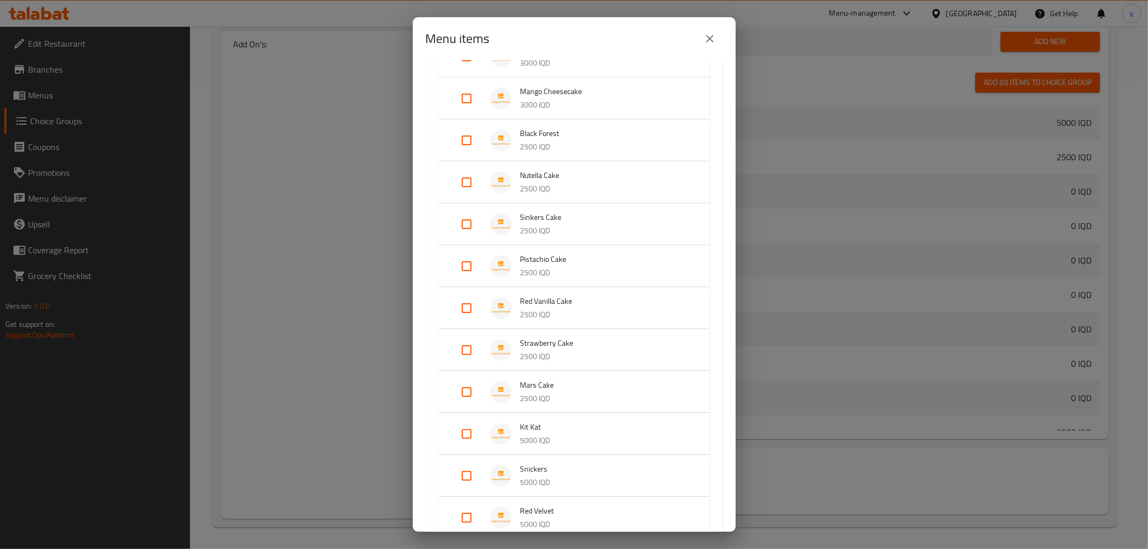
scroll to position [2032, 0]
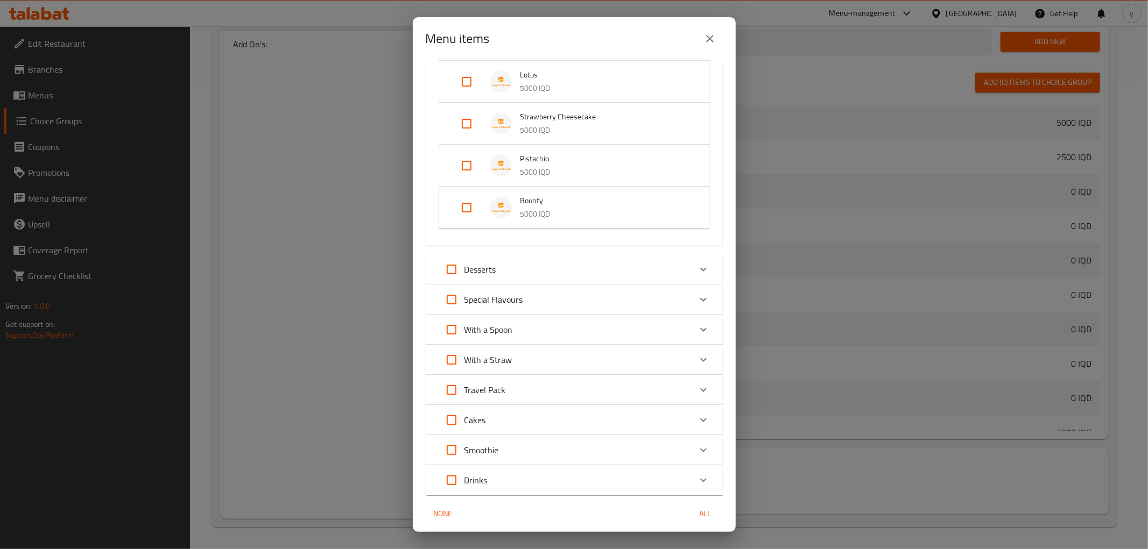
click at [478, 263] on p "Desserts" at bounding box center [480, 269] width 32 height 13
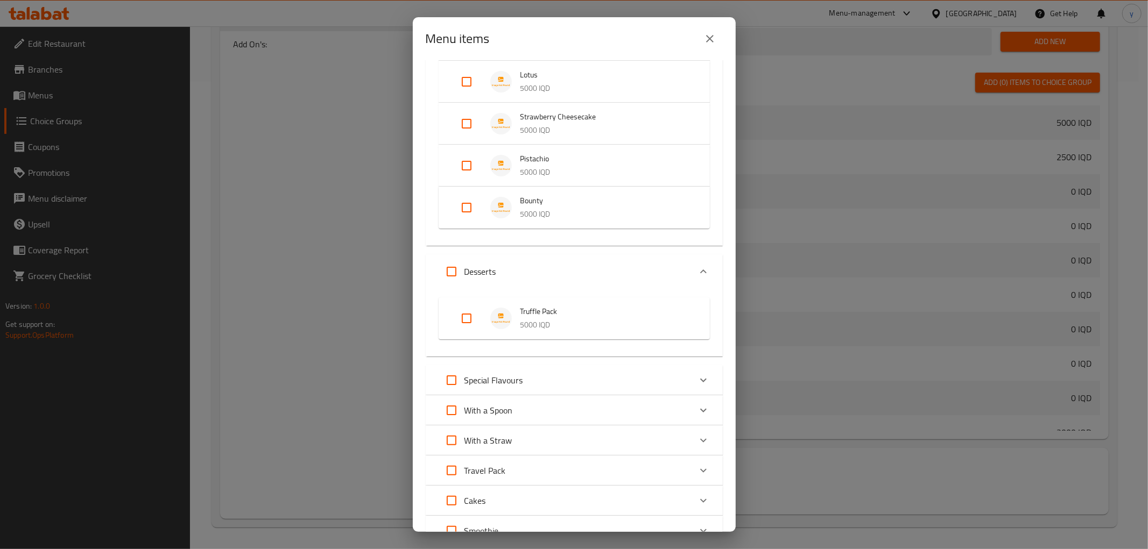
click at [463, 319] on input "Expand" at bounding box center [467, 319] width 26 height 26
checkbox input "true"
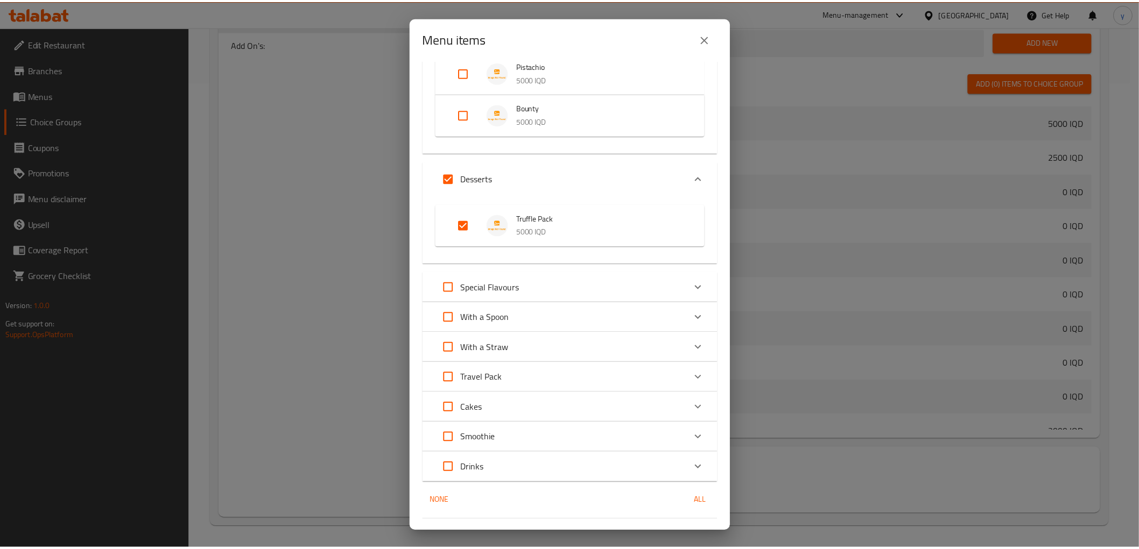
scroll to position [2149, 0]
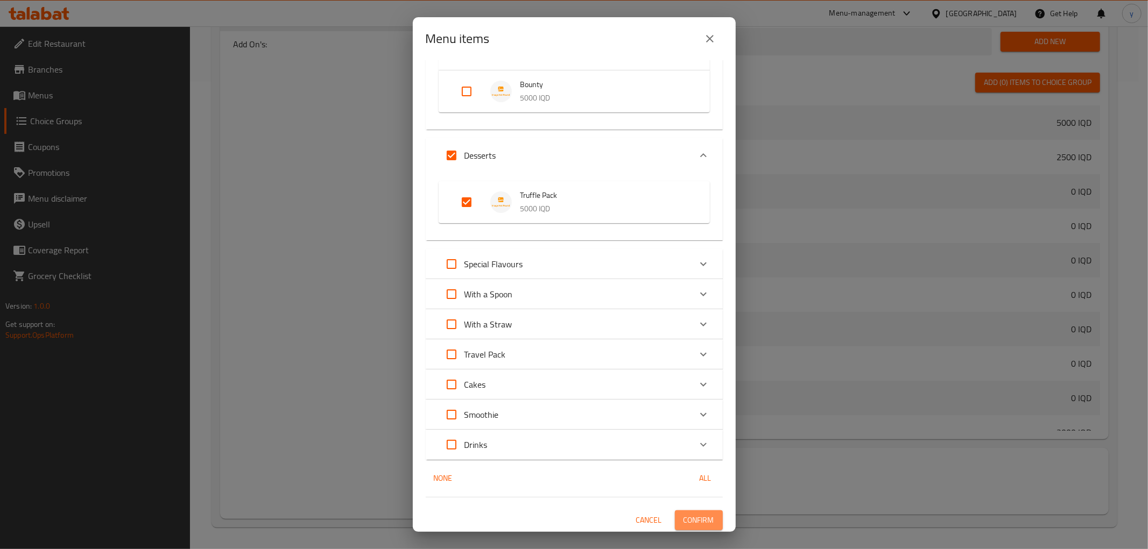
click at [683, 514] on span "Confirm" at bounding box center [698, 520] width 31 height 13
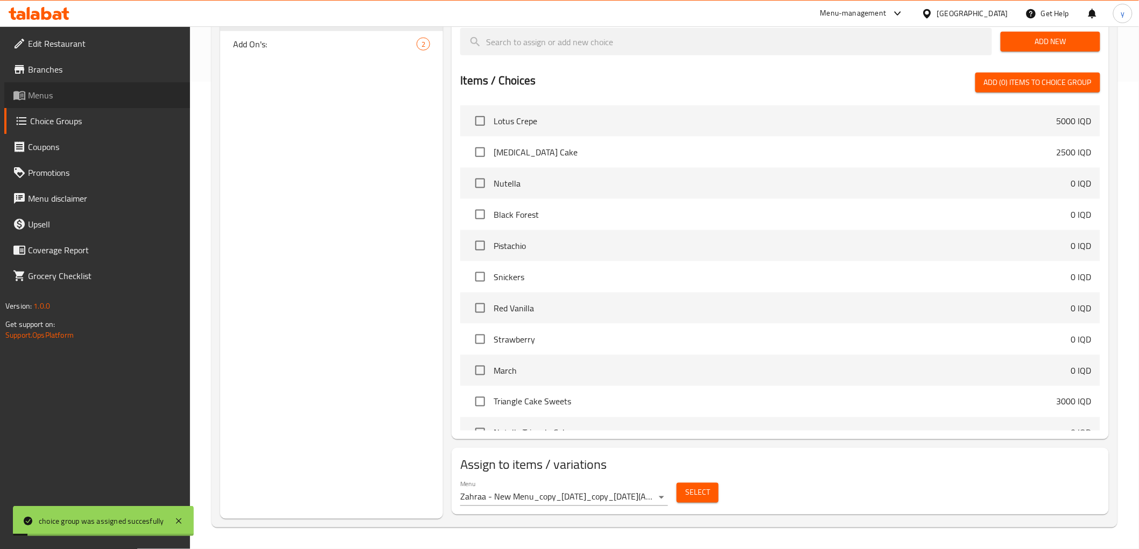
click at [88, 101] on span "Menus" at bounding box center [104, 95] width 153 height 13
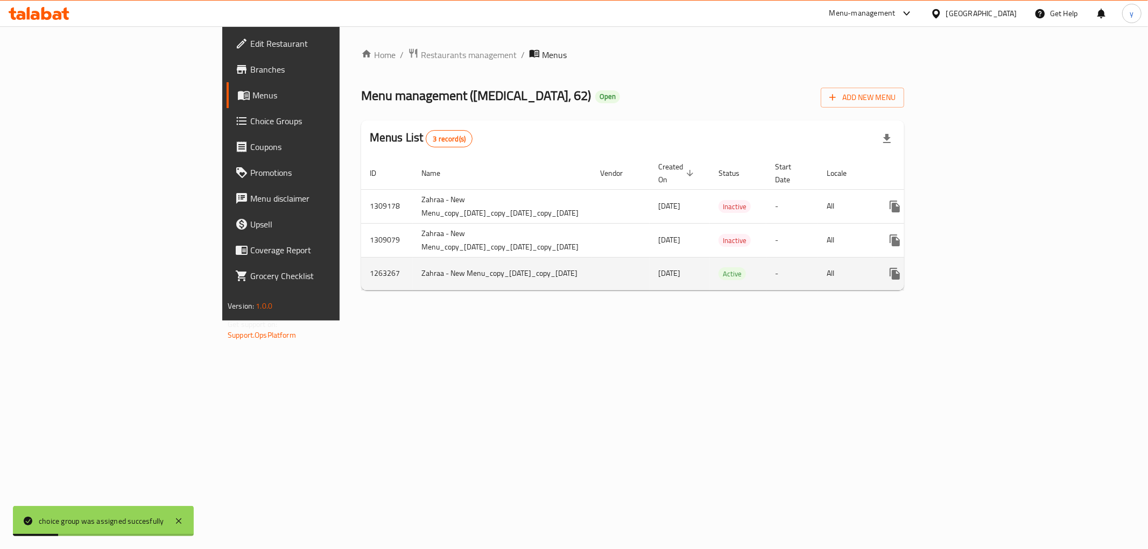
click at [979, 267] on icon "enhanced table" at bounding box center [972, 273] width 13 height 13
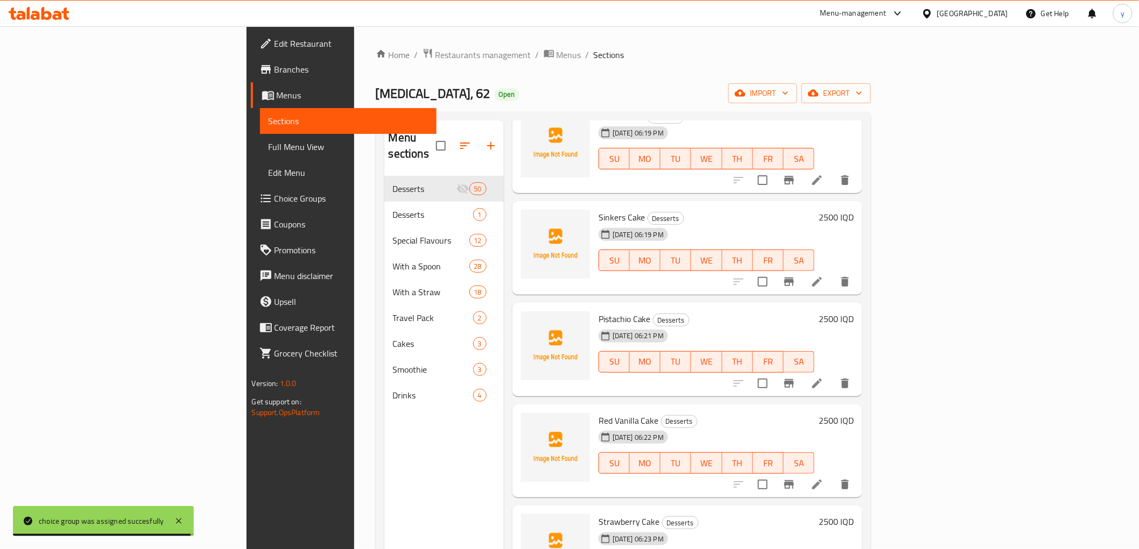
scroll to position [3348, 0]
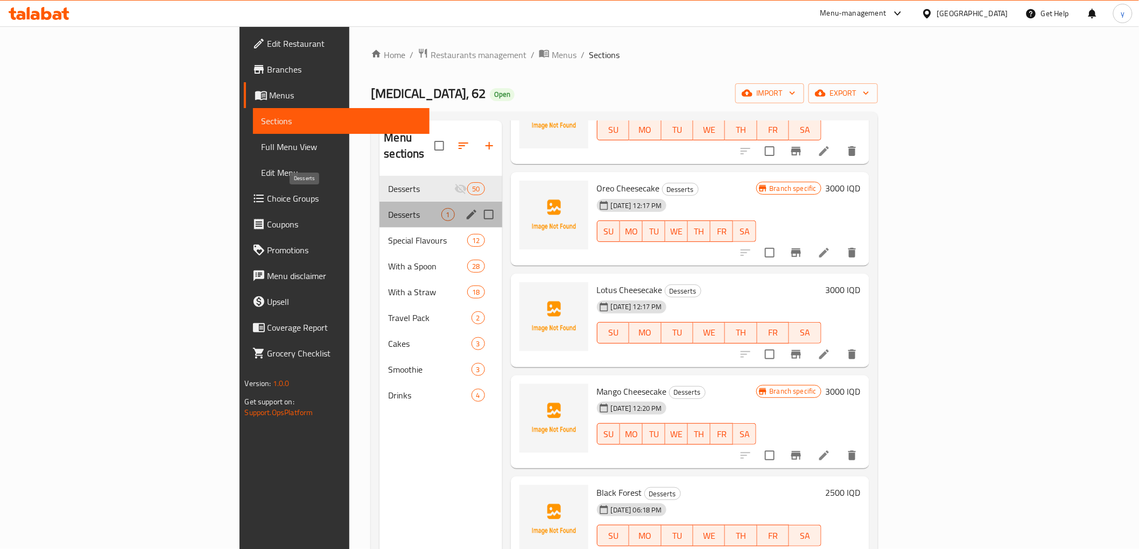
click at [388, 208] on span "Desserts" at bounding box center [414, 214] width 53 height 13
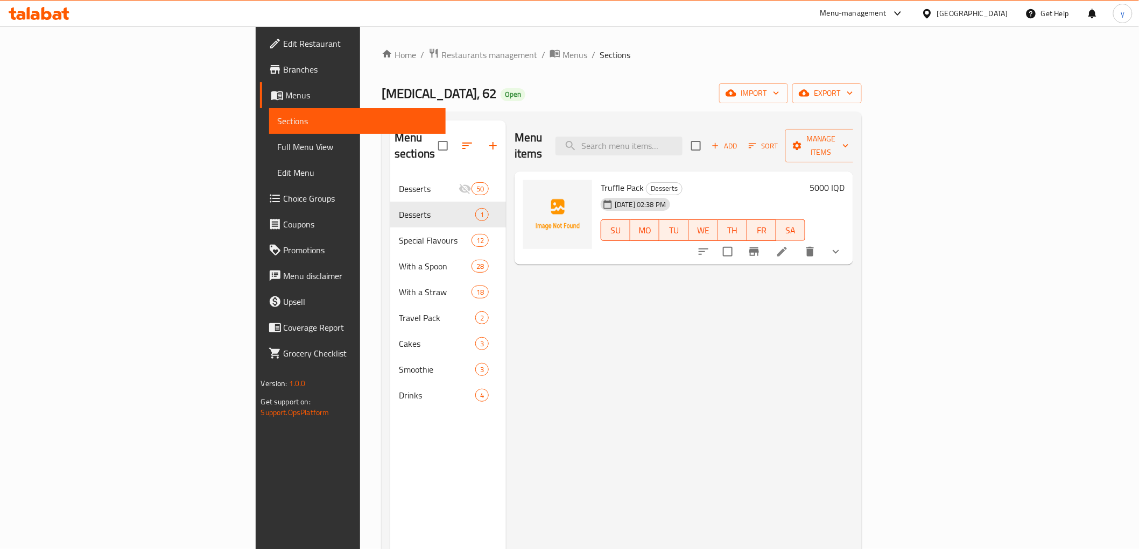
click at [601, 180] on span "Truffle Pack" at bounding box center [622, 188] width 43 height 16
copy h6 "Truffle Pack"
click at [682, 137] on input "search" at bounding box center [618, 146] width 127 height 19
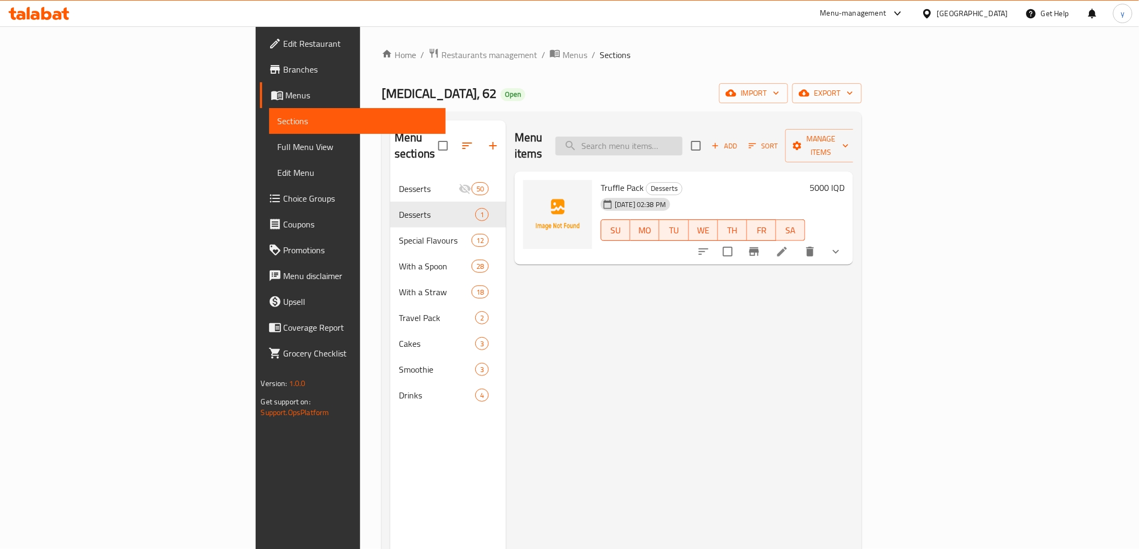
paste input "Truffle Pack"
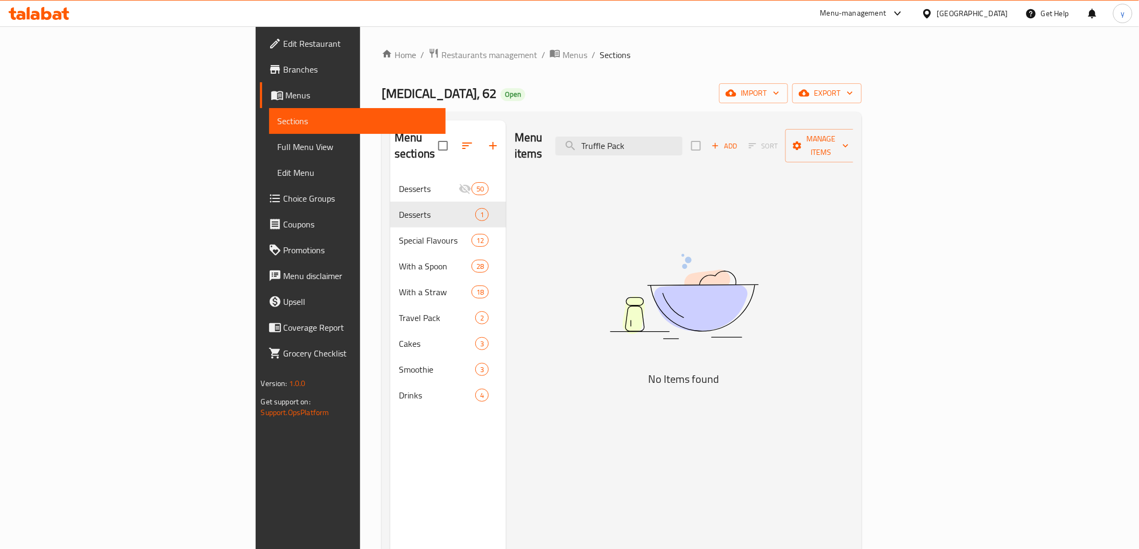
type input "Truffle Pack"
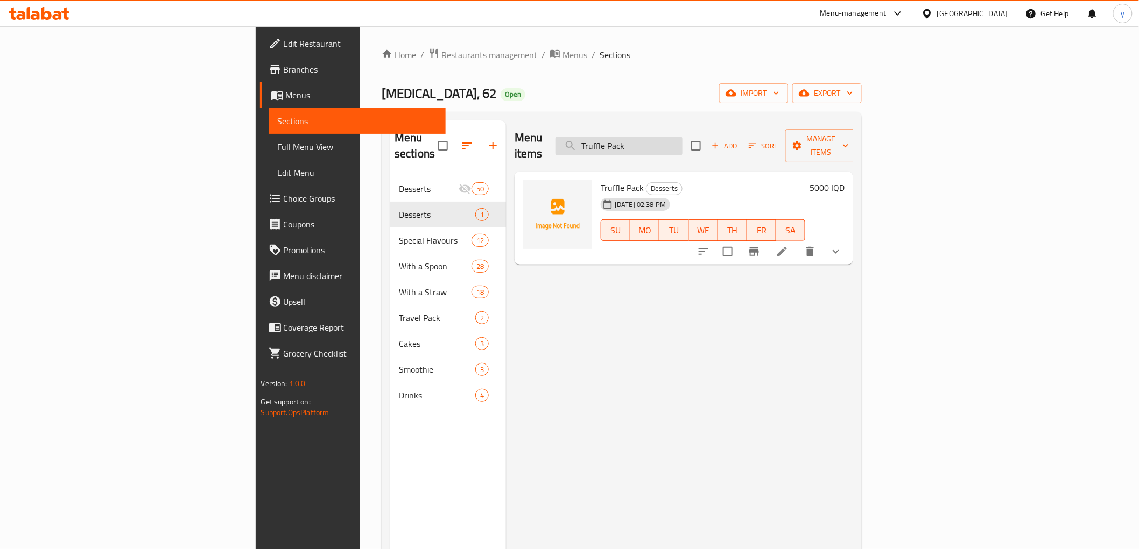
click at [682, 139] on input "Truffle Pack" at bounding box center [618, 146] width 127 height 19
click at [739, 143] on span "Add" at bounding box center [724, 146] width 29 height 12
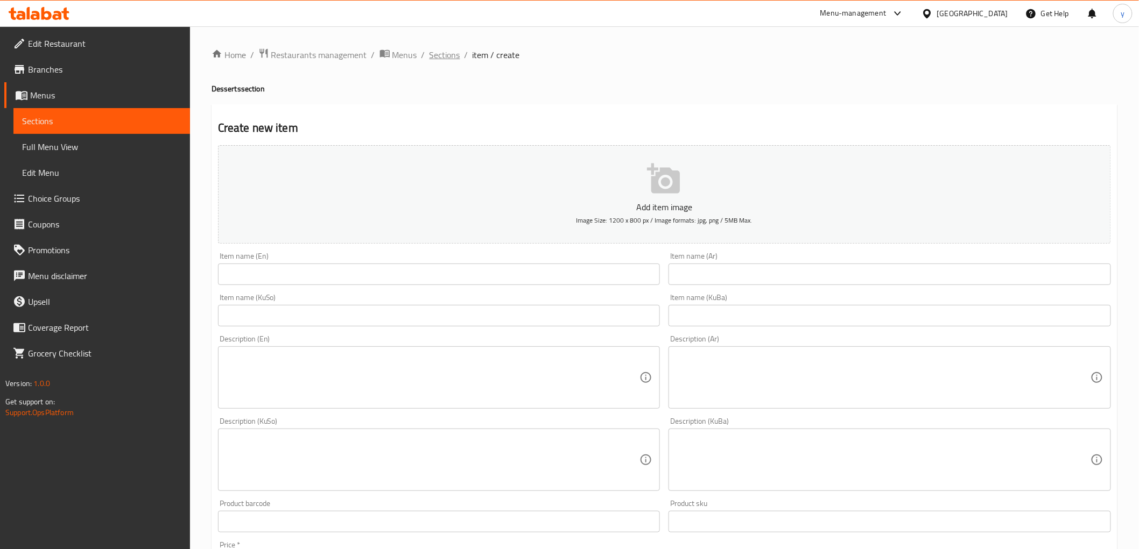
click at [440, 48] on span "Sections" at bounding box center [444, 54] width 31 height 13
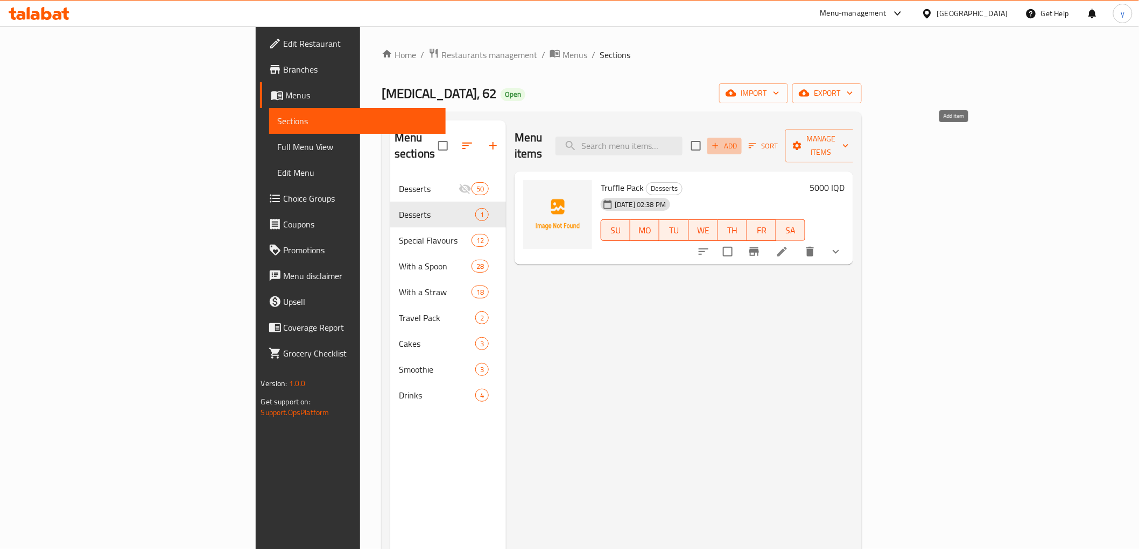
click at [739, 140] on span "Add" at bounding box center [724, 146] width 29 height 12
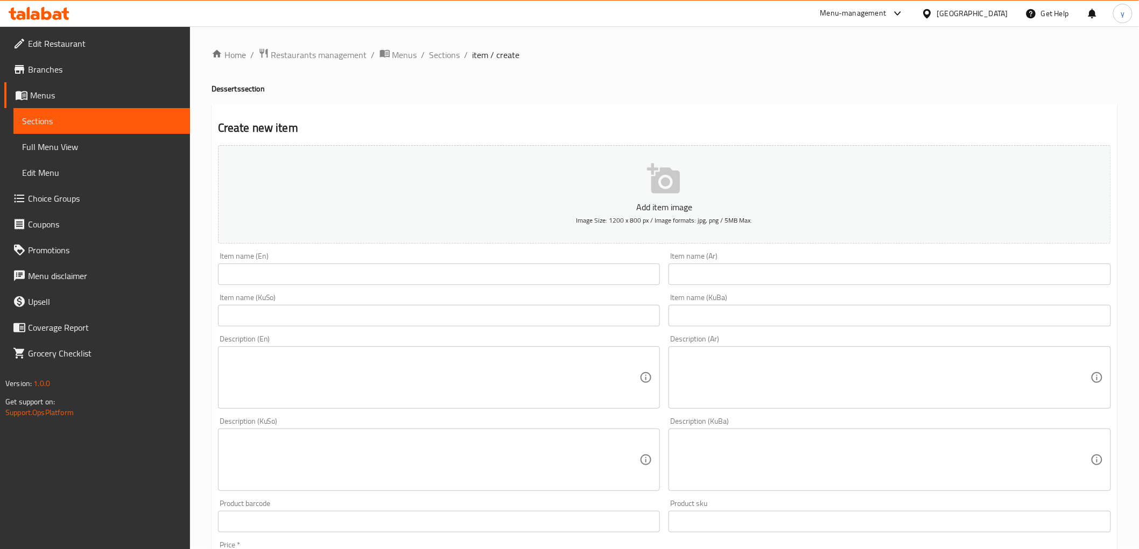
click at [685, 278] on input "text" at bounding box center [889, 275] width 442 height 22
paste input "ترانكل كيك"
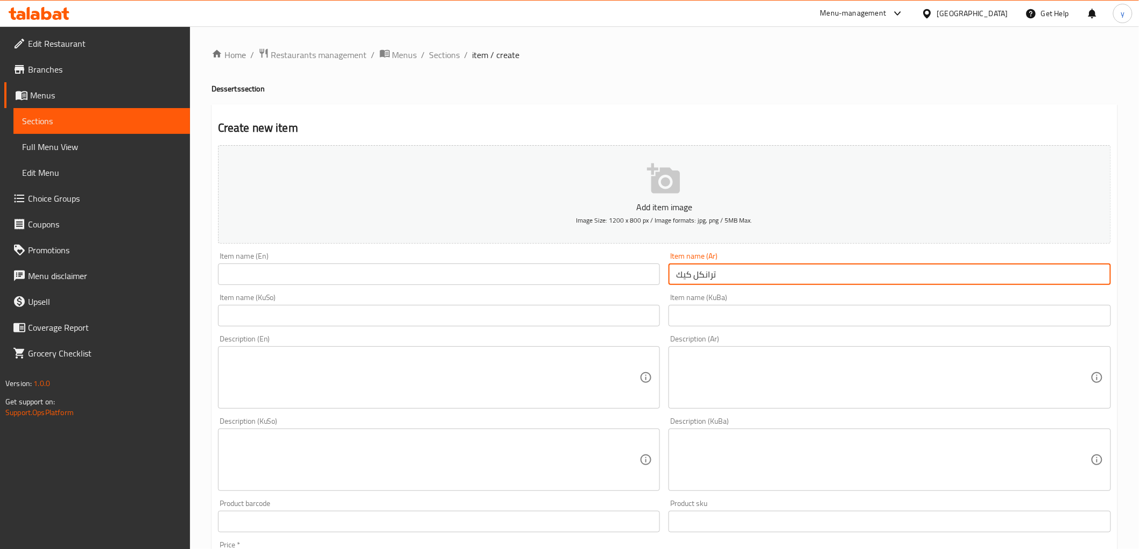
type input "ترانكل كيك"
click at [616, 276] on input "text" at bounding box center [439, 275] width 442 height 22
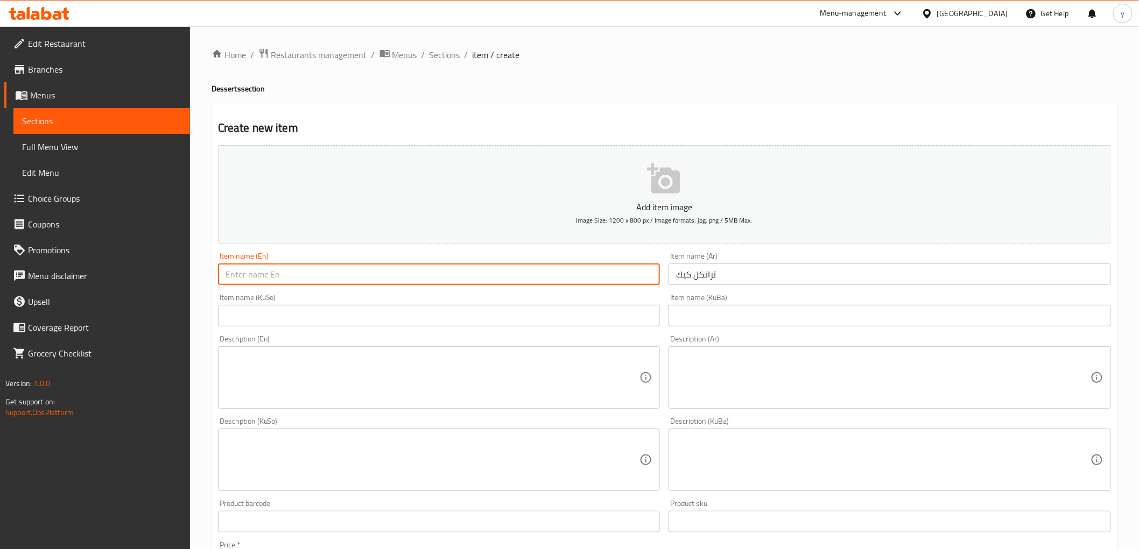
click at [708, 278] on input "ترانكل كيك" at bounding box center [889, 275] width 442 height 22
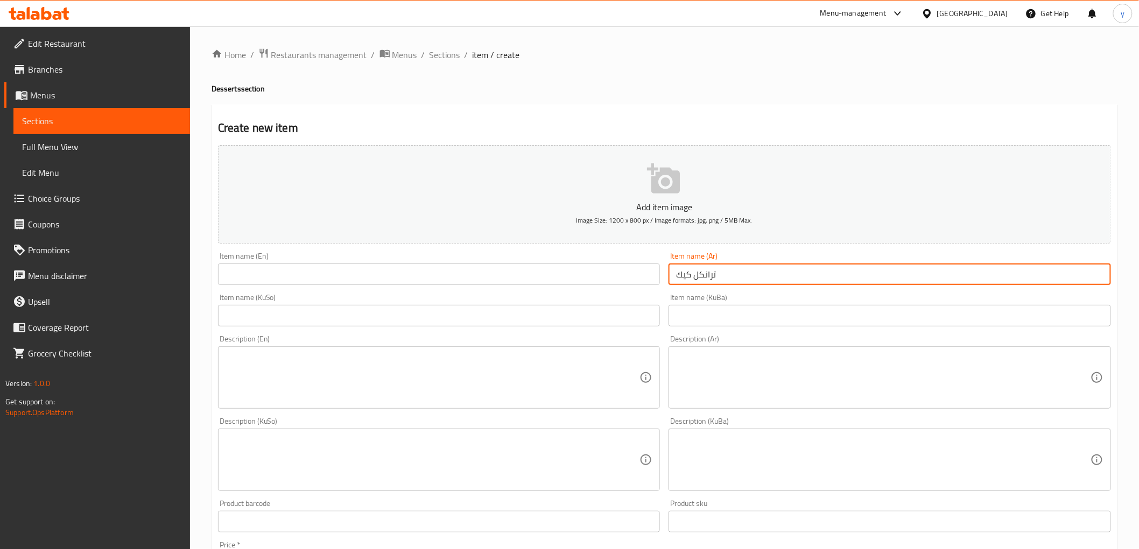
click at [708, 278] on input "ترانكل كيك" at bounding box center [889, 275] width 442 height 22
click at [465, 319] on input "text" at bounding box center [439, 316] width 442 height 22
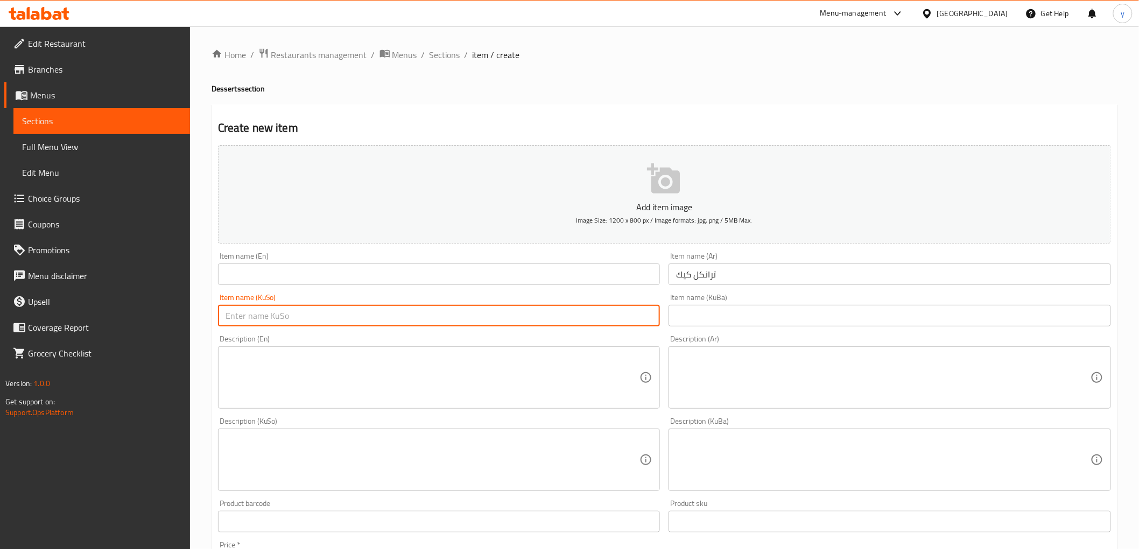
paste input "کێکی سێگۆشە"
type input "کێکی سێگۆشە"
click at [363, 270] on input "text" at bounding box center [439, 275] width 442 height 22
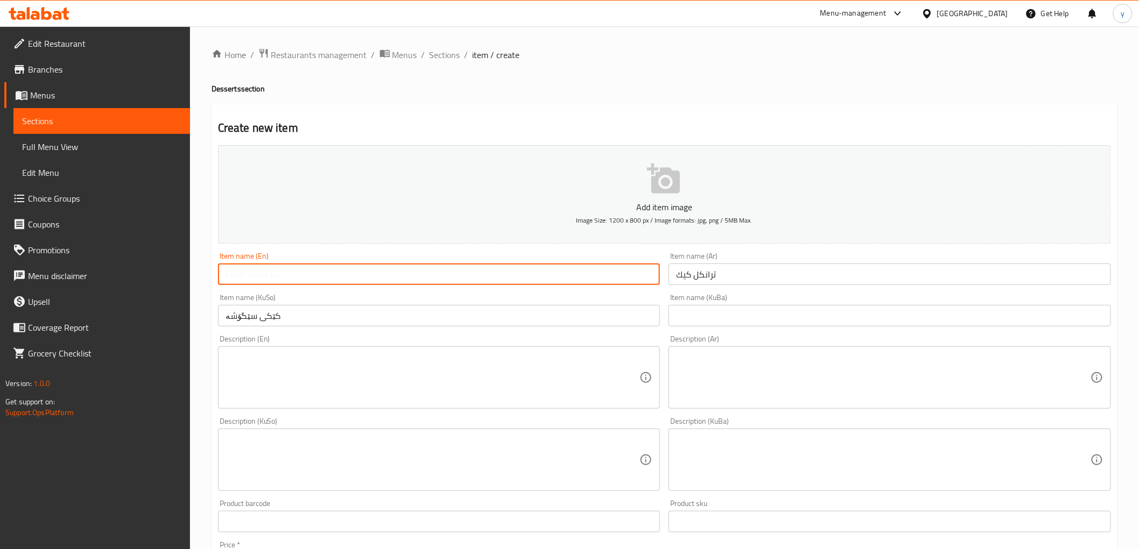
paste input "Triangle Cake"
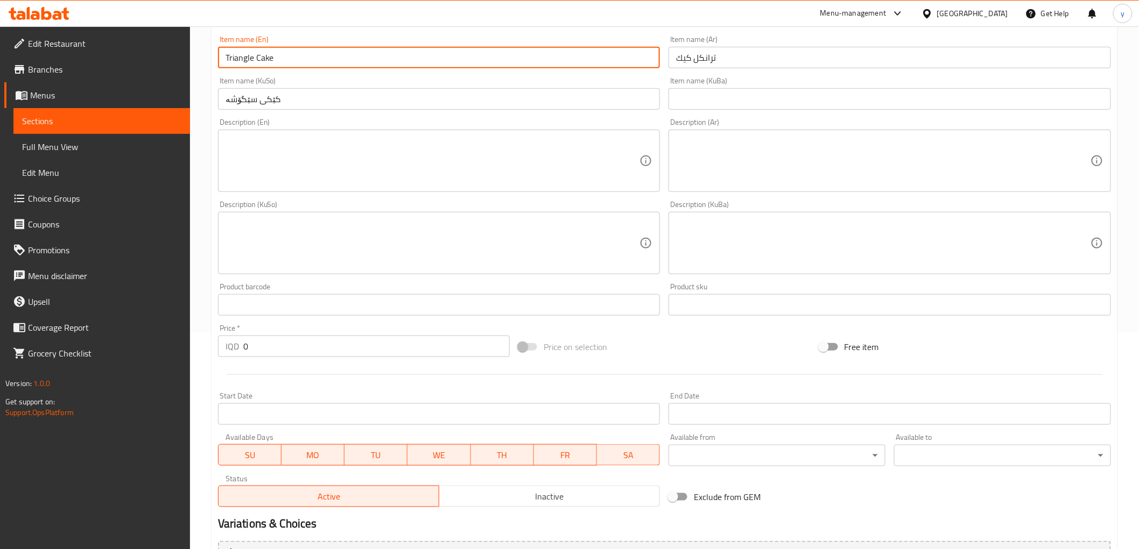
scroll to position [239, 0]
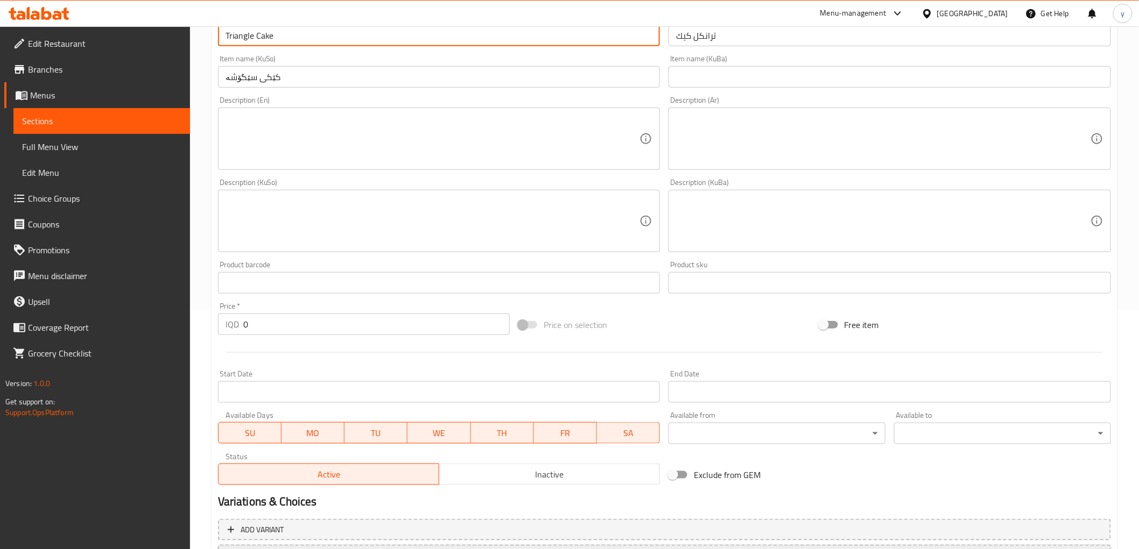
type input "Triangle Cake"
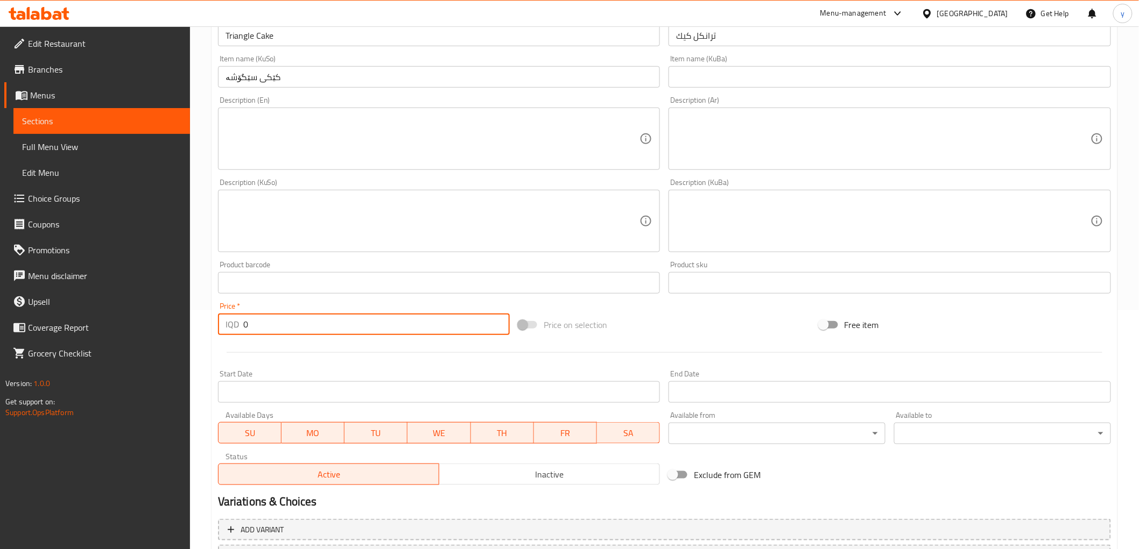
click at [272, 326] on input "0" at bounding box center [376, 325] width 266 height 22
paste input "300"
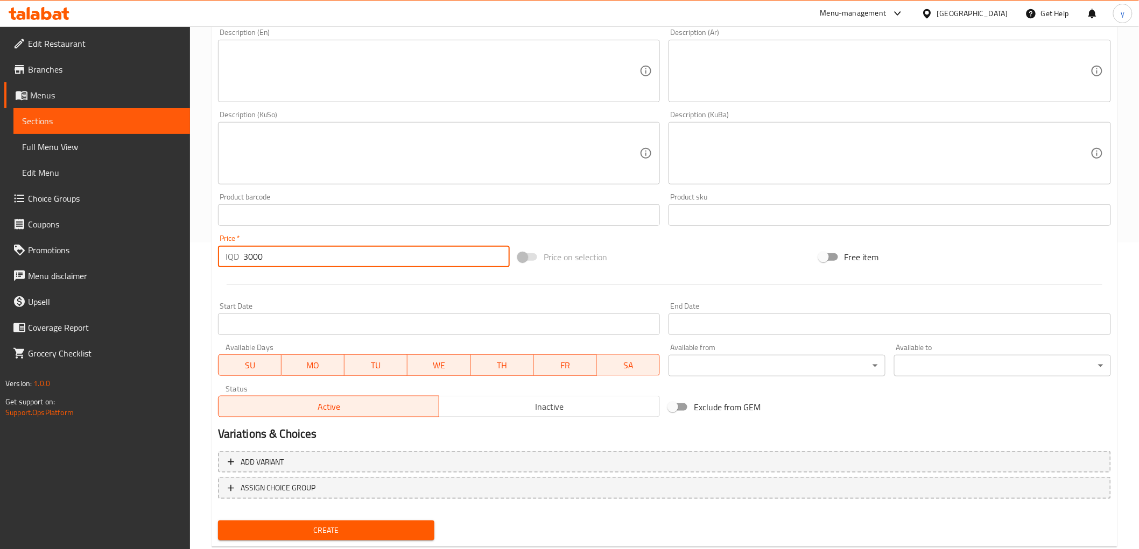
scroll to position [333, 0]
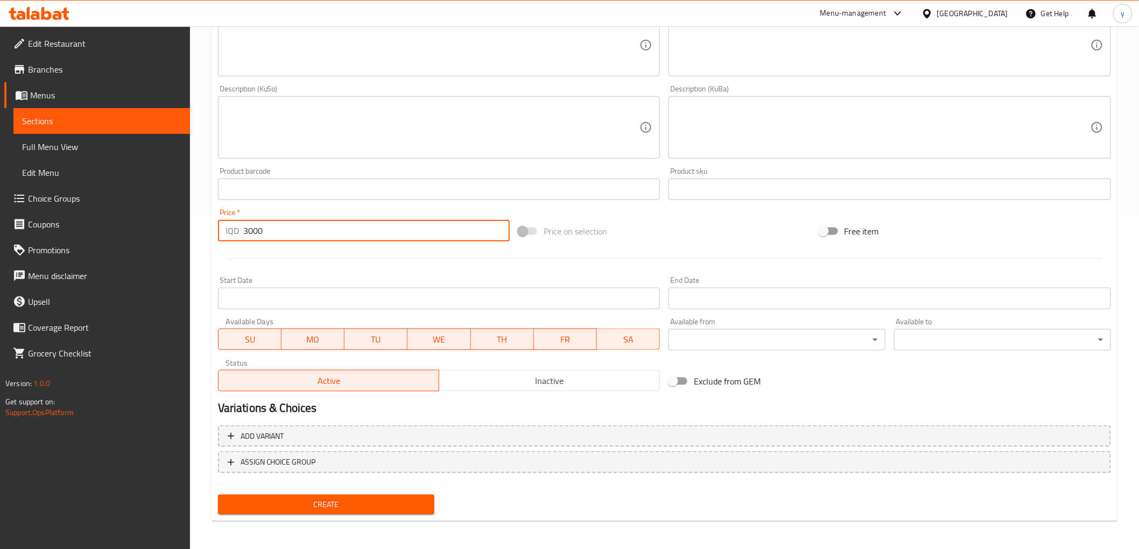
type input "3000"
click at [325, 503] on span "Create" at bounding box center [327, 504] width 200 height 13
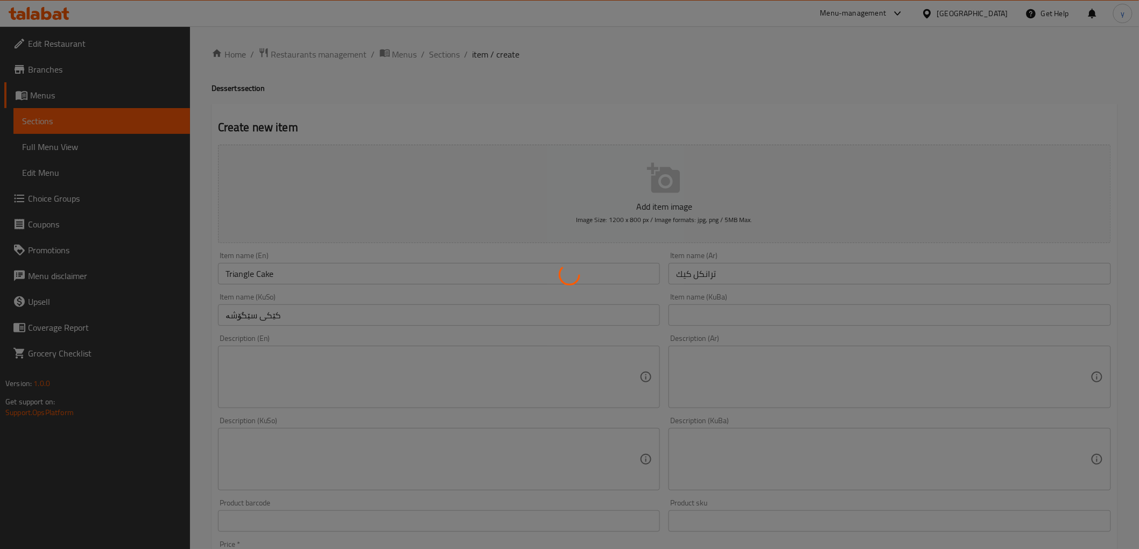
scroll to position [0, 0]
type input "0"
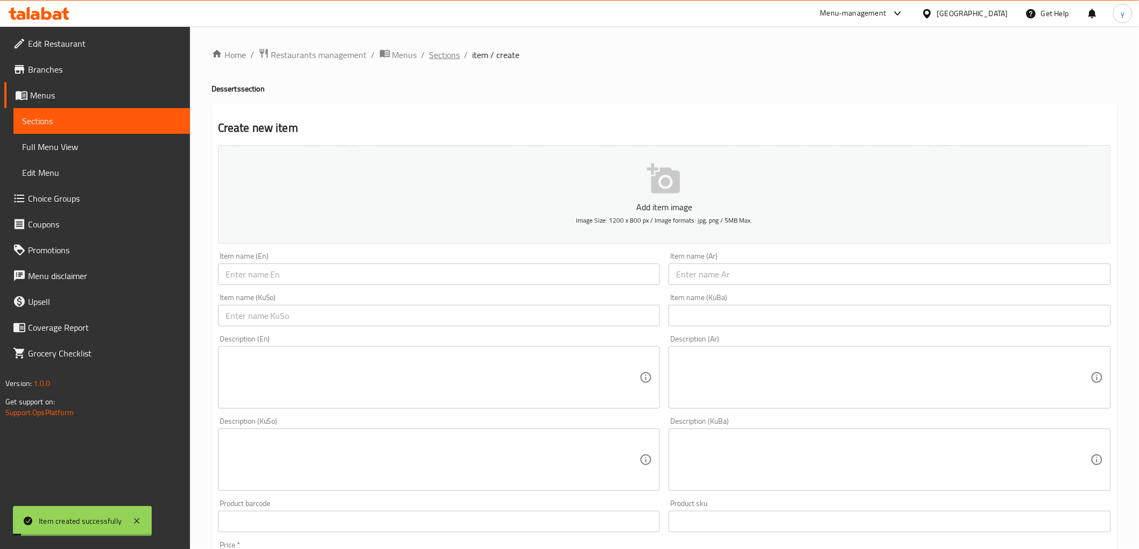
click at [447, 52] on span "Sections" at bounding box center [444, 54] width 31 height 13
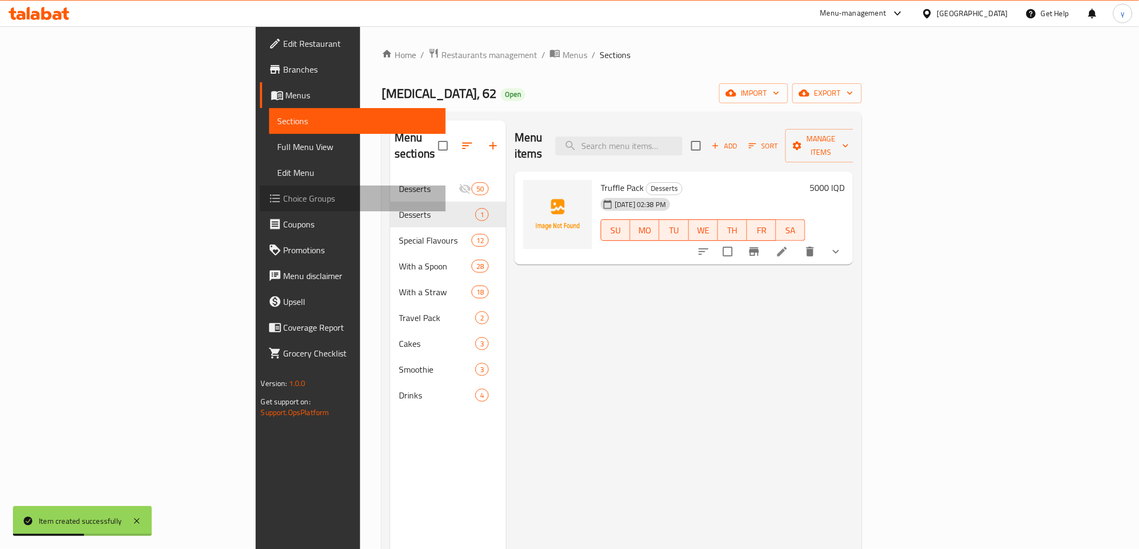
click at [284, 203] on span "Choice Groups" at bounding box center [360, 198] width 153 height 13
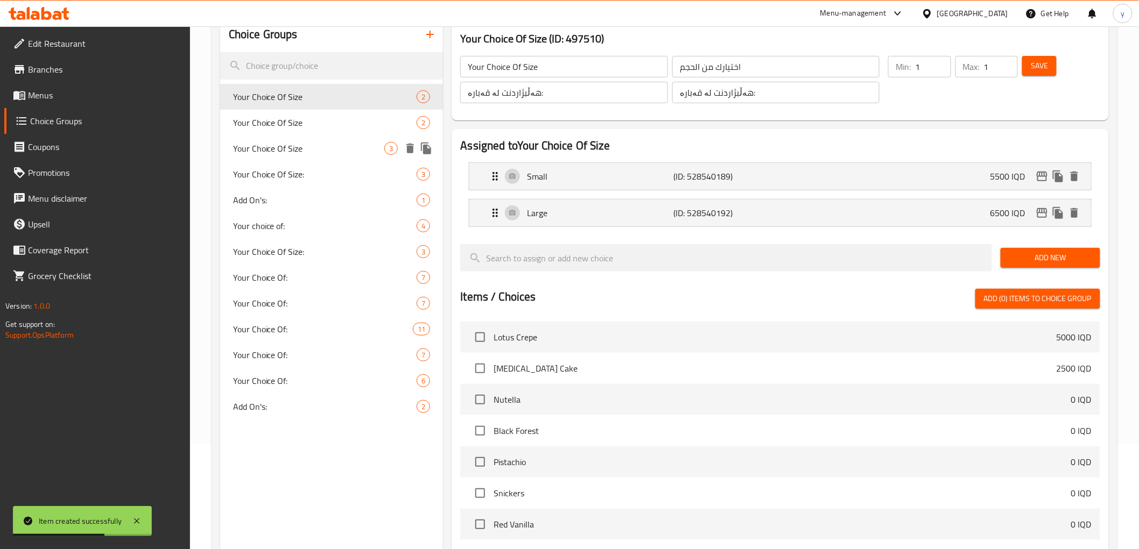
scroll to position [119, 0]
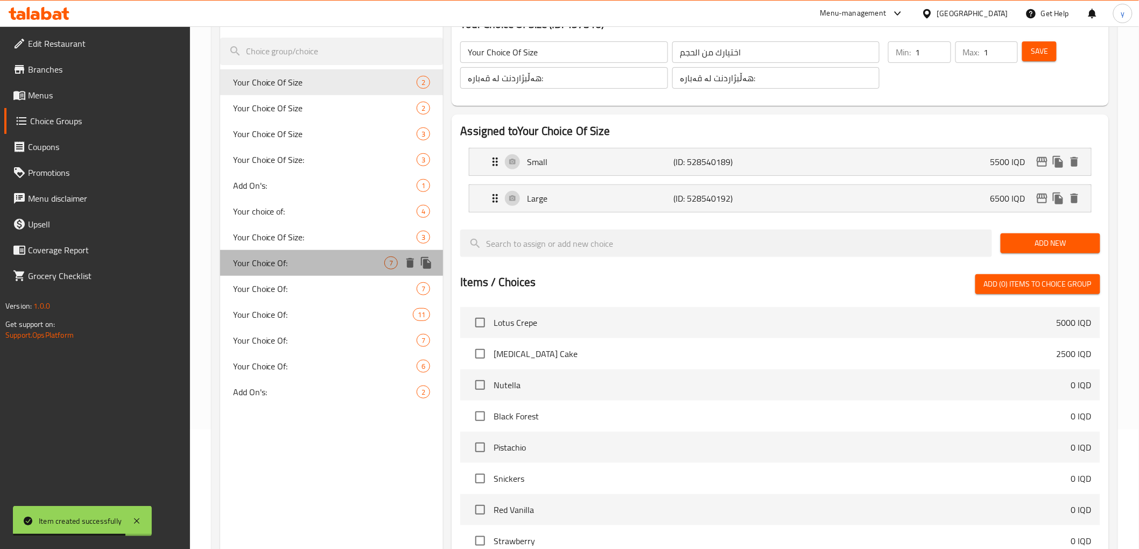
click at [326, 260] on span "Your Choice Of:" at bounding box center [309, 263] width 152 height 13
type input "Your Choice Of:"
type input "أختيارك من:"
type input "هەڵبژاردنت لە:"
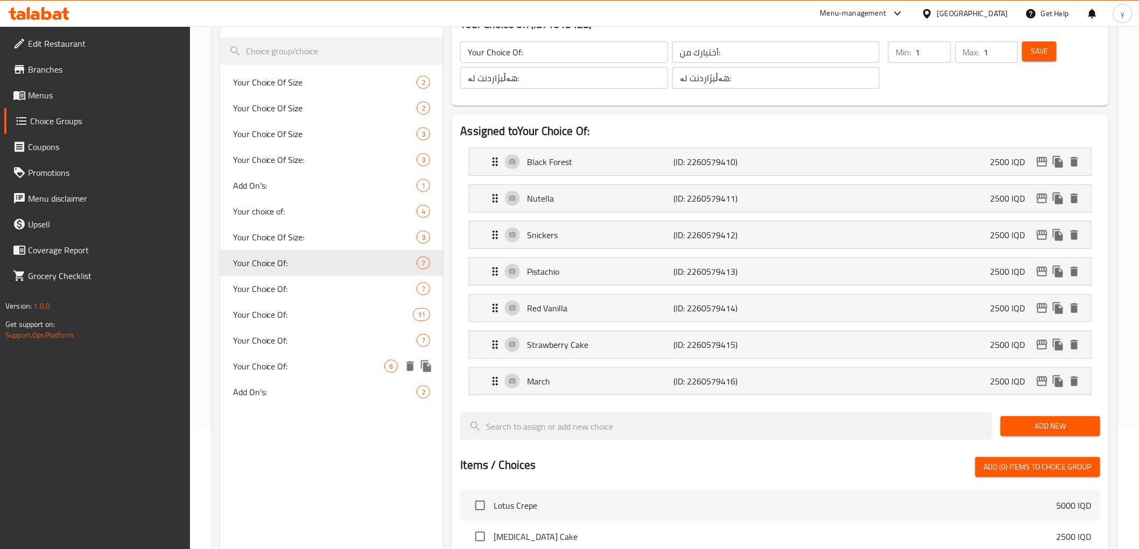
click at [289, 357] on div "Your Choice Of: 6" at bounding box center [331, 367] width 223 height 26
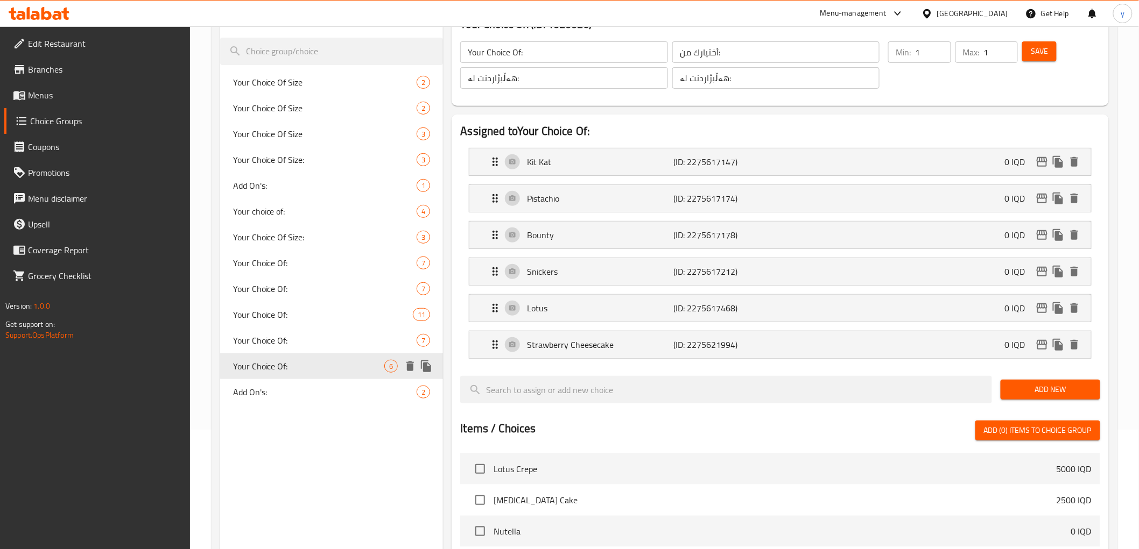
type input "Your Choice Of:"
type input "إختيارك من:"
click at [287, 319] on span "Your Choice Of:" at bounding box center [307, 314] width 148 height 13
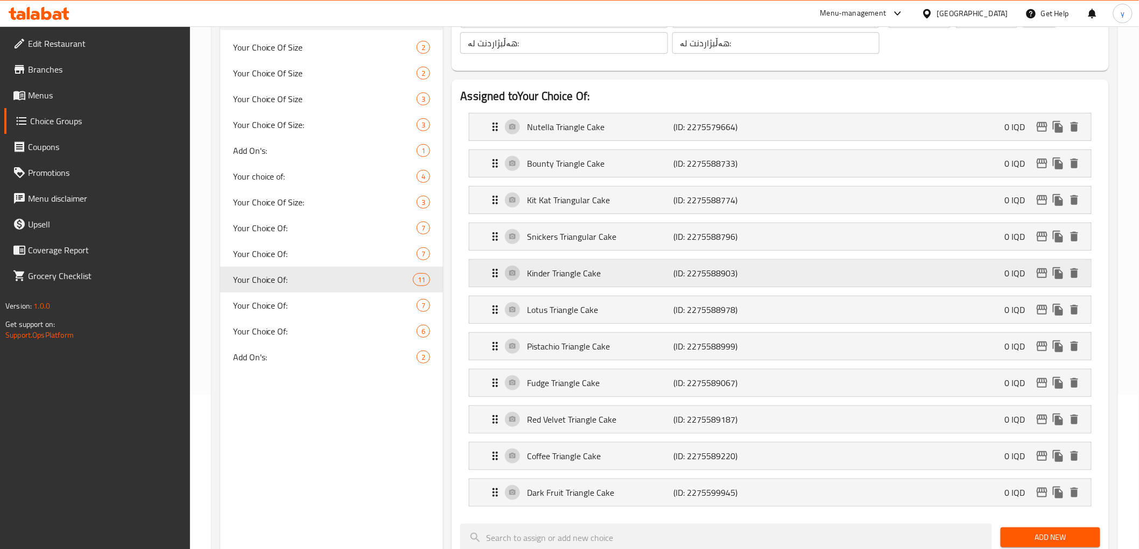
scroll to position [239, 0]
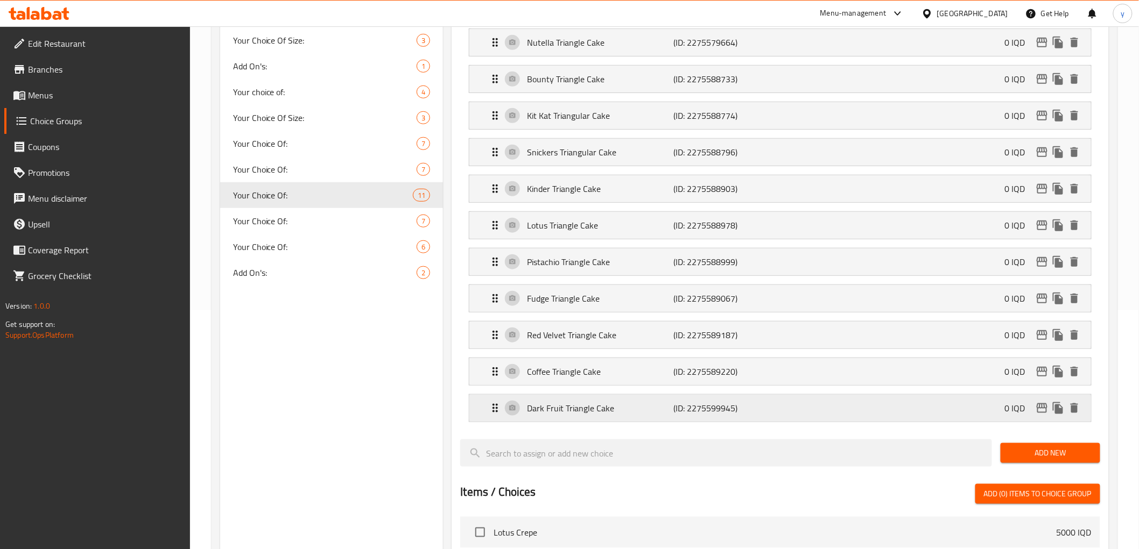
click at [571, 400] on div "Dark Fruit Triangle Cake (ID: 2275599945) 0 IQD" at bounding box center [783, 408] width 589 height 27
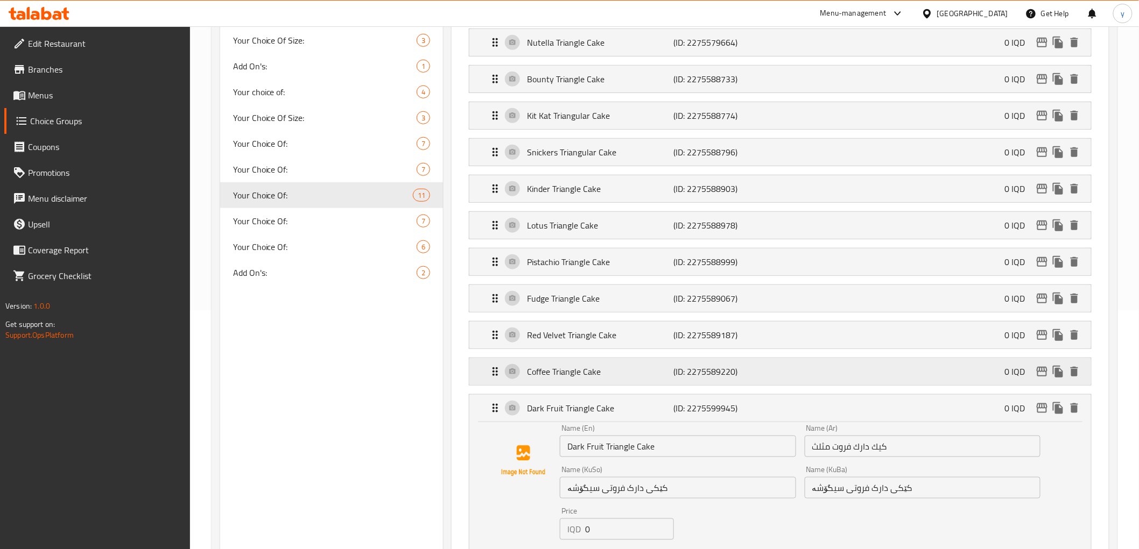
click at [579, 378] on p "Coffee Triangle Cake" at bounding box center [600, 371] width 146 height 13
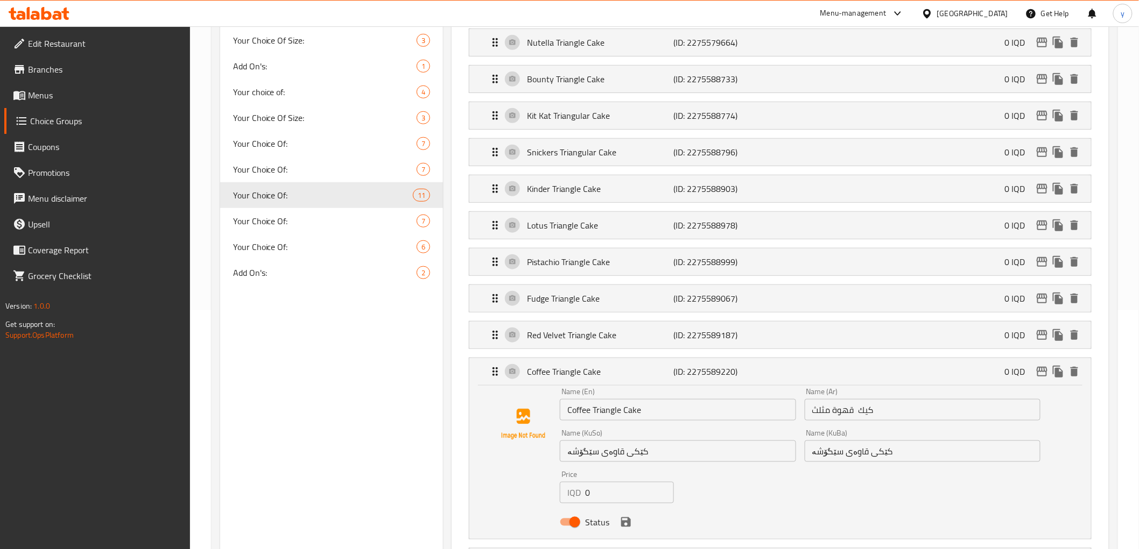
click at [579, 350] on li "Red Velvet Triangle Cake (ID: 2275589187) 0 IQD Name (En) Red Velvet Triangle C…" at bounding box center [779, 335] width 639 height 37
click at [579, 343] on div "Red Velvet Triangle Cake (ID: 2275589187) 0 IQD" at bounding box center [783, 335] width 589 height 27
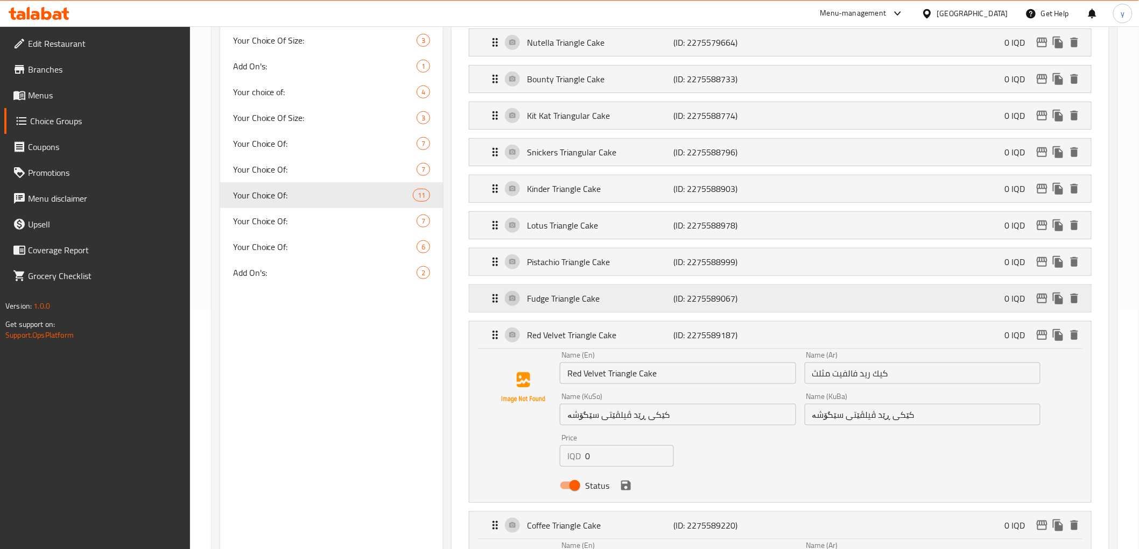
click at [582, 300] on p "Fudge Triangle Cake" at bounding box center [600, 298] width 146 height 13
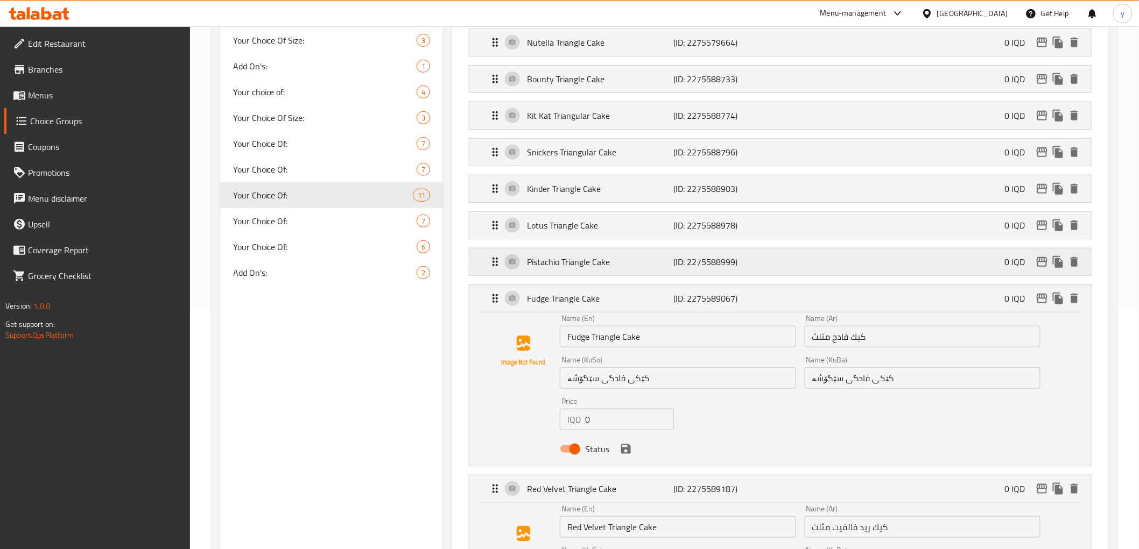
click at [575, 257] on p "Pistachio Triangle Cake" at bounding box center [600, 262] width 146 height 13
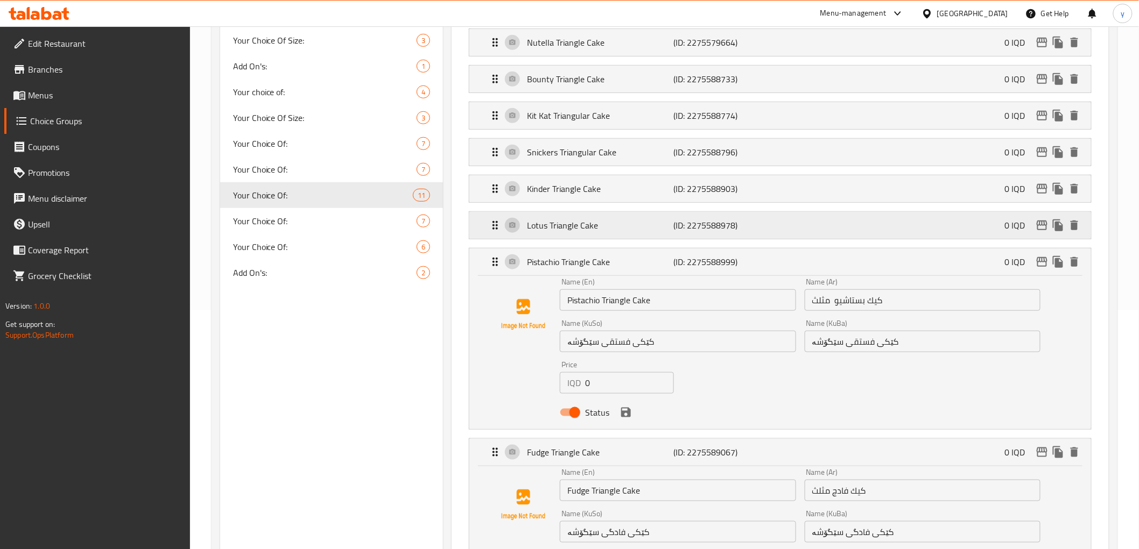
click at [576, 235] on div "Lotus Triangle Cake (ID: 2275588978) 0 IQD" at bounding box center [783, 225] width 589 height 27
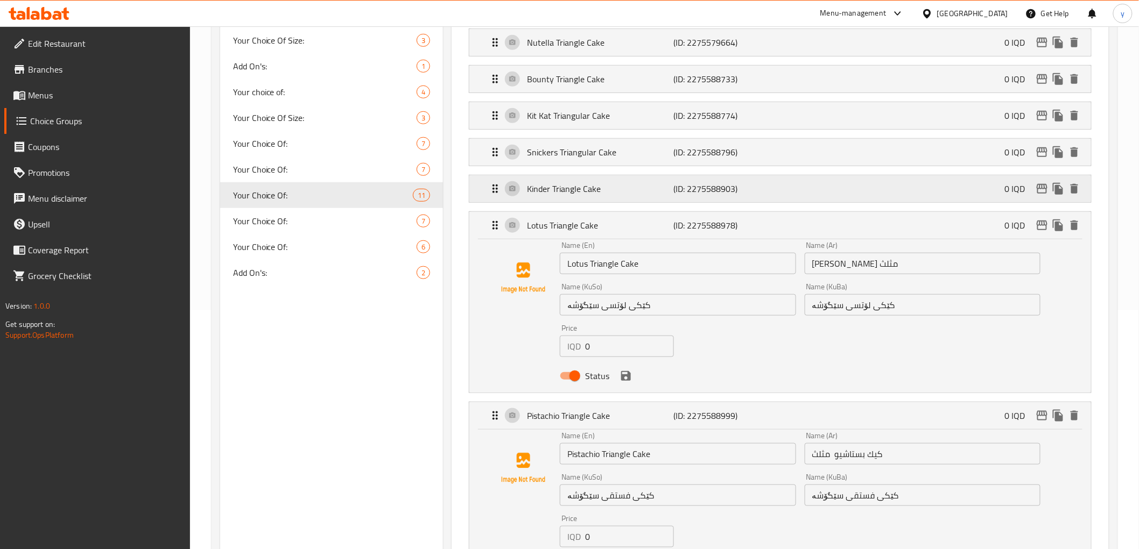
click at [574, 192] on p "Kinder Triangle Cake" at bounding box center [600, 188] width 146 height 13
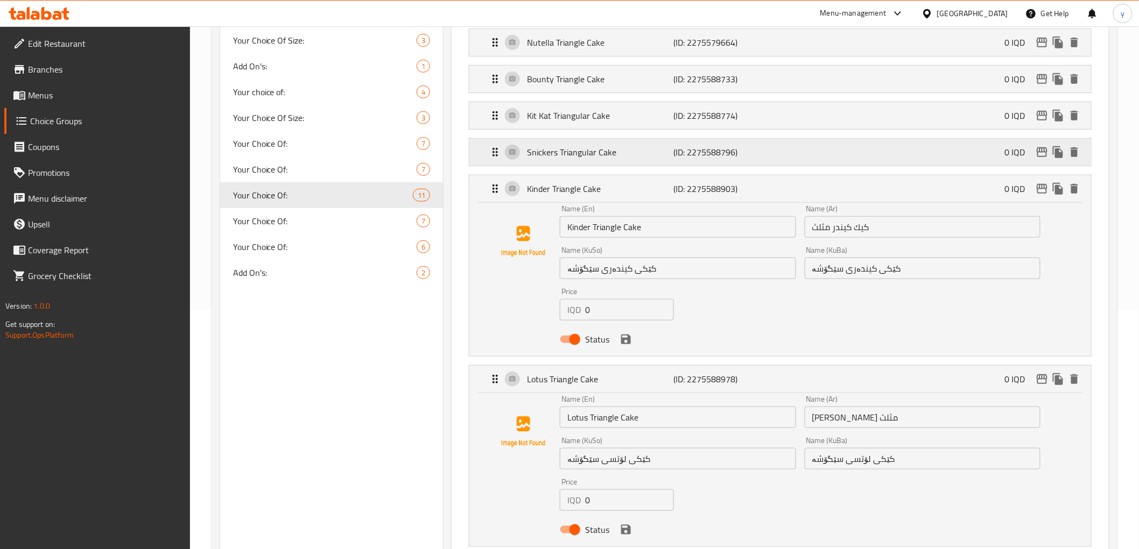
click at [572, 160] on div "Snickers Triangular Cake (ID: 2275588796) 0 IQD" at bounding box center [783, 152] width 589 height 27
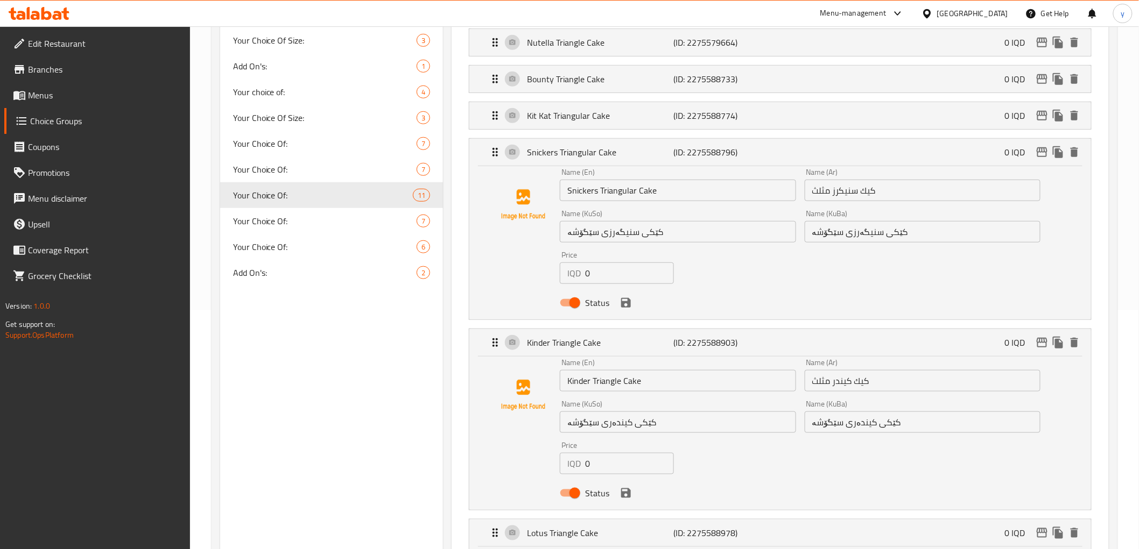
click at [574, 130] on li "Kit Kat Triangular Cake (ID: 2275588774) 0 IQD Name (En) Kit Kat Triangular Cak…" at bounding box center [779, 115] width 639 height 37
click at [574, 113] on p "Kit Kat Triangular Cake" at bounding box center [600, 115] width 146 height 13
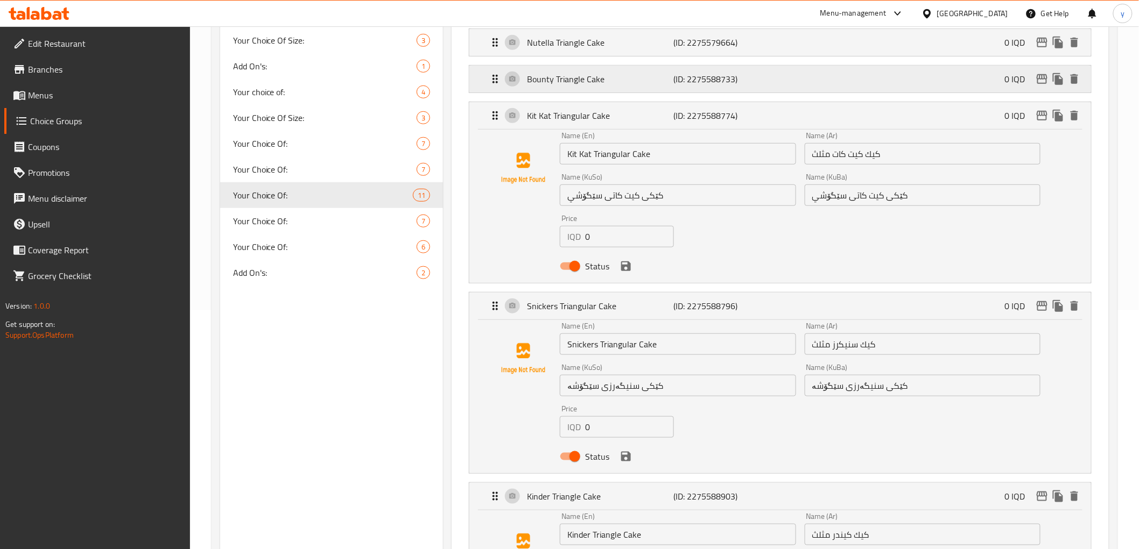
click at [579, 81] on p "Bounty Triangle Cake" at bounding box center [600, 79] width 146 height 13
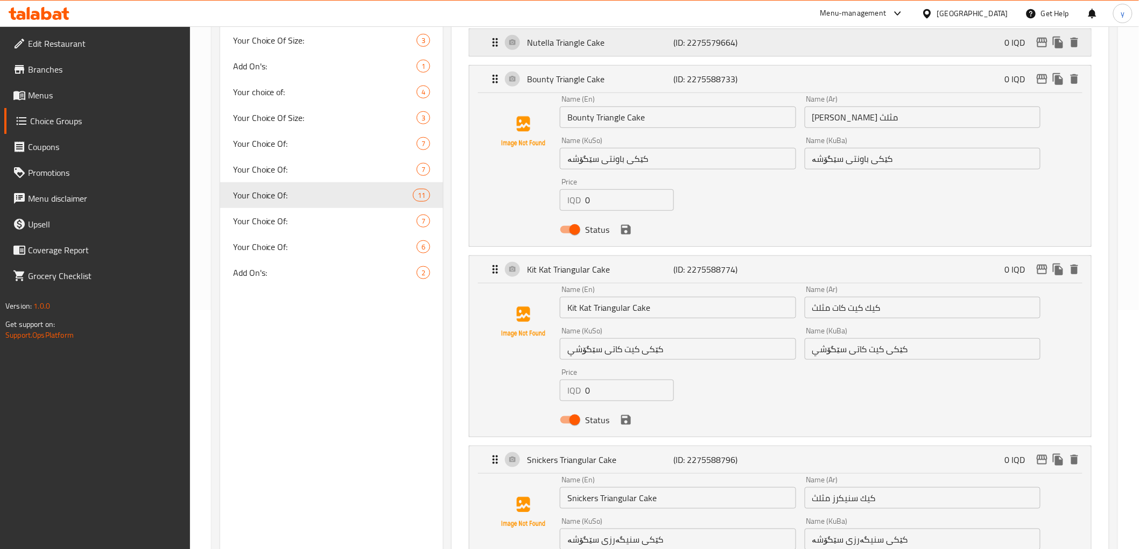
click at [582, 40] on p "Nutella Triangle Cake" at bounding box center [600, 42] width 146 height 13
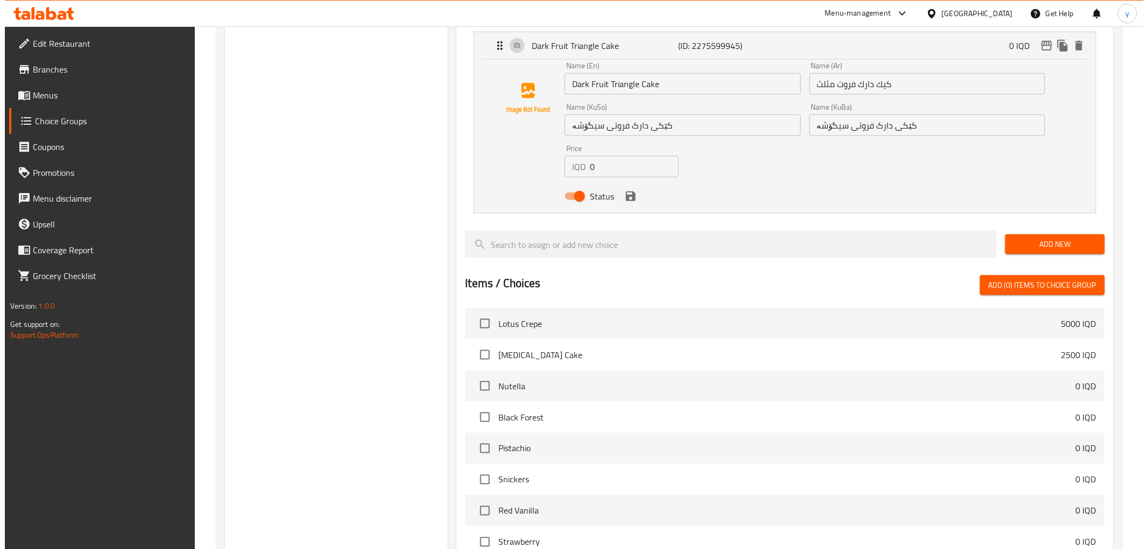
scroll to position [2342, 0]
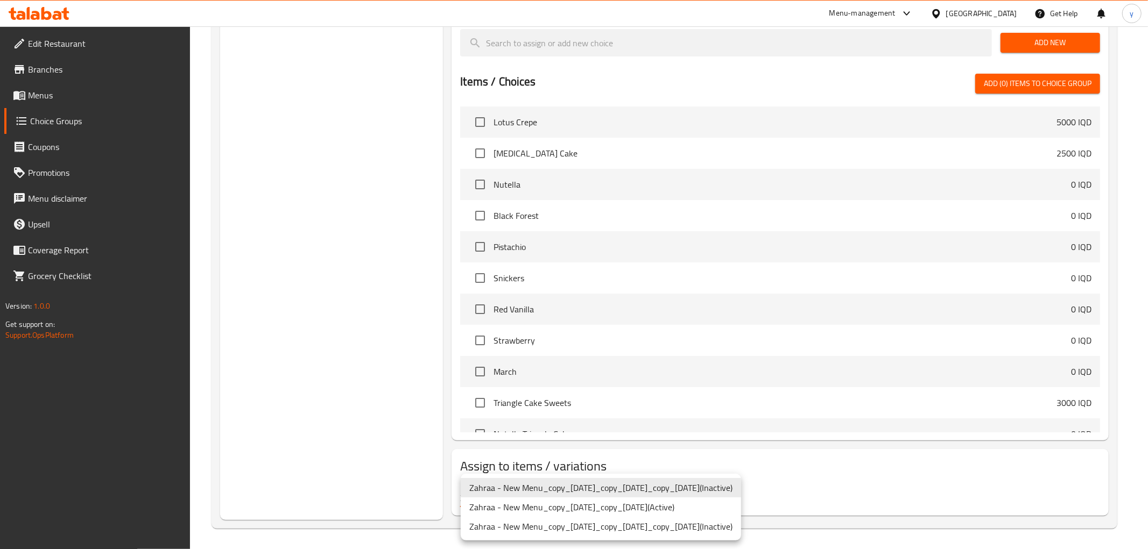
click at [580, 506] on li "Zahraa - New Menu_copy_21/07/2024_copy_28/10/2024 ( Active )" at bounding box center [601, 507] width 280 height 19
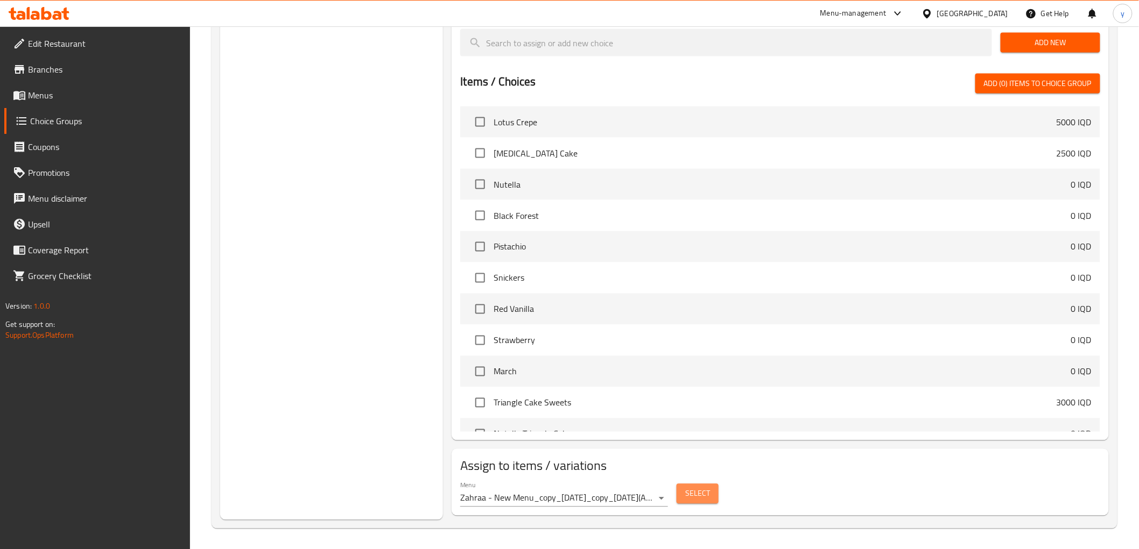
click at [696, 497] on span "Select" at bounding box center [697, 494] width 25 height 13
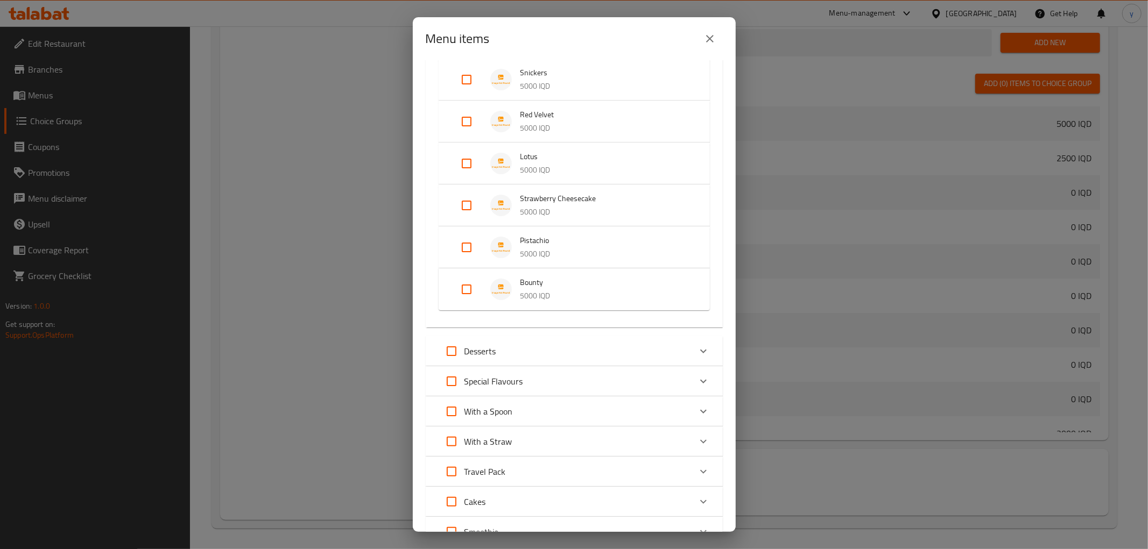
scroll to position [2068, 0]
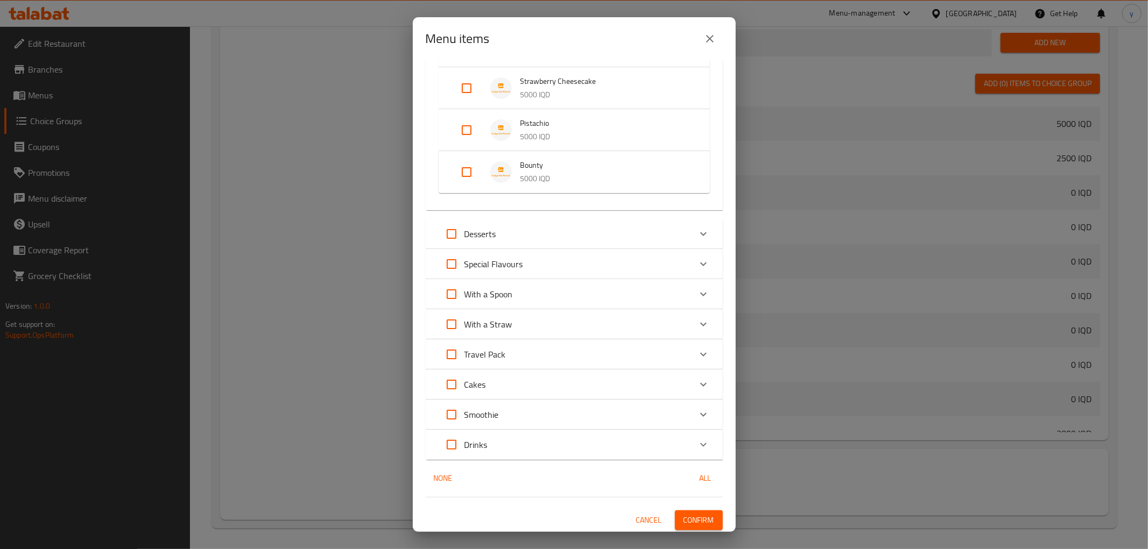
click at [496, 230] on p "Desserts" at bounding box center [480, 234] width 32 height 13
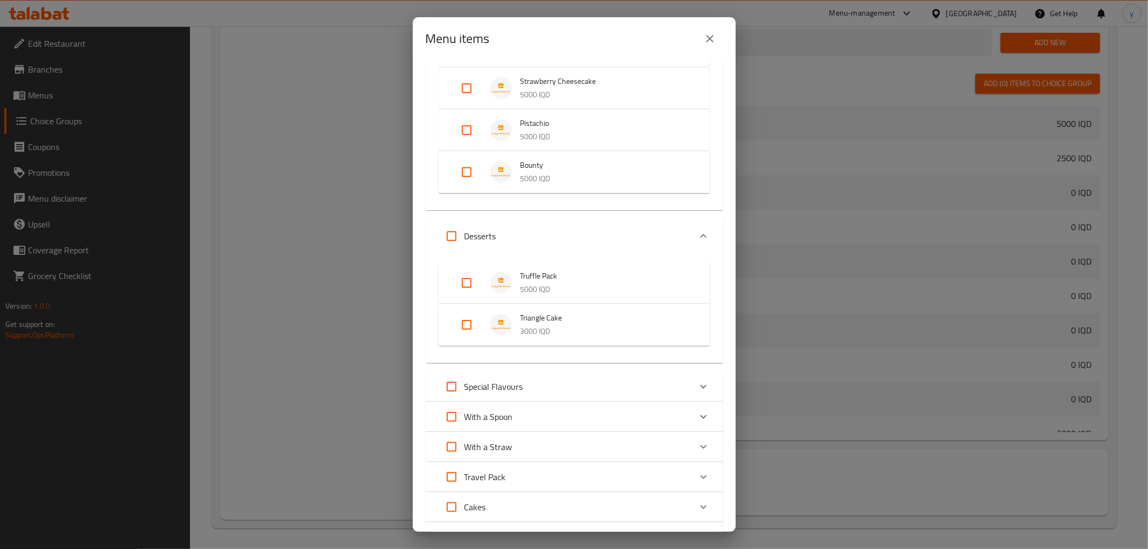
click at [460, 321] on input "Expand" at bounding box center [467, 325] width 26 height 26
checkbox input "true"
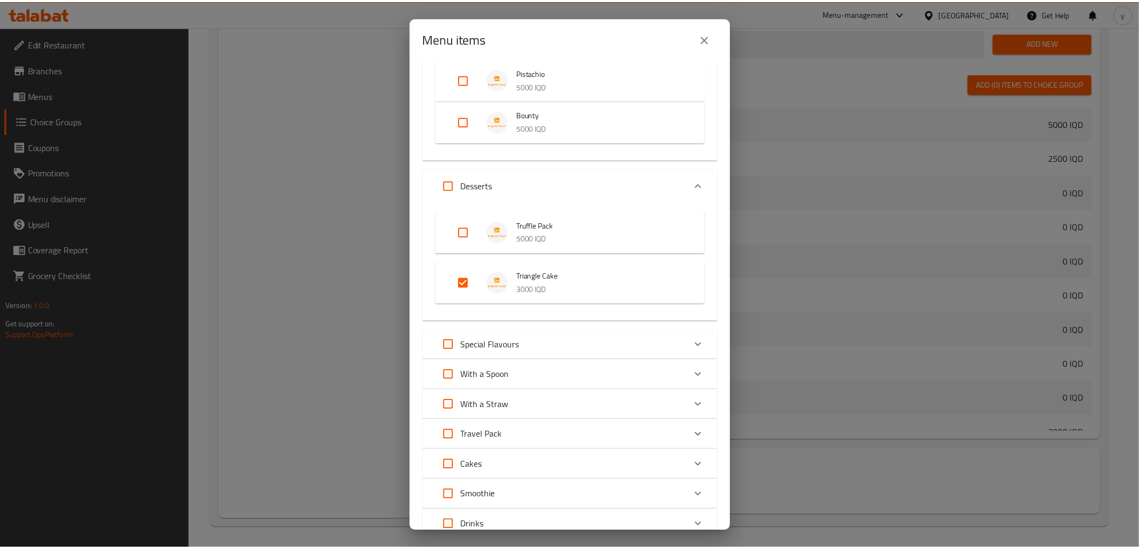
scroll to position [2199, 0]
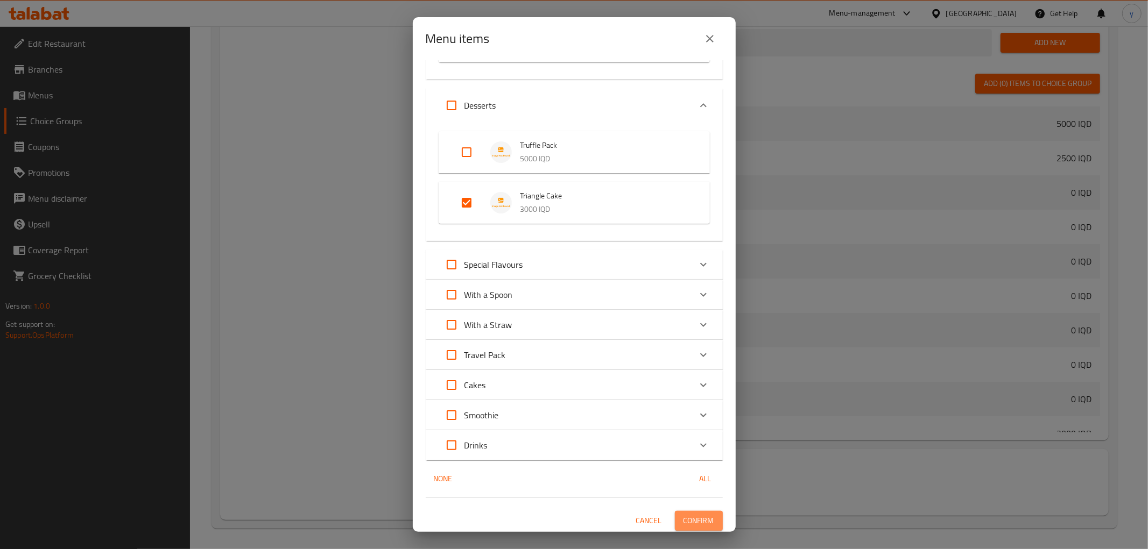
click at [709, 517] on button "Confirm" at bounding box center [699, 521] width 48 height 20
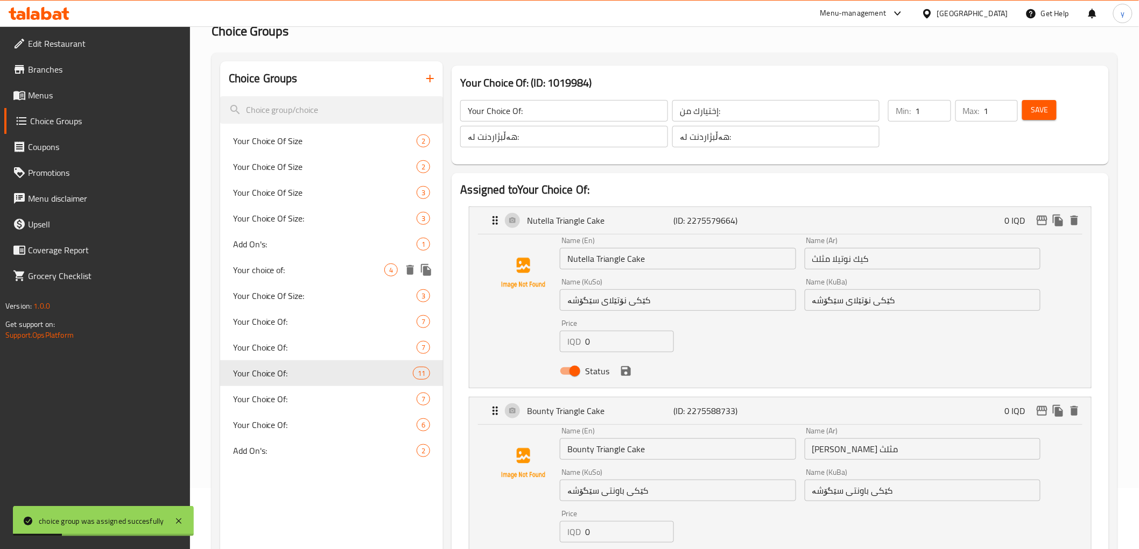
scroll to position [0, 0]
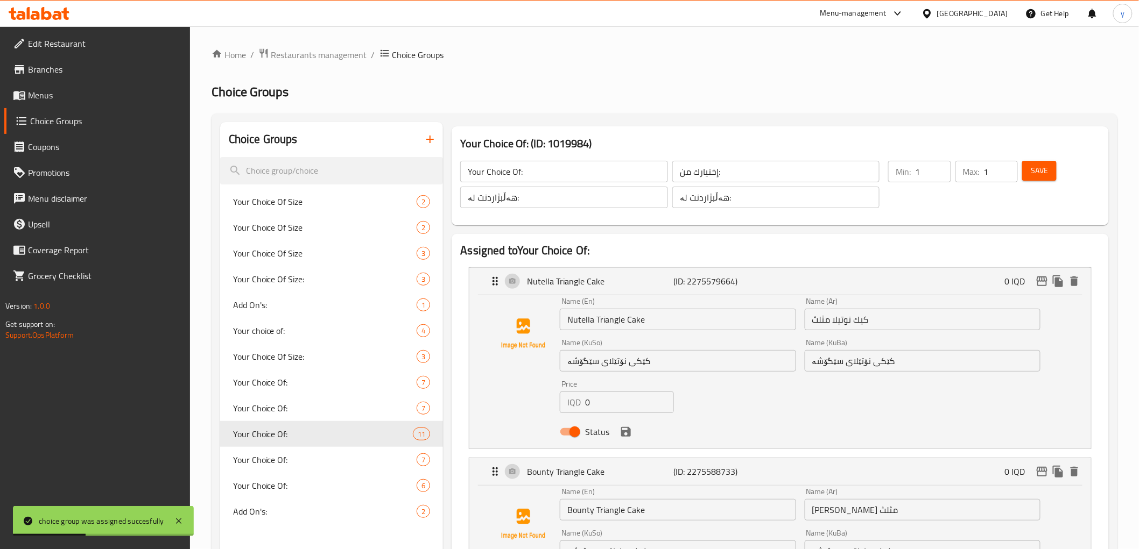
click at [75, 98] on span "Menus" at bounding box center [104, 95] width 153 height 13
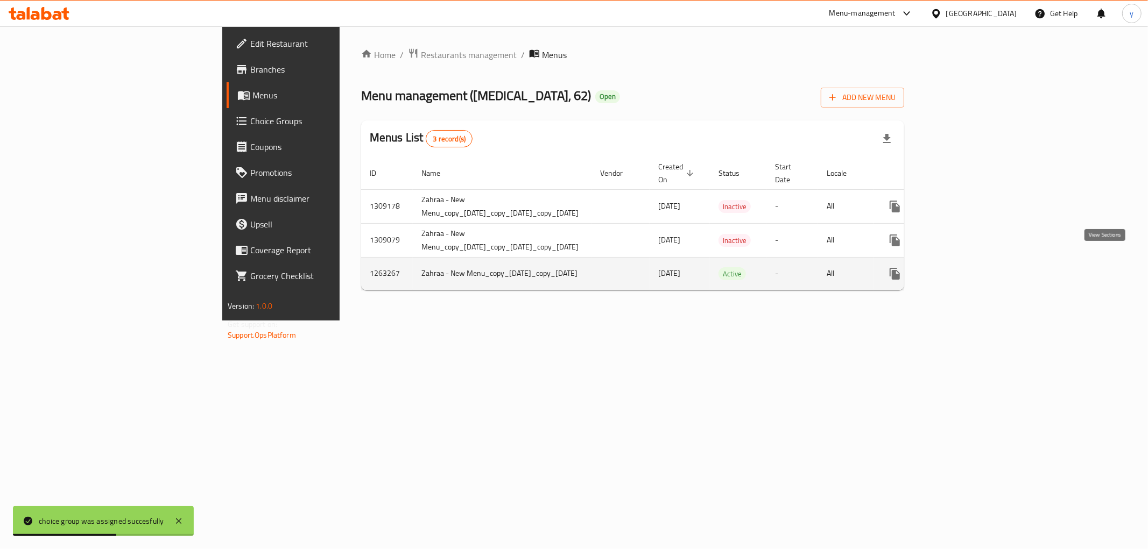
click at [979, 267] on icon "enhanced table" at bounding box center [972, 273] width 13 height 13
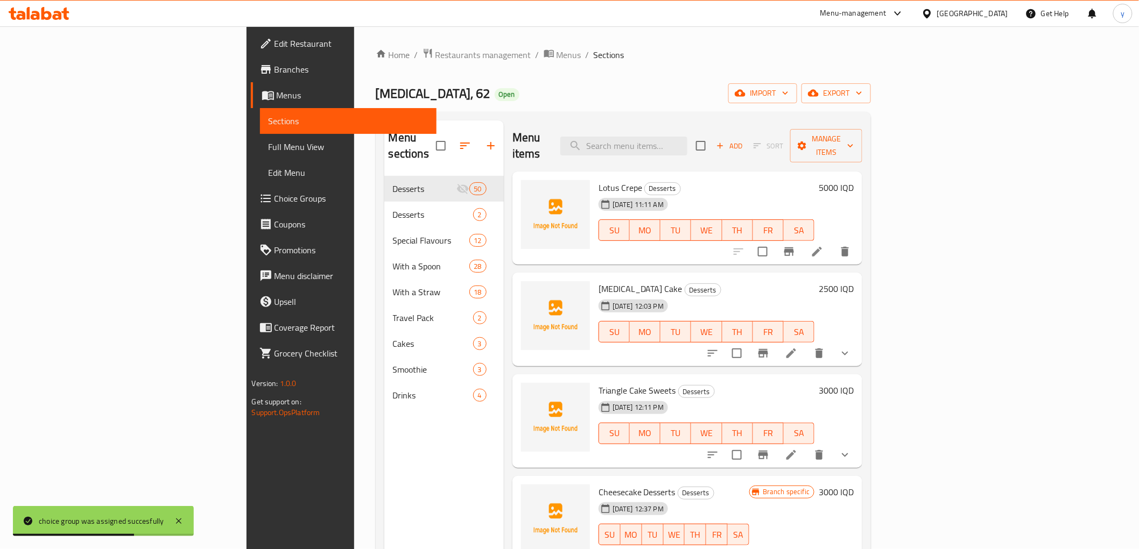
click at [269, 152] on span "Full Menu View" at bounding box center [348, 146] width 159 height 13
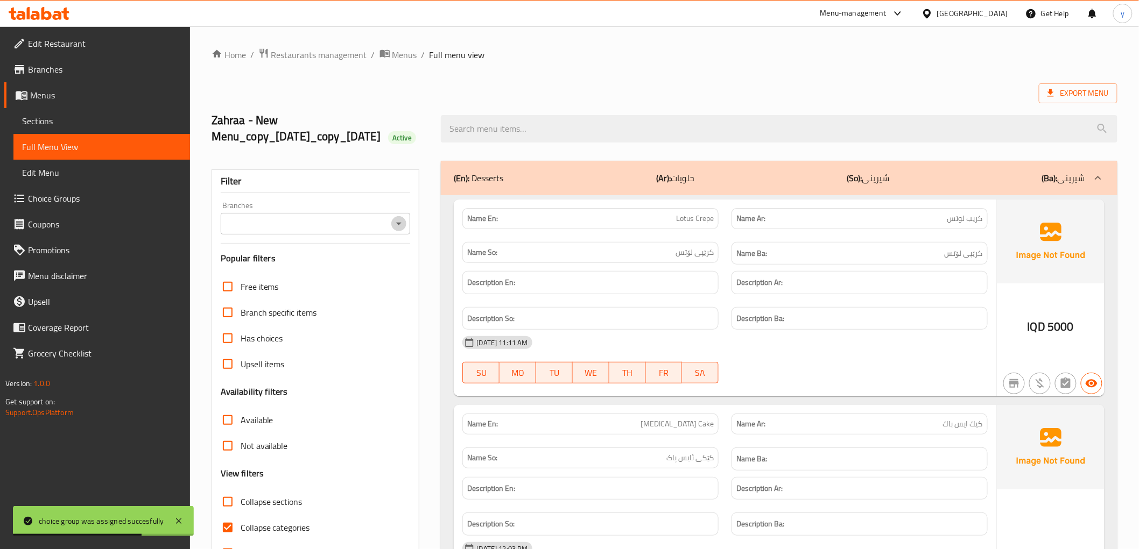
click at [393, 230] on icon "Open" at bounding box center [398, 223] width 13 height 13
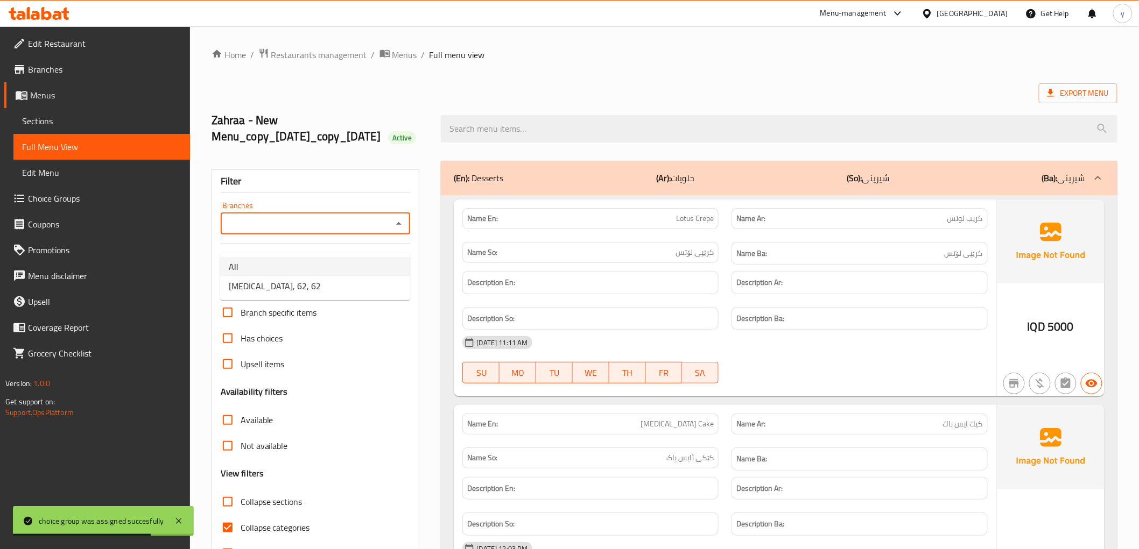
click at [374, 273] on li "All" at bounding box center [315, 266] width 190 height 19
click at [396, 230] on icon "Open" at bounding box center [398, 223] width 13 height 13
click at [370, 278] on li "Ice Pack, 62, 62" at bounding box center [315, 286] width 190 height 19
type input "Ice Pack, 62, 62"
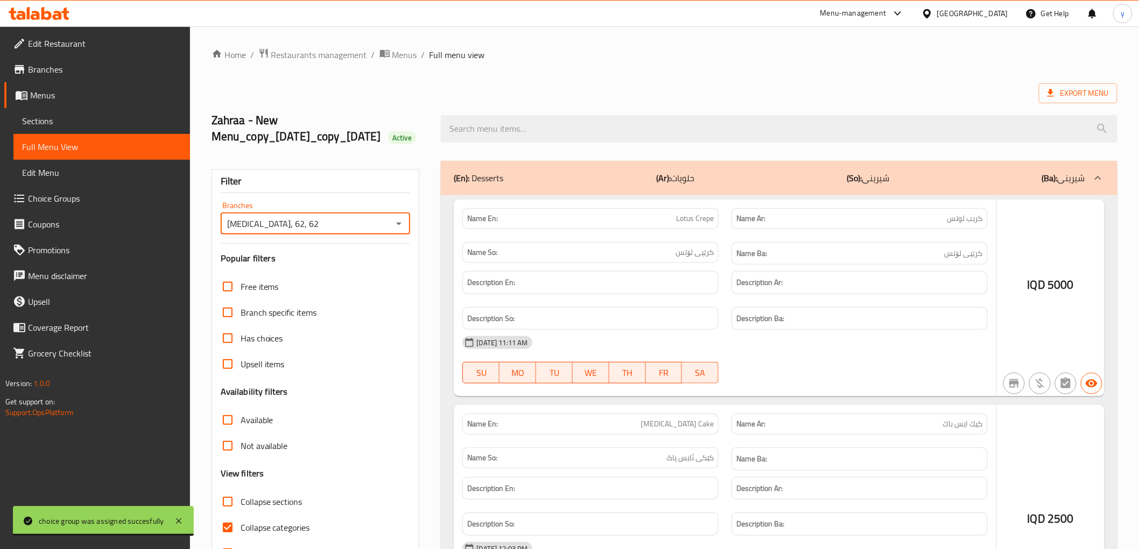
click at [230, 515] on input "Collapse categories" at bounding box center [228, 528] width 26 height 26
click at [228, 515] on input "Collapse categories" at bounding box center [228, 528] width 26 height 26
checkbox input "true"
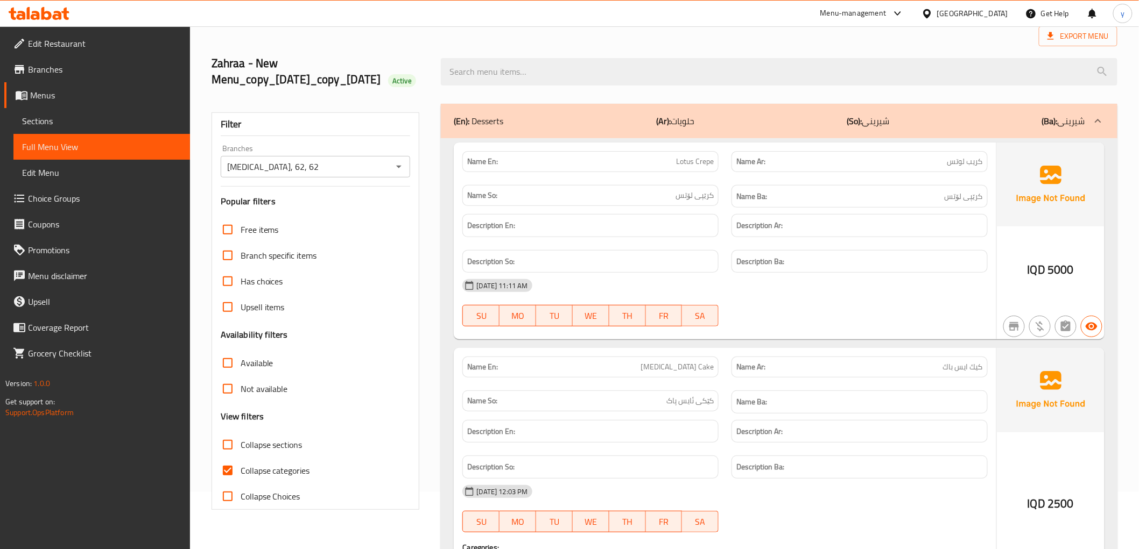
scroll to position [55, 0]
click at [224, 460] on input "Collapse sections" at bounding box center [228, 447] width 26 height 26
checkbox input "true"
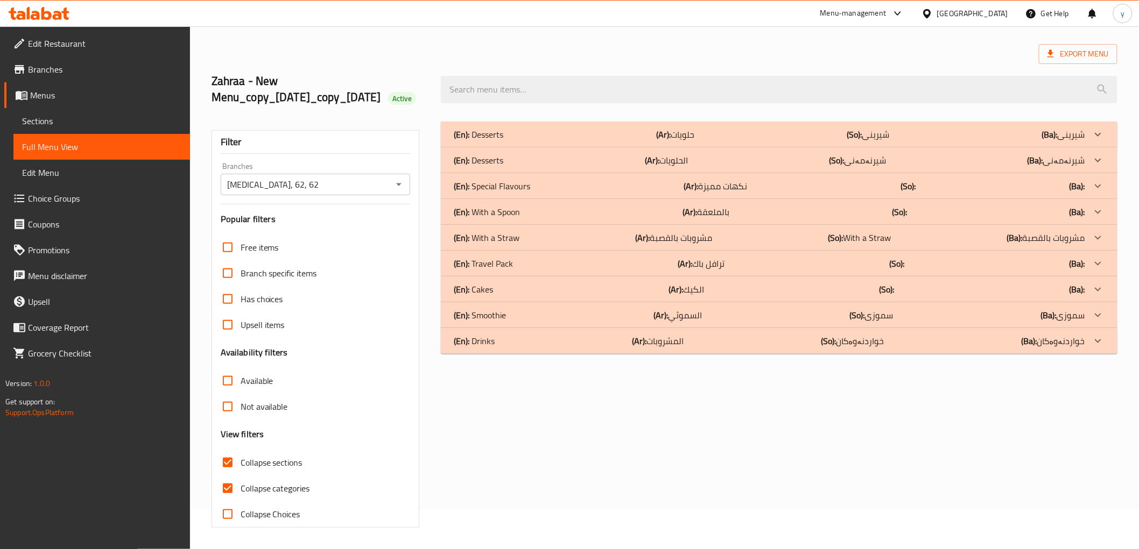
click at [227, 480] on input "Collapse categories" at bounding box center [228, 489] width 26 height 26
checkbox input "false"
drag, startPoint x: 611, startPoint y: 151, endPoint x: 703, endPoint y: 179, distance: 96.0
click at [612, 151] on div "(En): Desserts (Ar): الحلويات (So): شیرنەمەنی (Ba): شیرنەمەنی" at bounding box center [779, 160] width 676 height 26
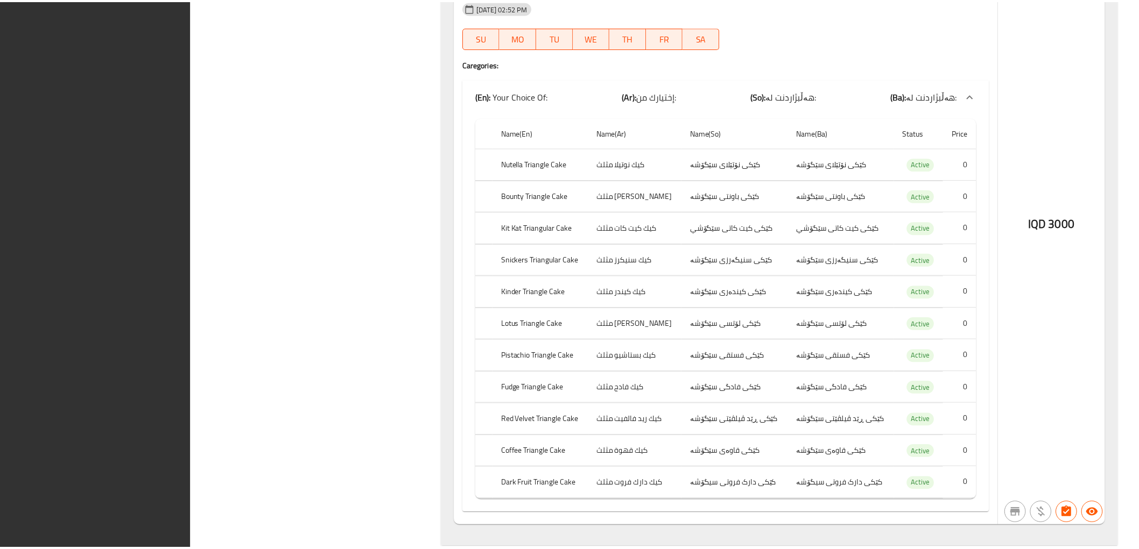
scroll to position [1106, 0]
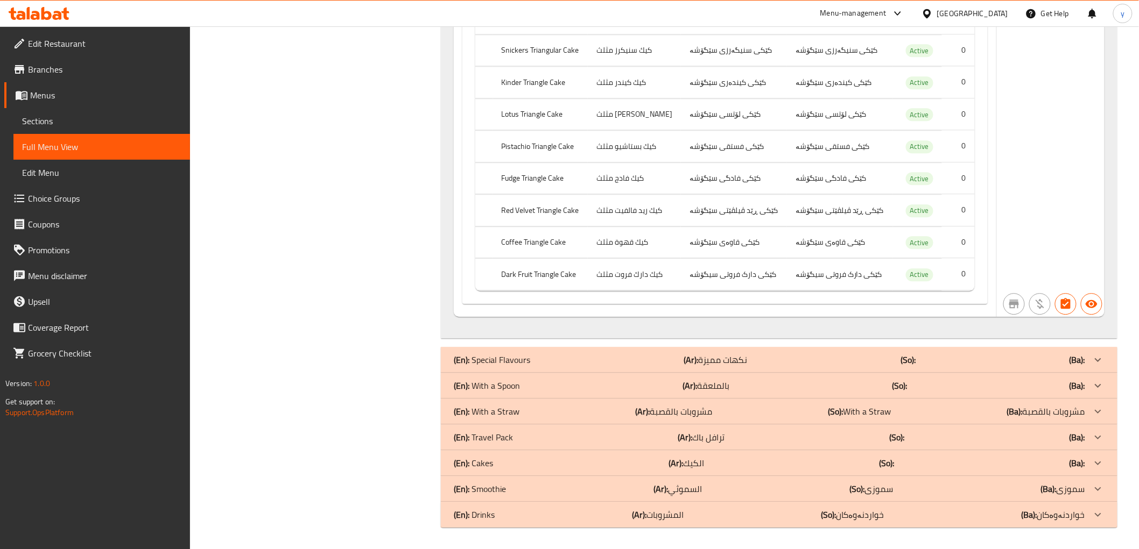
click at [89, 68] on span "Branches" at bounding box center [104, 69] width 153 height 13
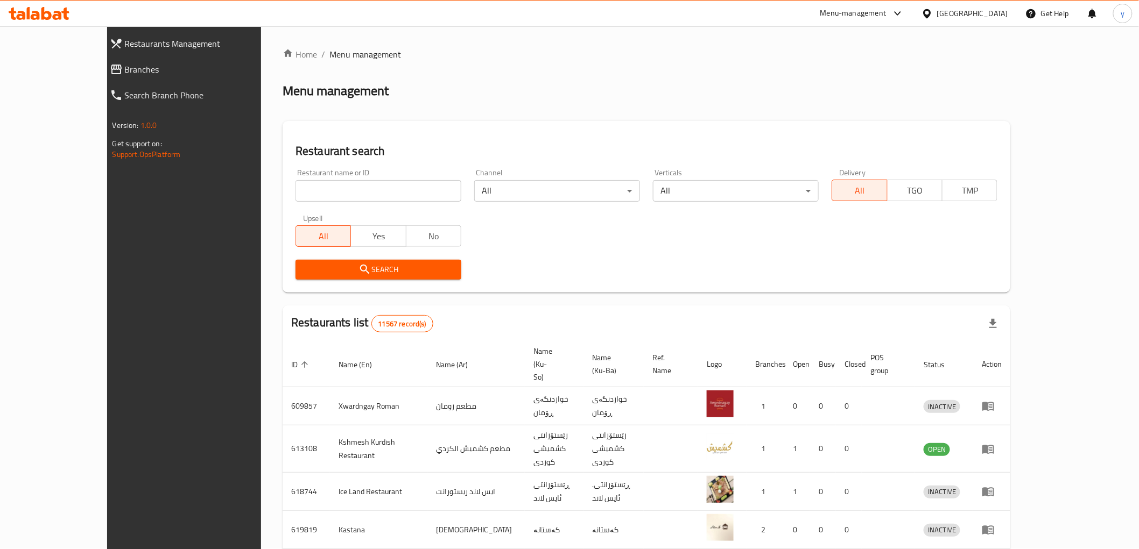
click at [334, 192] on input "search" at bounding box center [378, 191] width 166 height 22
paste input "667309"
type input "667309"
click at [327, 274] on span "Search" at bounding box center [378, 269] width 149 height 13
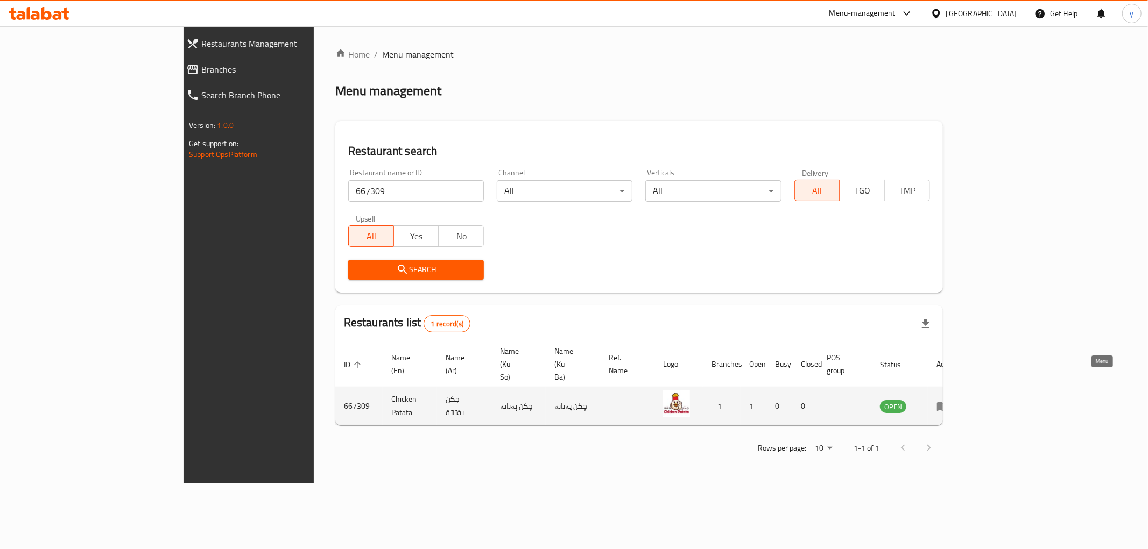
click at [949, 402] on icon "enhanced table" at bounding box center [943, 406] width 12 height 9
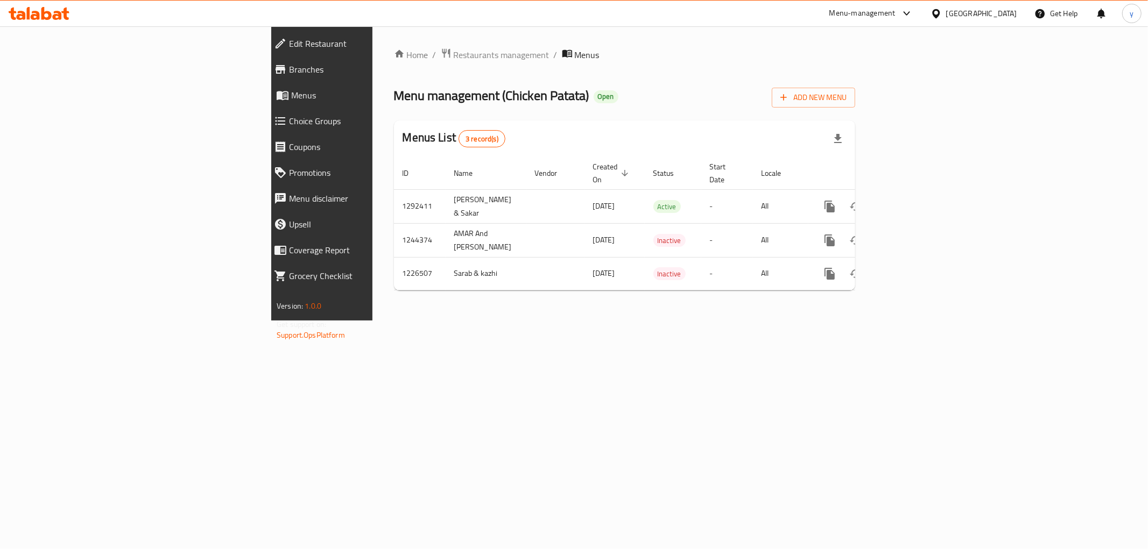
click at [289, 68] on span "Branches" at bounding box center [371, 69] width 165 height 13
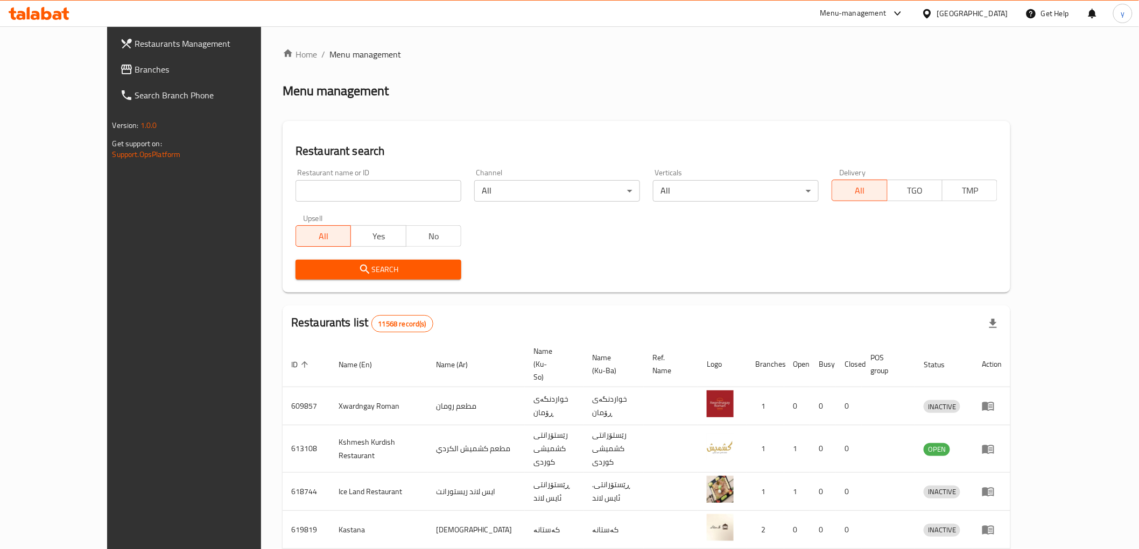
click at [135, 65] on span "Branches" at bounding box center [211, 69] width 153 height 13
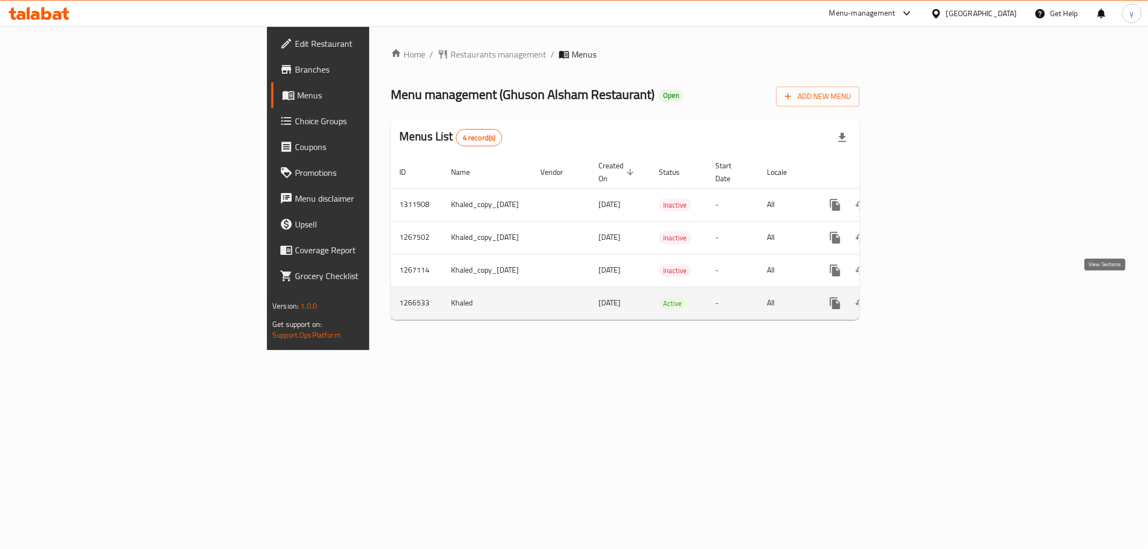
click at [926, 294] on link "enhanced table" at bounding box center [913, 304] width 26 height 26
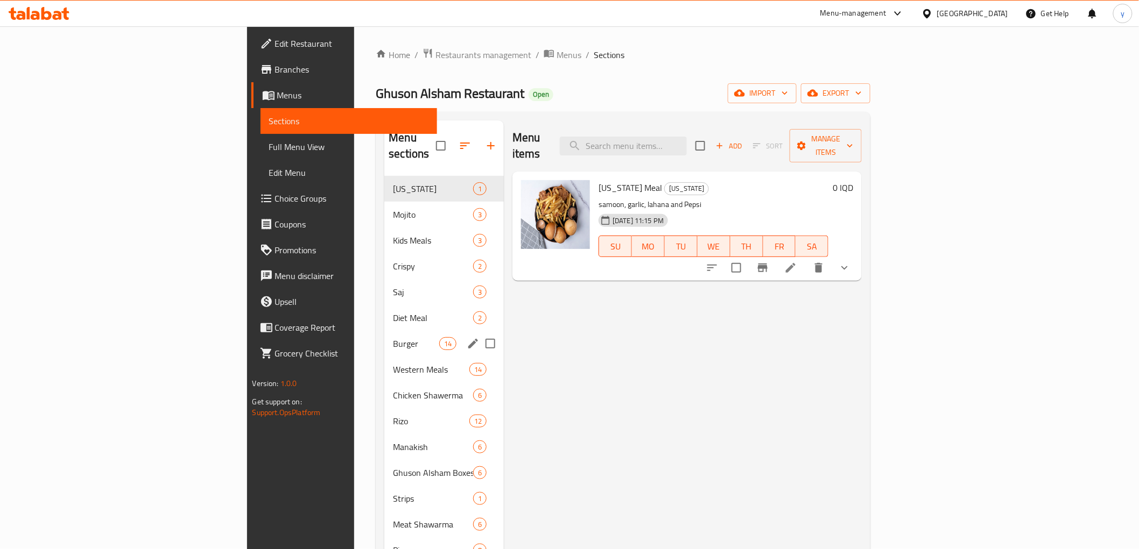
drag, startPoint x: 305, startPoint y: 320, endPoint x: 321, endPoint y: 318, distance: 15.7
click at [384, 331] on div "Burger 14" at bounding box center [443, 344] width 119 height 26
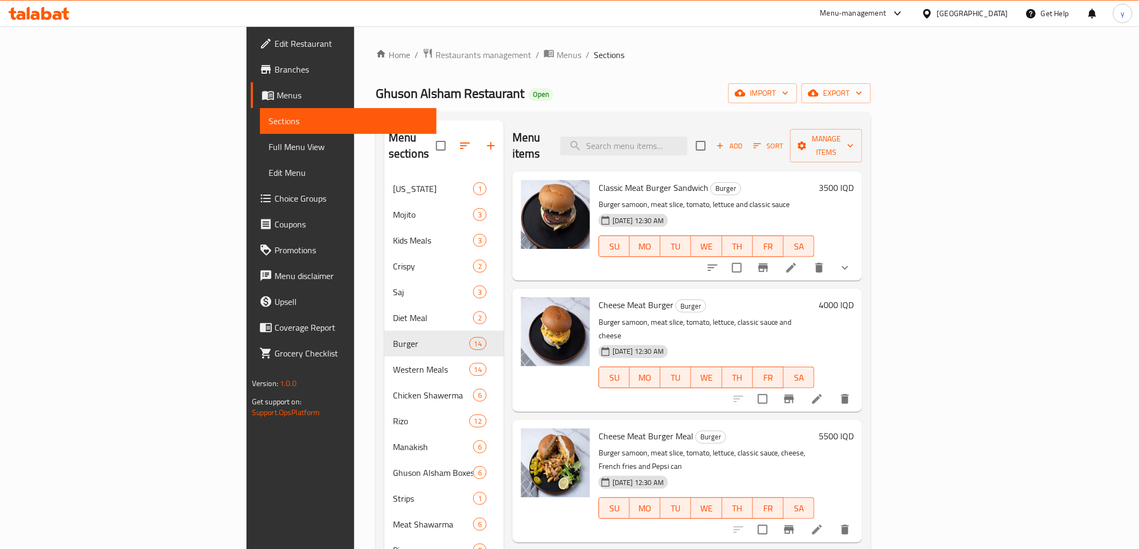
click at [851, 262] on icon "show more" at bounding box center [844, 268] width 13 height 13
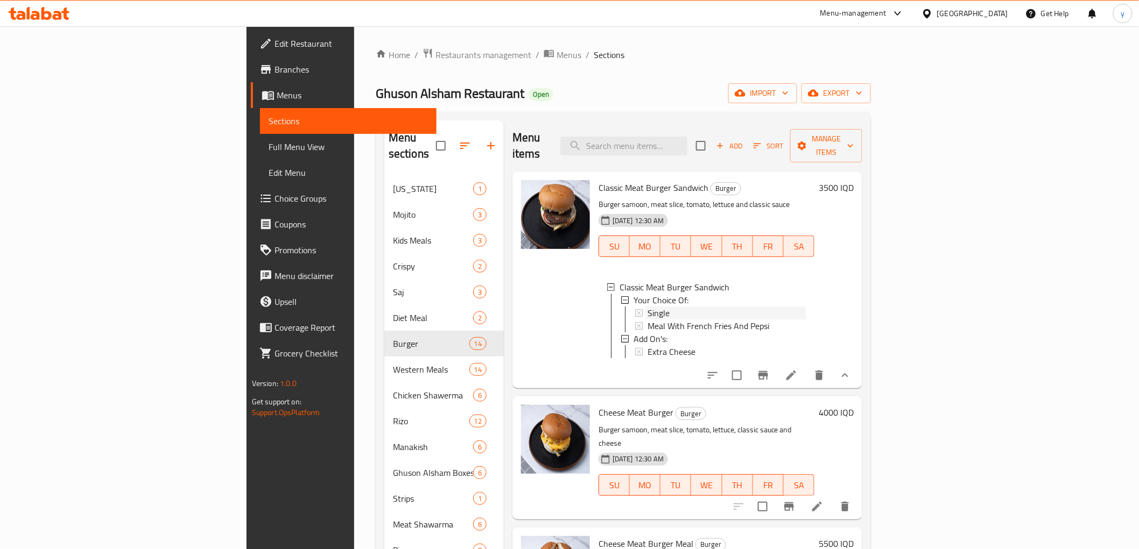
click at [665, 307] on div "Single" at bounding box center [726, 313] width 158 height 13
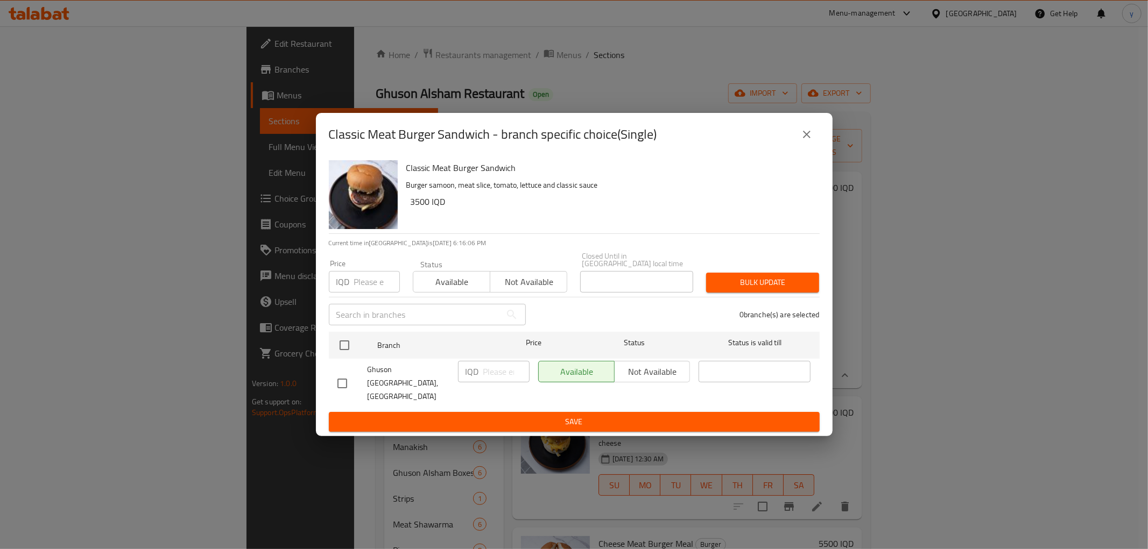
click at [817, 141] on button "close" at bounding box center [807, 135] width 26 height 26
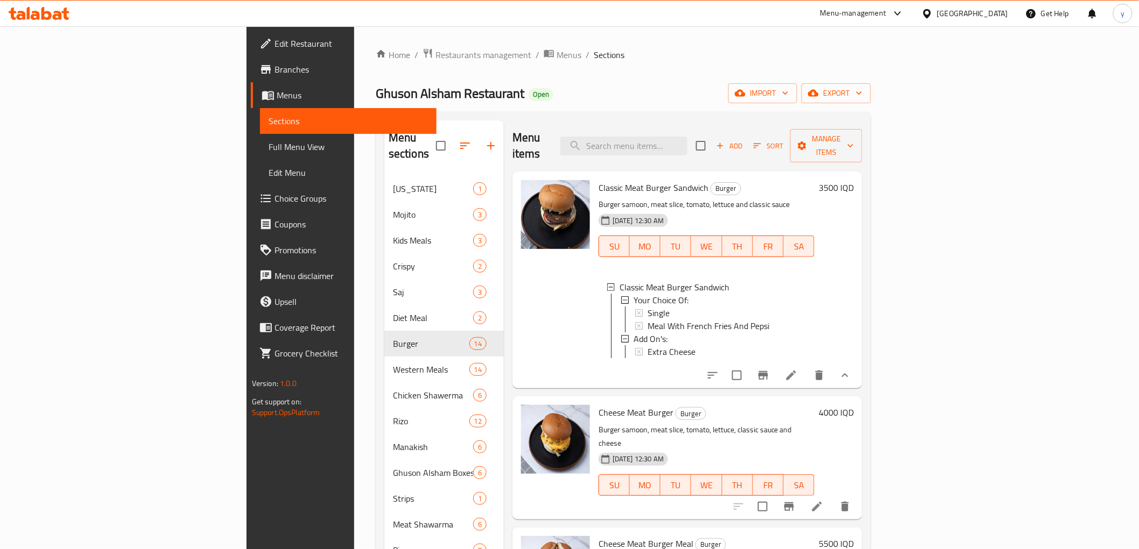
click at [598, 180] on span "Classic Meat Burger Sandwich" at bounding box center [653, 188] width 110 height 16
copy h6 "Classic Meat Burger Sandwich"
click at [269, 151] on span "Full Menu View" at bounding box center [348, 146] width 159 height 13
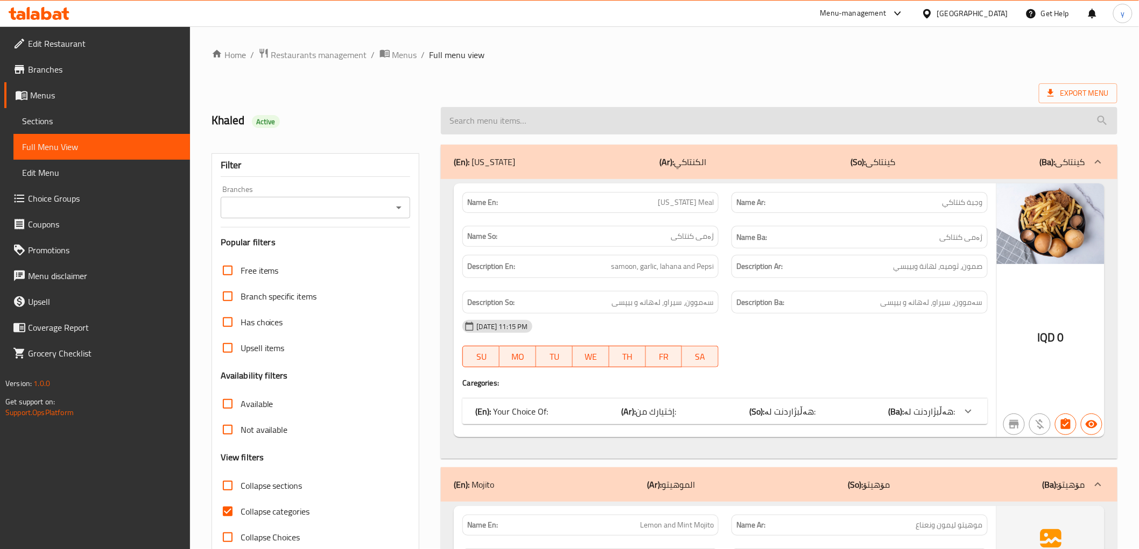
click at [535, 110] on input "search" at bounding box center [779, 120] width 676 height 27
paste input "Classic Meat Burger Sandwich"
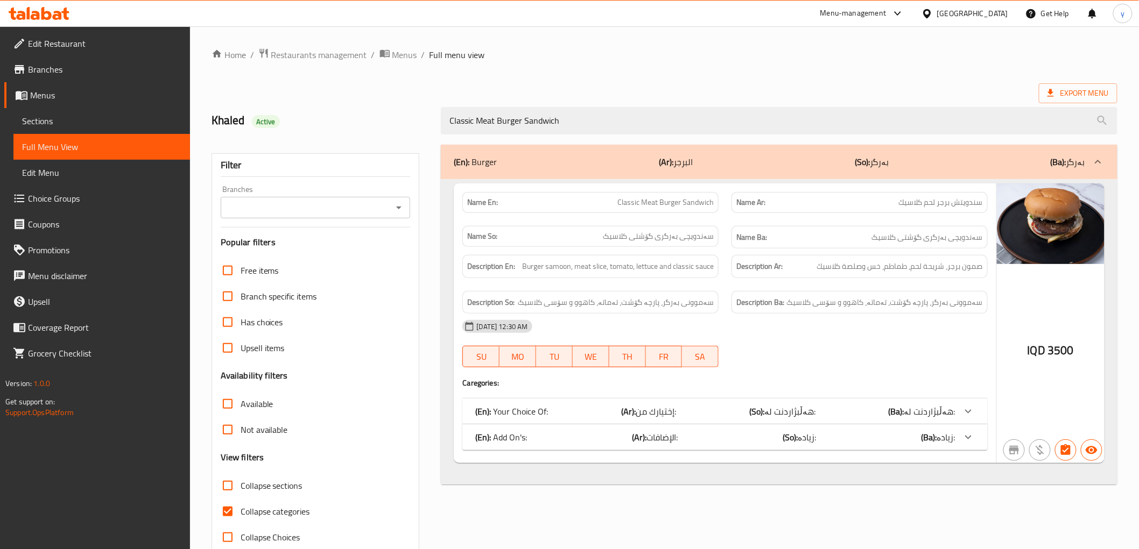
type input "Classic Meat Burger Sandwich"
click at [797, 393] on div "Name En: Classic Meat Burger Sandwich Name Ar: سندويتش برجر لحم كلاسيك Name So:…" at bounding box center [725, 323] width 542 height 280
click at [808, 410] on span "هەڵبژاردنت لە:" at bounding box center [789, 412] width 51 height 16
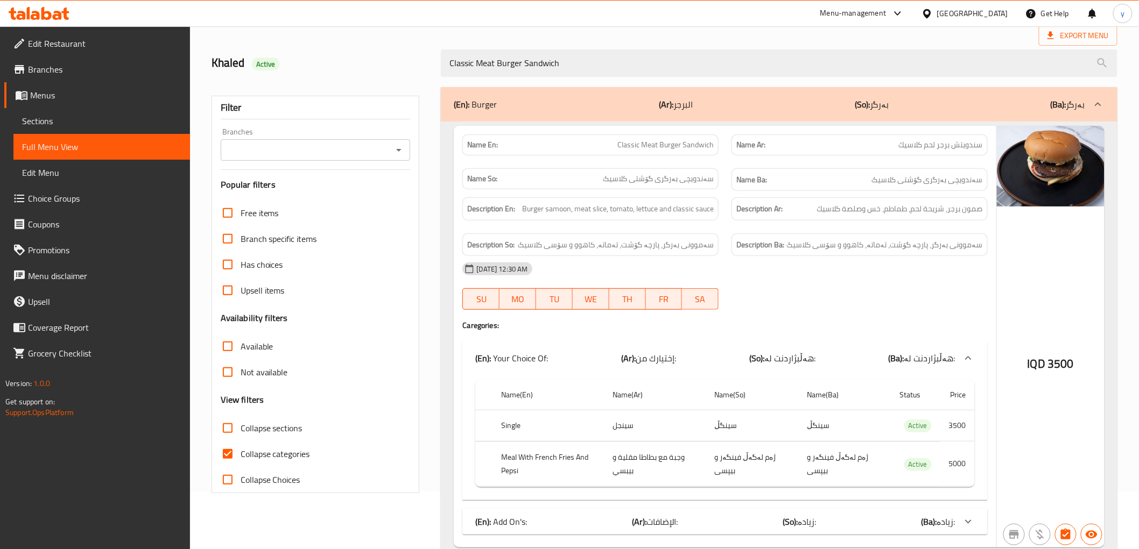
scroll to position [100, 0]
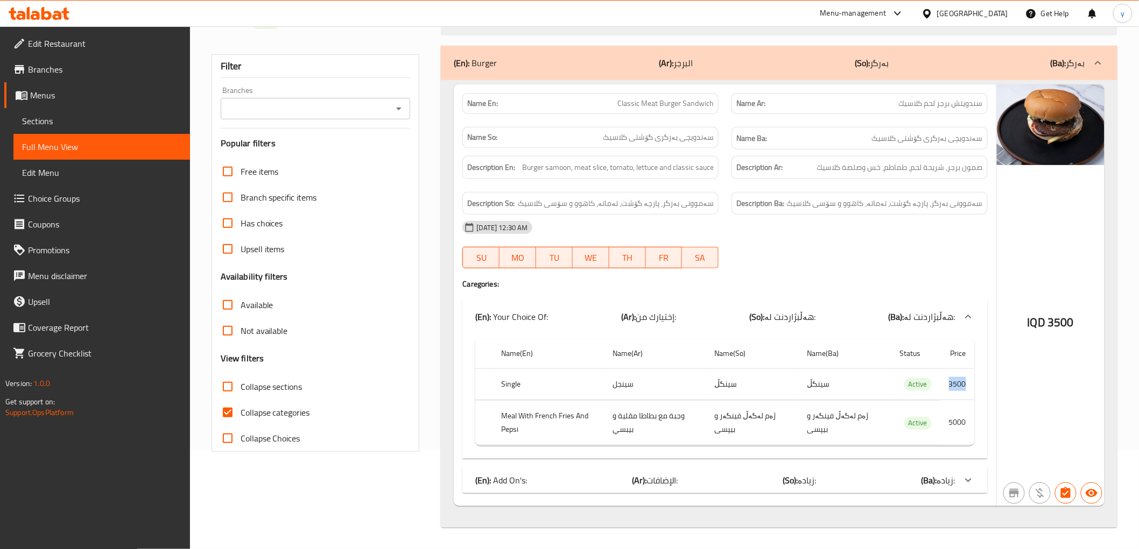
drag, startPoint x: 950, startPoint y: 383, endPoint x: 966, endPoint y: 382, distance: 16.7
click at [966, 382] on td "3500" at bounding box center [957, 385] width 34 height 32
drag, startPoint x: 1046, startPoint y: 323, endPoint x: 1089, endPoint y: 326, distance: 43.1
click at [1089, 326] on div "IQD 3500" at bounding box center [1051, 295] width 108 height 422
click at [764, 371] on td "سینگڵ" at bounding box center [751, 385] width 93 height 32
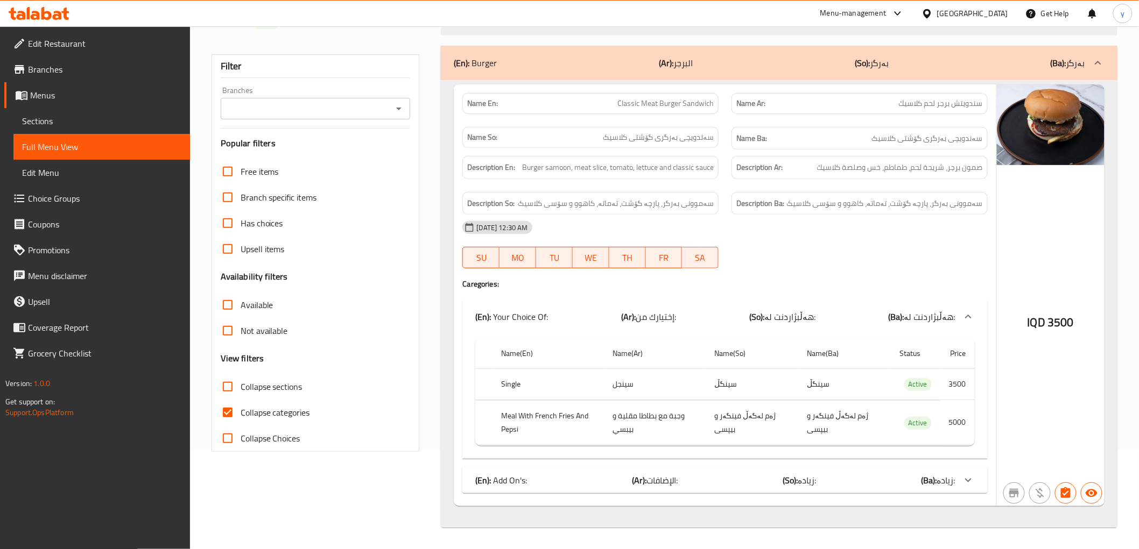
click at [727, 388] on td "سینگڵ" at bounding box center [751, 385] width 93 height 32
click at [398, 111] on icon "Open" at bounding box center [398, 108] width 13 height 13
click at [398, 111] on icon "Close" at bounding box center [398, 108] width 13 height 13
click at [398, 111] on icon "Open" at bounding box center [398, 108] width 13 height 13
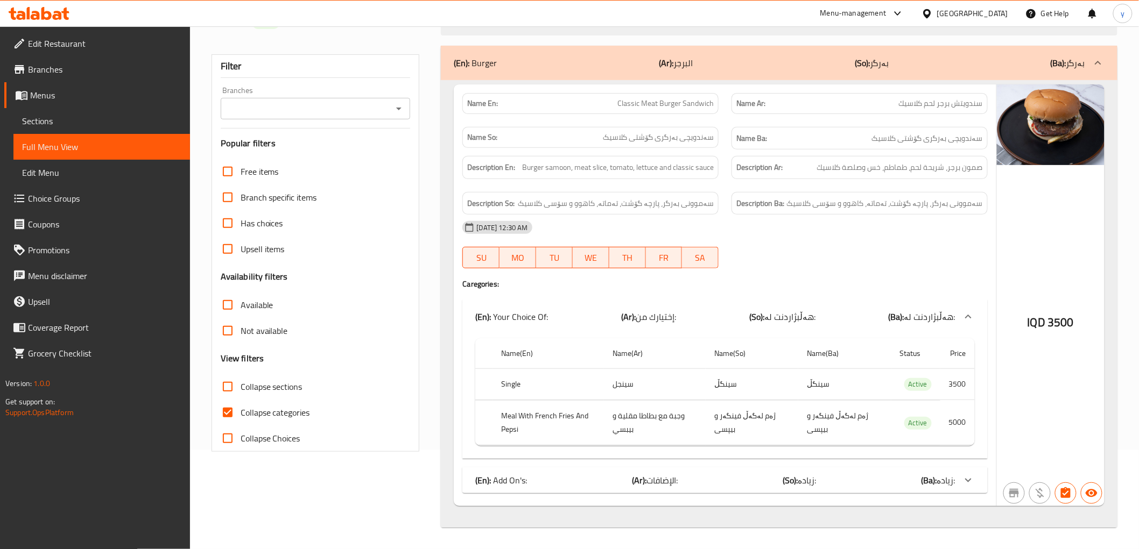
drag, startPoint x: 407, startPoint y: 228, endPoint x: 420, endPoint y: 244, distance: 21.0
click at [407, 229] on div "Has choices" at bounding box center [316, 223] width 190 height 26
drag, startPoint x: 1046, startPoint y: 327, endPoint x: 1075, endPoint y: 321, distance: 29.6
click at [1075, 321] on div "IQD 3500" at bounding box center [1051, 295] width 108 height 422
drag, startPoint x: 950, startPoint y: 380, endPoint x: 976, endPoint y: 382, distance: 26.4
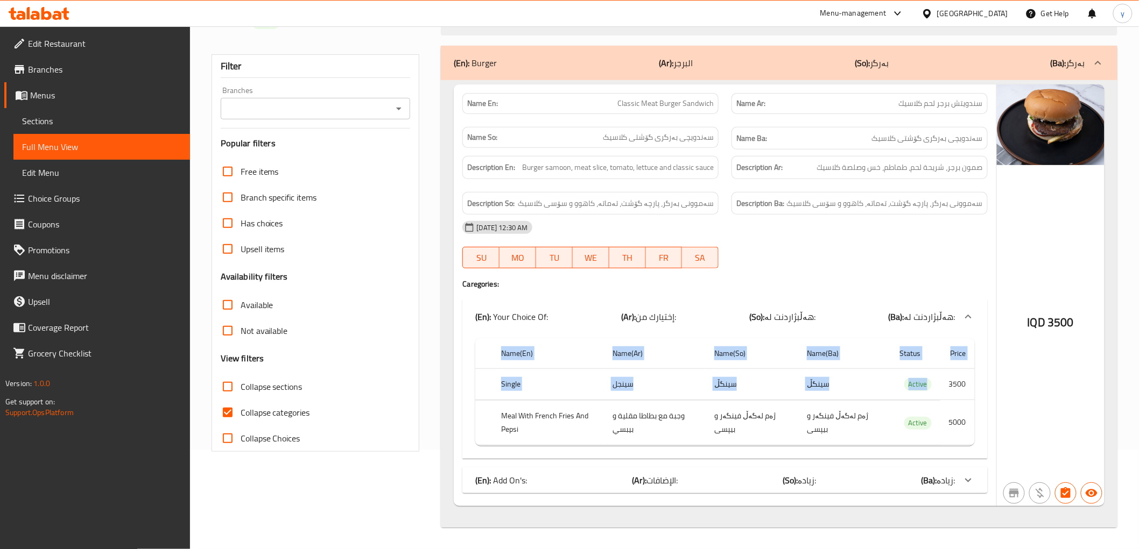
click at [976, 382] on div "Name(En) Name(Ar) Name(So) Name(Ba) Status Price Single سينجل سینگڵ سینگڵ Activ…" at bounding box center [724, 396] width 525 height 125
click at [895, 382] on td "Active" at bounding box center [915, 385] width 49 height 32
drag, startPoint x: 949, startPoint y: 377, endPoint x: 966, endPoint y: 377, distance: 17.2
click at [966, 377] on td "3500" at bounding box center [957, 385] width 34 height 32
drag, startPoint x: 1048, startPoint y: 324, endPoint x: 1072, endPoint y: 324, distance: 24.8
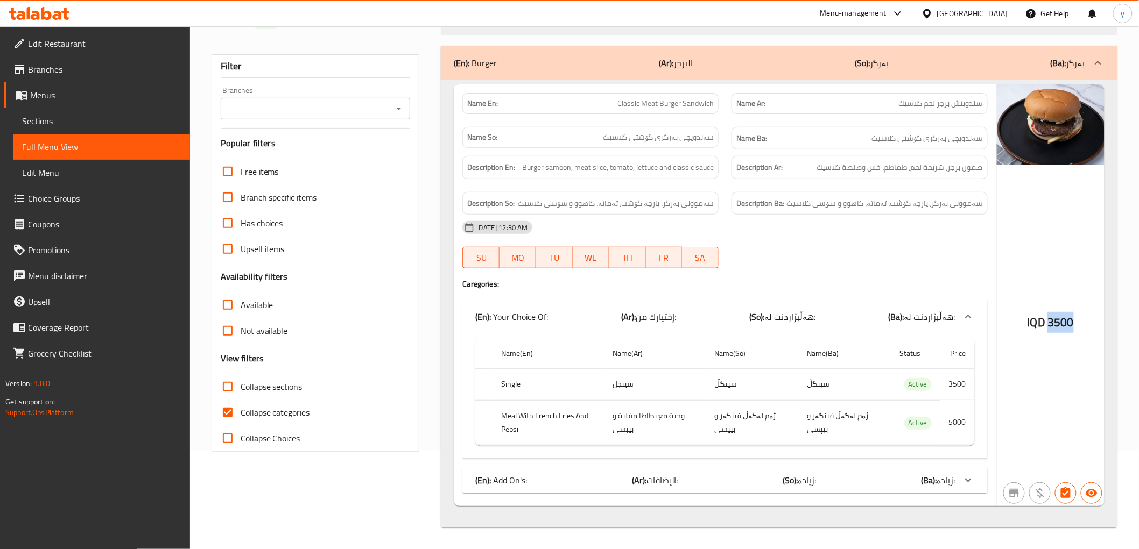
click at [1072, 324] on span "3500" at bounding box center [1060, 322] width 26 height 21
drag, startPoint x: 950, startPoint y: 381, endPoint x: 963, endPoint y: 380, distance: 13.0
click at [963, 380] on td "3500" at bounding box center [957, 385] width 34 height 32
click at [964, 380] on td "3500" at bounding box center [957, 385] width 34 height 32
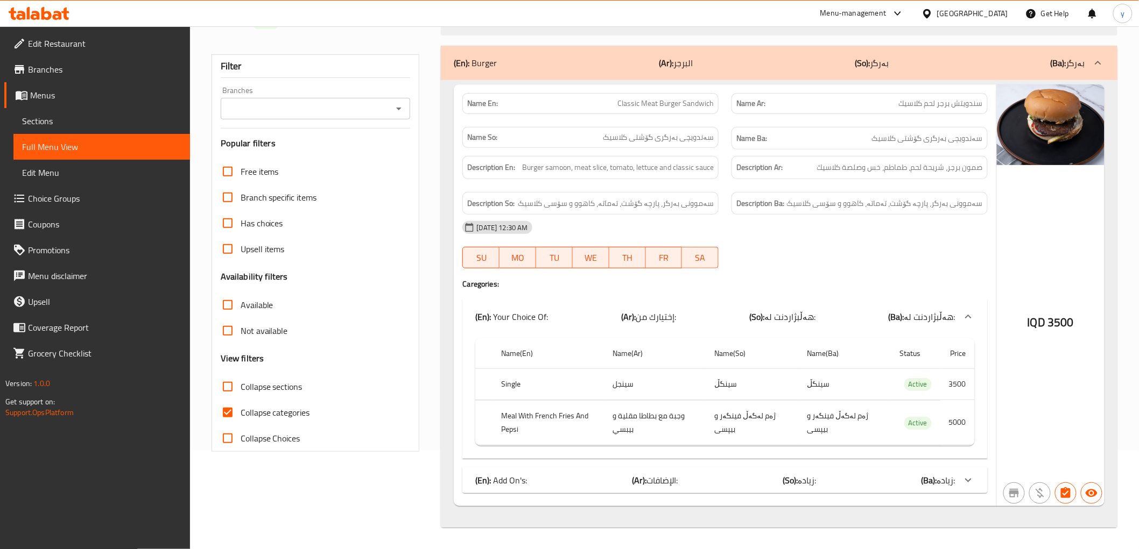
click at [951, 418] on td "5000" at bounding box center [957, 423] width 34 height 45
click at [950, 384] on td "3500" at bounding box center [957, 385] width 34 height 32
click at [950, 419] on td "5000" at bounding box center [957, 423] width 34 height 45
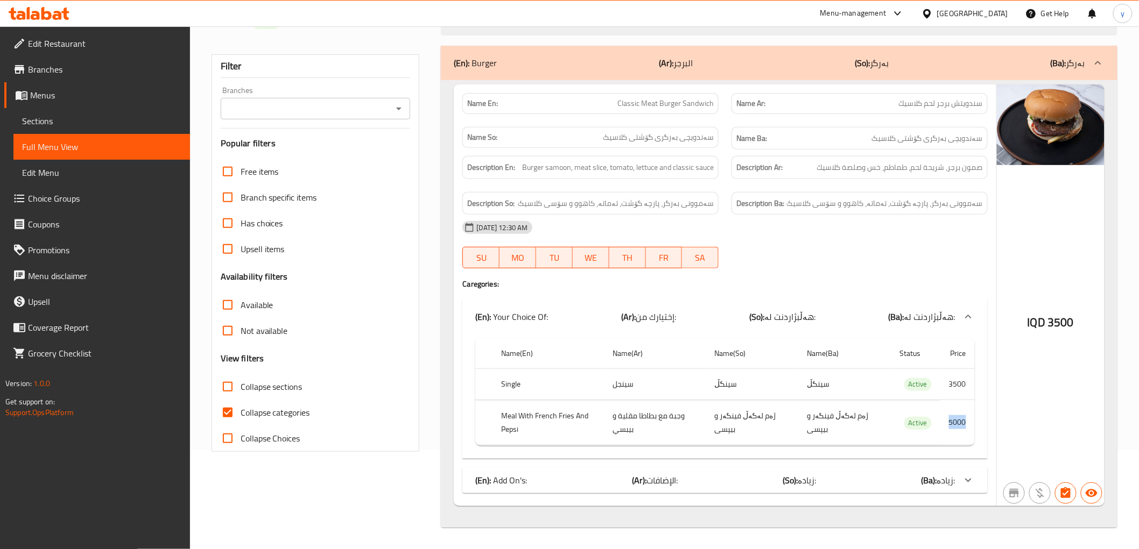
click at [950, 419] on td "5000" at bounding box center [957, 423] width 34 height 45
click at [953, 384] on td "3500" at bounding box center [957, 385] width 34 height 32
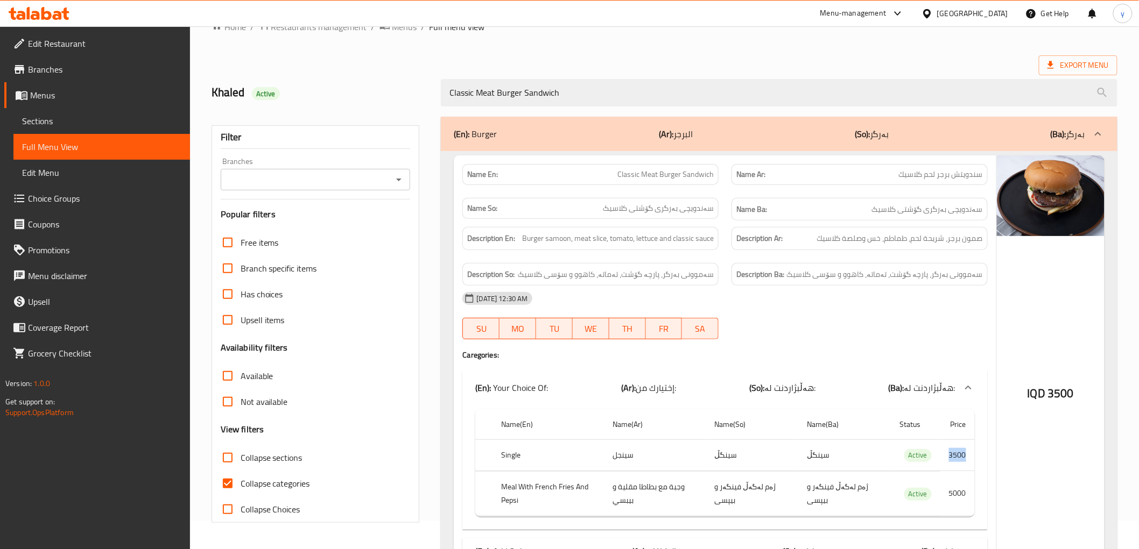
scroll to position [0, 0]
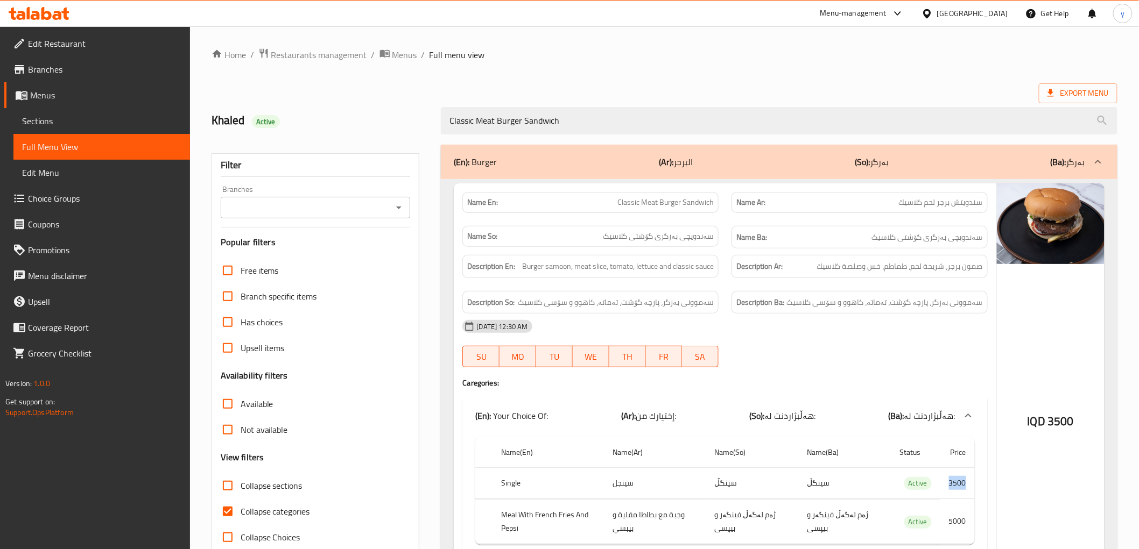
click at [54, 16] on icon at bounding box center [57, 15] width 9 height 9
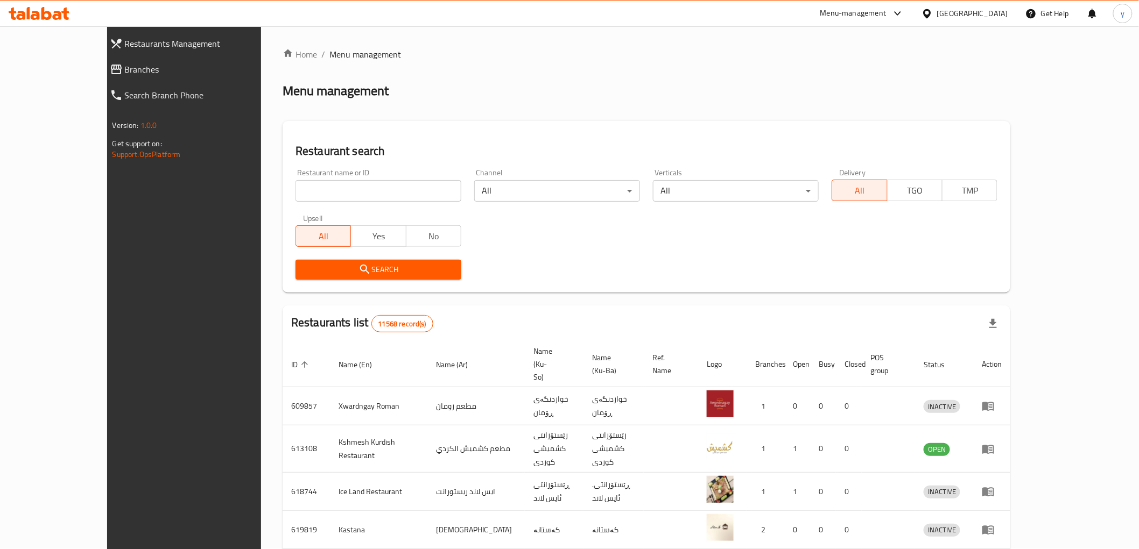
drag, startPoint x: 0, startPoint y: 0, endPoint x: 68, endPoint y: 74, distance: 100.5
click at [125, 74] on span "Branches" at bounding box center [207, 69] width 164 height 13
drag, startPoint x: 0, startPoint y: 0, endPoint x: 282, endPoint y: 194, distance: 342.4
click at [295, 194] on input "search" at bounding box center [378, 191] width 166 height 22
paste input "d"
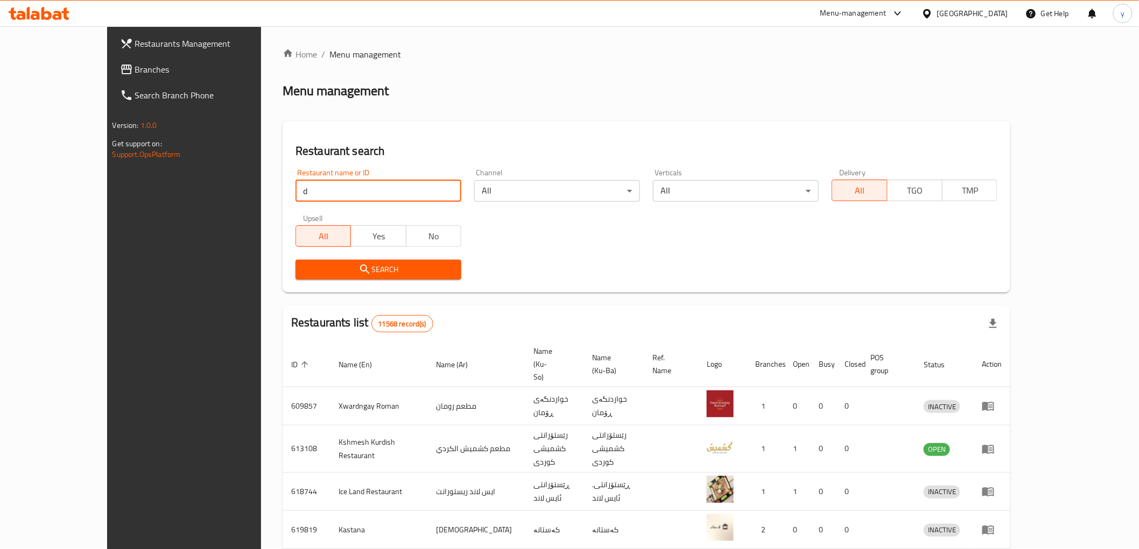
click at [295, 174] on div "Restaurant name or ID d Restaurant name or ID" at bounding box center [378, 185] width 166 height 33
click at [295, 188] on input "d" at bounding box center [378, 191] width 166 height 22
click at [295, 186] on input "d" at bounding box center [378, 191] width 166 height 22
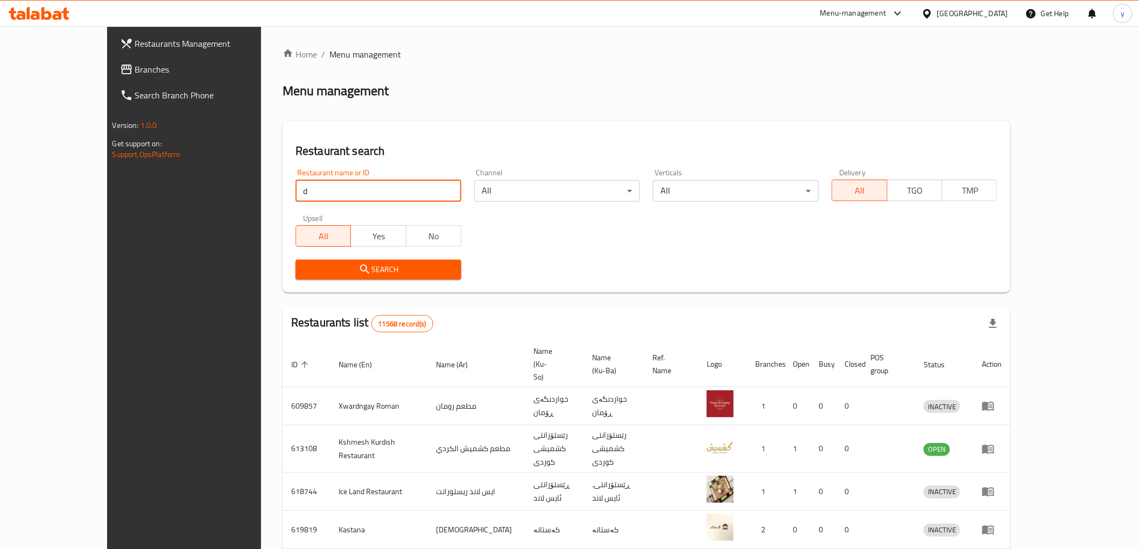
click at [295, 186] on input "d" at bounding box center [378, 191] width 166 height 22
click at [295, 189] on input "d" at bounding box center [378, 191] width 166 height 22
paste input "The Dumplings House& more"
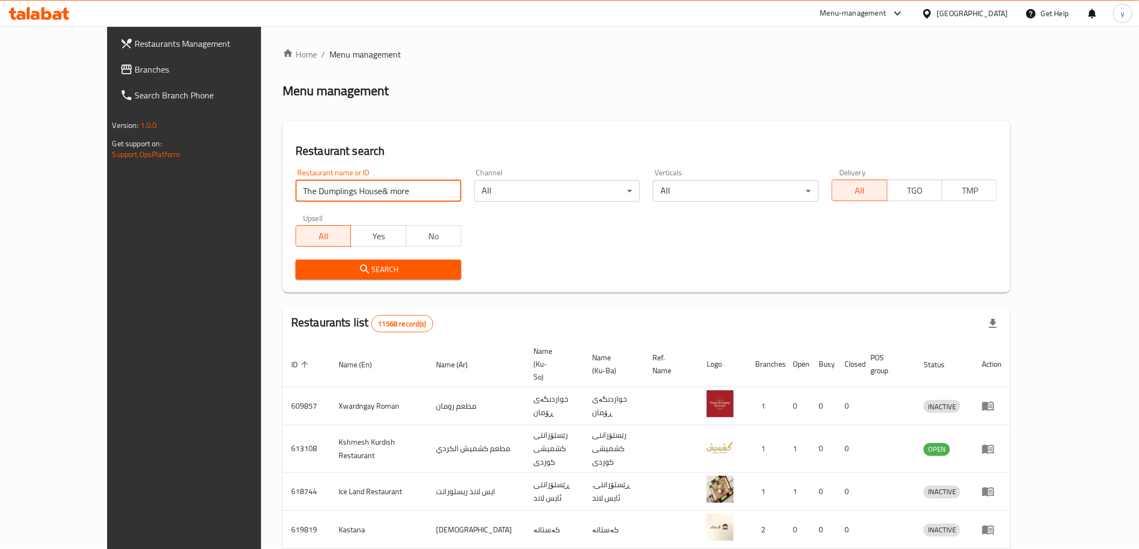
click at [308, 199] on input "The Dumplings House& more" at bounding box center [378, 191] width 166 height 22
paste input "705627"
type input "705627"
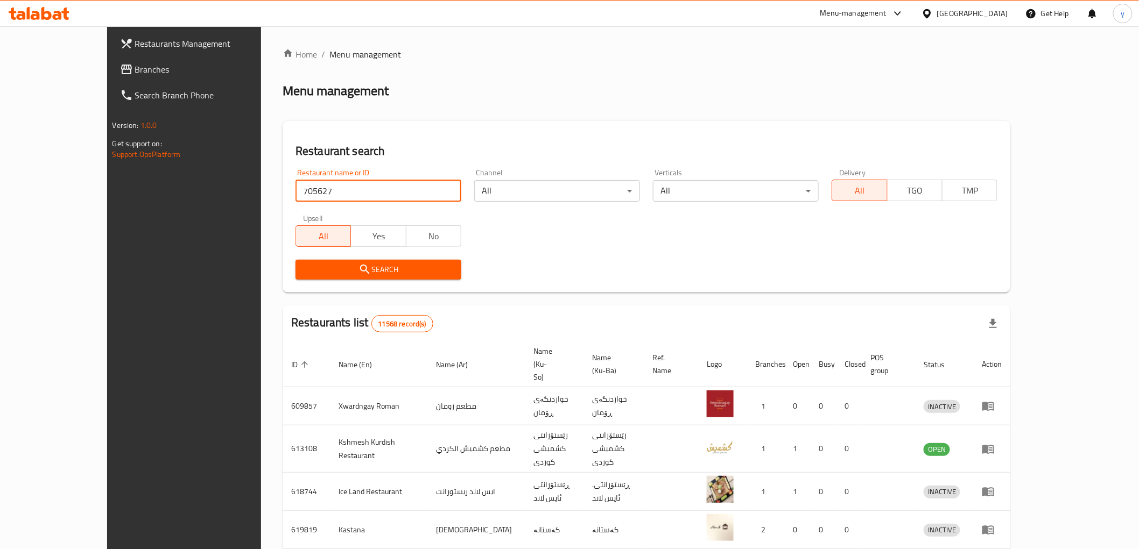
click at [291, 257] on div "Search" at bounding box center [378, 269] width 179 height 33
click at [304, 268] on span "Search" at bounding box center [378, 269] width 149 height 13
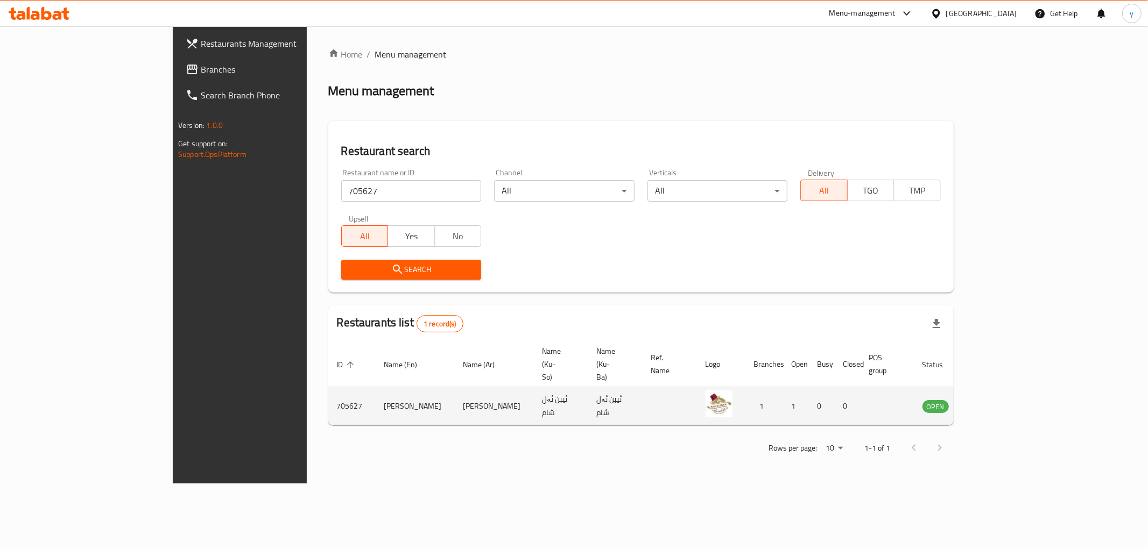
click at [992, 400] on icon "enhanced table" at bounding box center [985, 406] width 13 height 13
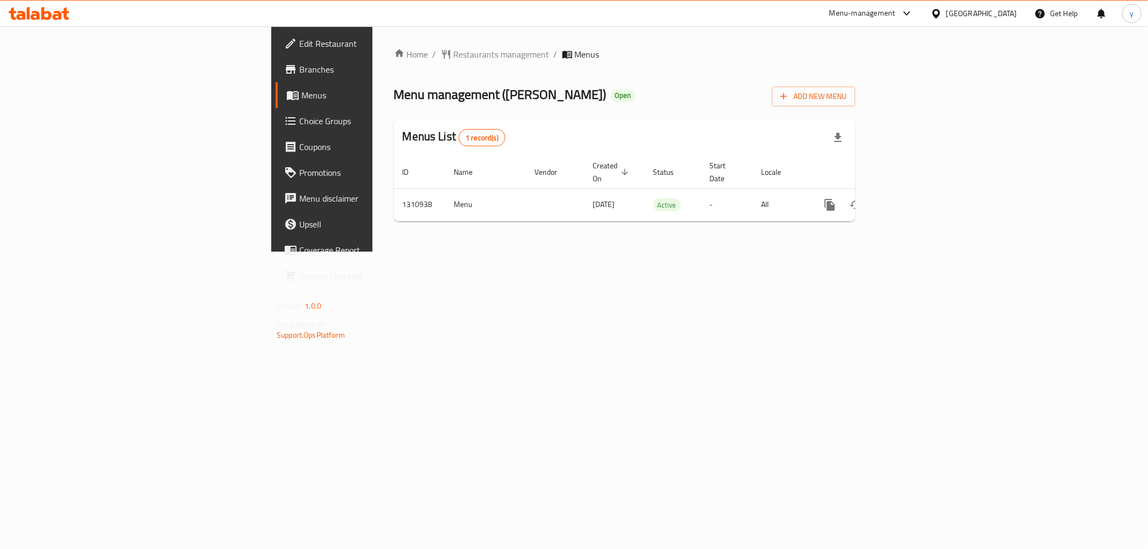
click at [299, 47] on span "Edit Restaurant" at bounding box center [376, 43] width 155 height 13
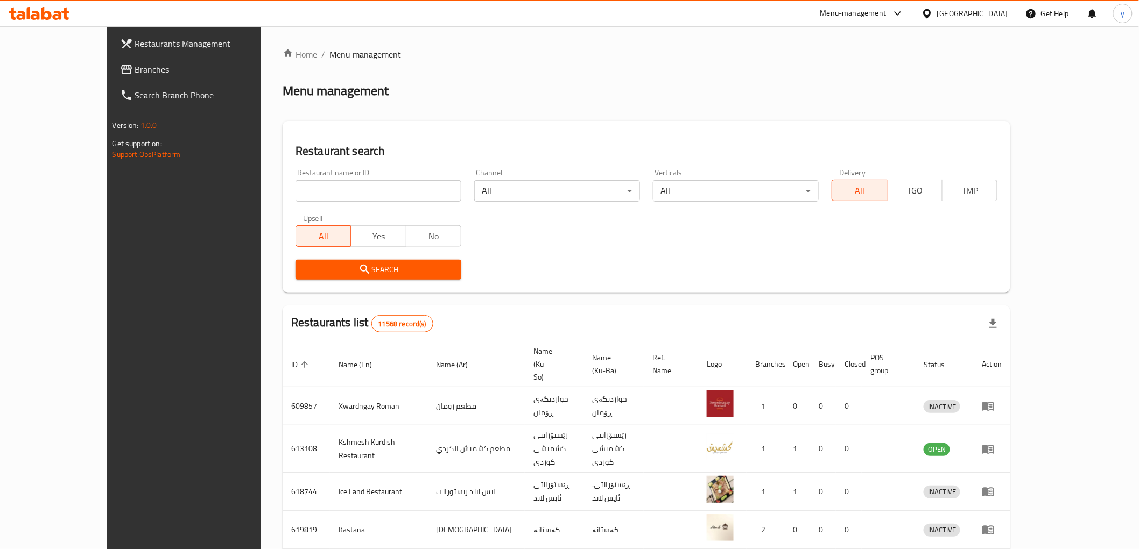
click at [295, 179] on div "Restaurant name or ID Restaurant name or ID" at bounding box center [378, 185] width 166 height 33
click at [111, 57] on link "Branches" at bounding box center [204, 70] width 186 height 26
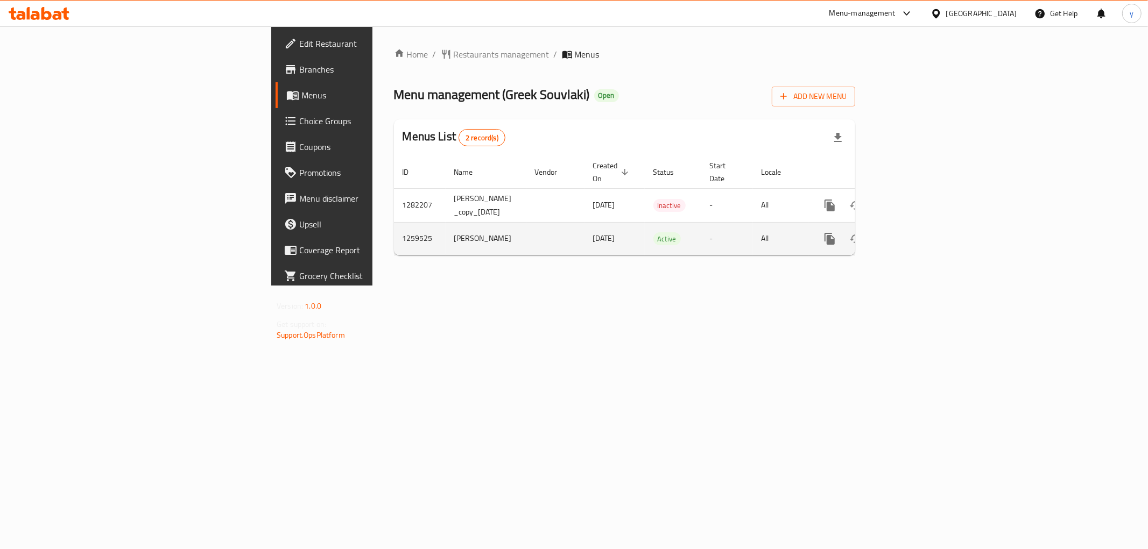
click at [912, 234] on icon "enhanced table" at bounding box center [907, 239] width 10 height 10
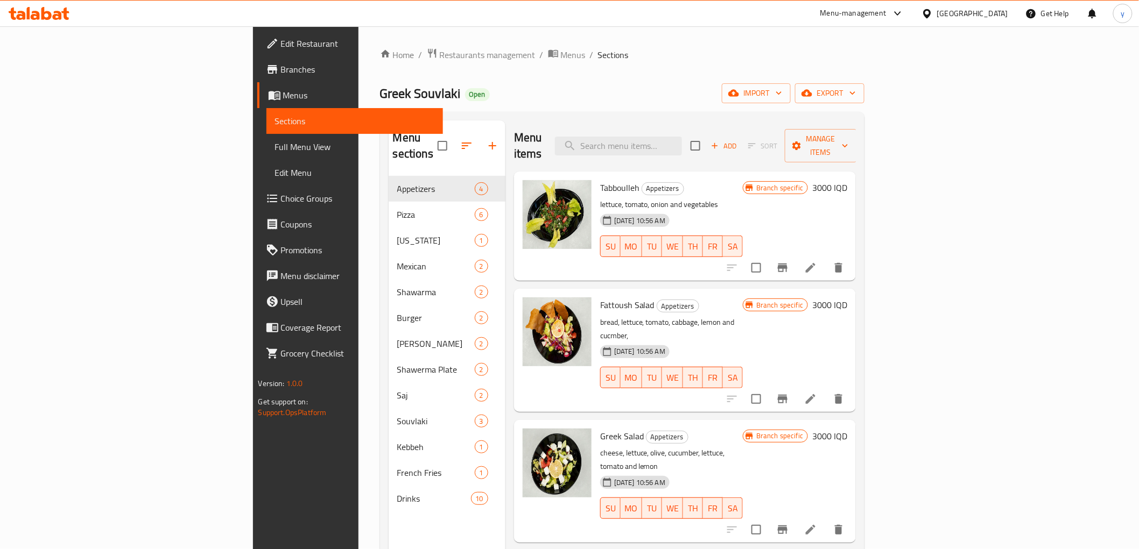
click at [275, 146] on span "Full Menu View" at bounding box center [354, 146] width 159 height 13
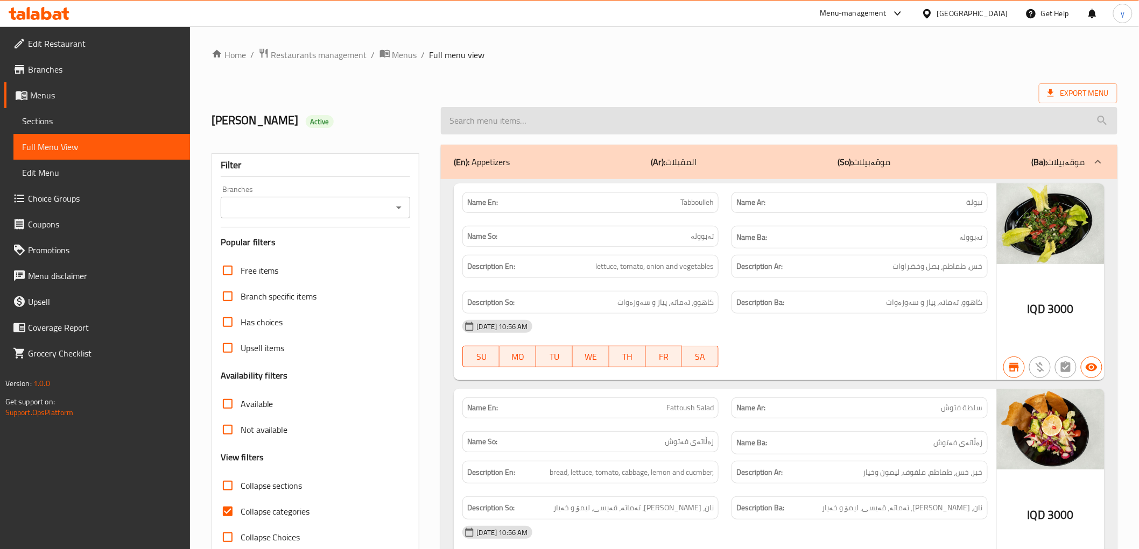
click at [602, 130] on input "search" at bounding box center [779, 120] width 676 height 27
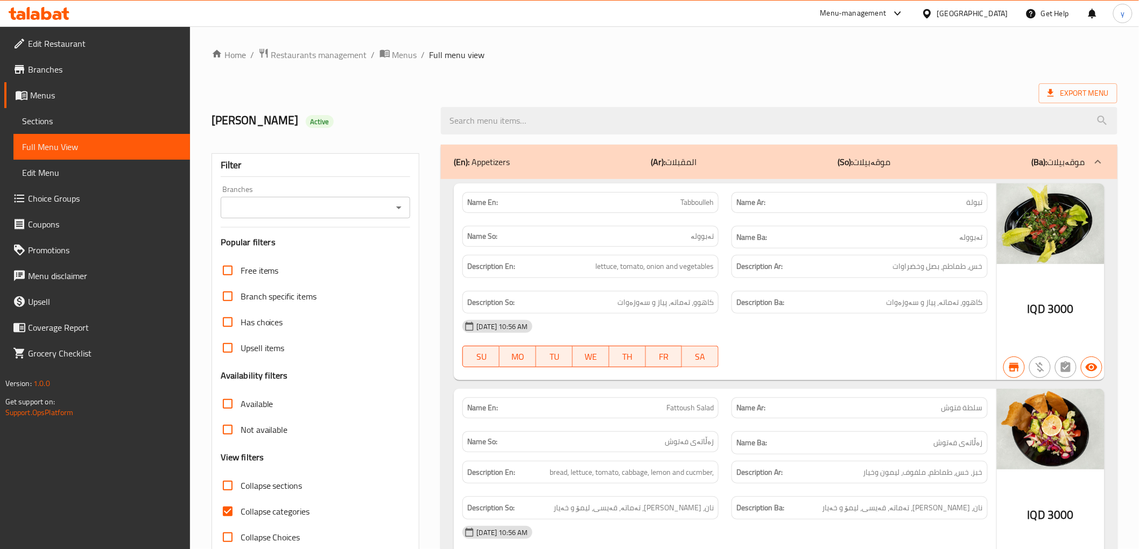
paste input "Chicken Saj"
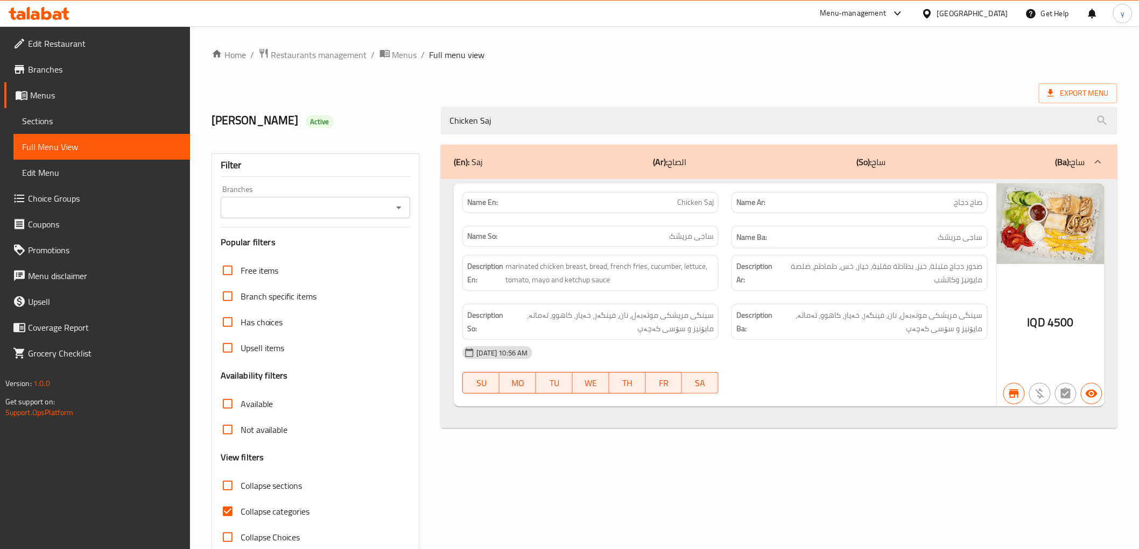
click at [399, 208] on icon "Open" at bounding box center [398, 208] width 5 height 3
type input "Chicken Saj"
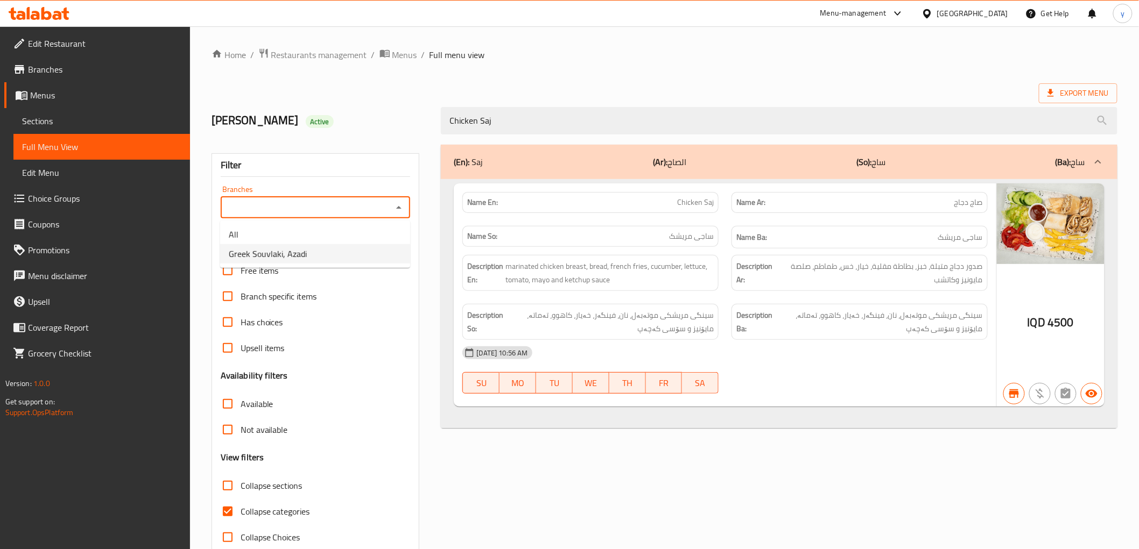
click at [308, 259] on li "Greek Souvlaki, Azadi" at bounding box center [315, 253] width 190 height 19
type input "Greek Souvlaki, Azadi"
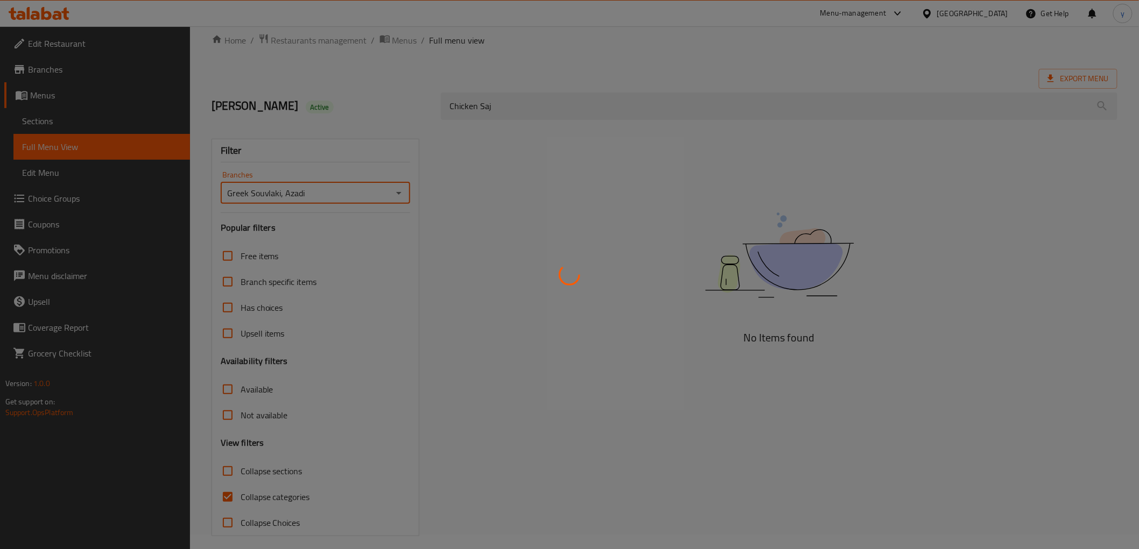
scroll to position [23, 0]
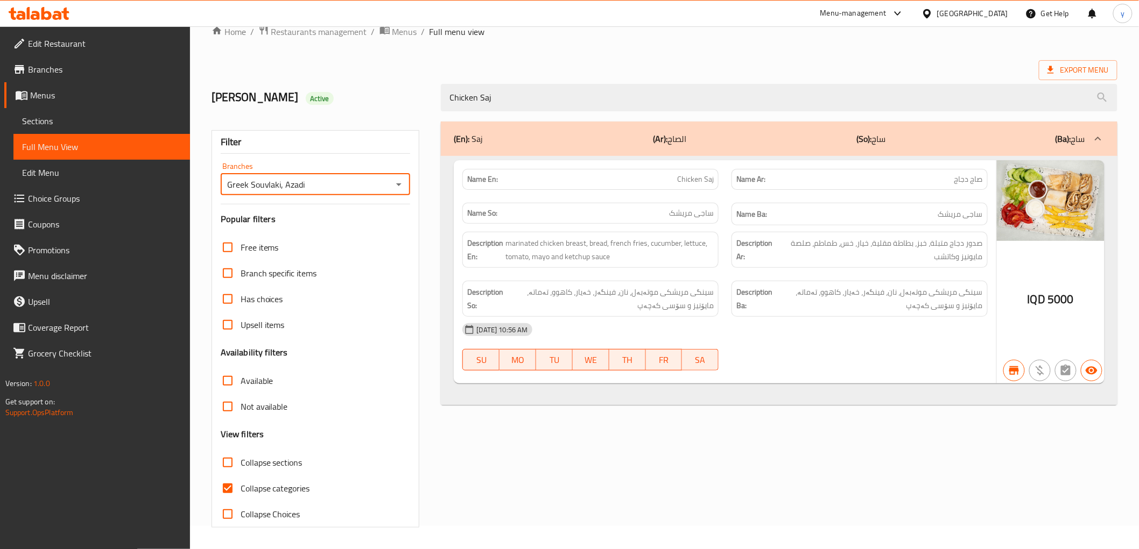
click at [238, 484] on input "Collapse categories" at bounding box center [228, 489] width 26 height 26
checkbox input "false"
click at [1093, 294] on div "IQD 5000" at bounding box center [1051, 272] width 108 height 224
click at [993, 265] on div "Description Ar: صدور دجاج متبلة، خبز، بطاطة مقلية، خيار، خس، طماطم، صلصة مايوني…" at bounding box center [859, 249] width 269 height 49
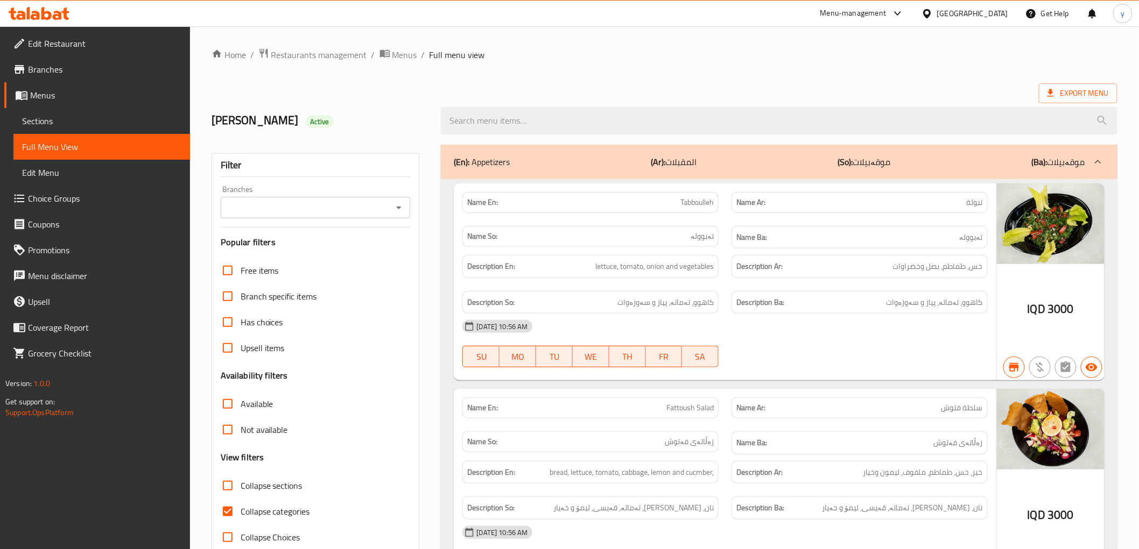
click at [493, 124] on input "search" at bounding box center [779, 120] width 676 height 27
paste input "Meat Saj"
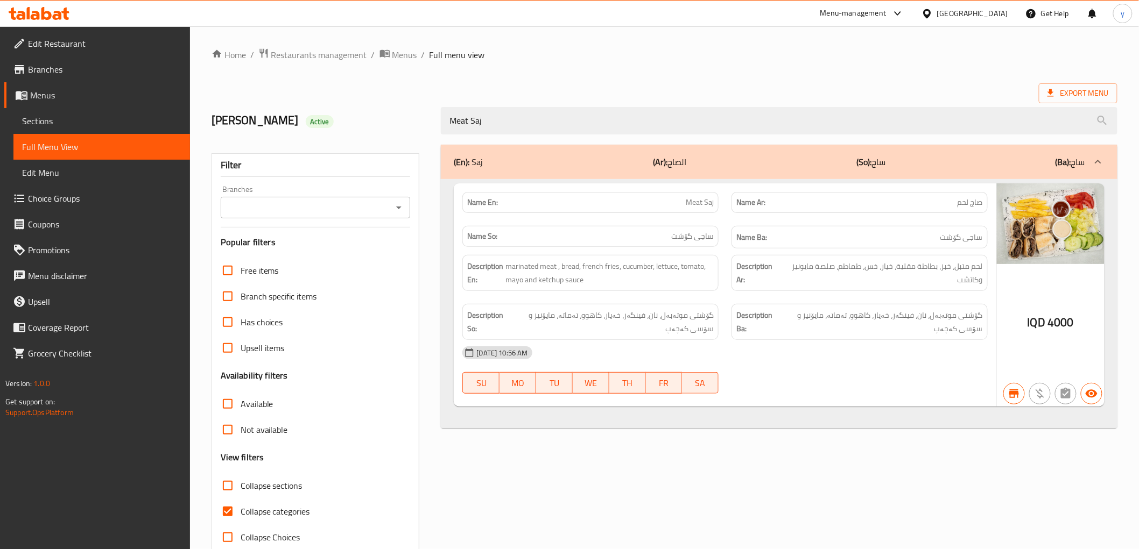
click at [407, 200] on div "Branches" at bounding box center [316, 208] width 190 height 22
type input "Meat Saj"
click at [401, 207] on icon "Open" at bounding box center [398, 207] width 13 height 13
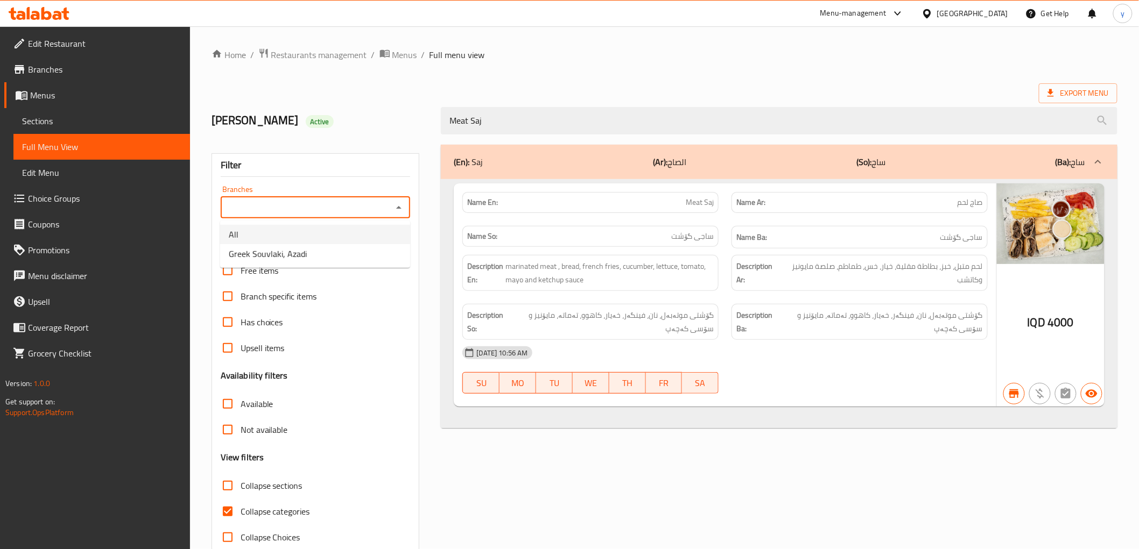
drag, startPoint x: 349, startPoint y: 238, endPoint x: 348, endPoint y: 246, distance: 8.1
click at [348, 246] on ul "All Greek Souvlaki, Azadi" at bounding box center [315, 244] width 190 height 47
click at [348, 246] on li "Greek Souvlaki, Azadi" at bounding box center [315, 253] width 190 height 19
type input "Greek Souvlaki, Azadi"
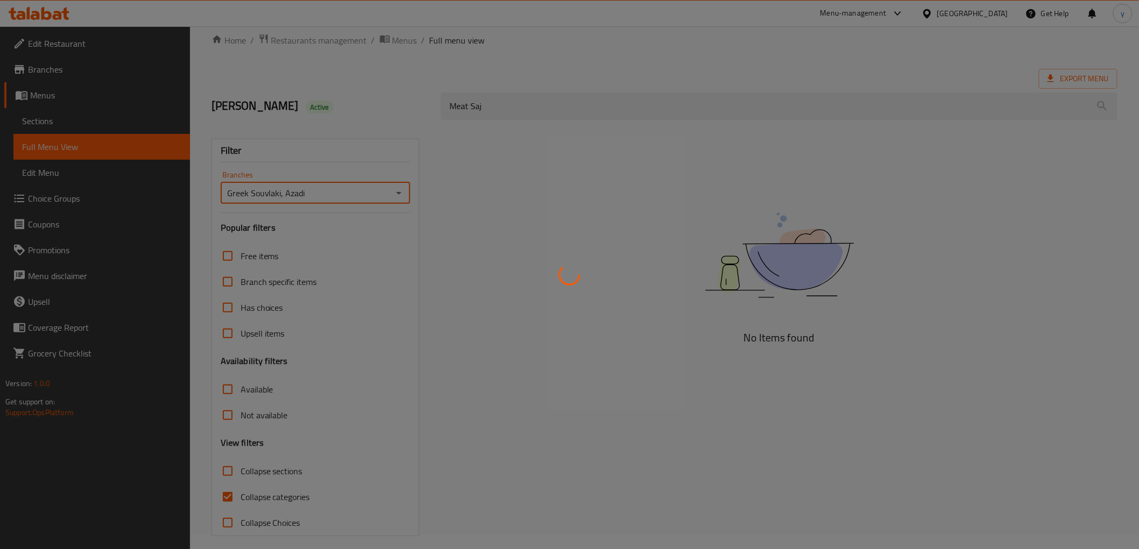
scroll to position [23, 0]
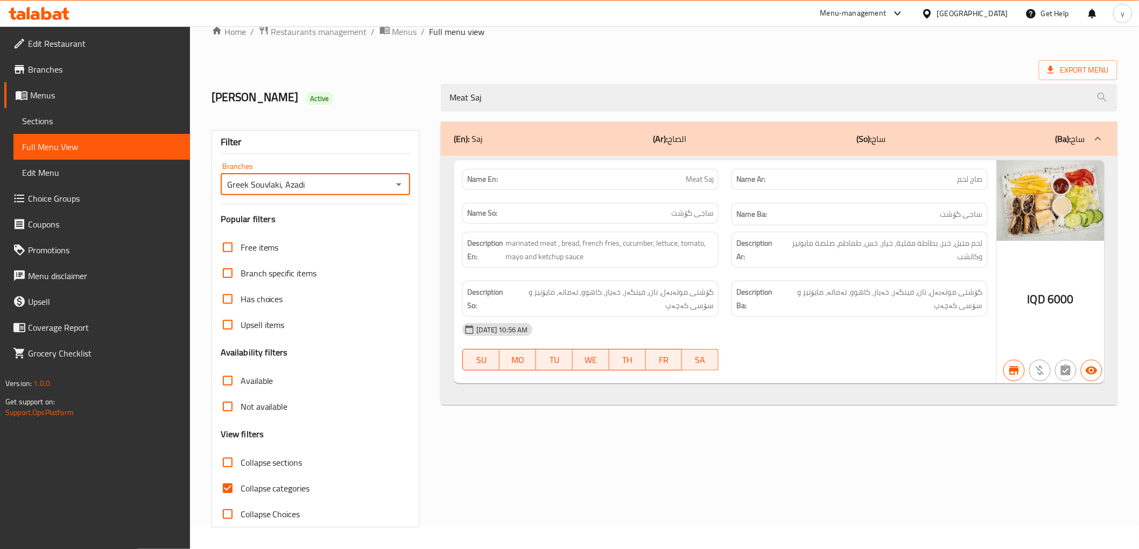
click at [230, 485] on input "Collapse categories" at bounding box center [228, 489] width 26 height 26
checkbox input "false"
